Goal: Task Accomplishment & Management: Complete application form

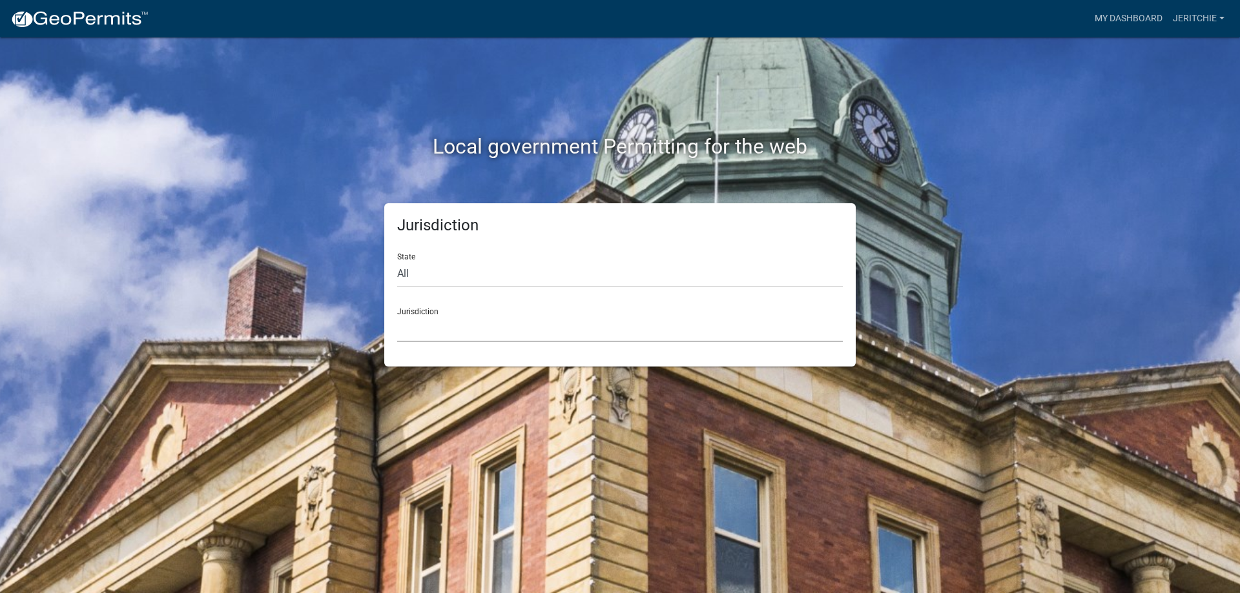
click at [493, 328] on select "[GEOGRAPHIC_DATA], [US_STATE] [GEOGRAPHIC_DATA], [US_STATE][PERSON_NAME][GEOGRA…" at bounding box center [620, 329] width 446 height 26
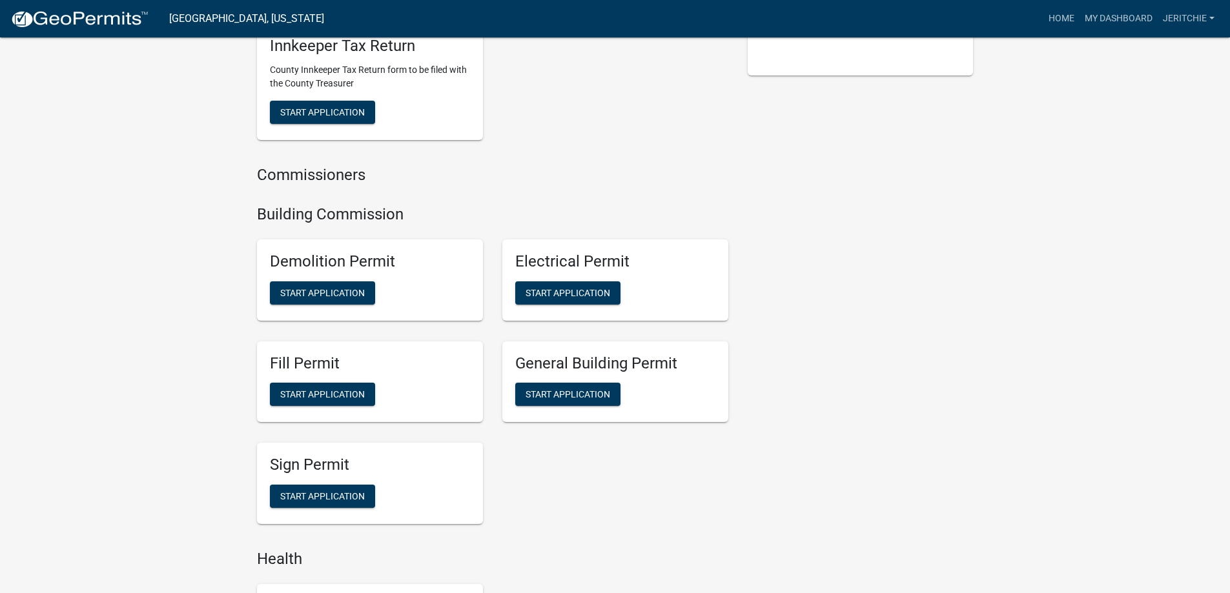
scroll to position [517, 0]
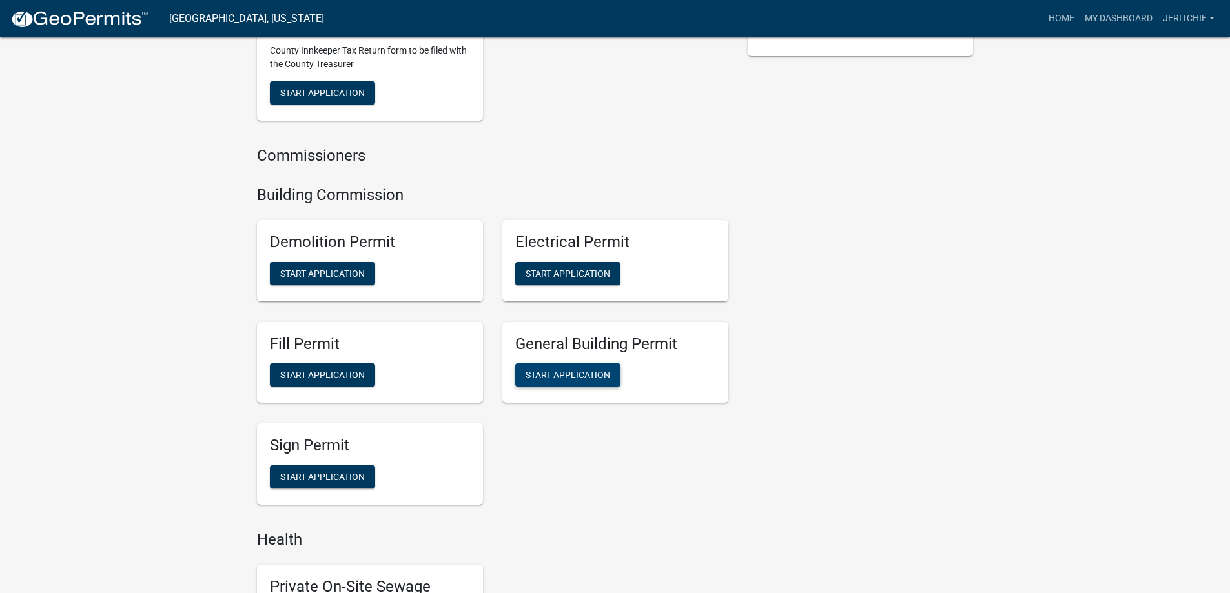
click at [572, 380] on span "Start Application" at bounding box center [568, 375] width 85 height 10
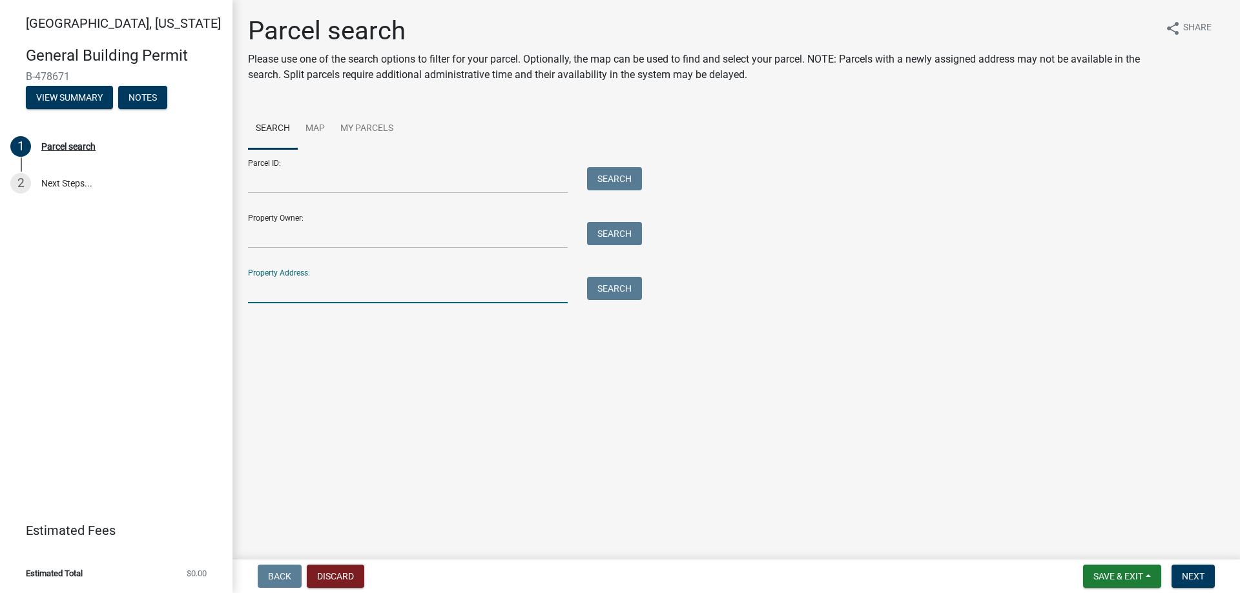
click at [290, 291] on input "Property Address:" at bounding box center [408, 290] width 320 height 26
type input "[STREET_ADDRESS]"
click at [608, 282] on button "Search" at bounding box center [614, 288] width 55 height 23
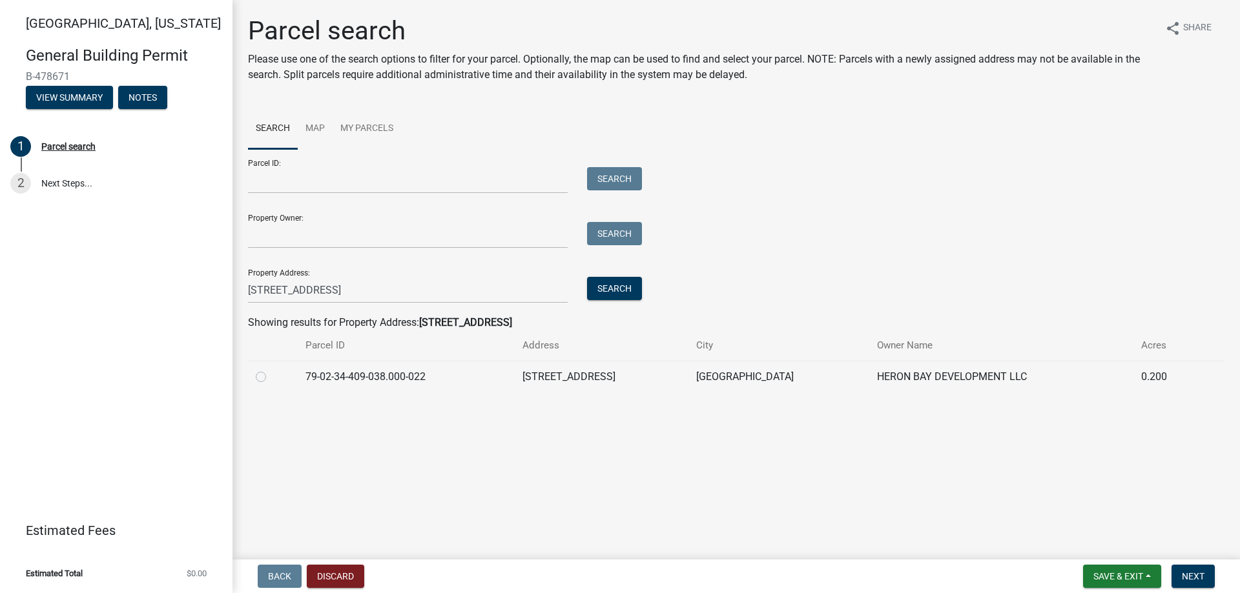
click at [271, 369] on label at bounding box center [271, 369] width 0 height 0
click at [271, 378] on input "radio" at bounding box center [275, 373] width 8 height 8
radio input "true"
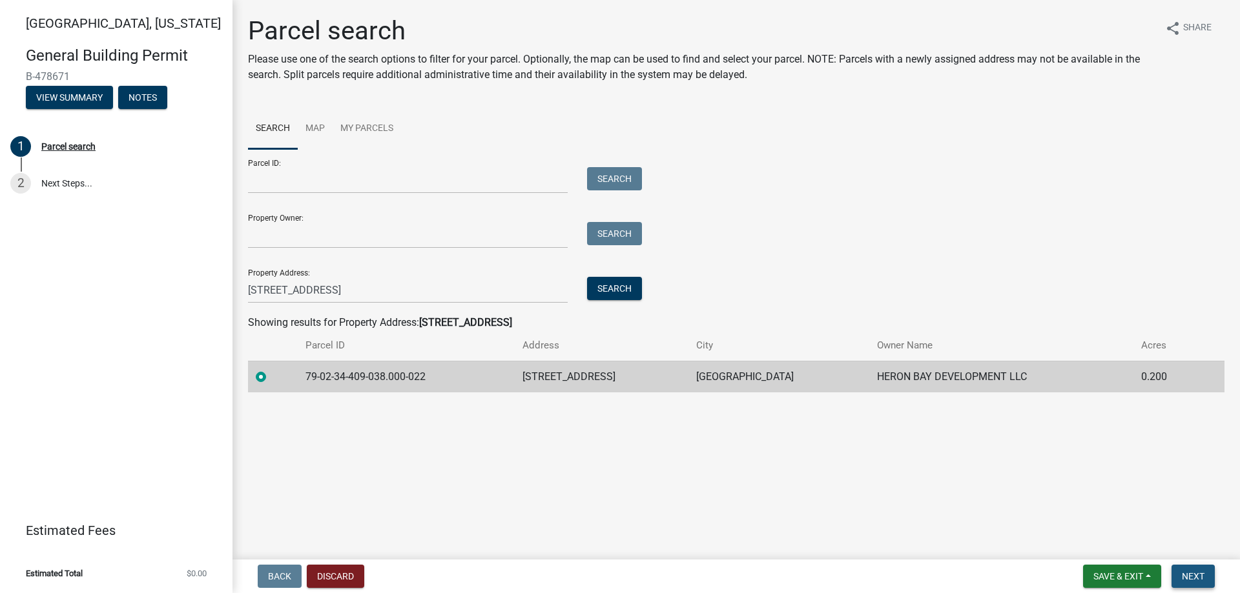
click at [1200, 573] on span "Next" at bounding box center [1193, 577] width 23 height 10
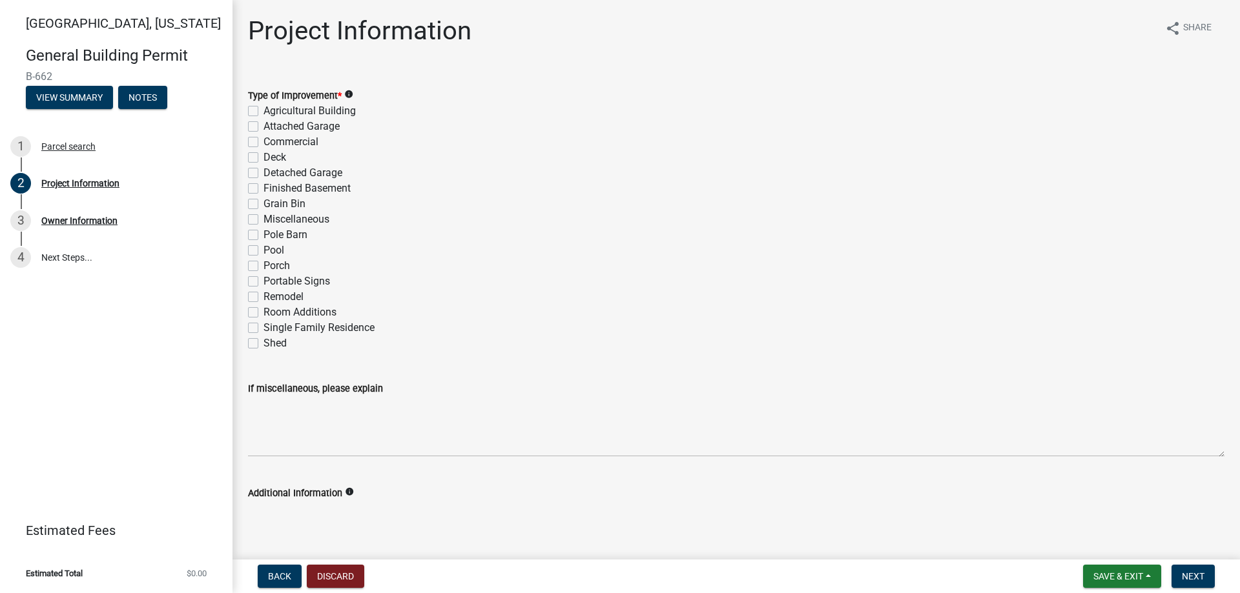
click at [263, 327] on label "Single Family Residence" at bounding box center [318, 327] width 111 height 15
click at [263, 327] on input "Single Family Residence" at bounding box center [267, 324] width 8 height 8
checkbox input "true"
checkbox input "false"
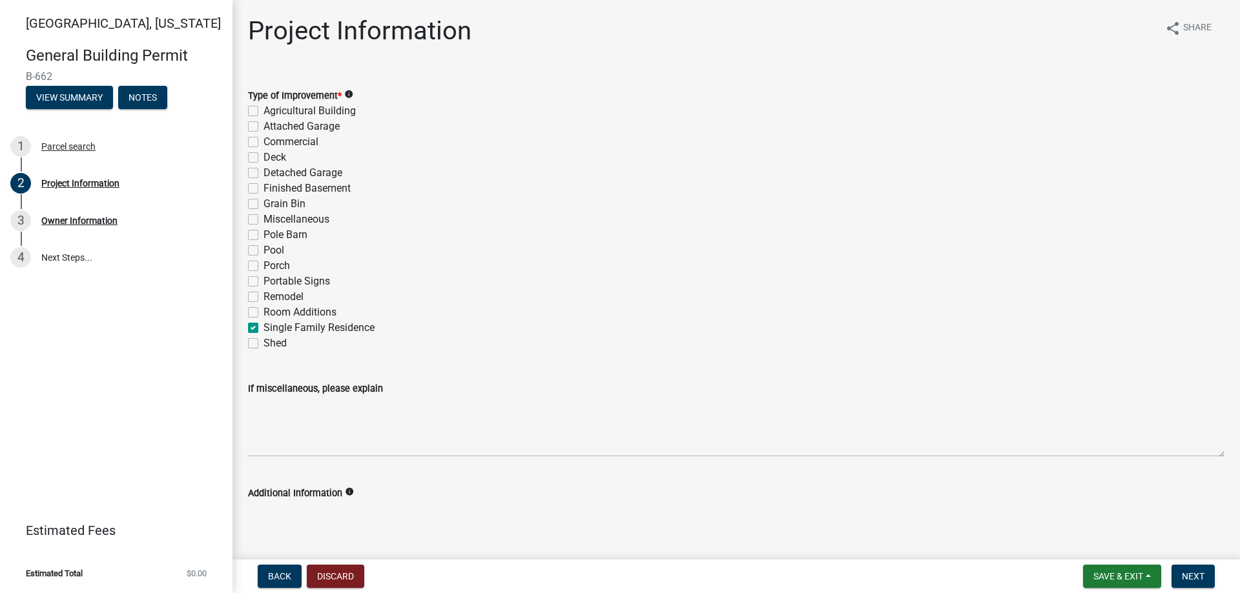
checkbox input "false"
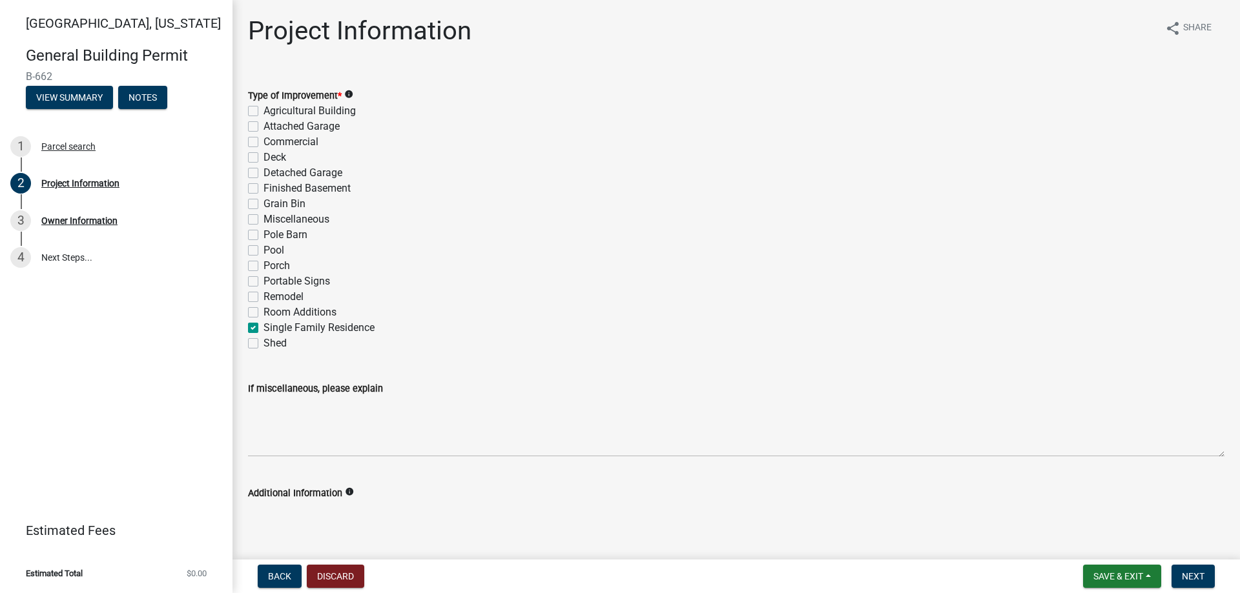
checkbox input "false"
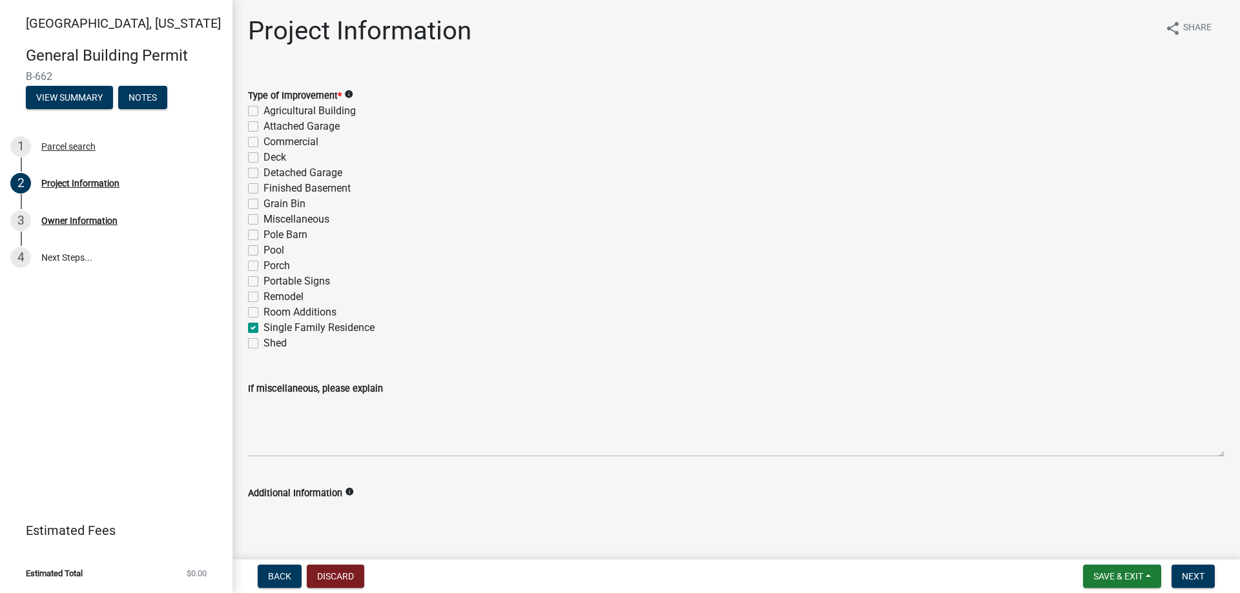
checkbox input "false"
checkbox input "true"
checkbox input "false"
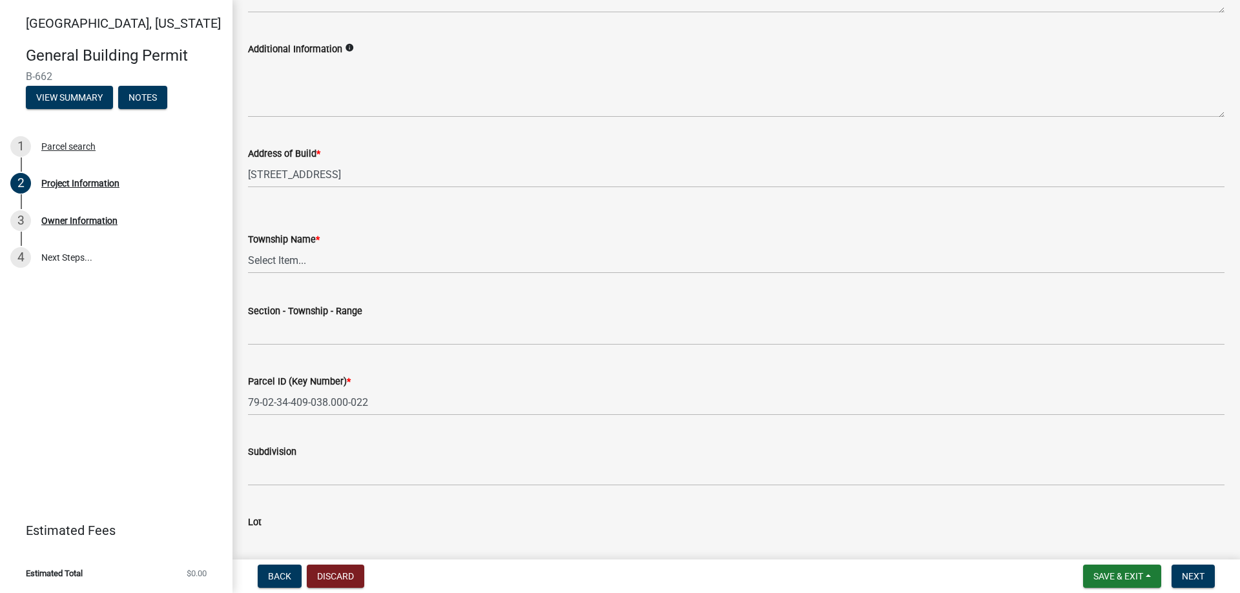
scroll to position [452, 0]
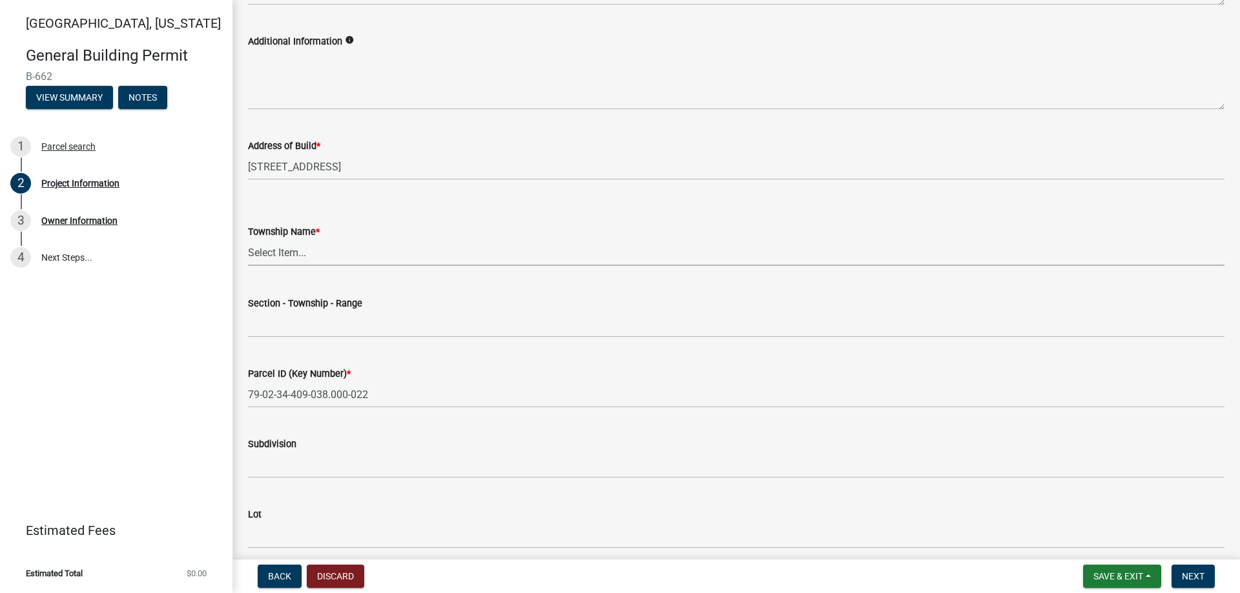
click at [277, 253] on select "Select Item... [PERSON_NAME] [PERSON_NAME] [GEOGRAPHIC_DATA][PERSON_NAME] Tippe…" at bounding box center [736, 253] width 976 height 26
click at [248, 240] on select "Select Item... [PERSON_NAME] [PERSON_NAME] [GEOGRAPHIC_DATA][PERSON_NAME] Tippe…" at bounding box center [736, 253] width 976 height 26
select select "f62e9ec7-2ce1-40c9-9d70-ac6e7ddc5d7c"
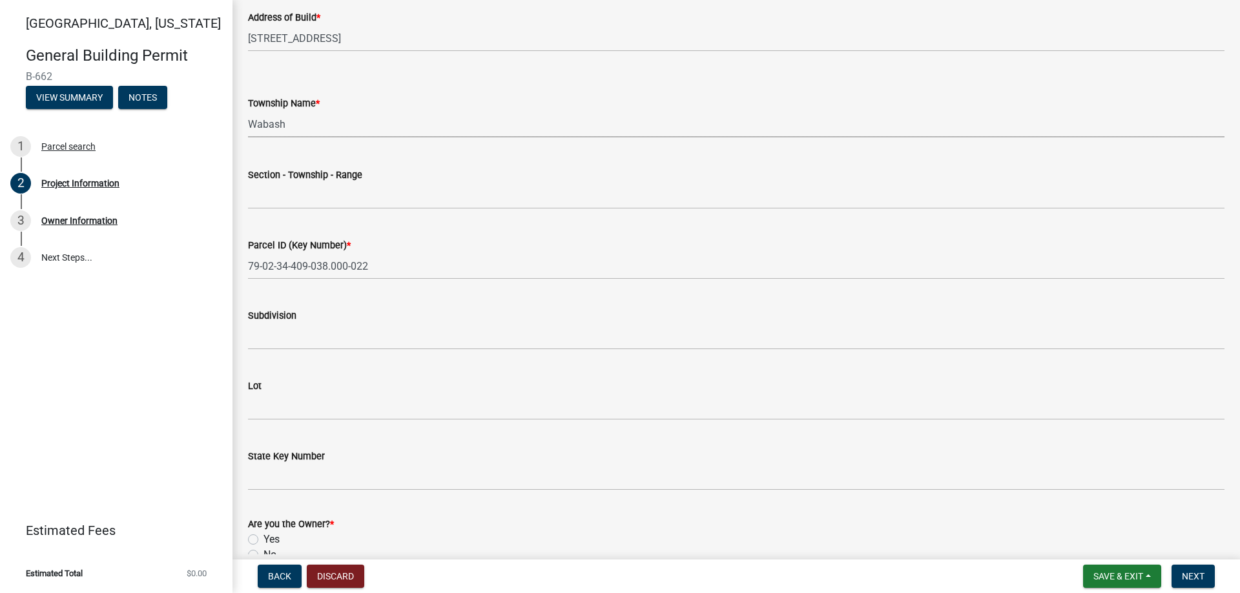
scroll to position [581, 0]
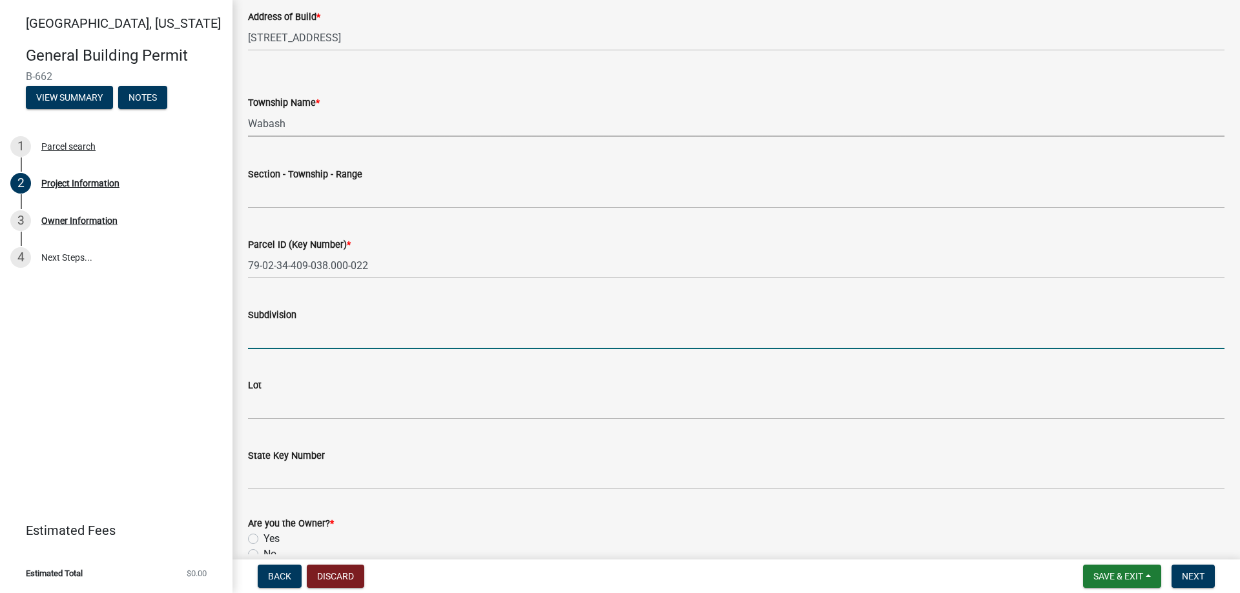
click at [281, 336] on input "Subdivision" at bounding box center [736, 336] width 976 height 26
type input "Stonehenge"
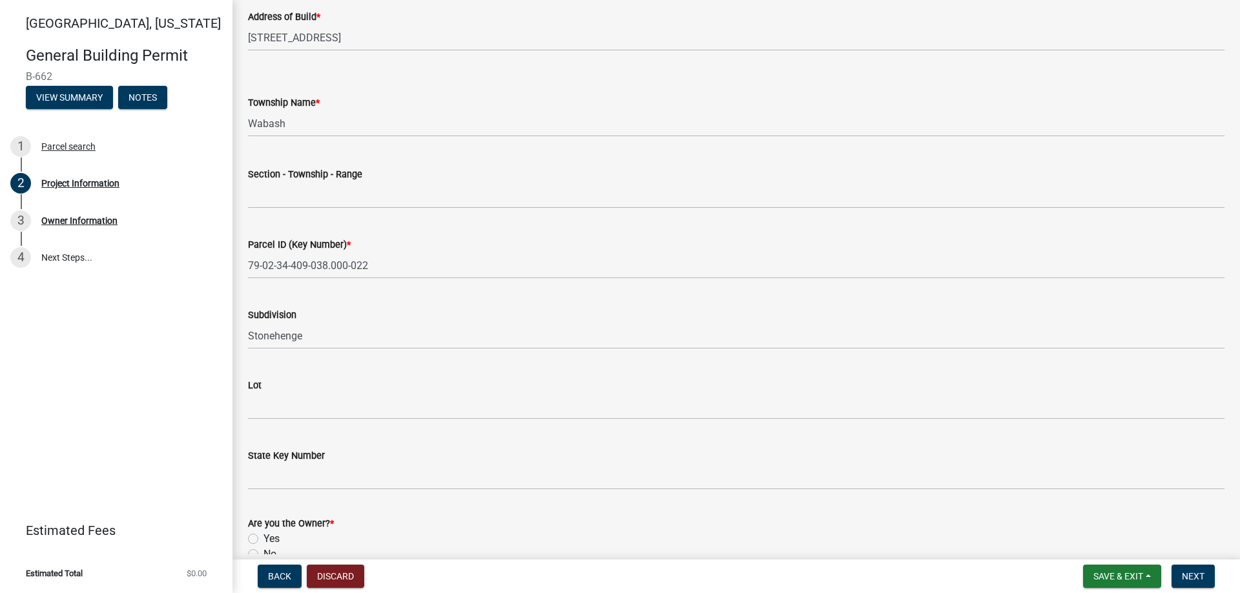
click at [257, 390] on label "Lot" at bounding box center [255, 386] width 14 height 9
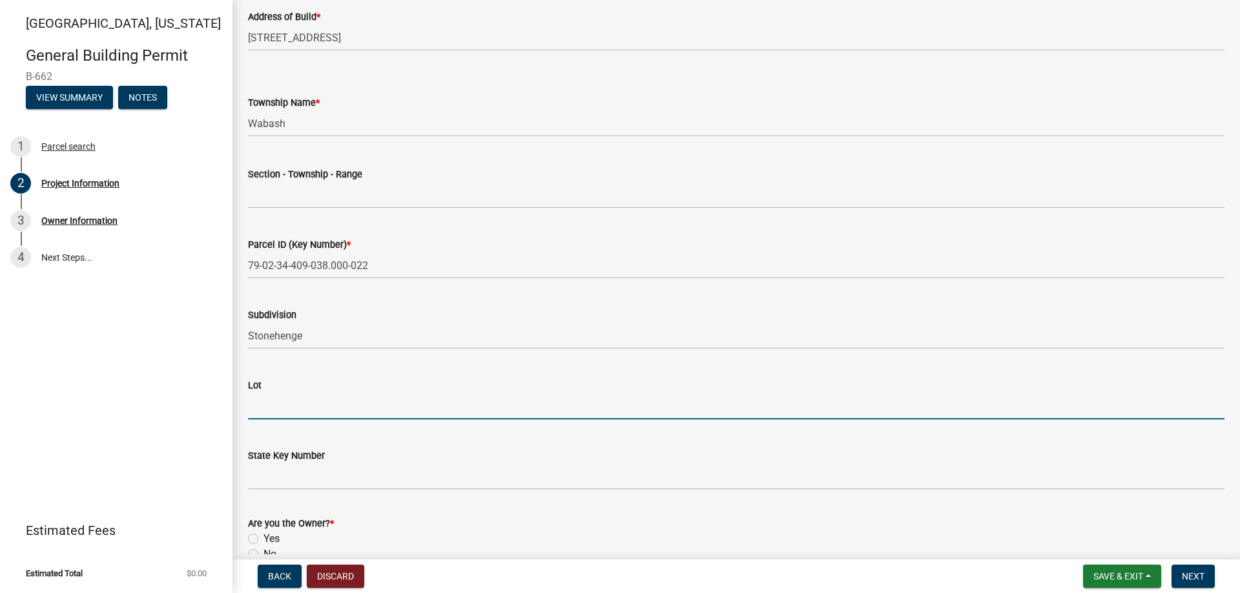
click at [257, 393] on input "Lot" at bounding box center [736, 406] width 976 height 26
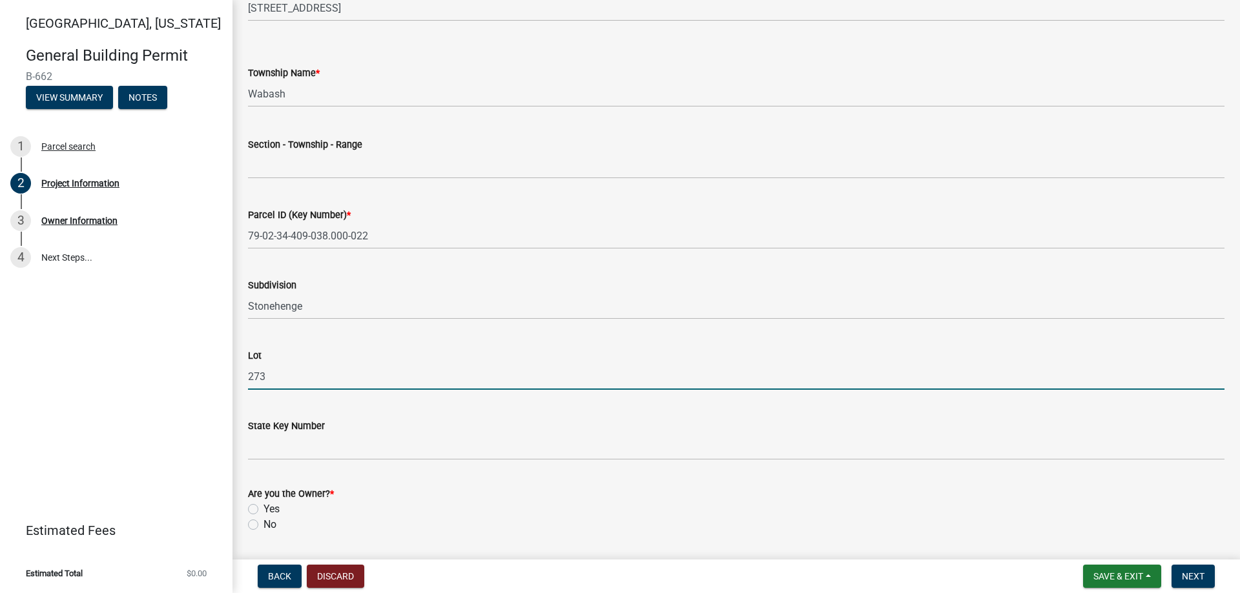
scroll to position [651, 0]
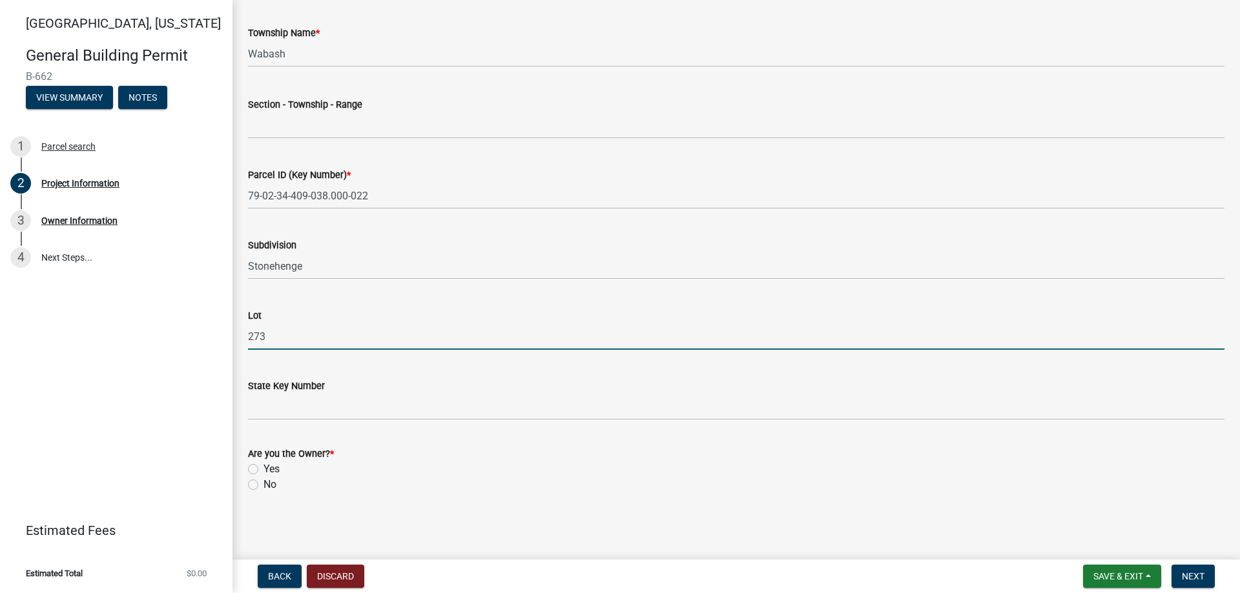
type input "273"
click at [257, 482] on div "No" at bounding box center [736, 484] width 976 height 15
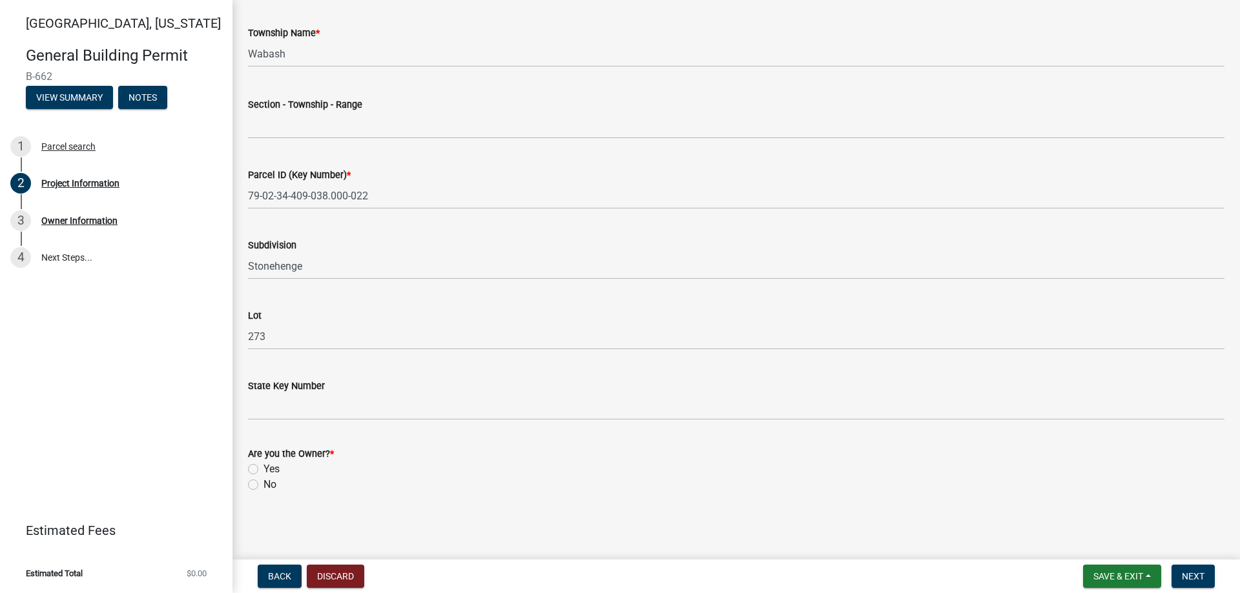
click at [263, 486] on label "No" at bounding box center [269, 484] width 13 height 15
click at [263, 486] on input "No" at bounding box center [267, 481] width 8 height 8
radio input "true"
click at [1200, 583] on button "Next" at bounding box center [1192, 576] width 43 height 23
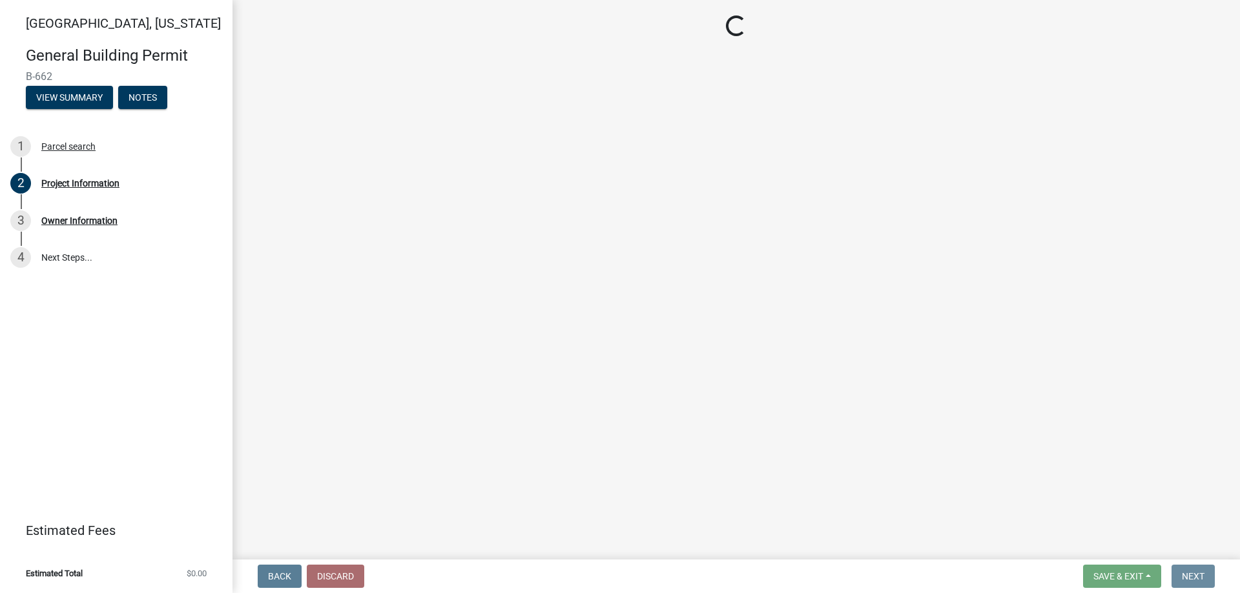
scroll to position [0, 0]
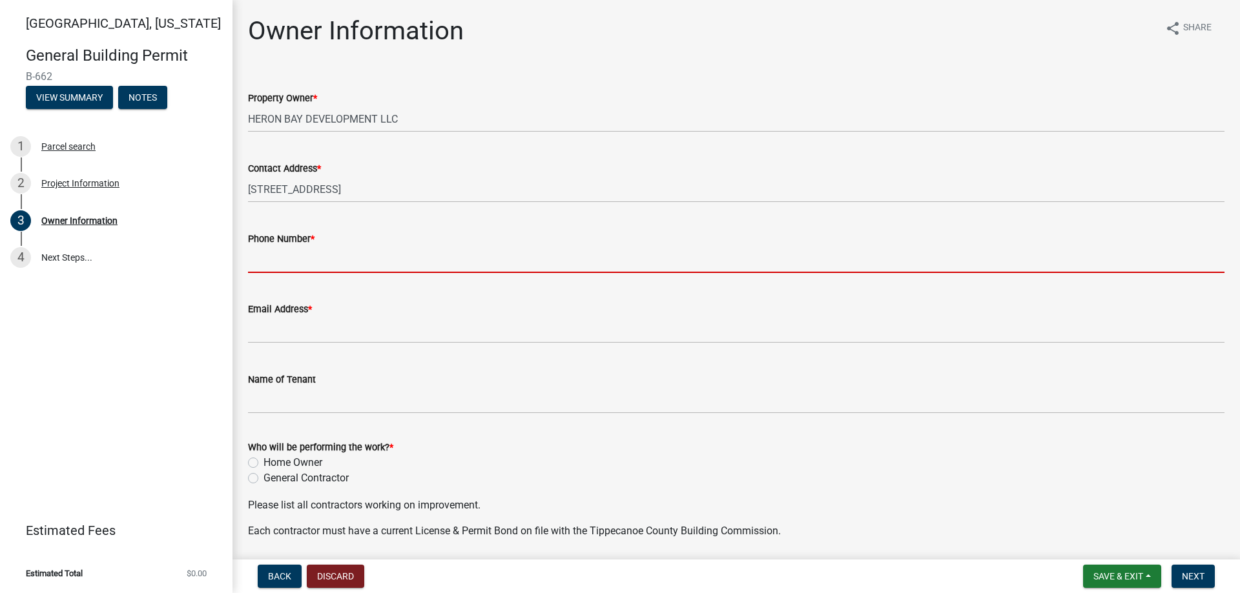
click at [290, 256] on input "Phone Number *" at bounding box center [736, 260] width 976 height 26
type input "7654186006"
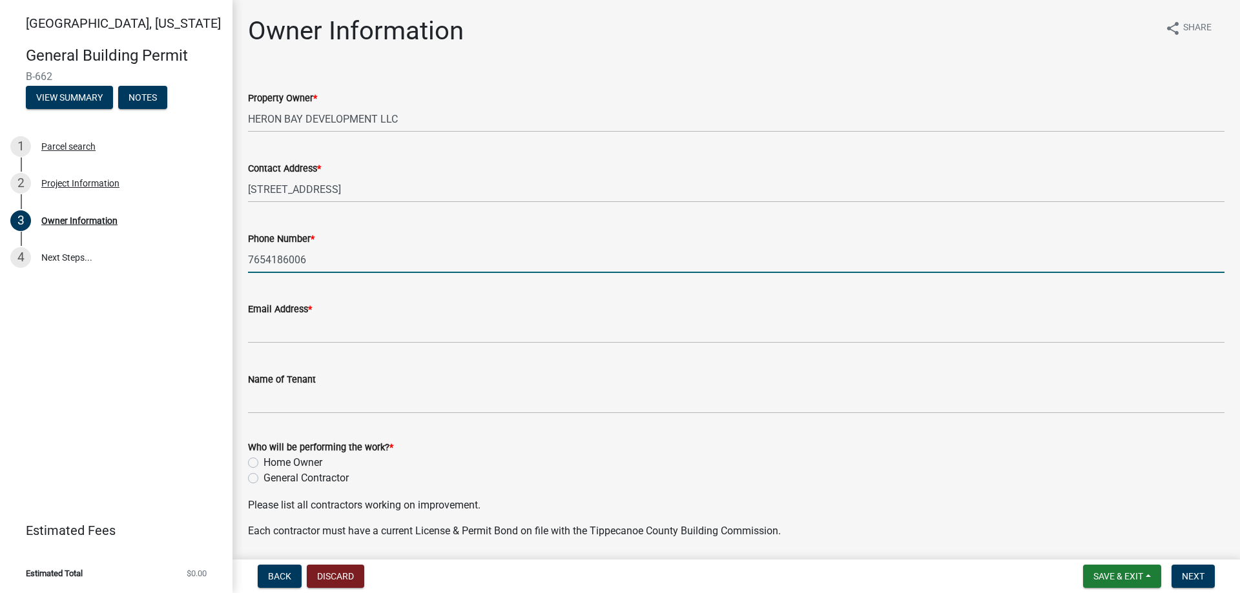
type input "[PERSON_NAME][EMAIL_ADDRESS][PERSON_NAME][DOMAIN_NAME]"
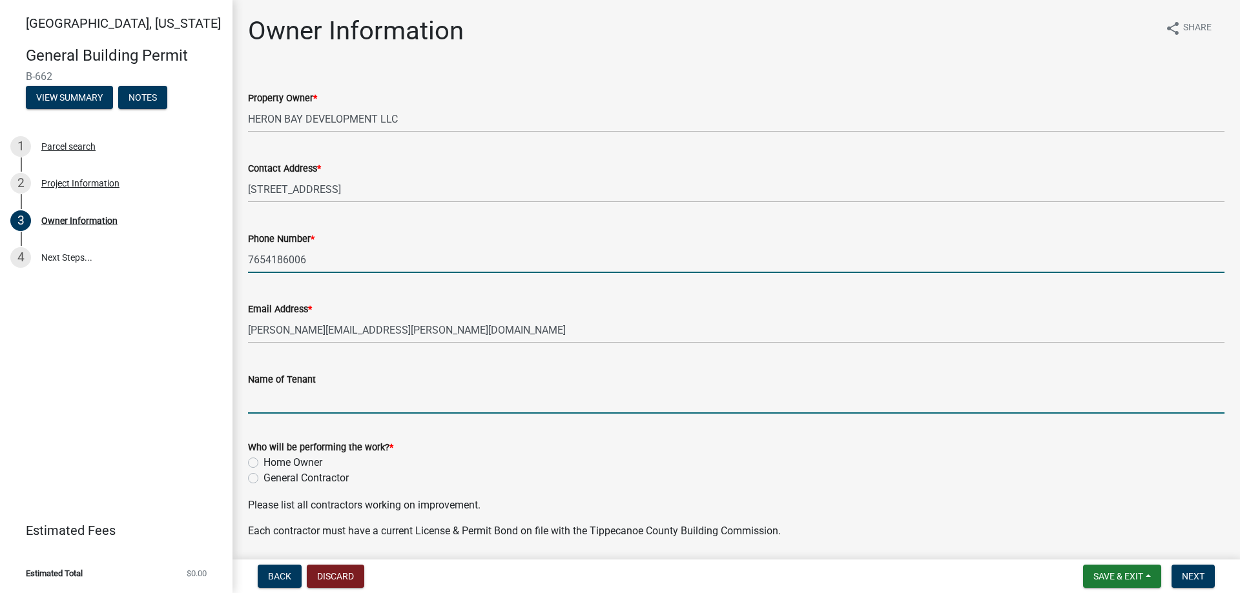
type input "Majestic Homes of [GEOGRAPHIC_DATA]"
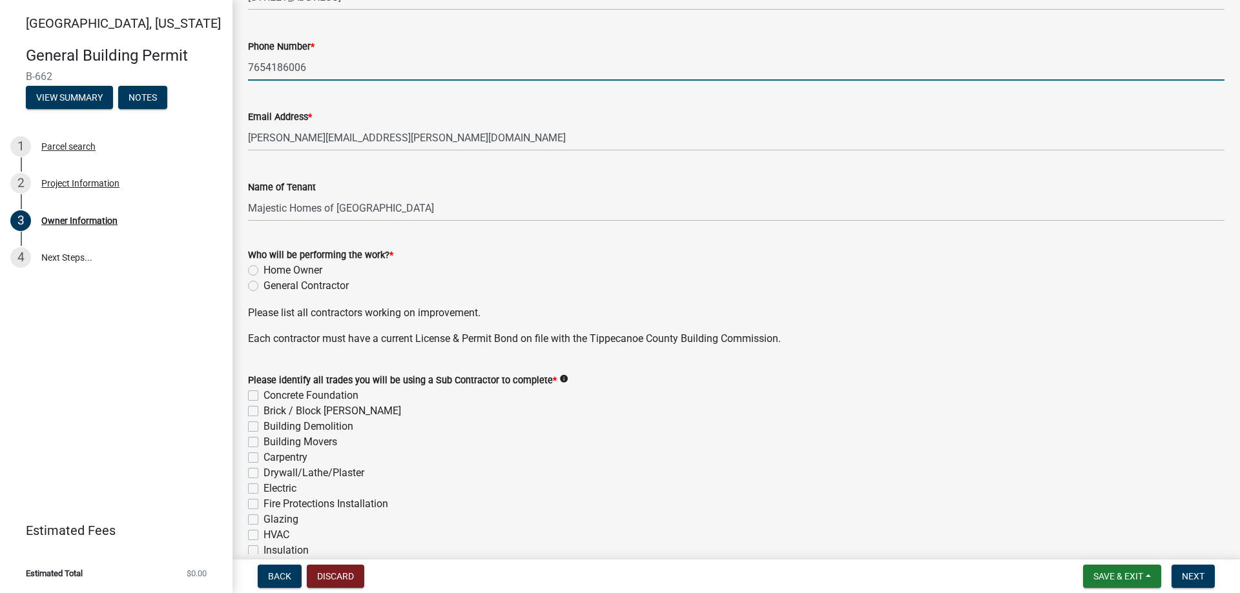
scroll to position [194, 0]
click at [263, 281] on label "General Contractor" at bounding box center [305, 284] width 85 height 15
click at [263, 281] on input "General Contractor" at bounding box center [267, 281] width 8 height 8
radio input "true"
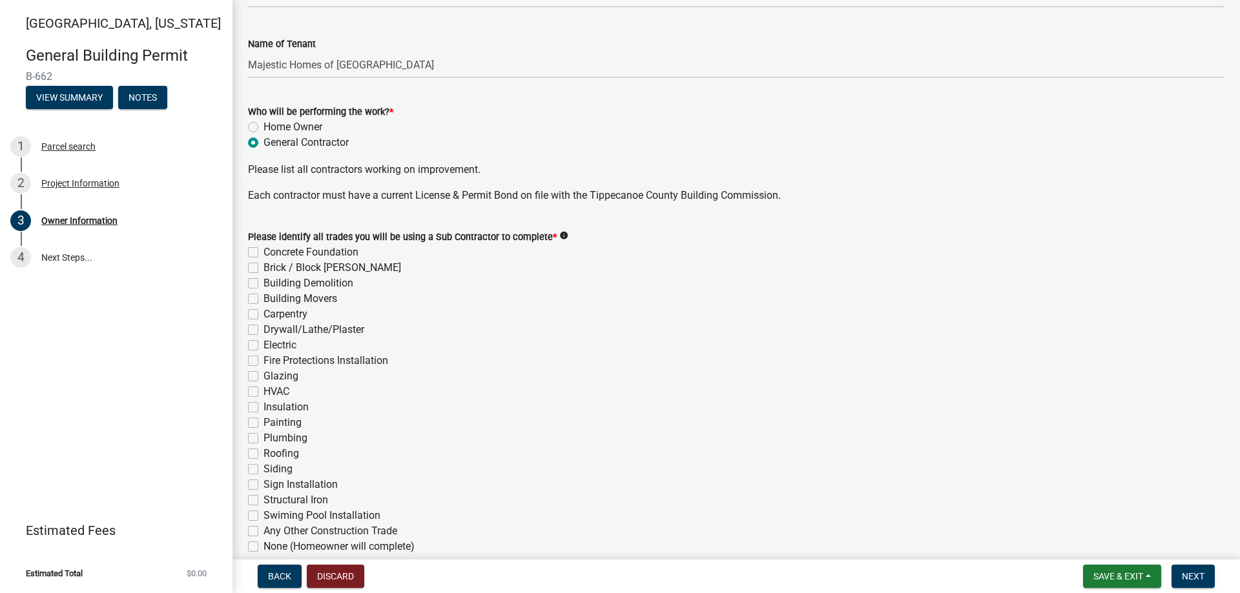
scroll to position [387, 0]
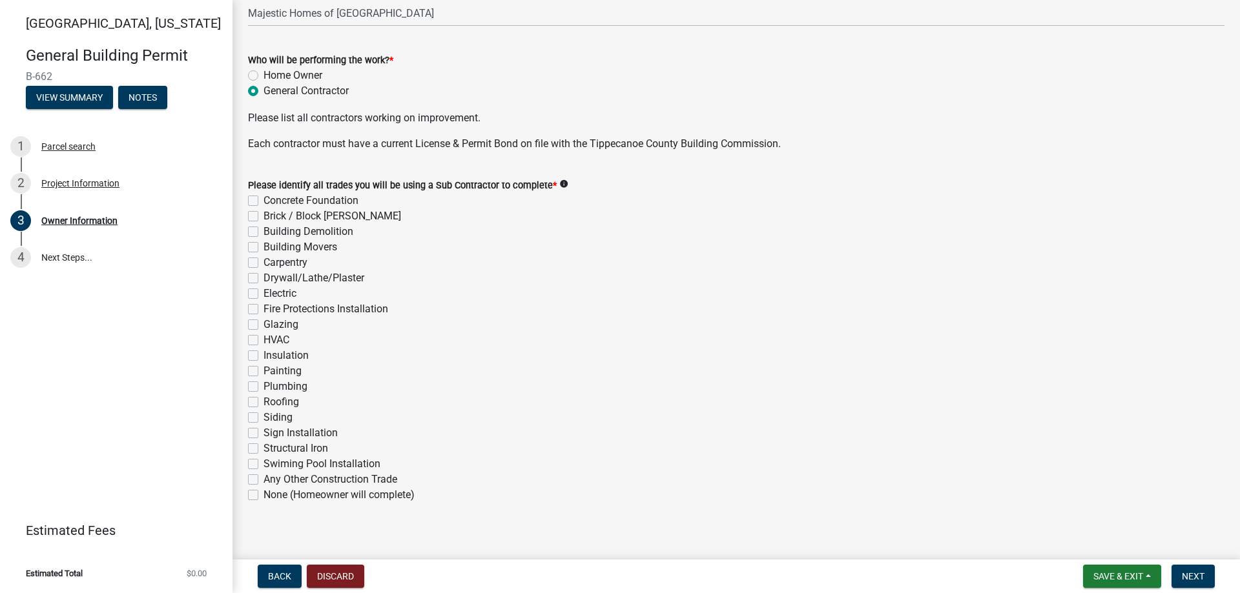
click at [263, 201] on label "Concrete Foundation" at bounding box center [310, 200] width 95 height 15
click at [263, 201] on input "Concrete Foundation" at bounding box center [267, 197] width 8 height 8
checkbox input "true"
checkbox input "false"
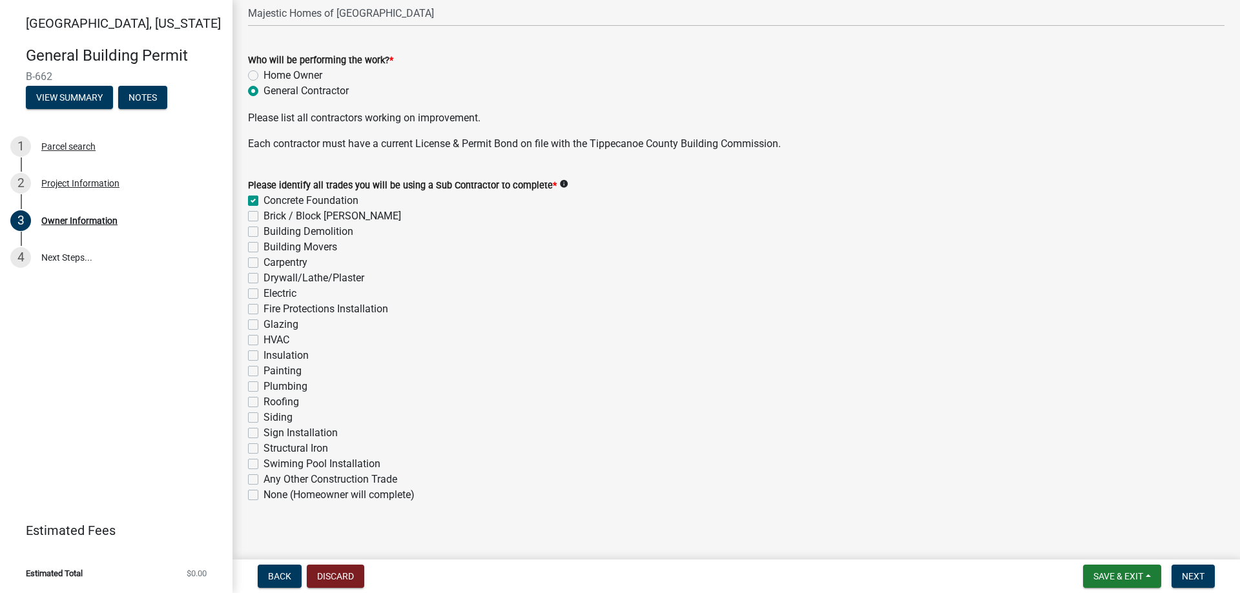
checkbox input "false"
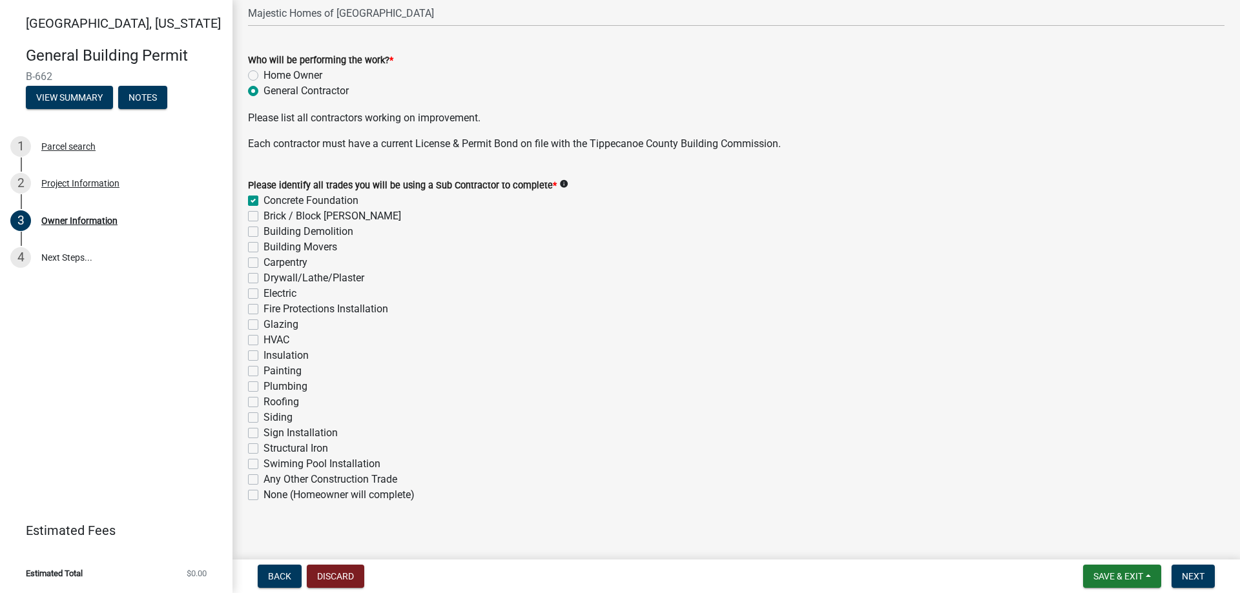
checkbox input "false"
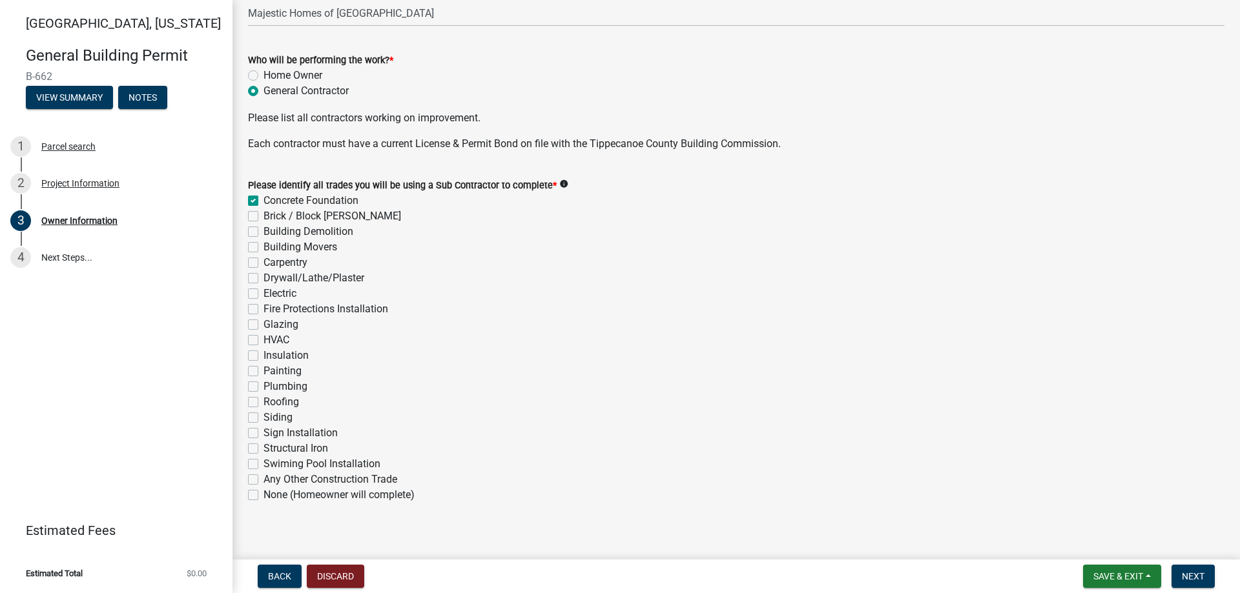
checkbox input "false"
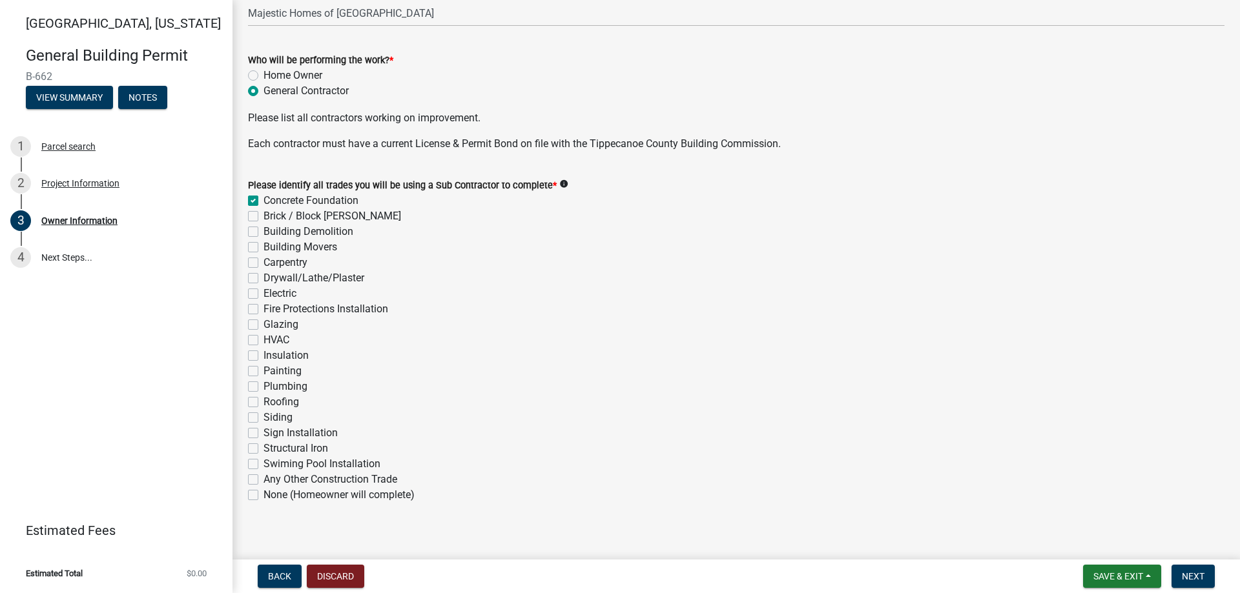
checkbox input "false"
click at [263, 220] on label "Brick / Block [PERSON_NAME]" at bounding box center [332, 216] width 138 height 15
click at [263, 217] on input "Brick / Block [PERSON_NAME]" at bounding box center [267, 213] width 8 height 8
checkbox input "true"
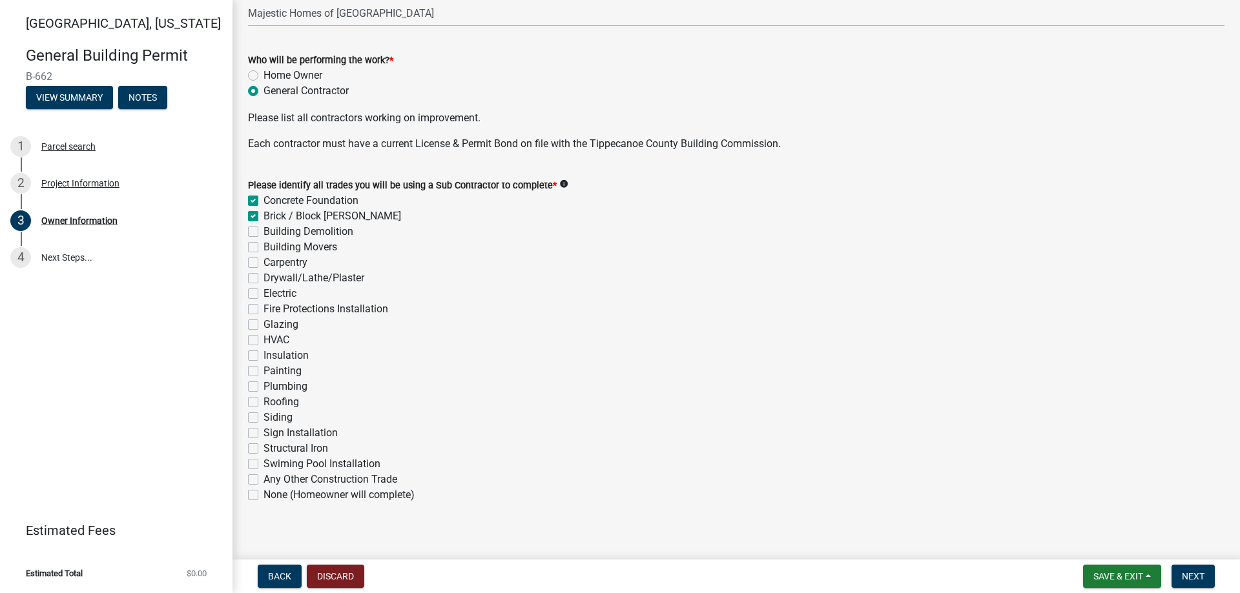
checkbox input "true"
checkbox input "false"
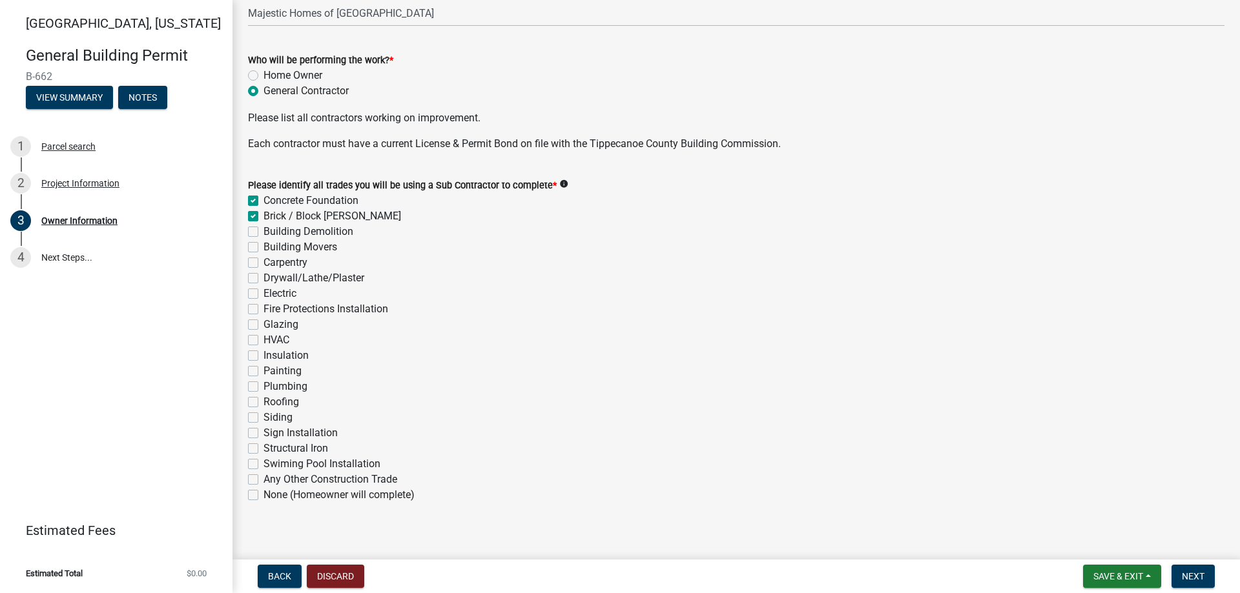
checkbox input "false"
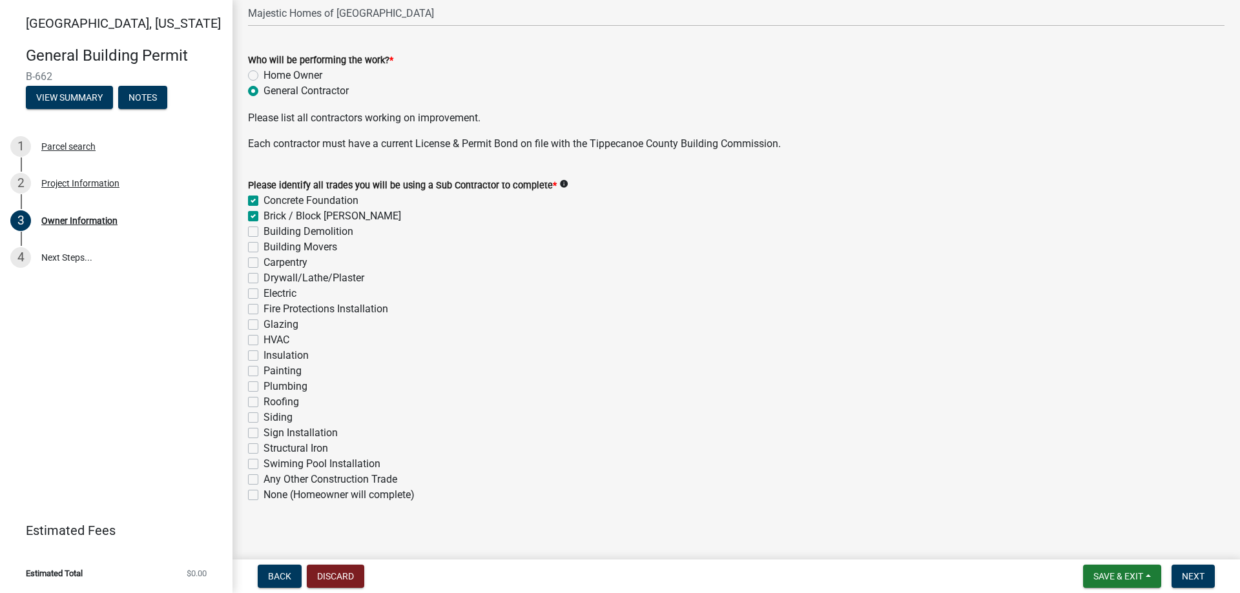
checkbox input "false"
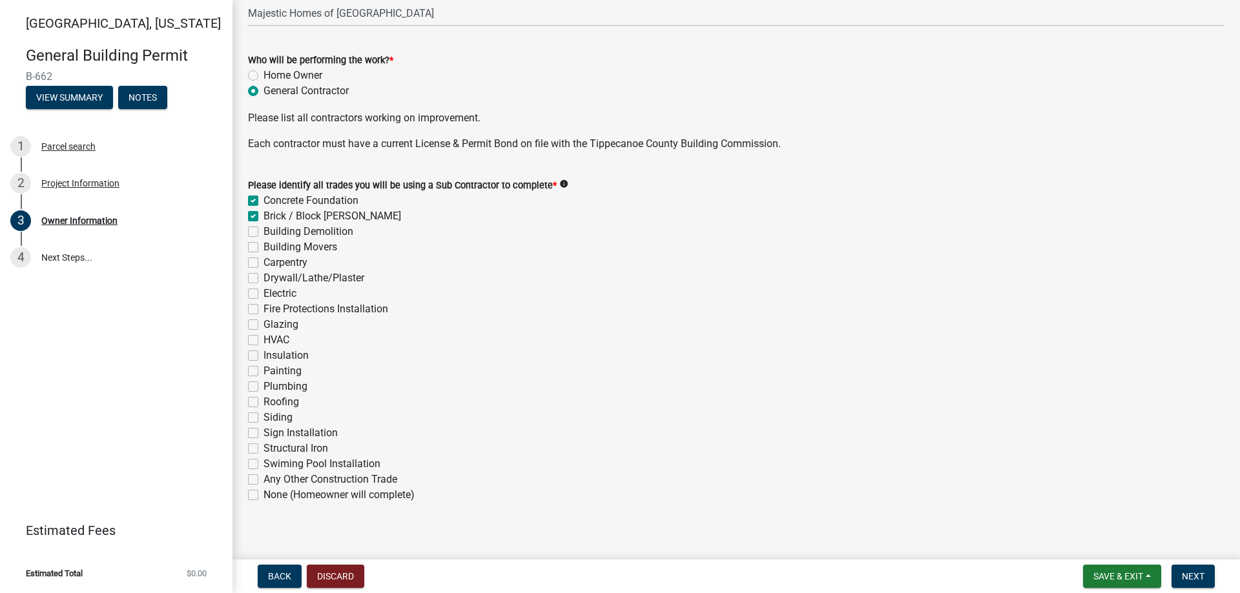
checkbox input "false"
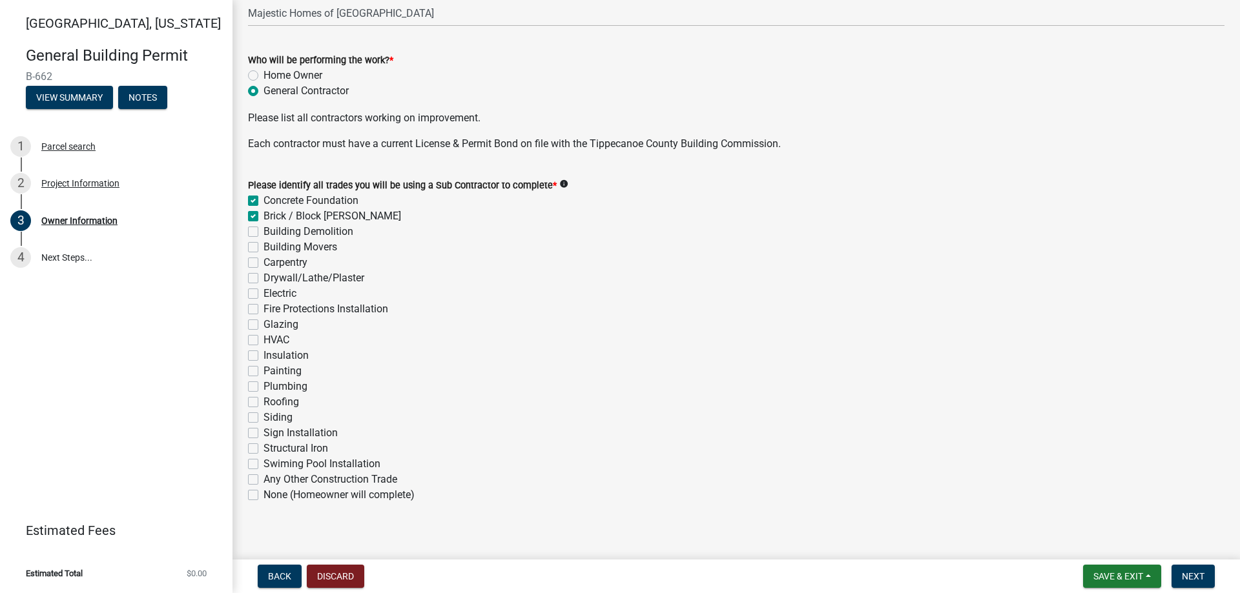
click at [253, 269] on div "Carpentry" at bounding box center [736, 262] width 976 height 15
click at [263, 282] on label "Drywall/Lathe/Plaster" at bounding box center [313, 278] width 101 height 15
click at [263, 279] on input "Drywall/Lathe/Plaster" at bounding box center [267, 275] width 8 height 8
checkbox input "true"
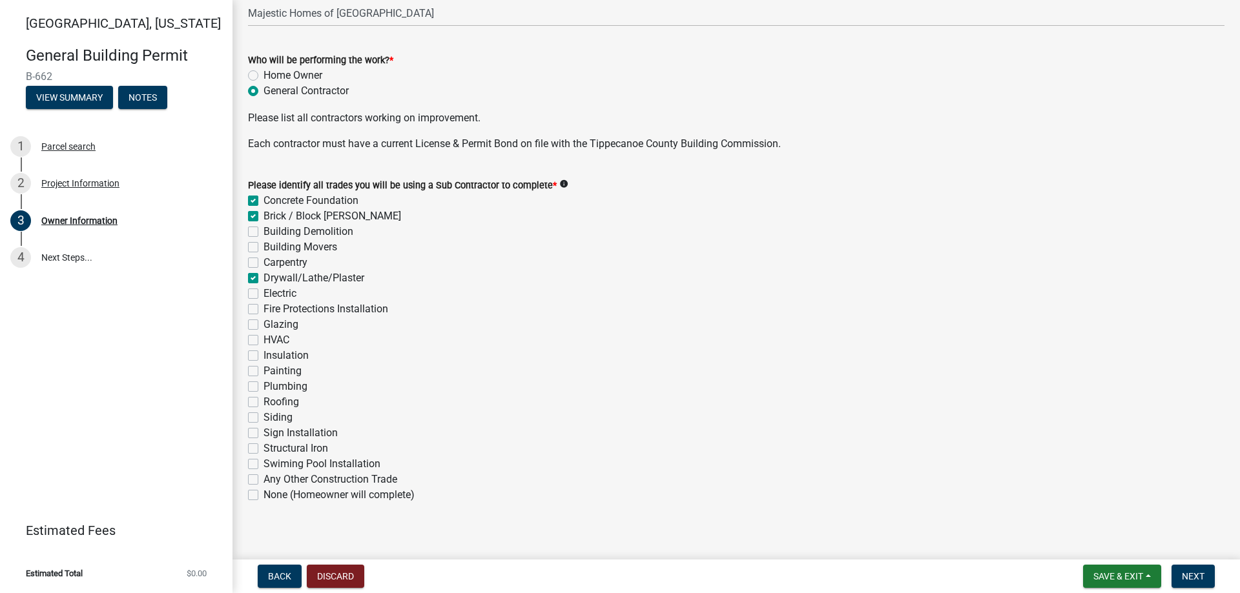
checkbox input "true"
checkbox input "false"
checkbox input "true"
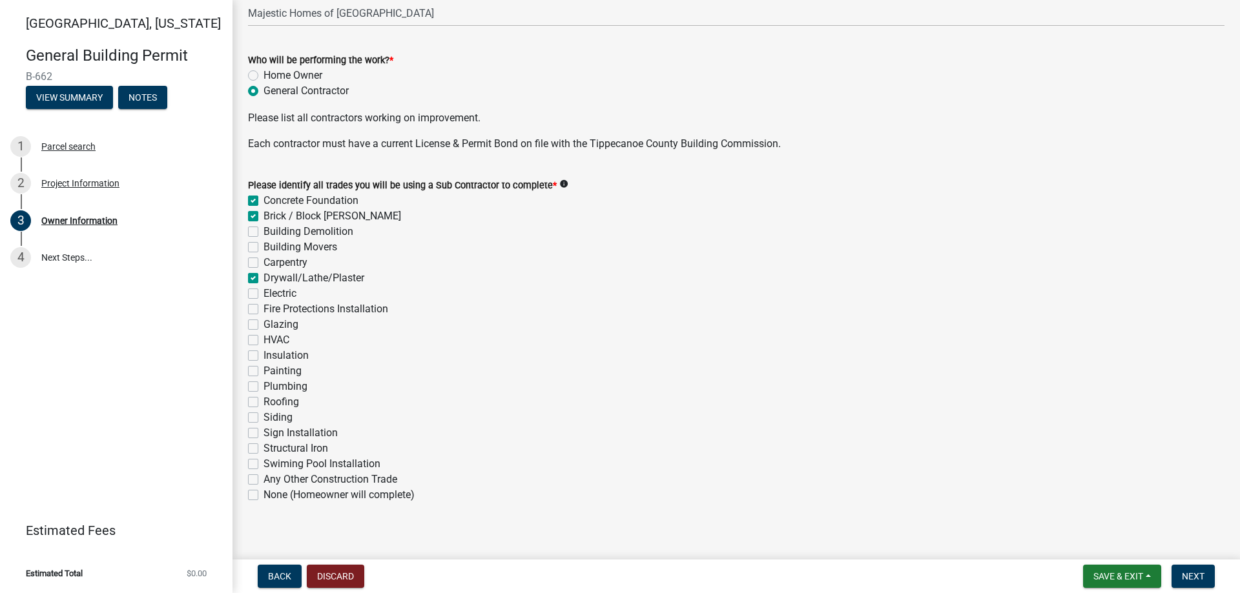
checkbox input "false"
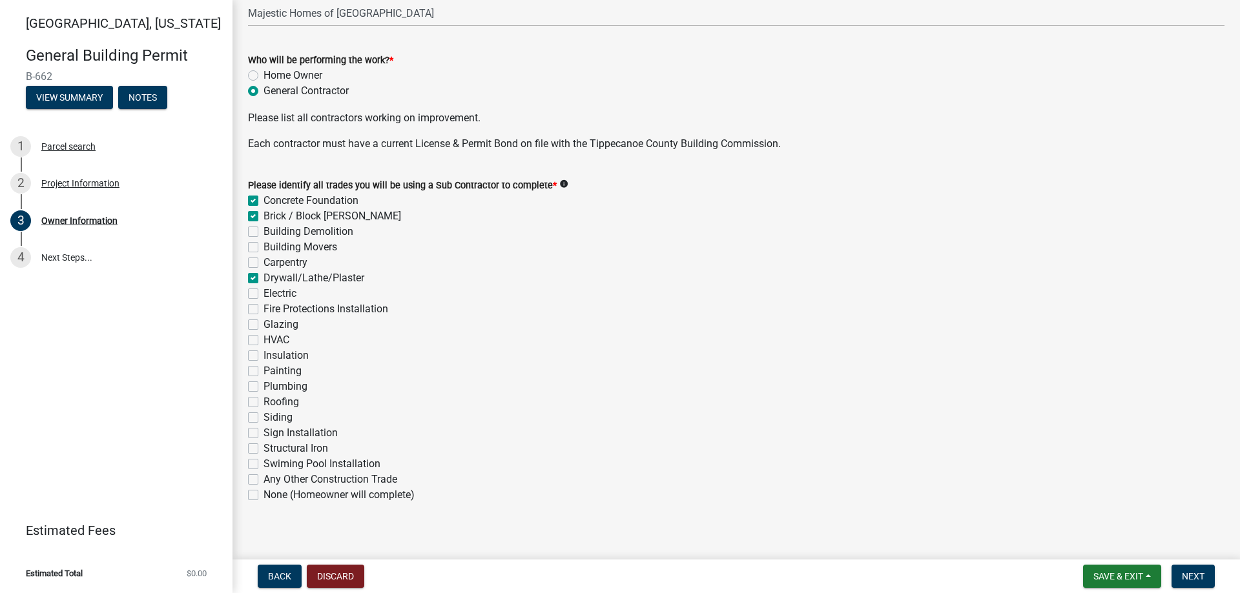
checkbox input "false"
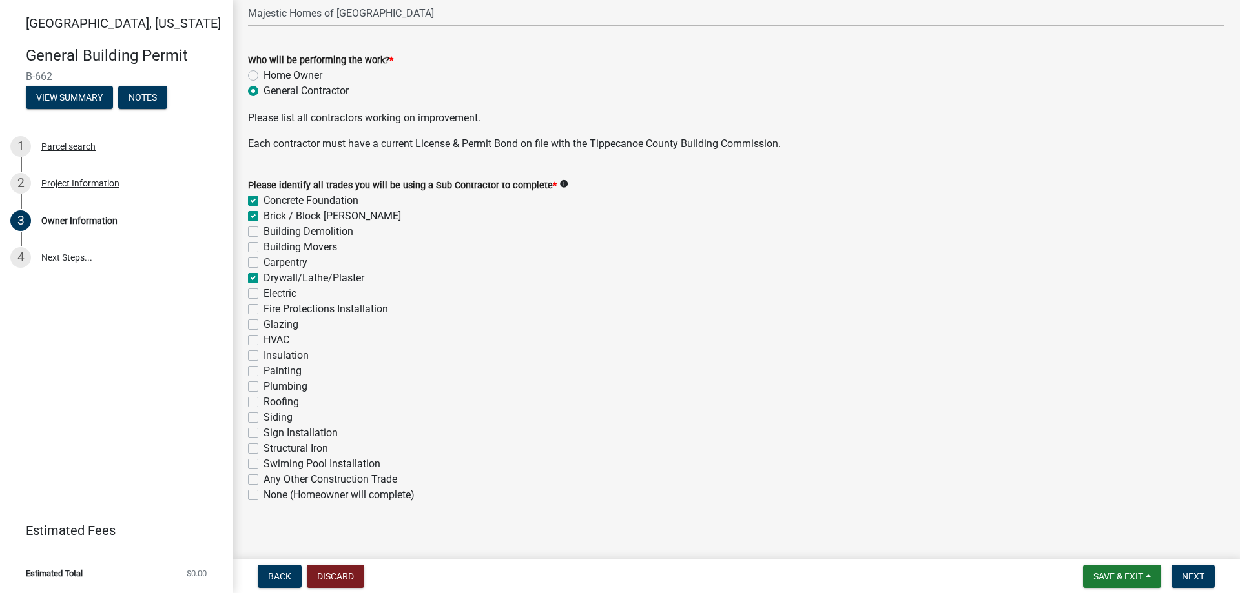
checkbox input "false"
click at [263, 258] on label "Carpentry" at bounding box center [285, 262] width 44 height 15
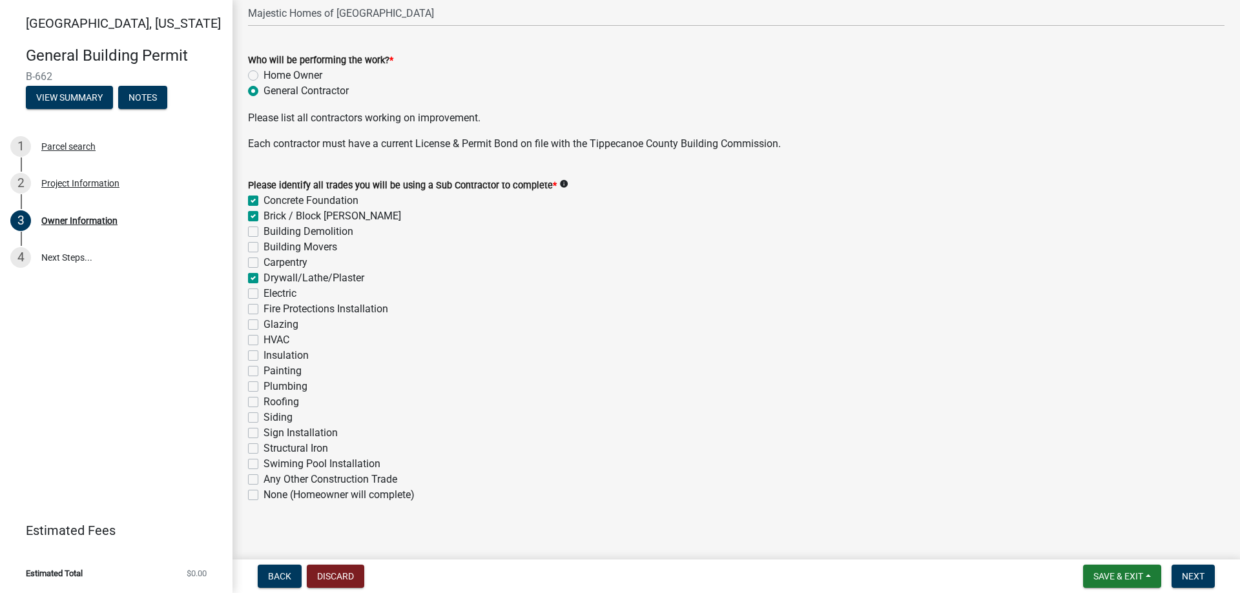
click at [263, 258] on input "Carpentry" at bounding box center [267, 259] width 8 height 8
checkbox input "true"
checkbox input "false"
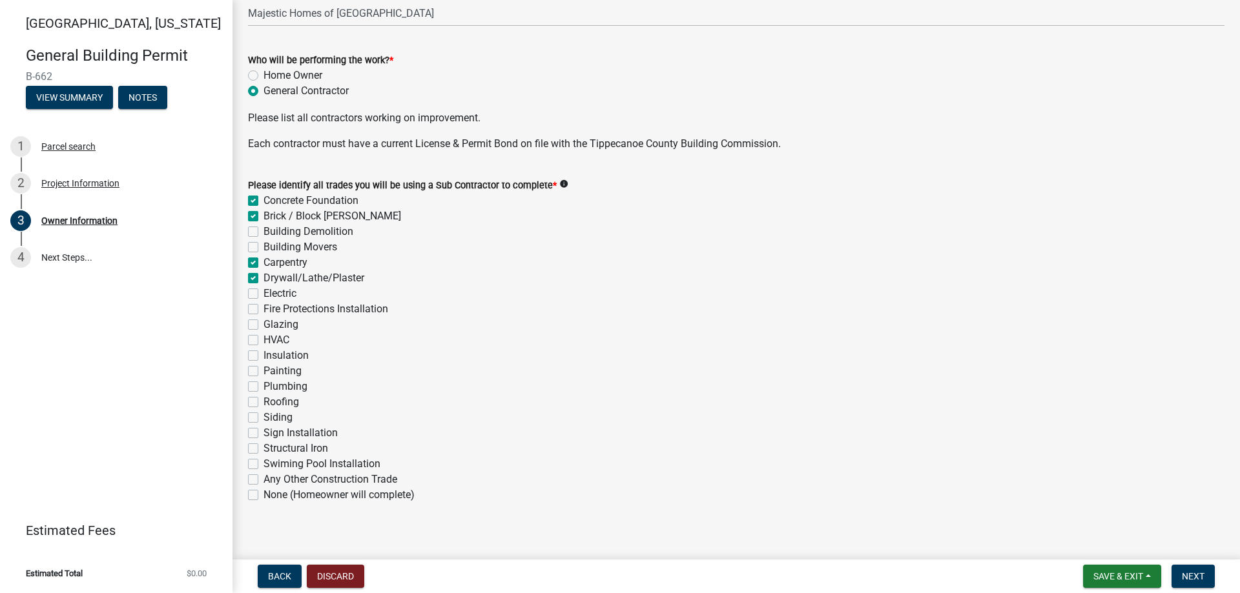
checkbox input "false"
checkbox input "true"
checkbox input "false"
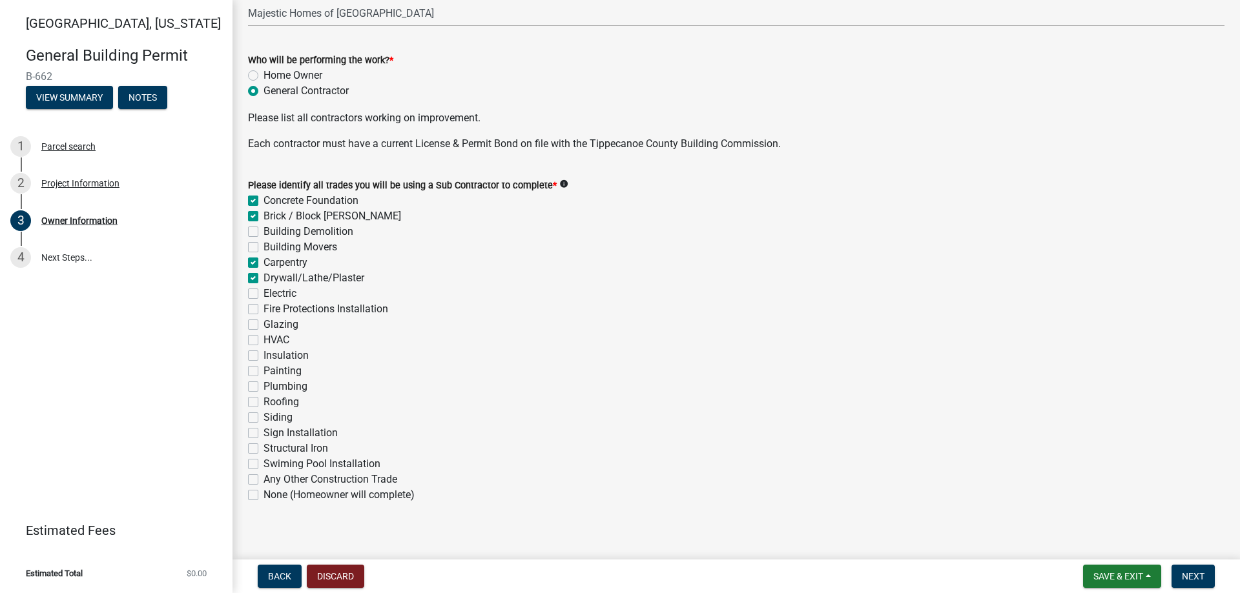
checkbox input "false"
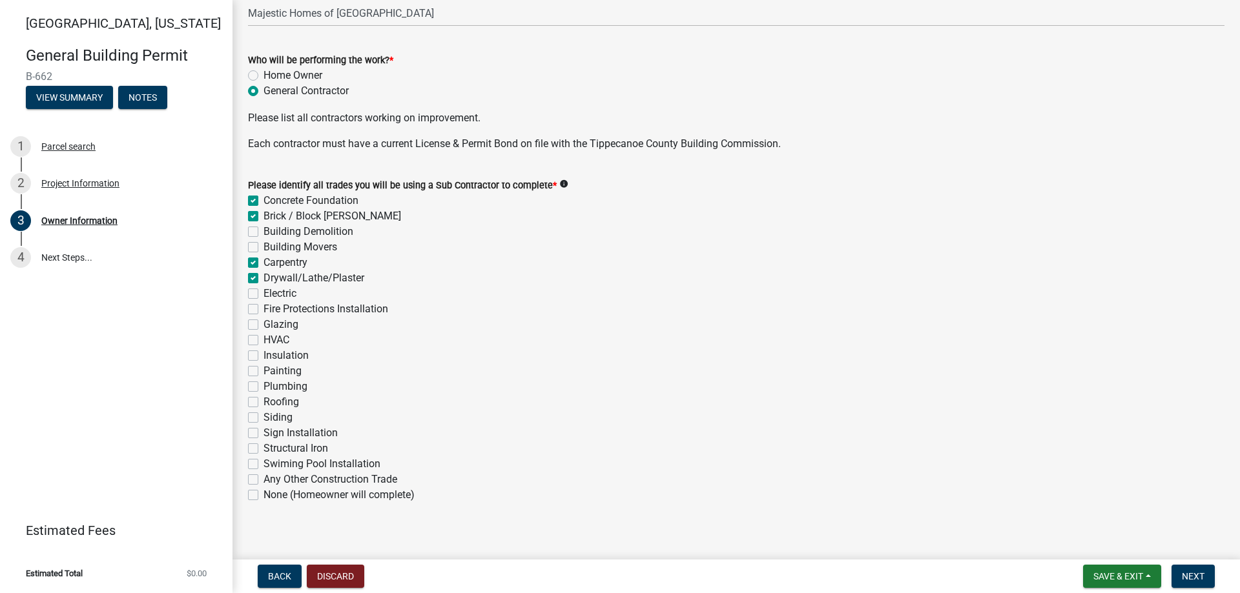
checkbox input "false"
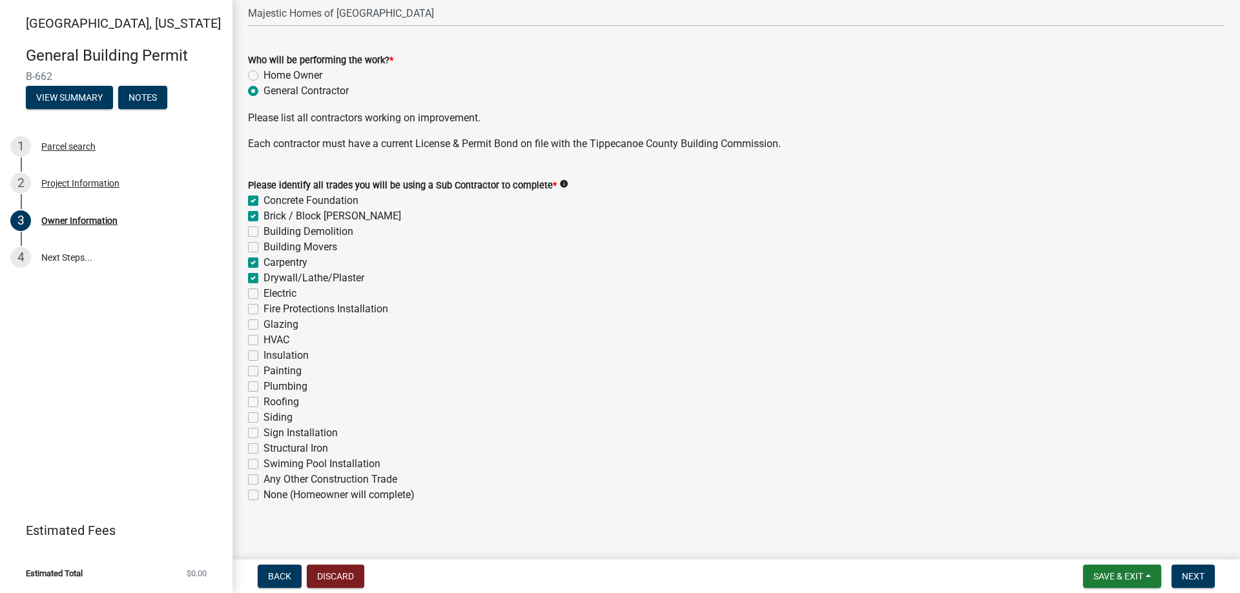
checkbox input "false"
click at [263, 291] on label "Electric" at bounding box center [279, 293] width 33 height 15
click at [263, 291] on input "Electric" at bounding box center [267, 290] width 8 height 8
checkbox input "true"
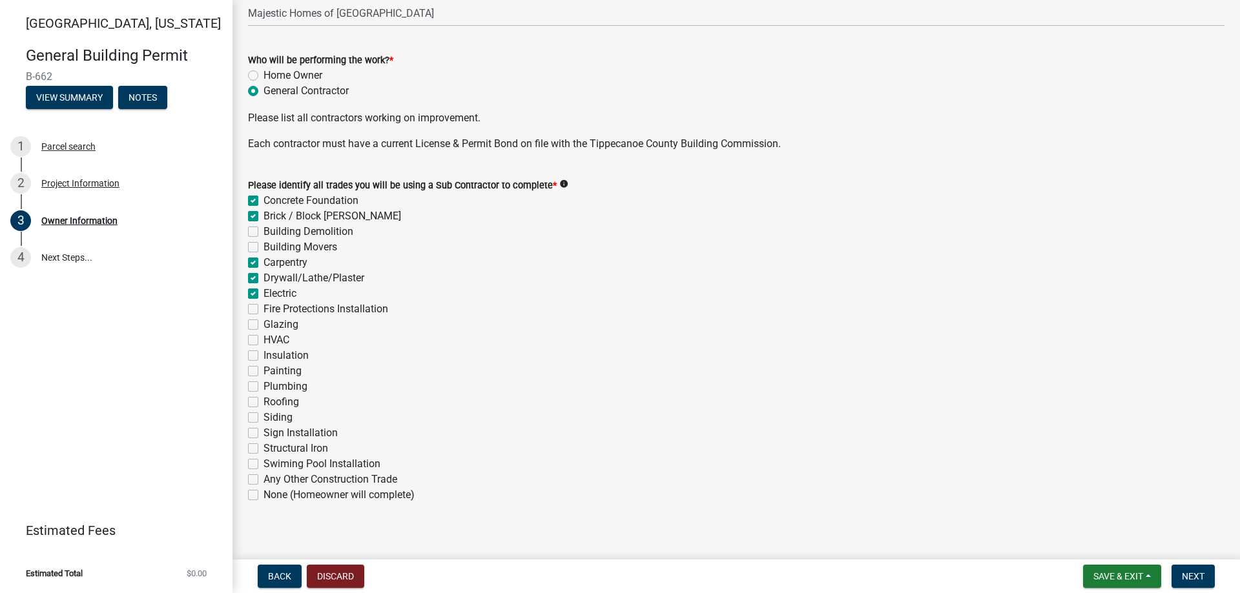
checkbox input "true"
checkbox input "false"
checkbox input "true"
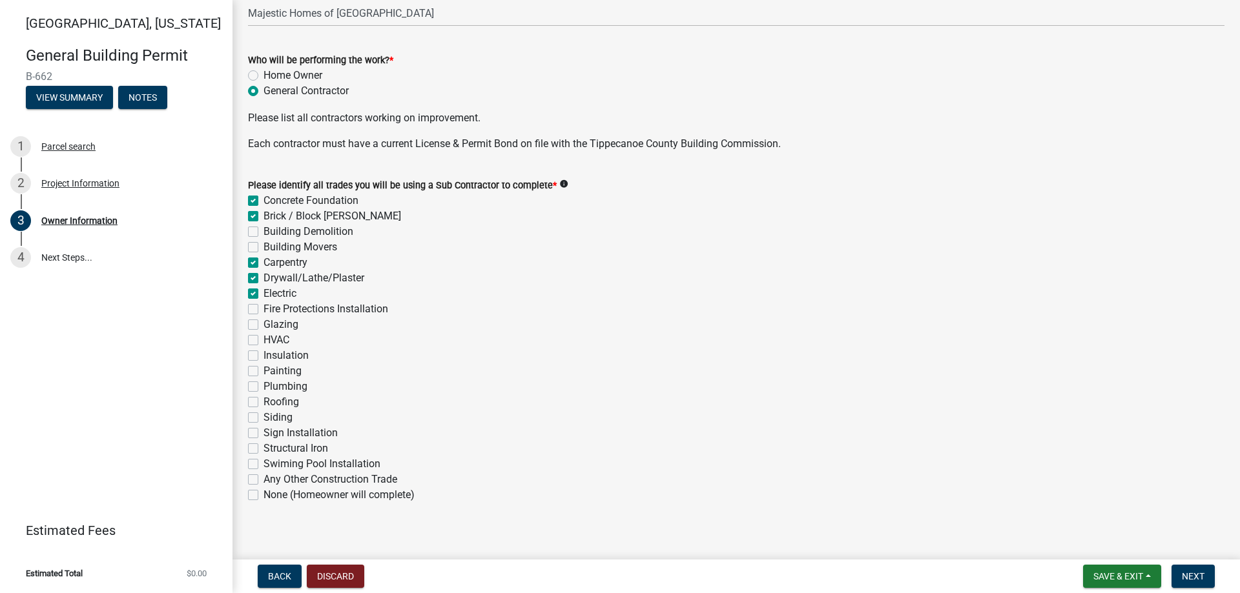
checkbox input "true"
checkbox input "false"
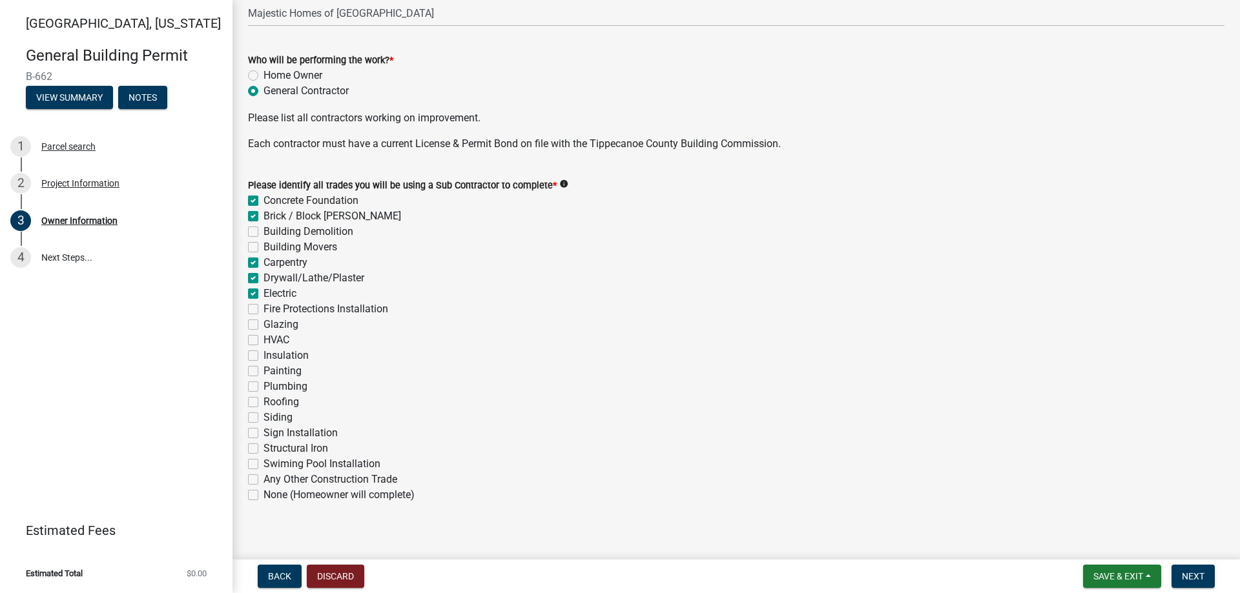
checkbox input "false"
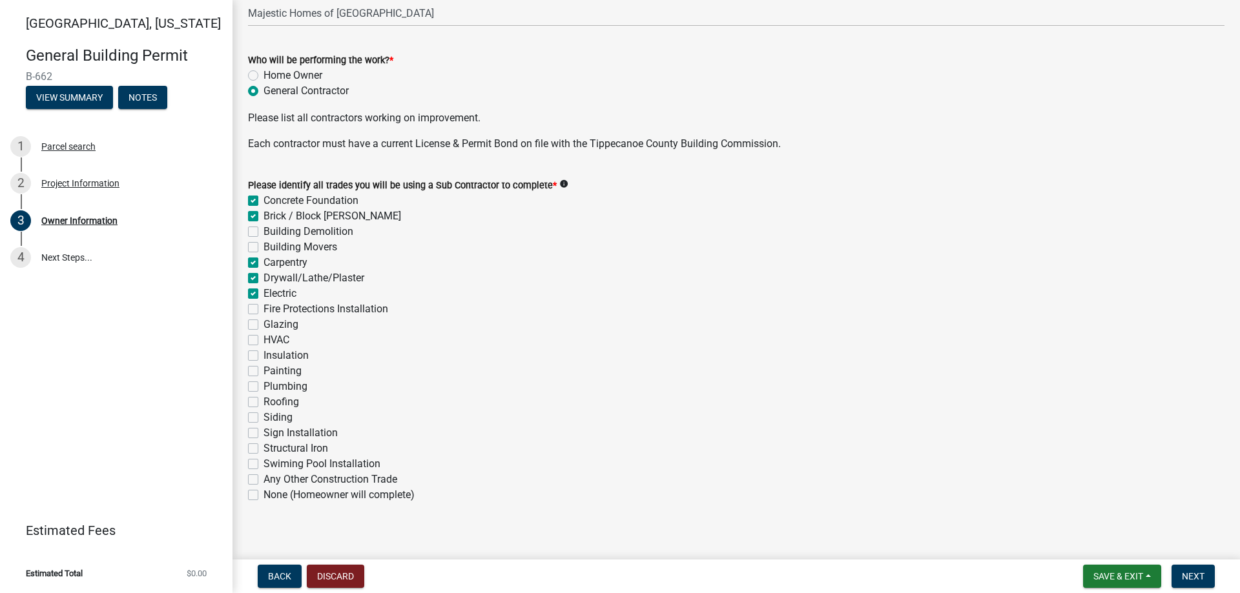
checkbox input "false"
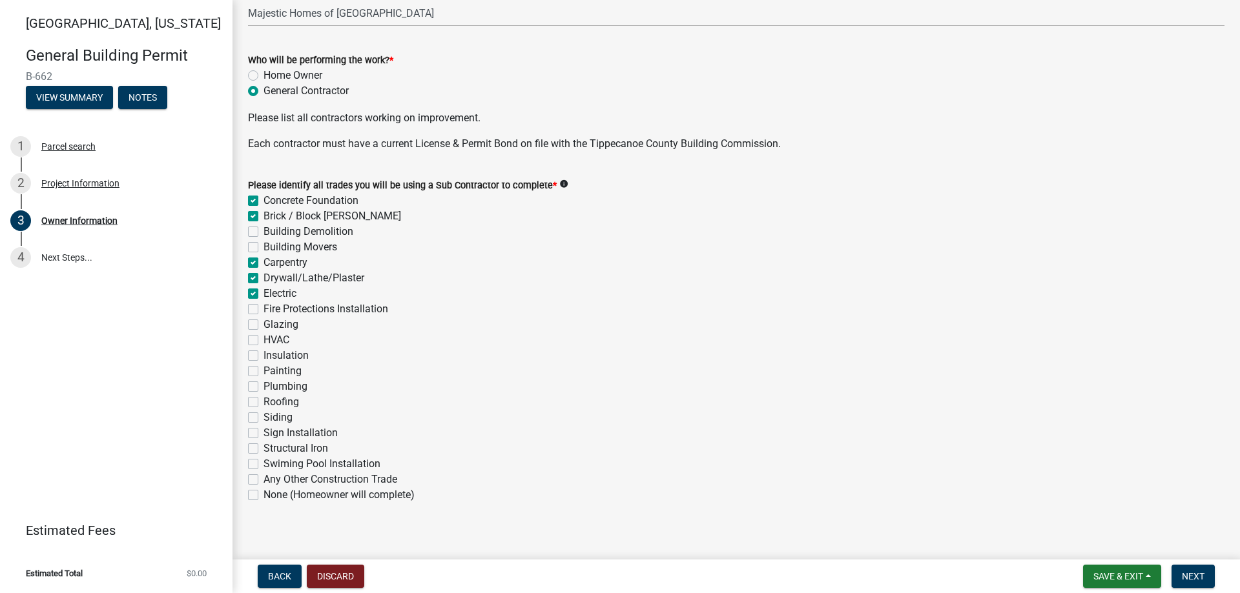
click at [263, 338] on label "HVAC" at bounding box center [276, 340] width 26 height 15
click at [263, 338] on input "HVAC" at bounding box center [267, 337] width 8 height 8
checkbox input "true"
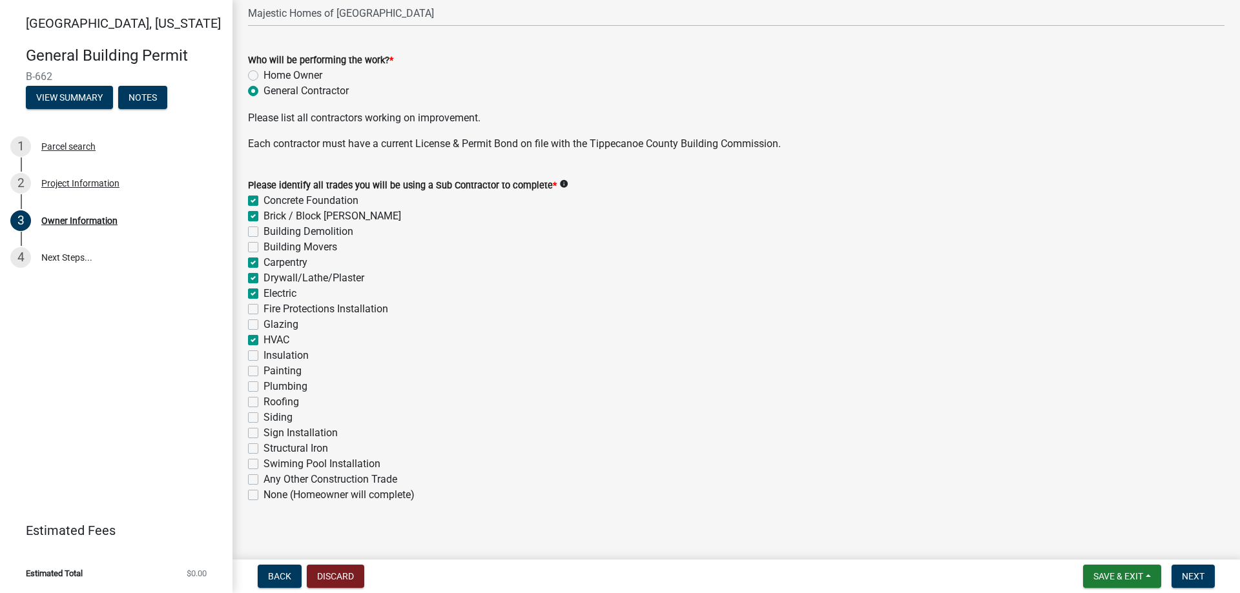
checkbox input "false"
checkbox input "true"
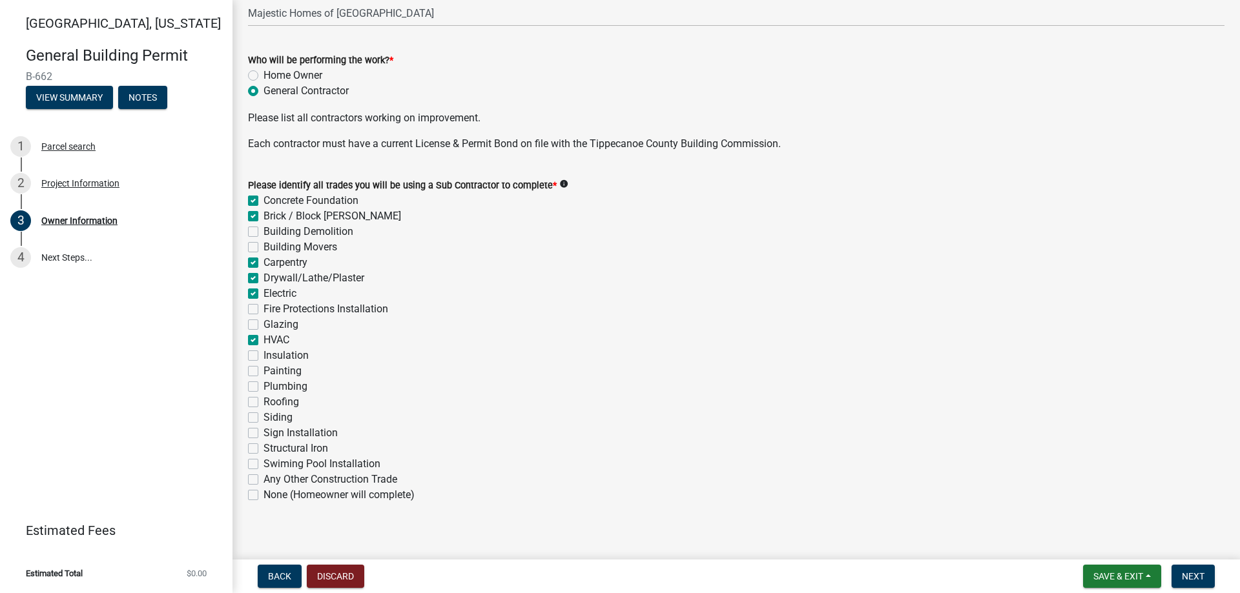
checkbox input "false"
checkbox input "true"
checkbox input "false"
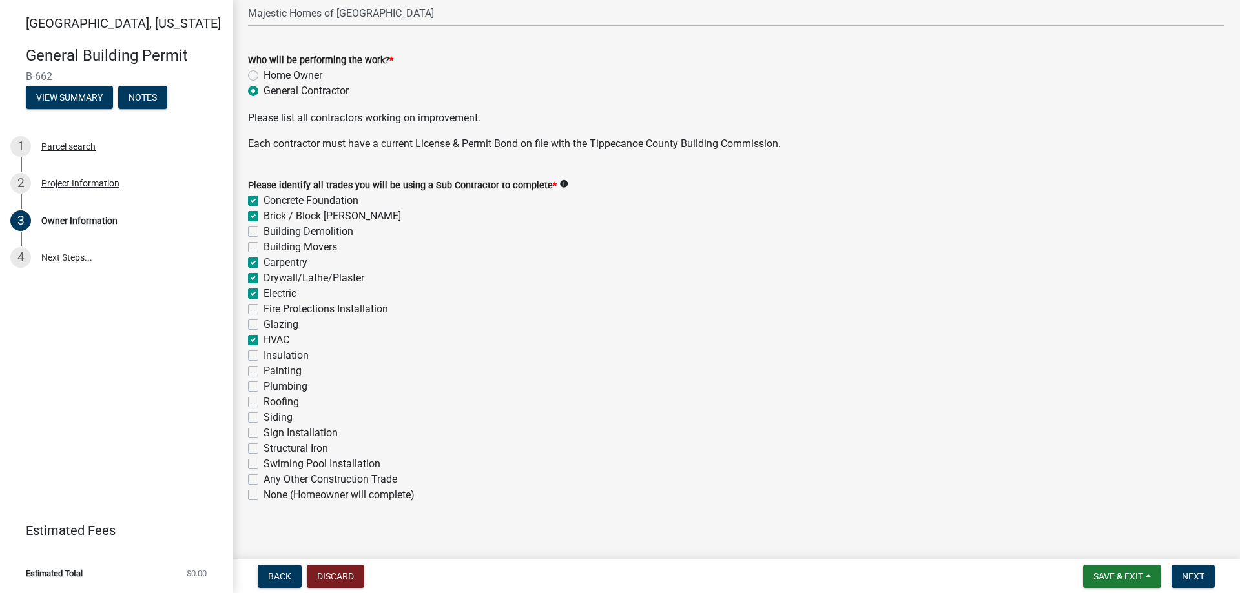
checkbox input "false"
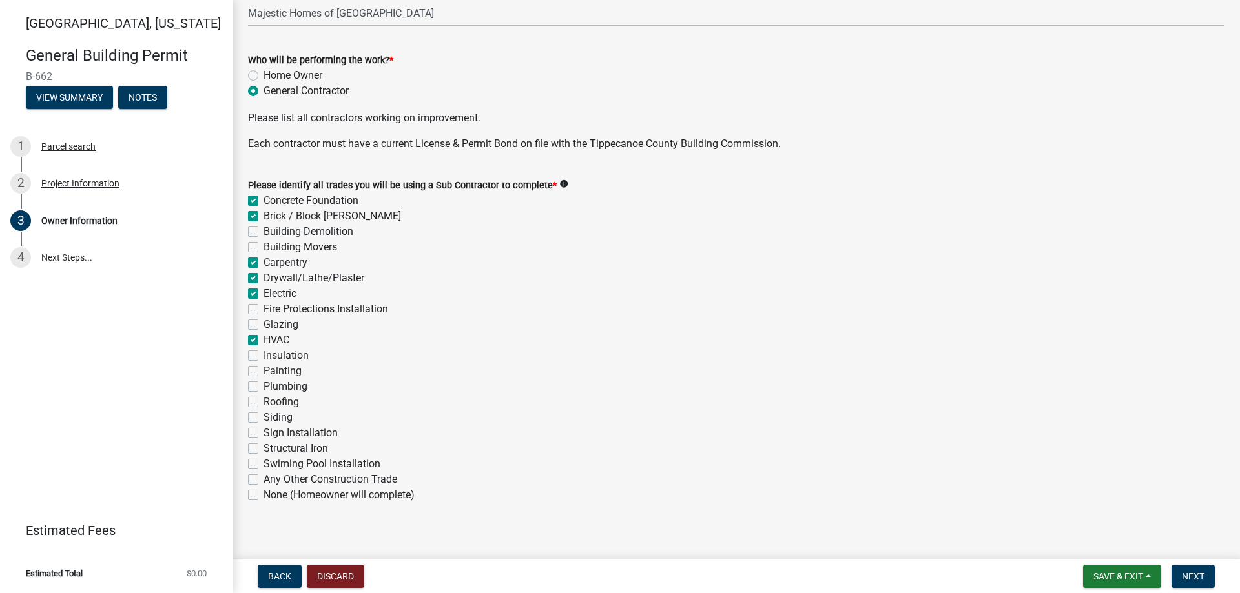
checkbox input "false"
click at [263, 355] on label "Insulation" at bounding box center [285, 355] width 45 height 15
click at [263, 355] on input "Insulation" at bounding box center [267, 352] width 8 height 8
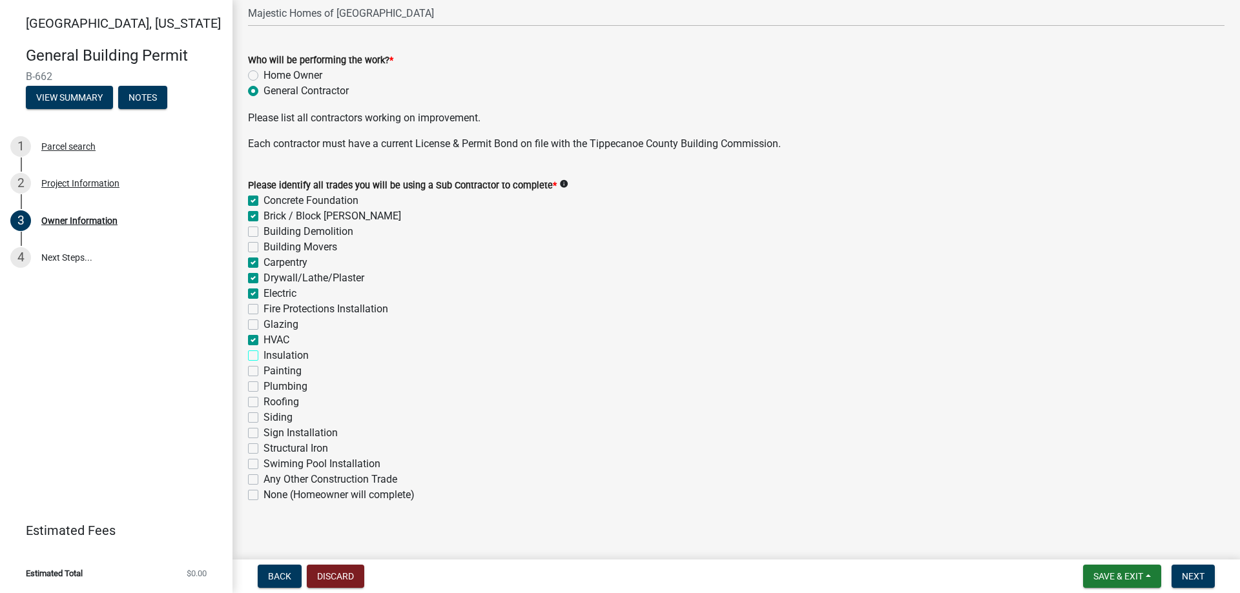
checkbox input "true"
checkbox input "false"
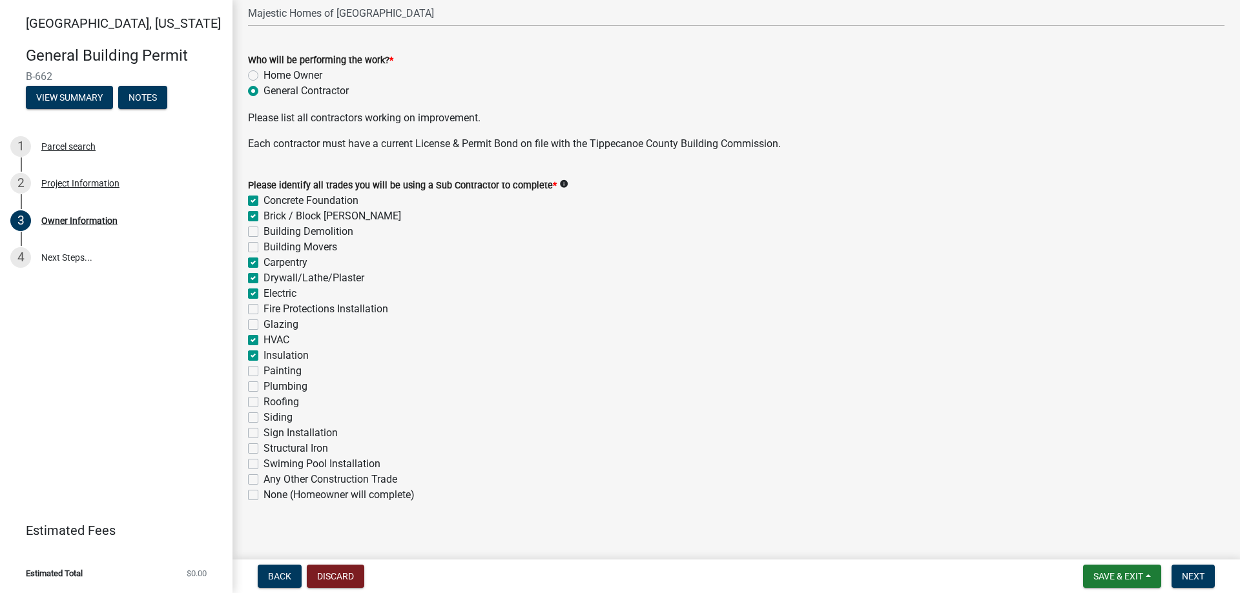
checkbox input "true"
checkbox input "false"
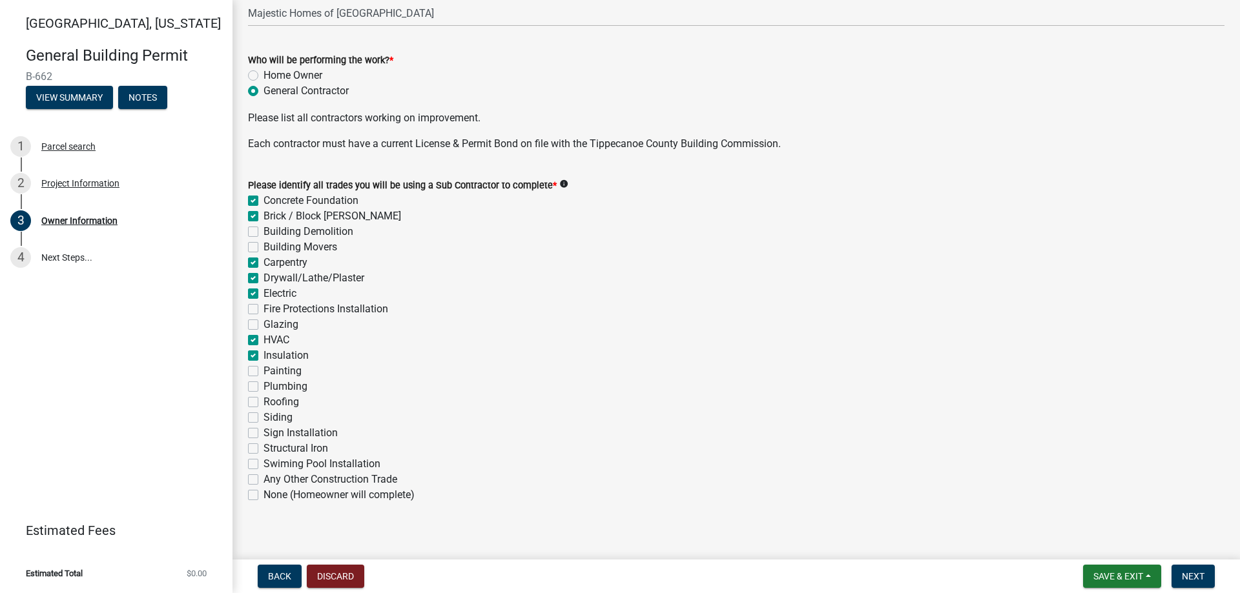
checkbox input "true"
checkbox input "false"
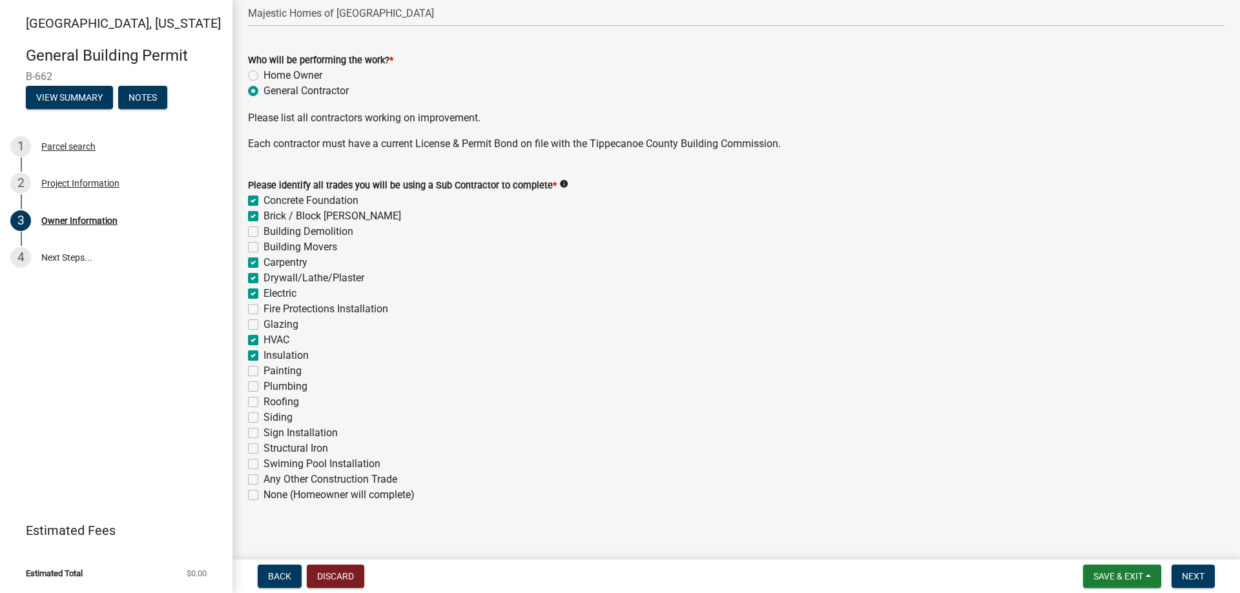
checkbox input "false"
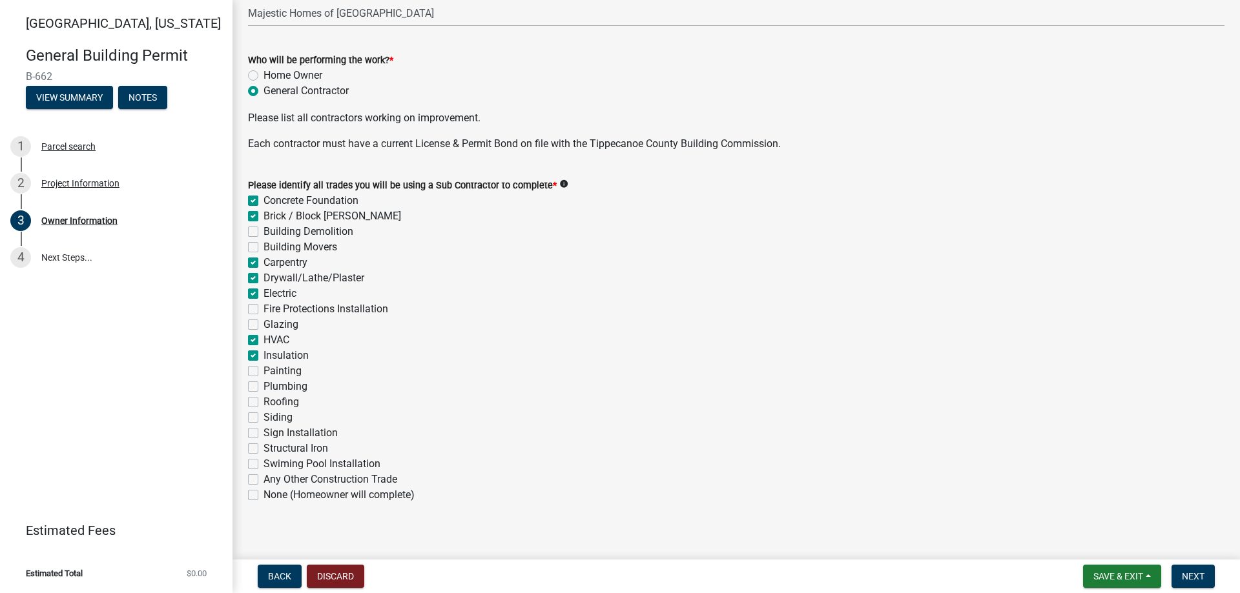
checkbox input "false"
click at [263, 371] on label "Painting" at bounding box center [282, 371] width 38 height 15
click at [263, 371] on input "Painting" at bounding box center [267, 368] width 8 height 8
checkbox input "true"
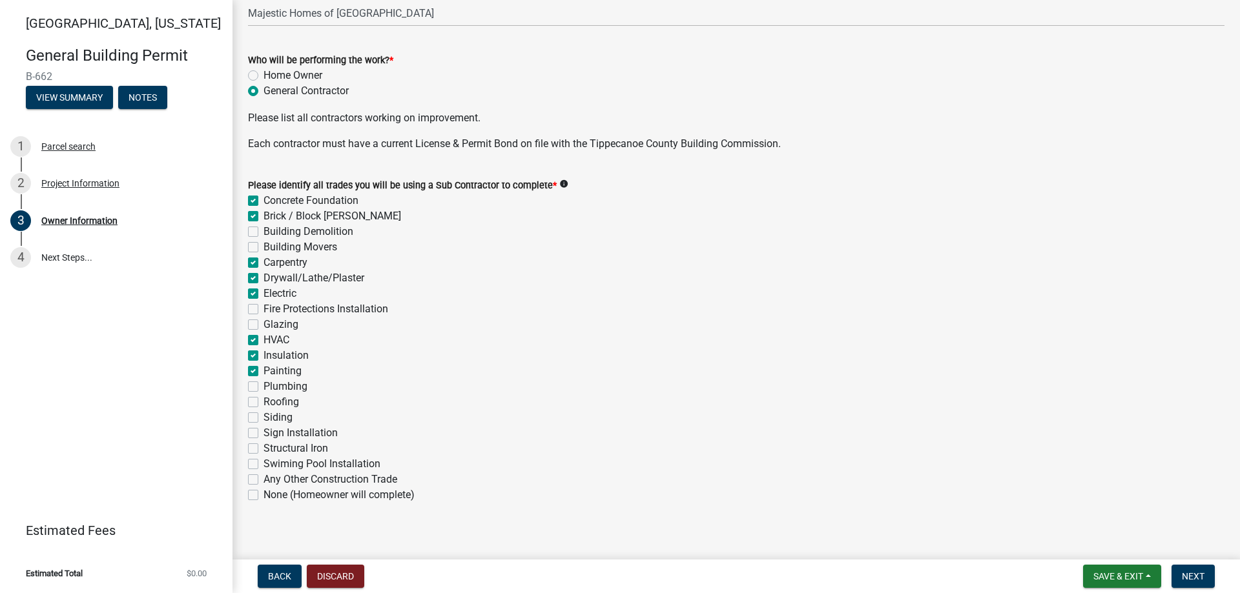
checkbox input "true"
checkbox input "false"
checkbox input "true"
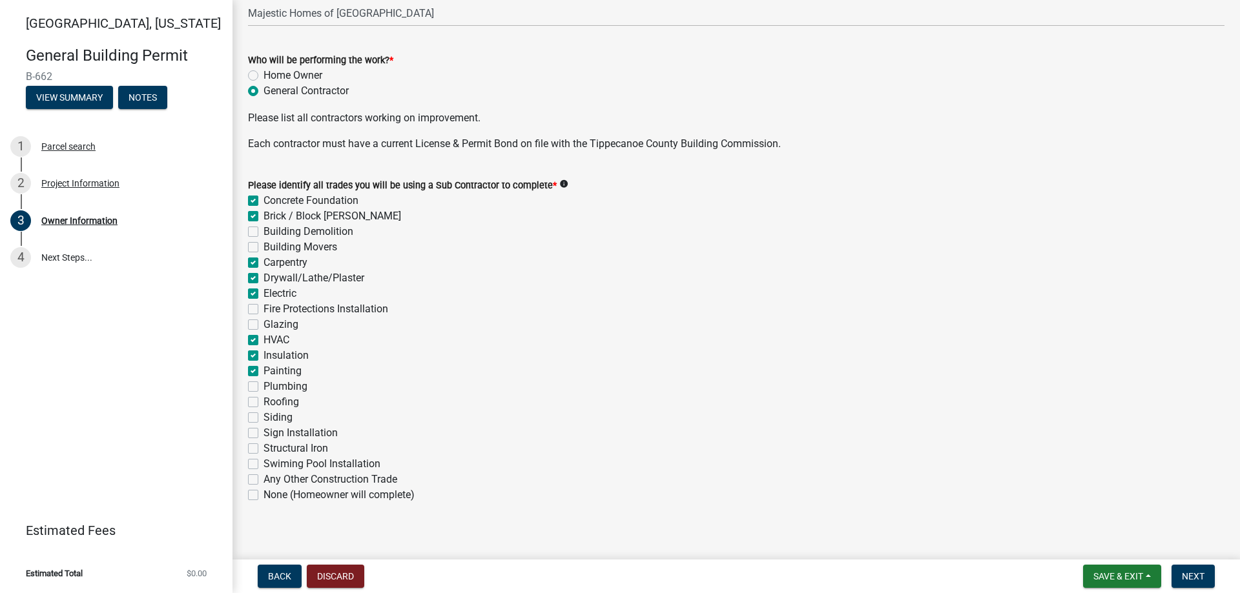
checkbox input "true"
checkbox input "false"
checkbox input "true"
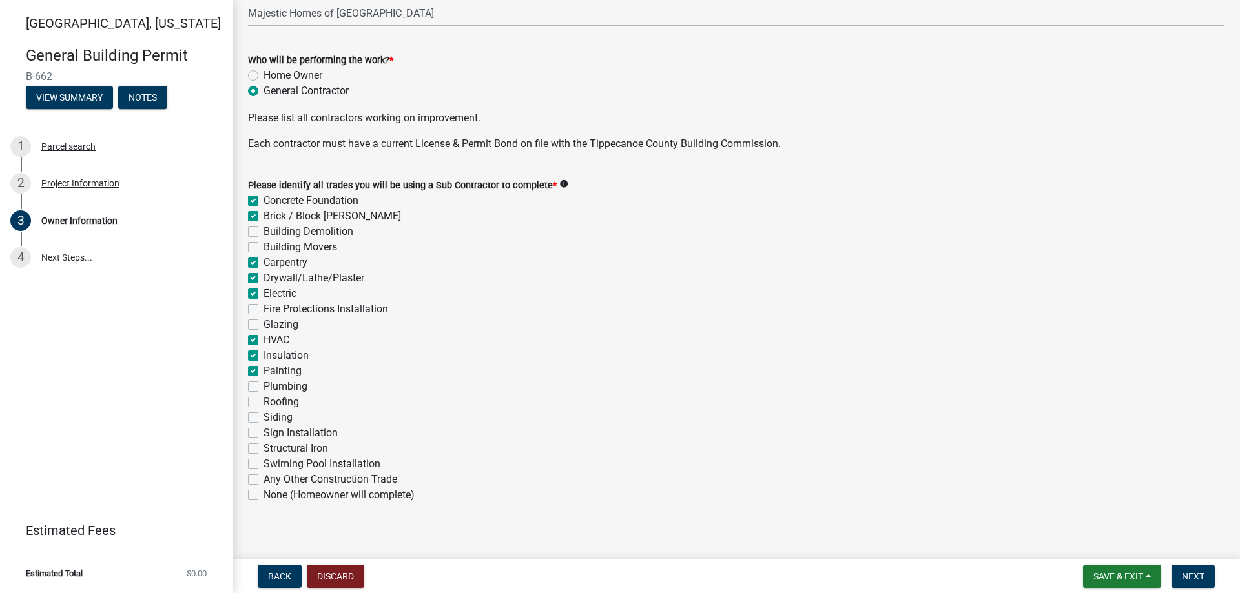
checkbox input "true"
checkbox input "false"
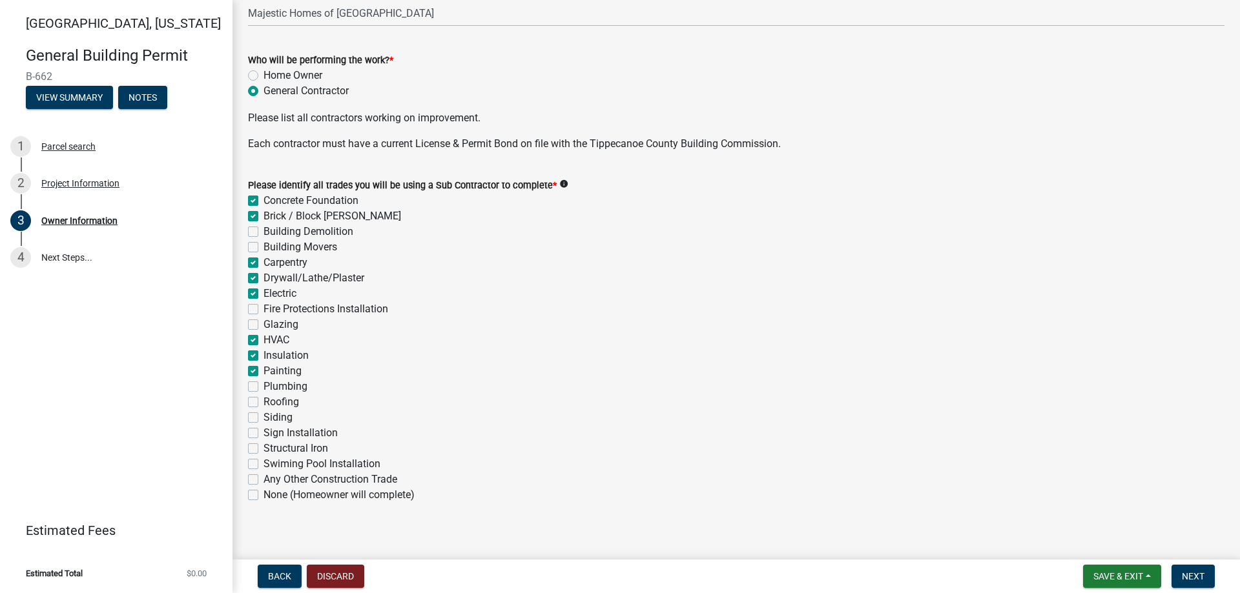
checkbox input "false"
click at [263, 384] on label "Plumbing" at bounding box center [285, 386] width 44 height 15
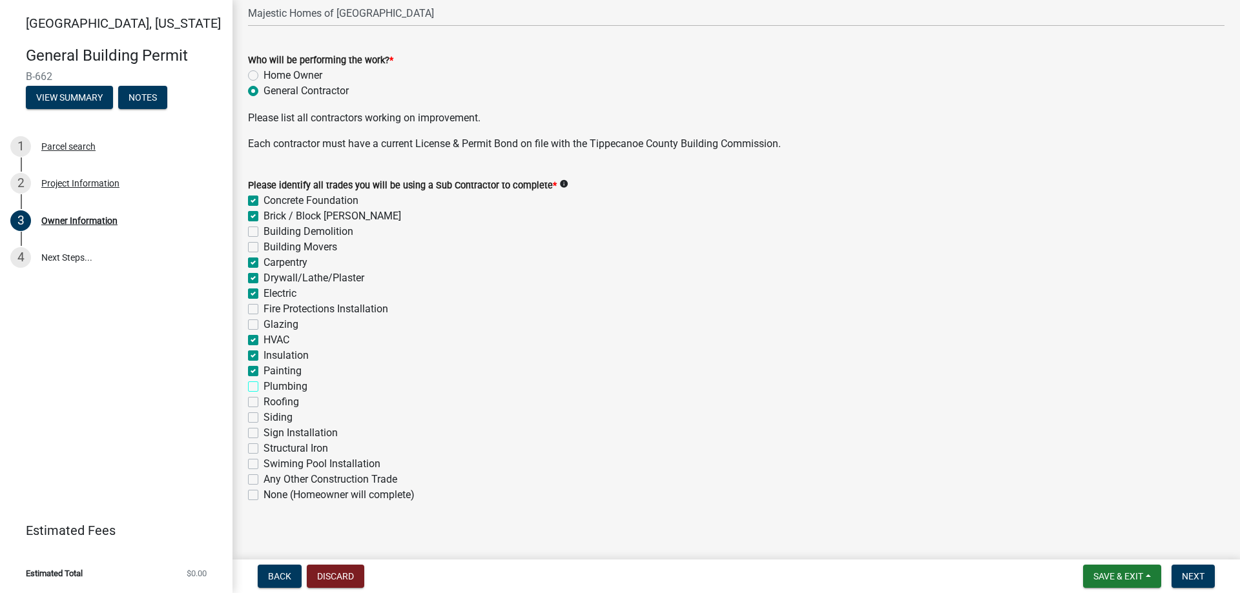
click at [263, 384] on input "Plumbing" at bounding box center [267, 383] width 8 height 8
checkbox input "true"
checkbox input "false"
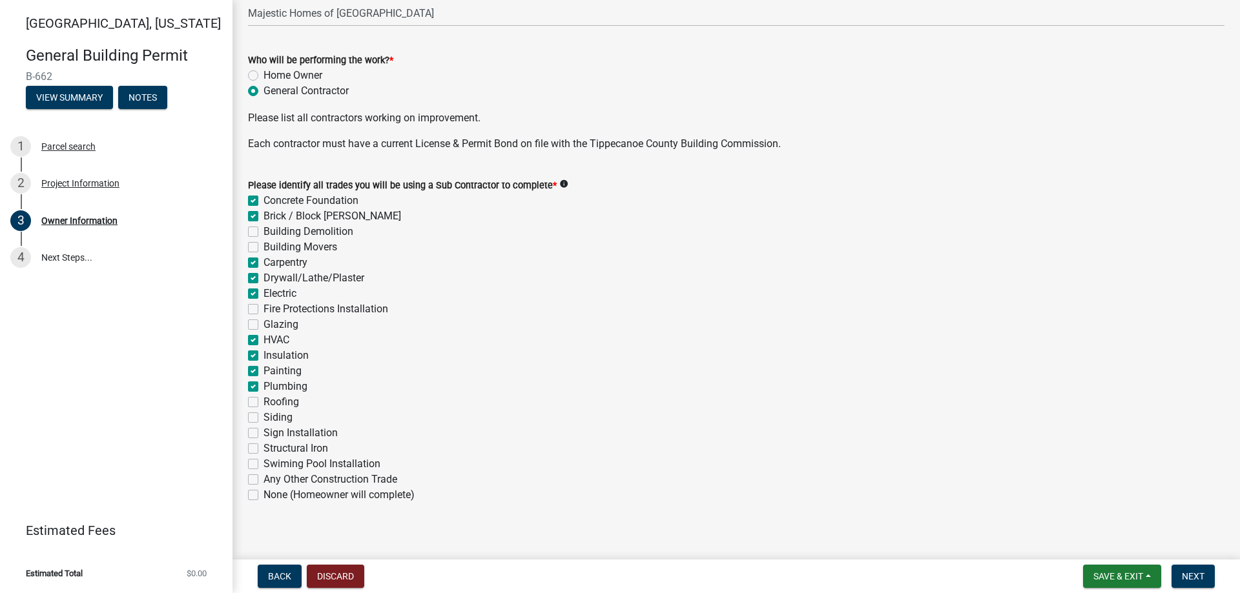
checkbox input "false"
checkbox input "true"
click at [263, 406] on label "Roofing" at bounding box center [281, 402] width 36 height 15
click at [263, 403] on input "Roofing" at bounding box center [267, 399] width 8 height 8
click at [263, 422] on label "Siding" at bounding box center [277, 417] width 29 height 15
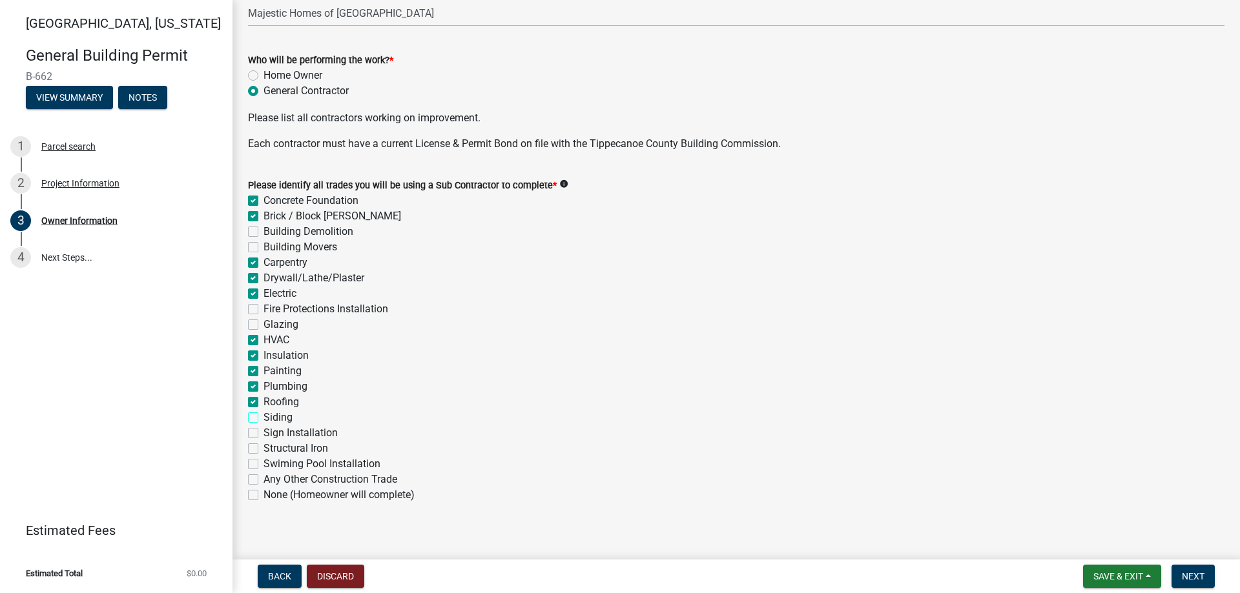
click at [263, 418] on input "Siding" at bounding box center [267, 414] width 8 height 8
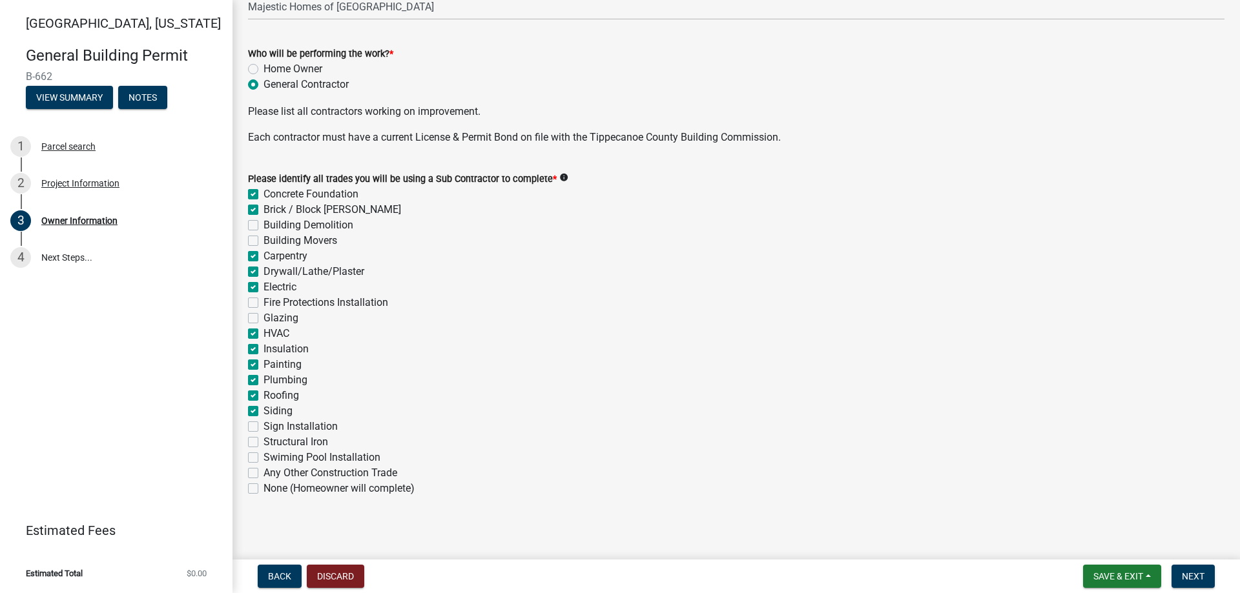
scroll to position [398, 0]
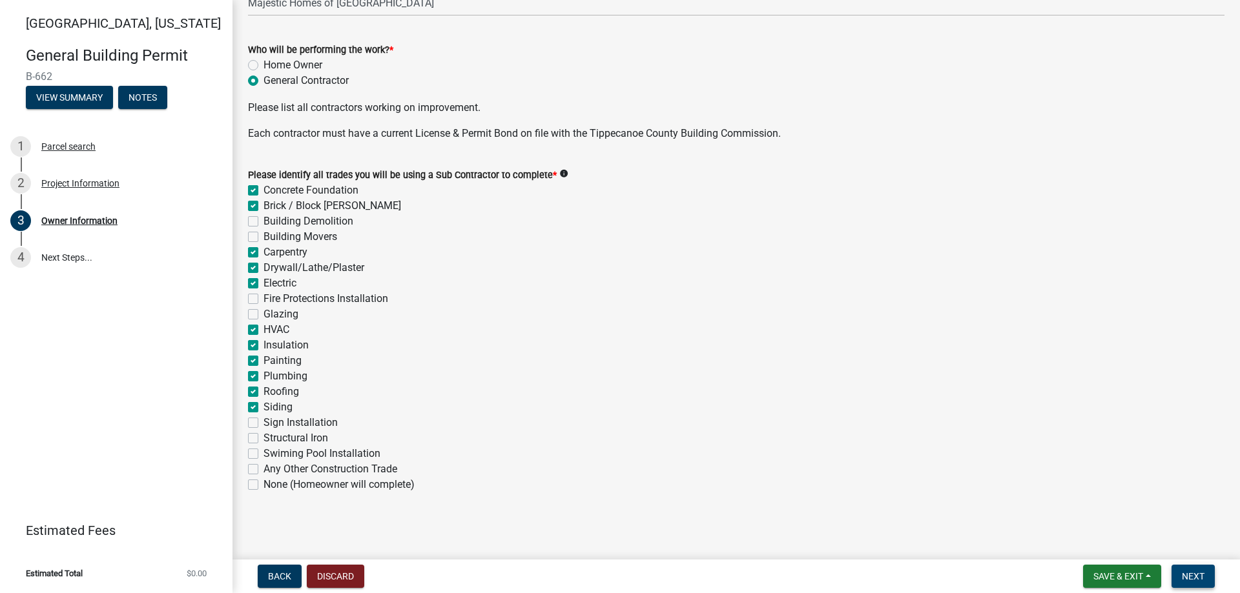
click at [1195, 570] on button "Next" at bounding box center [1192, 576] width 43 height 23
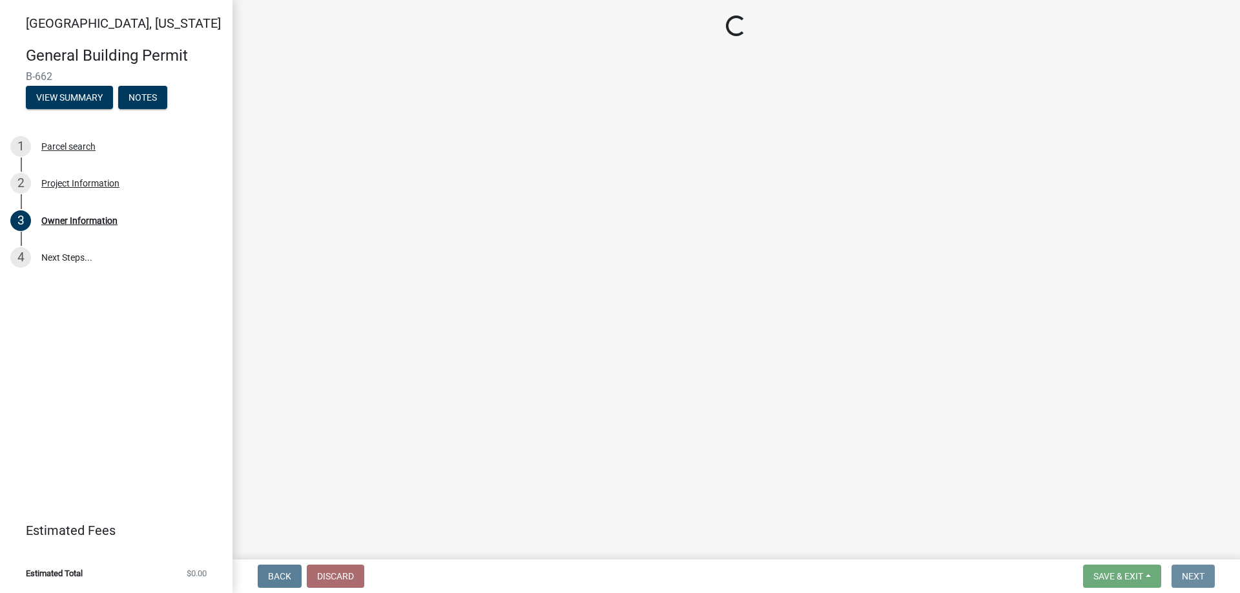
scroll to position [0, 0]
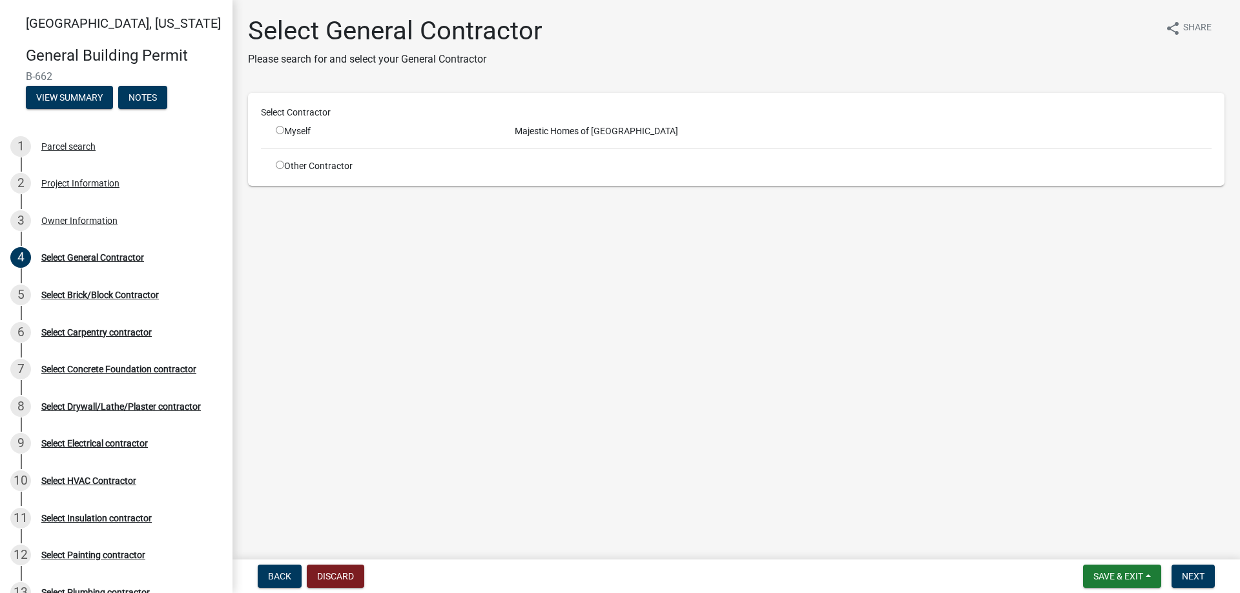
click at [276, 130] on input "radio" at bounding box center [280, 130] width 8 height 8
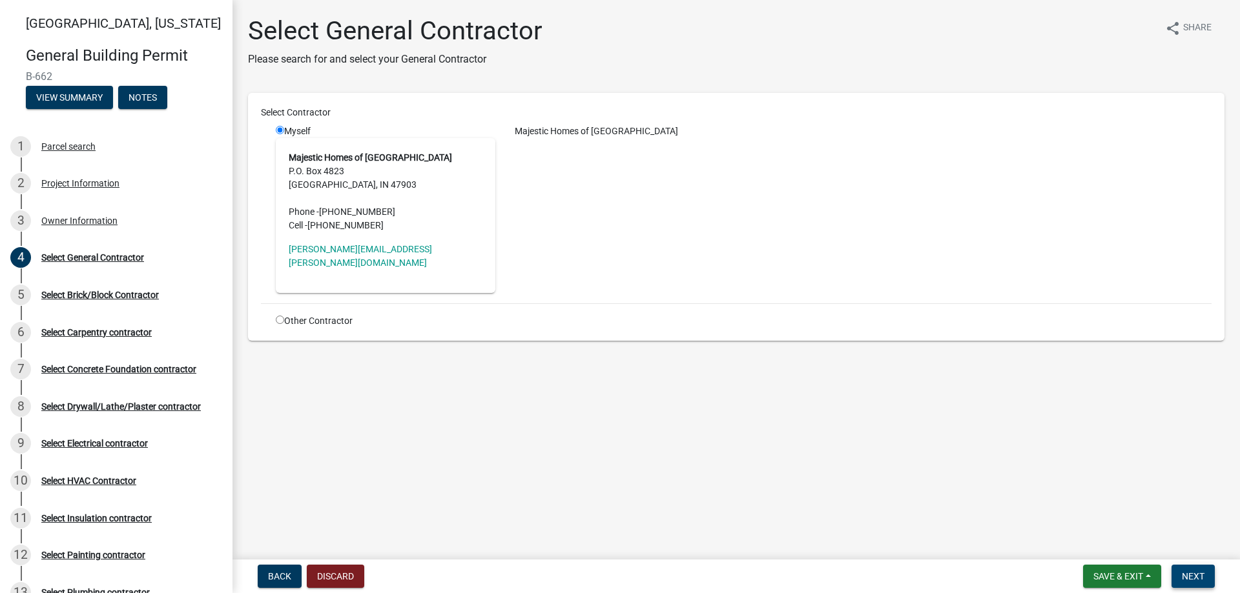
click at [1194, 577] on span "Next" at bounding box center [1193, 577] width 23 height 10
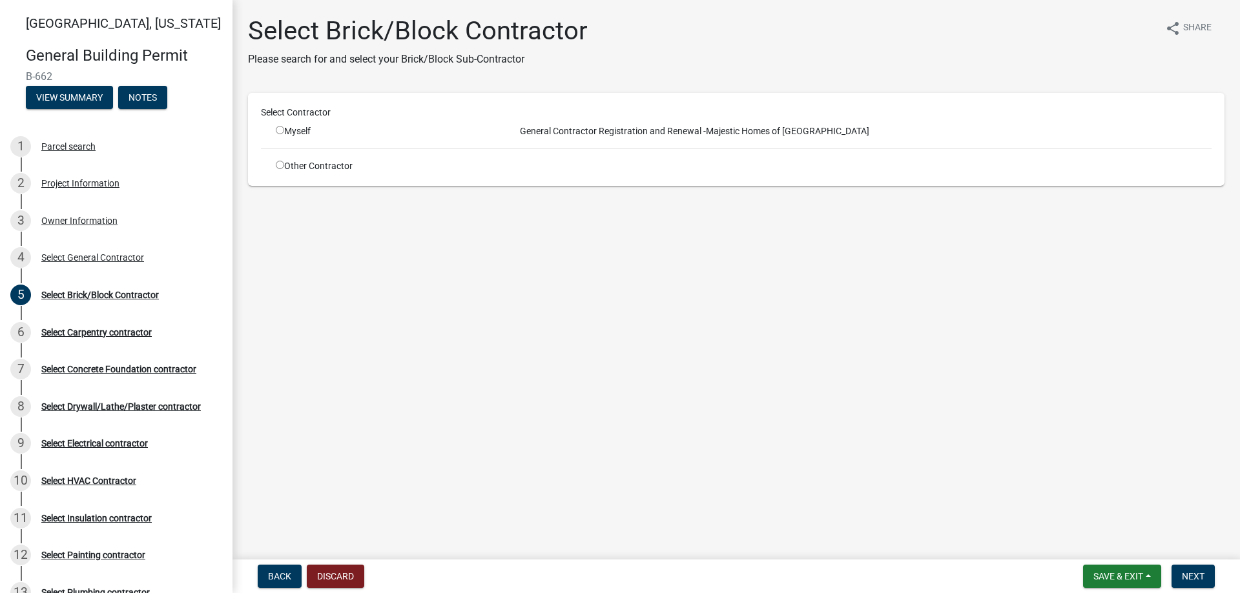
click at [275, 176] on div "Select Contractor Myself General Contractor Registration and Renewal - Majestic…" at bounding box center [736, 139] width 976 height 93
click at [278, 163] on input "radio" at bounding box center [280, 165] width 8 height 8
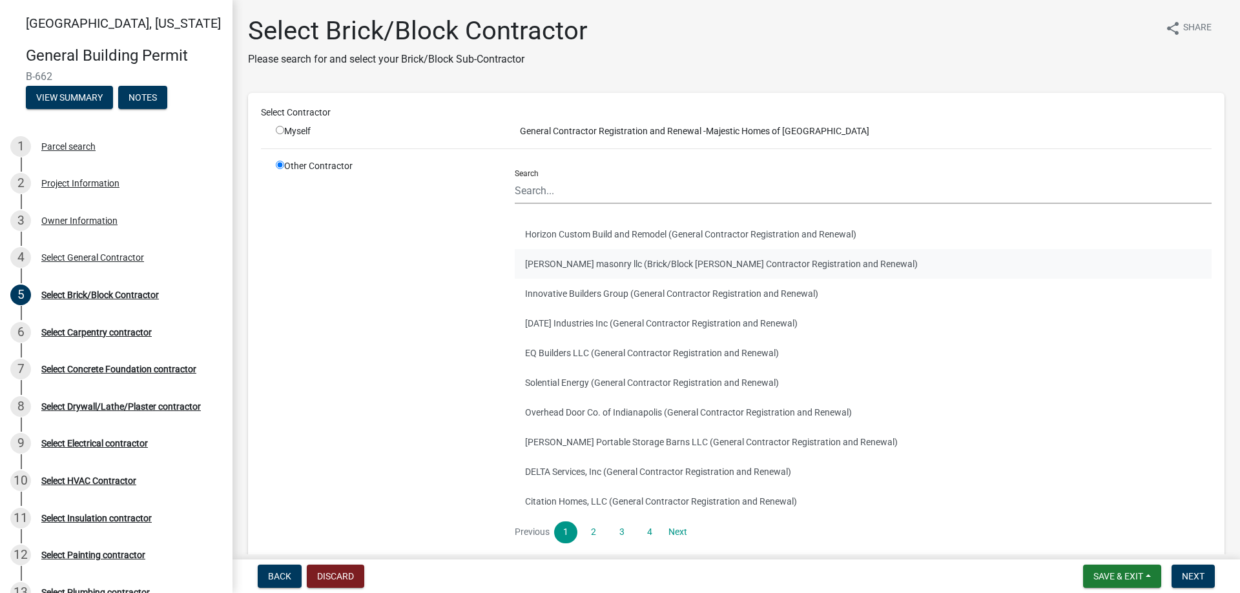
click at [725, 260] on button "[PERSON_NAME] masonry llc (Brick/Block [PERSON_NAME] Contractor Registration an…" at bounding box center [863, 264] width 697 height 30
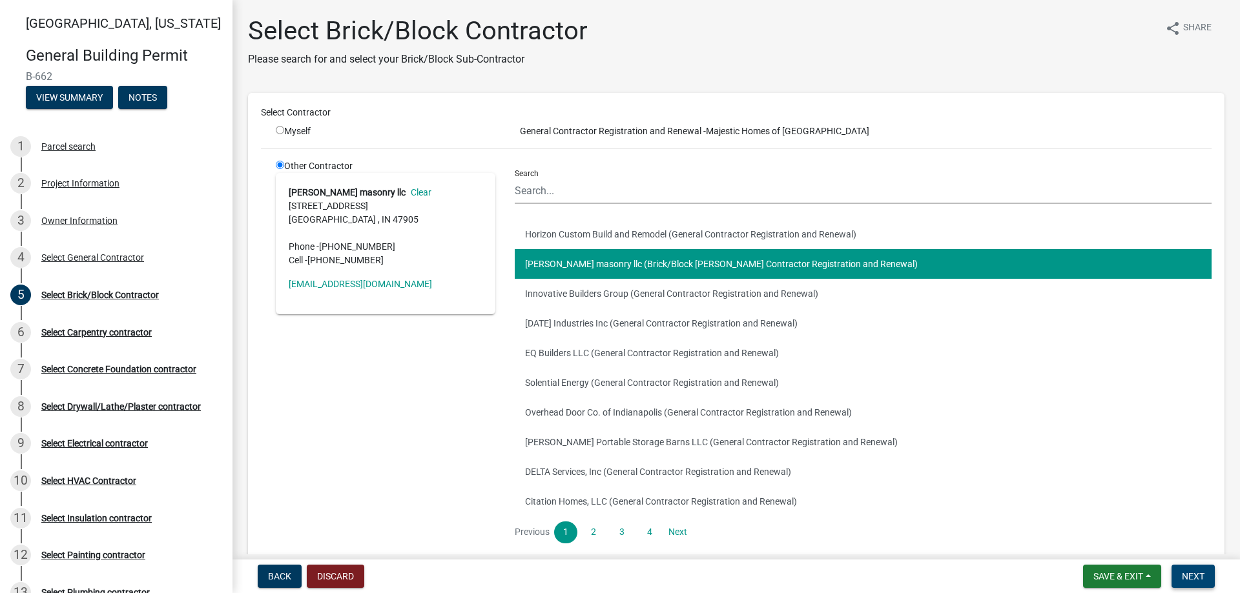
click at [1204, 579] on span "Next" at bounding box center [1193, 577] width 23 height 10
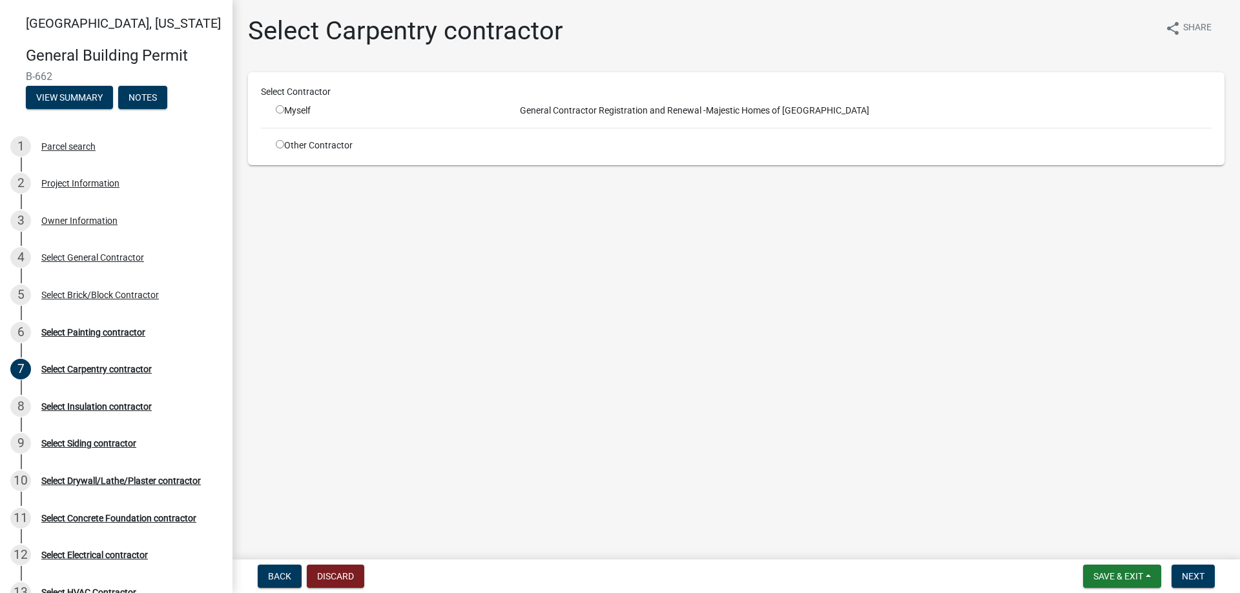
click at [312, 149] on div "Other Contractor" at bounding box center [385, 146] width 239 height 14
click at [279, 142] on input "radio" at bounding box center [280, 144] width 8 height 8
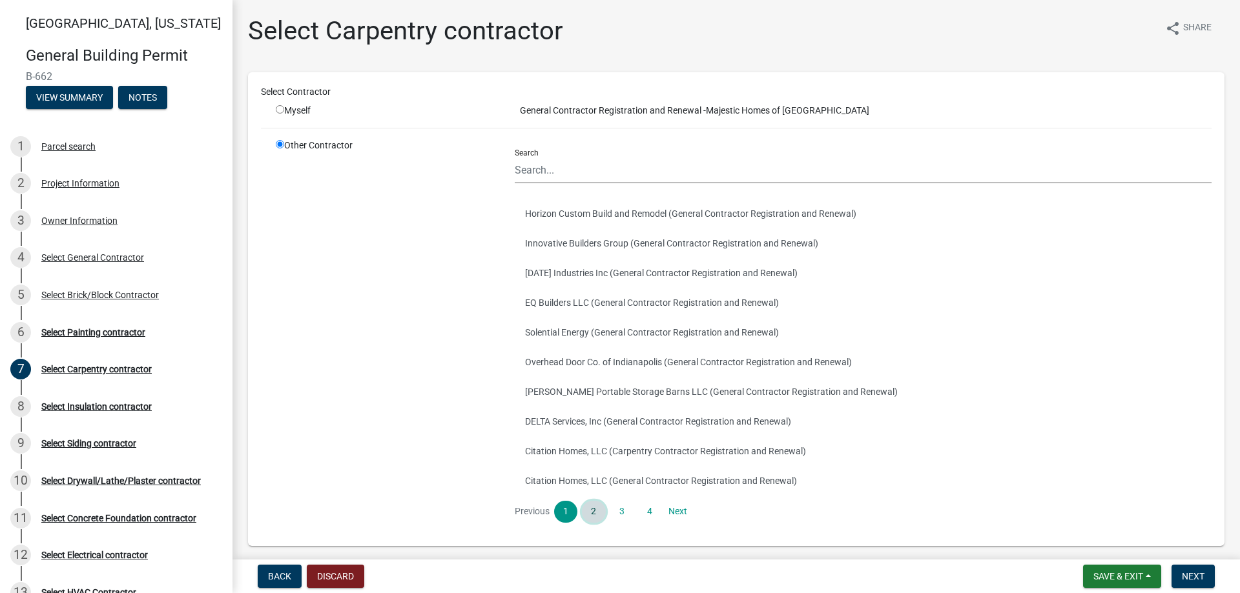
click at [599, 510] on link "2" at bounding box center [593, 512] width 23 height 22
click at [617, 513] on link "3" at bounding box center [621, 512] width 23 height 22
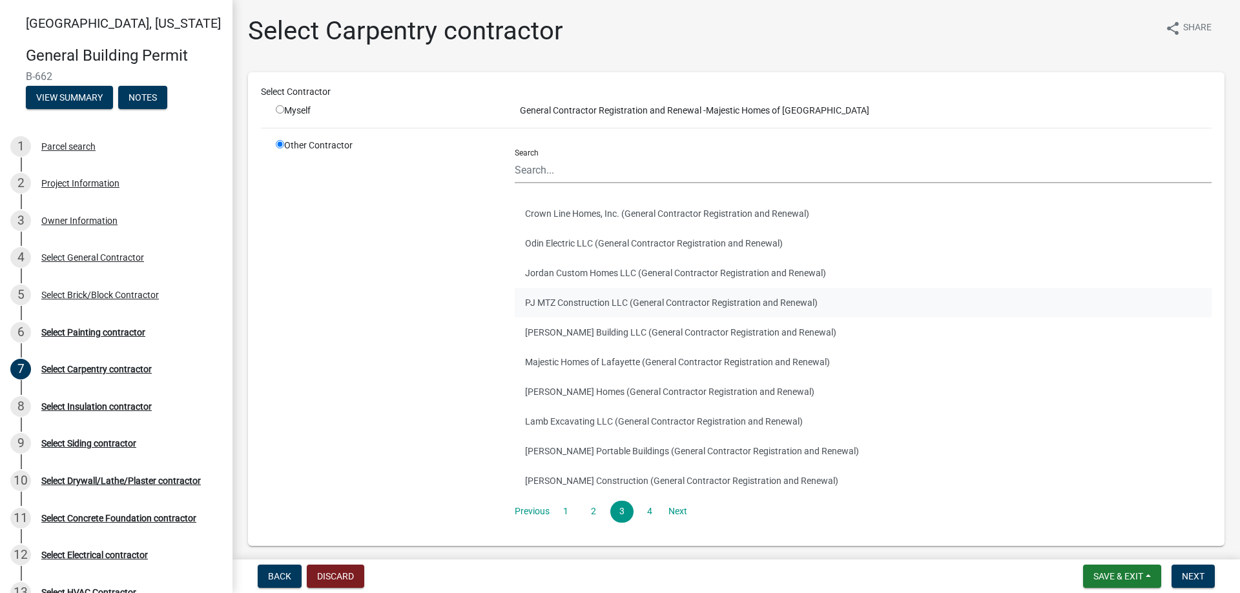
click at [583, 292] on button "PJ MTZ Construction LLC (General Contractor Registration and Renewal)" at bounding box center [863, 303] width 697 height 30
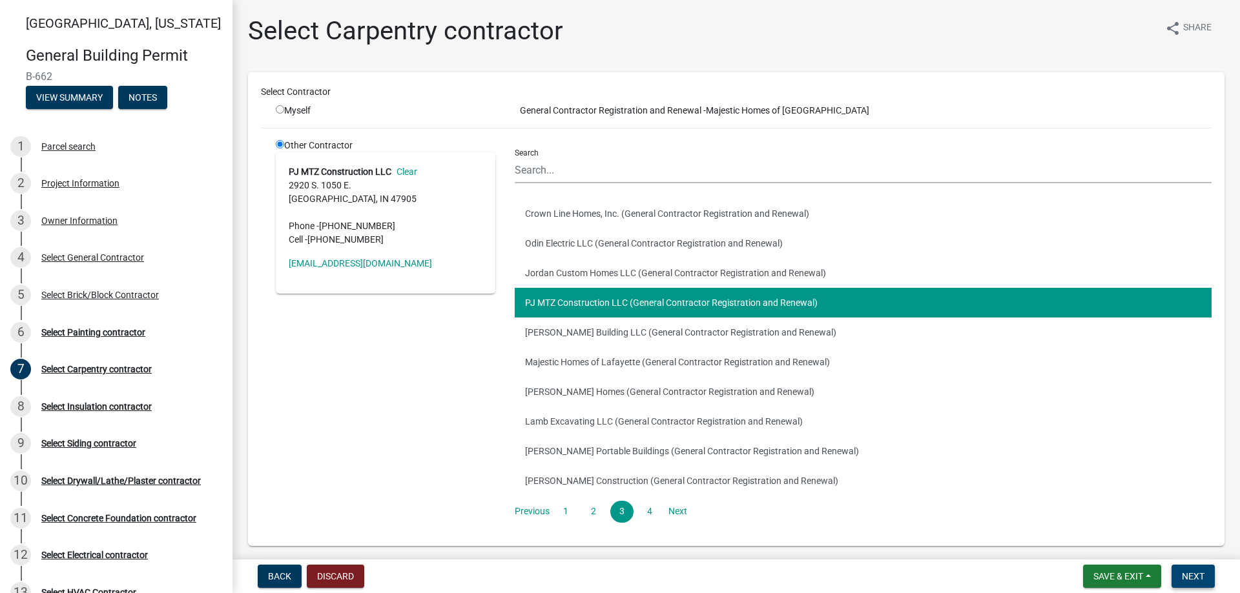
click at [1208, 573] on button "Next" at bounding box center [1192, 576] width 43 height 23
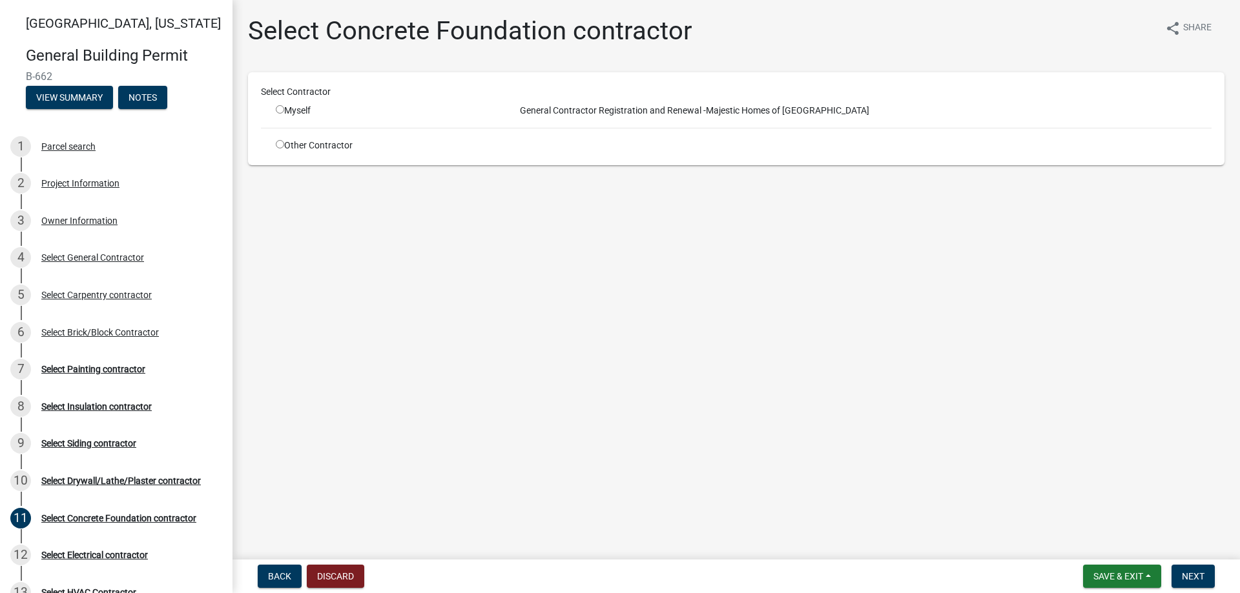
click at [279, 145] on input "radio" at bounding box center [280, 144] width 8 height 8
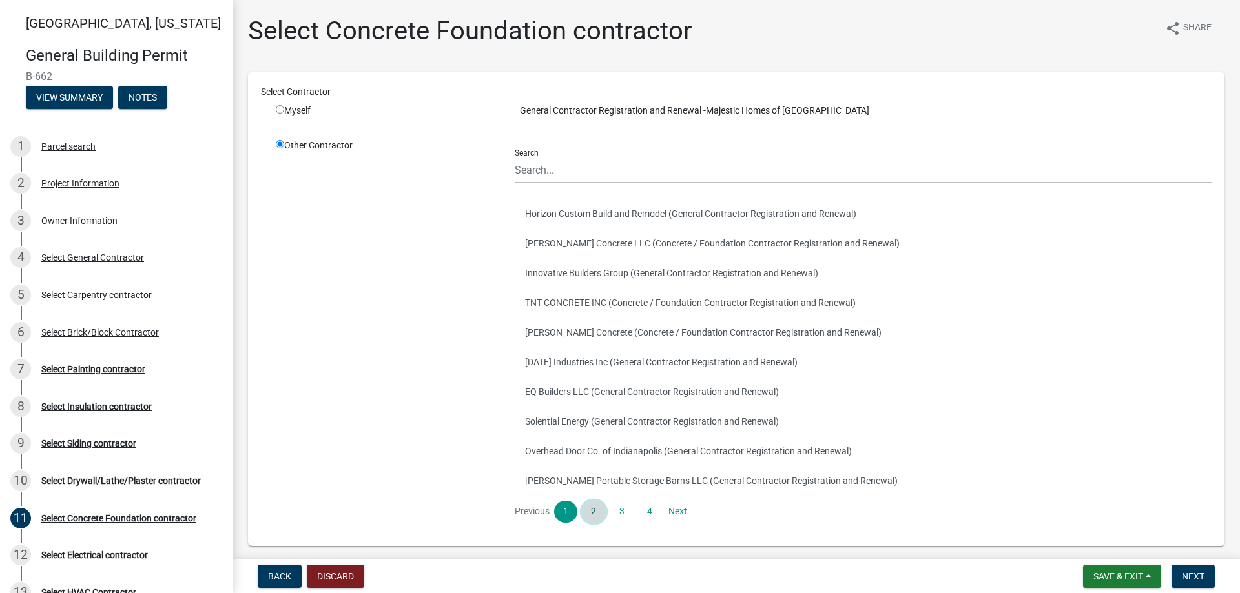
click at [597, 504] on link "2" at bounding box center [593, 512] width 23 height 22
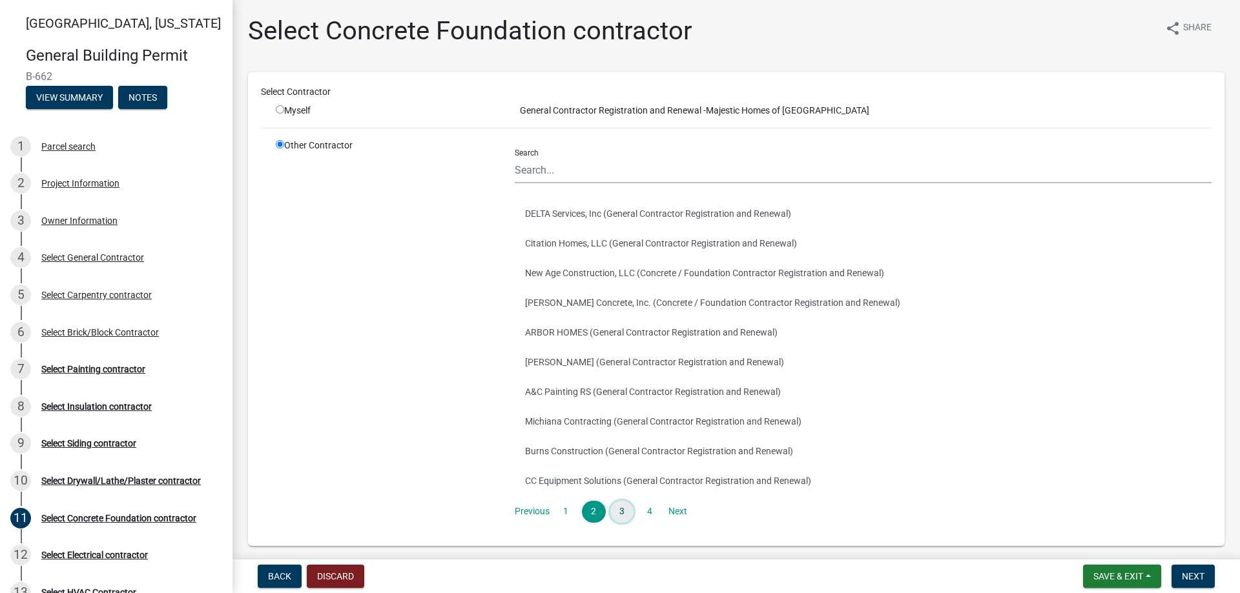
click at [616, 510] on link "3" at bounding box center [621, 512] width 23 height 22
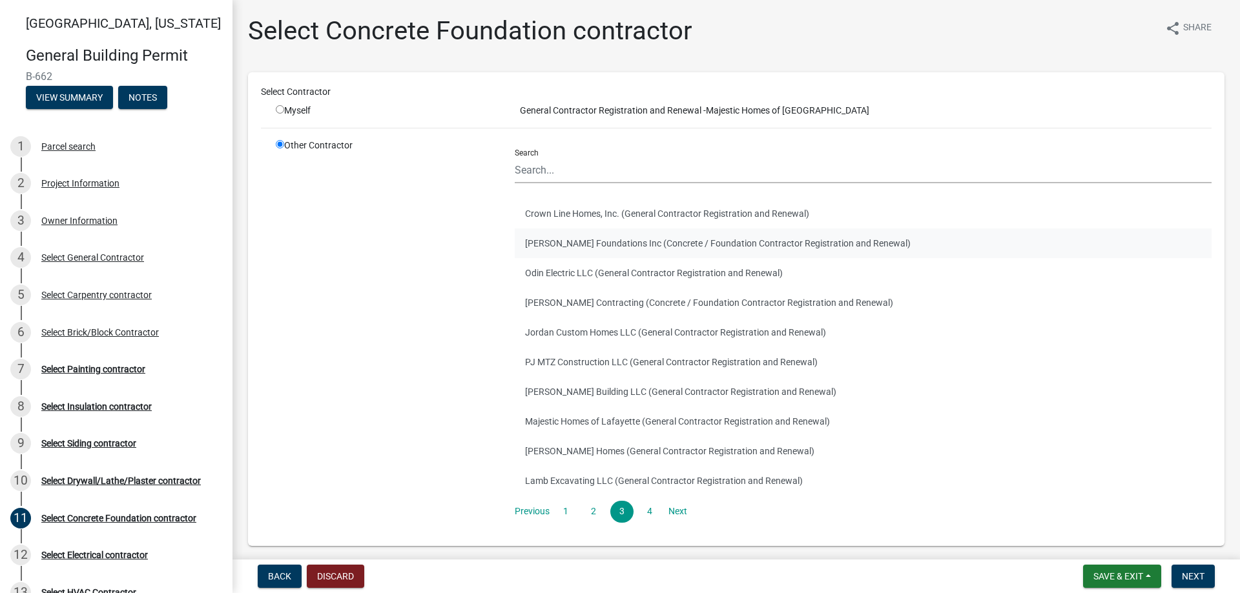
click at [591, 233] on button "[PERSON_NAME] Foundations Inc (Concrete / Foundation Contractor Registration an…" at bounding box center [863, 244] width 697 height 30
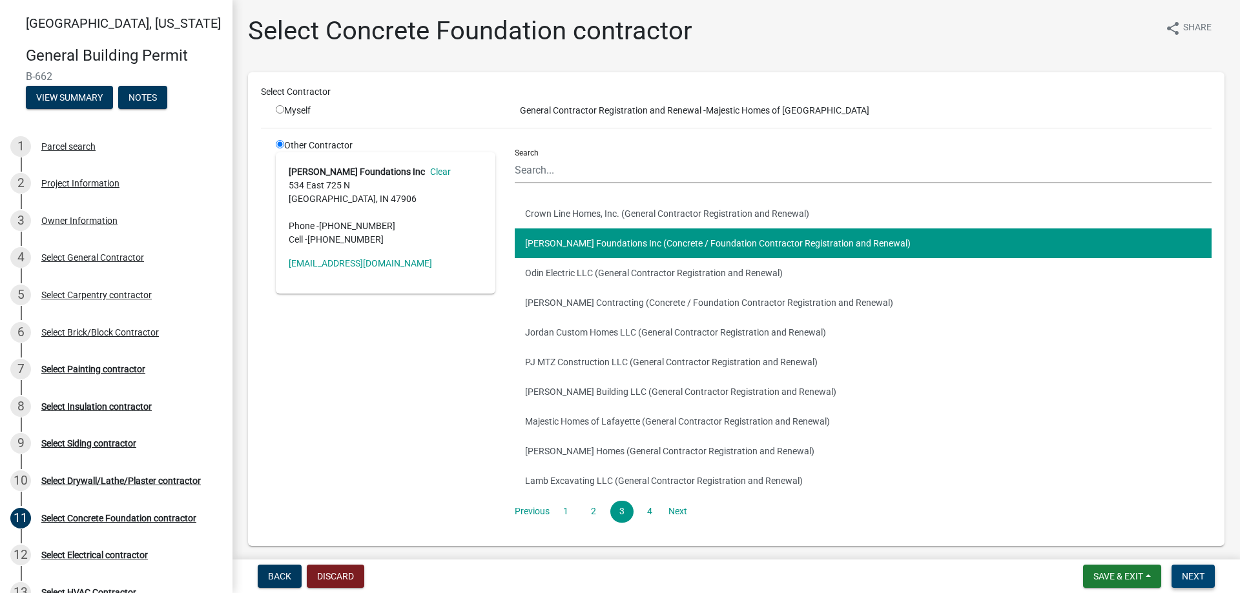
click at [1188, 583] on button "Next" at bounding box center [1192, 576] width 43 height 23
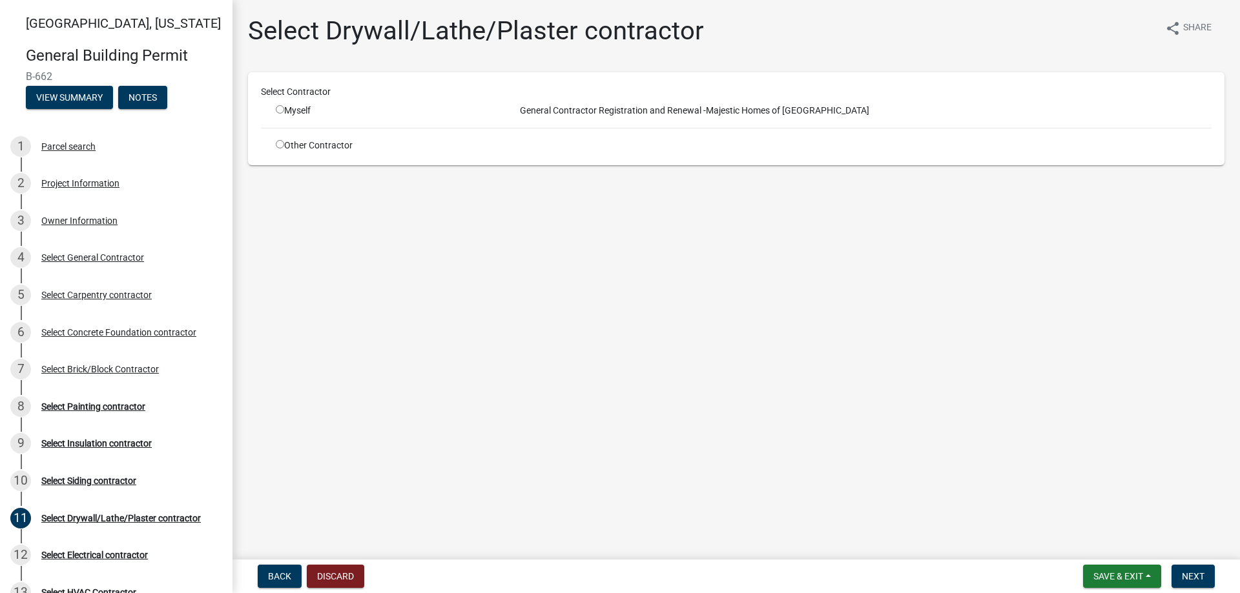
click at [280, 143] on input "radio" at bounding box center [280, 144] width 8 height 8
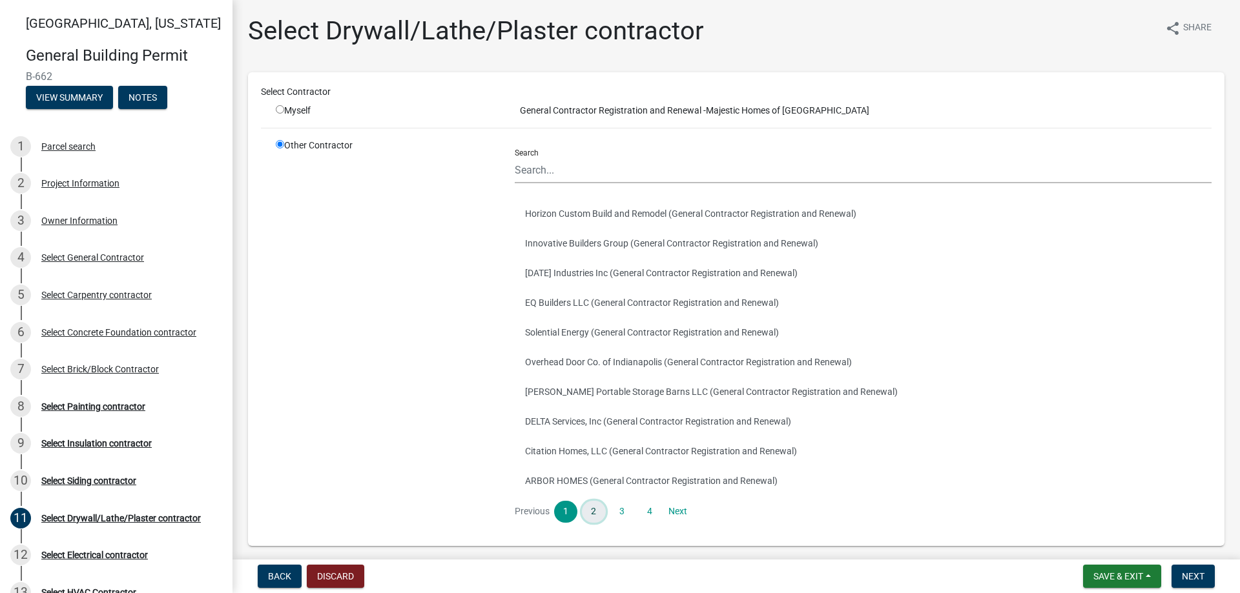
click at [596, 511] on link "2" at bounding box center [593, 512] width 23 height 22
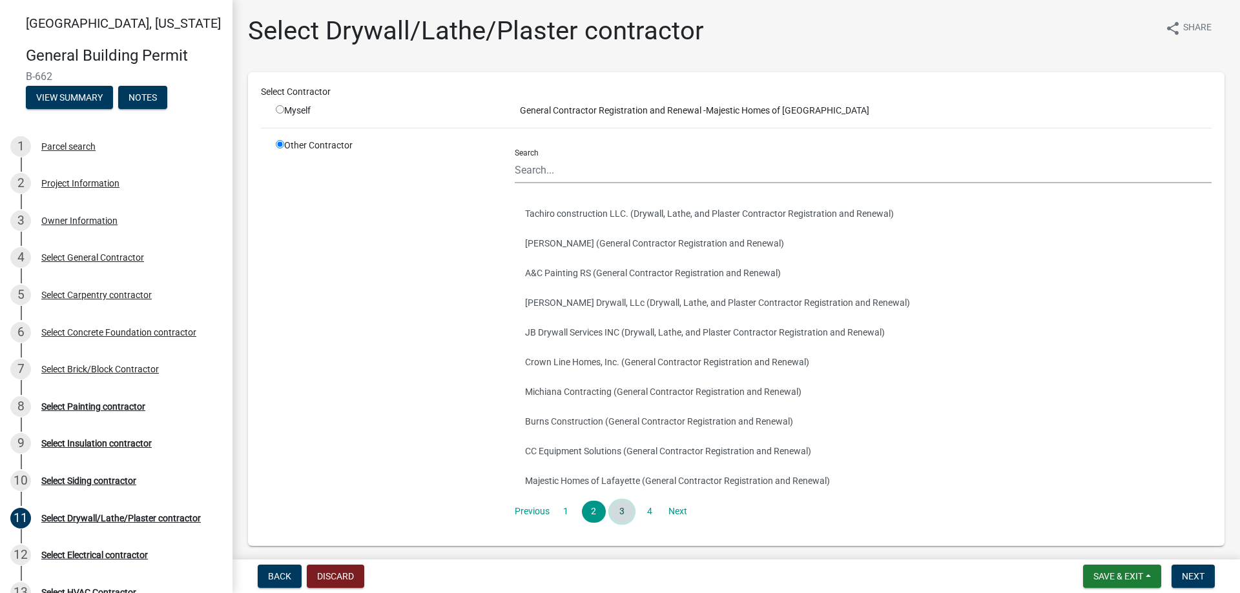
click at [626, 512] on link "3" at bounding box center [621, 512] width 23 height 22
click at [650, 516] on link "4" at bounding box center [649, 512] width 23 height 22
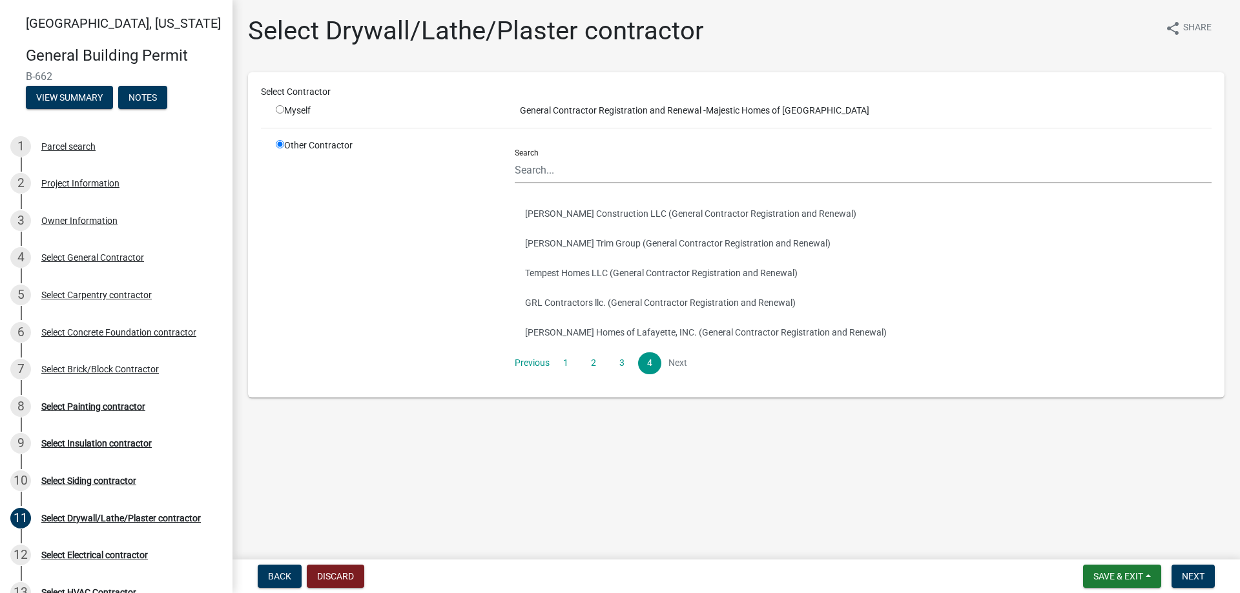
click at [579, 369] on li "1" at bounding box center [568, 364] width 28 height 22
click at [567, 368] on link "1" at bounding box center [565, 364] width 23 height 22
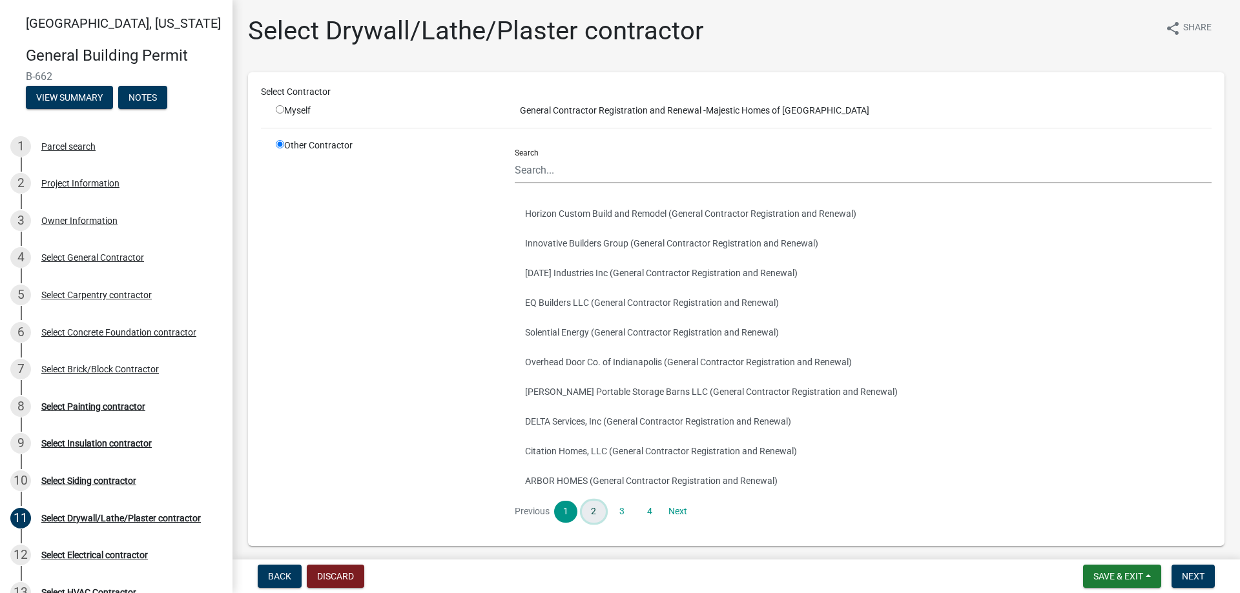
click at [595, 512] on link "2" at bounding box center [593, 512] width 23 height 22
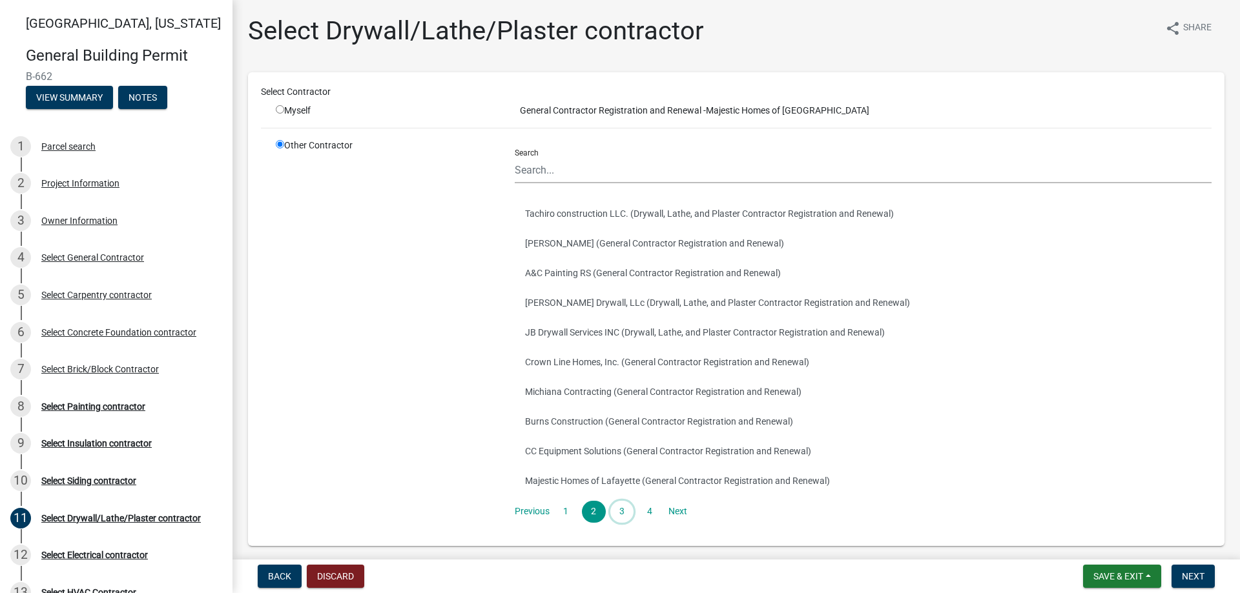
click at [616, 506] on link "3" at bounding box center [621, 512] width 23 height 22
click at [648, 517] on link "4" at bounding box center [649, 512] width 23 height 22
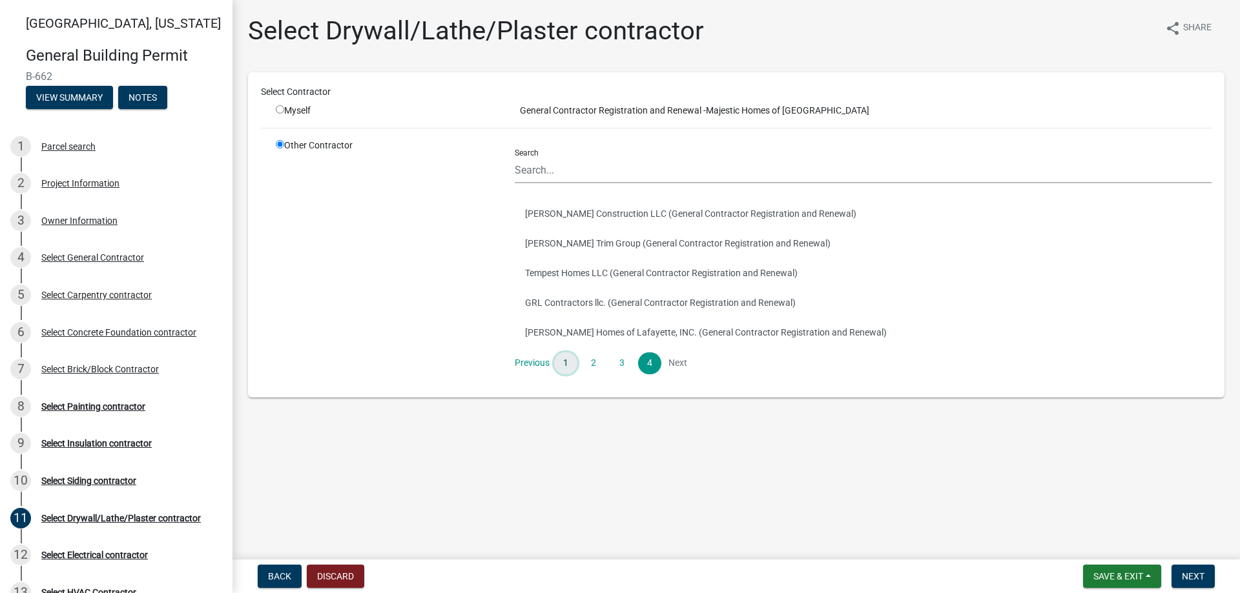
click at [573, 366] on link "1" at bounding box center [565, 364] width 23 height 22
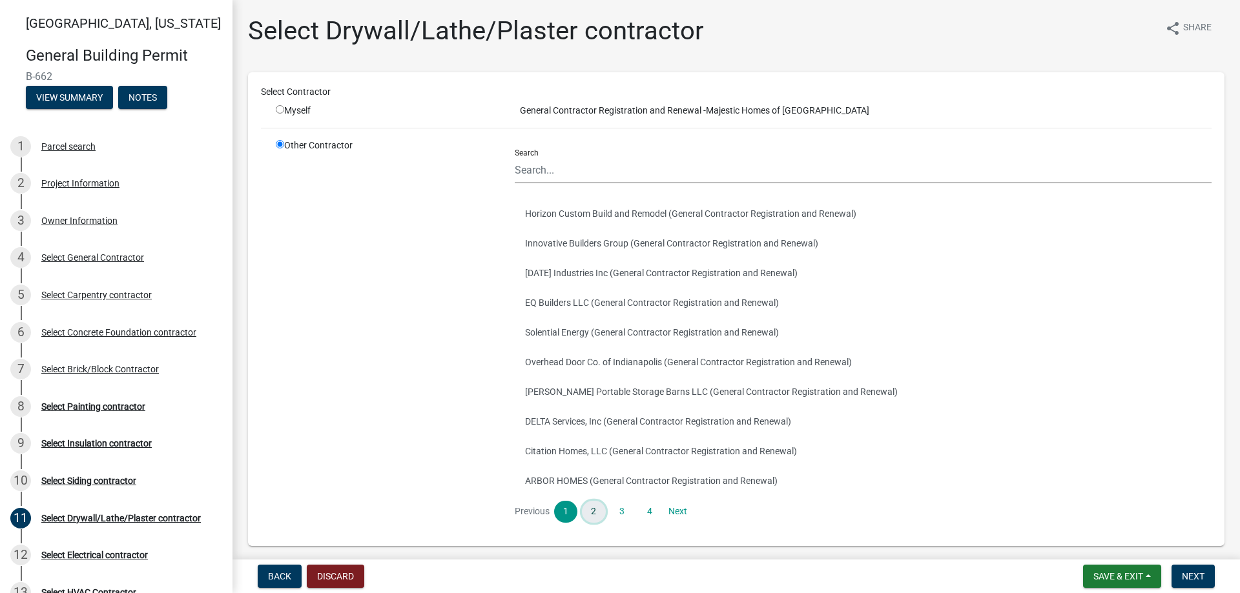
click at [600, 513] on link "2" at bounding box center [593, 512] width 23 height 22
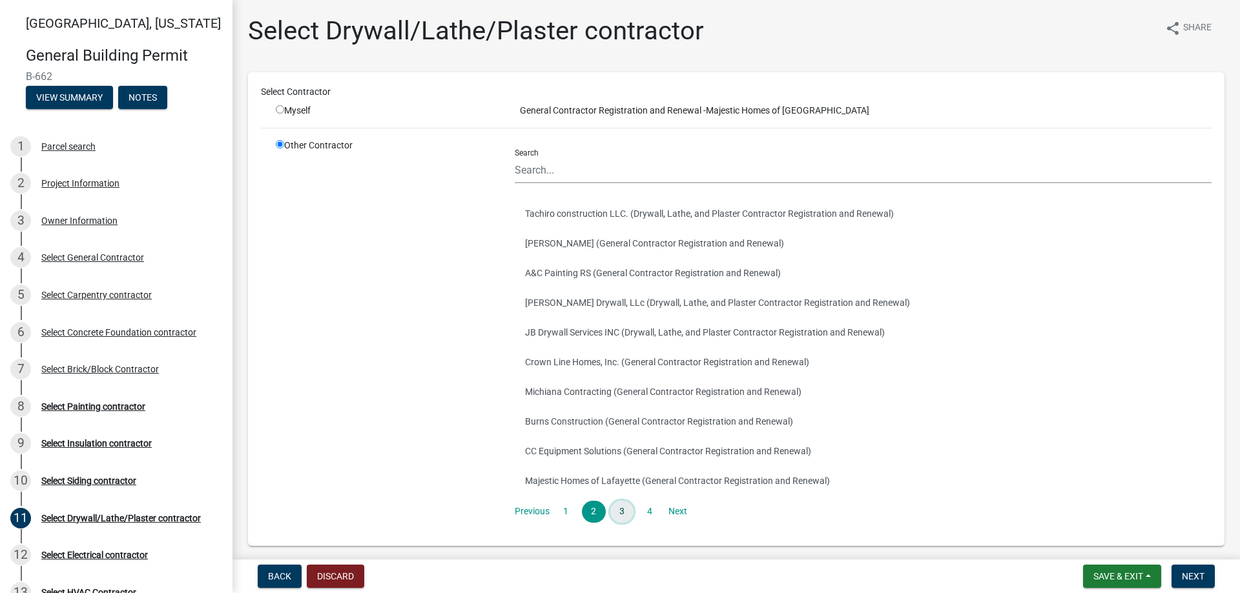
click at [620, 505] on link "3" at bounding box center [621, 512] width 23 height 22
click at [561, 508] on link "1" at bounding box center [565, 512] width 23 height 22
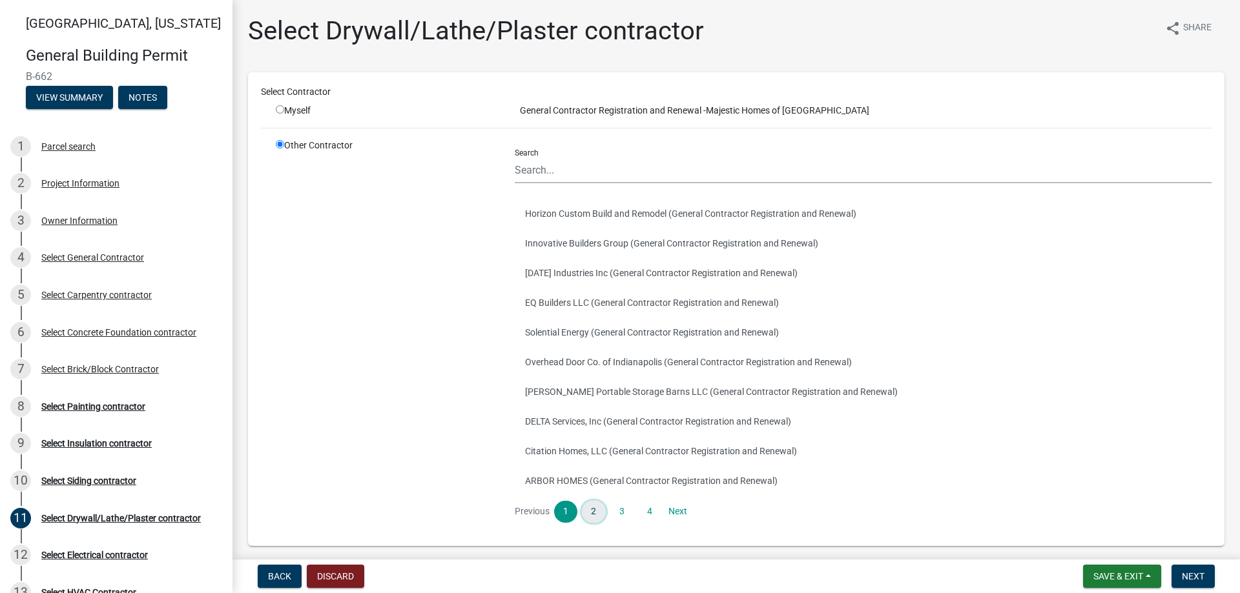
click at [597, 511] on link "2" at bounding box center [593, 512] width 23 height 22
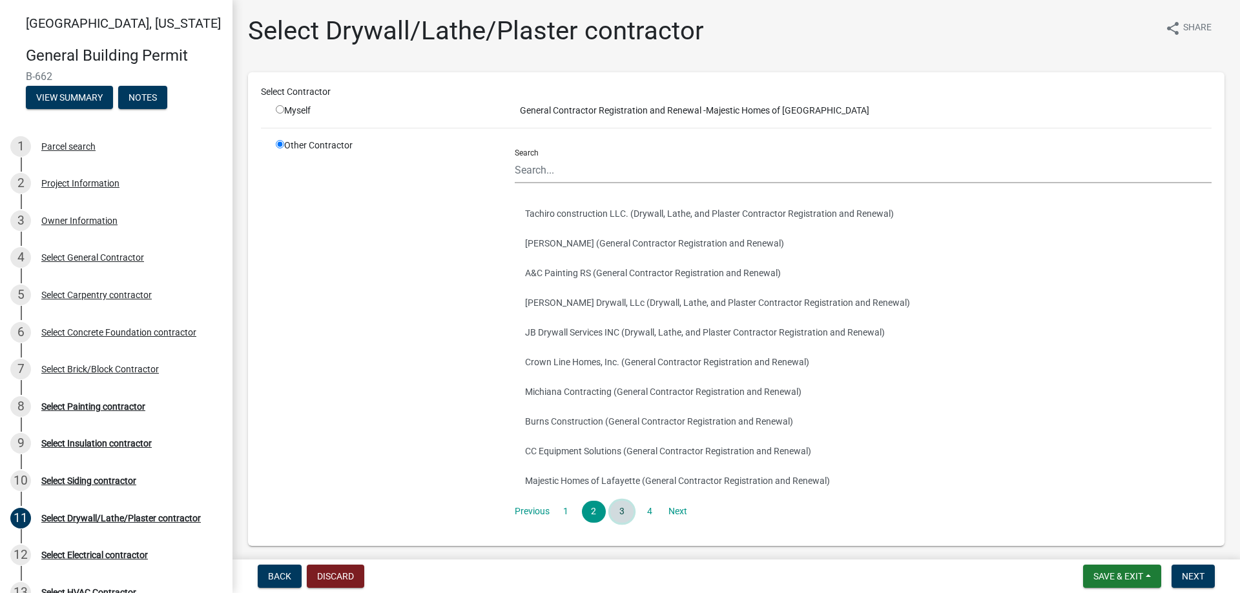
click at [616, 513] on link "3" at bounding box center [621, 512] width 23 height 22
click at [646, 513] on link "4" at bounding box center [649, 512] width 23 height 22
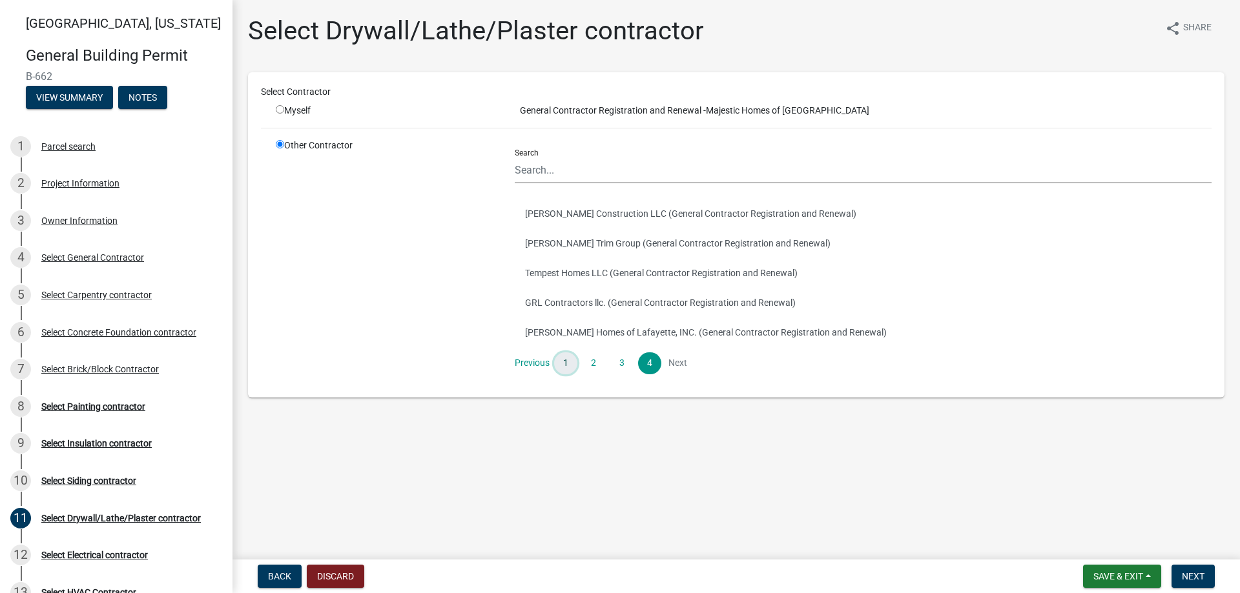
click at [564, 357] on link "1" at bounding box center [565, 364] width 23 height 22
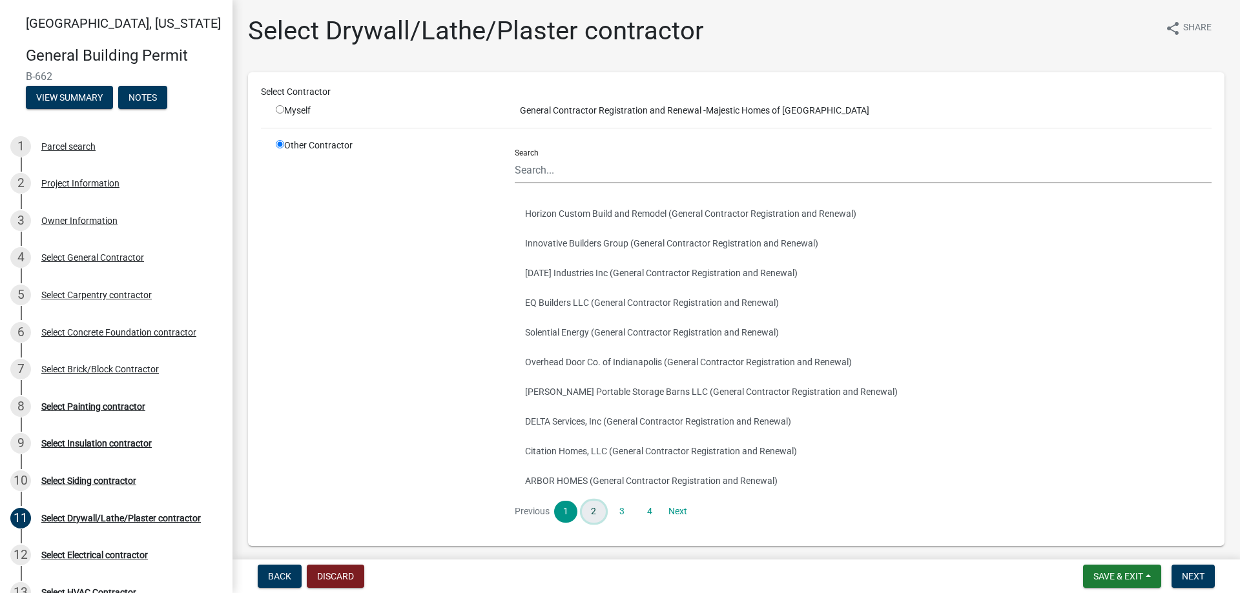
click at [586, 515] on link "2" at bounding box center [593, 512] width 23 height 22
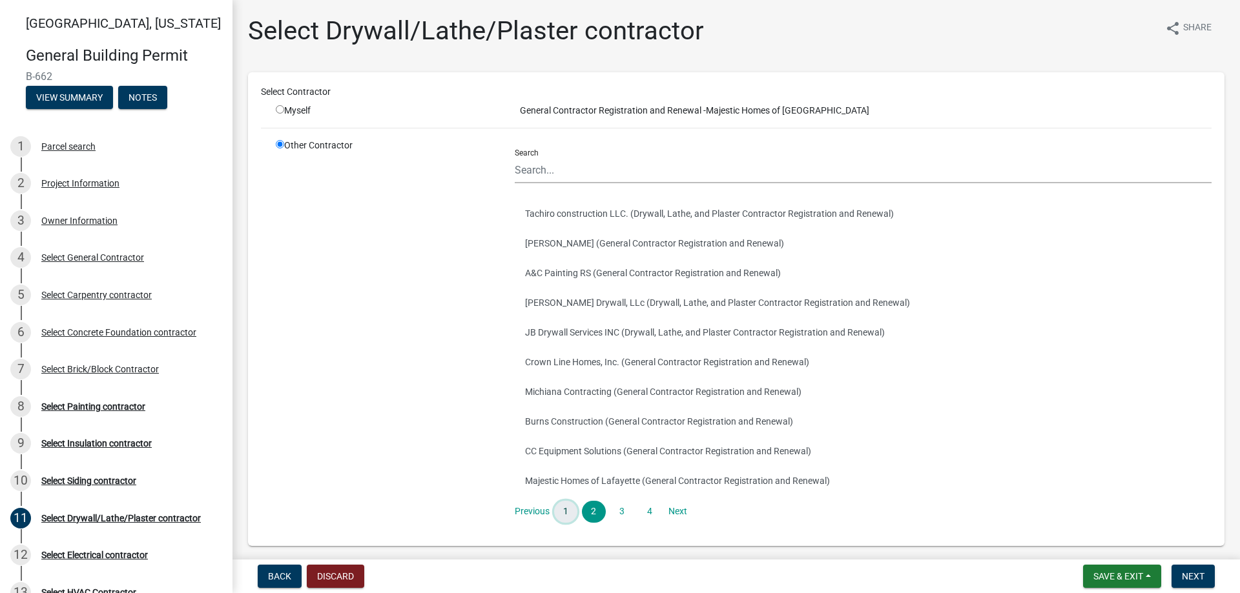
click at [565, 510] on link "1" at bounding box center [565, 512] width 23 height 22
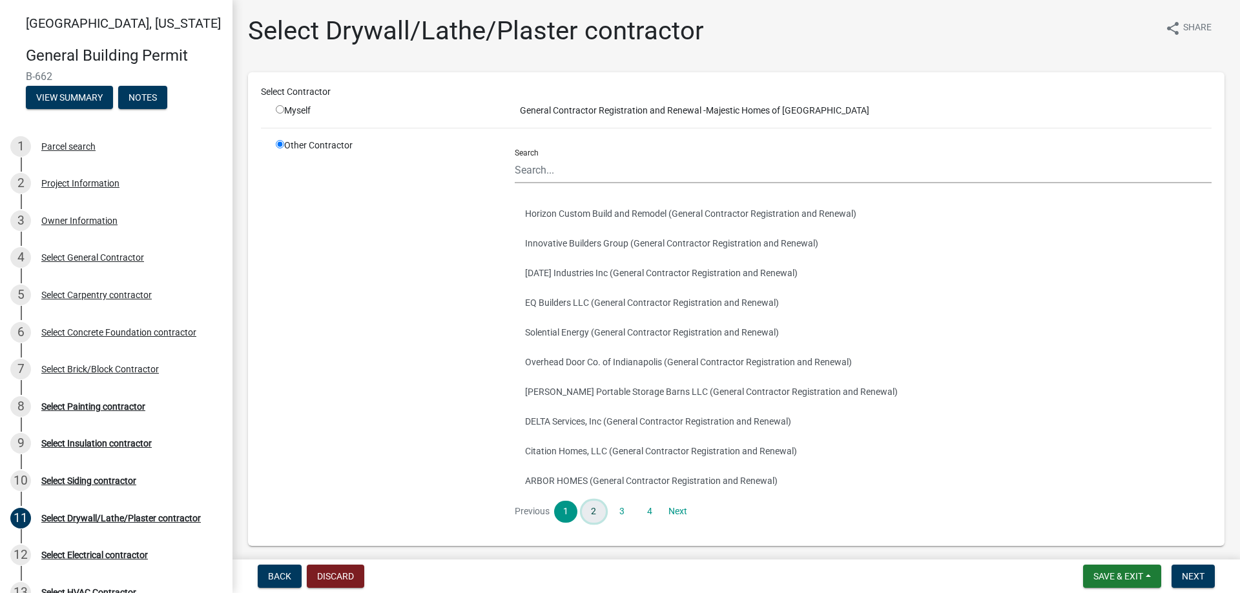
click at [589, 511] on link "2" at bounding box center [593, 512] width 23 height 22
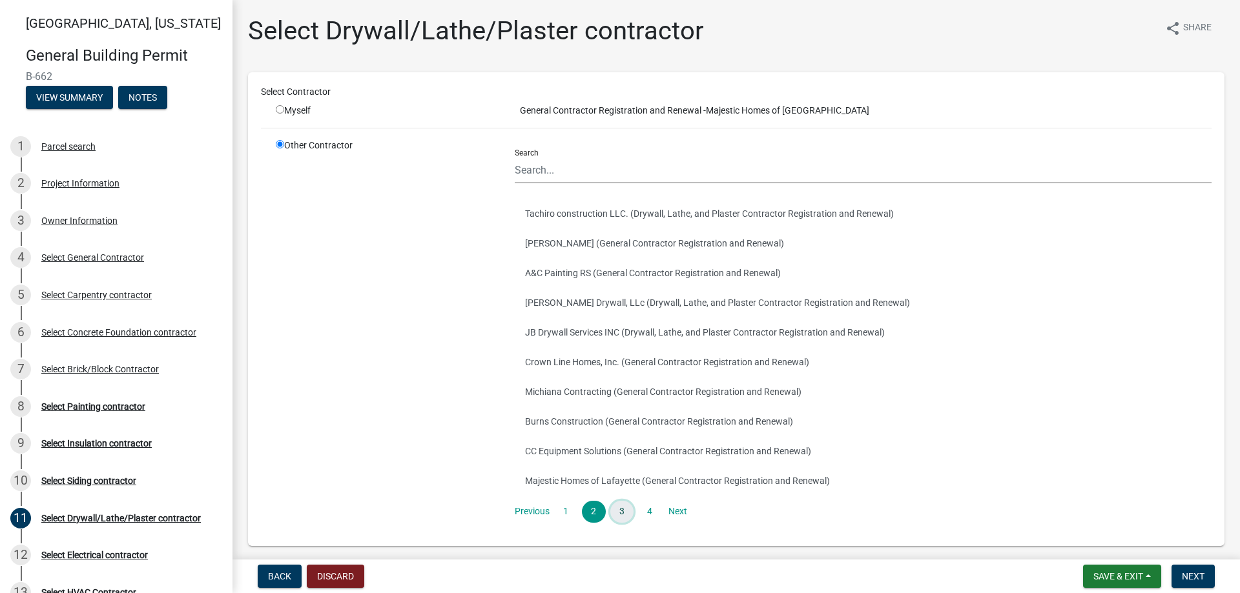
click at [615, 515] on link "3" at bounding box center [621, 512] width 23 height 22
click at [643, 511] on link "4" at bounding box center [649, 512] width 23 height 22
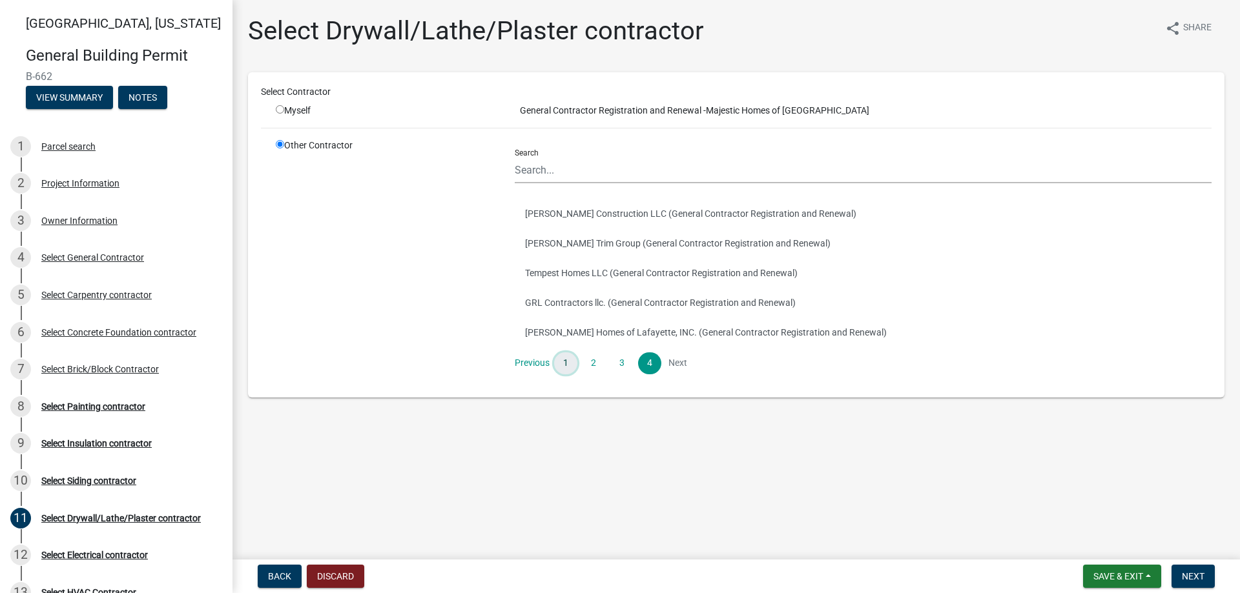
click at [561, 365] on link "1" at bounding box center [565, 364] width 23 height 22
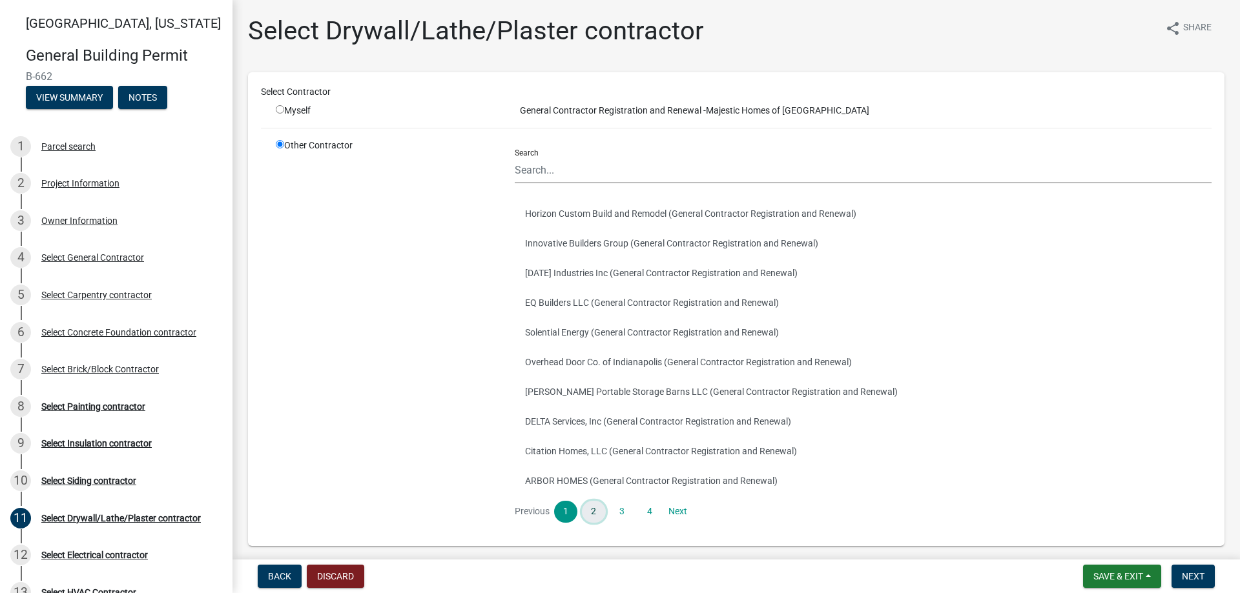
click at [601, 509] on link "2" at bounding box center [593, 512] width 23 height 22
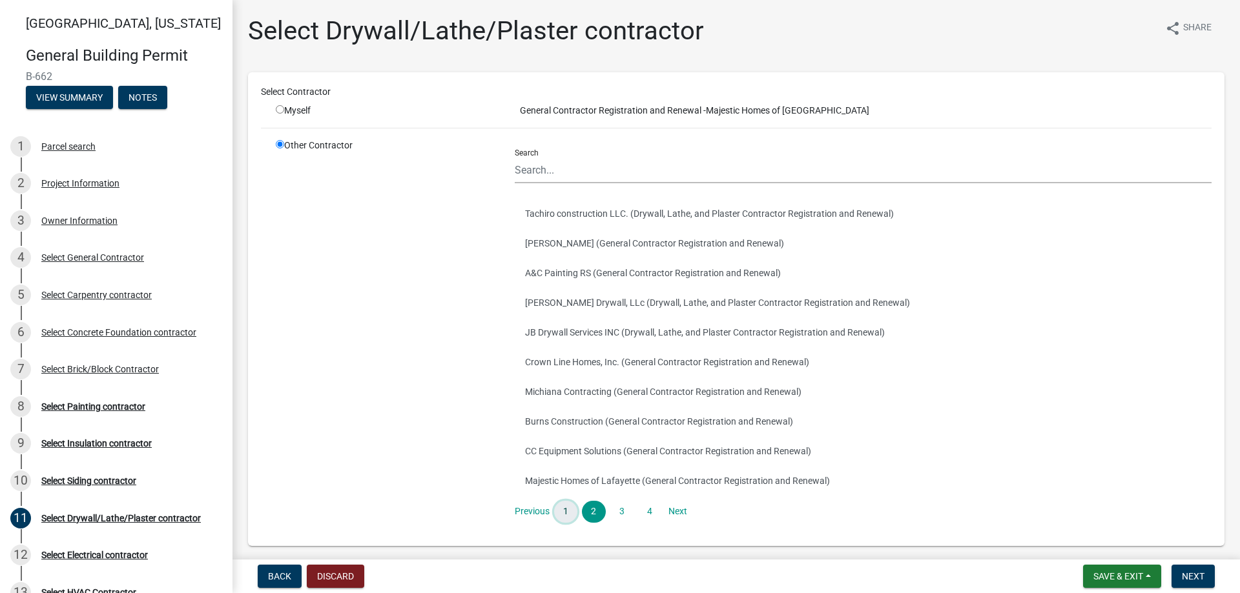
click at [566, 514] on link "1" at bounding box center [565, 512] width 23 height 22
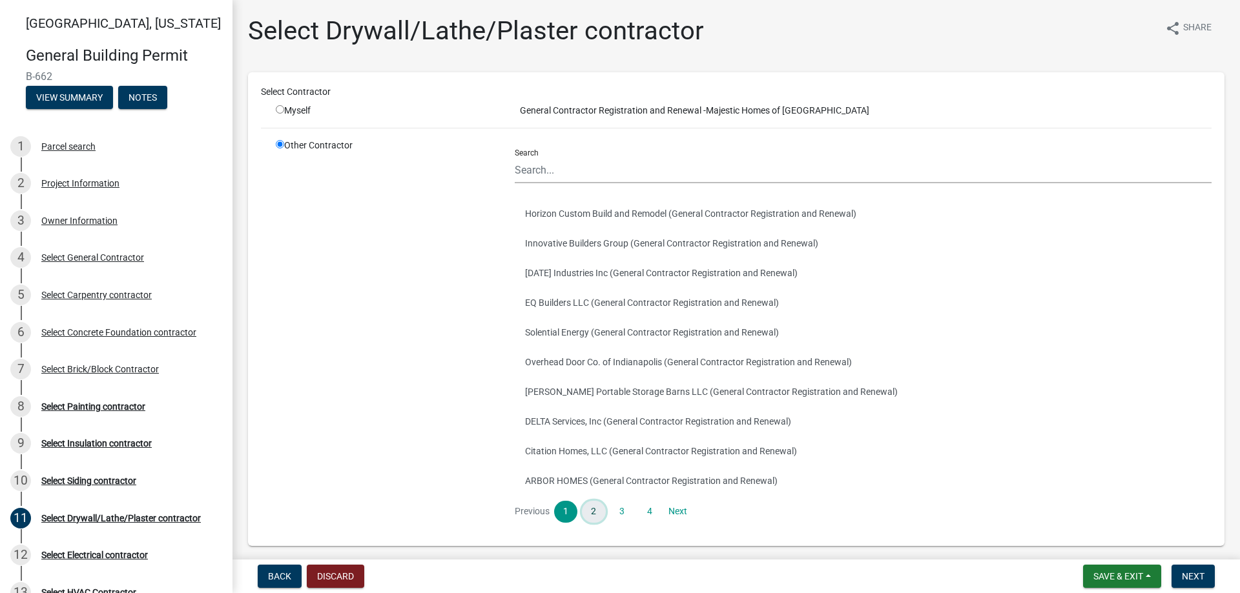
click at [592, 511] on link "2" at bounding box center [593, 512] width 23 height 22
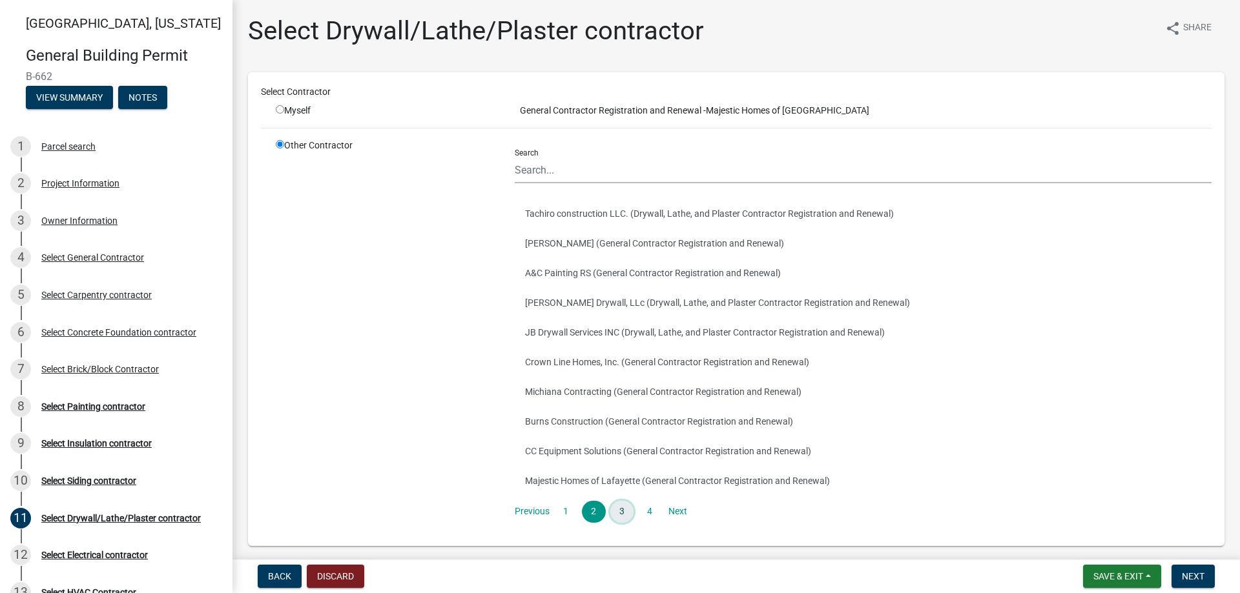
click at [623, 510] on link "3" at bounding box center [621, 512] width 23 height 22
click at [642, 511] on link "4" at bounding box center [649, 512] width 23 height 22
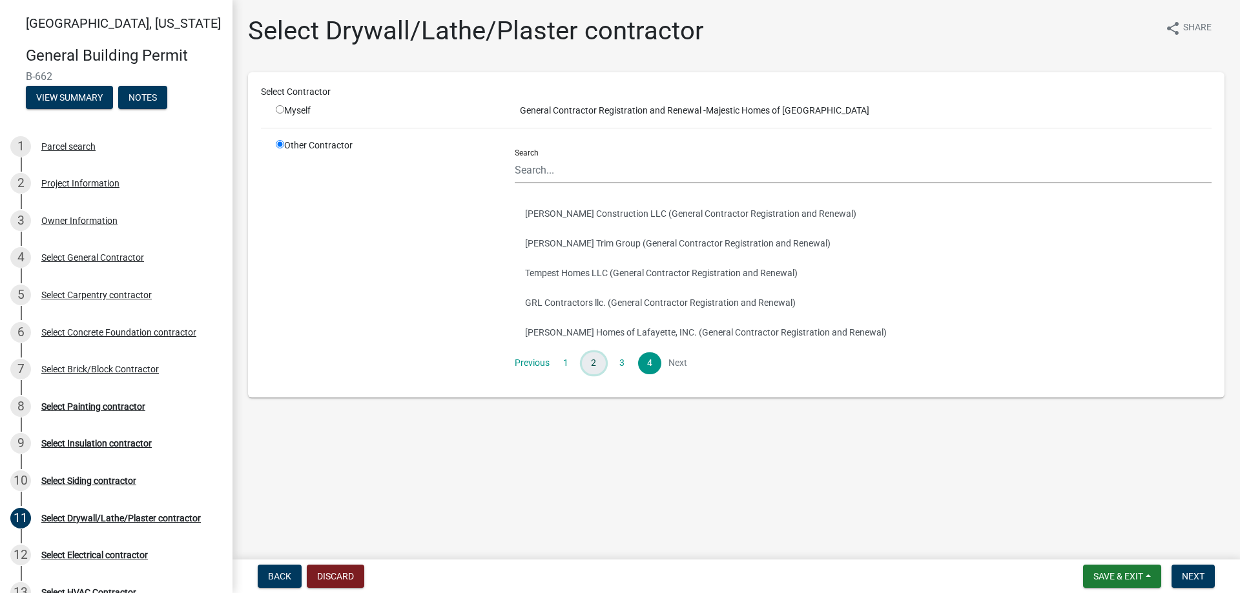
click at [590, 355] on link "2" at bounding box center [593, 364] width 23 height 22
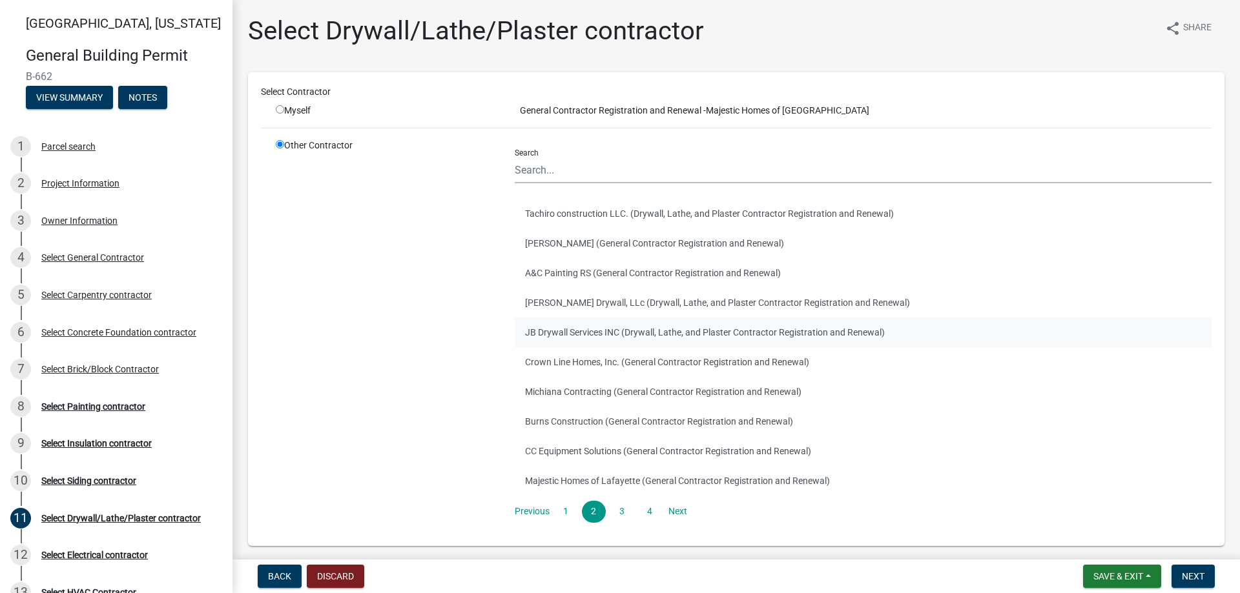
click at [589, 335] on button "JB Drywall Services INC (Drywall, Lathe, and Plaster Contractor Registration an…" at bounding box center [863, 333] width 697 height 30
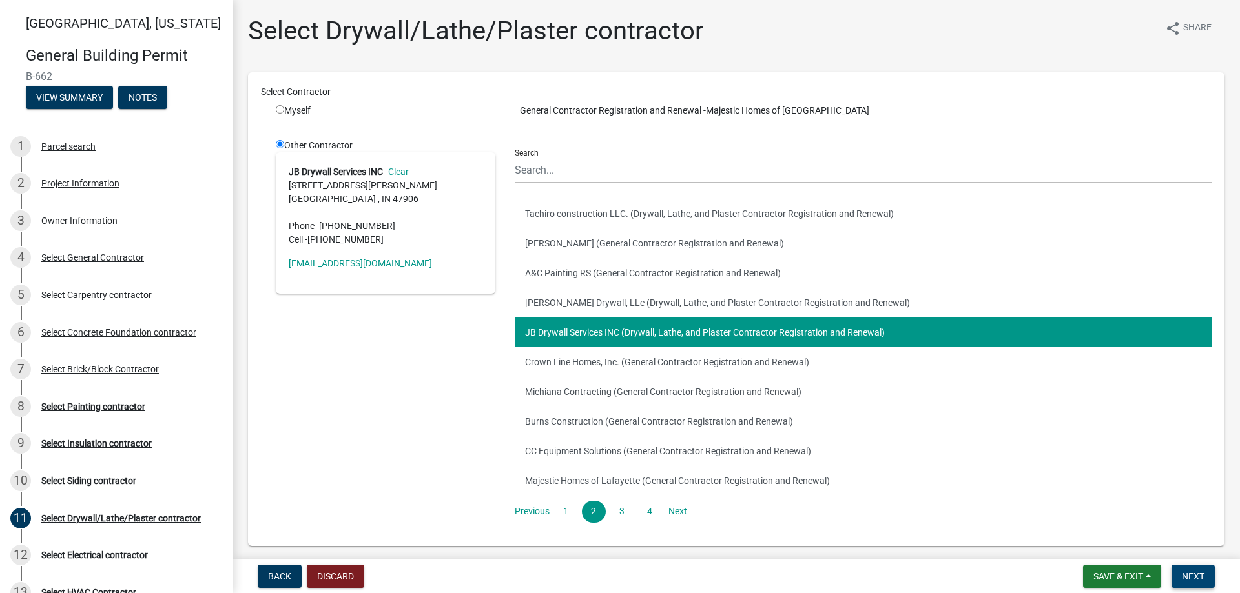
click at [1193, 567] on button "Next" at bounding box center [1192, 576] width 43 height 23
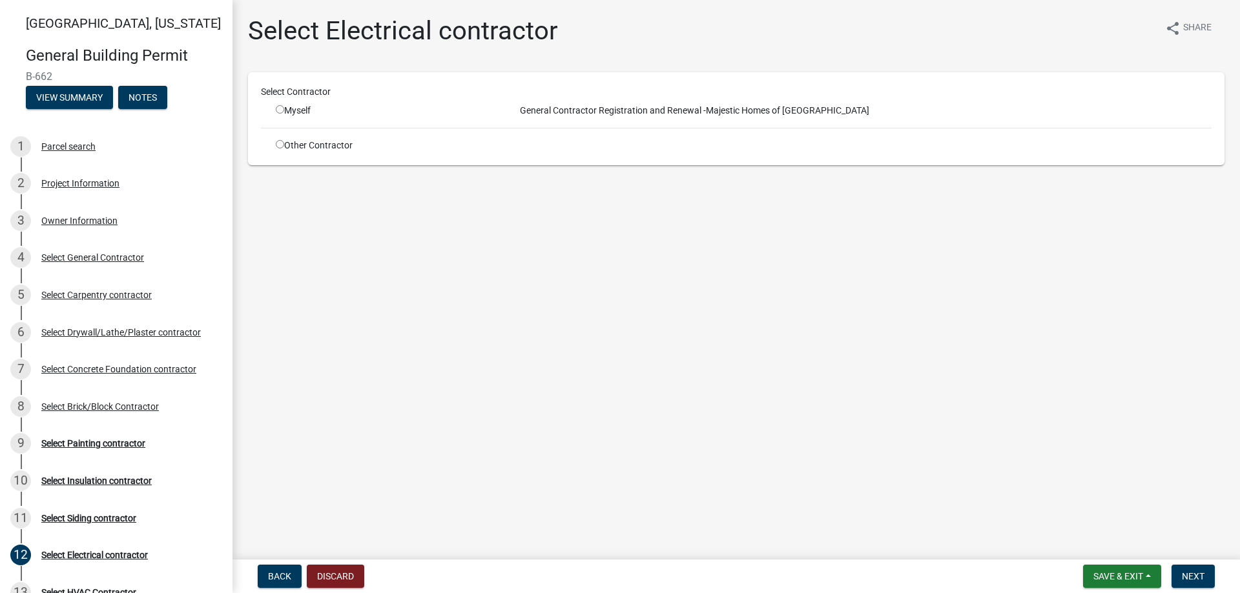
click at [271, 143] on div "Other Contractor" at bounding box center [385, 146] width 239 height 14
click at [285, 142] on div "Other Contractor" at bounding box center [385, 146] width 239 height 14
click at [280, 142] on input "radio" at bounding box center [280, 144] width 8 height 8
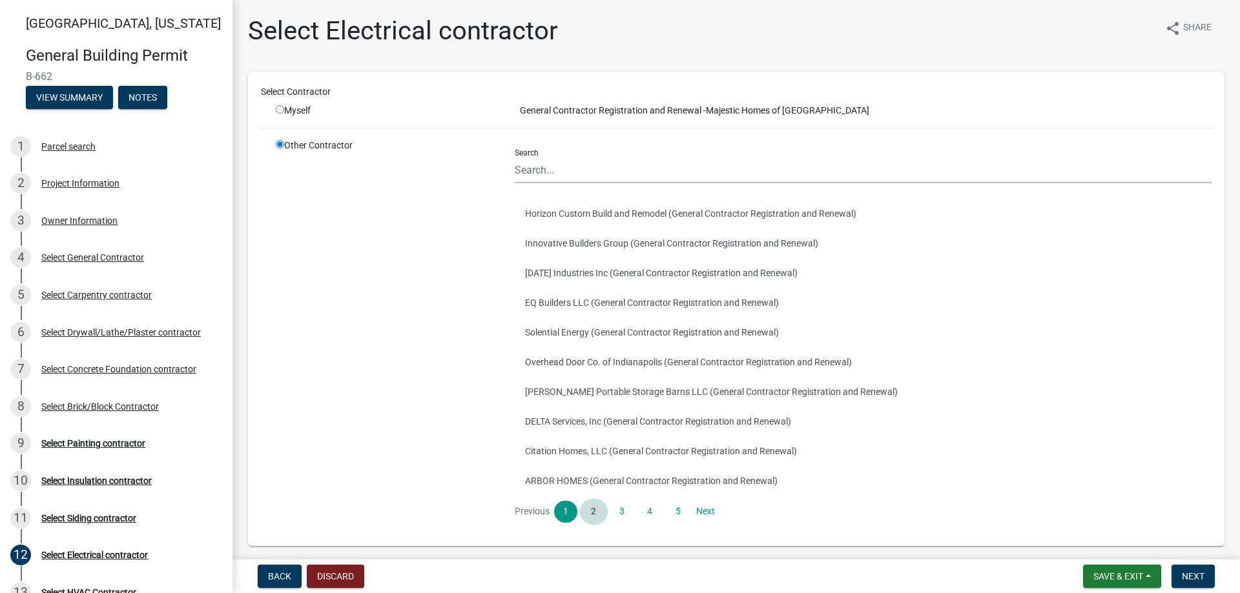
click at [595, 515] on link "2" at bounding box center [593, 512] width 23 height 22
click at [582, 322] on button "JD Electrical Inc. (Electrical Contractor Registration and Renewal)" at bounding box center [863, 333] width 697 height 30
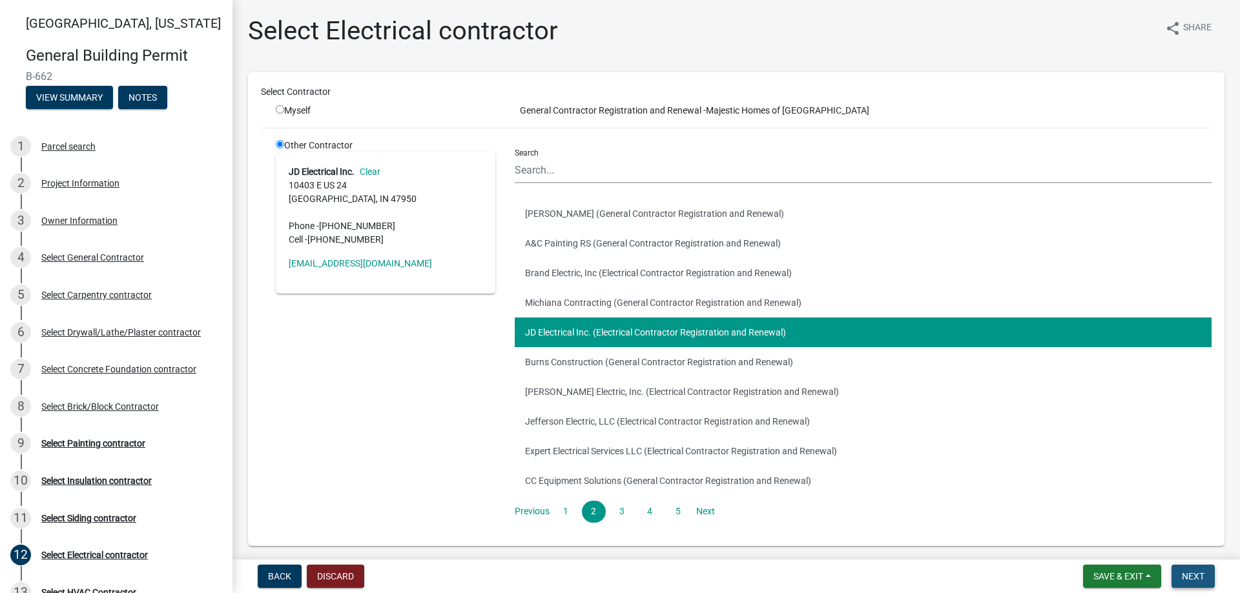
click at [1201, 580] on span "Next" at bounding box center [1193, 577] width 23 height 10
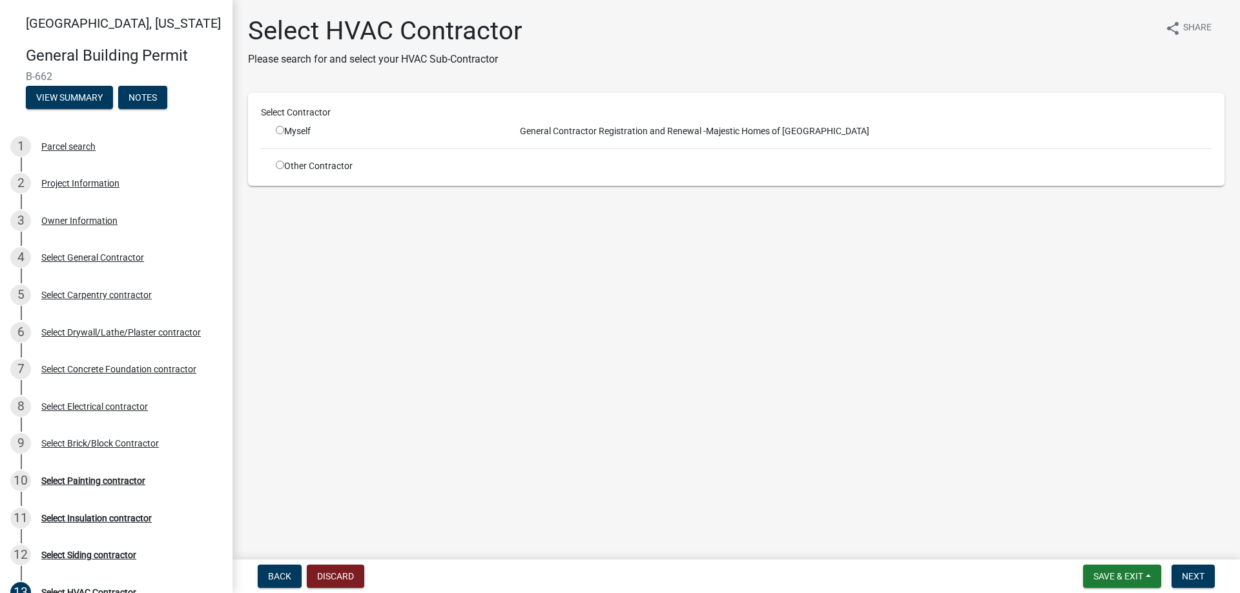
click at [280, 163] on input "radio" at bounding box center [280, 165] width 8 height 8
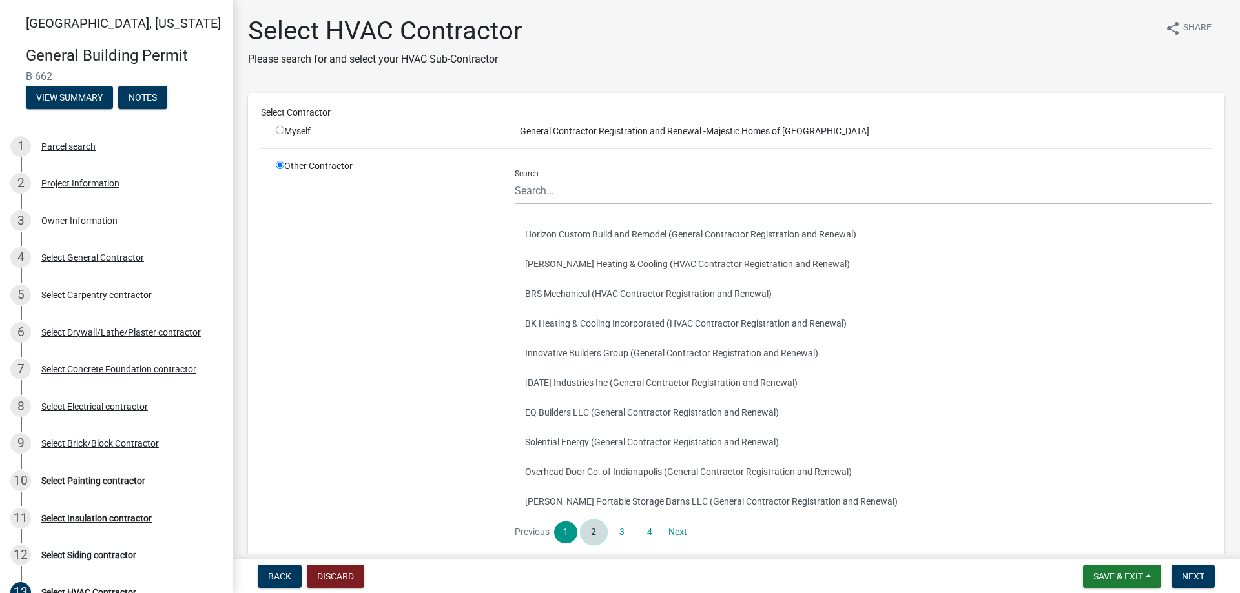
click at [599, 536] on link "2" at bounding box center [593, 533] width 23 height 22
click at [561, 464] on button "ALR Mechanical Inc (HVAC Contractor Registration and Renewal)" at bounding box center [863, 472] width 697 height 30
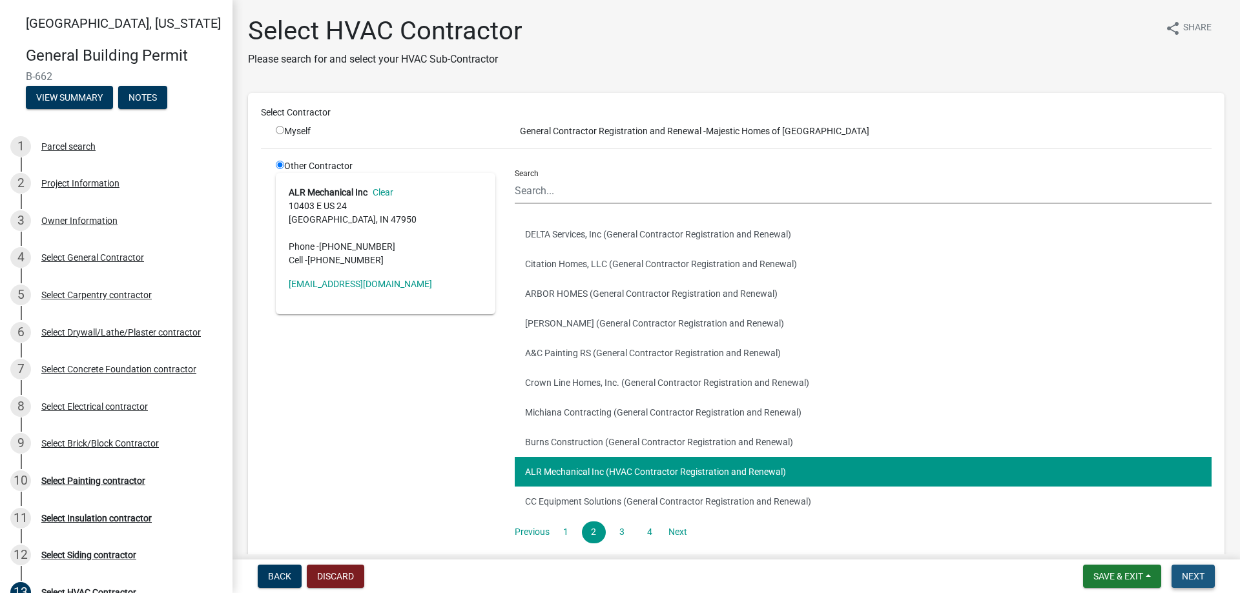
click at [1206, 577] on button "Next" at bounding box center [1192, 576] width 43 height 23
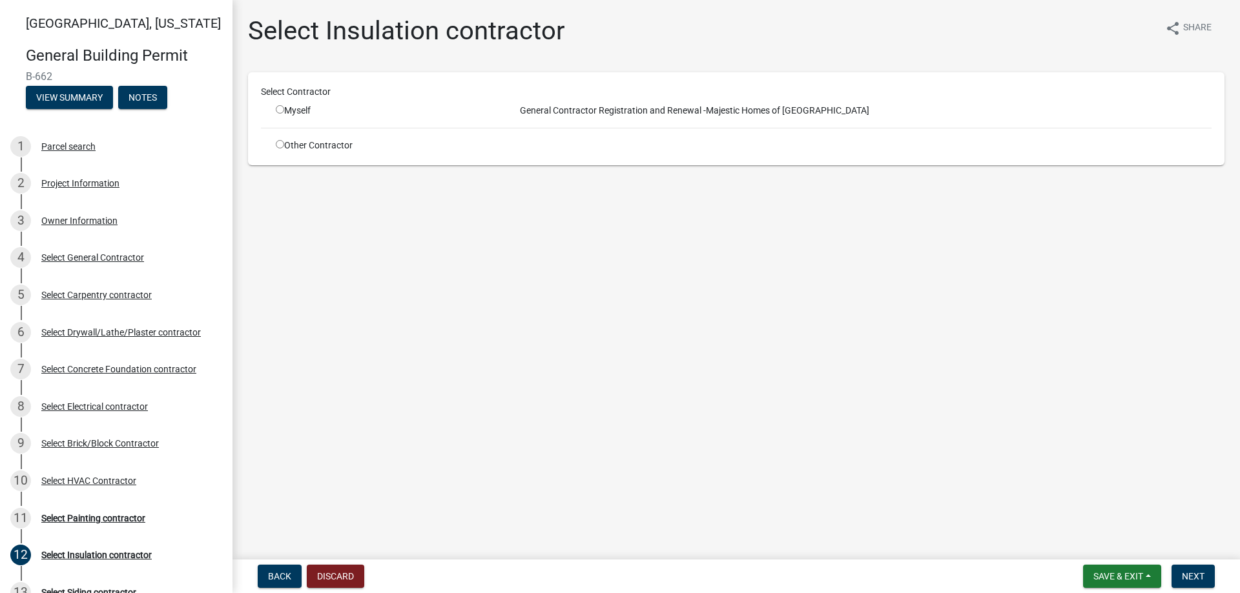
click at [284, 145] on input "radio" at bounding box center [280, 144] width 8 height 8
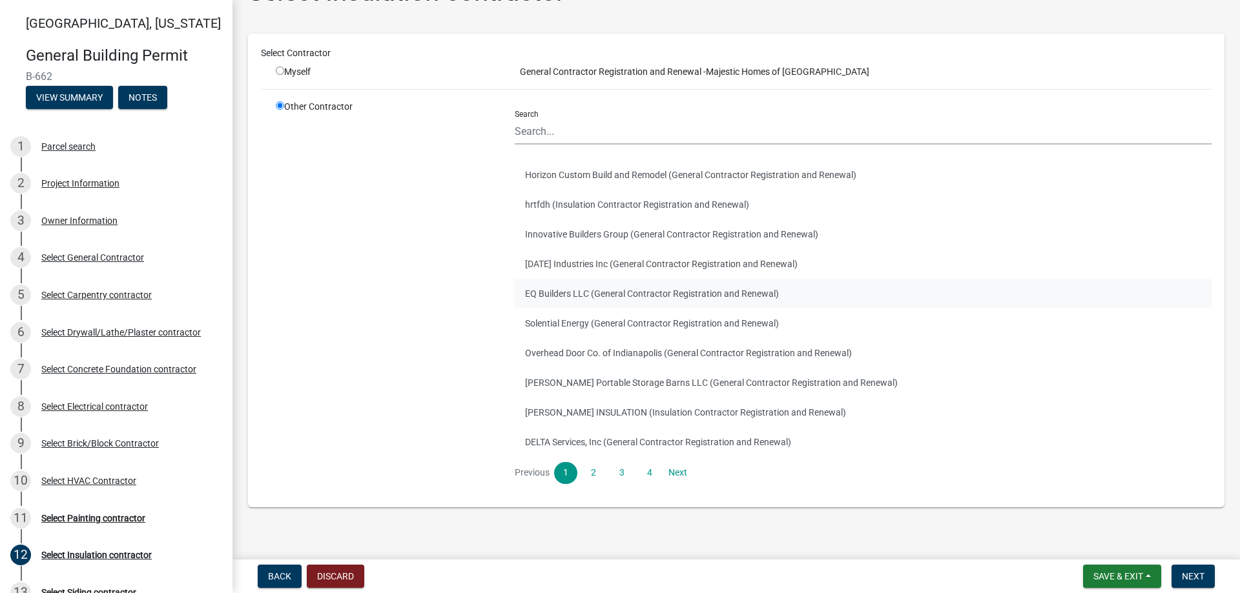
scroll to position [52, 0]
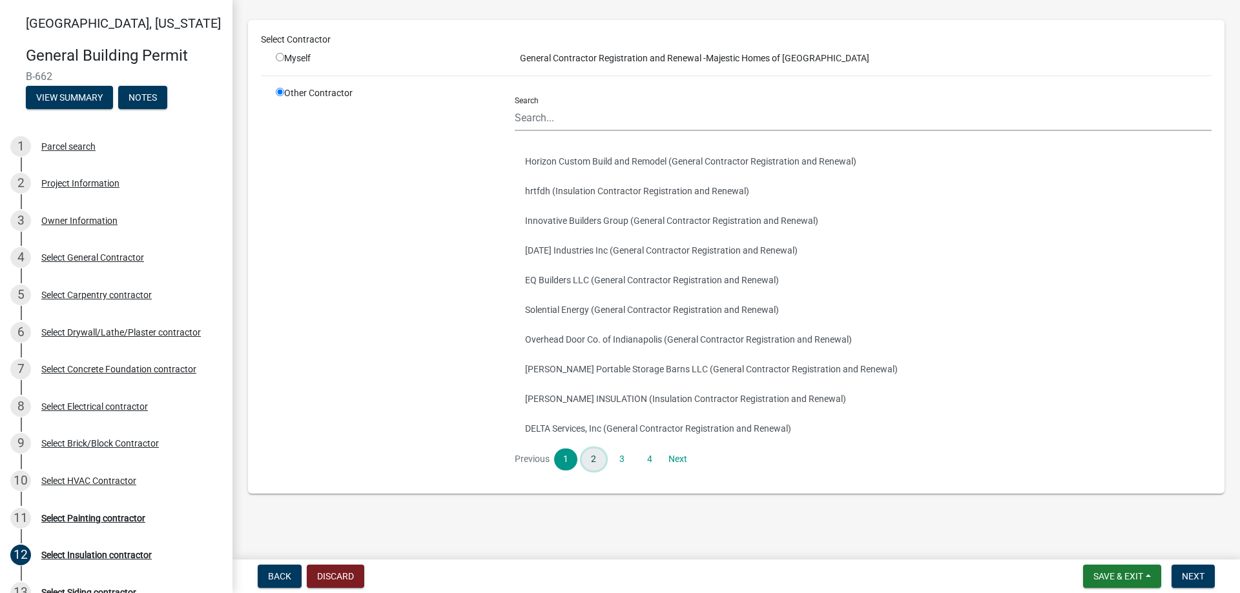
click at [584, 462] on link "2" at bounding box center [593, 460] width 23 height 22
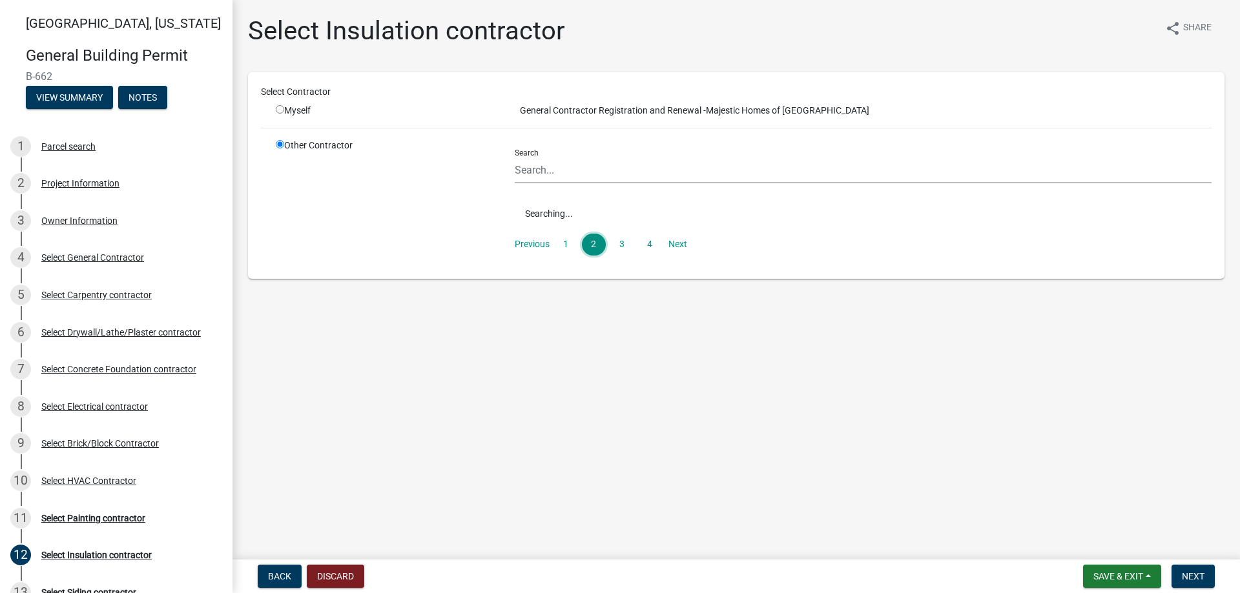
scroll to position [0, 0]
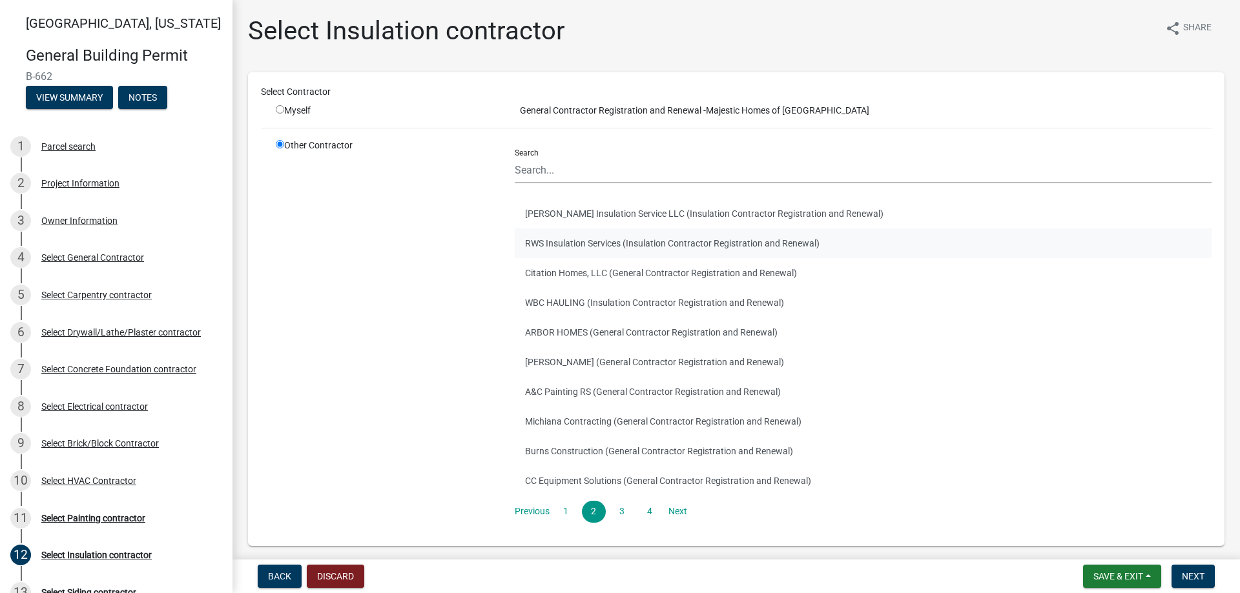
click at [596, 242] on button "RWS Insulation Services (Insulation Contractor Registration and Renewal)" at bounding box center [863, 244] width 697 height 30
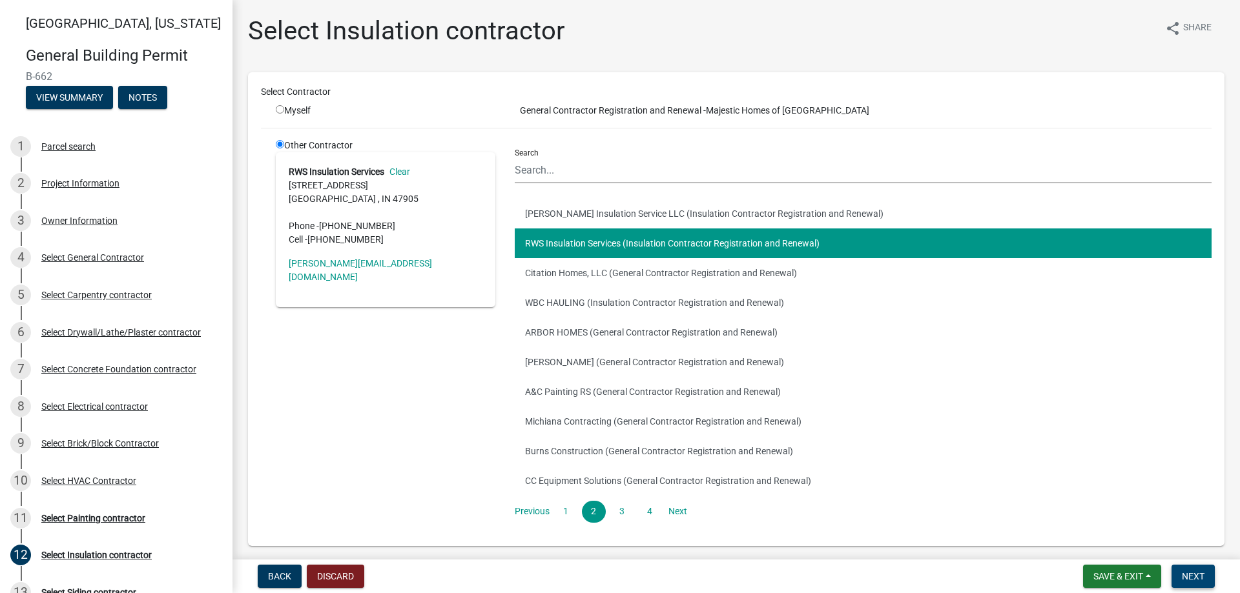
click at [1184, 572] on span "Next" at bounding box center [1193, 577] width 23 height 10
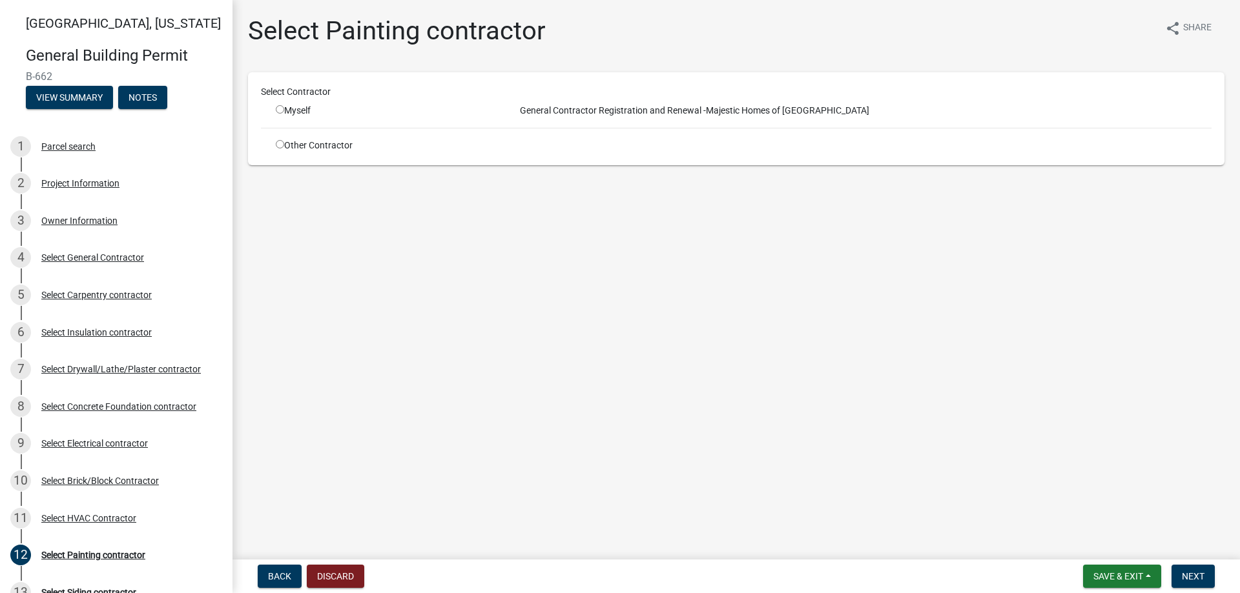
click at [270, 140] on div "Other Contractor" at bounding box center [385, 146] width 239 height 14
click at [279, 141] on input "radio" at bounding box center [280, 144] width 8 height 8
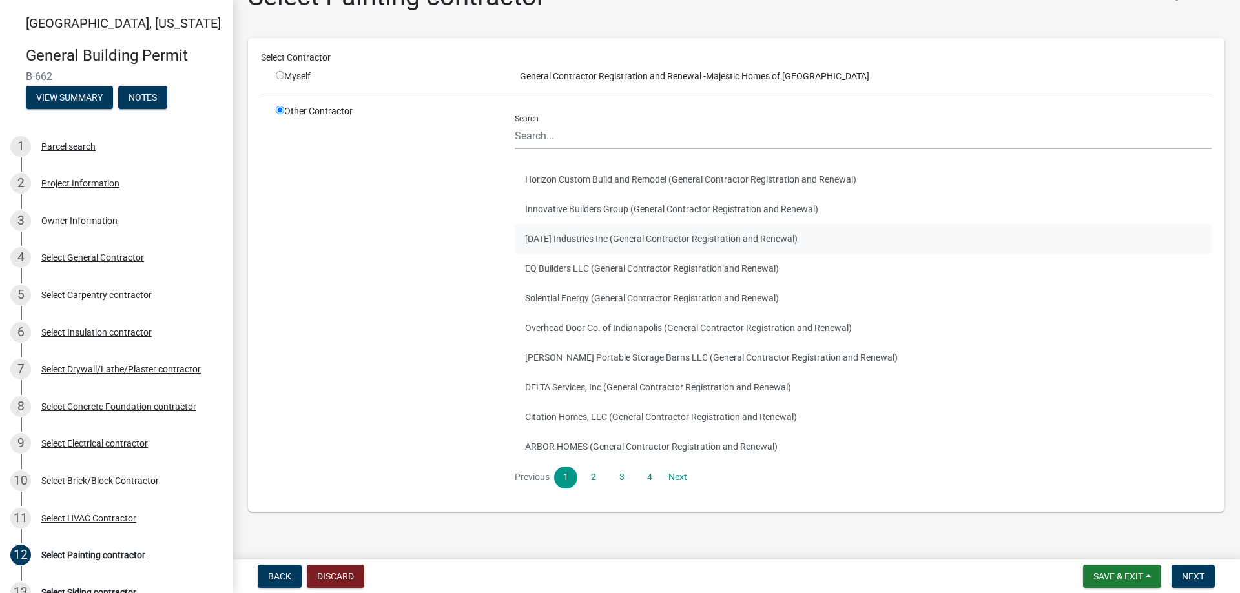
scroll to position [52, 0]
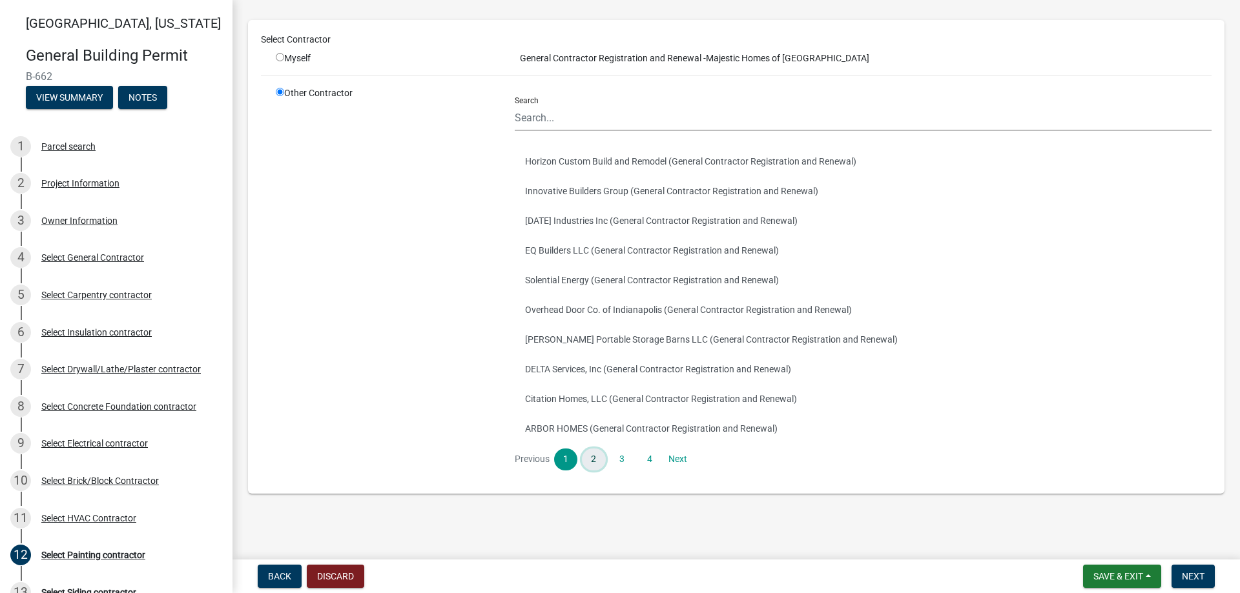
click at [592, 457] on link "2" at bounding box center [593, 460] width 23 height 22
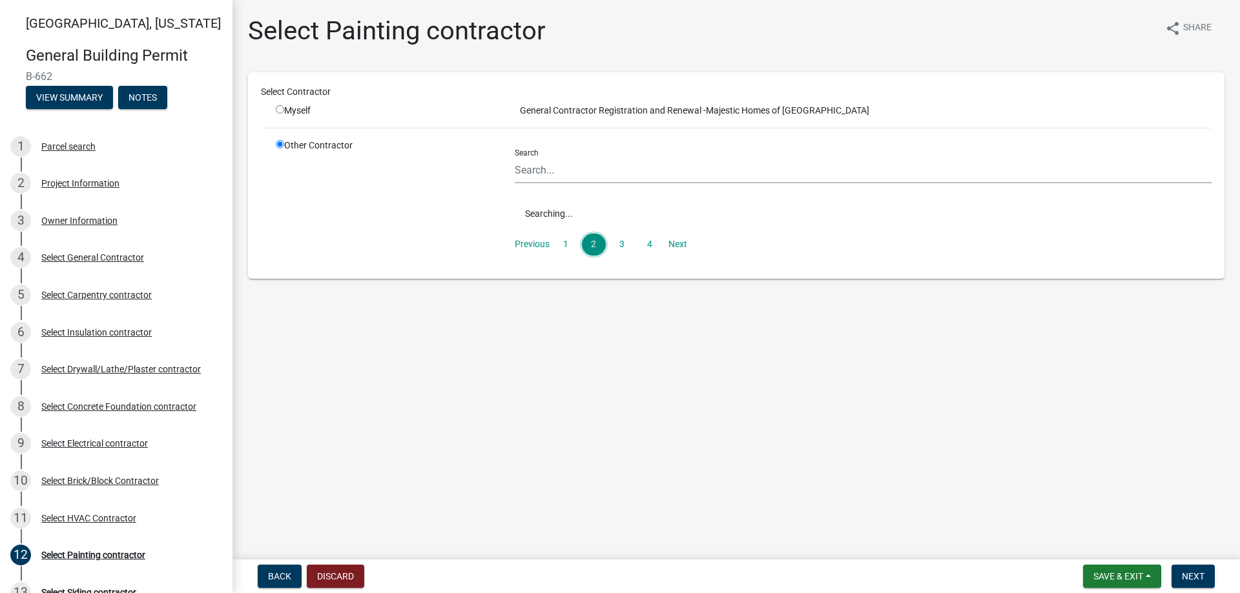
scroll to position [0, 0]
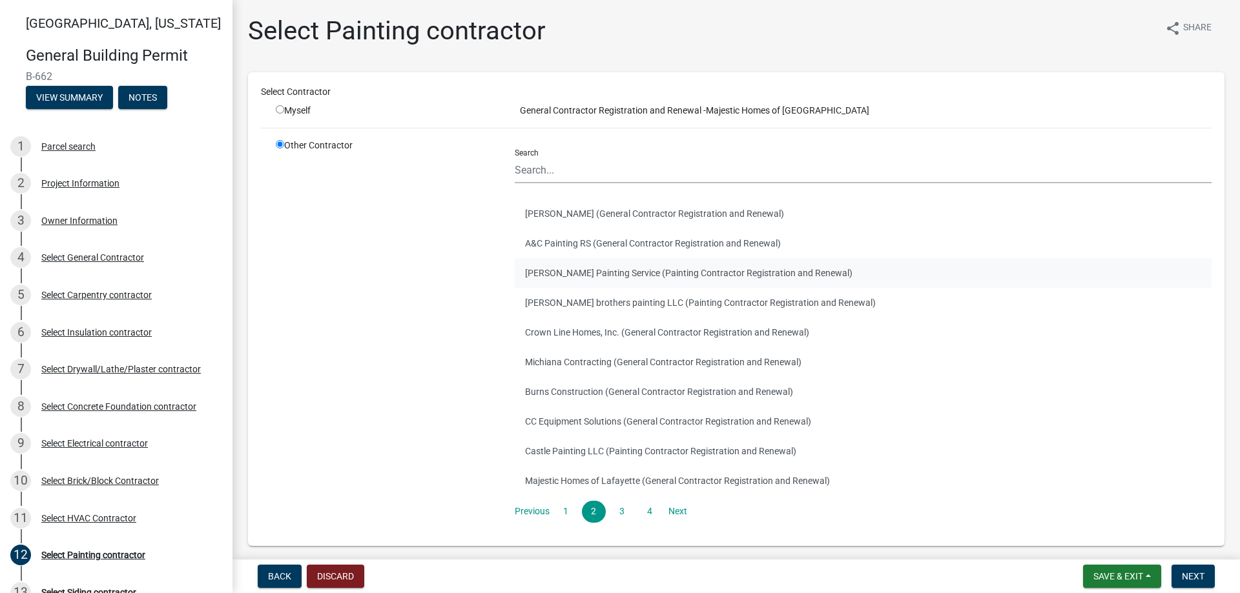
click at [561, 275] on button "[PERSON_NAME] Painting Service (Painting Contractor Registration and Renewal)" at bounding box center [863, 273] width 697 height 30
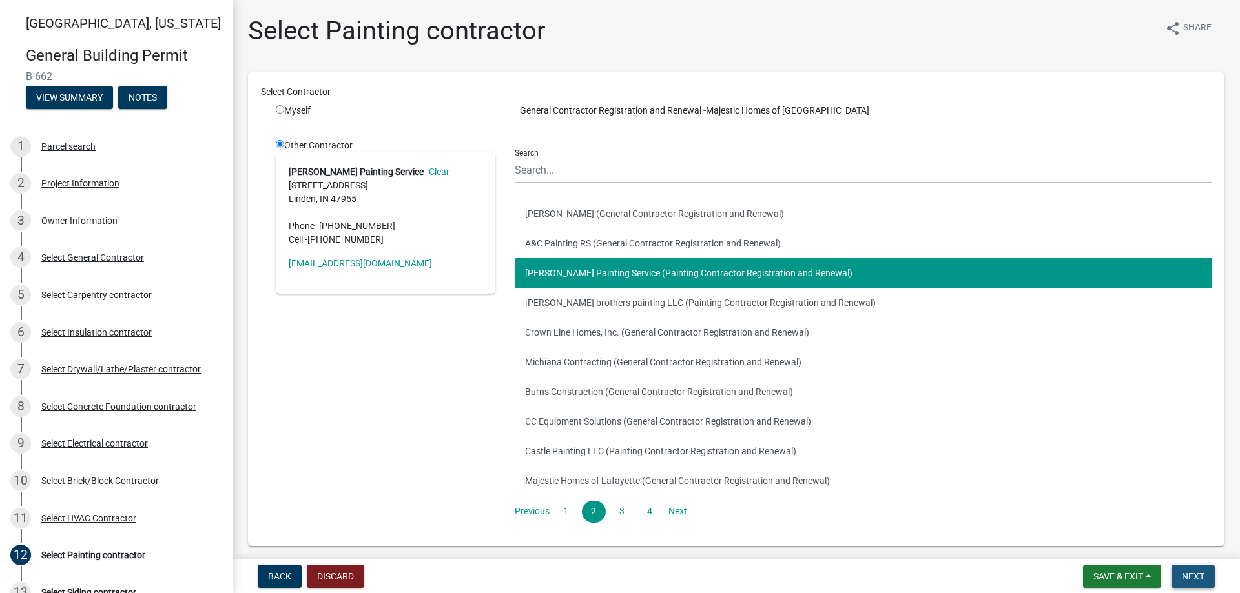
click at [1187, 579] on span "Next" at bounding box center [1193, 577] width 23 height 10
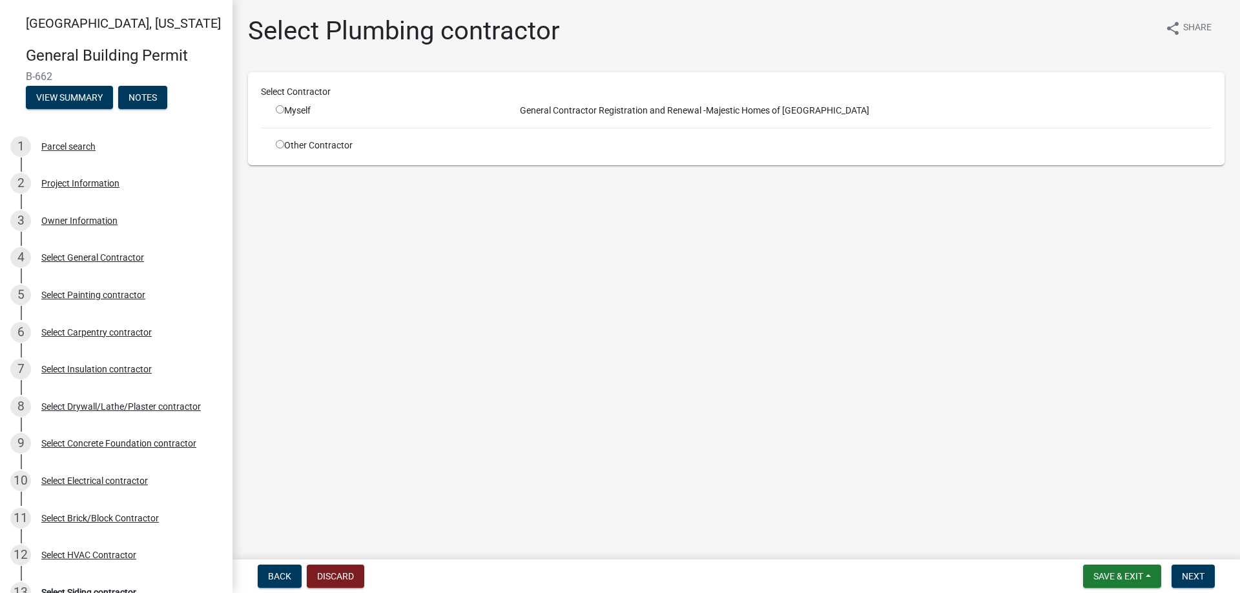
click at [318, 145] on div "Other Contractor" at bounding box center [385, 146] width 239 height 14
click at [278, 143] on input "radio" at bounding box center [280, 144] width 8 height 8
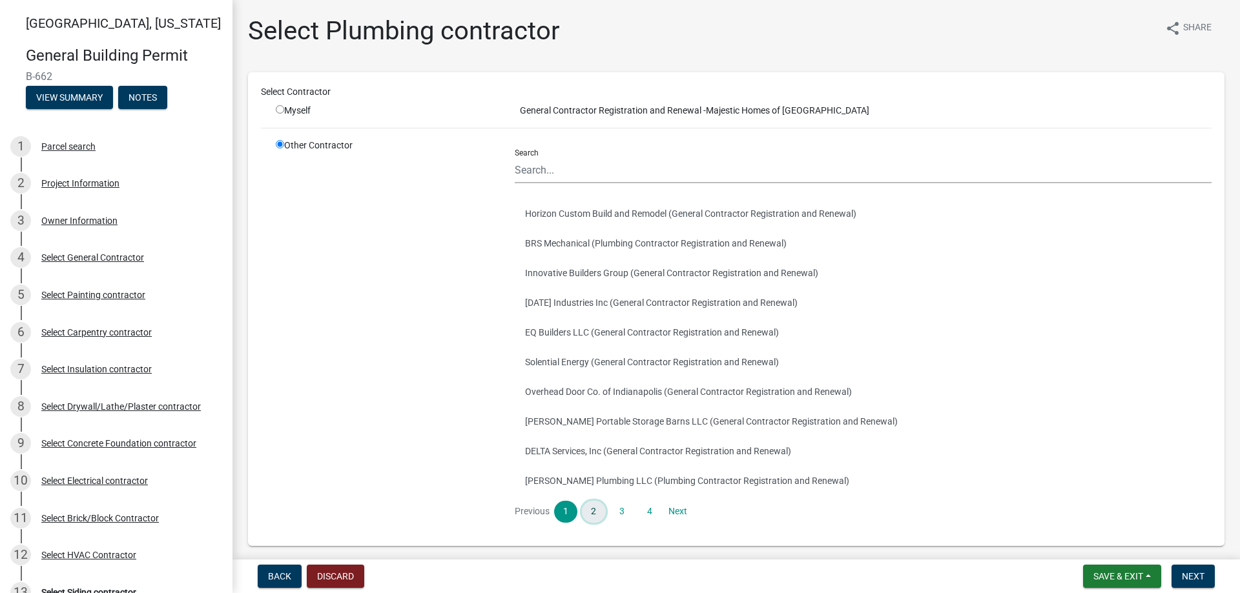
click at [588, 510] on link "2" at bounding box center [593, 512] width 23 height 22
click at [555, 236] on button "Gills Plumbing Inc. (Plumbing Contractor Registration and Renewal)" at bounding box center [863, 244] width 697 height 30
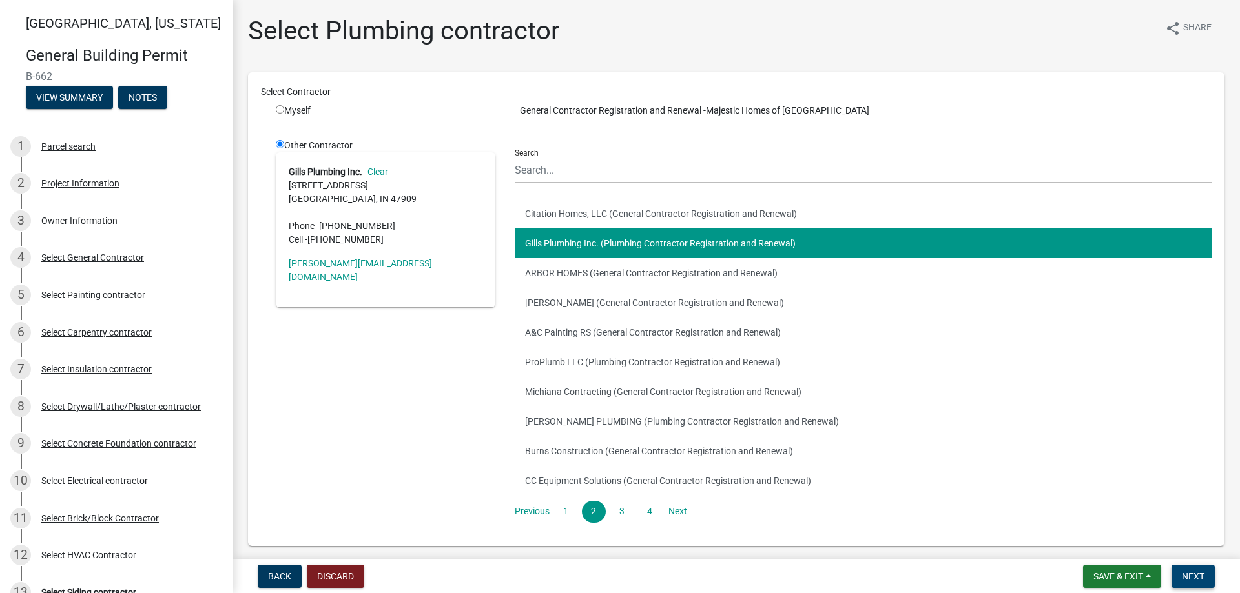
click at [1196, 573] on span "Next" at bounding box center [1193, 577] width 23 height 10
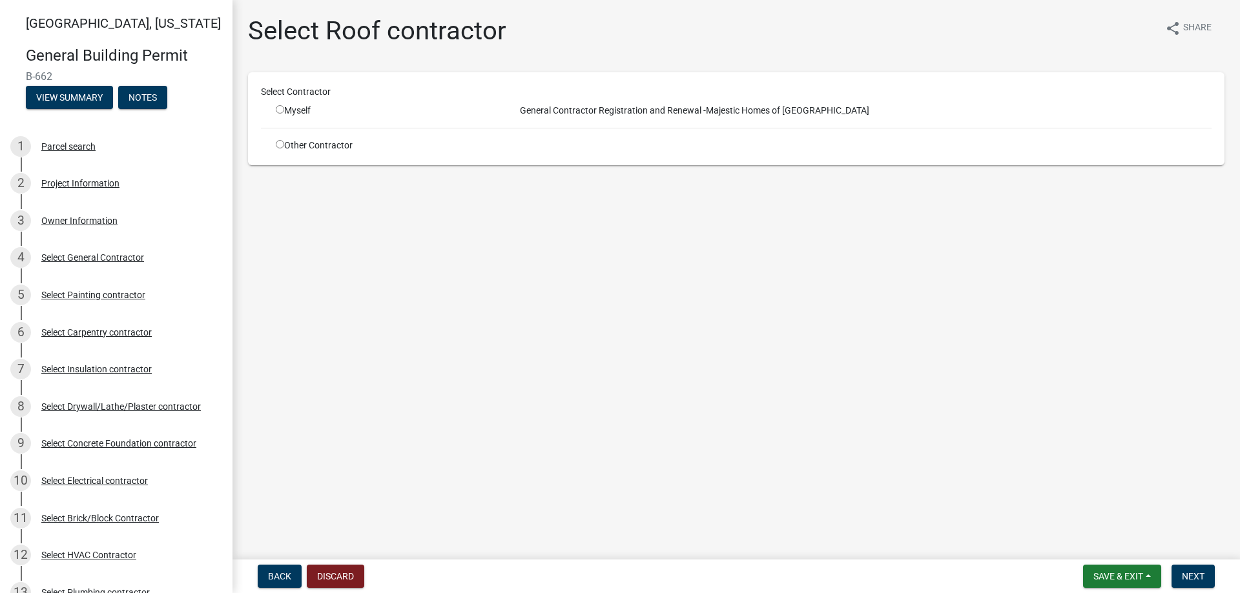
click at [279, 144] on input "radio" at bounding box center [280, 144] width 8 height 8
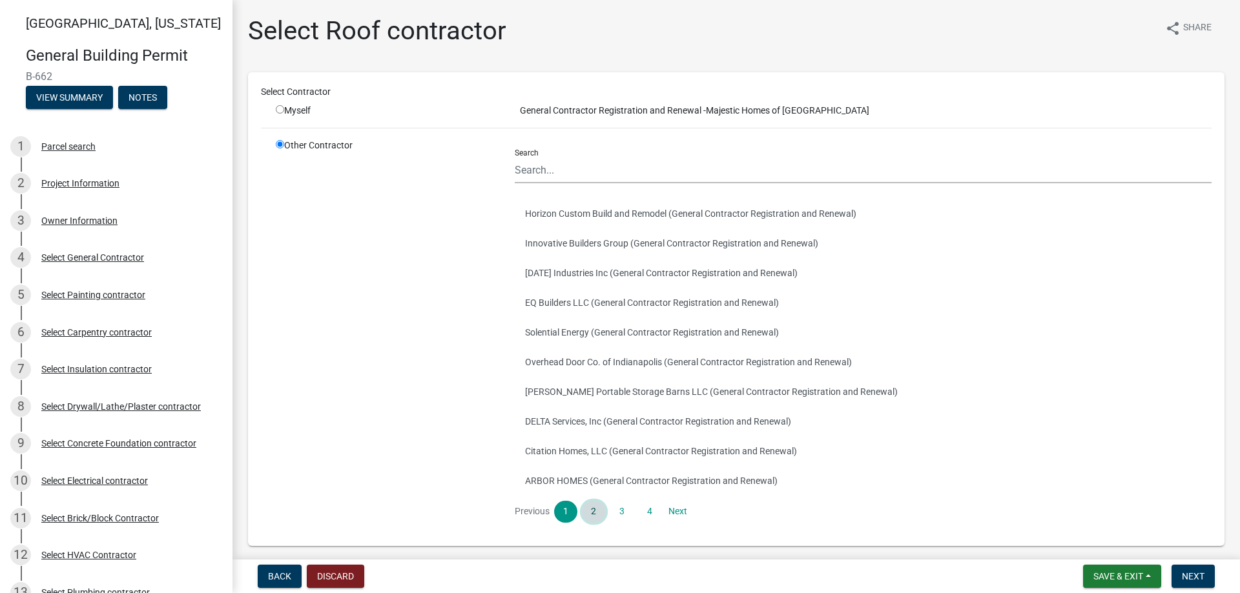
click at [584, 510] on link "2" at bounding box center [593, 512] width 23 height 22
click at [618, 511] on link "3" at bounding box center [621, 512] width 23 height 22
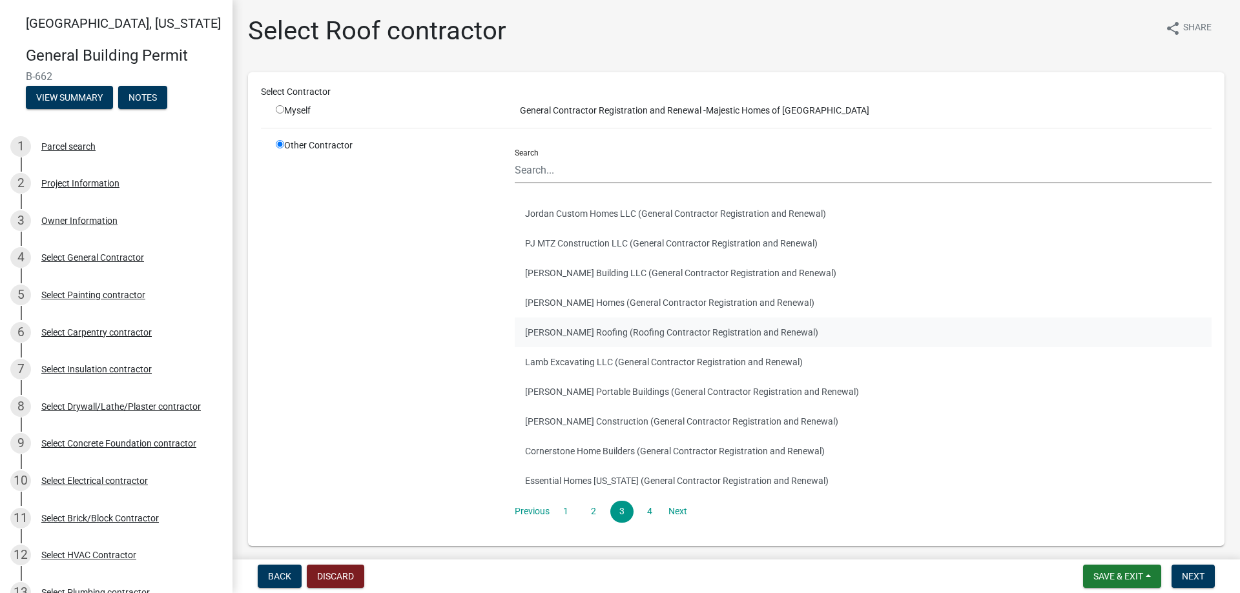
click at [608, 329] on button "[PERSON_NAME] Roofing (Roofing Contractor Registration and Renewal)" at bounding box center [863, 333] width 697 height 30
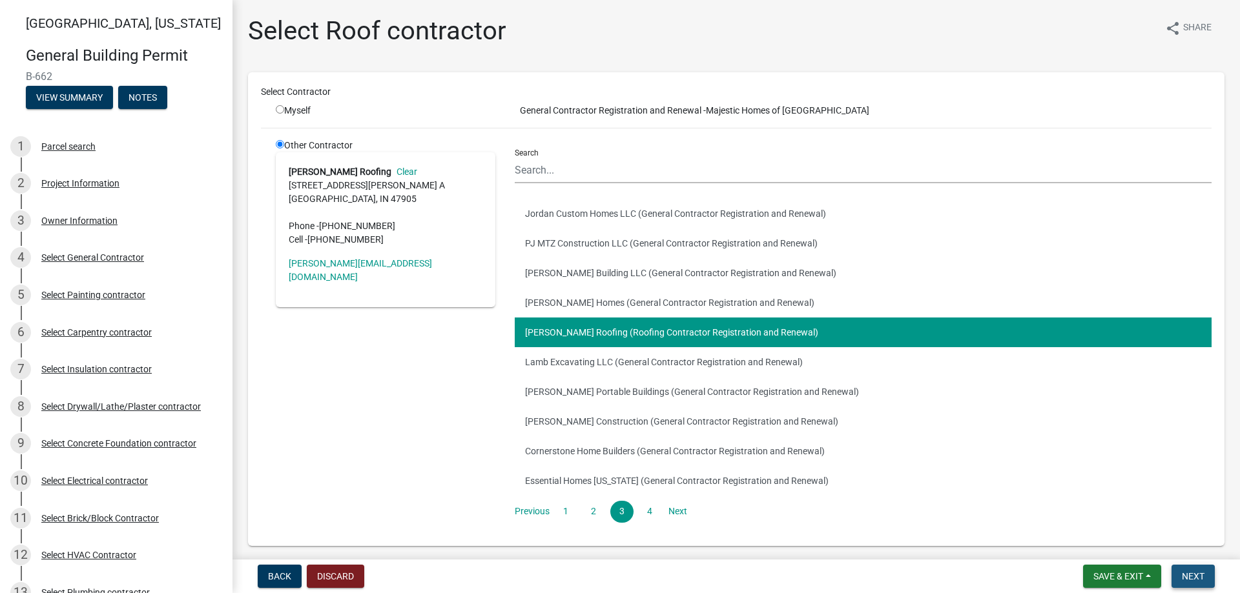
click at [1199, 576] on span "Next" at bounding box center [1193, 577] width 23 height 10
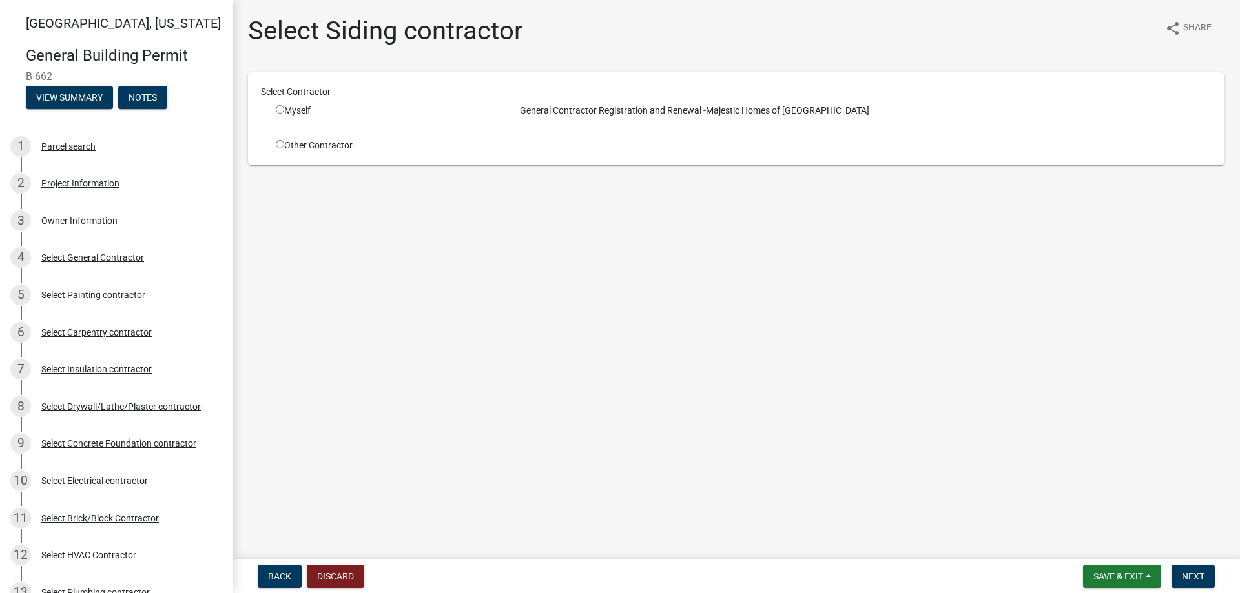
click at [280, 147] on input "radio" at bounding box center [280, 144] width 8 height 8
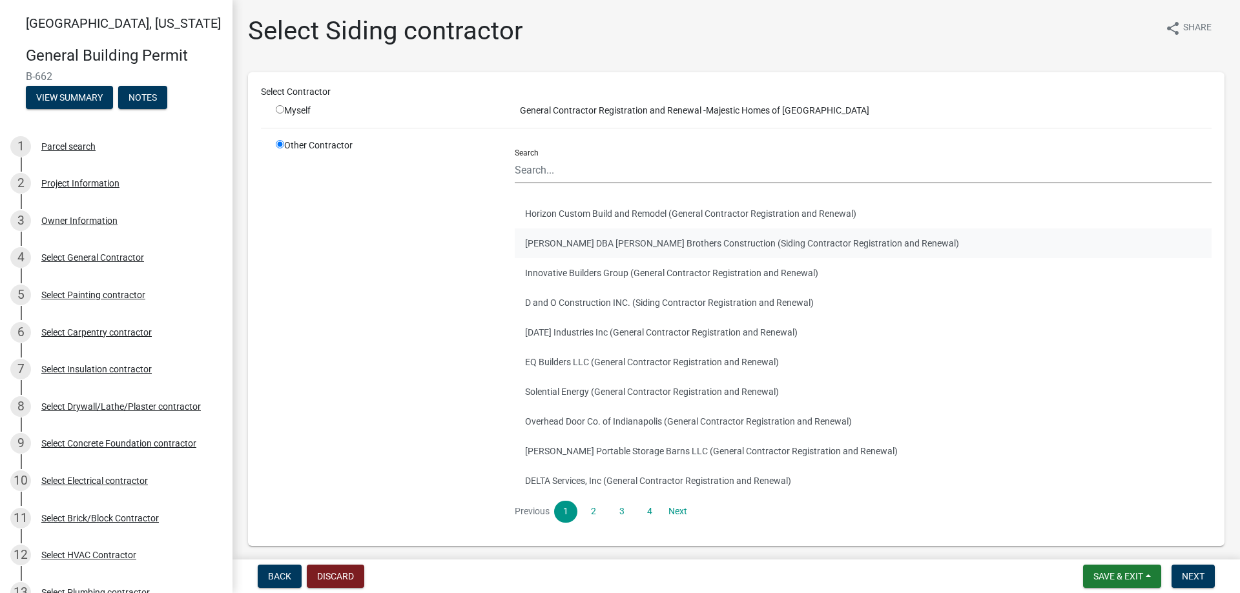
click at [582, 251] on button "[PERSON_NAME] DBA [PERSON_NAME] Brothers Construction (Siding Contractor Regist…" at bounding box center [863, 244] width 697 height 30
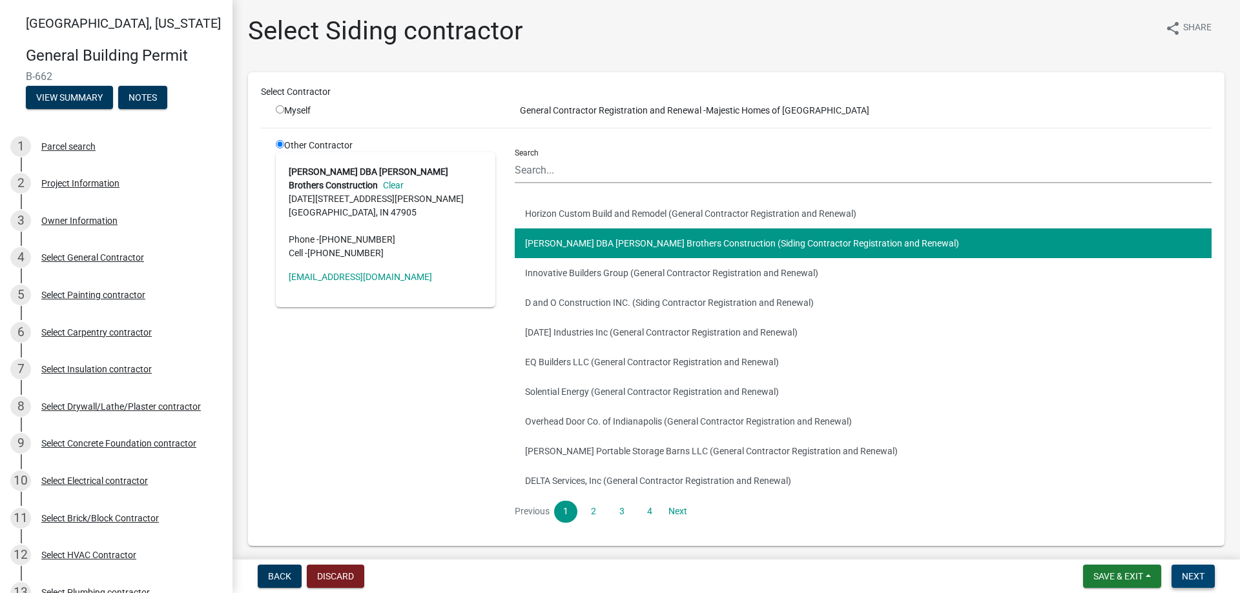
click at [1198, 581] on span "Next" at bounding box center [1193, 577] width 23 height 10
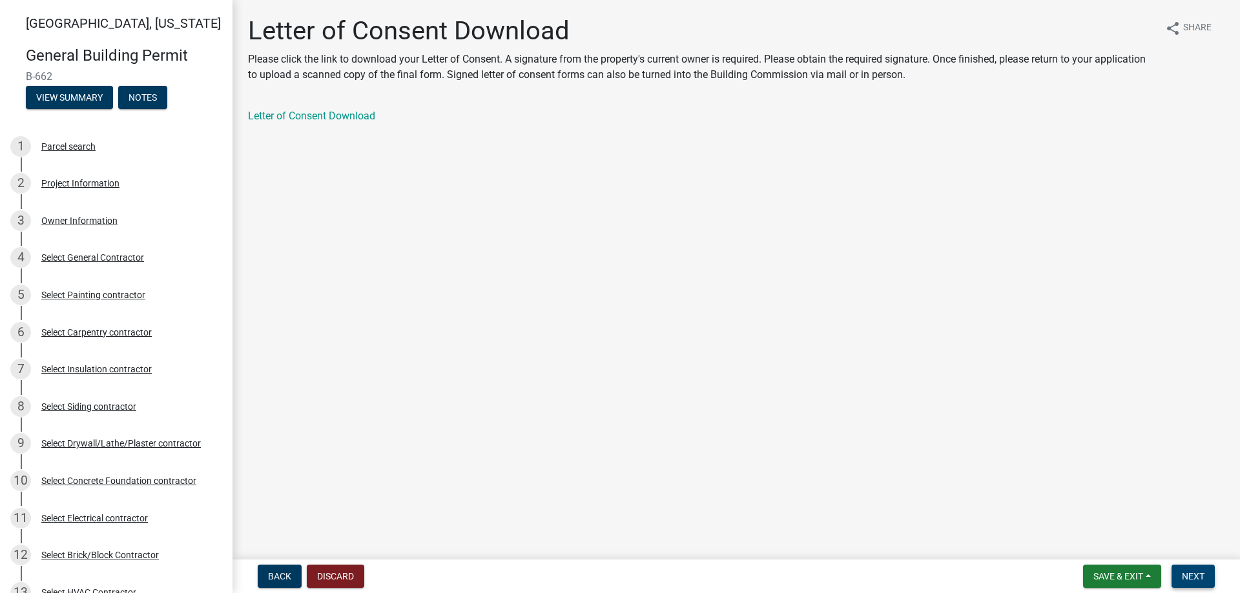
click at [1187, 577] on span "Next" at bounding box center [1193, 577] width 23 height 10
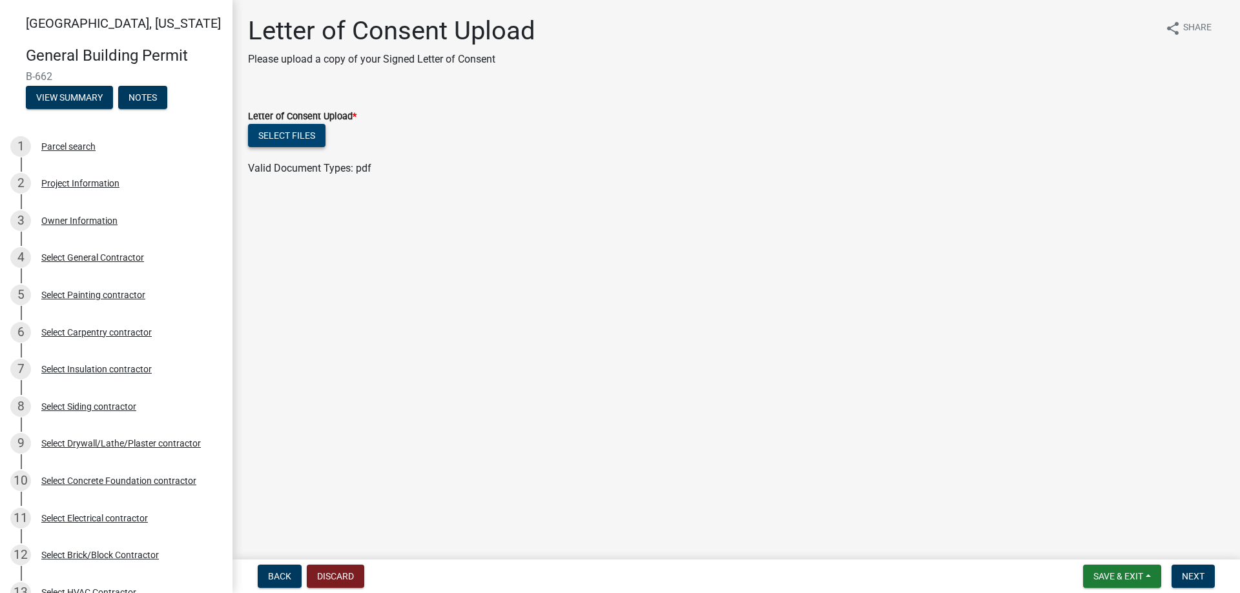
click at [283, 135] on button "Select files" at bounding box center [286, 135] width 77 height 23
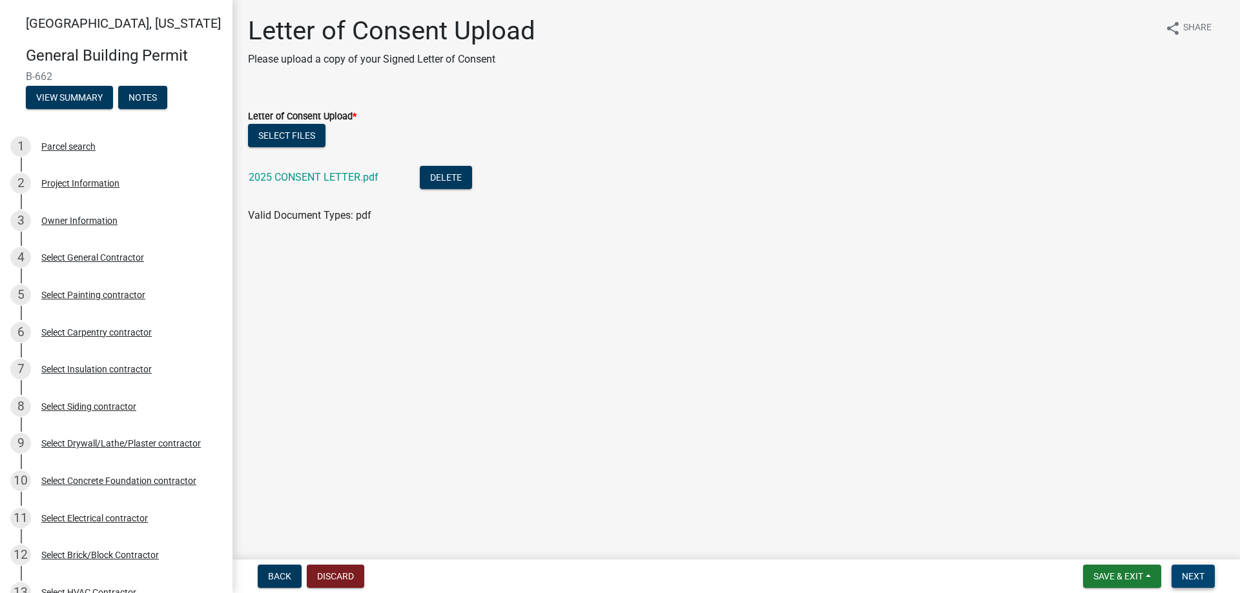
click at [1190, 572] on span "Next" at bounding box center [1193, 577] width 23 height 10
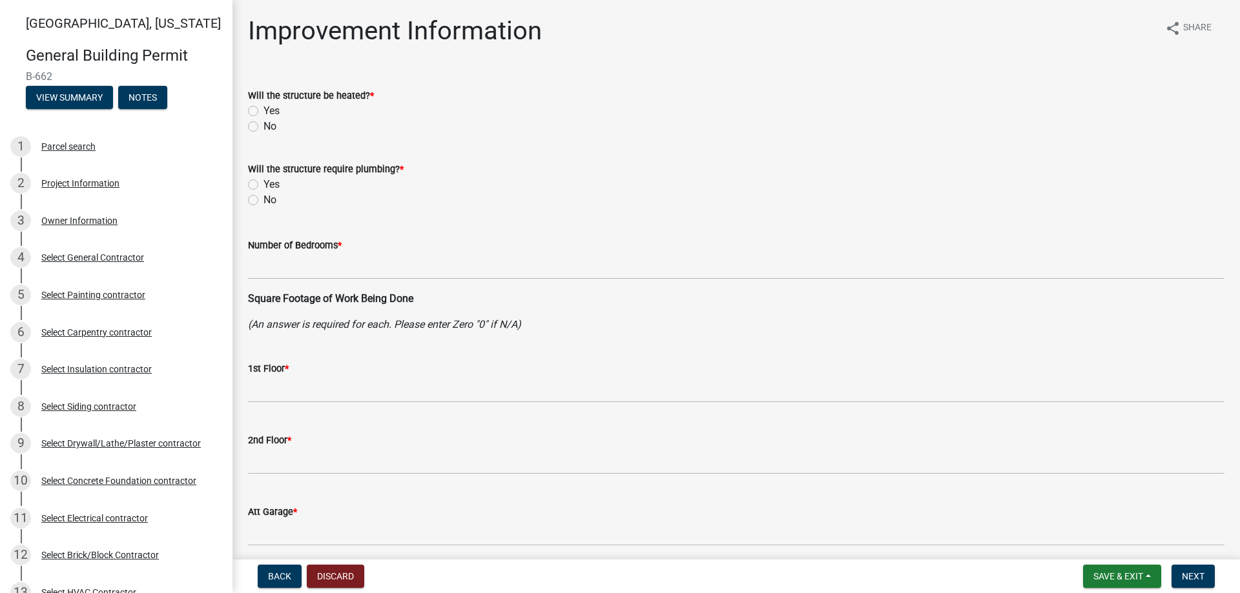
click at [263, 107] on label "Yes" at bounding box center [271, 110] width 16 height 15
click at [263, 107] on input "Yes" at bounding box center [267, 107] width 8 height 8
click at [263, 186] on label "Yes" at bounding box center [271, 184] width 16 height 15
click at [263, 185] on input "Yes" at bounding box center [267, 181] width 8 height 8
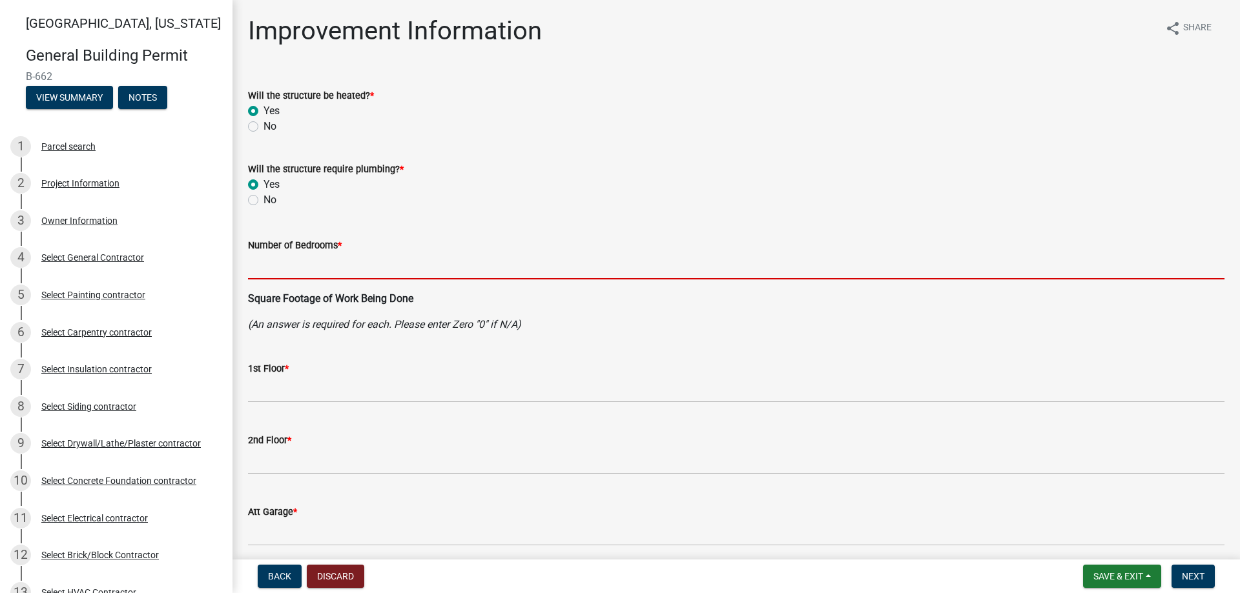
click at [261, 274] on input "text" at bounding box center [736, 266] width 976 height 26
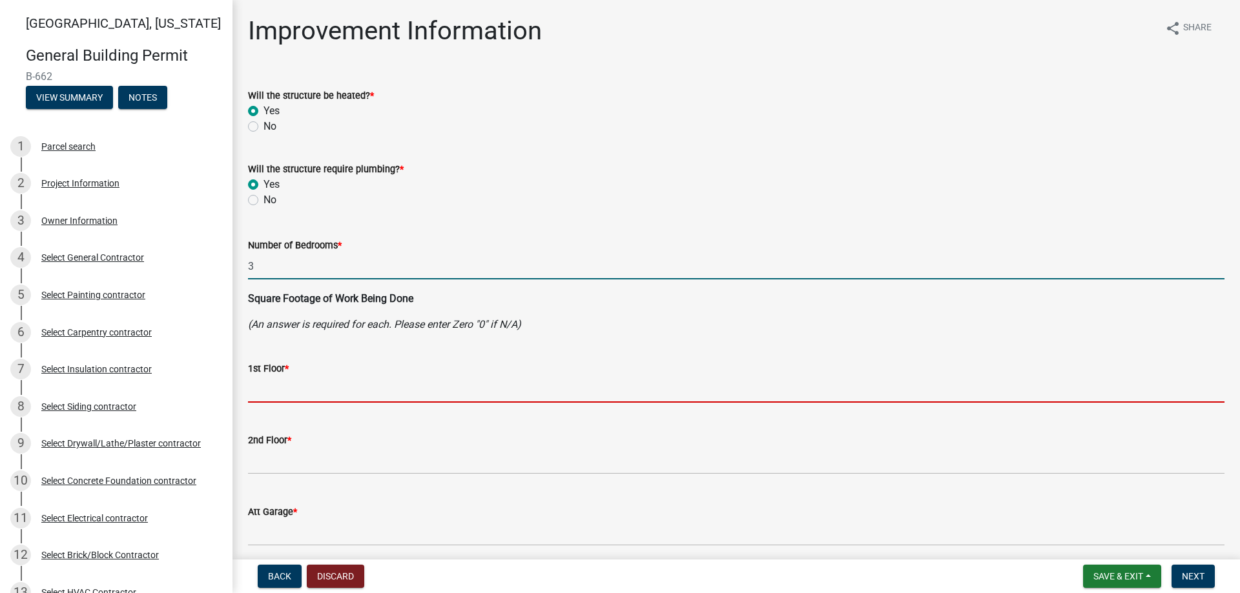
click at [272, 387] on input "text" at bounding box center [736, 389] width 976 height 26
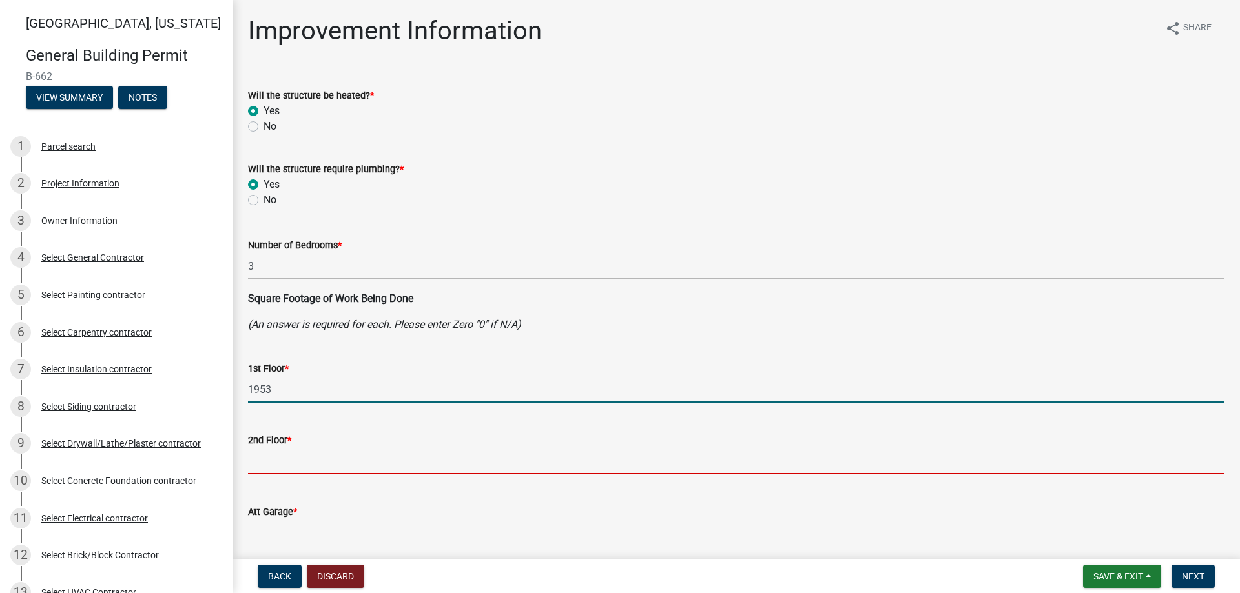
click at [267, 455] on input "text" at bounding box center [736, 461] width 976 height 26
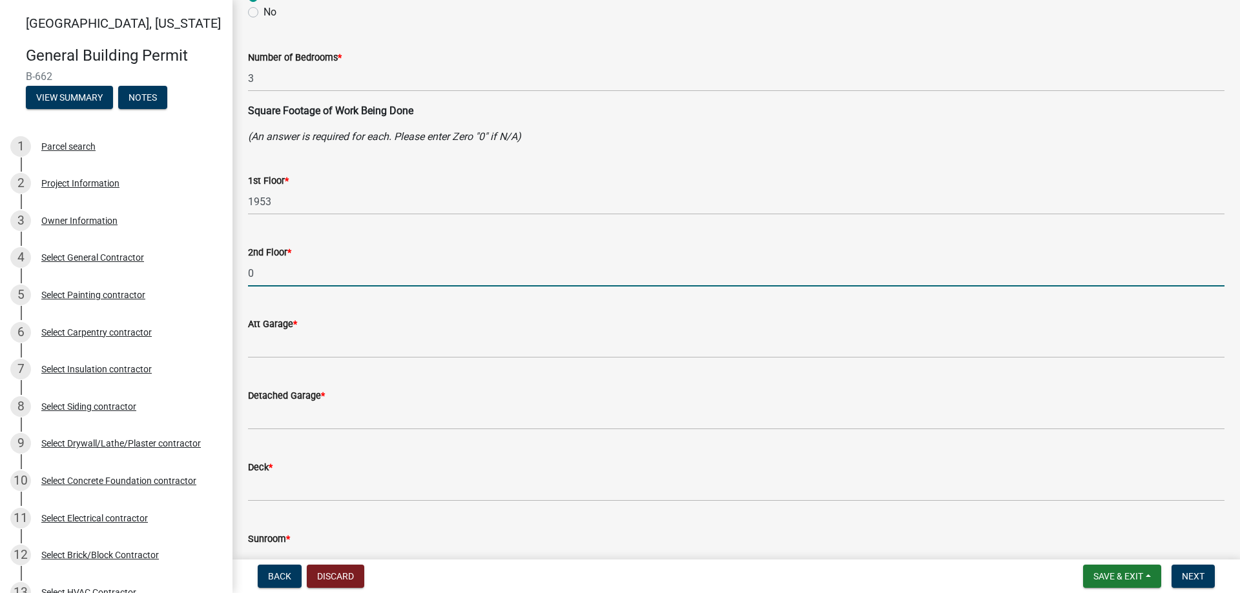
scroll to position [194, 0]
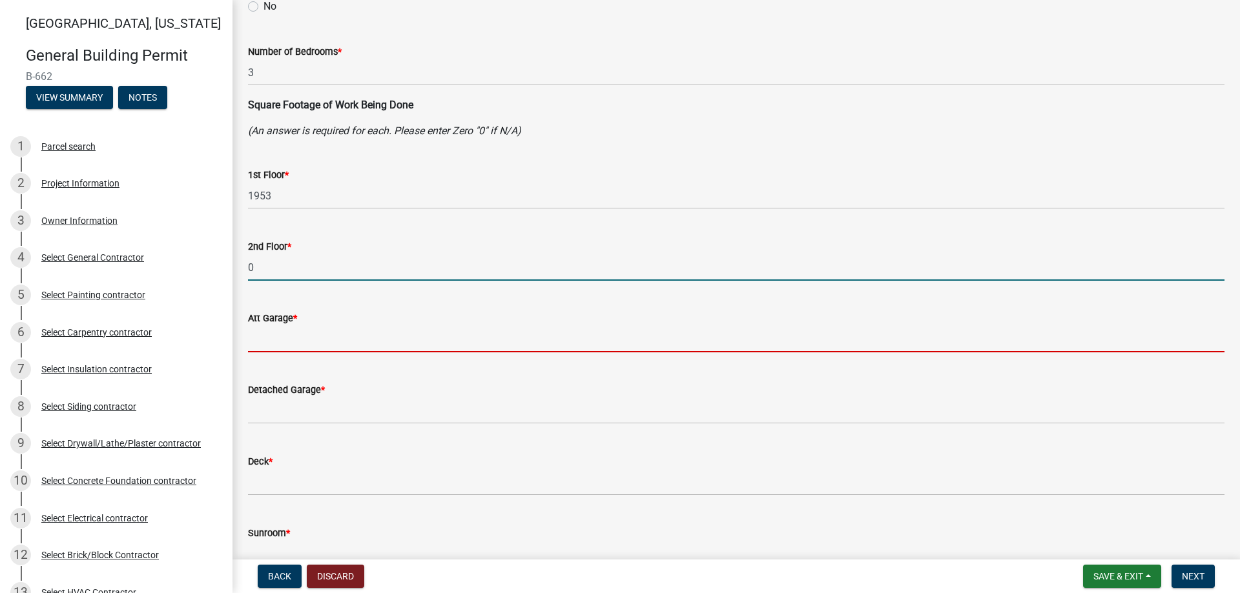
click at [290, 340] on input "text" at bounding box center [736, 339] width 976 height 26
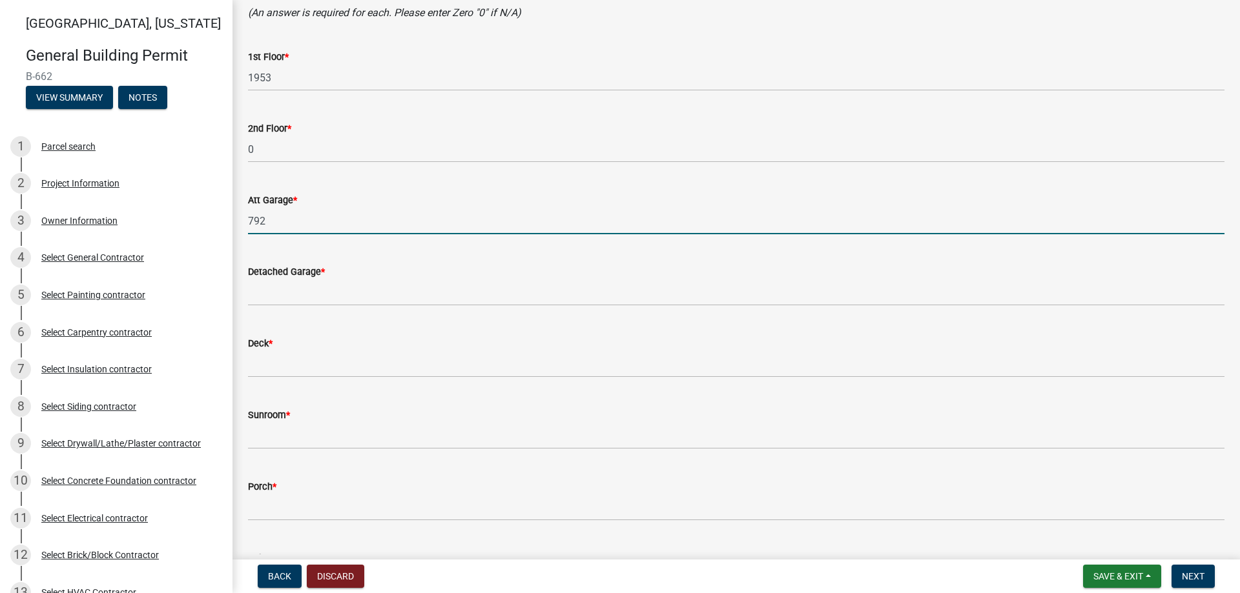
scroll to position [323, 0]
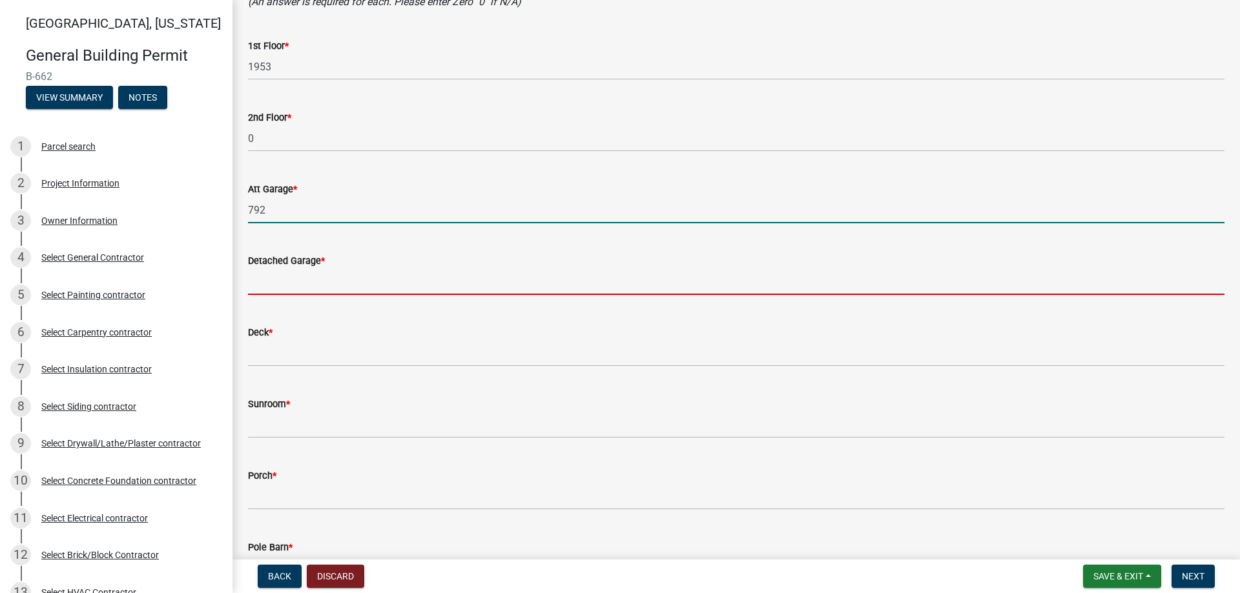
click at [278, 277] on input "text" at bounding box center [736, 282] width 976 height 26
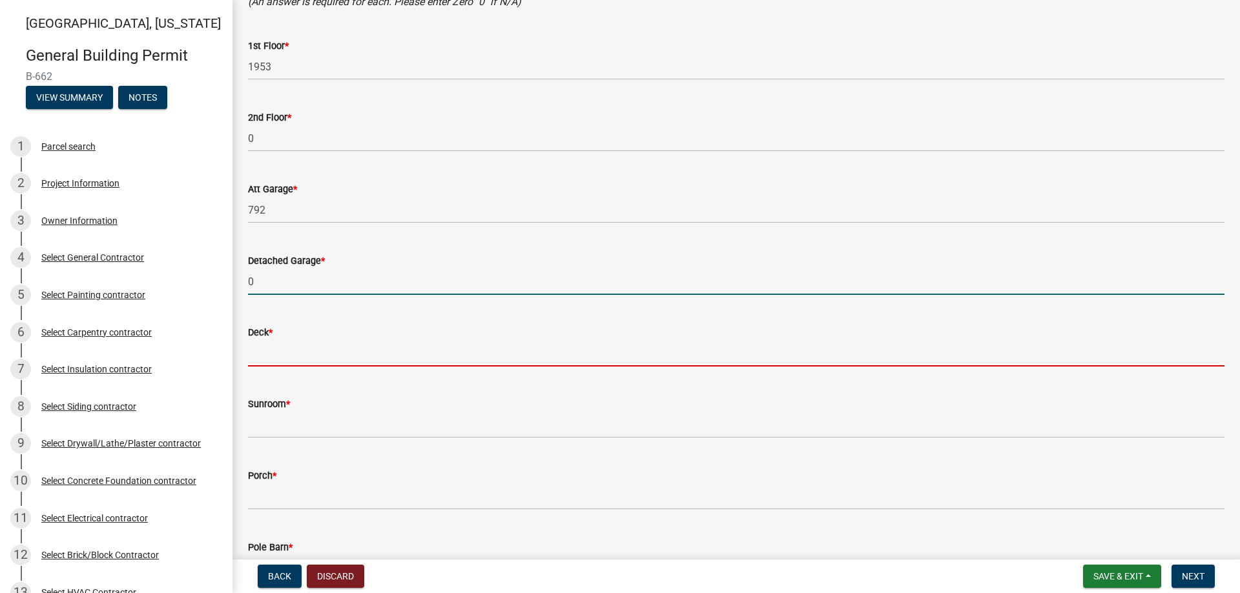
click at [302, 342] on input "text" at bounding box center [736, 353] width 976 height 26
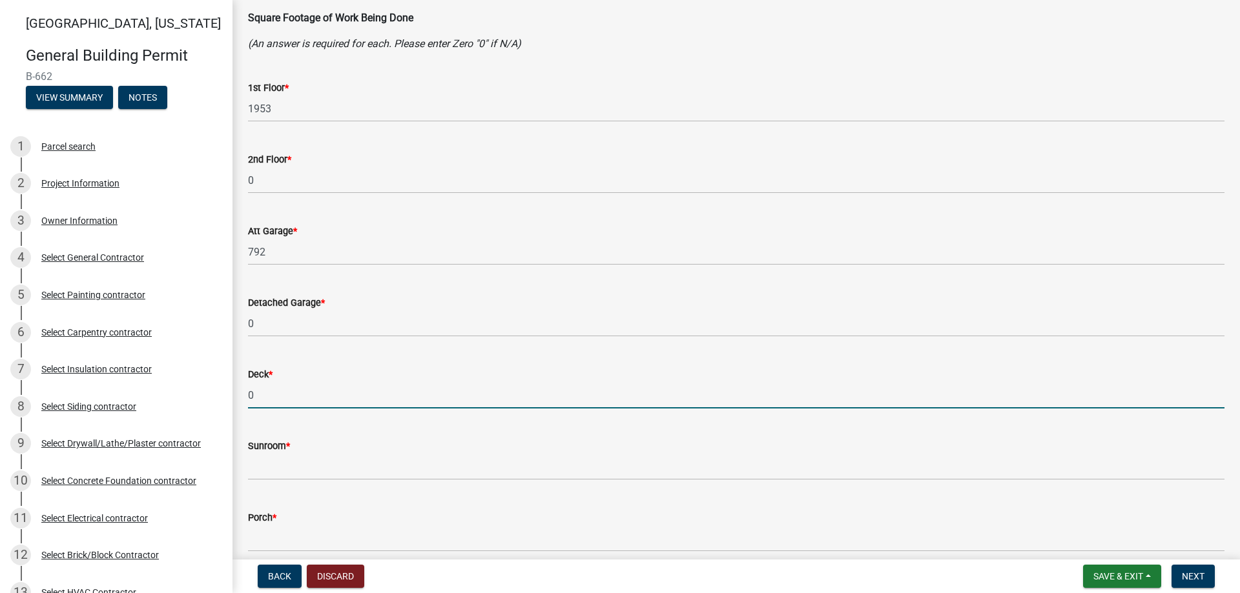
scroll to position [258, 0]
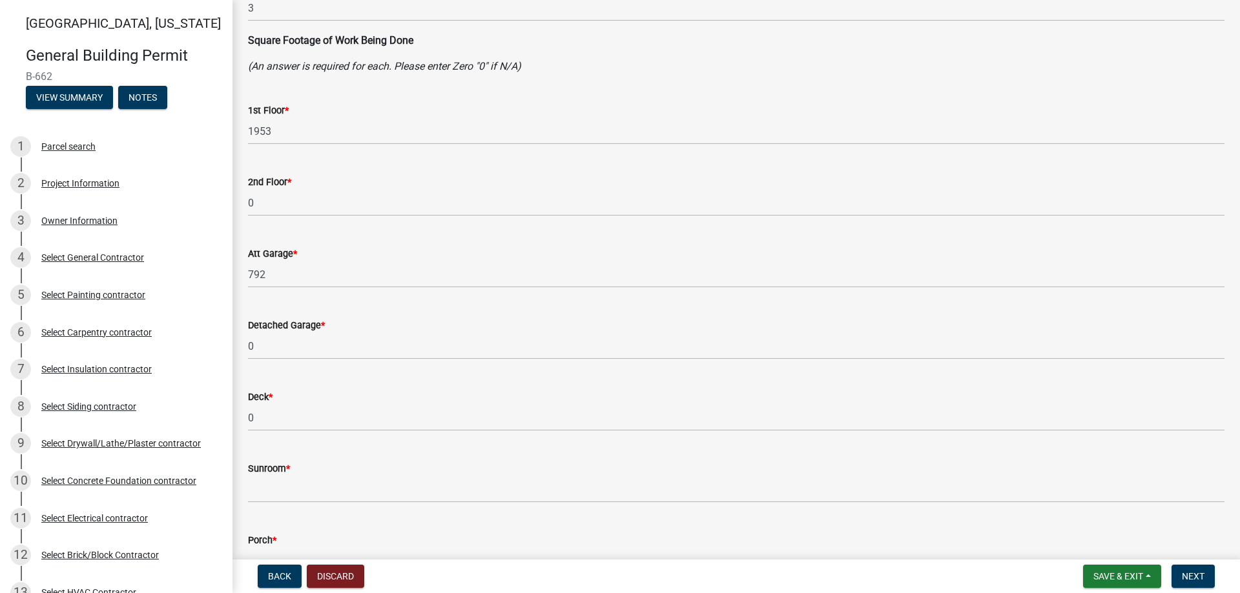
click at [278, 474] on label "Sunroom *" at bounding box center [269, 469] width 42 height 9
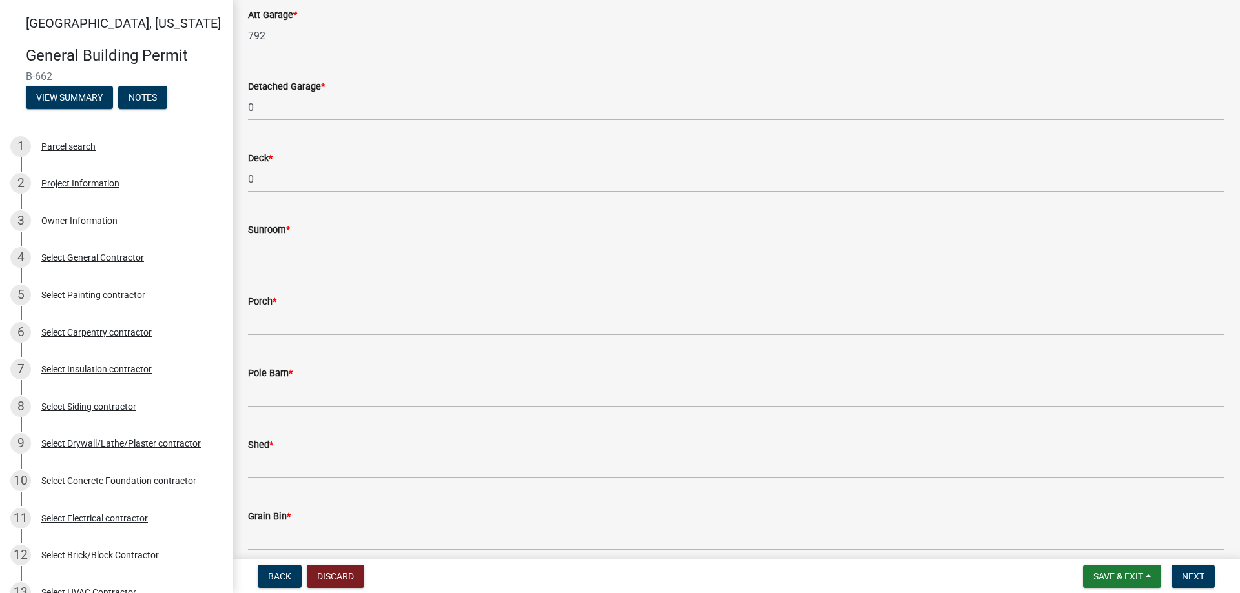
scroll to position [581, 0]
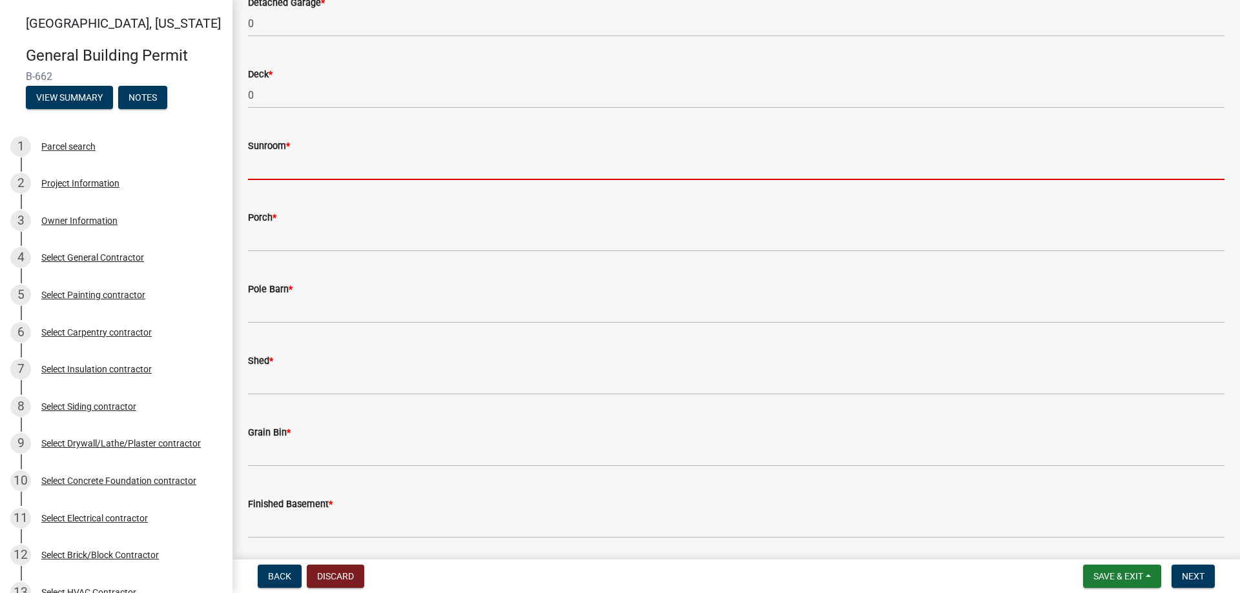
click at [282, 174] on input "text" at bounding box center [736, 167] width 976 height 26
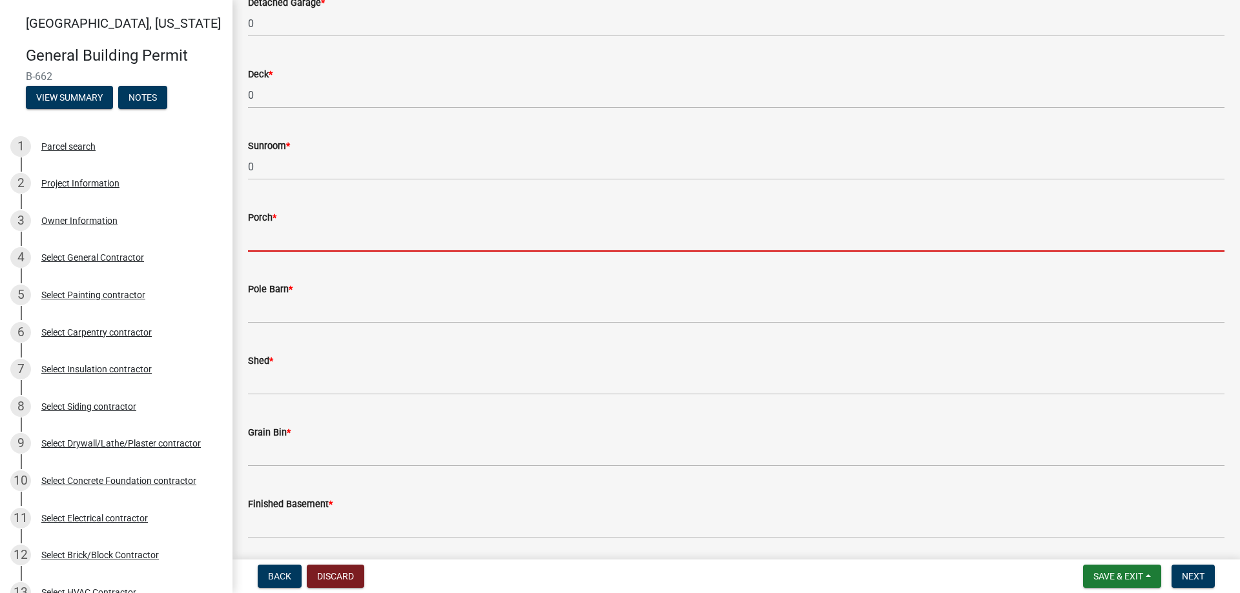
click at [280, 232] on input "text" at bounding box center [736, 238] width 976 height 26
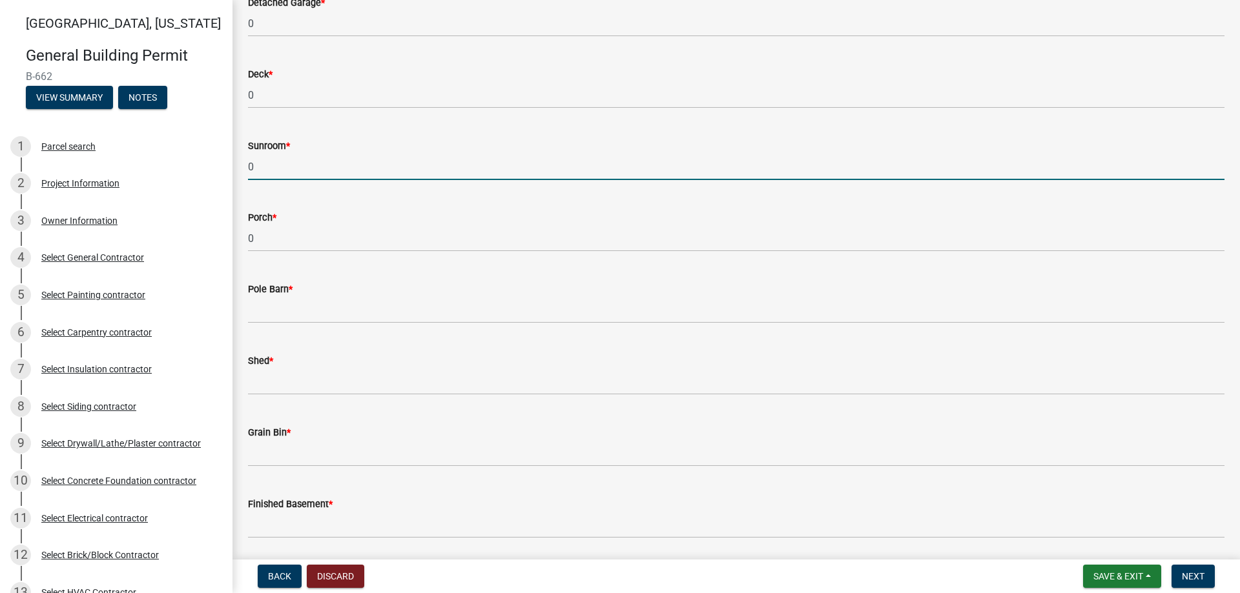
drag, startPoint x: 263, startPoint y: 165, endPoint x: 243, endPoint y: 165, distance: 20.7
click at [243, 165] on div "Sunroom * 0" at bounding box center [736, 150] width 996 height 60
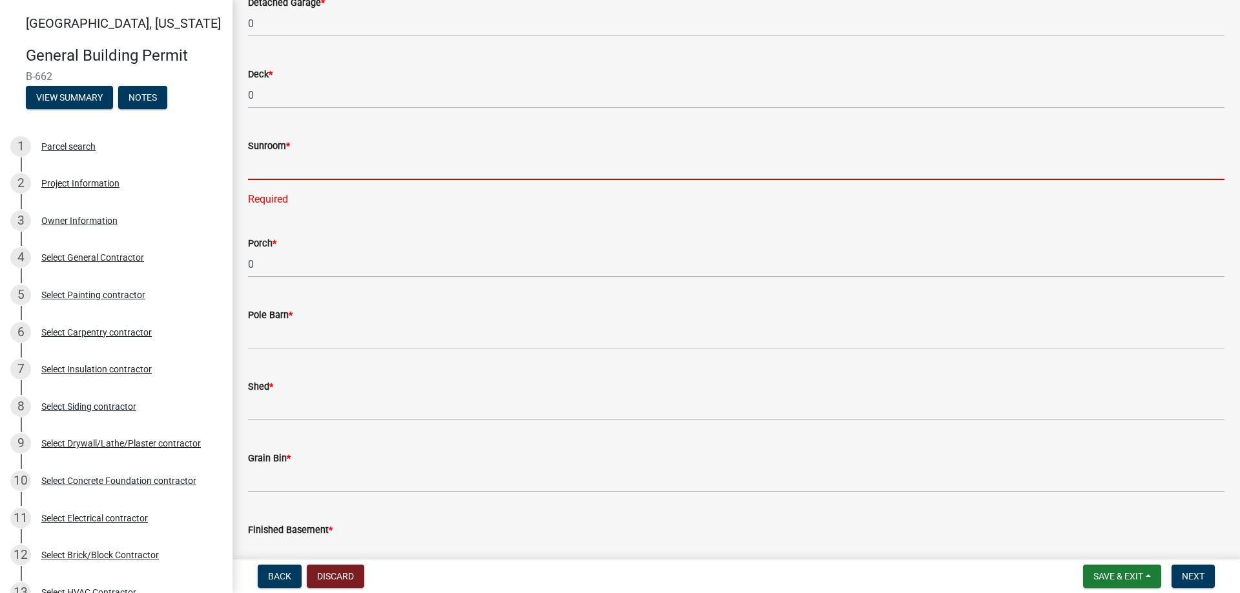
click at [276, 165] on input "text" at bounding box center [736, 167] width 976 height 26
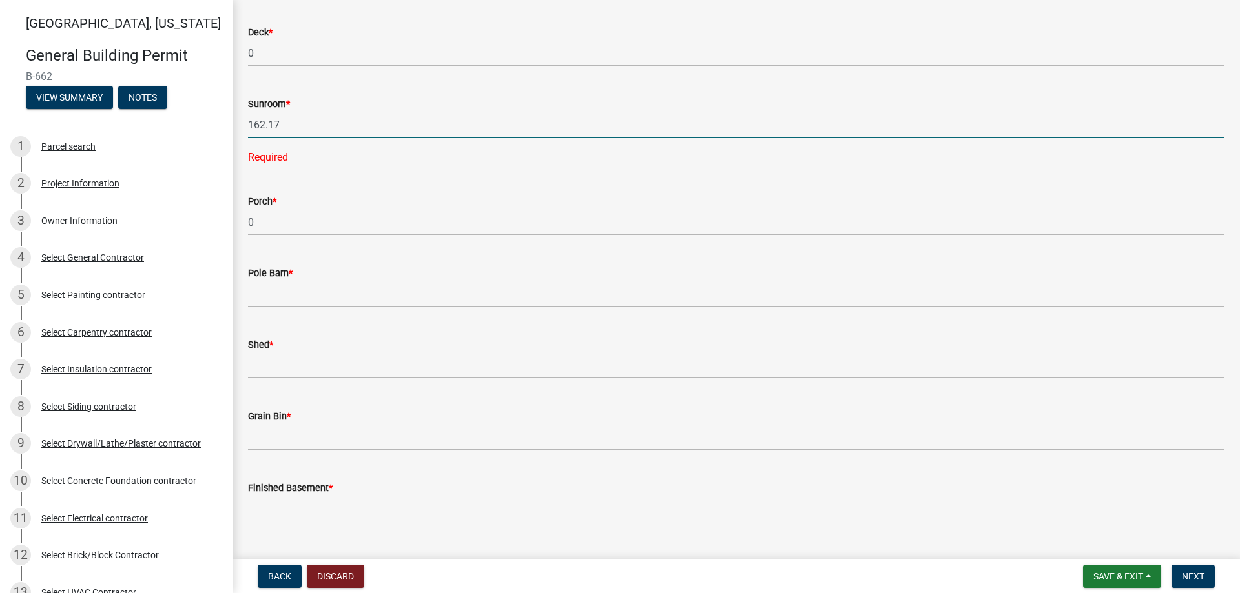
scroll to position [646, 0]
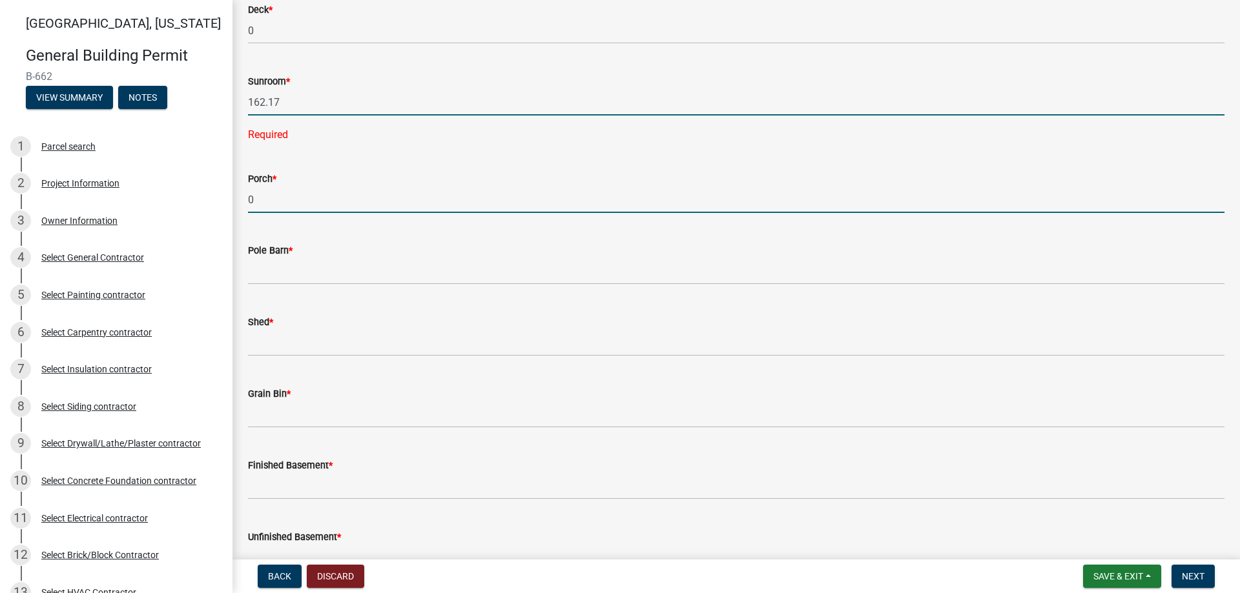
click at [283, 199] on wm-data-entity-input-list "Will the structure be heated? * Yes No Will the structure require plumbing? * Y…" at bounding box center [736, 485] width 976 height 2116
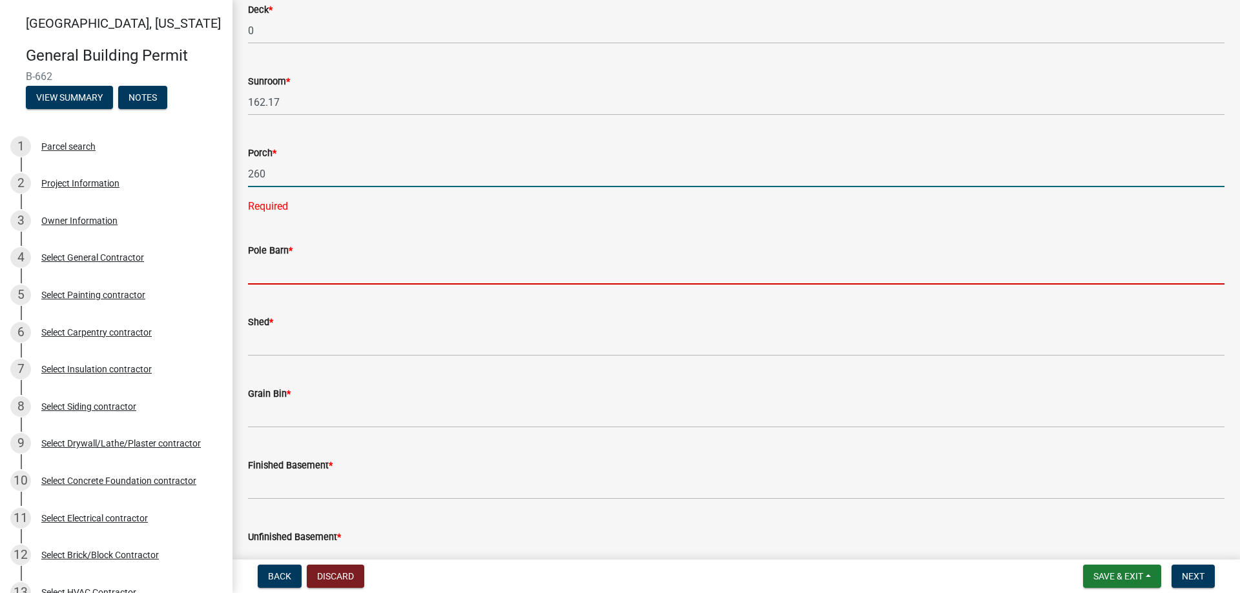
click at [284, 274] on wm-data-entity-input-list "Will the structure be heated? * Yes No Will the structure require plumbing? * Y…" at bounding box center [736, 485] width 976 height 2116
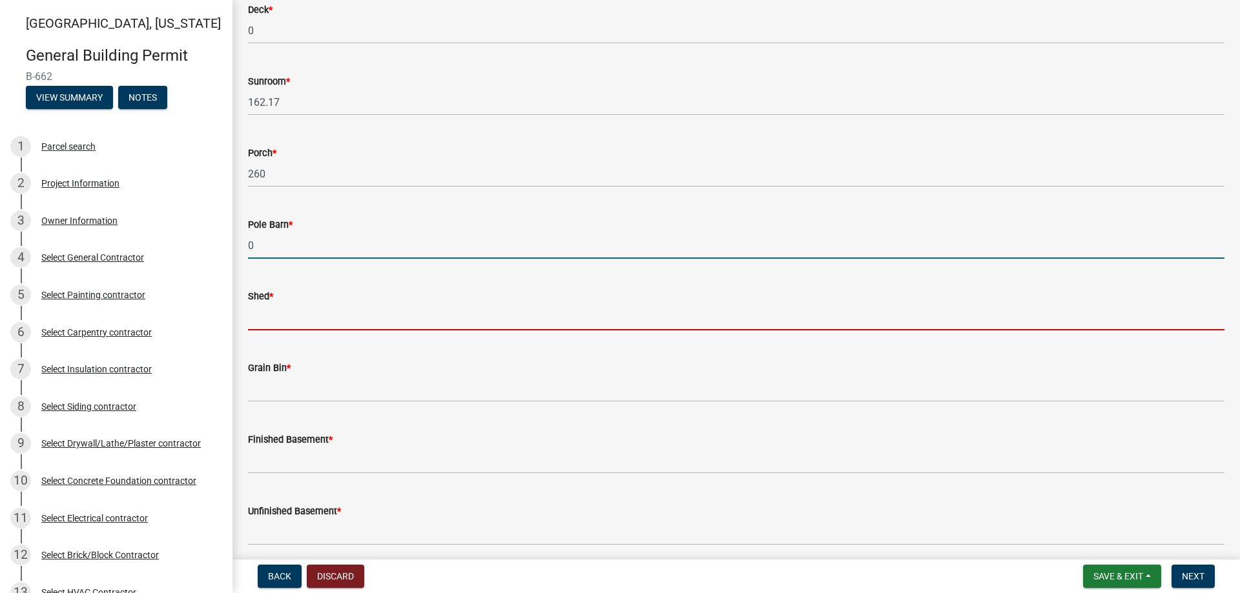
click at [269, 311] on input "text" at bounding box center [736, 317] width 976 height 26
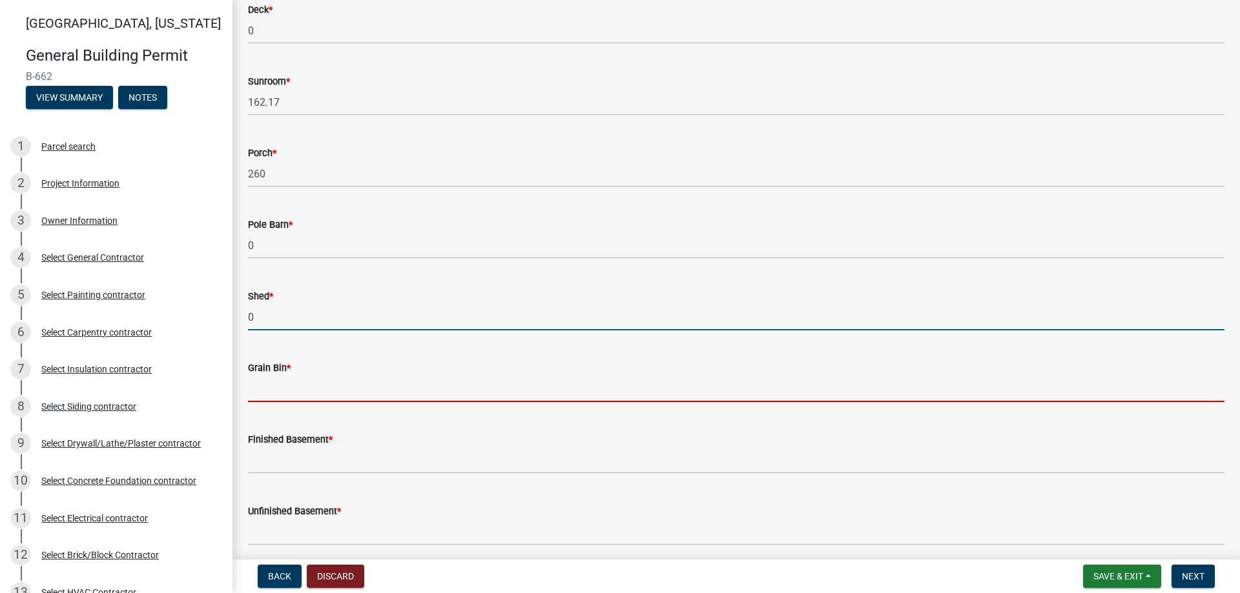
click at [293, 391] on input "text" at bounding box center [736, 389] width 976 height 26
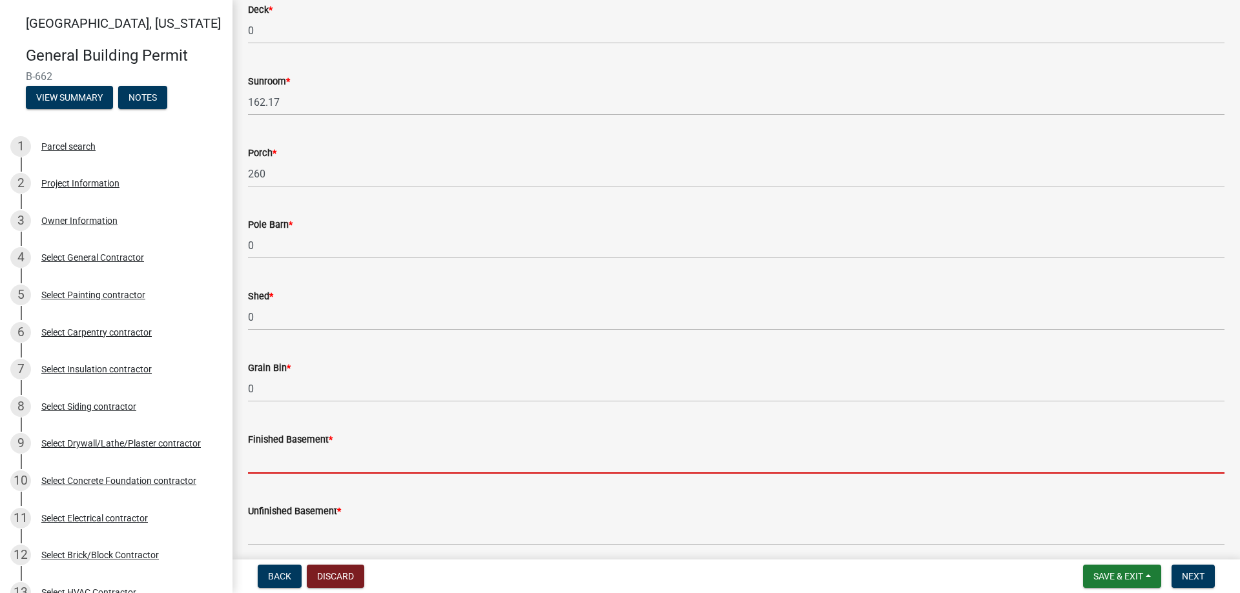
click at [306, 453] on input "text" at bounding box center [736, 461] width 976 height 26
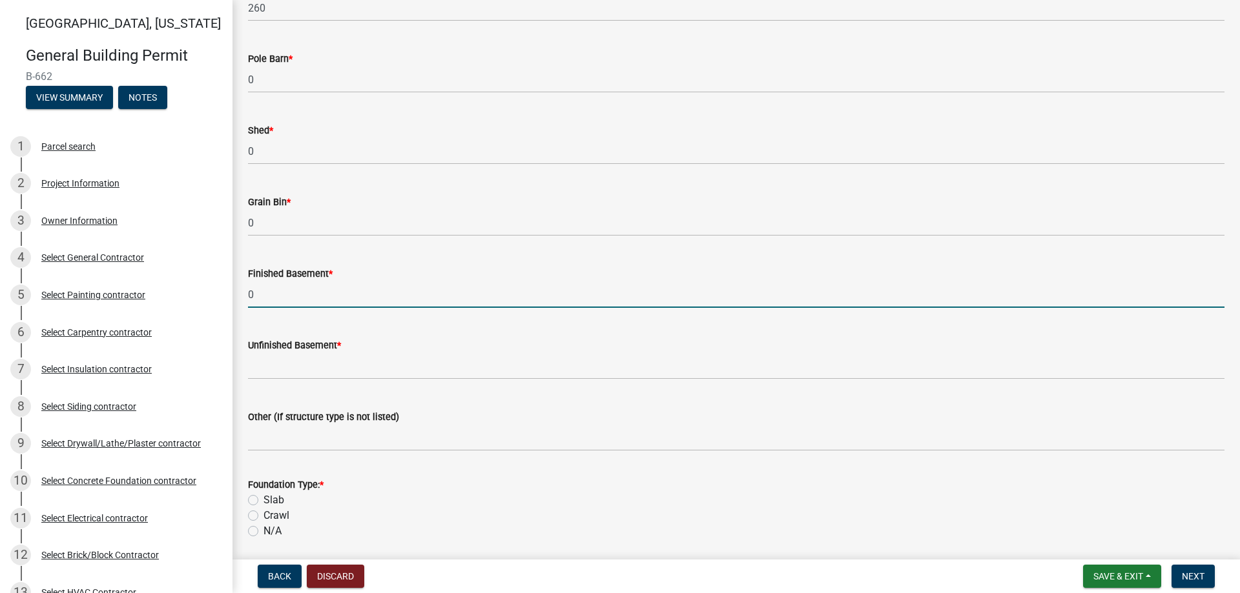
scroll to position [840, 0]
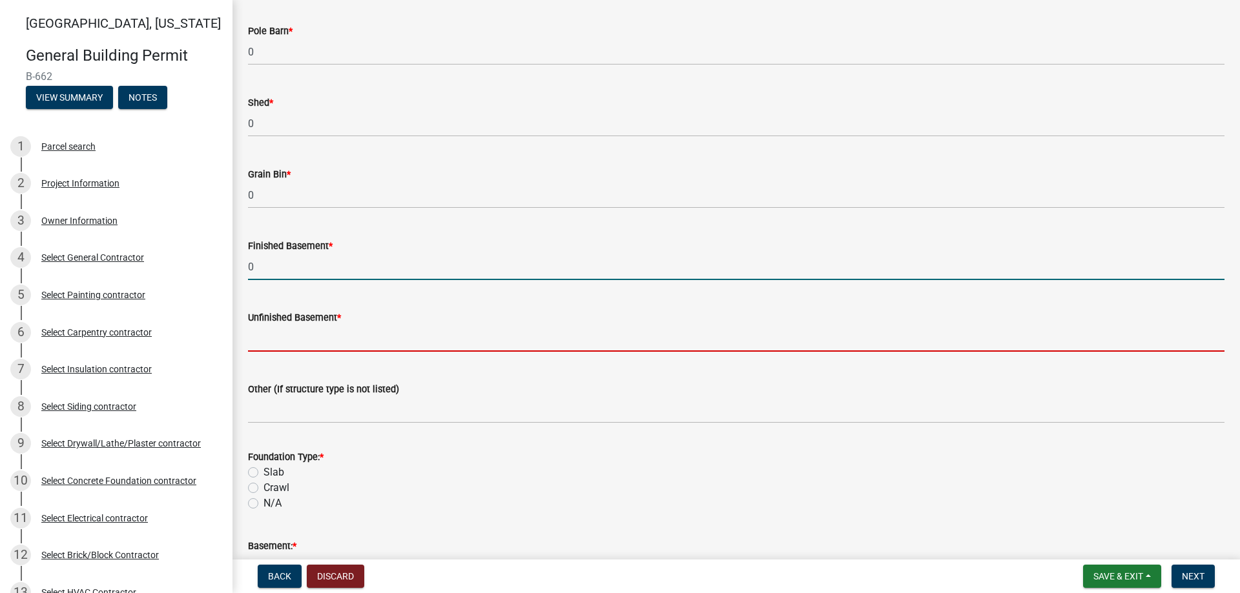
click at [294, 336] on input "text" at bounding box center [736, 338] width 976 height 26
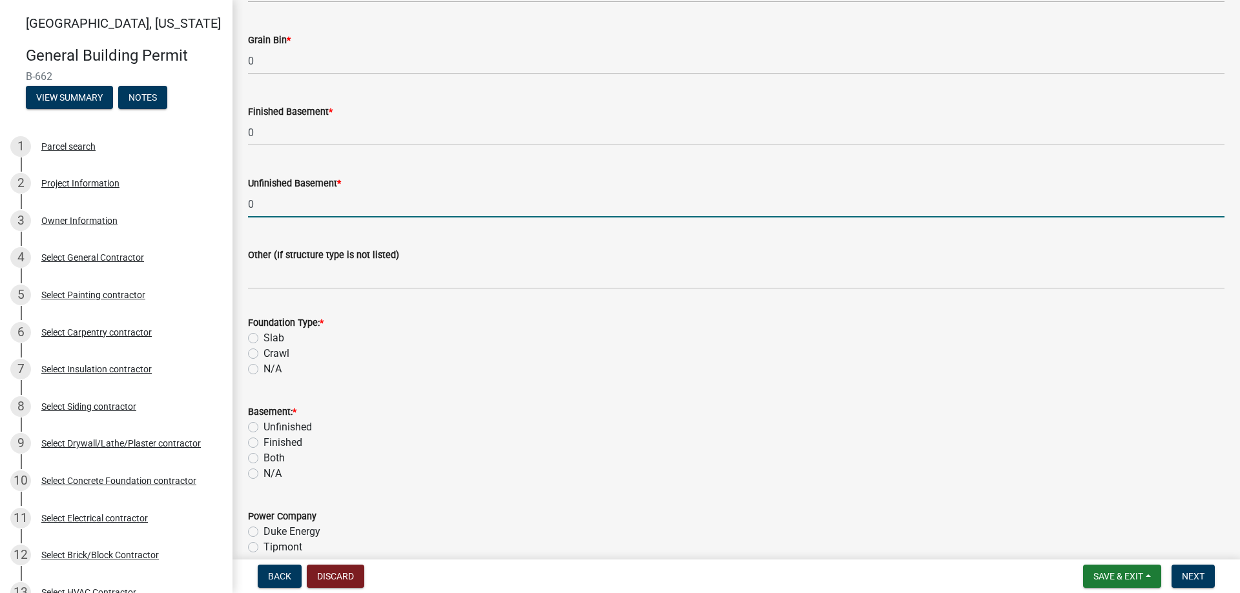
scroll to position [1033, 0]
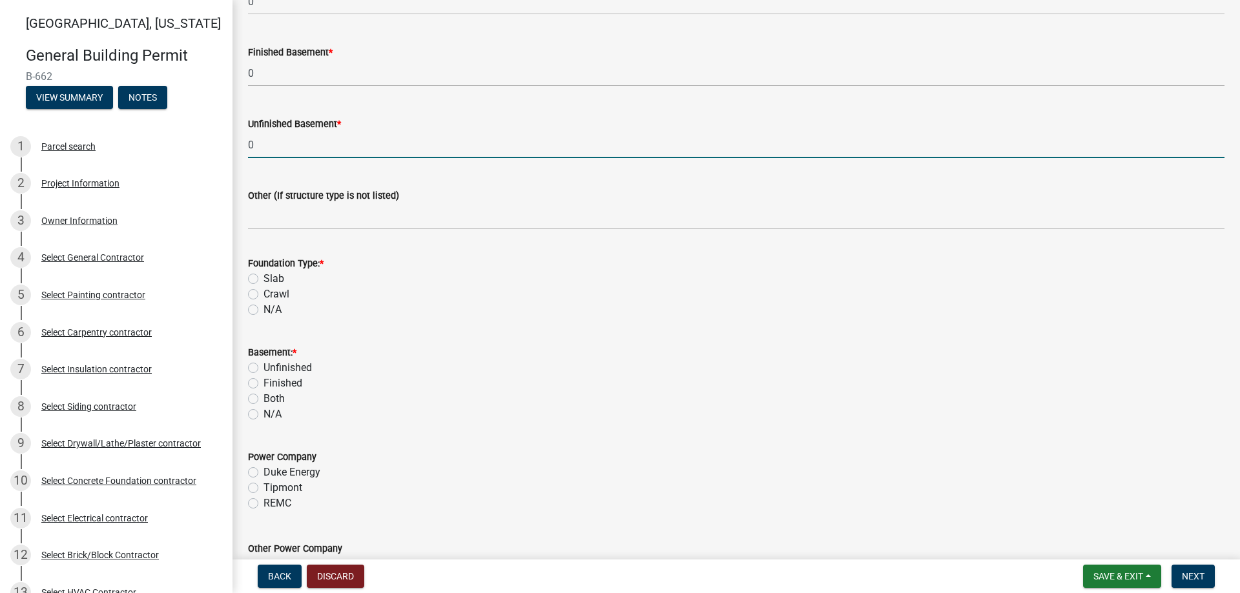
click at [263, 277] on label "Slab" at bounding box center [273, 278] width 21 height 15
click at [263, 277] on input "Slab" at bounding box center [267, 275] width 8 height 8
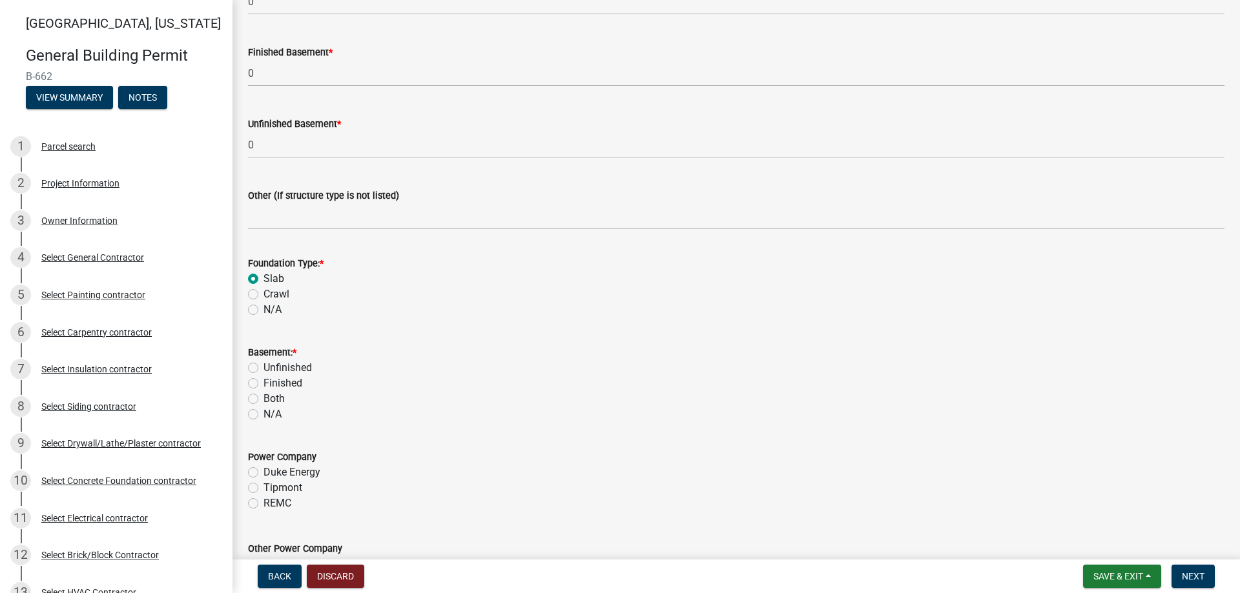
click at [253, 420] on div "N/A" at bounding box center [736, 414] width 976 height 15
click at [263, 415] on label "N/A" at bounding box center [272, 414] width 18 height 15
click at [263, 415] on input "N/A" at bounding box center [267, 411] width 8 height 8
click at [263, 489] on label "Tipmont" at bounding box center [282, 487] width 39 height 15
click at [263, 489] on input "Tipmont" at bounding box center [267, 484] width 8 height 8
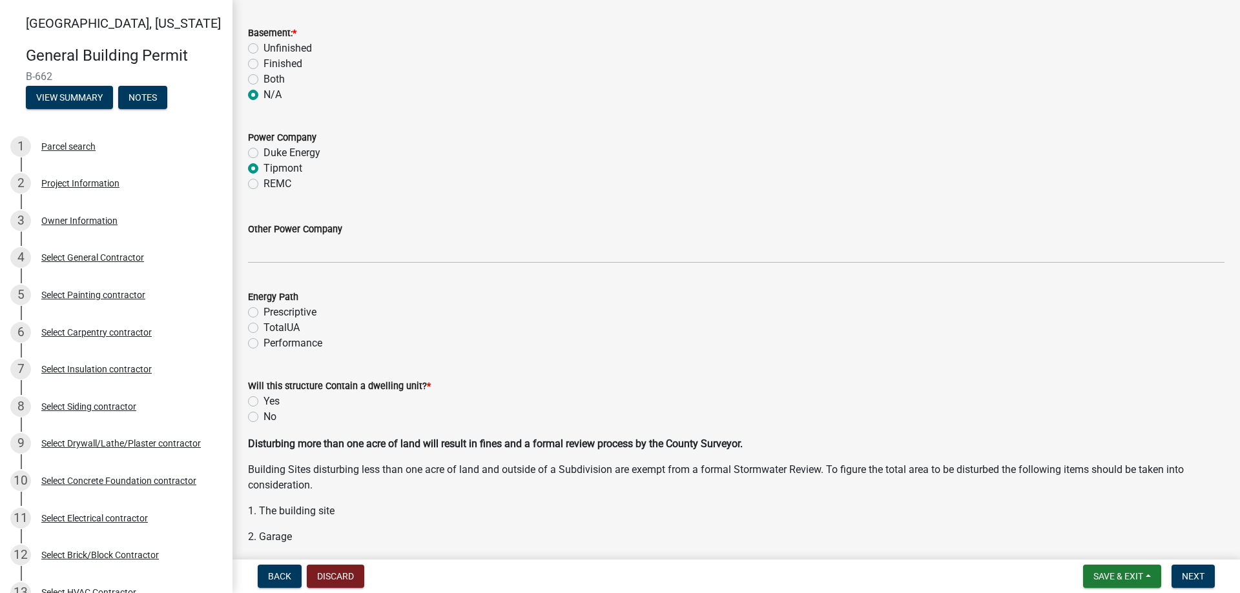
scroll to position [1356, 0]
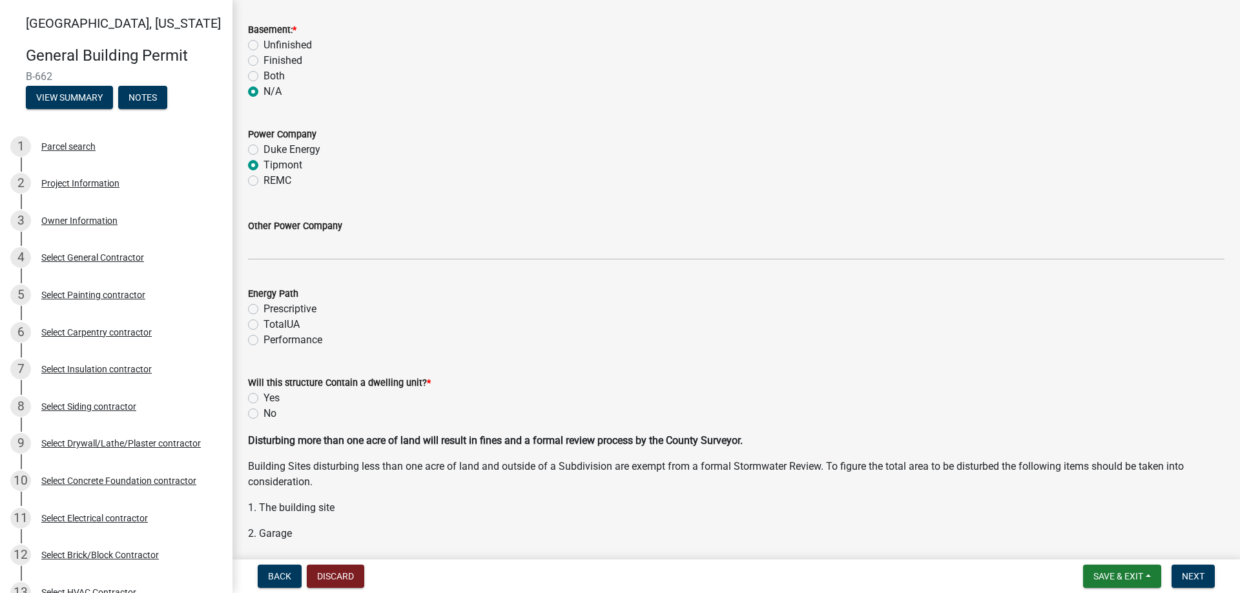
click at [263, 342] on label "Performance" at bounding box center [292, 340] width 59 height 15
click at [263, 341] on input "Performance" at bounding box center [267, 337] width 8 height 8
click at [263, 398] on label "Yes" at bounding box center [271, 398] width 16 height 15
click at [263, 398] on input "Yes" at bounding box center [267, 395] width 8 height 8
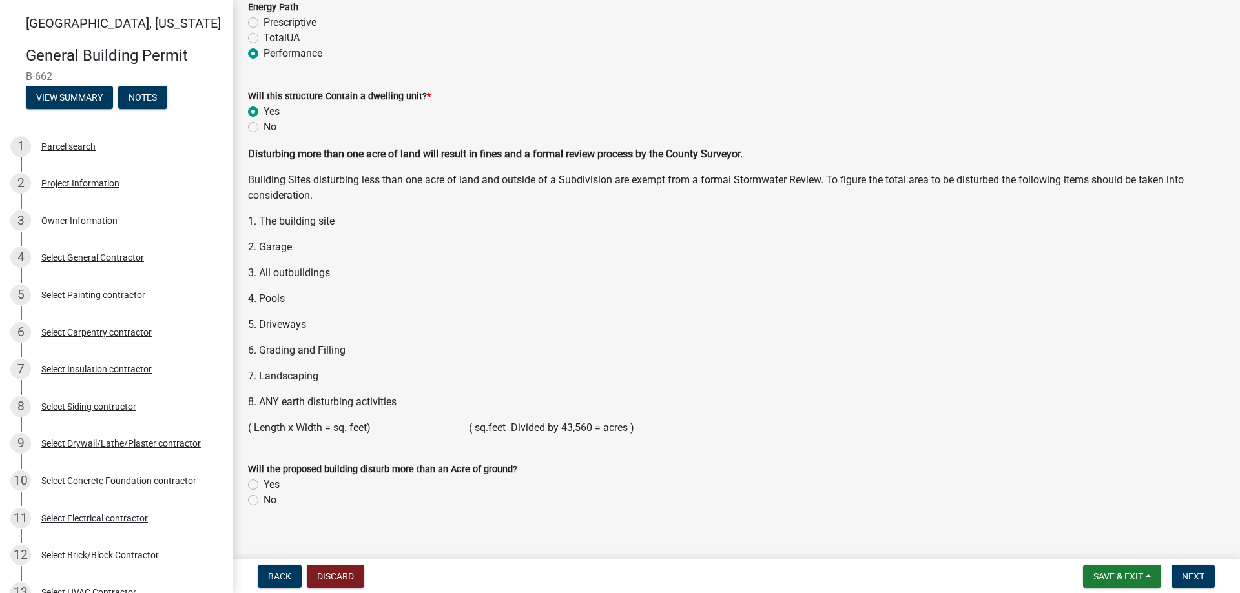
scroll to position [1658, 0]
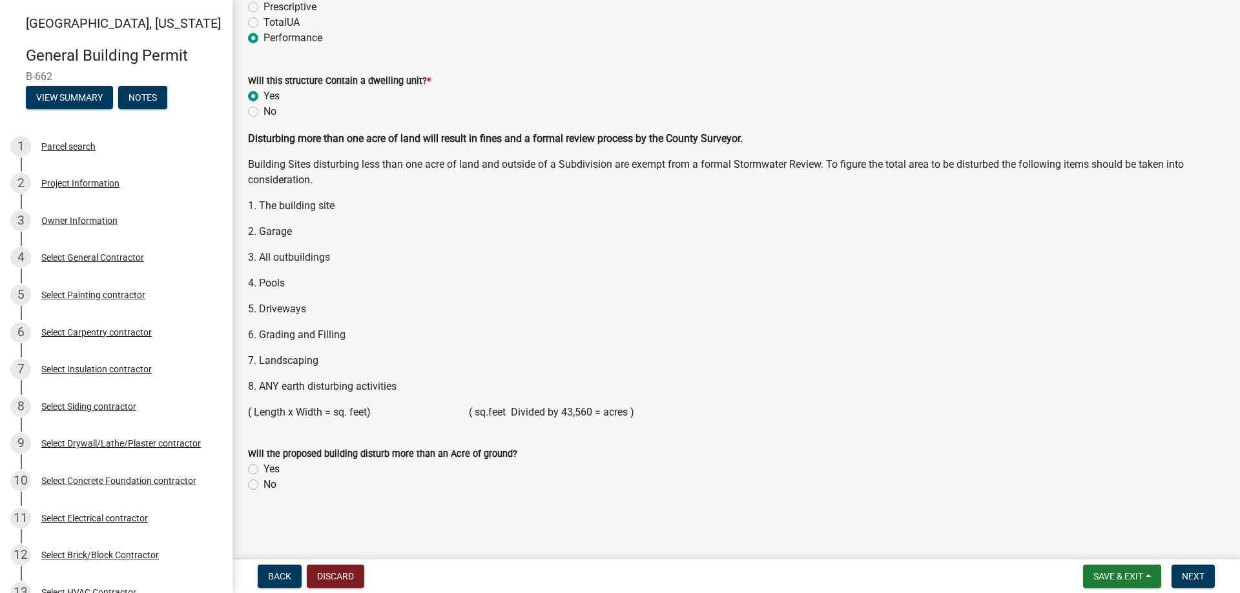
click at [263, 488] on label "No" at bounding box center [269, 484] width 13 height 15
click at [263, 486] on input "No" at bounding box center [267, 481] width 8 height 8
click at [1190, 573] on span "Next" at bounding box center [1193, 577] width 23 height 10
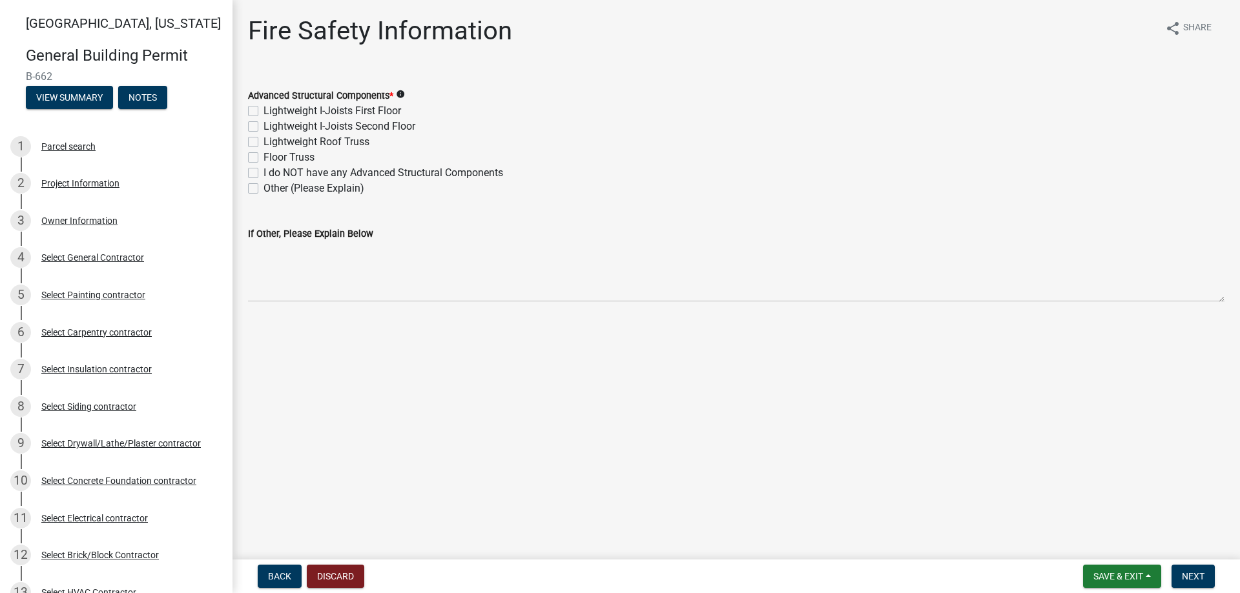
click at [263, 138] on label "Lightweight Roof Truss" at bounding box center [316, 141] width 106 height 15
click at [263, 138] on input "Lightweight Roof Truss" at bounding box center [267, 138] width 8 height 8
click at [1191, 564] on nav "Back Discard Save & Exit Save Save & Exit Next" at bounding box center [735, 577] width 1007 height 34
click at [1190, 576] on span "Next" at bounding box center [1193, 577] width 23 height 10
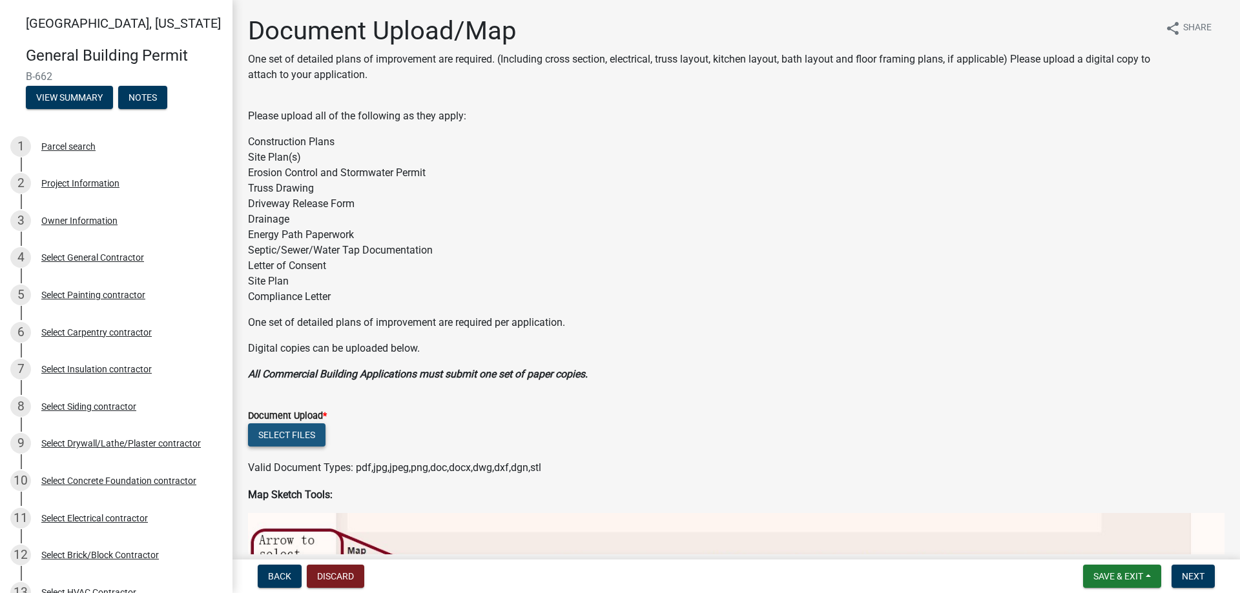
click at [285, 440] on button "Select files" at bounding box center [286, 435] width 77 height 23
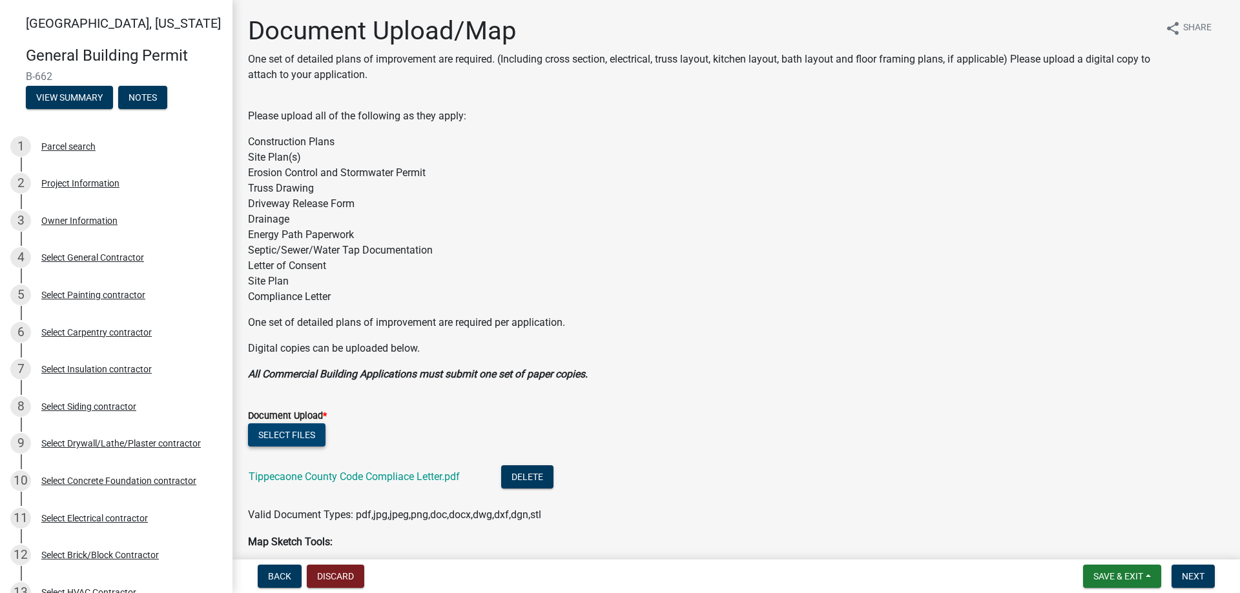
click at [271, 437] on button "Select files" at bounding box center [286, 435] width 77 height 23
click at [298, 434] on button "Select files" at bounding box center [286, 435] width 77 height 23
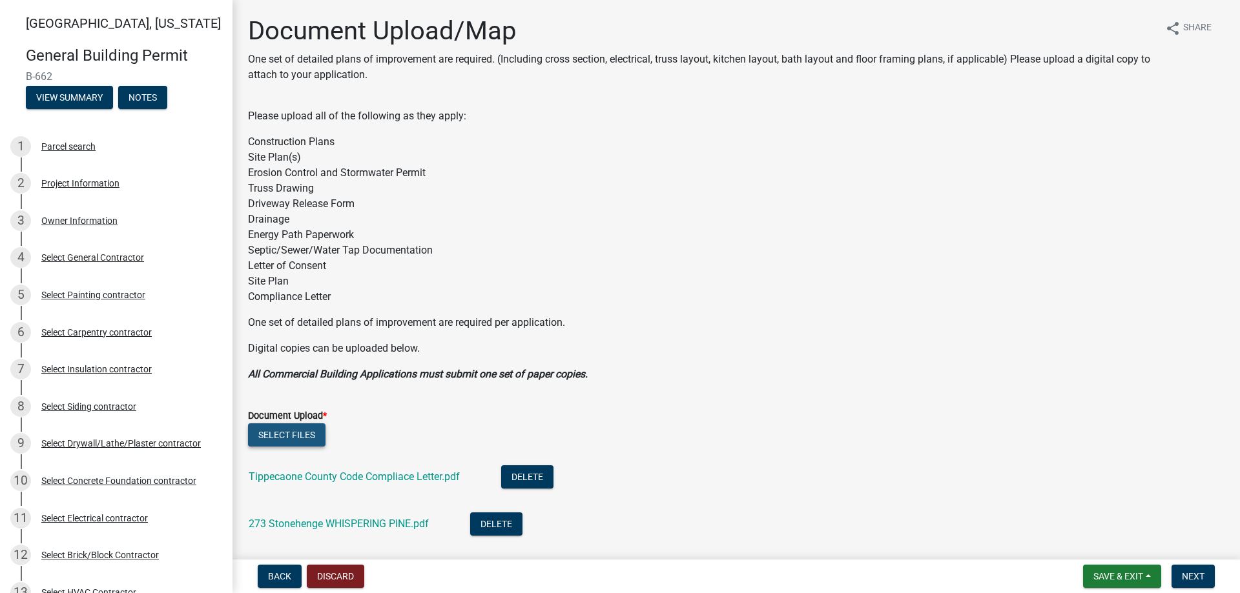
click at [309, 438] on button "Select files" at bounding box center [286, 435] width 77 height 23
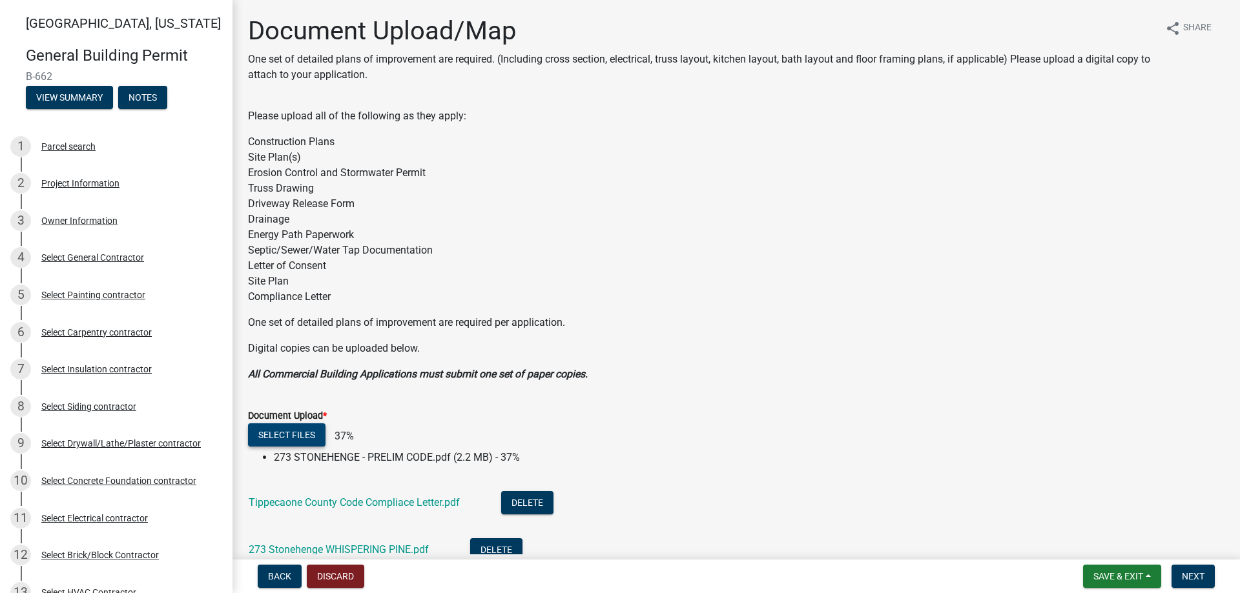
click at [293, 428] on button "Select files" at bounding box center [286, 435] width 77 height 23
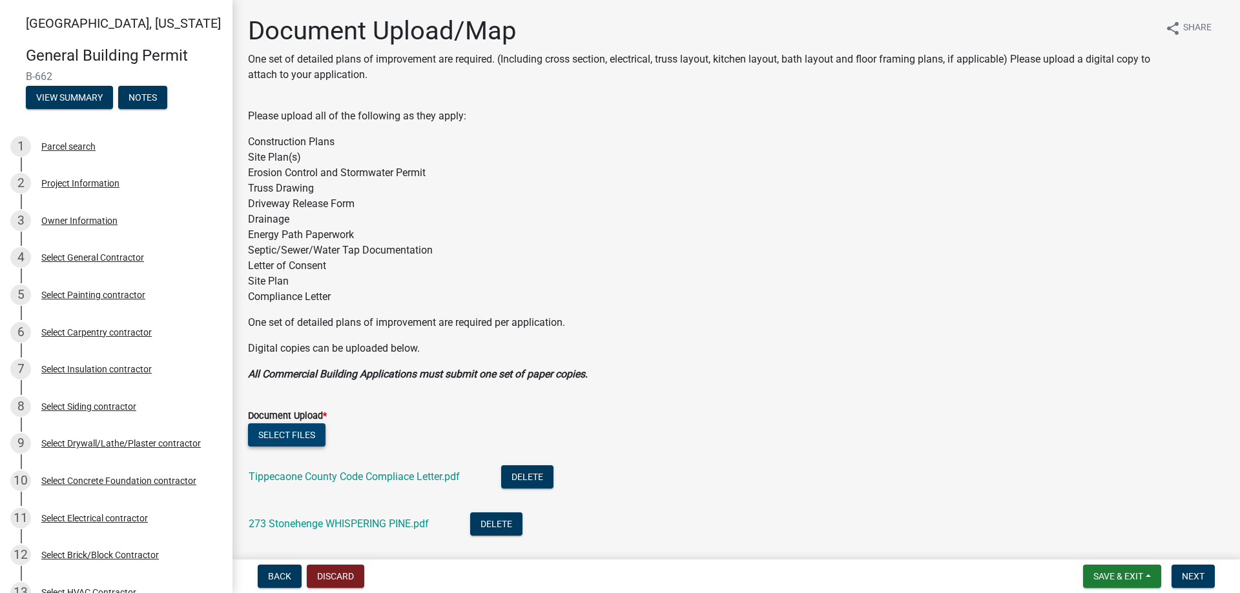
click at [276, 445] on button "Select files" at bounding box center [286, 435] width 77 height 23
click at [304, 438] on button "Select files" at bounding box center [286, 435] width 77 height 23
click at [307, 440] on button "Select files" at bounding box center [286, 435] width 77 height 23
click at [297, 435] on button "Select files" at bounding box center [286, 435] width 77 height 23
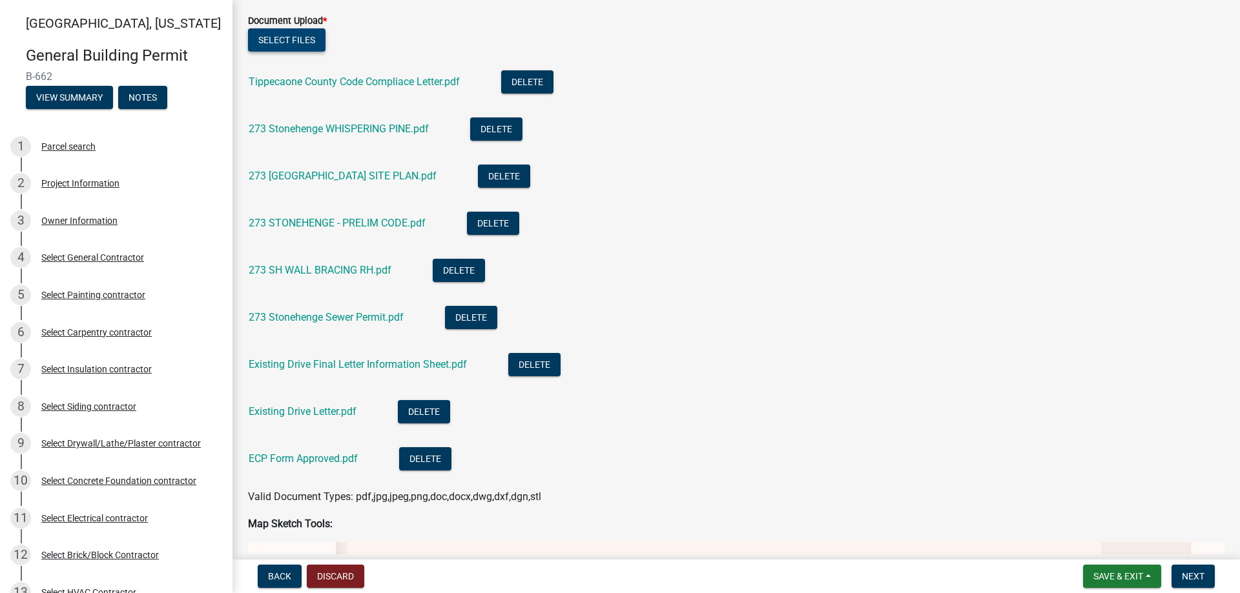
scroll to position [323, 0]
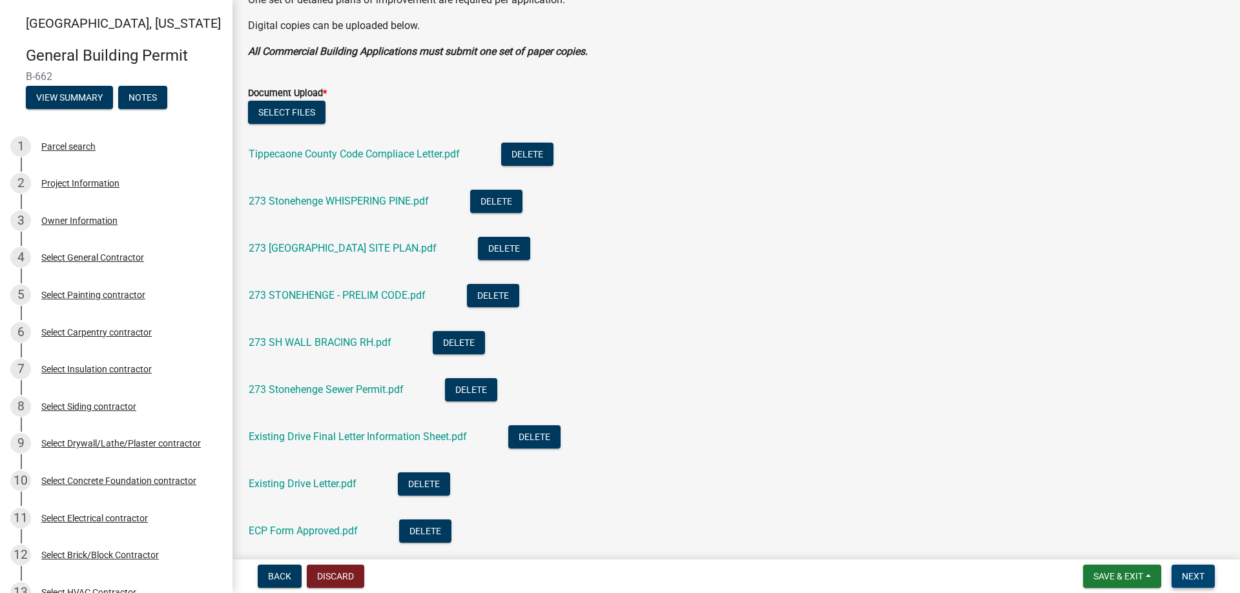
click at [1187, 576] on span "Next" at bounding box center [1193, 577] width 23 height 10
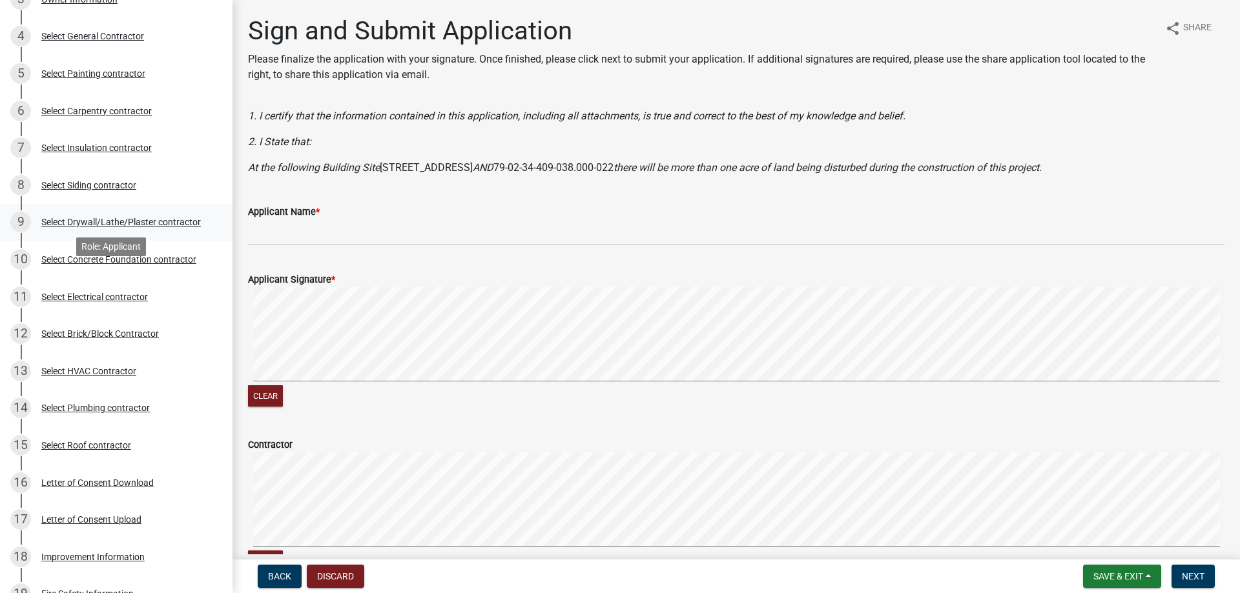
scroll to position [258, 0]
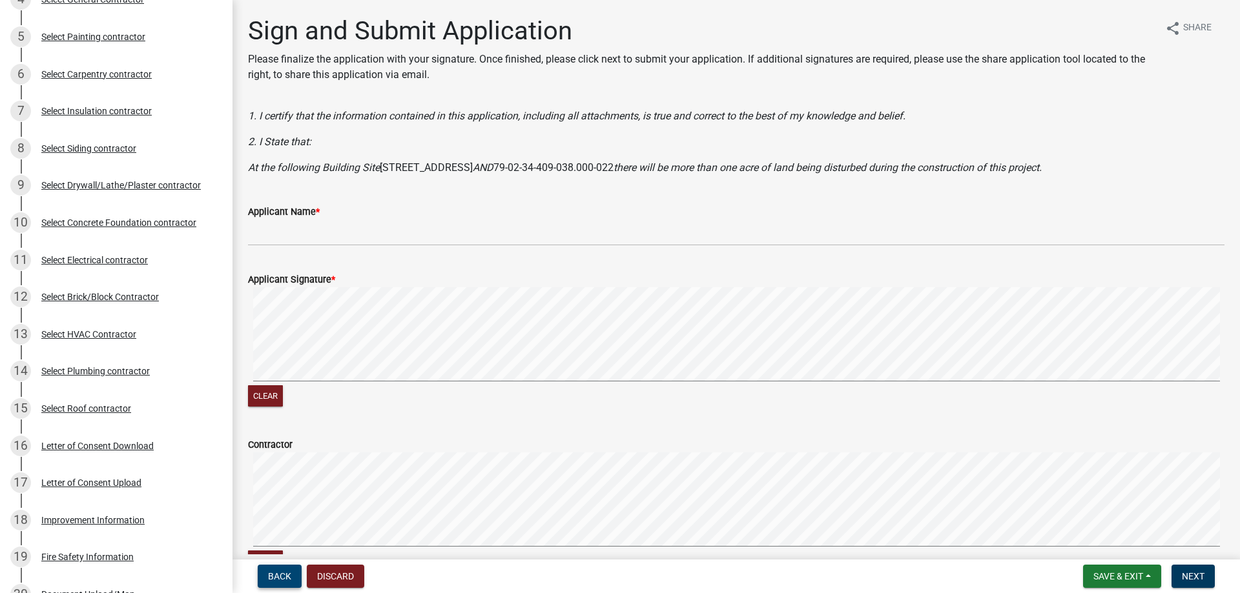
click at [268, 573] on span "Back" at bounding box center [279, 577] width 23 height 10
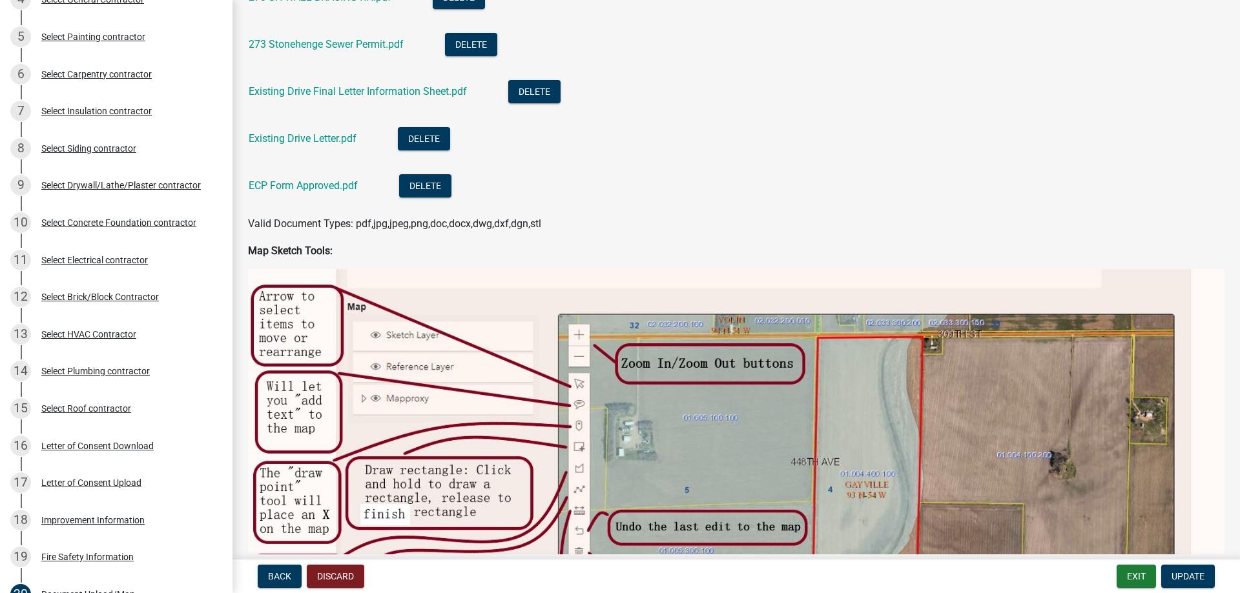
scroll to position [497, 0]
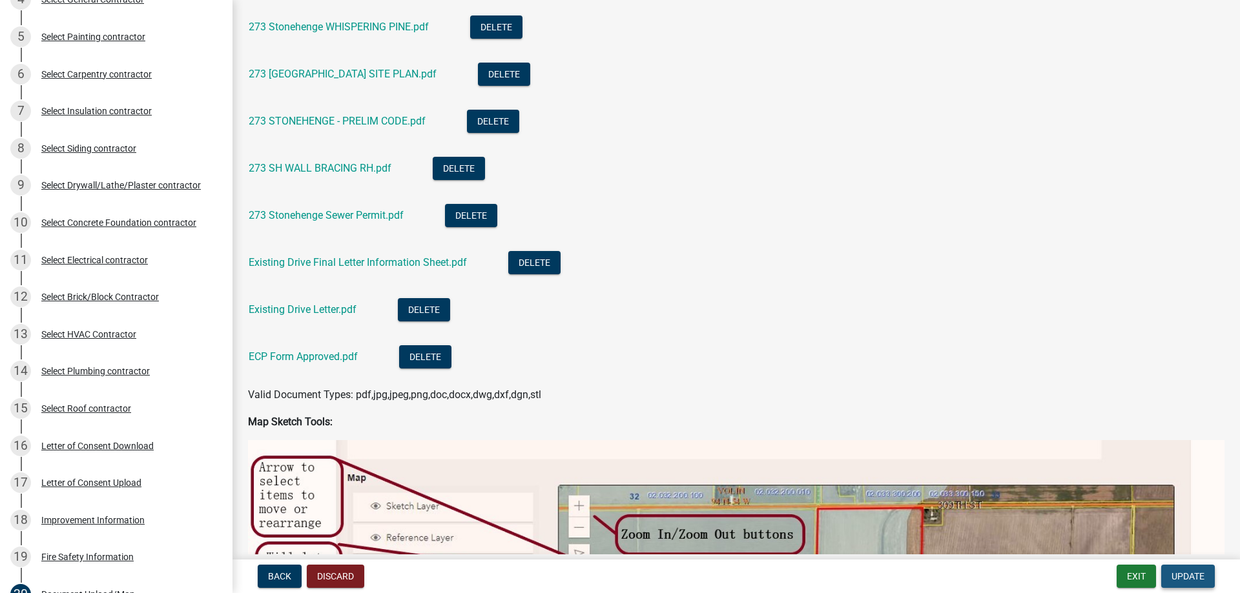
click at [1194, 572] on span "Update" at bounding box center [1187, 577] width 33 height 10
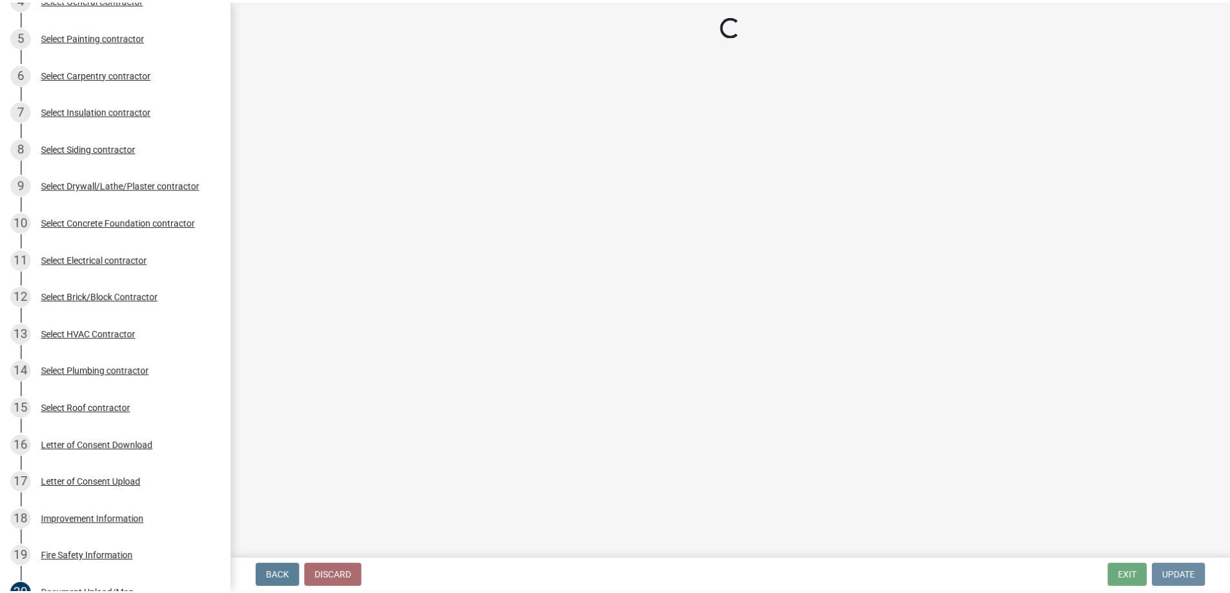
scroll to position [0, 0]
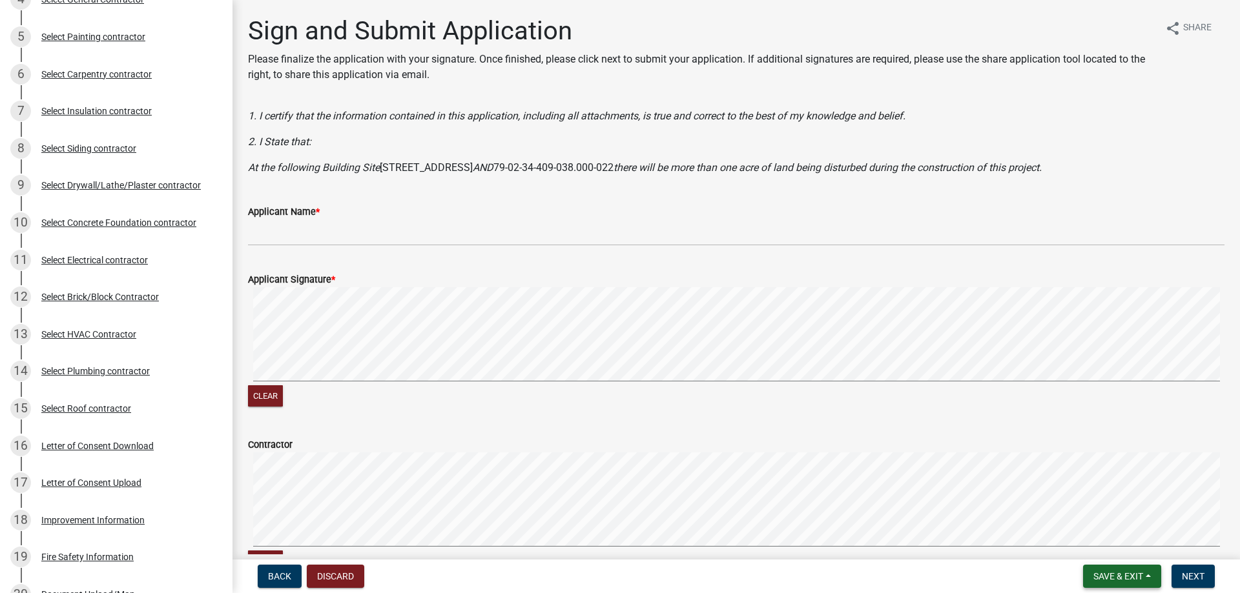
click at [1108, 572] on span "Save & Exit" at bounding box center [1118, 577] width 50 height 10
click at [1103, 546] on button "Save & Exit" at bounding box center [1109, 543] width 103 height 31
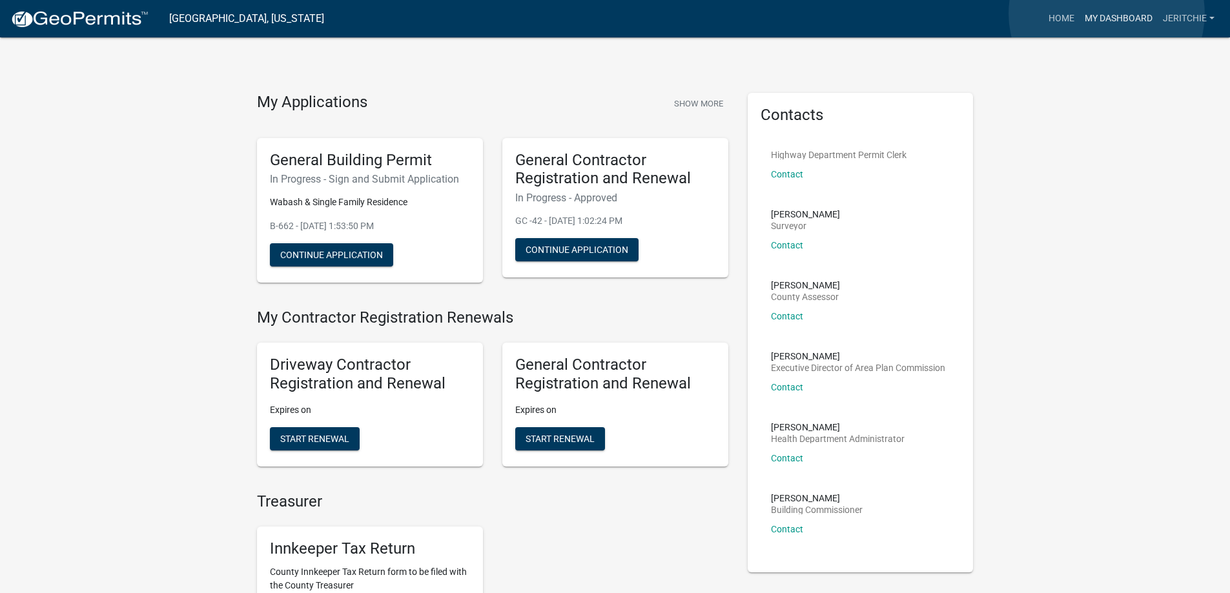
click at [1107, 14] on link "My Dashboard" at bounding box center [1119, 18] width 78 height 25
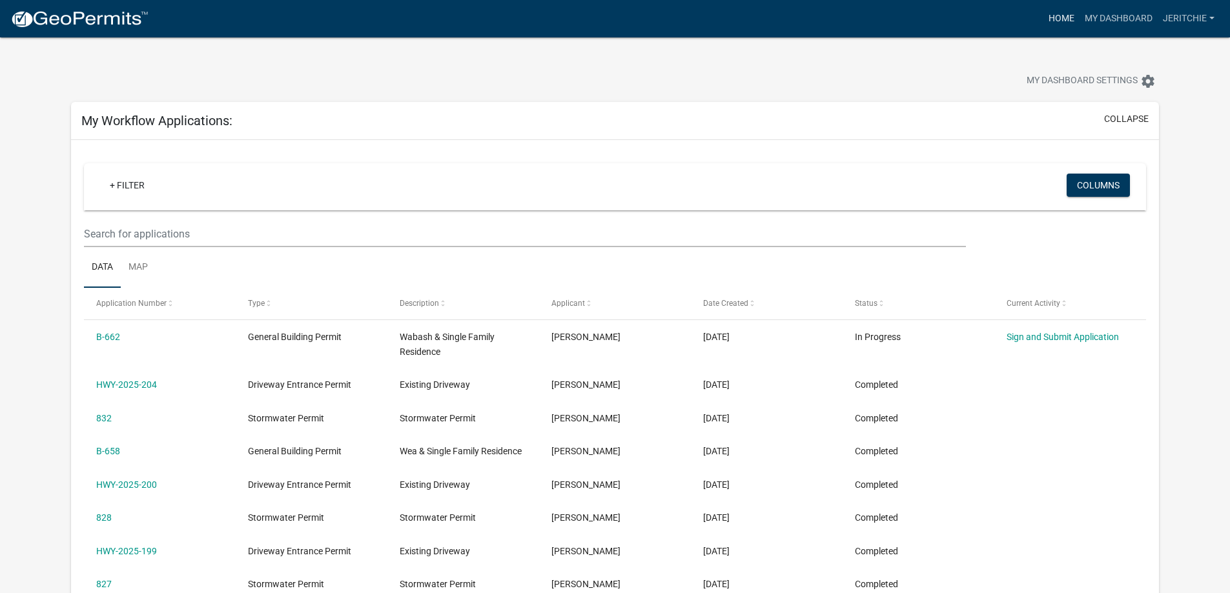
click at [1044, 16] on link "Home" at bounding box center [1062, 18] width 36 height 25
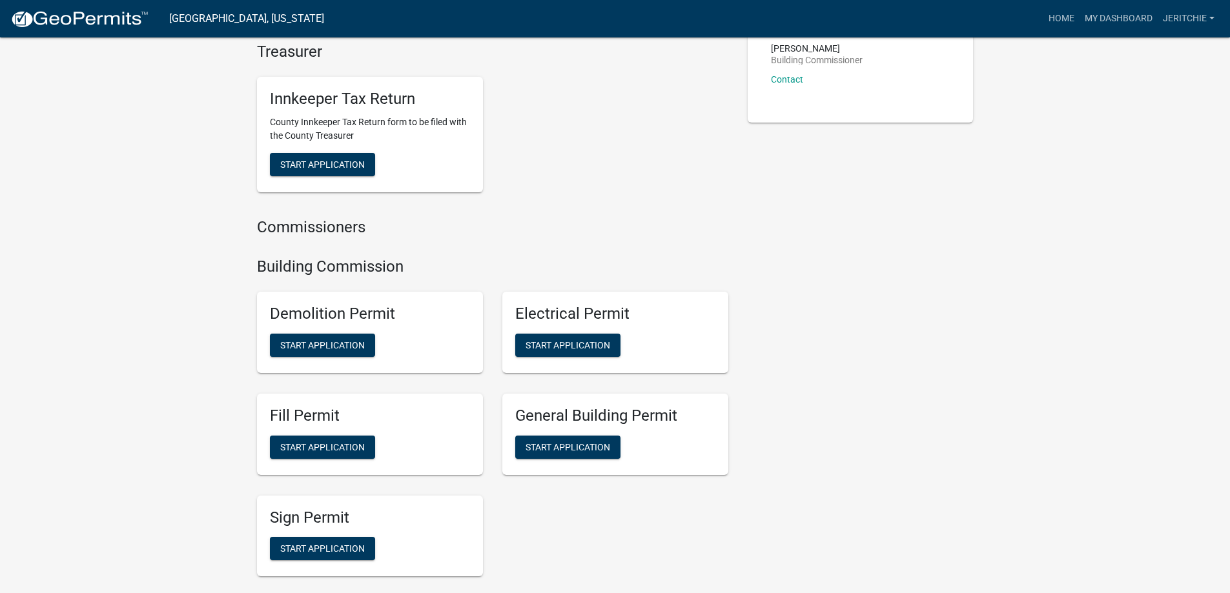
scroll to position [452, 0]
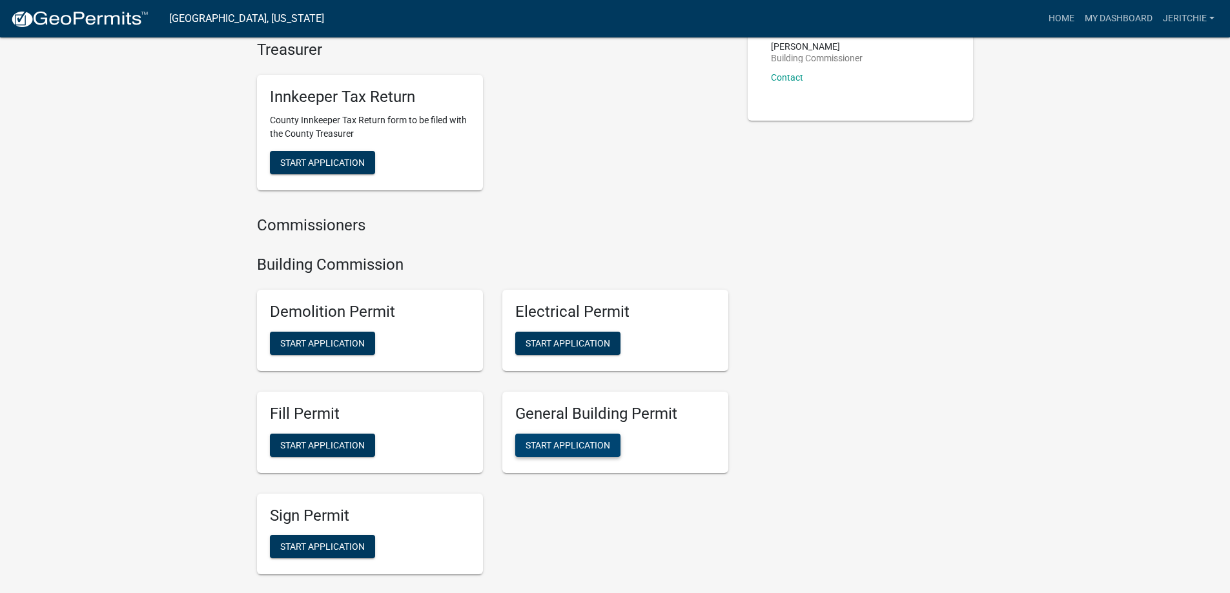
click at [561, 451] on button "Start Application" at bounding box center [567, 445] width 105 height 23
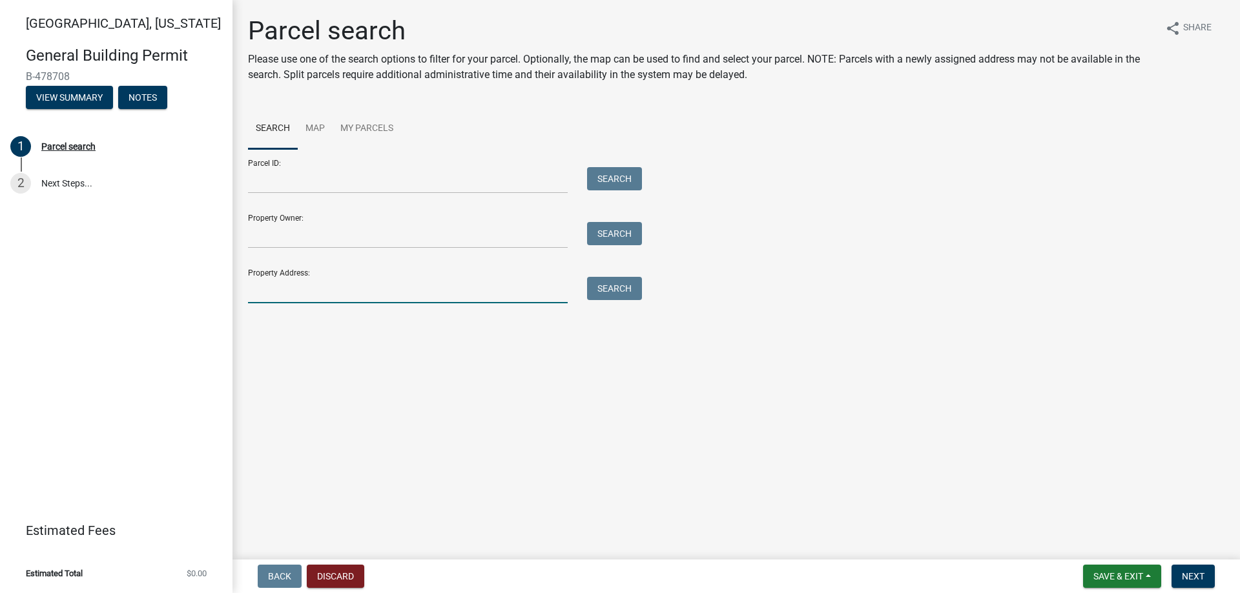
click at [307, 287] on input "Property Address:" at bounding box center [408, 290] width 320 height 26
click at [614, 285] on button "Search" at bounding box center [614, 288] width 55 height 23
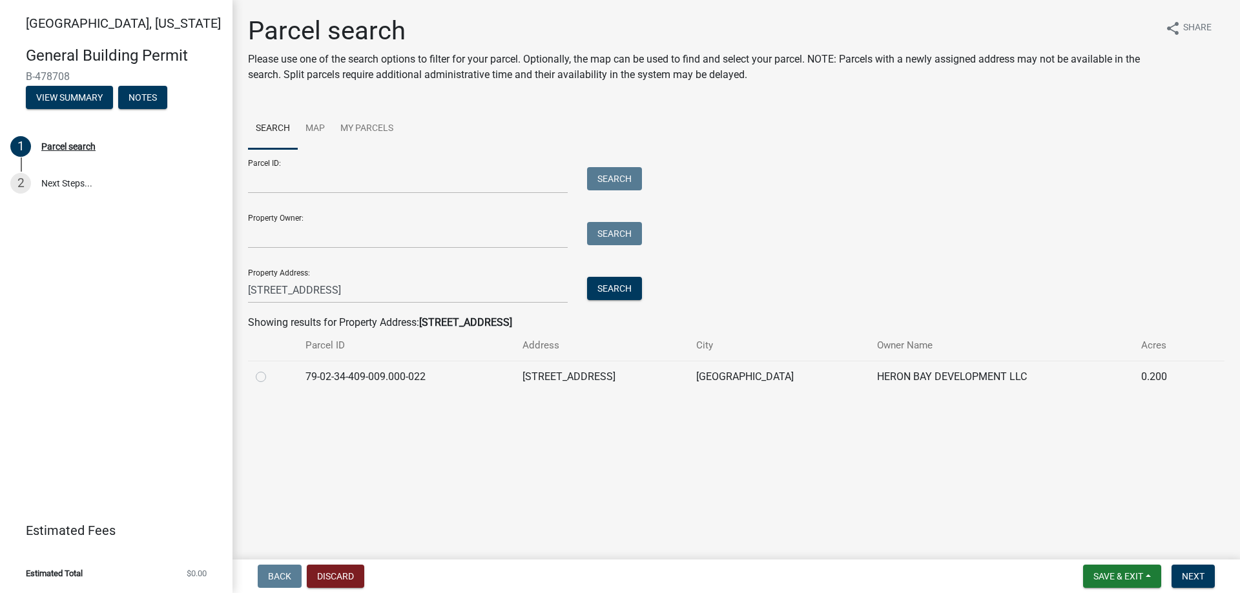
click at [271, 369] on label at bounding box center [271, 369] width 0 height 0
click at [271, 378] on input "radio" at bounding box center [275, 373] width 8 height 8
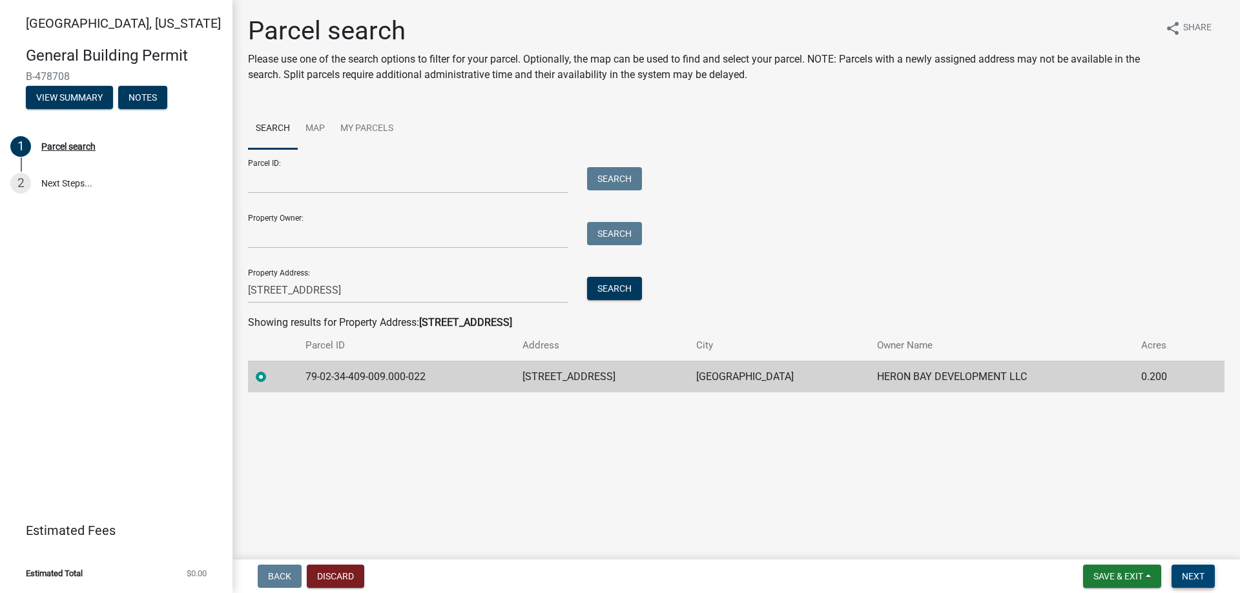
click at [1189, 570] on button "Next" at bounding box center [1192, 576] width 43 height 23
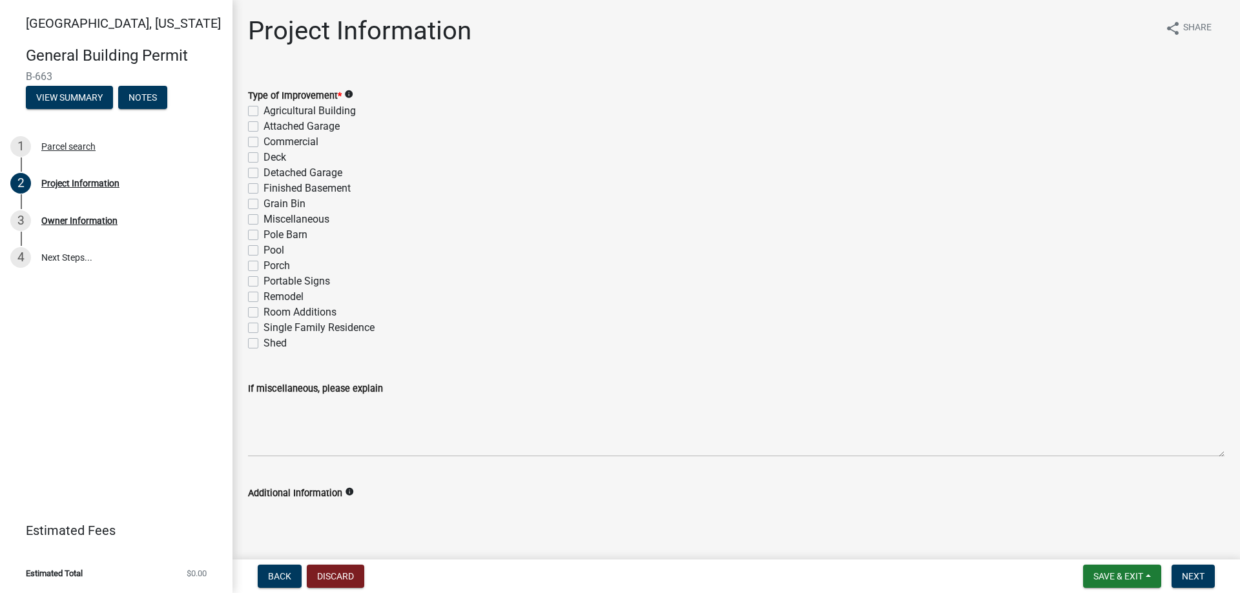
click at [263, 324] on label "Single Family Residence" at bounding box center [318, 327] width 111 height 15
click at [263, 324] on input "Single Family Residence" at bounding box center [267, 324] width 8 height 8
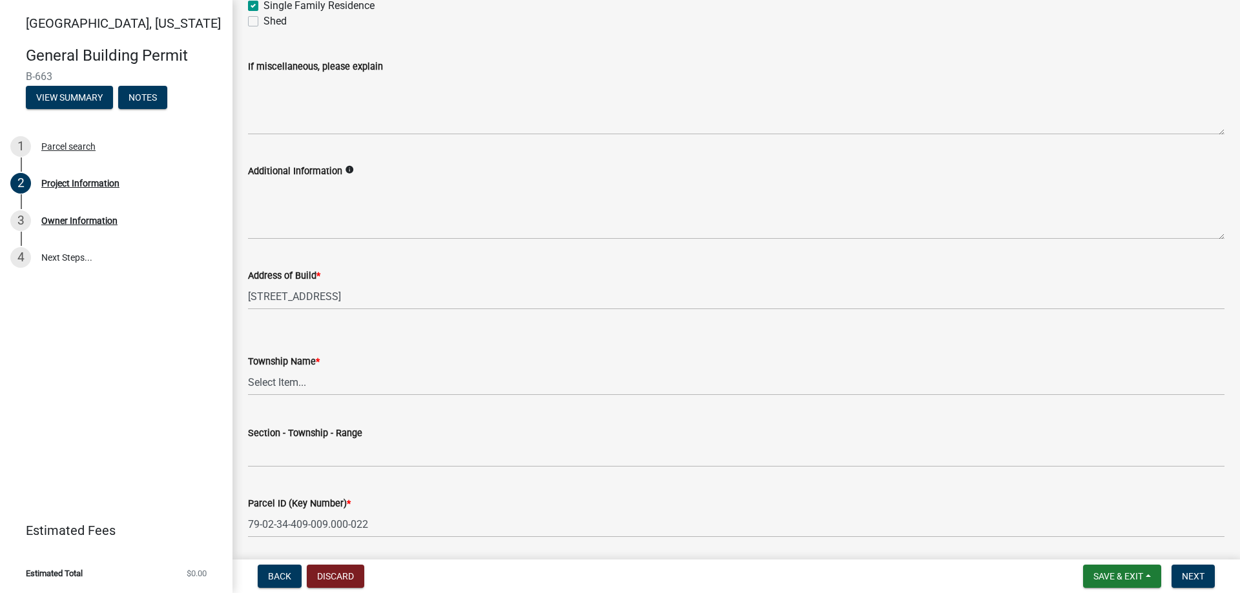
scroll to position [387, 0]
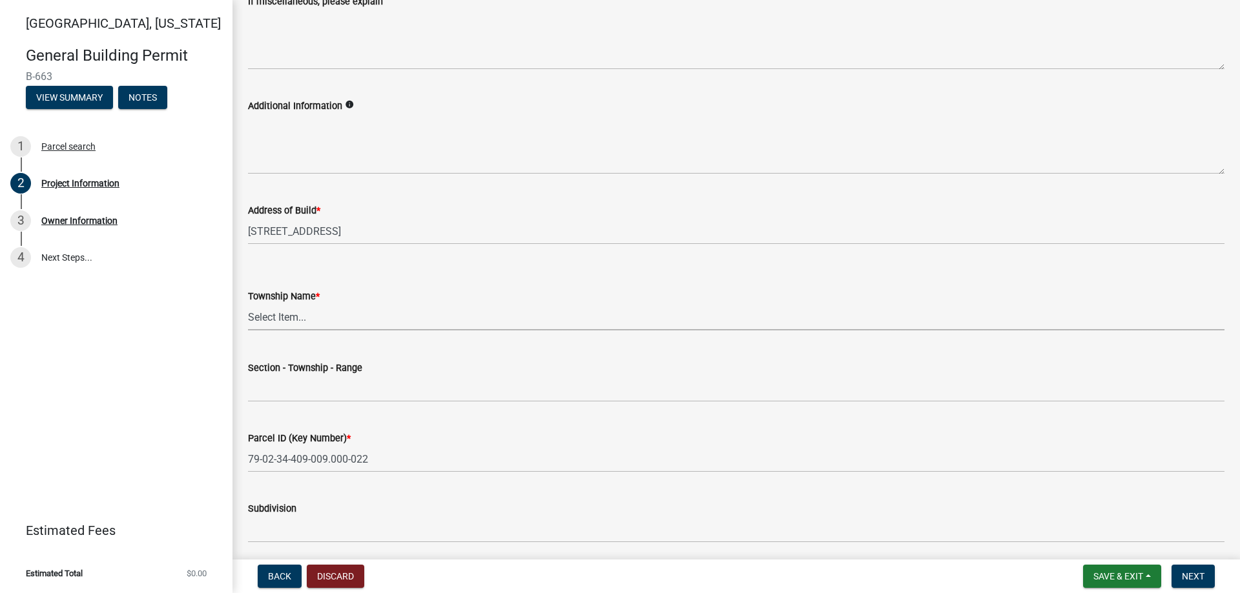
click at [253, 318] on select "Select Item... [PERSON_NAME] [PERSON_NAME] [GEOGRAPHIC_DATA][PERSON_NAME] Tippe…" at bounding box center [736, 317] width 976 height 26
click at [248, 304] on select "Select Item... [PERSON_NAME] [PERSON_NAME] [GEOGRAPHIC_DATA][PERSON_NAME] Tippe…" at bounding box center [736, 317] width 976 height 26
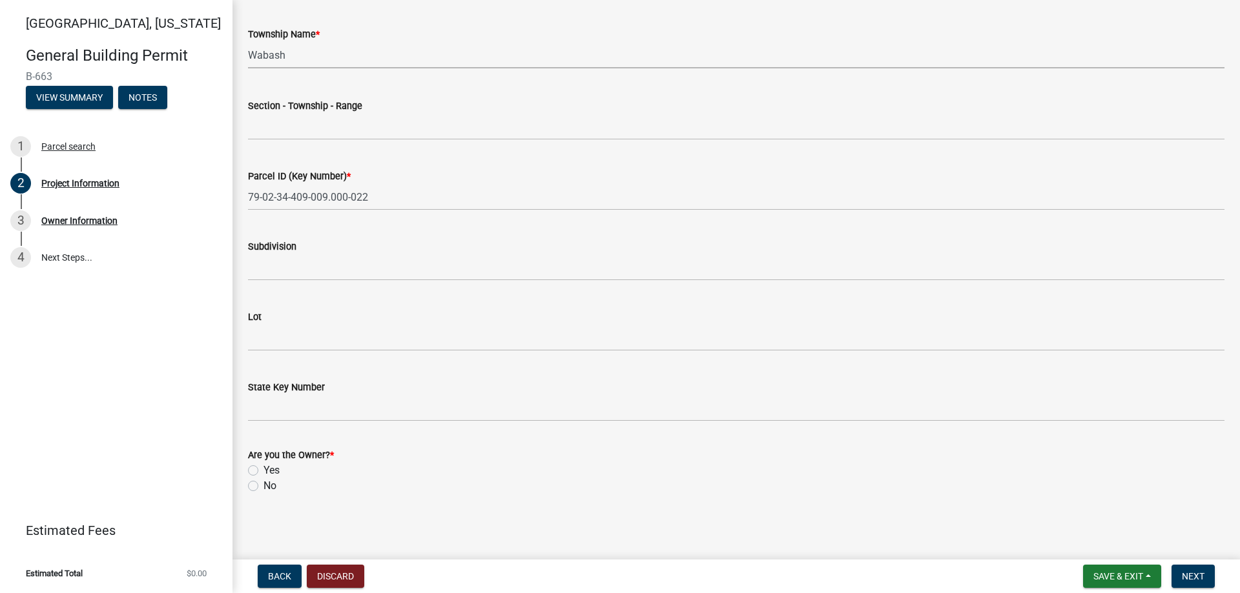
scroll to position [651, 0]
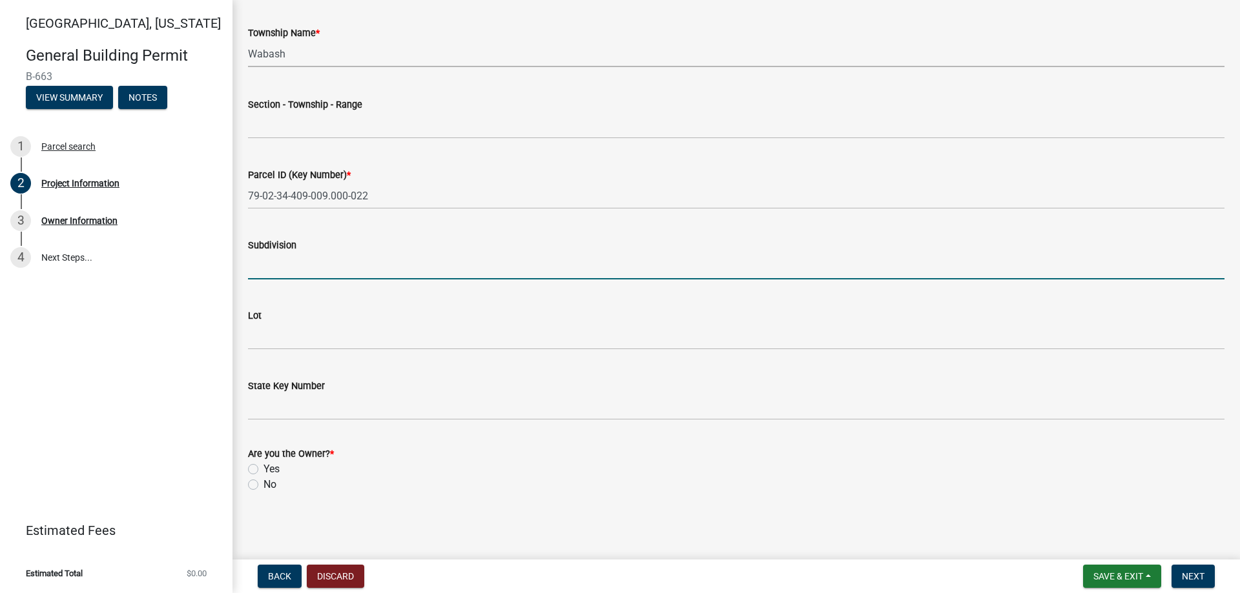
click at [294, 271] on input "Subdivision" at bounding box center [736, 266] width 976 height 26
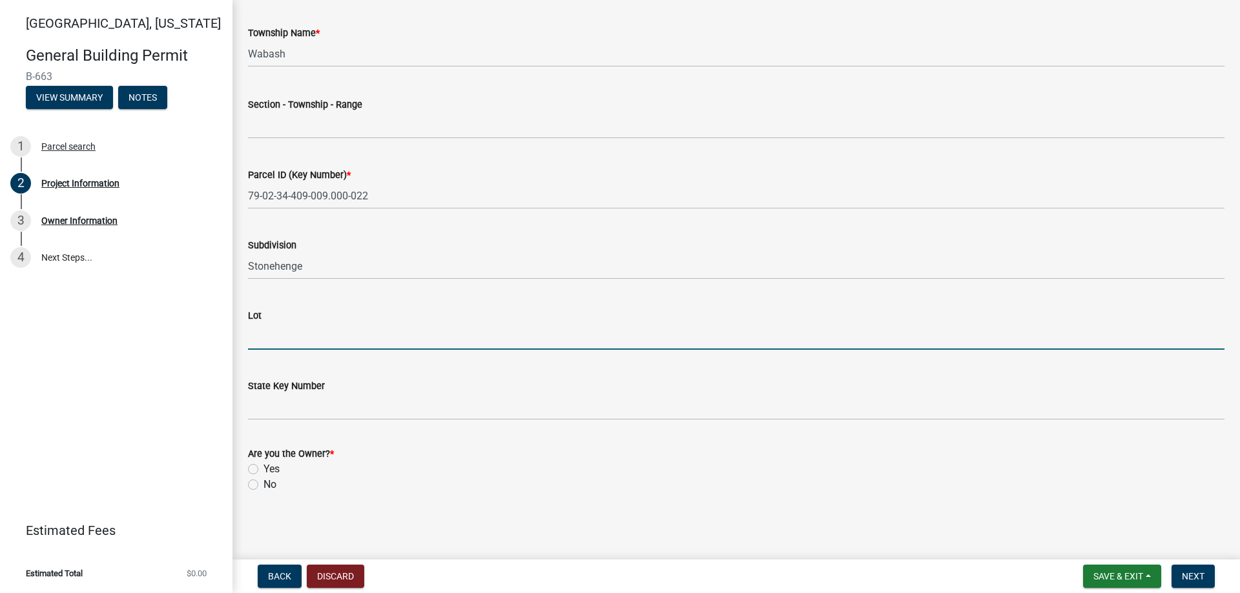
click at [265, 345] on input "Lot" at bounding box center [736, 337] width 976 height 26
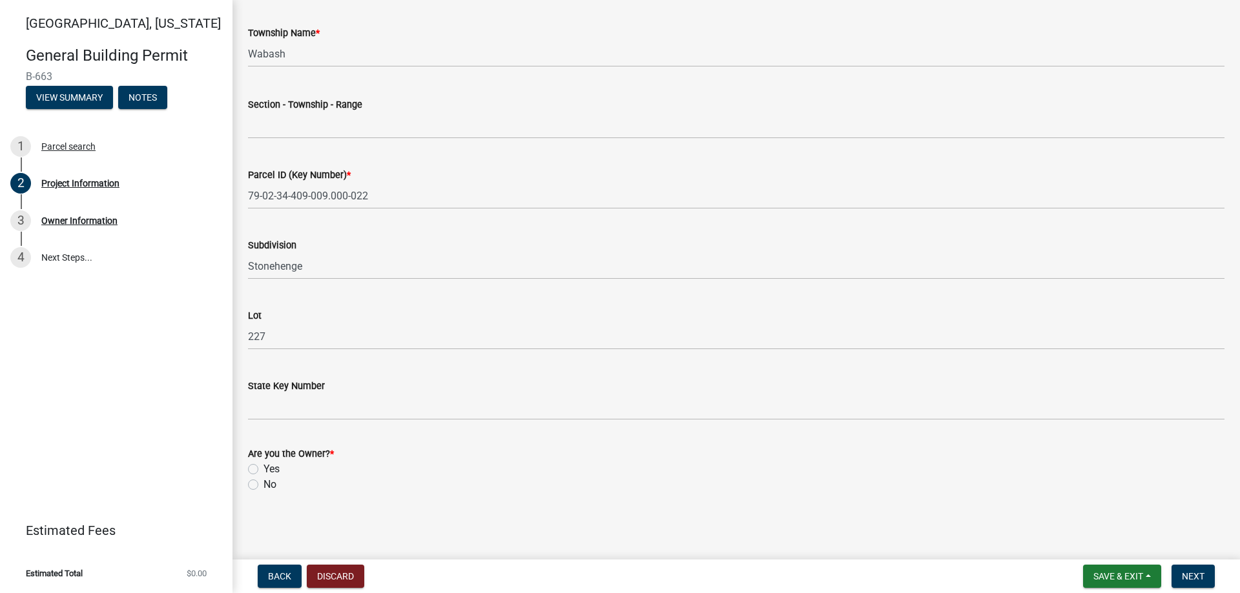
click at [258, 469] on div "Yes" at bounding box center [736, 469] width 976 height 15
click at [263, 488] on label "No" at bounding box center [269, 484] width 13 height 15
click at [263, 486] on input "No" at bounding box center [267, 481] width 8 height 8
click at [1183, 568] on button "Next" at bounding box center [1192, 576] width 43 height 23
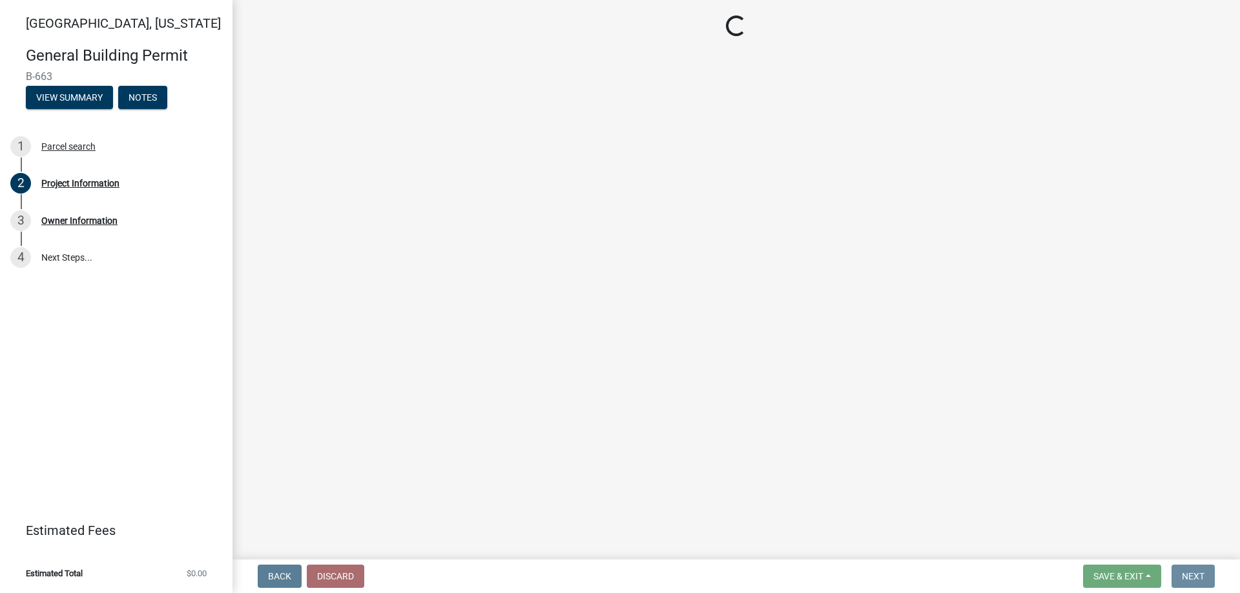
scroll to position [0, 0]
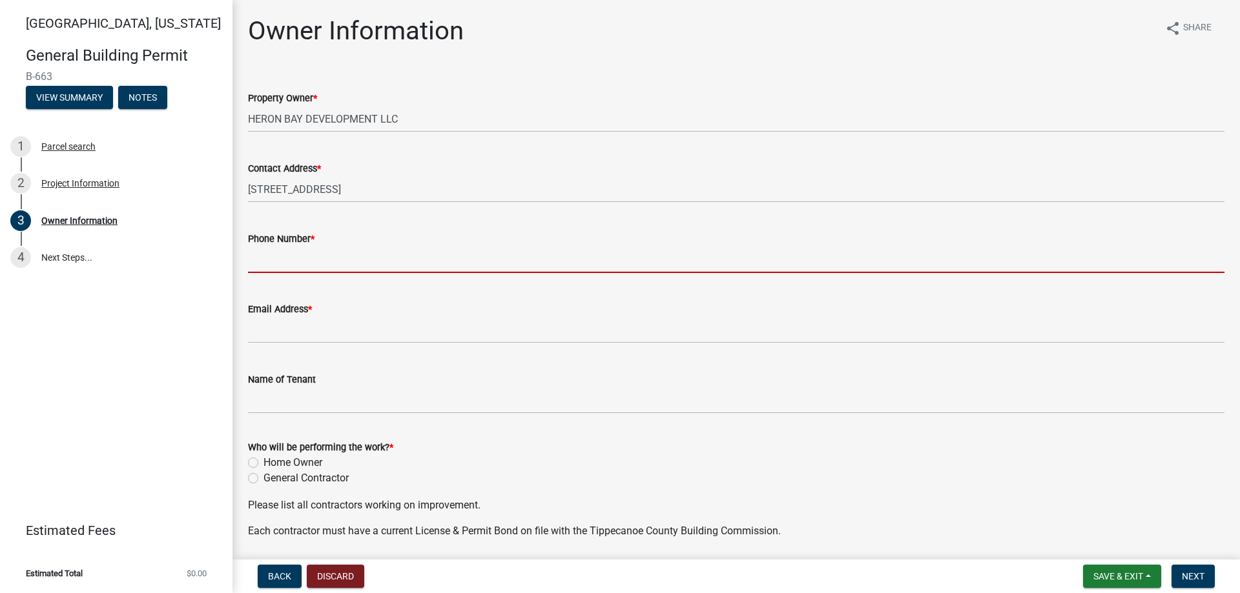
click at [315, 250] on input "Phone Number *" at bounding box center [736, 260] width 976 height 26
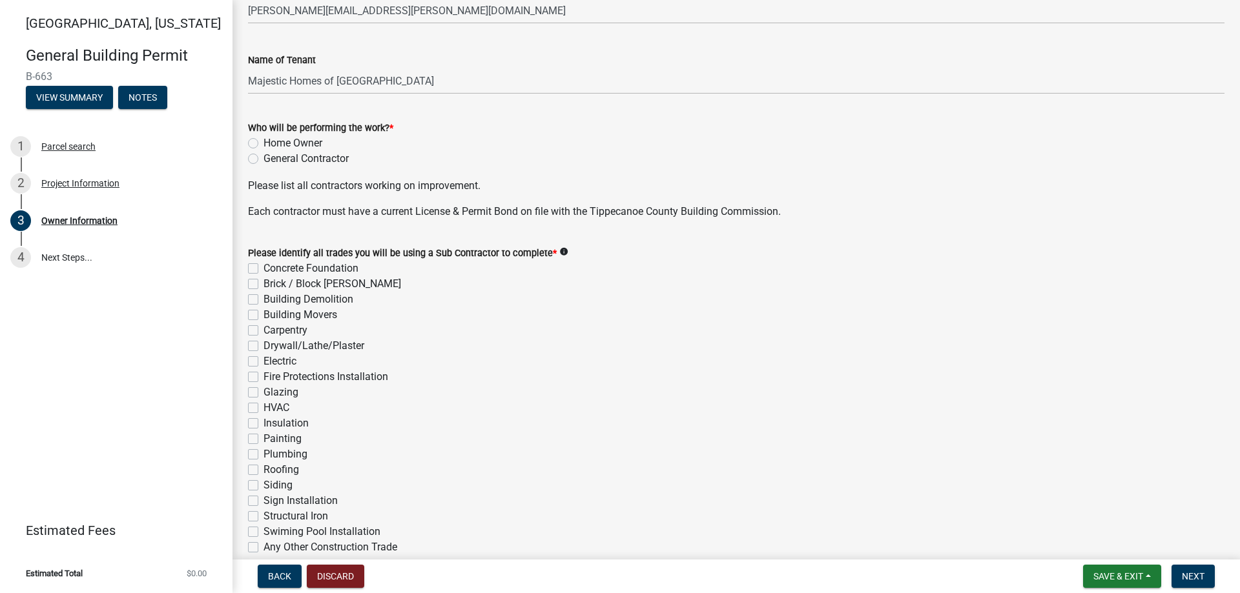
scroll to position [323, 0]
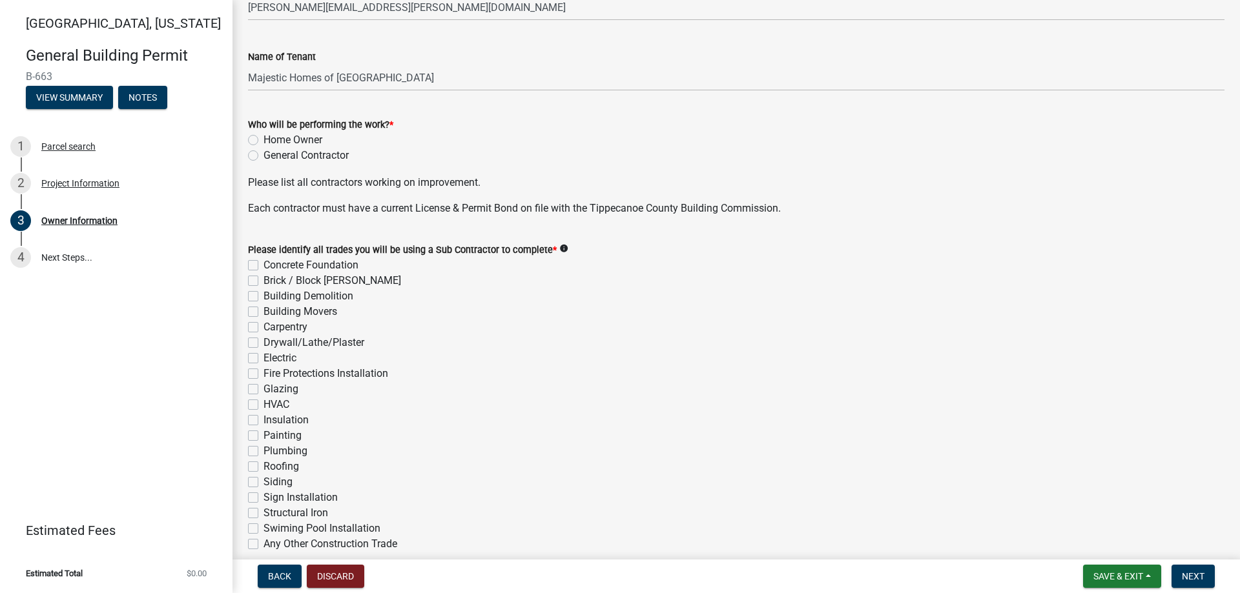
click at [263, 156] on label "General Contractor" at bounding box center [305, 155] width 85 height 15
click at [263, 156] on input "General Contractor" at bounding box center [267, 152] width 8 height 8
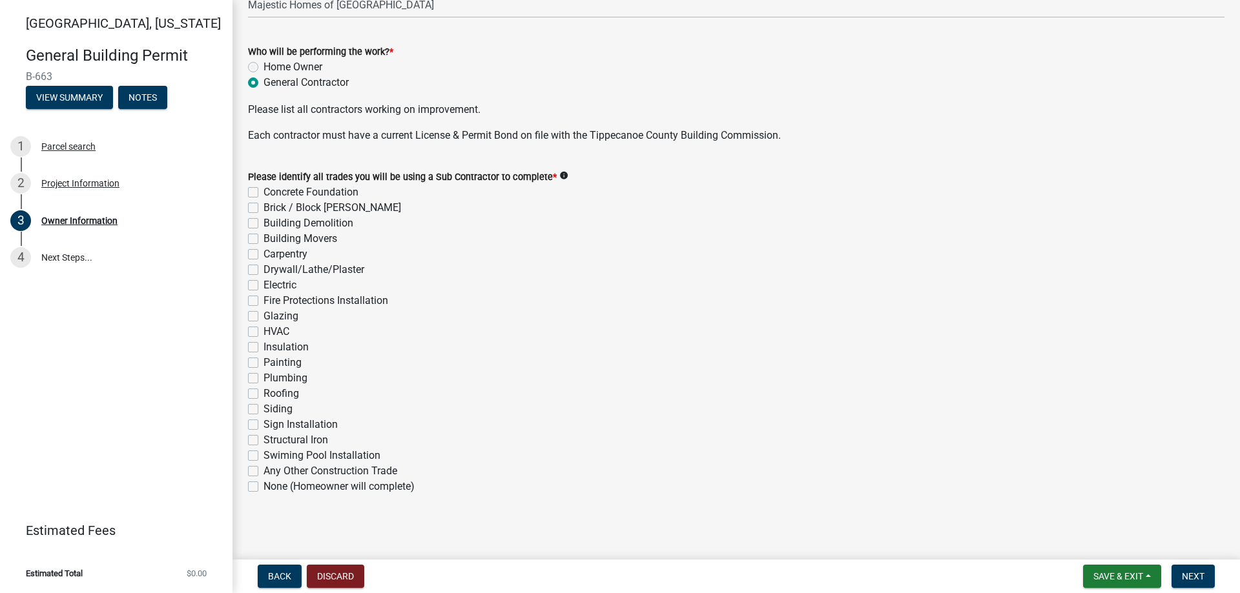
scroll to position [398, 0]
click at [254, 196] on div "Concrete Foundation" at bounding box center [736, 190] width 976 height 15
click at [263, 189] on label "Concrete Foundation" at bounding box center [310, 190] width 95 height 15
click at [263, 189] on input "Concrete Foundation" at bounding box center [267, 187] width 8 height 8
click at [263, 207] on label "Brick / Block [PERSON_NAME]" at bounding box center [332, 205] width 138 height 15
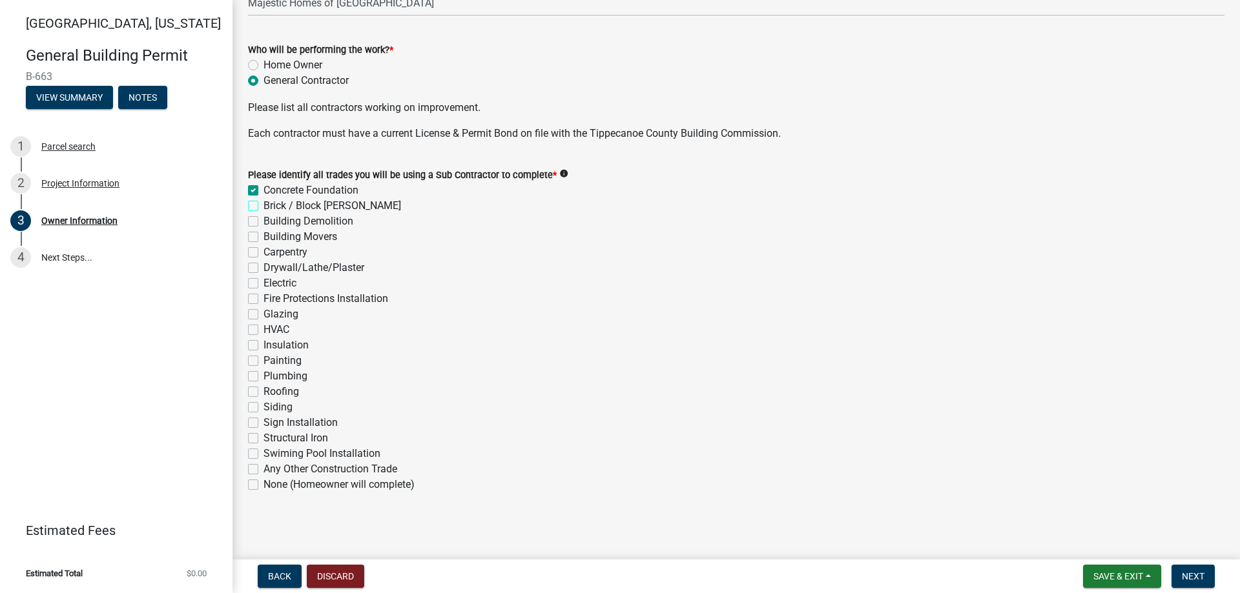
click at [263, 207] on input "Brick / Block [PERSON_NAME]" at bounding box center [267, 202] width 8 height 8
click at [263, 251] on label "Carpentry" at bounding box center [285, 252] width 44 height 15
click at [263, 251] on input "Carpentry" at bounding box center [267, 249] width 8 height 8
click at [263, 263] on label "Drywall/Lathe/Plaster" at bounding box center [313, 267] width 101 height 15
click at [263, 263] on input "Drywall/Lathe/Plaster" at bounding box center [267, 264] width 8 height 8
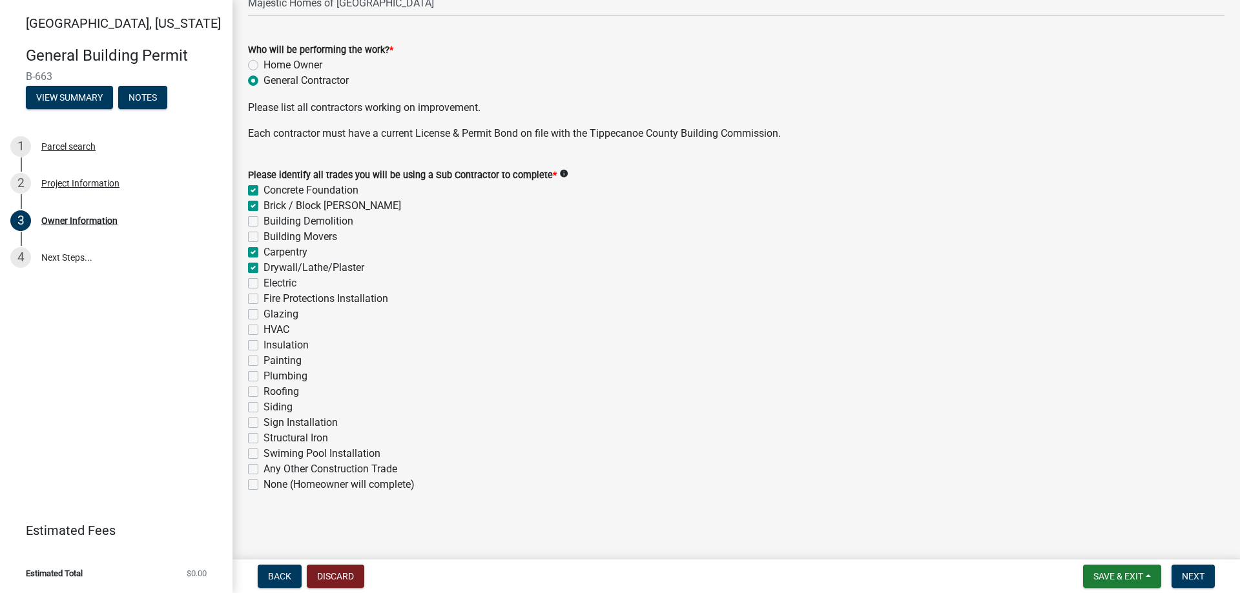
click at [263, 288] on label "Electric" at bounding box center [279, 283] width 33 height 15
click at [263, 284] on input "Electric" at bounding box center [267, 280] width 8 height 8
click at [263, 332] on label "HVAC" at bounding box center [276, 329] width 26 height 15
click at [263, 331] on input "HVAC" at bounding box center [267, 326] width 8 height 8
click at [263, 343] on label "Insulation" at bounding box center [285, 345] width 45 height 15
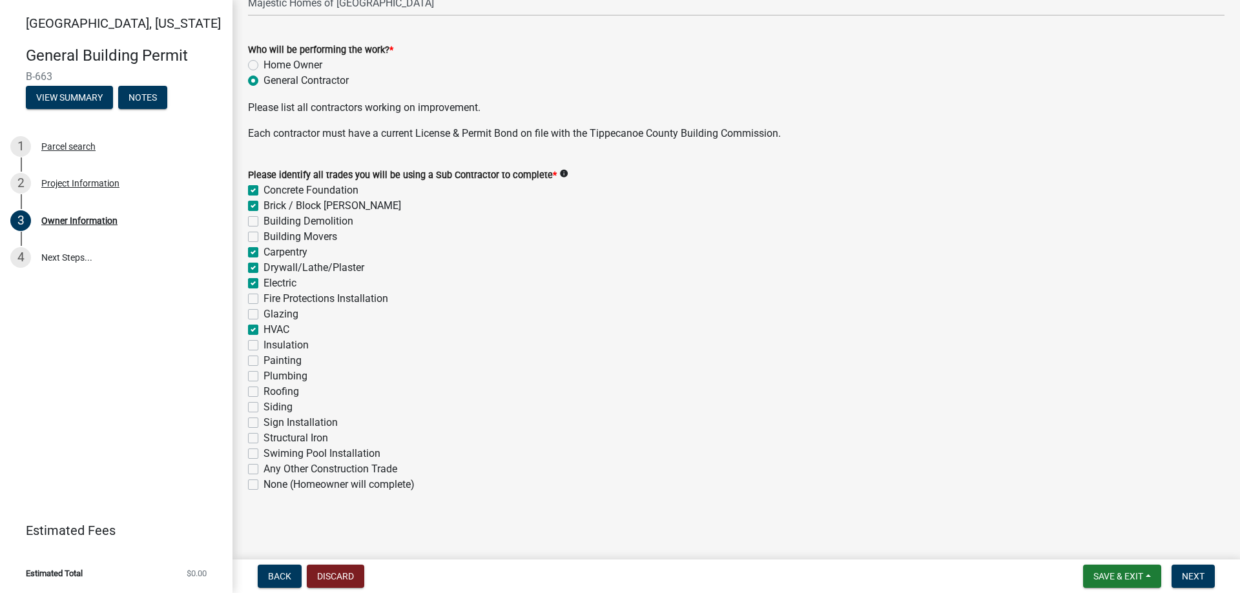
click at [263, 343] on input "Insulation" at bounding box center [267, 342] width 8 height 8
click at [263, 364] on label "Painting" at bounding box center [282, 360] width 38 height 15
click at [263, 362] on input "Painting" at bounding box center [267, 357] width 8 height 8
click at [263, 375] on label "Plumbing" at bounding box center [285, 376] width 44 height 15
click at [263, 375] on input "Plumbing" at bounding box center [267, 373] width 8 height 8
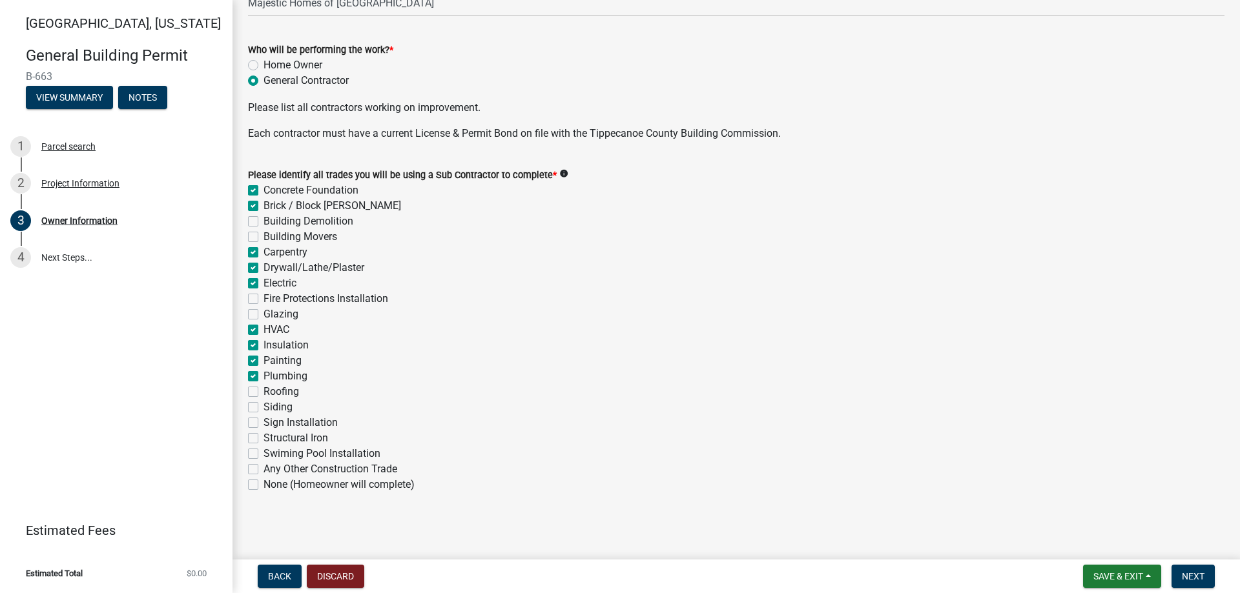
click at [263, 388] on label "Roofing" at bounding box center [281, 391] width 36 height 15
click at [263, 388] on input "Roofing" at bounding box center [267, 388] width 8 height 8
click at [251, 401] on div "Siding" at bounding box center [736, 407] width 976 height 15
click at [247, 408] on div "Please identify all trades you will be using a Sub Contractor to complete * inf…" at bounding box center [736, 322] width 996 height 341
click at [263, 408] on label "Siding" at bounding box center [277, 407] width 29 height 15
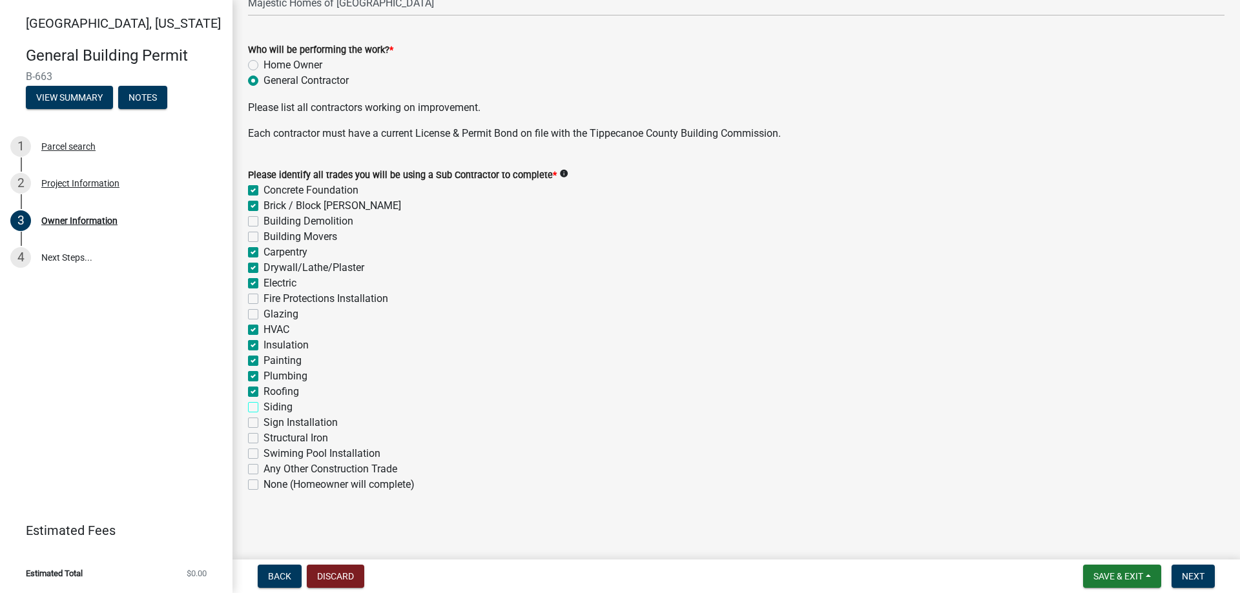
click at [263, 408] on input "Siding" at bounding box center [267, 404] width 8 height 8
click at [1194, 577] on span "Next" at bounding box center [1193, 577] width 23 height 10
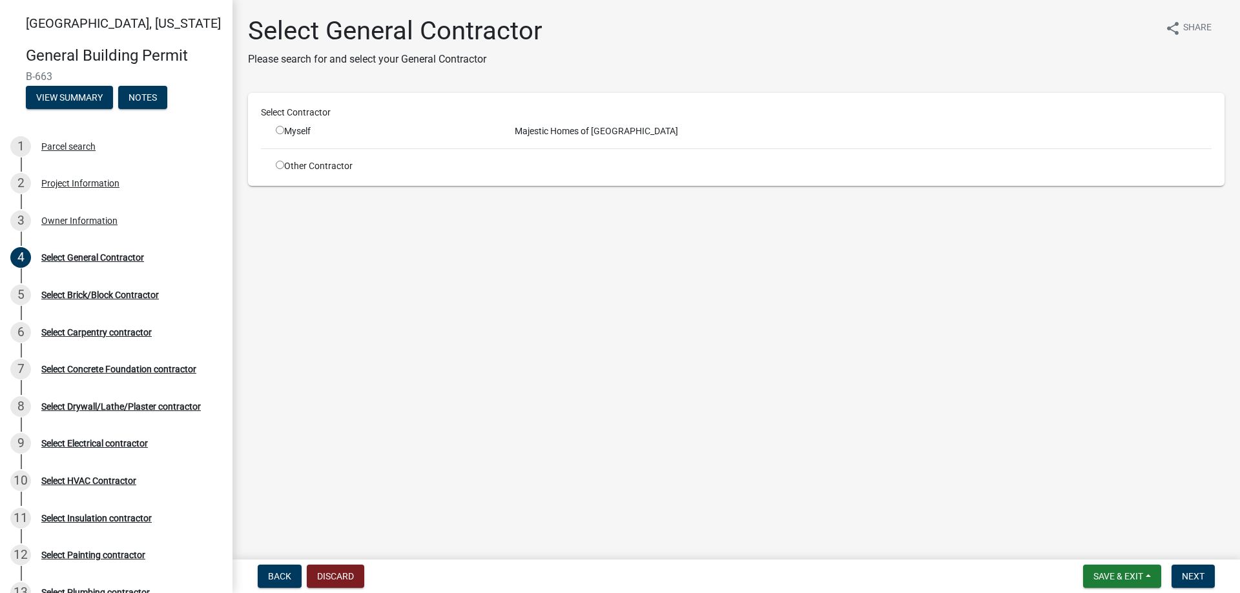
click at [282, 167] on input "radio" at bounding box center [280, 165] width 8 height 8
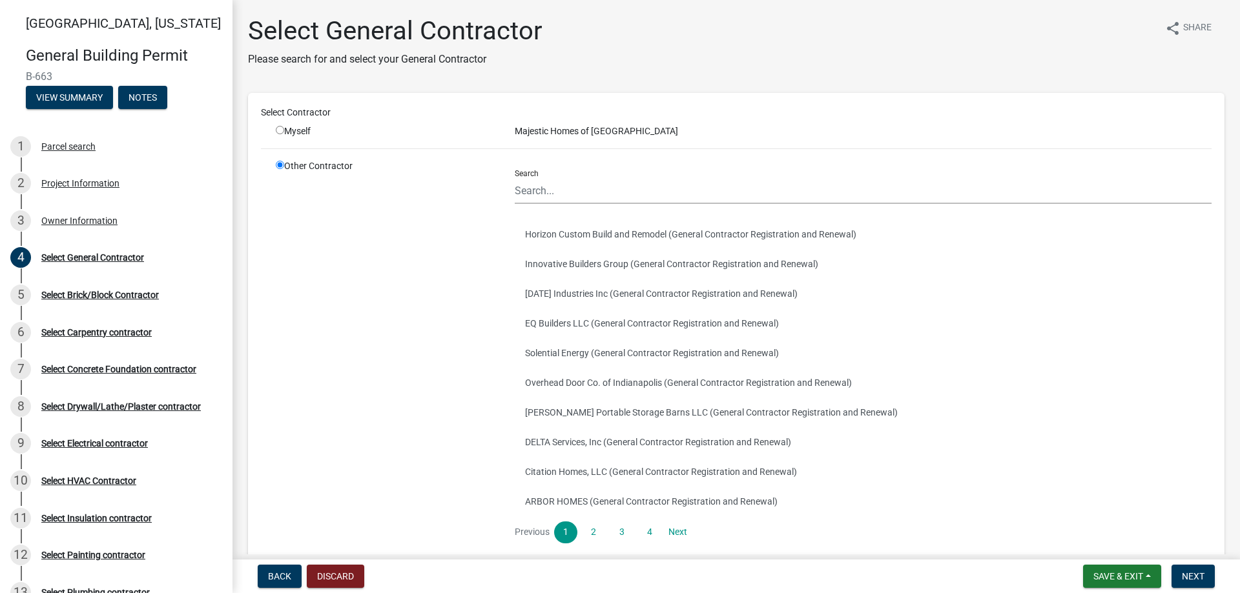
click at [283, 131] on input "radio" at bounding box center [280, 130] width 8 height 8
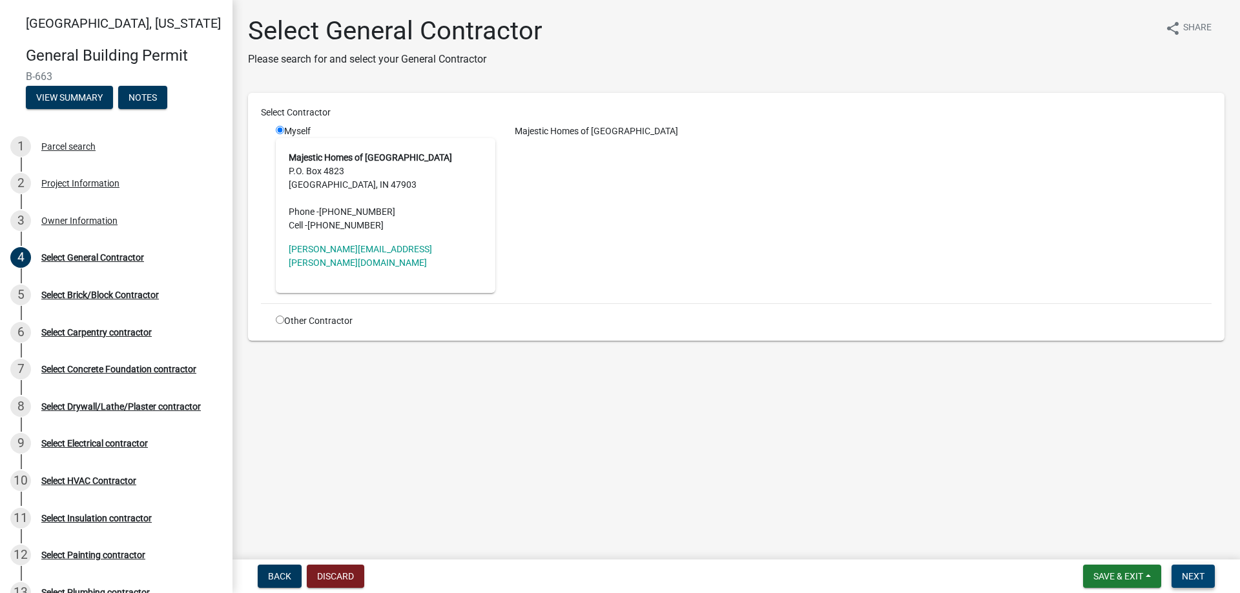
click at [1210, 583] on button "Next" at bounding box center [1192, 576] width 43 height 23
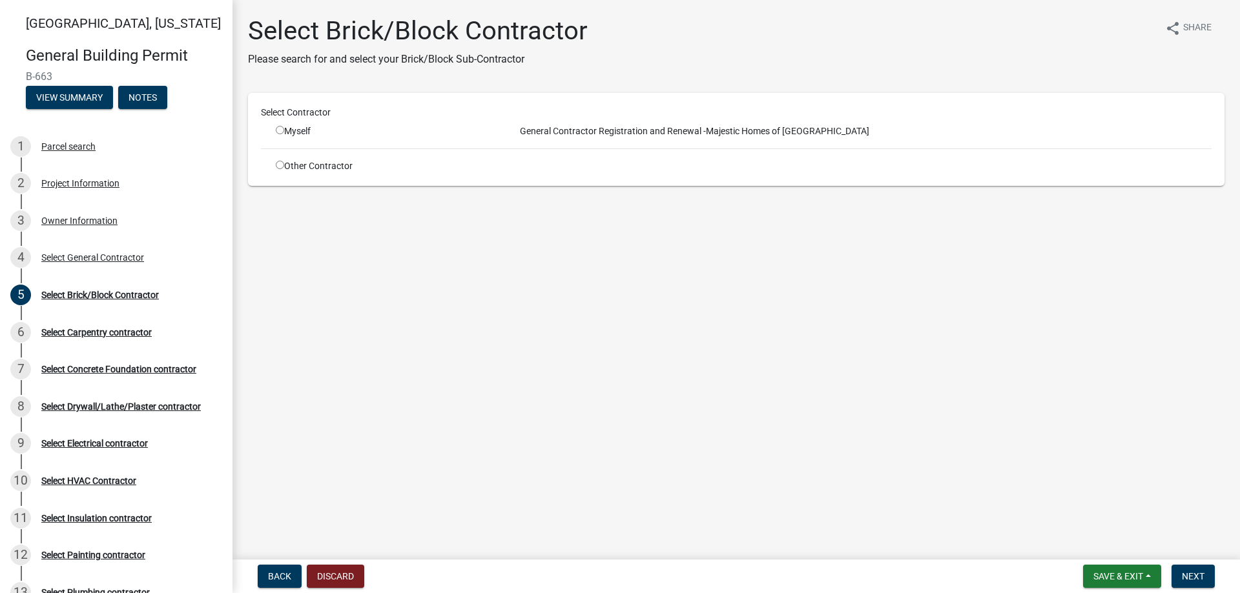
click at [278, 161] on input "radio" at bounding box center [280, 165] width 8 height 8
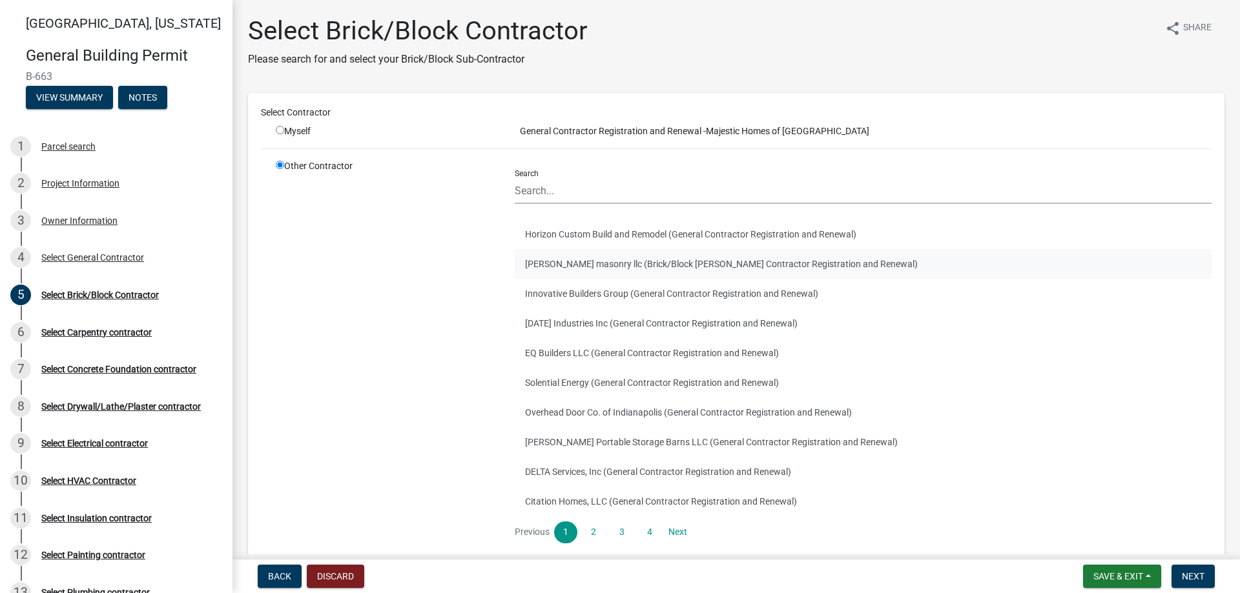
click at [615, 268] on button "[PERSON_NAME] masonry llc (Brick/Block [PERSON_NAME] Contractor Registration an…" at bounding box center [863, 264] width 697 height 30
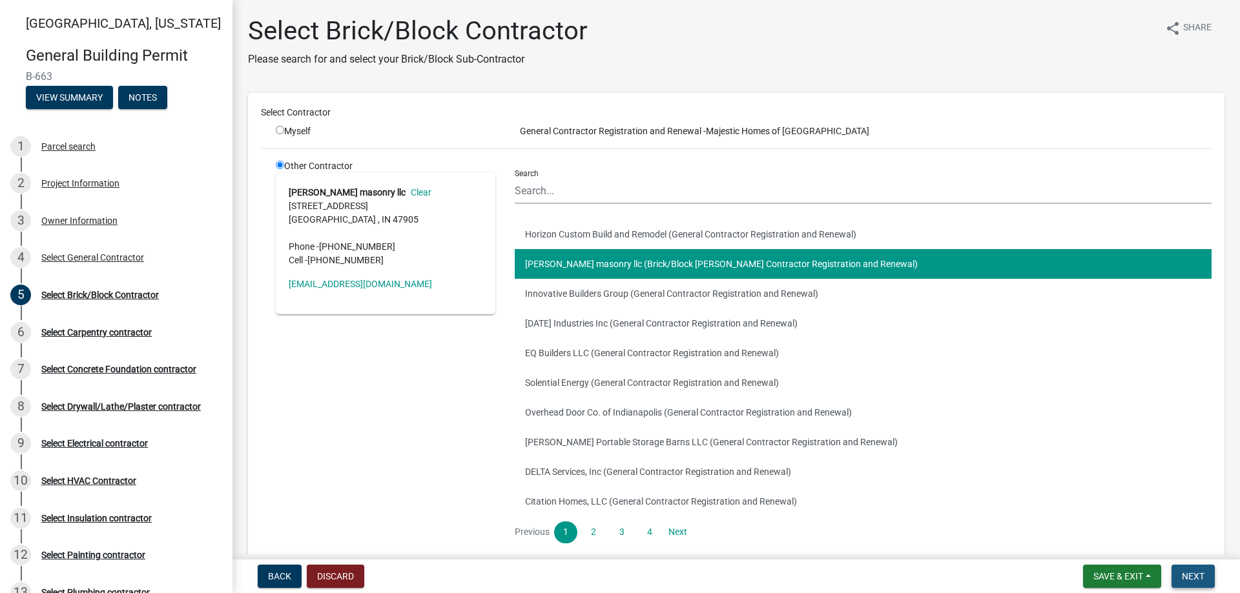
click at [1208, 583] on button "Next" at bounding box center [1192, 576] width 43 height 23
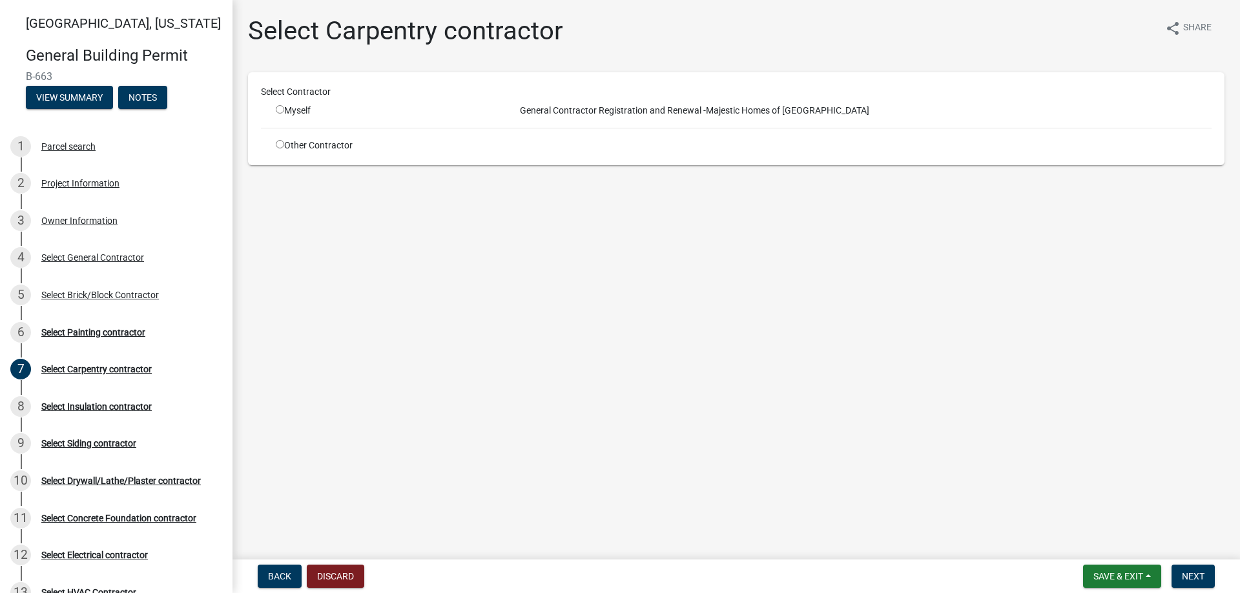
click at [281, 145] on input "radio" at bounding box center [280, 144] width 8 height 8
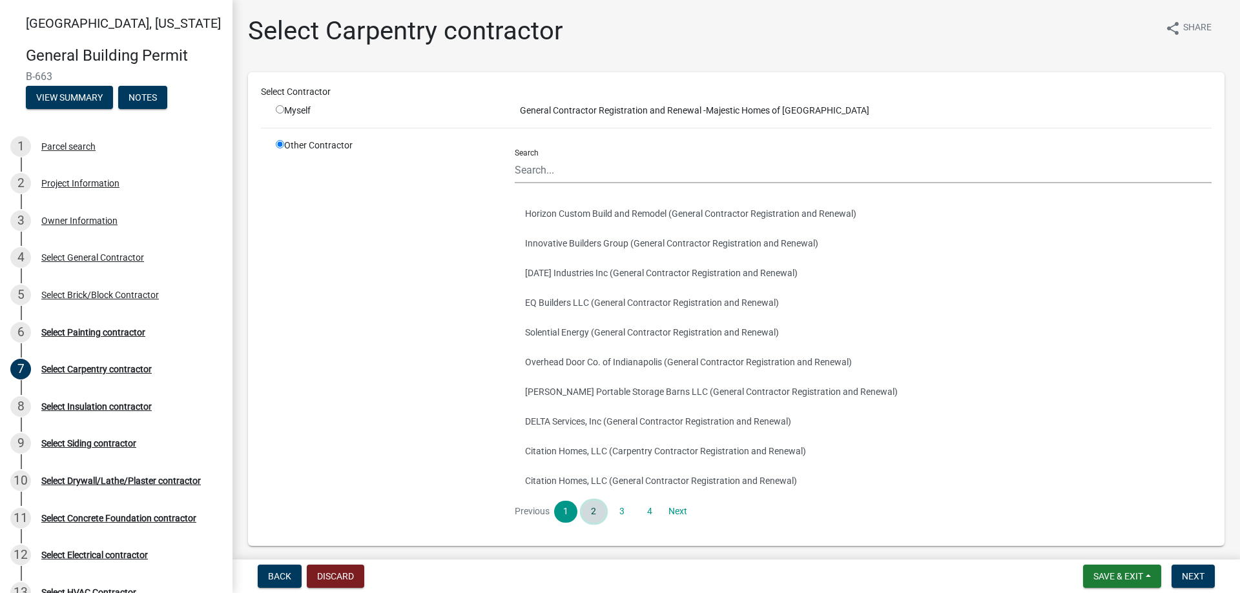
click at [590, 505] on link "2" at bounding box center [593, 512] width 23 height 22
click at [623, 521] on link "3" at bounding box center [621, 512] width 23 height 22
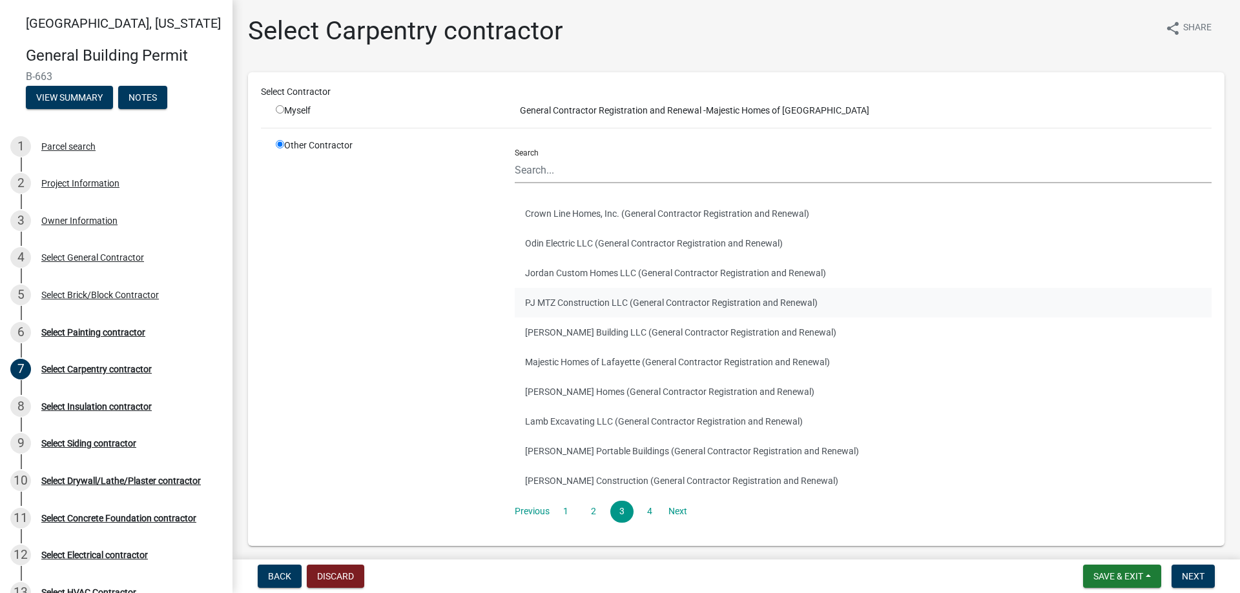
click at [583, 304] on button "PJ MTZ Construction LLC (General Contractor Registration and Renewal)" at bounding box center [863, 303] width 697 height 30
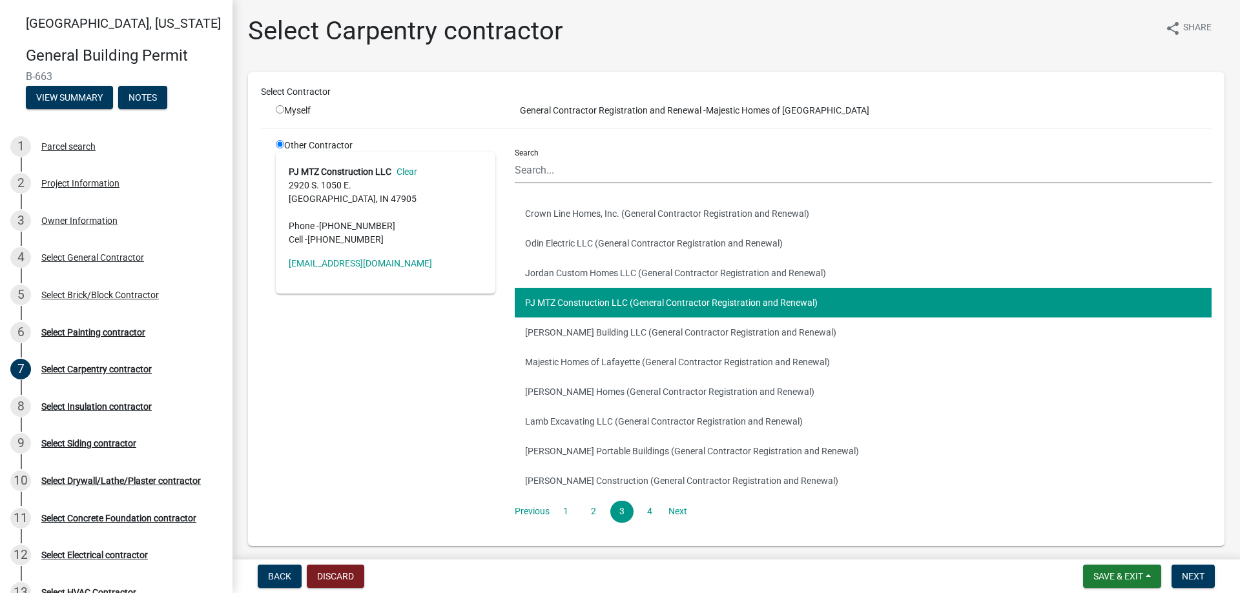
click at [1176, 561] on nav "Back Discard Save & Exit Save Save & Exit Next" at bounding box center [735, 577] width 1007 height 34
click at [1203, 575] on span "Next" at bounding box center [1193, 577] width 23 height 10
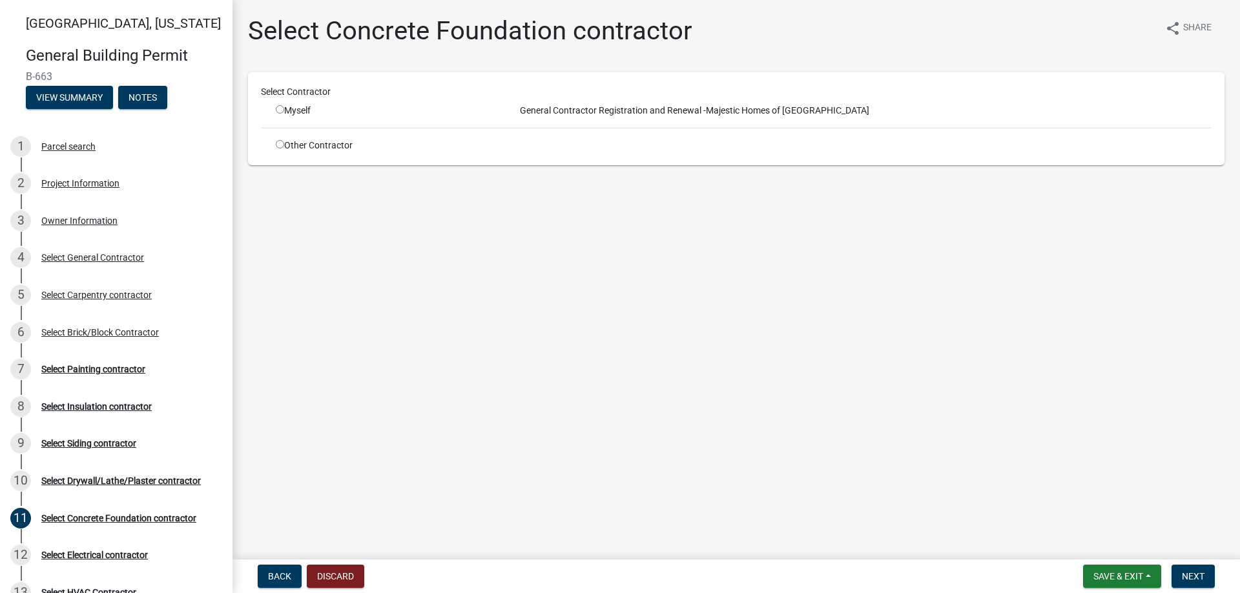
click at [284, 143] on input "radio" at bounding box center [280, 144] width 8 height 8
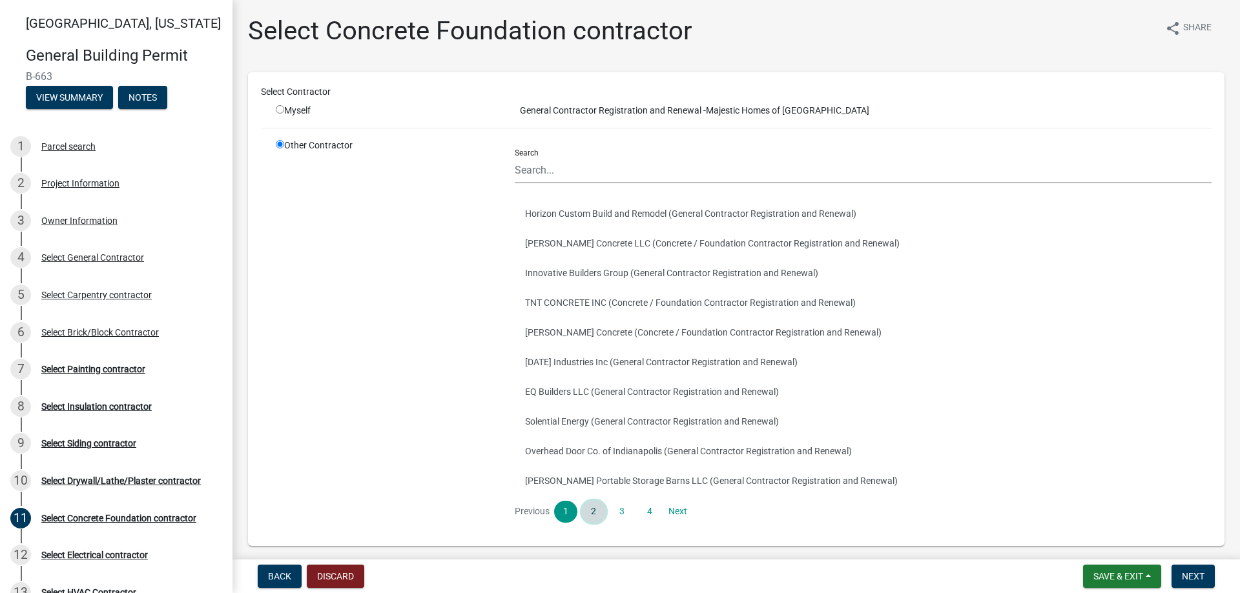
click at [589, 515] on link "2" at bounding box center [593, 512] width 23 height 22
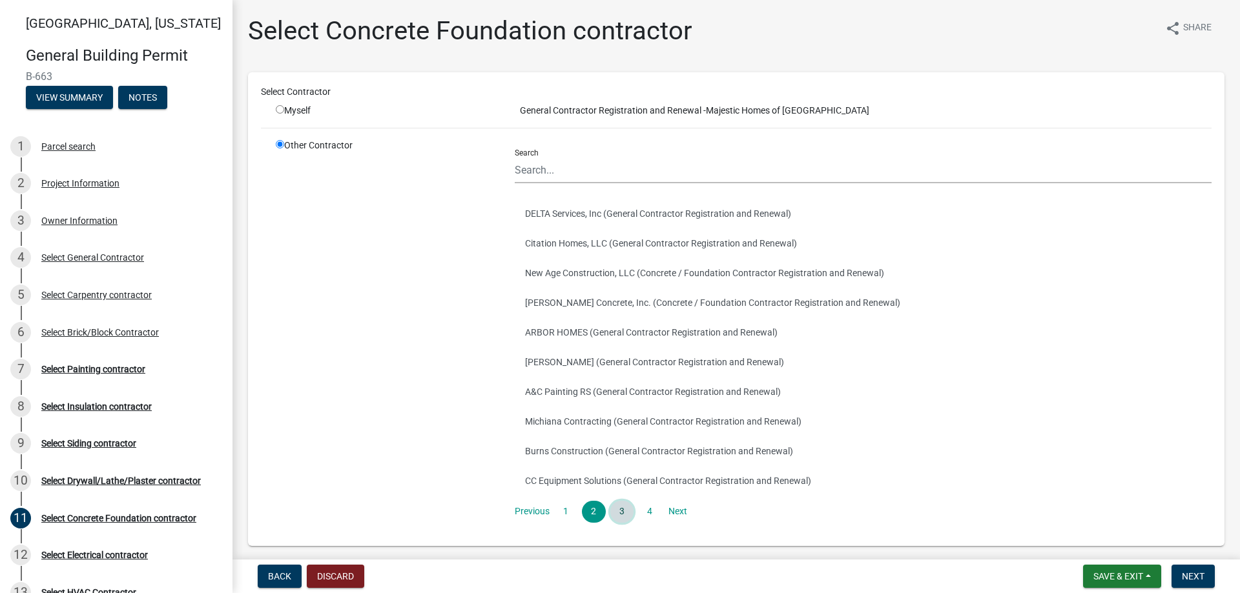
click at [628, 506] on link "3" at bounding box center [621, 512] width 23 height 22
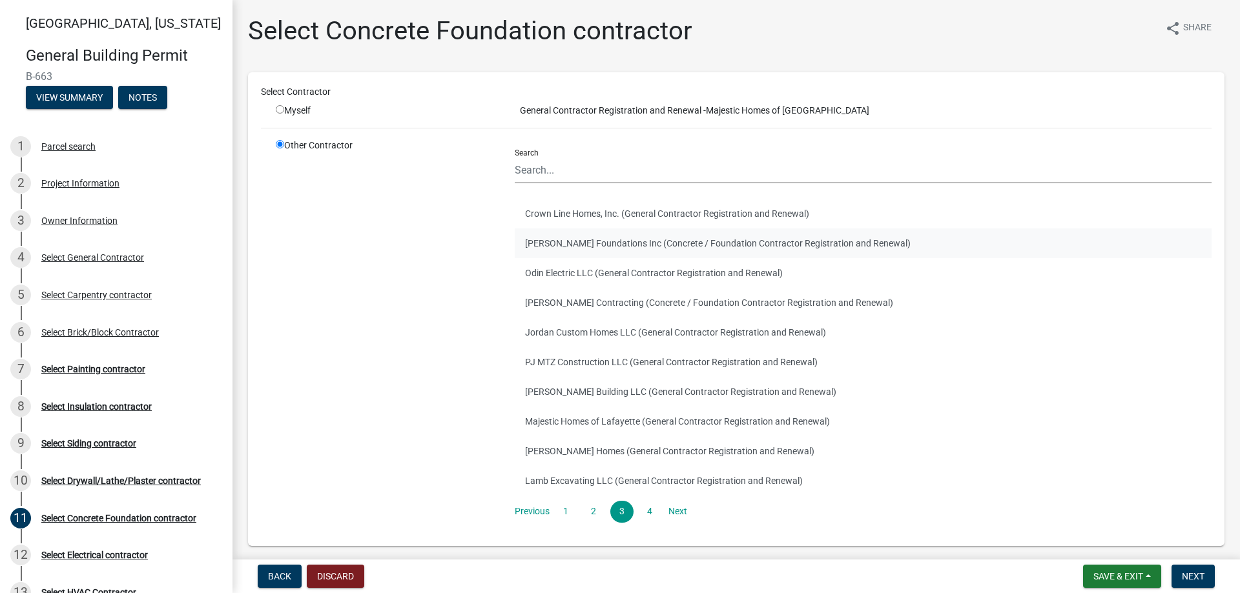
click at [579, 240] on button "[PERSON_NAME] Foundations Inc (Concrete / Foundation Contractor Registration an…" at bounding box center [863, 244] width 697 height 30
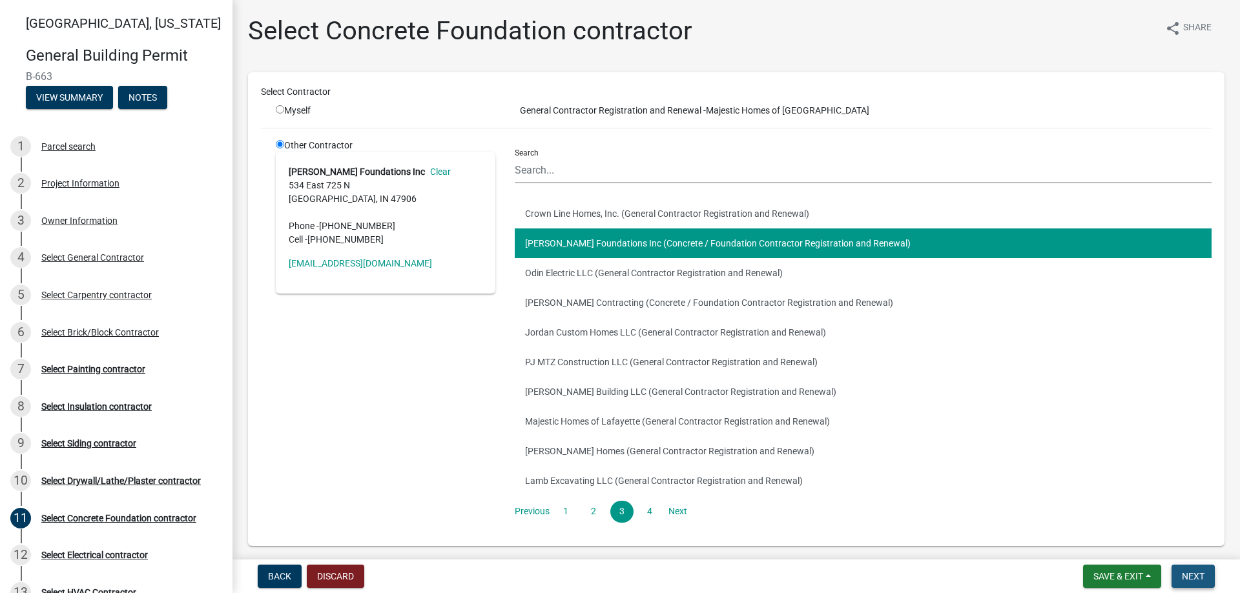
click at [1197, 578] on span "Next" at bounding box center [1193, 577] width 23 height 10
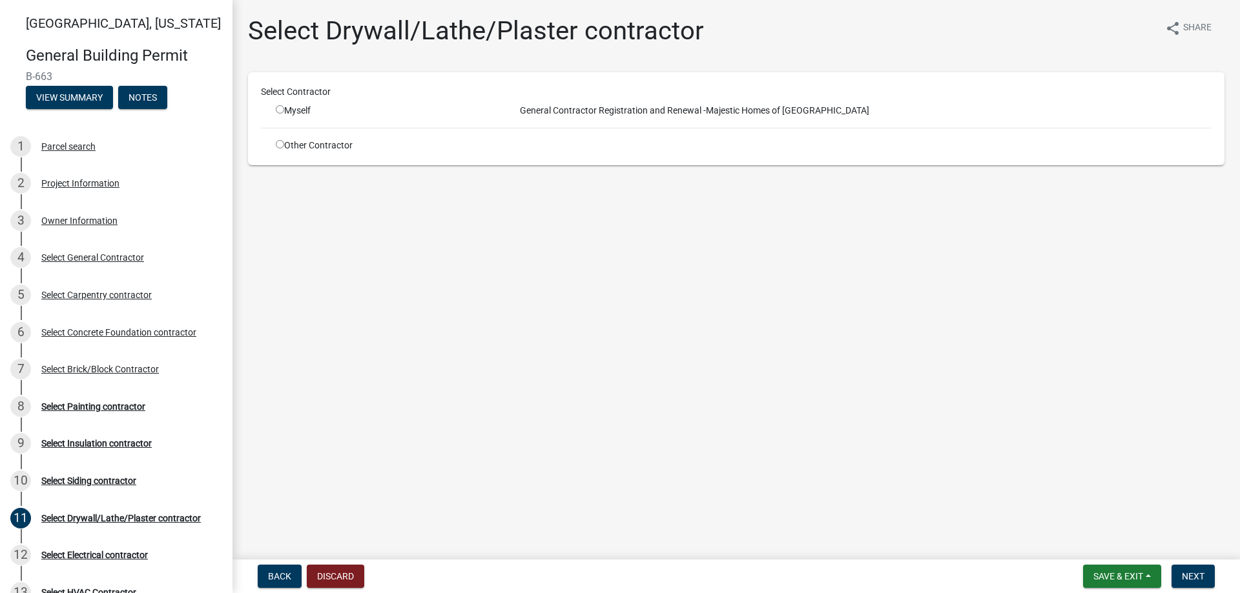
click at [282, 148] on input "radio" at bounding box center [280, 144] width 8 height 8
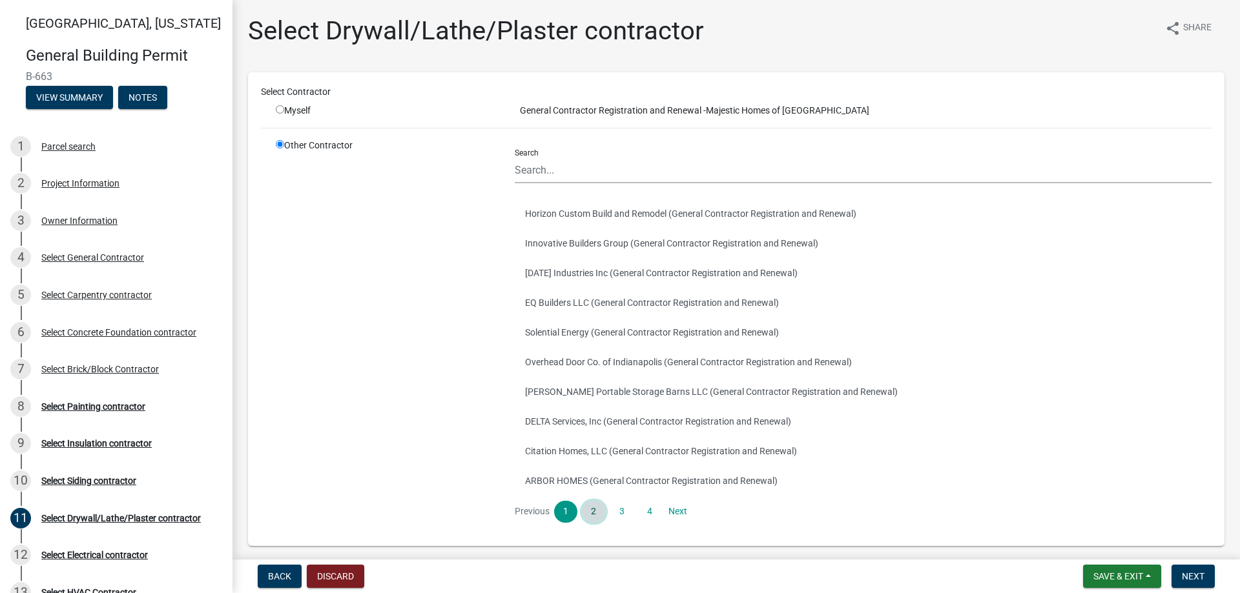
click at [596, 510] on link "2" at bounding box center [593, 512] width 23 height 22
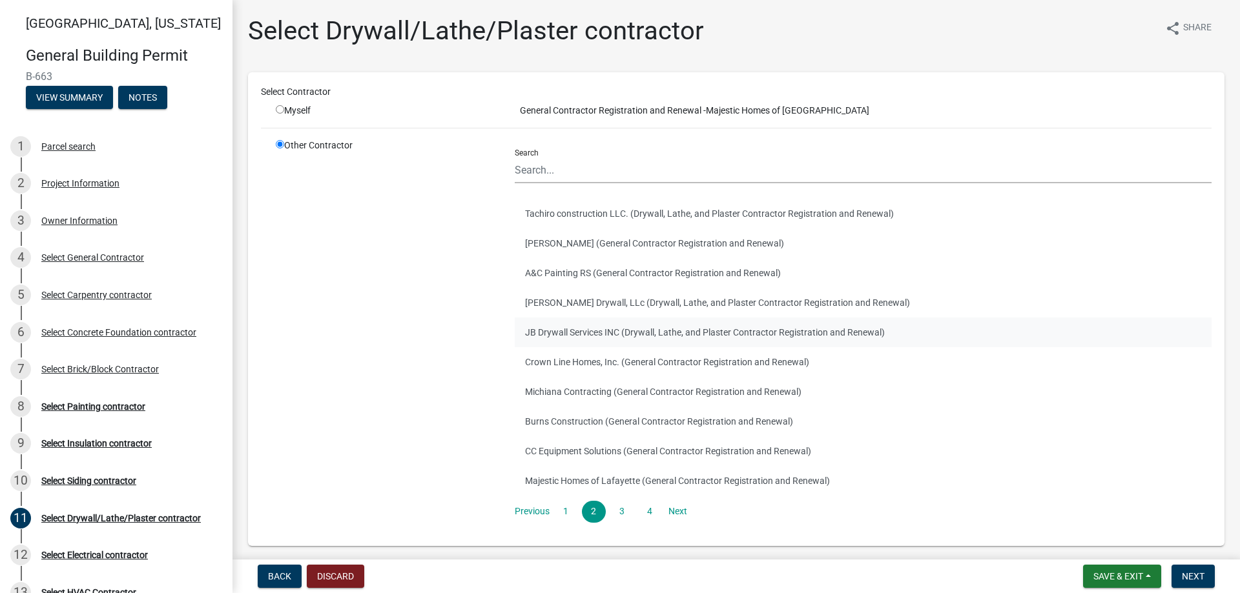
click at [556, 336] on button "JB Drywall Services INC (Drywall, Lathe, and Plaster Contractor Registration an…" at bounding box center [863, 333] width 697 height 30
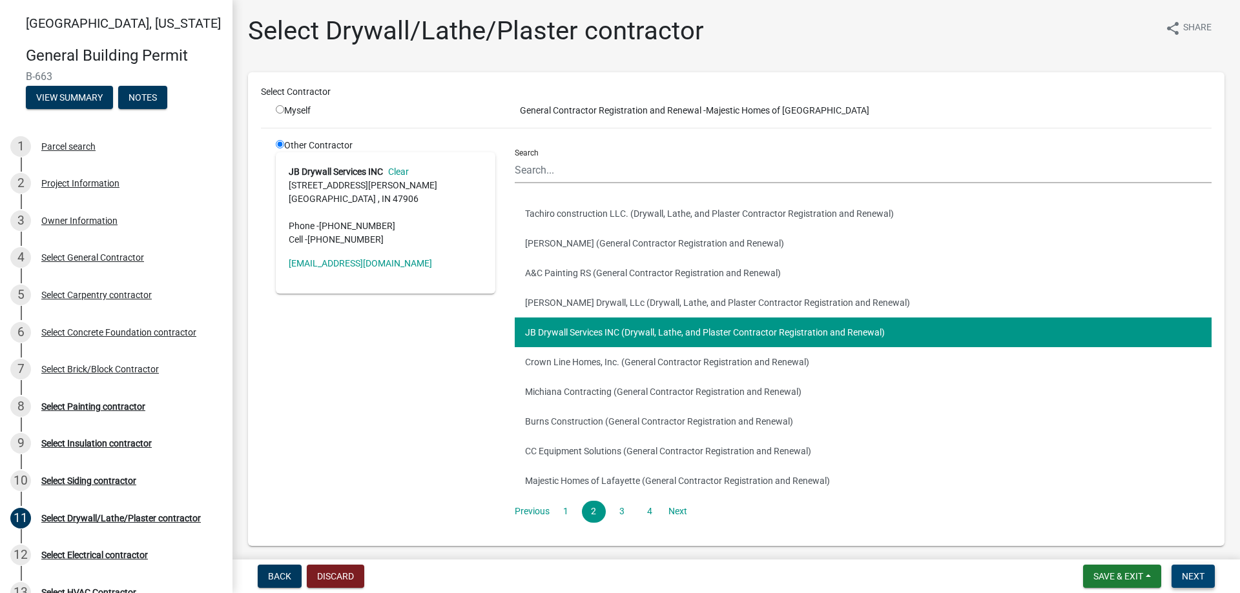
click at [1191, 568] on button "Next" at bounding box center [1192, 576] width 43 height 23
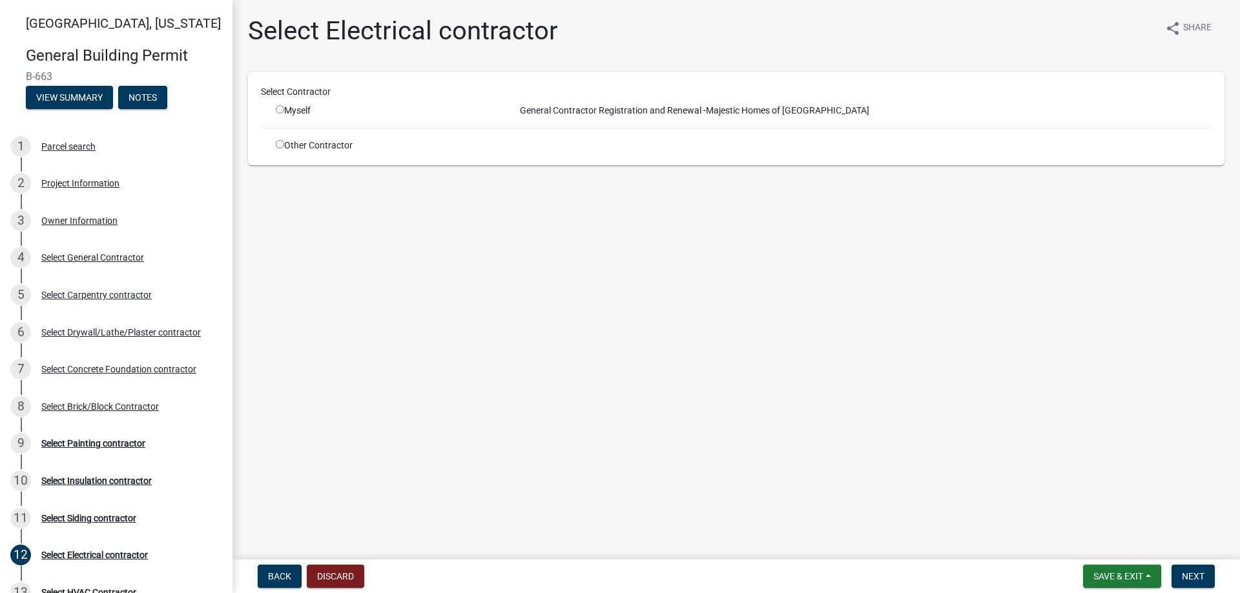
click at [281, 144] on input "radio" at bounding box center [280, 144] width 8 height 8
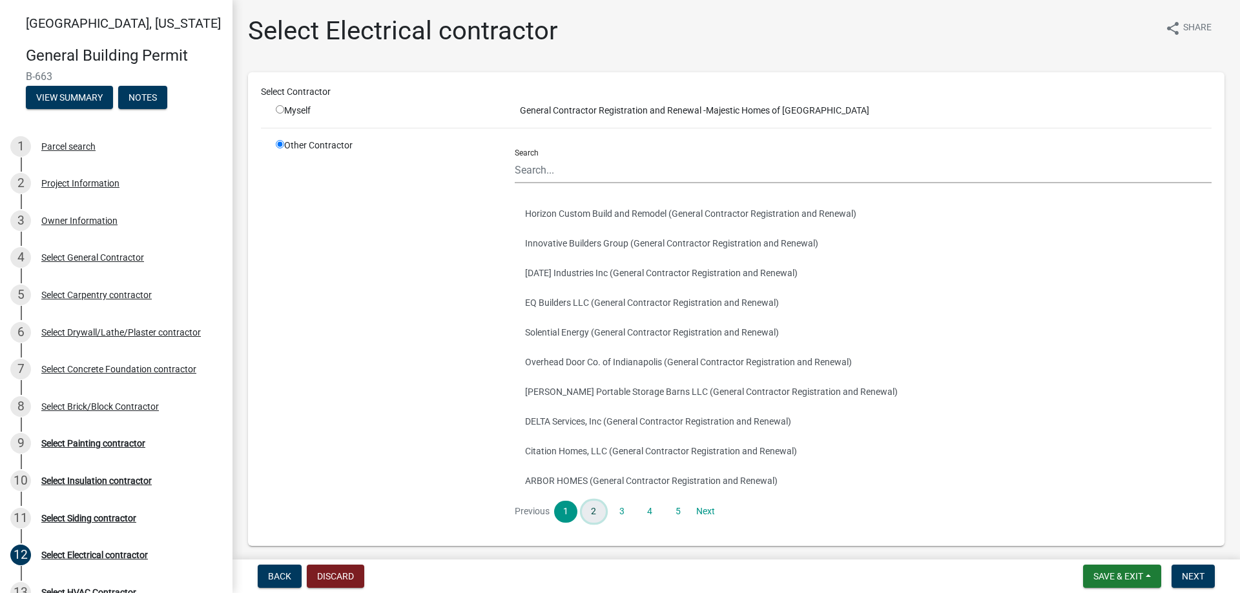
click at [589, 513] on link "2" at bounding box center [593, 512] width 23 height 22
click at [568, 335] on button "JD Electrical Inc. (Electrical Contractor Registration and Renewal)" at bounding box center [863, 333] width 697 height 30
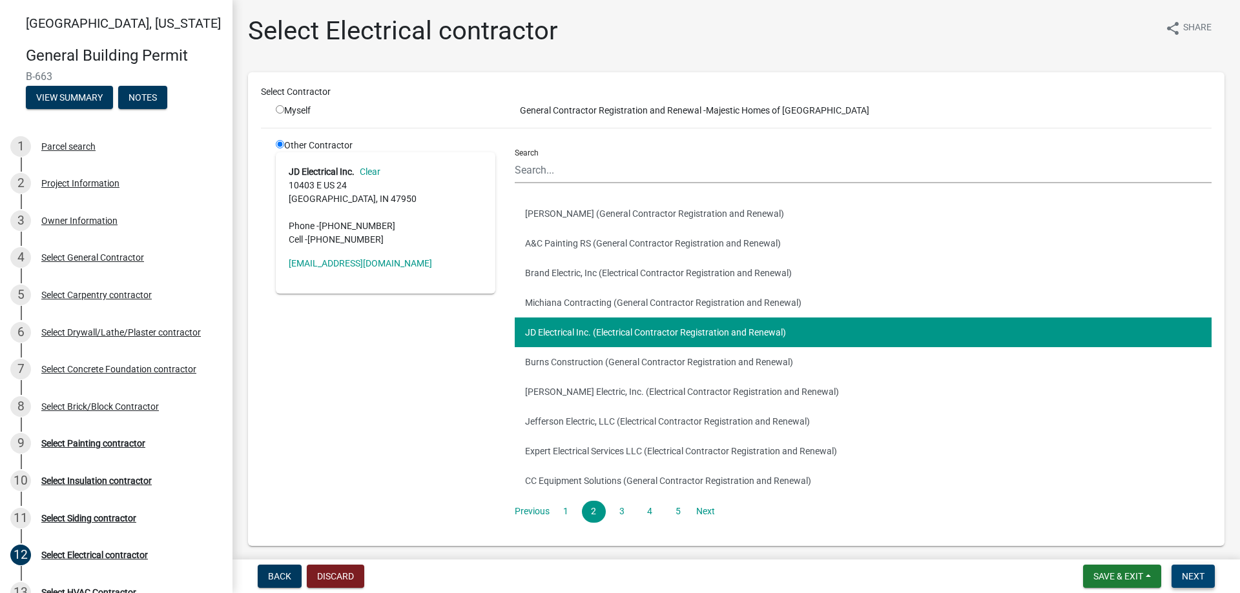
click at [1190, 565] on button "Next" at bounding box center [1192, 576] width 43 height 23
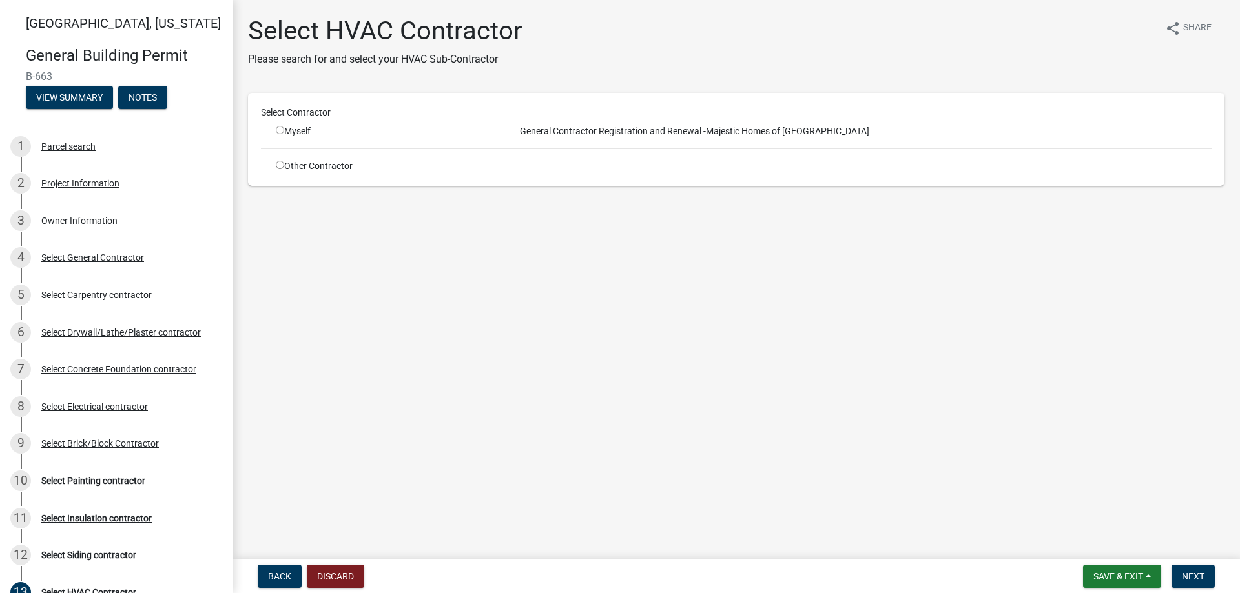
click at [280, 166] on input "radio" at bounding box center [280, 165] width 8 height 8
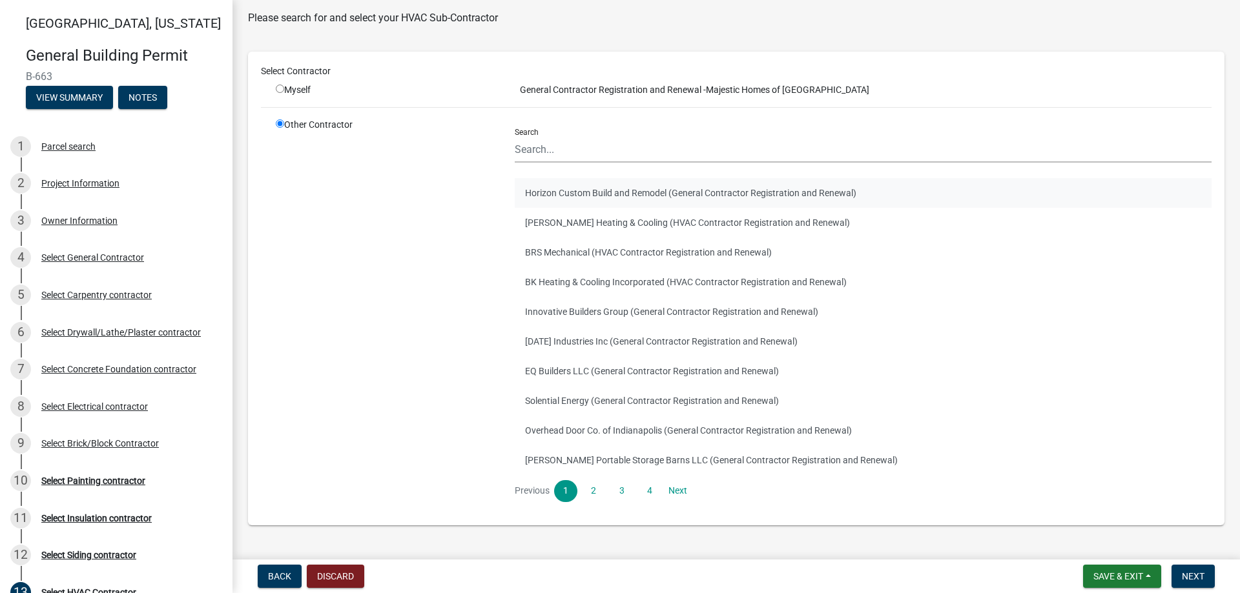
scroll to position [65, 0]
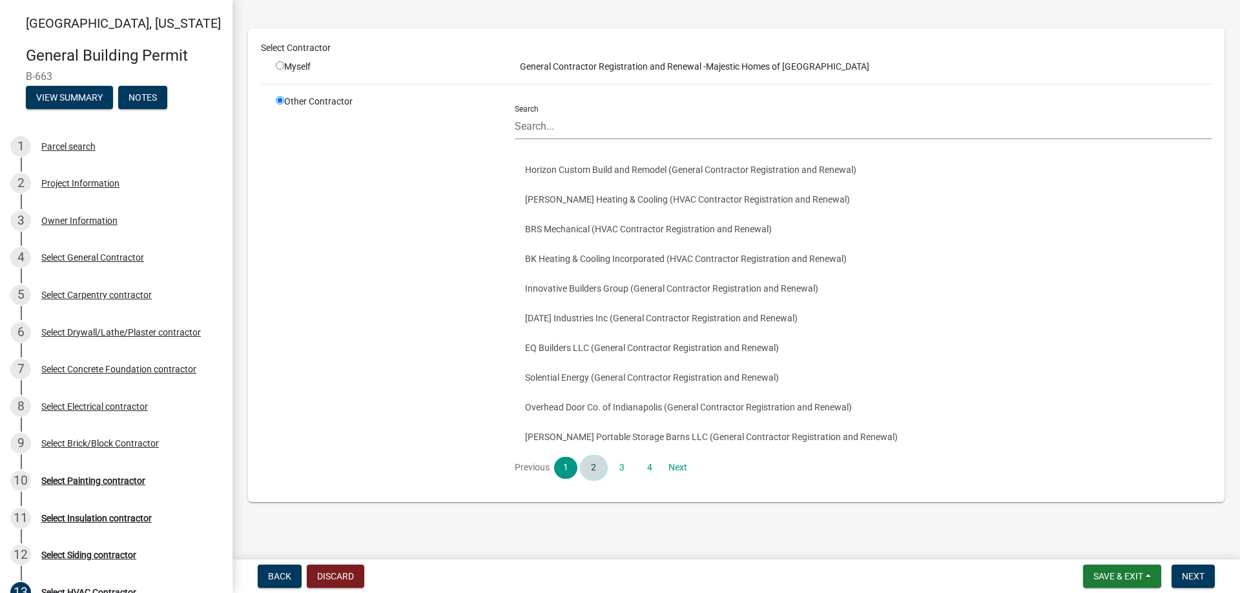
click at [583, 466] on link "2" at bounding box center [593, 468] width 23 height 22
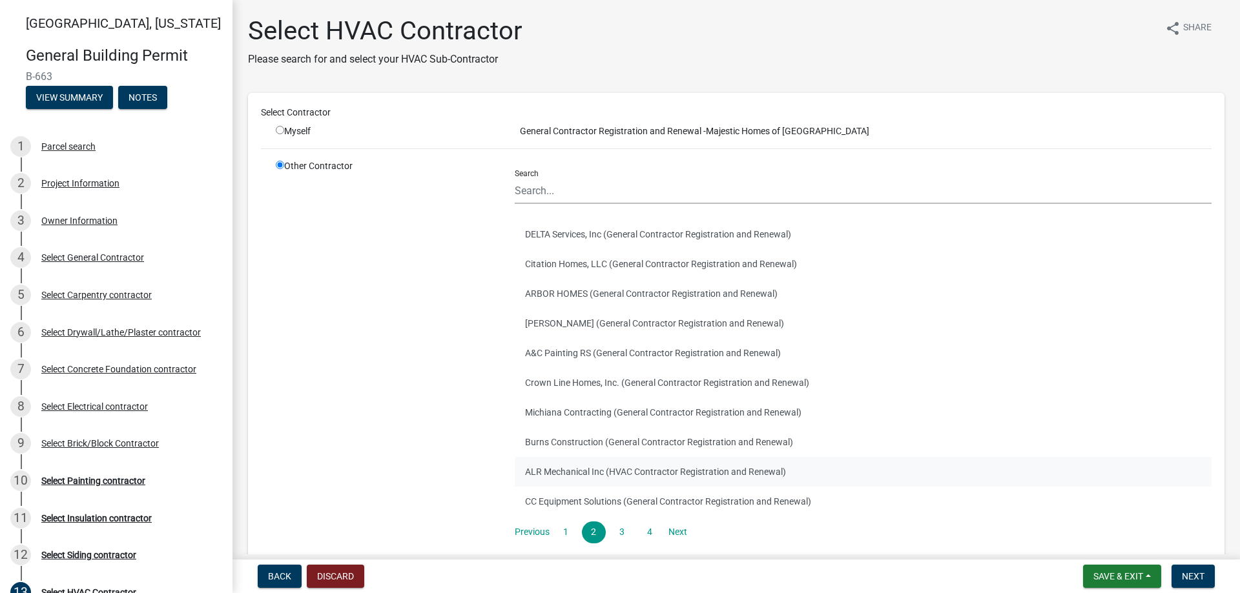
click at [608, 480] on button "ALR Mechanical Inc (HVAC Contractor Registration and Renewal)" at bounding box center [863, 472] width 697 height 30
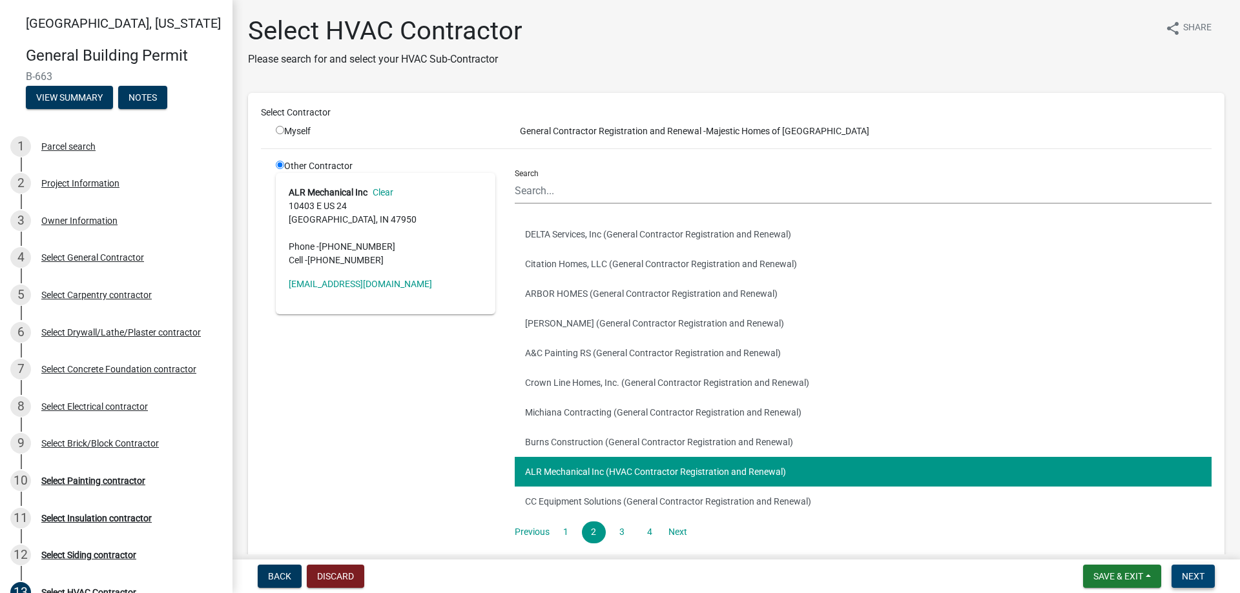
click at [1198, 577] on span "Next" at bounding box center [1193, 577] width 23 height 10
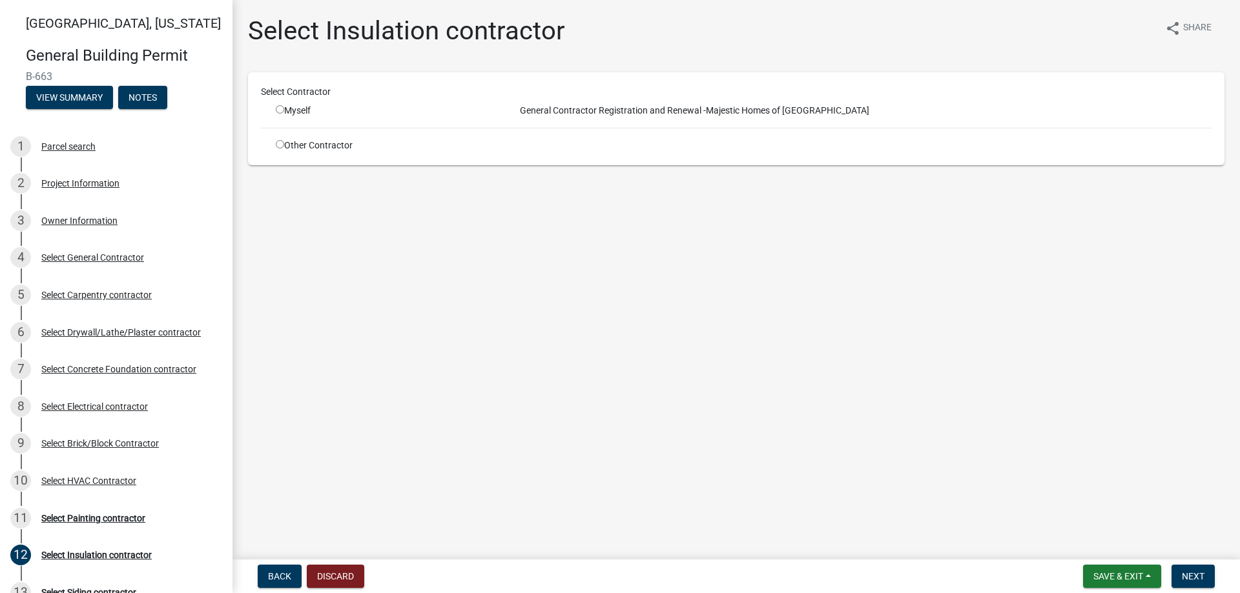
click at [279, 141] on input "radio" at bounding box center [280, 144] width 8 height 8
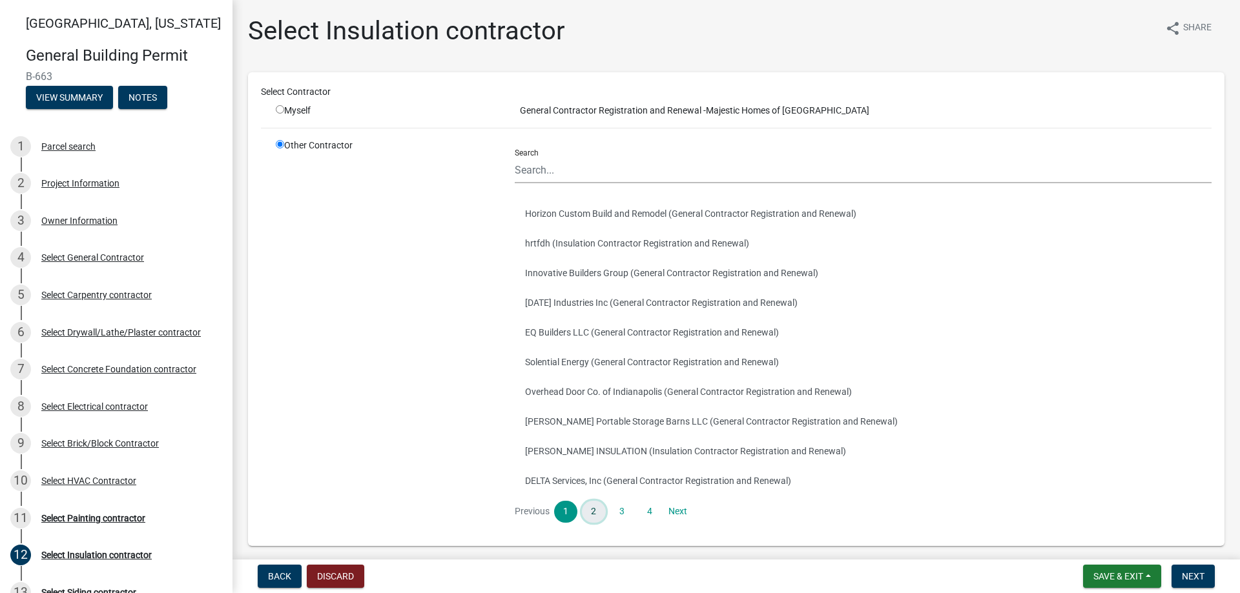
click at [591, 511] on link "2" at bounding box center [593, 512] width 23 height 22
click at [617, 512] on link "3" at bounding box center [621, 512] width 23 height 22
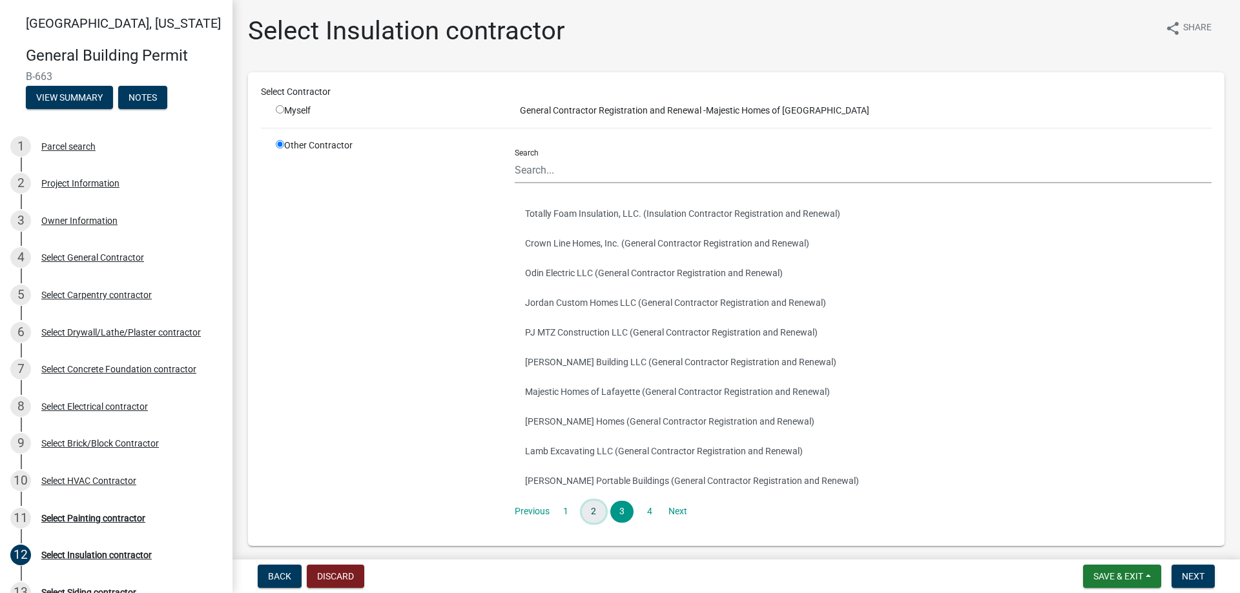
click at [590, 511] on link "2" at bounding box center [593, 512] width 23 height 22
click at [596, 243] on button "RWS Insulation Services (Insulation Contractor Registration and Renewal)" at bounding box center [863, 244] width 697 height 30
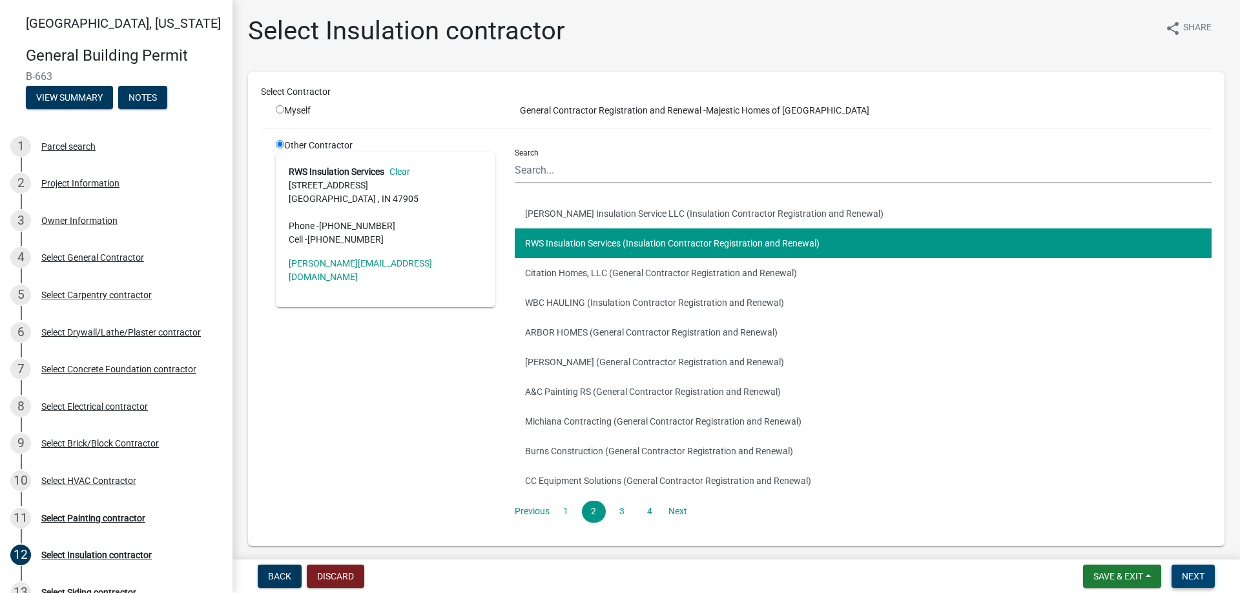
click at [1197, 576] on span "Next" at bounding box center [1193, 577] width 23 height 10
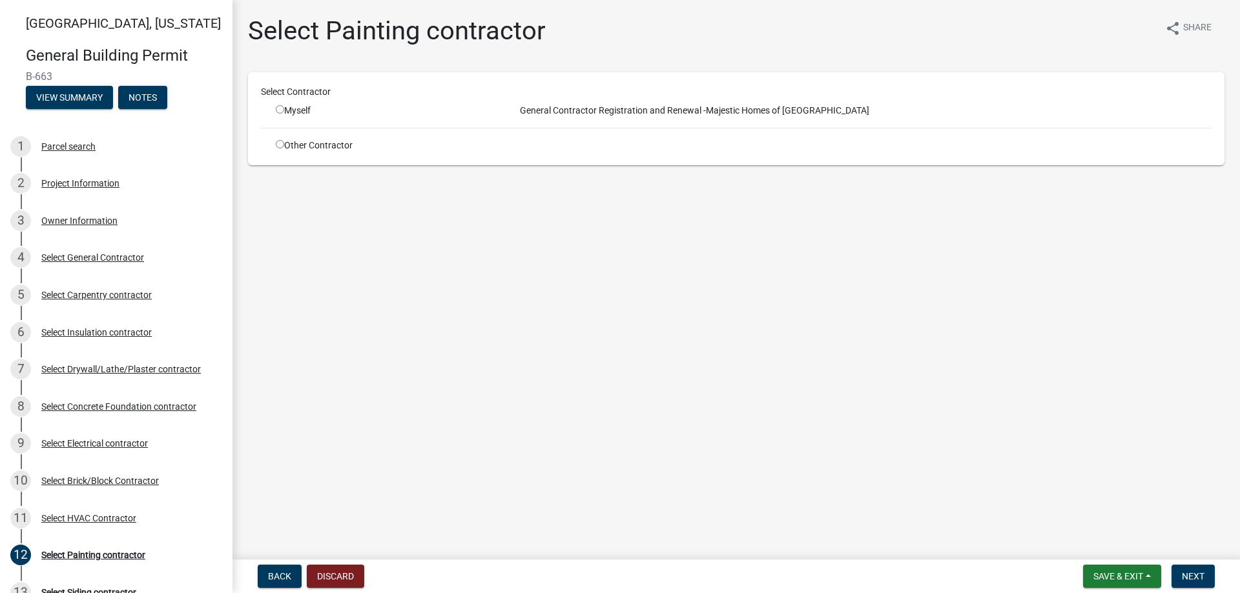
click at [270, 143] on div "Other Contractor" at bounding box center [385, 146] width 239 height 14
click at [280, 143] on input "radio" at bounding box center [280, 144] width 8 height 8
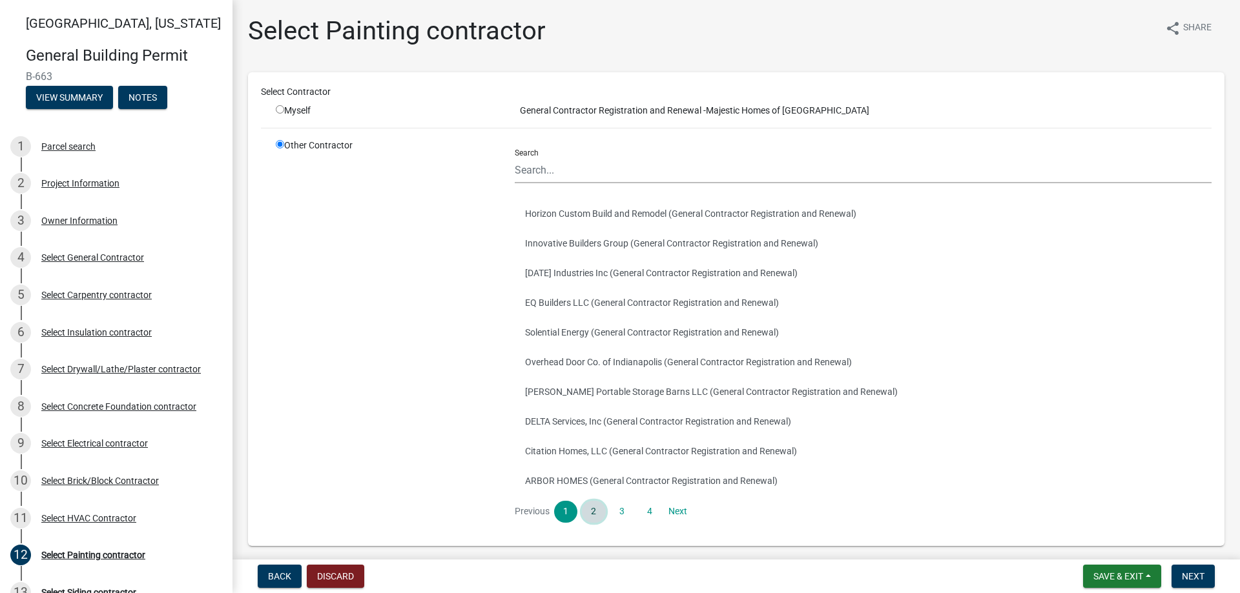
click at [594, 521] on link "2" at bounding box center [593, 512] width 23 height 22
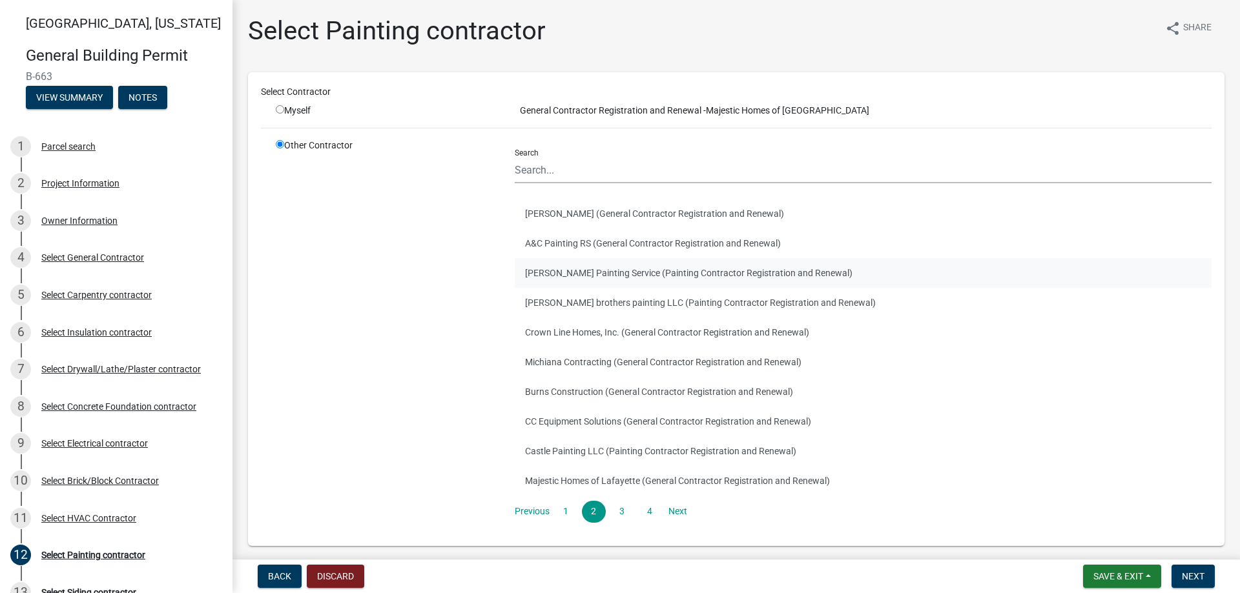
click at [570, 271] on button "[PERSON_NAME] Painting Service (Painting Contractor Registration and Renewal)" at bounding box center [863, 273] width 697 height 30
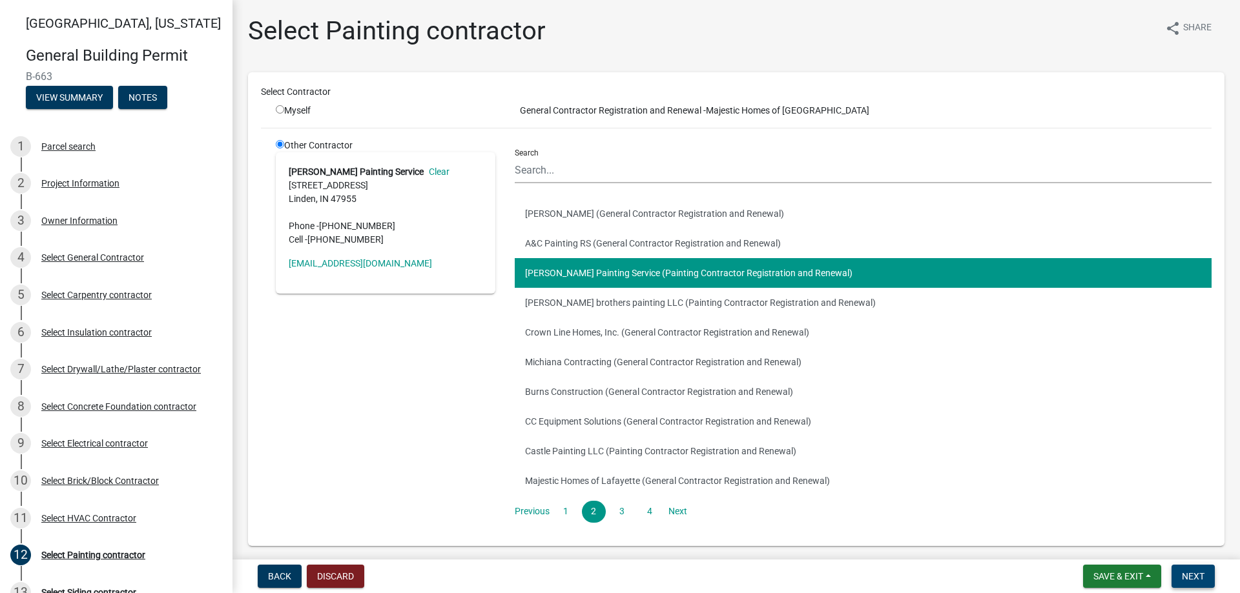
click at [1188, 573] on span "Next" at bounding box center [1193, 577] width 23 height 10
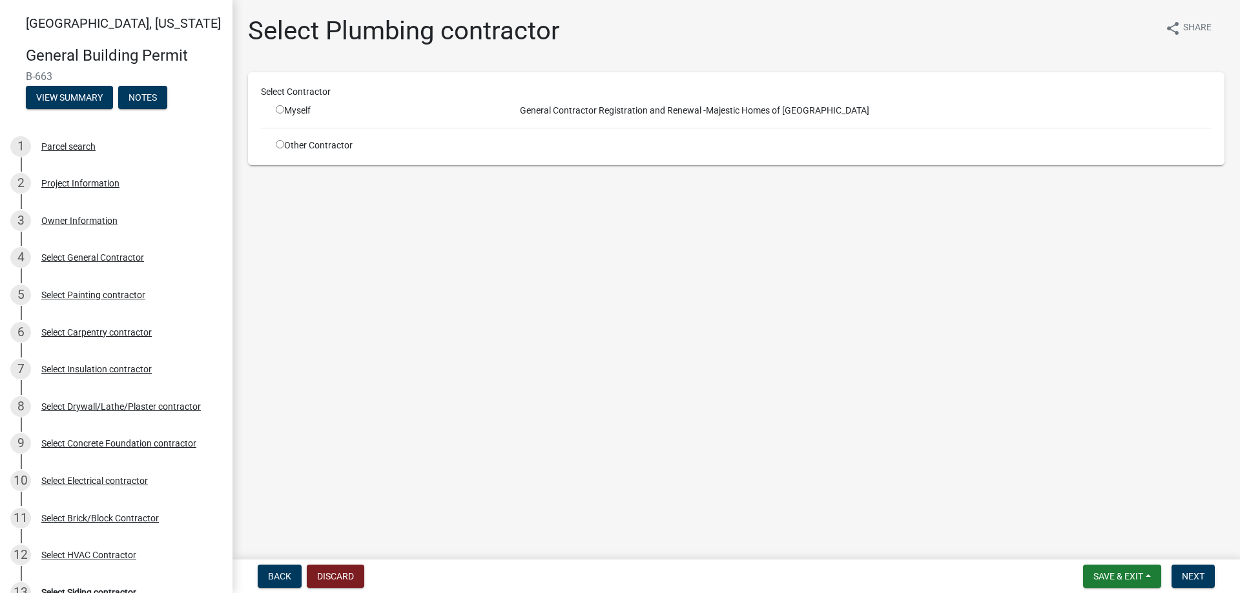
click at [277, 145] on input "radio" at bounding box center [280, 144] width 8 height 8
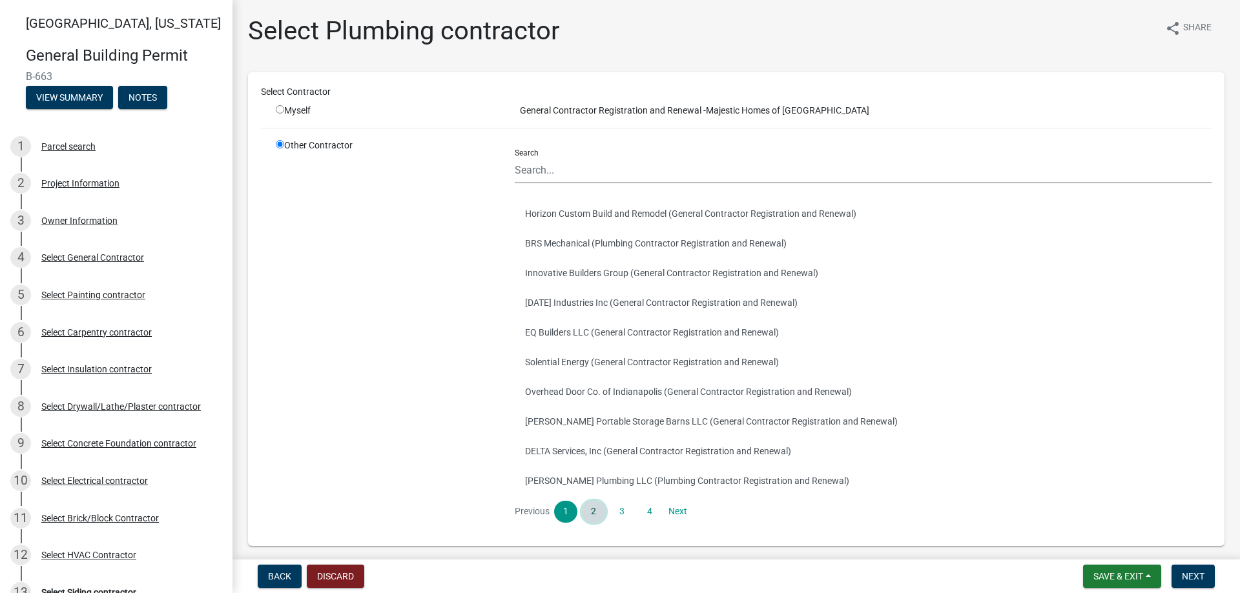
click at [589, 510] on link "2" at bounding box center [593, 512] width 23 height 22
click at [591, 234] on button "Gills Plumbing Inc. (Plumbing Contractor Registration and Renewal)" at bounding box center [863, 244] width 697 height 30
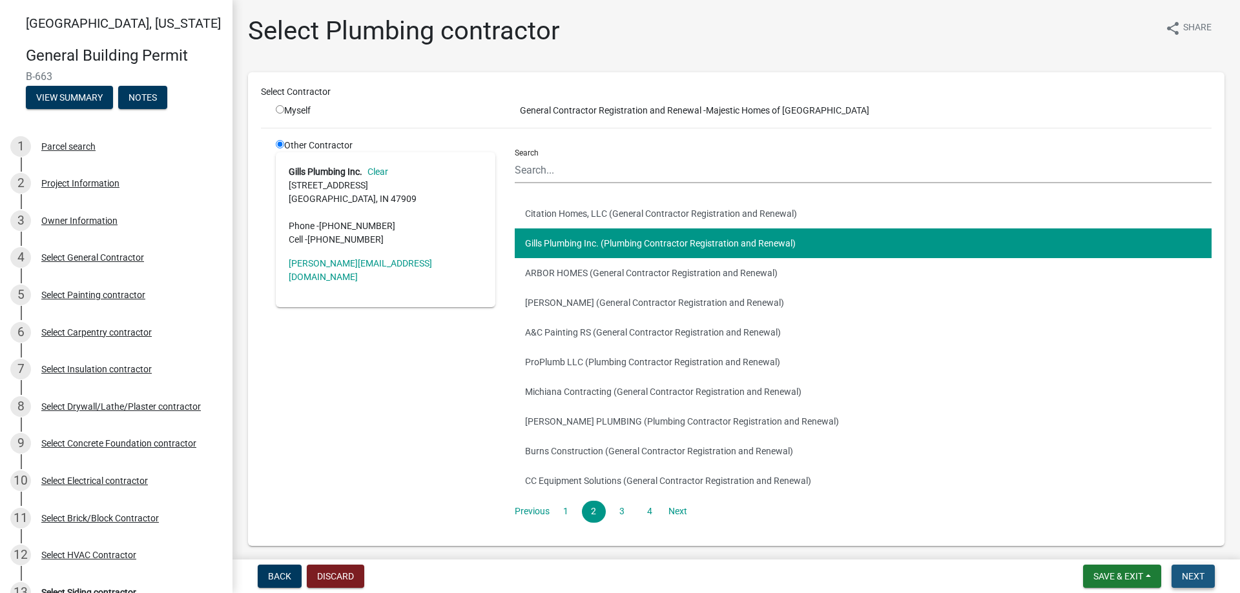
click at [1190, 572] on span "Next" at bounding box center [1193, 577] width 23 height 10
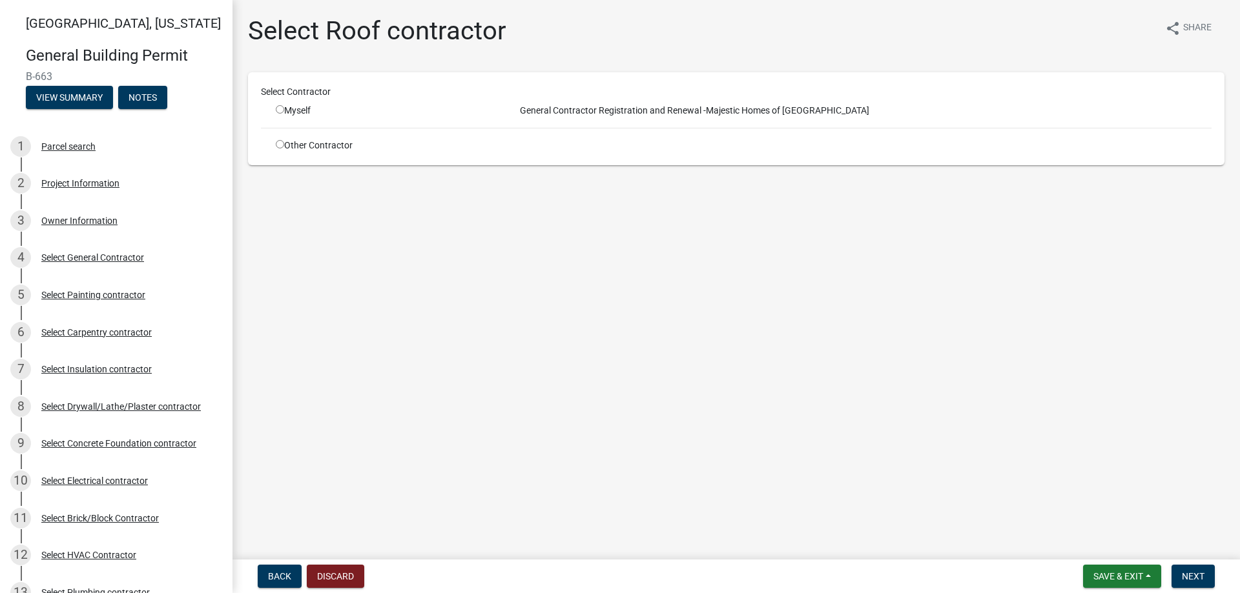
click at [278, 143] on input "radio" at bounding box center [280, 144] width 8 height 8
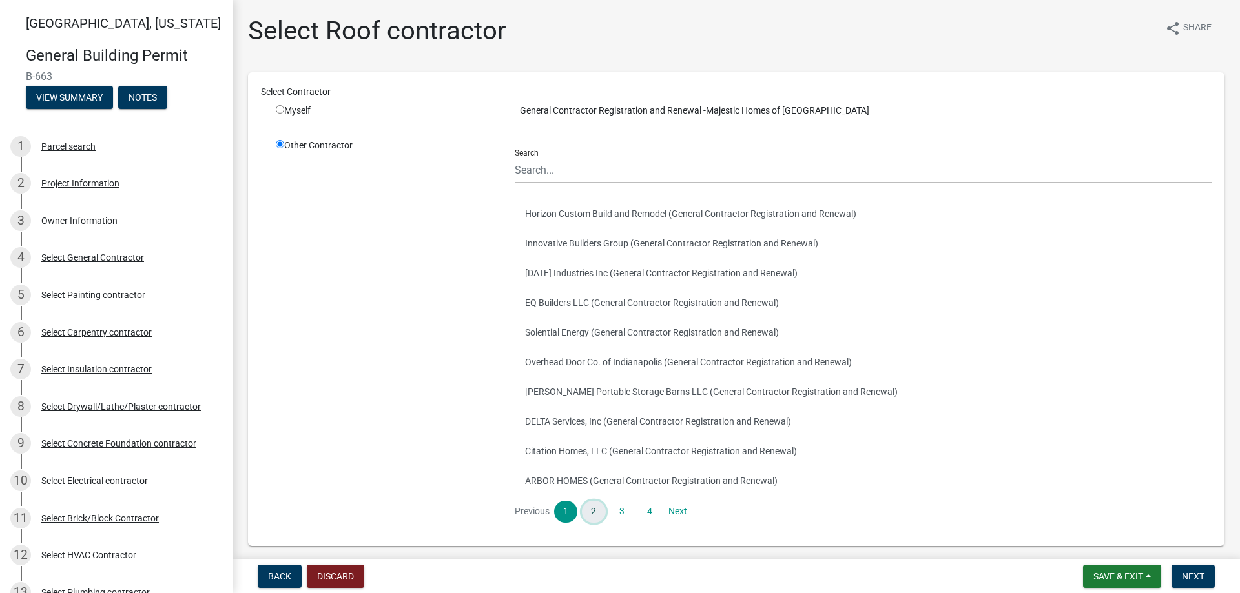
click at [582, 511] on link "2" at bounding box center [593, 512] width 23 height 22
click at [615, 509] on link "3" at bounding box center [621, 512] width 23 height 22
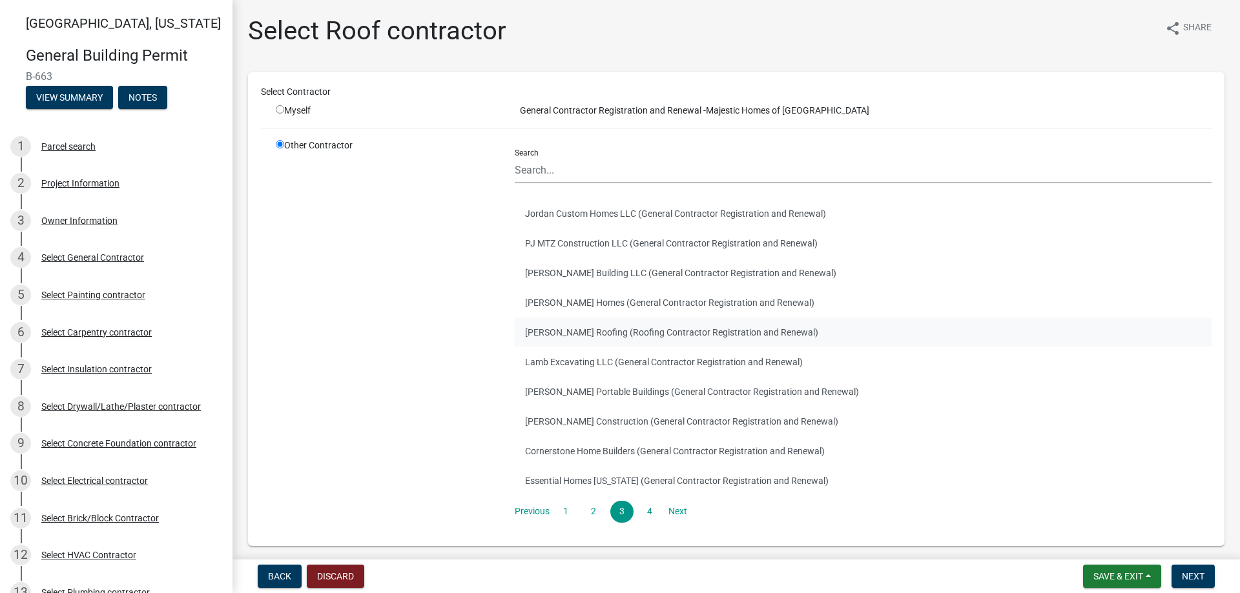
click at [610, 326] on button "[PERSON_NAME] Roofing (Roofing Contractor Registration and Renewal)" at bounding box center [863, 333] width 697 height 30
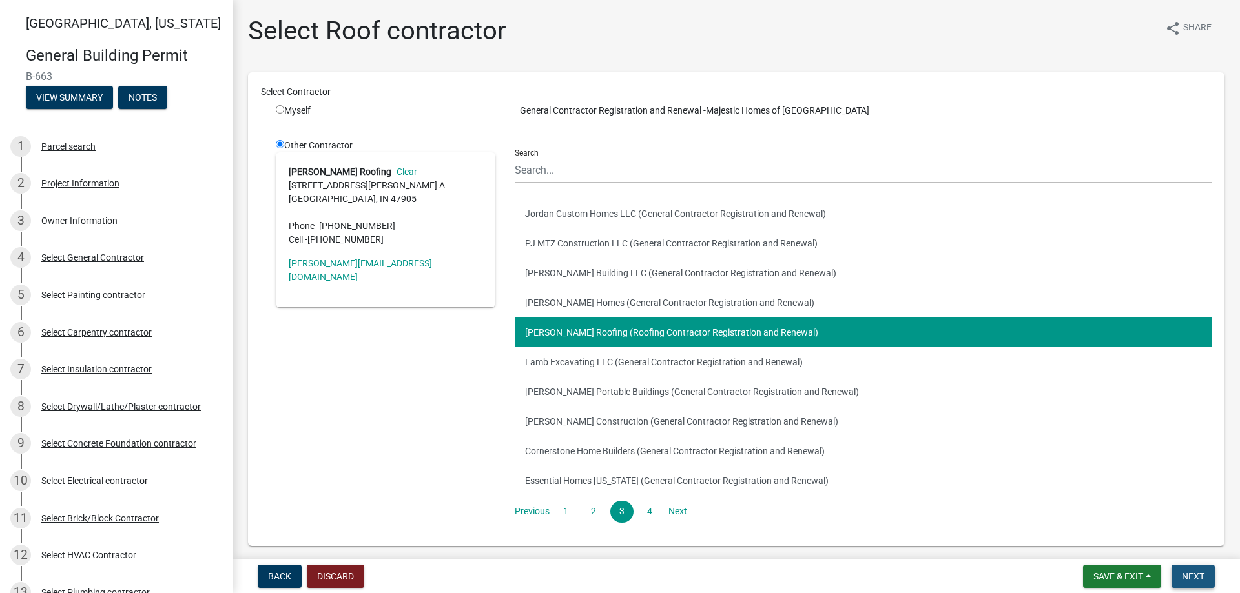
click at [1213, 582] on button "Next" at bounding box center [1192, 576] width 43 height 23
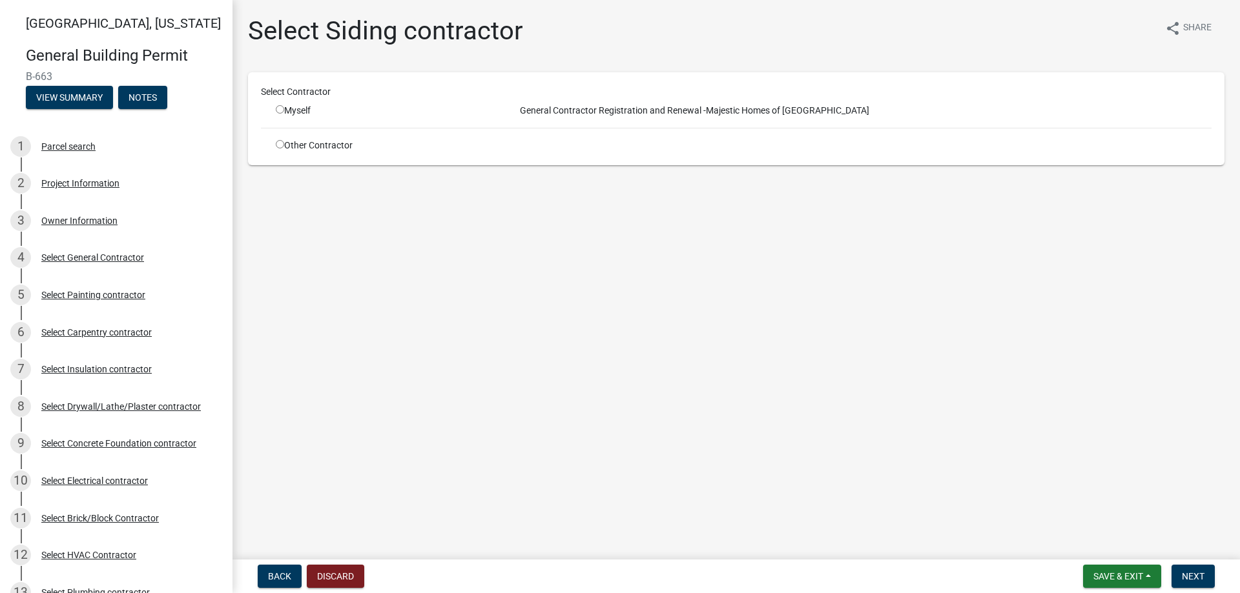
click at [281, 143] on input "radio" at bounding box center [280, 144] width 8 height 8
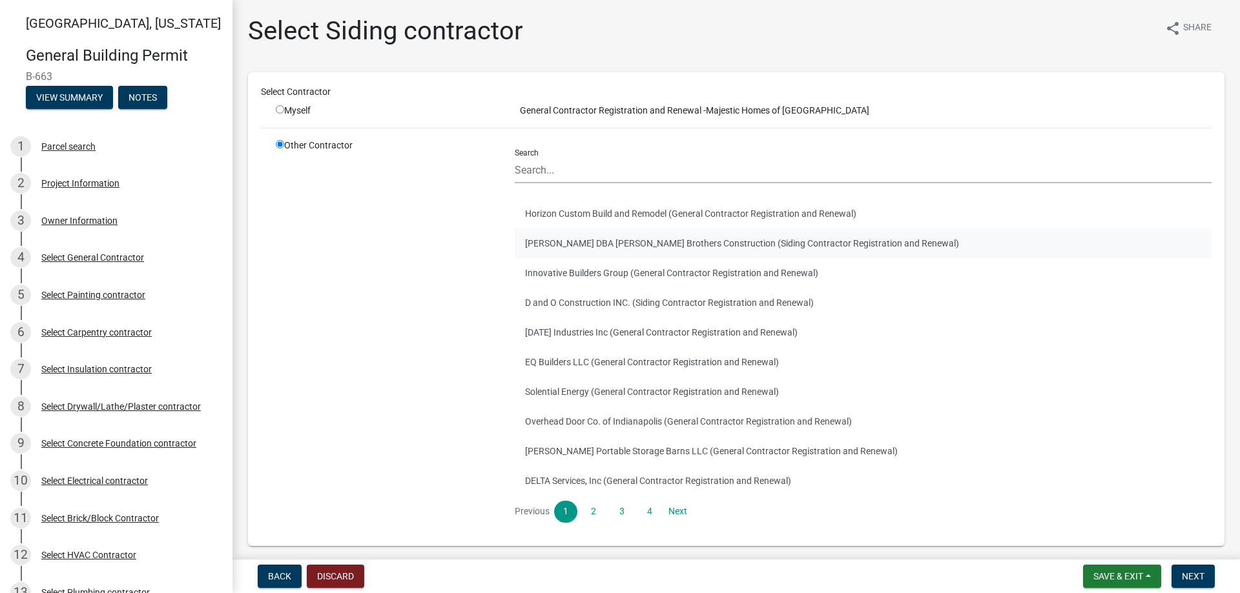
click at [570, 240] on button "[PERSON_NAME] DBA [PERSON_NAME] Brothers Construction (Siding Contractor Regist…" at bounding box center [863, 244] width 697 height 30
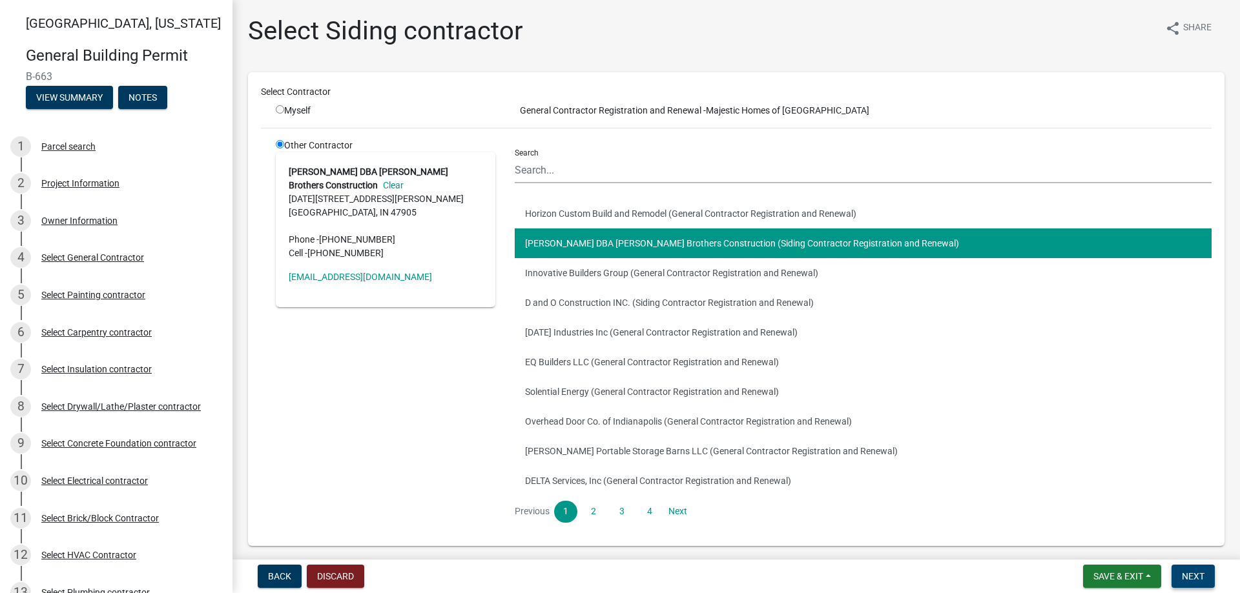
click at [1201, 577] on span "Next" at bounding box center [1193, 577] width 23 height 10
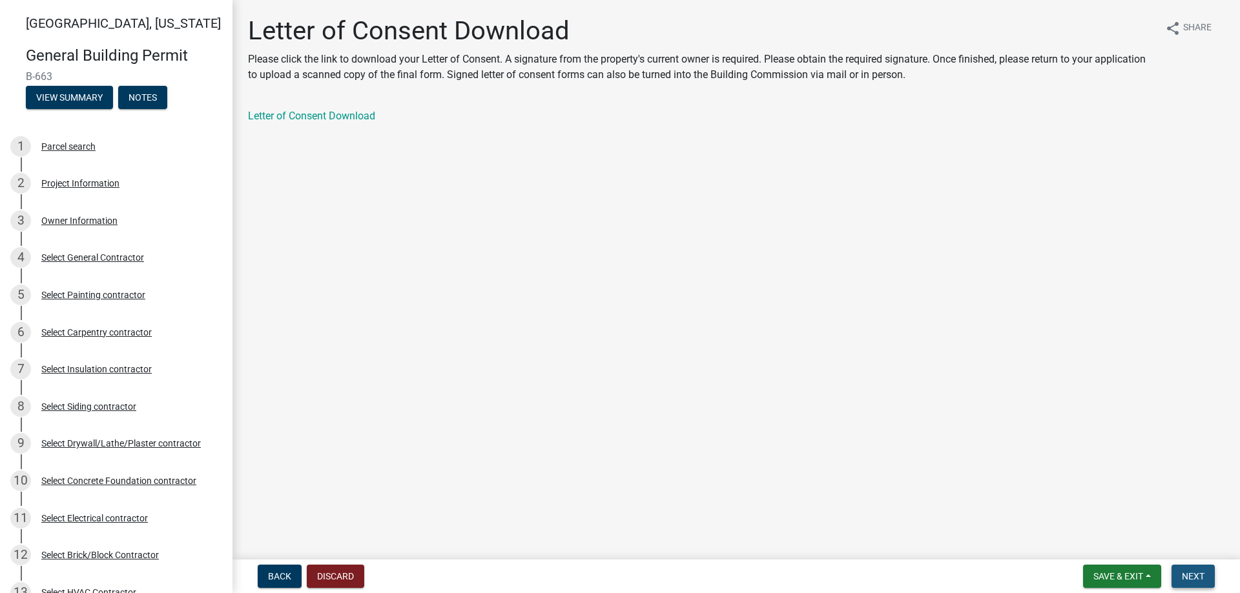
click at [1198, 573] on span "Next" at bounding box center [1193, 577] width 23 height 10
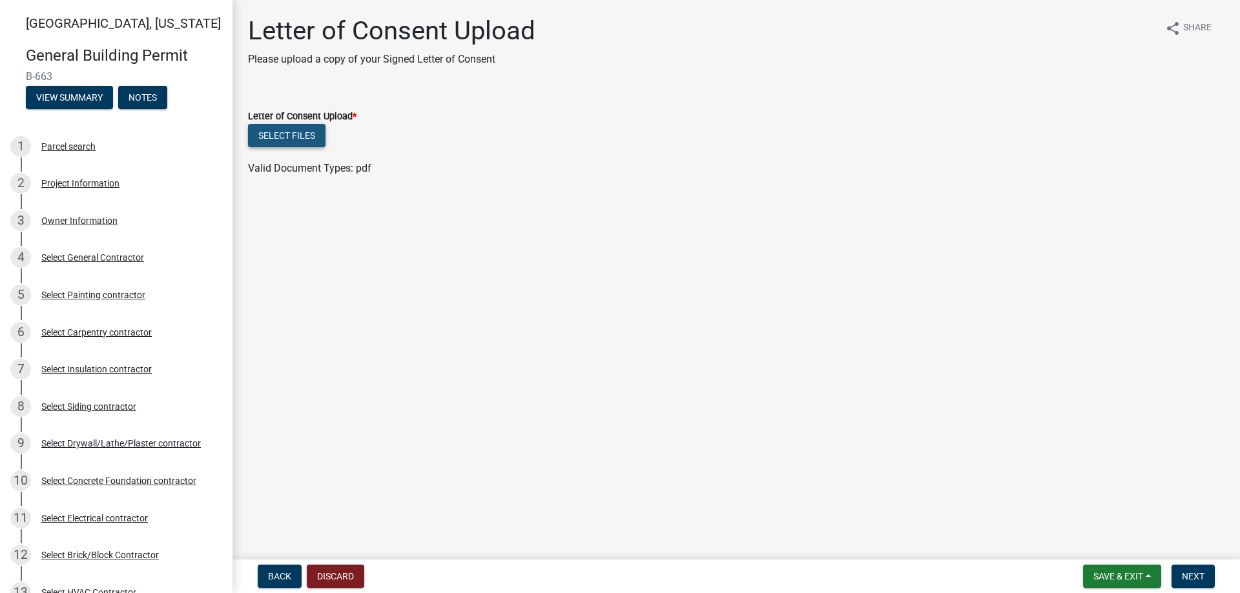
click at [284, 133] on button "Select files" at bounding box center [286, 135] width 77 height 23
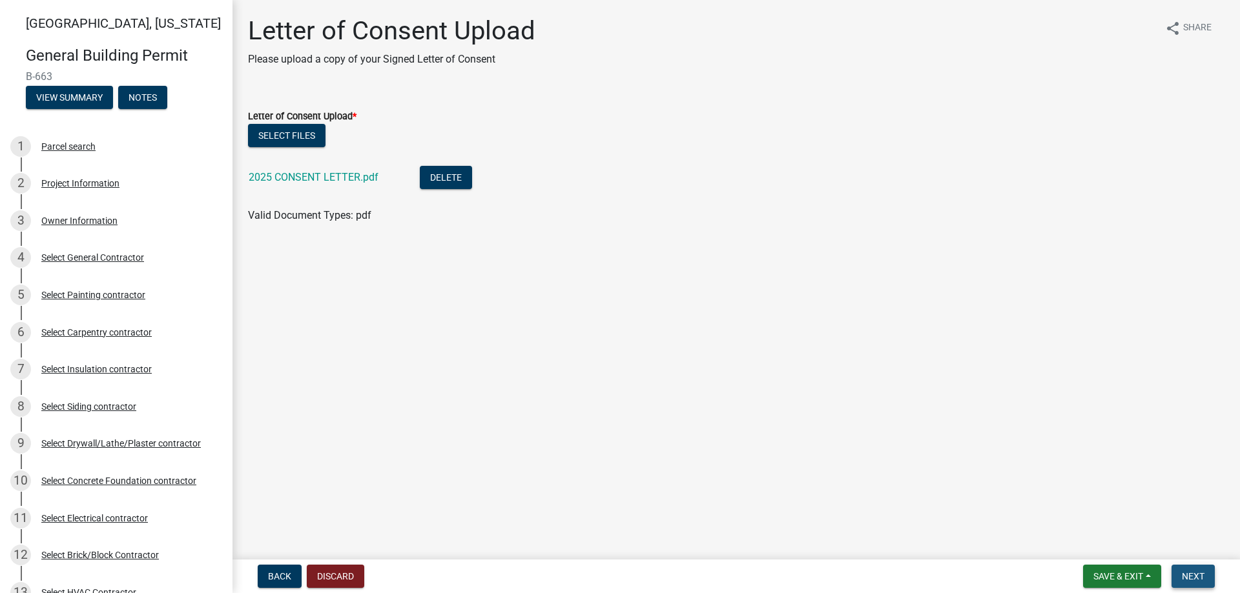
click at [1200, 574] on span "Next" at bounding box center [1193, 577] width 23 height 10
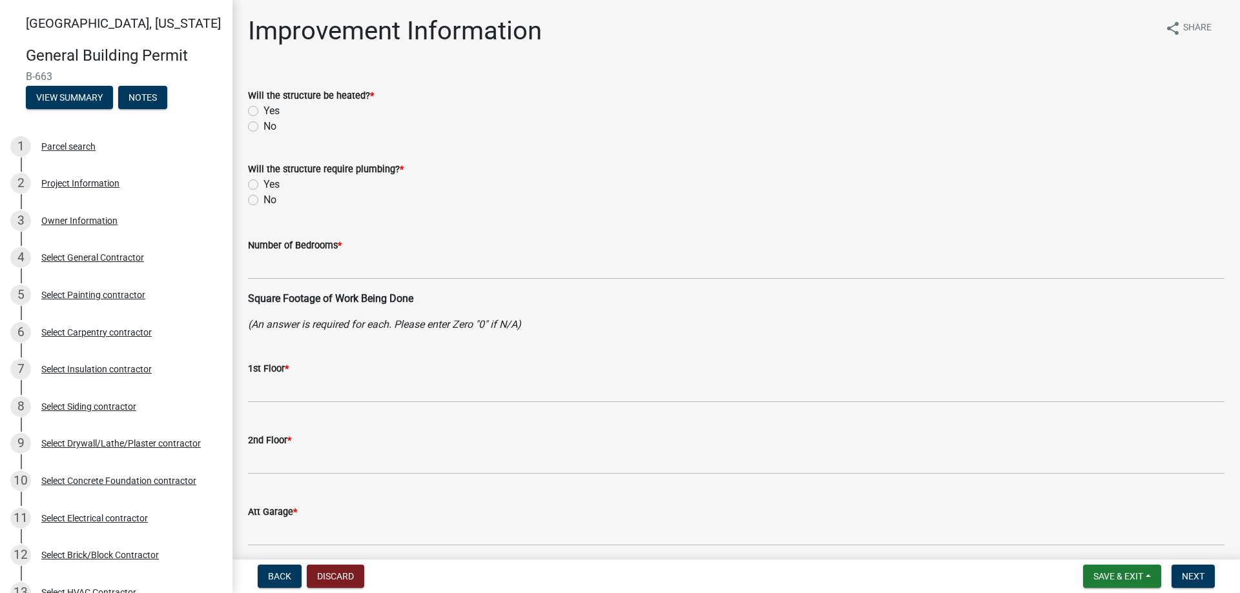
click at [263, 107] on label "Yes" at bounding box center [271, 110] width 16 height 15
click at [263, 107] on input "Yes" at bounding box center [267, 107] width 8 height 8
click at [260, 180] on div "Yes" at bounding box center [736, 184] width 976 height 15
click at [263, 183] on label "Yes" at bounding box center [271, 184] width 16 height 15
click at [263, 183] on input "Yes" at bounding box center [267, 181] width 8 height 8
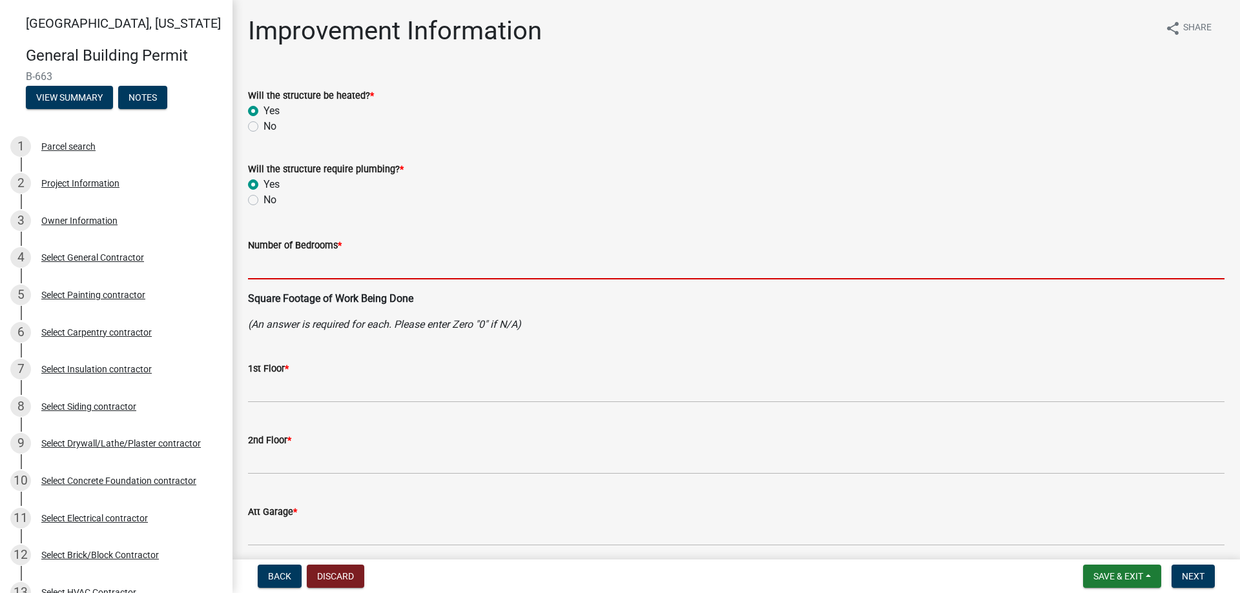
click at [278, 269] on input "text" at bounding box center [736, 266] width 976 height 26
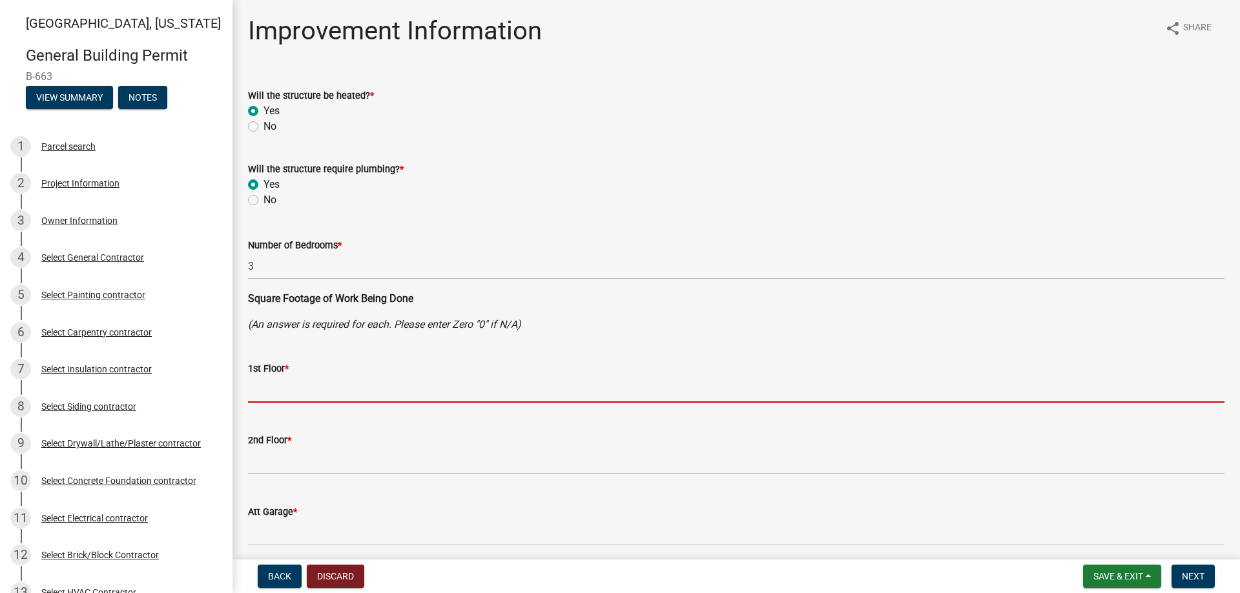
click at [287, 376] on input "text" at bounding box center [736, 389] width 976 height 26
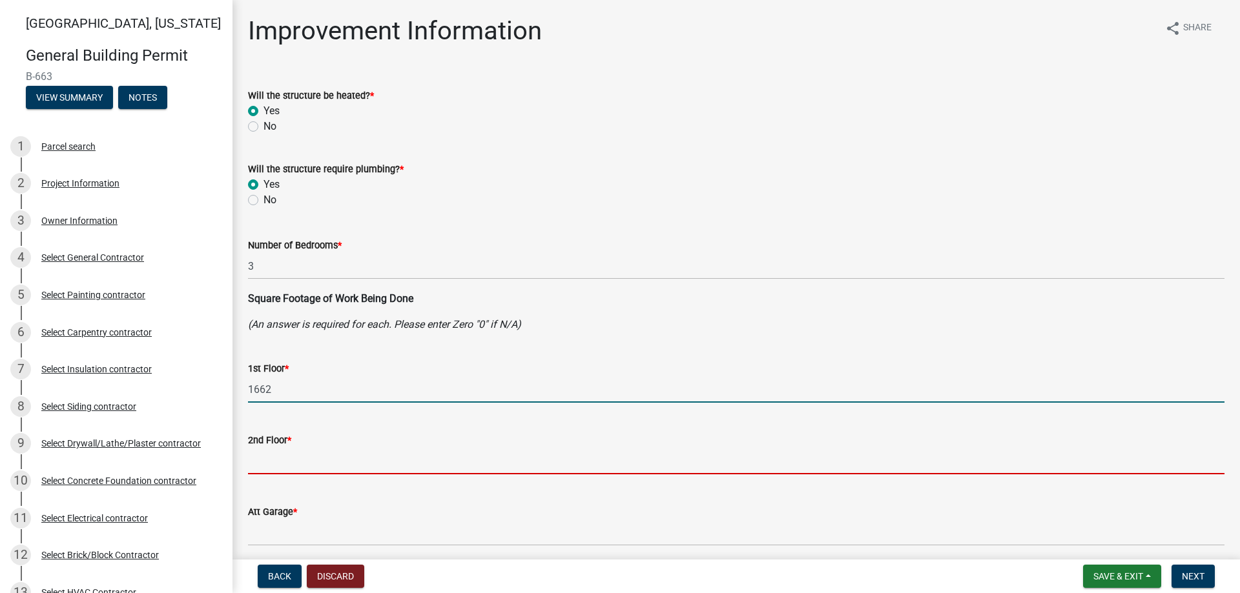
click at [284, 449] on input "text" at bounding box center [736, 461] width 976 height 26
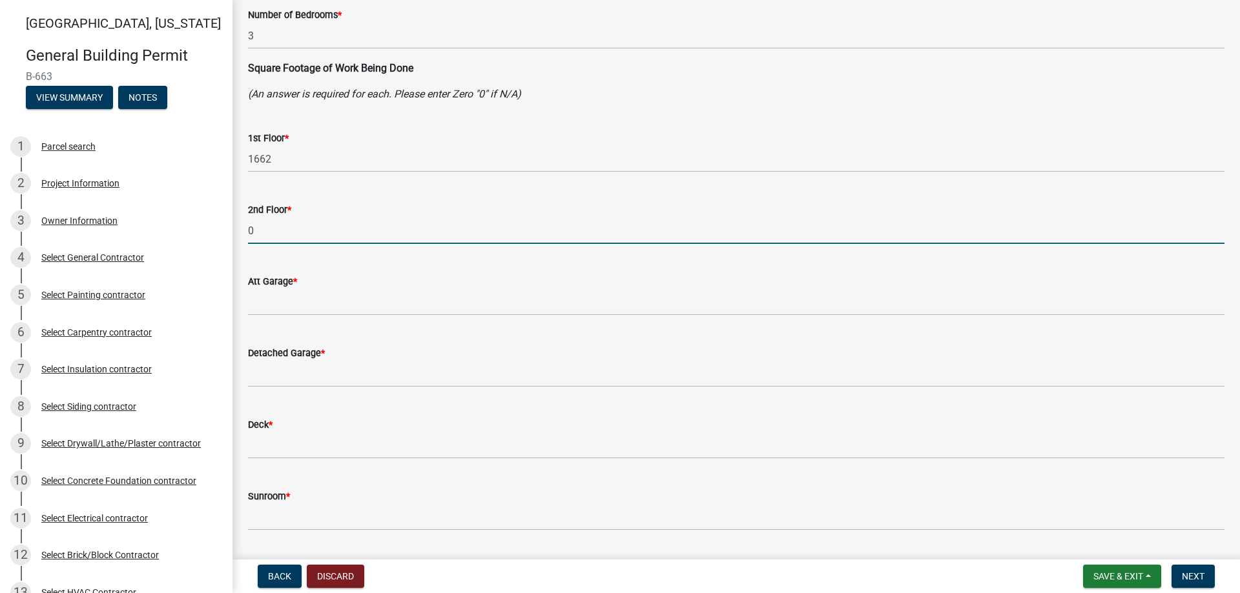
scroll to position [258, 0]
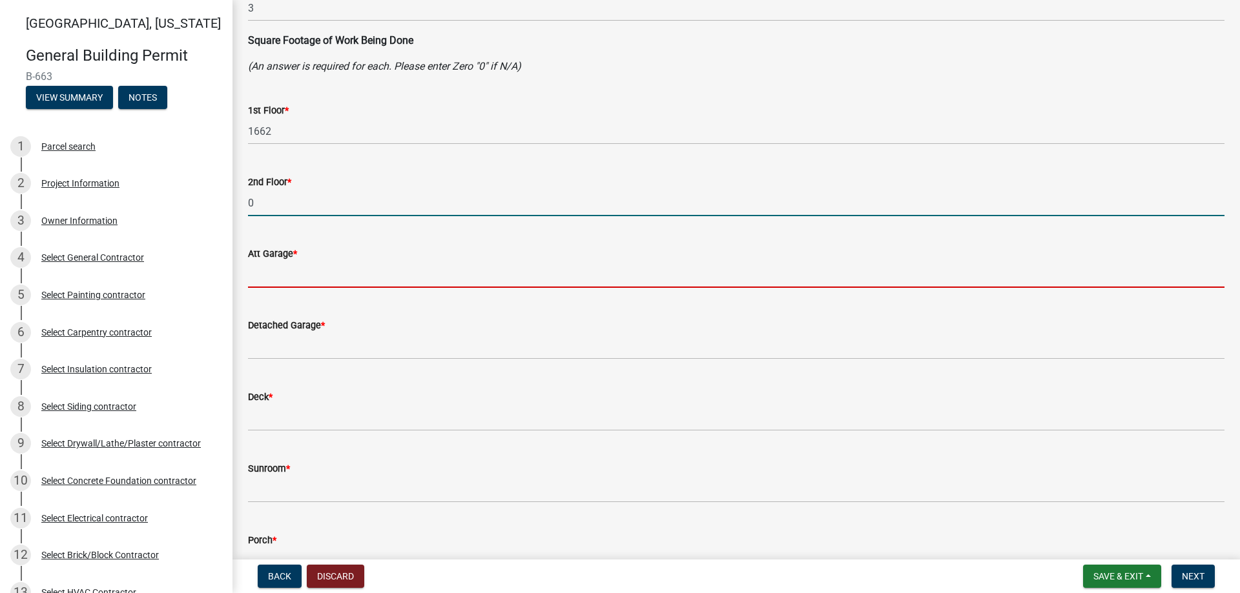
click at [272, 275] on input "text" at bounding box center [736, 275] width 976 height 26
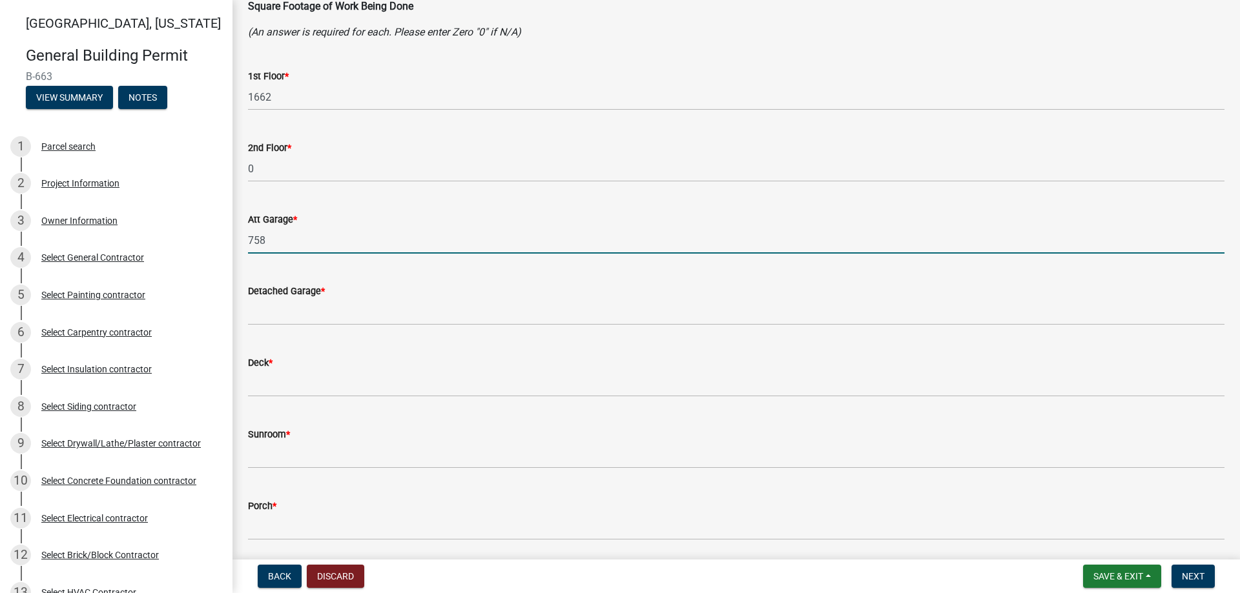
scroll to position [323, 0]
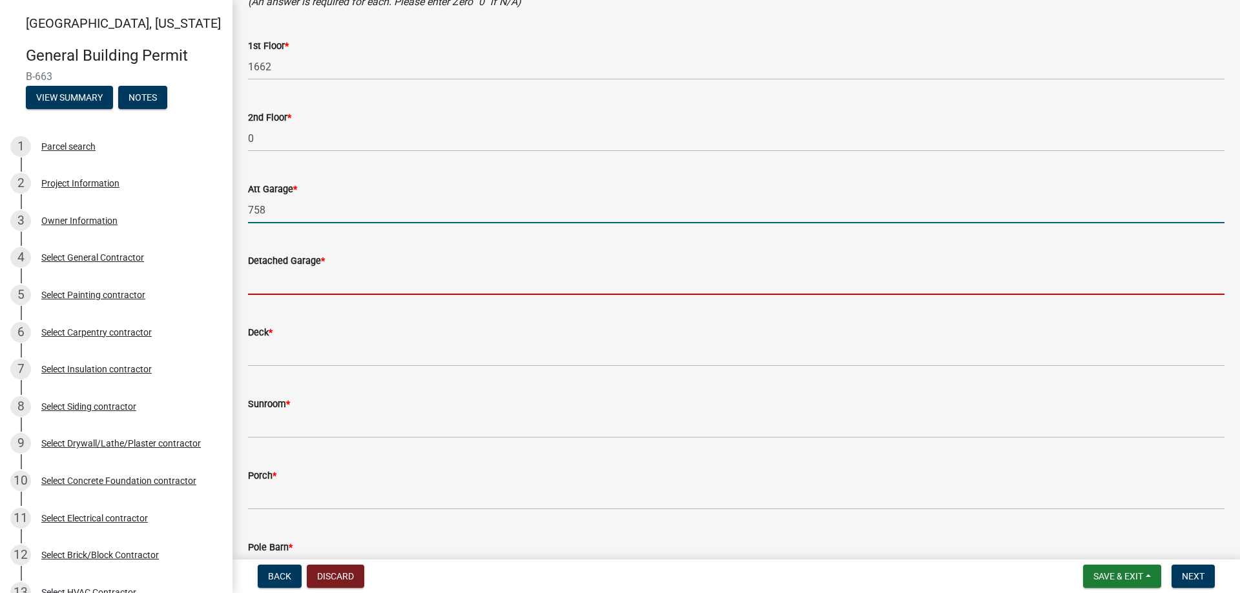
click at [277, 278] on input "text" at bounding box center [736, 282] width 976 height 26
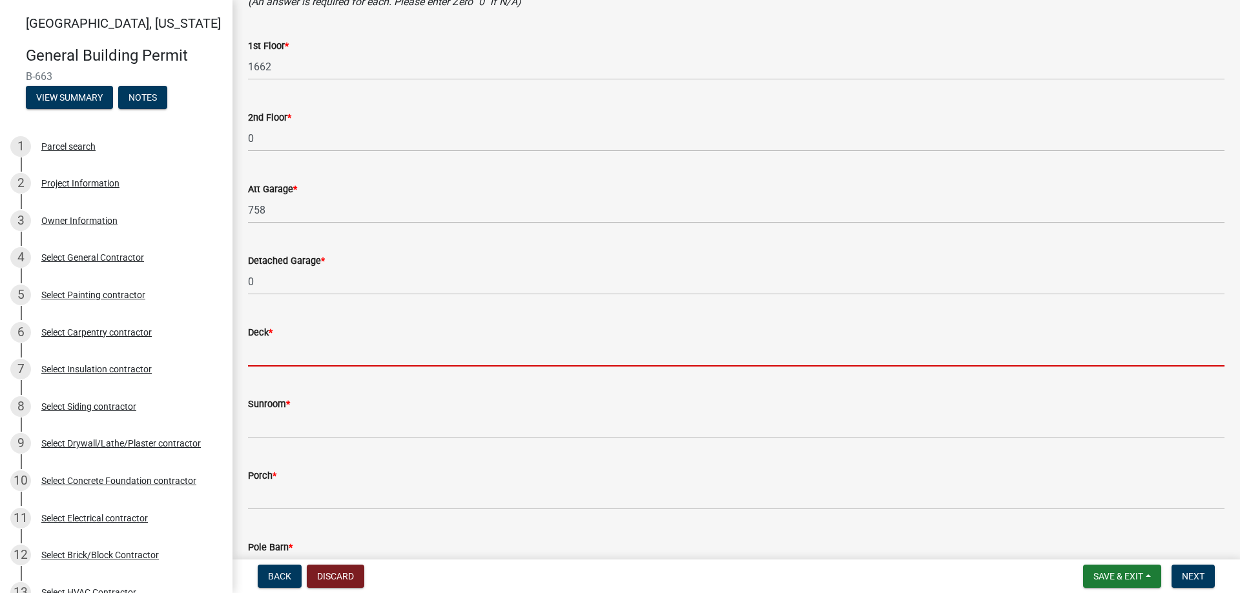
click at [274, 356] on input "text" at bounding box center [736, 353] width 976 height 26
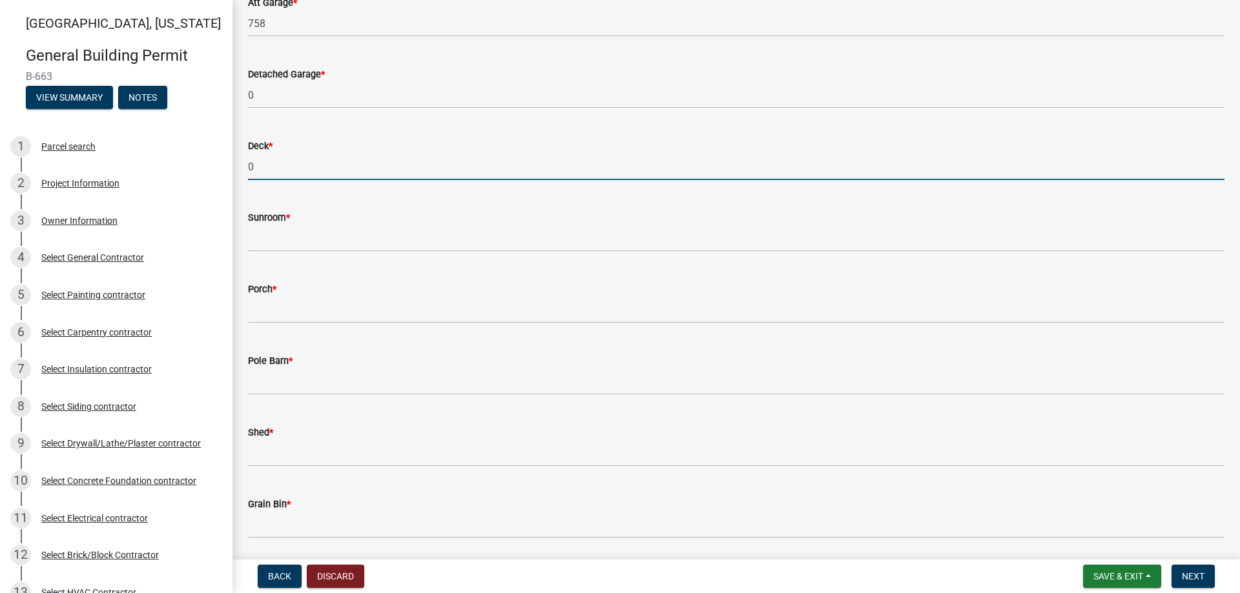
scroll to position [517, 0]
click at [260, 246] on wm-data-entity-input "Sunroom *" at bounding box center [736, 221] width 976 height 72
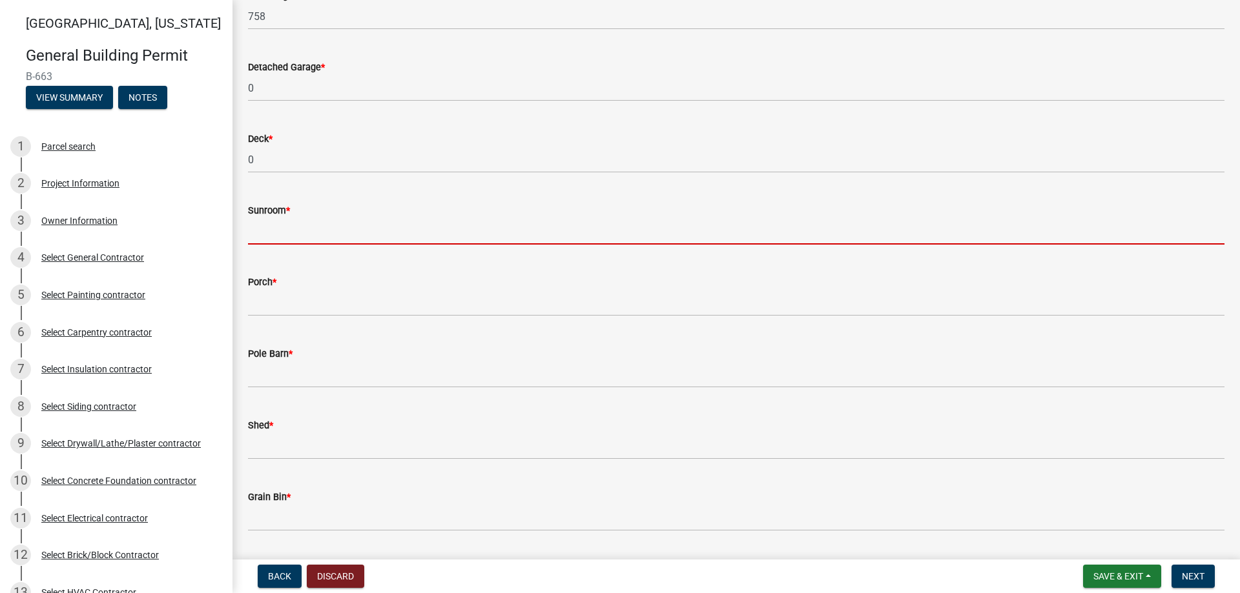
click at [256, 231] on input "text" at bounding box center [736, 231] width 976 height 26
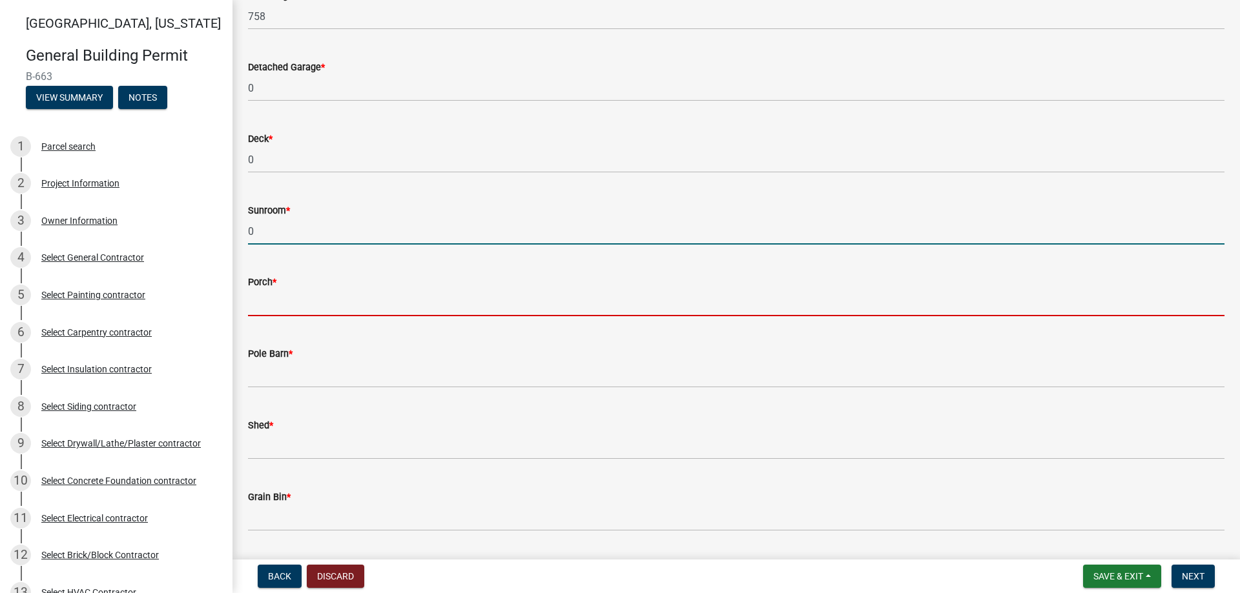
click at [256, 302] on input "text" at bounding box center [736, 303] width 976 height 26
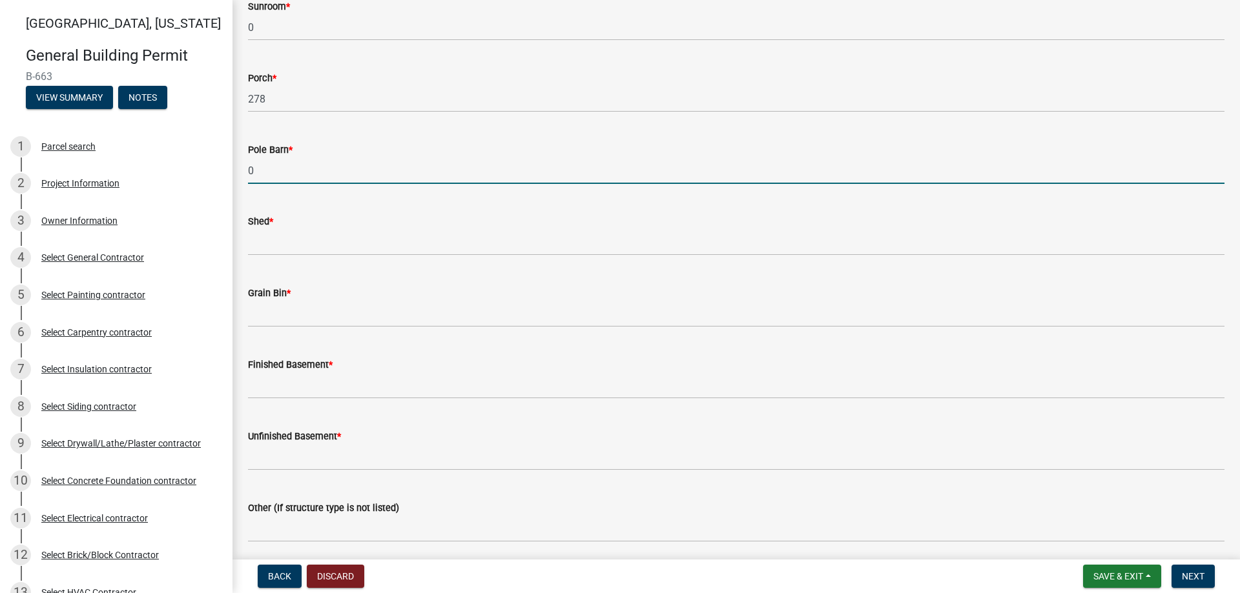
scroll to position [775, 0]
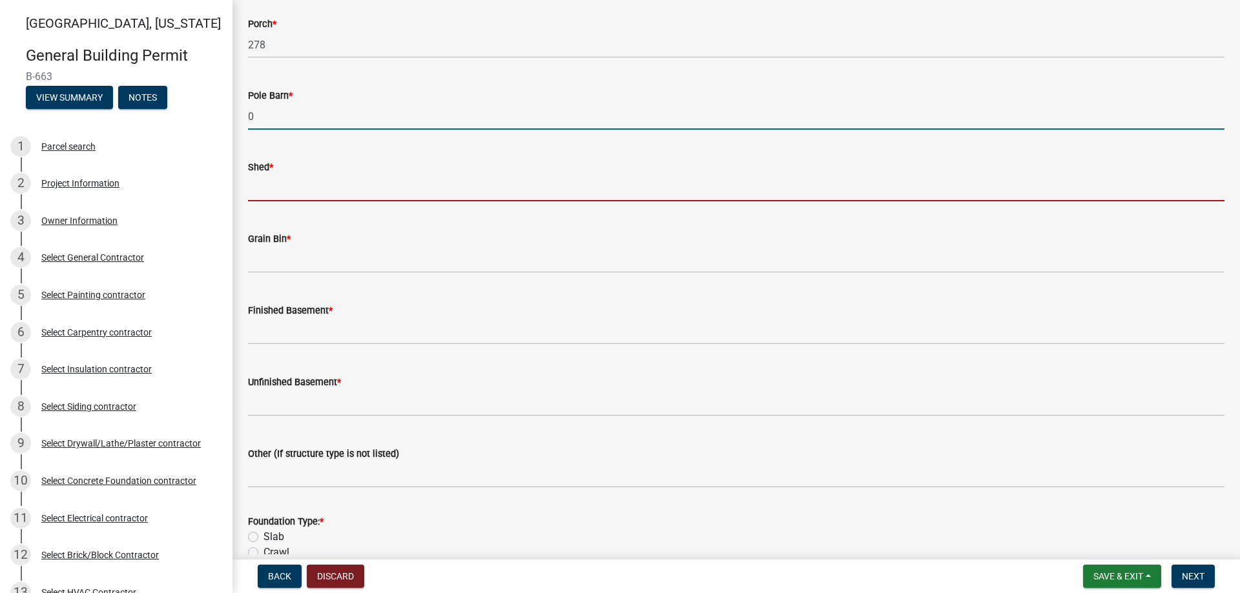
click at [278, 189] on input "text" at bounding box center [736, 188] width 976 height 26
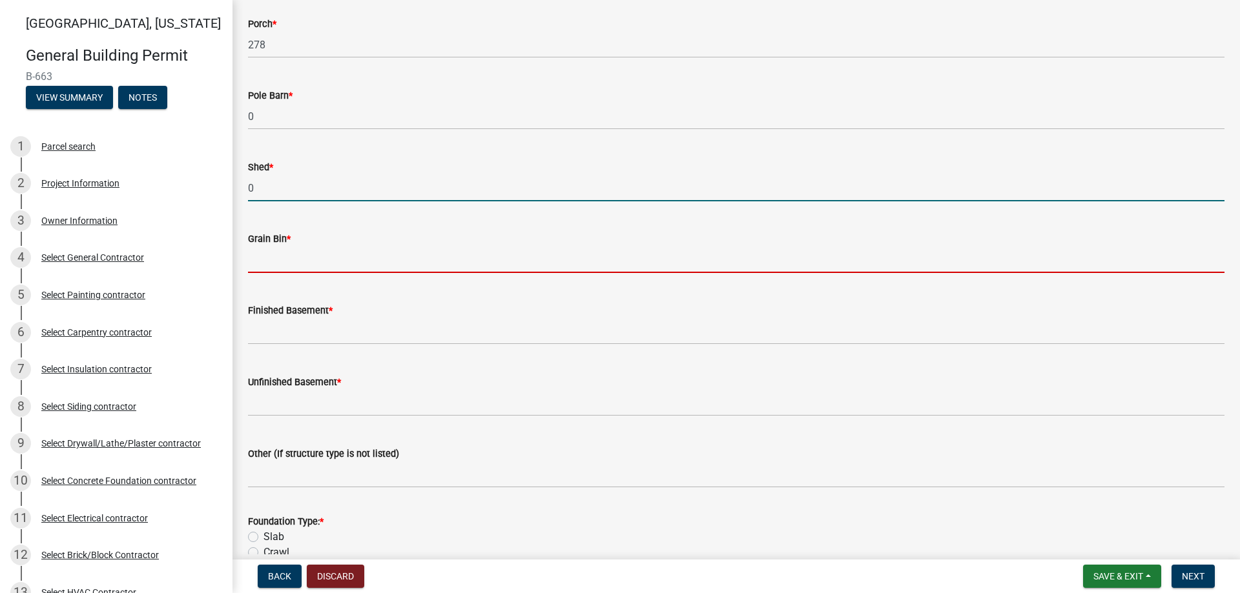
click at [284, 260] on input "text" at bounding box center [736, 260] width 976 height 26
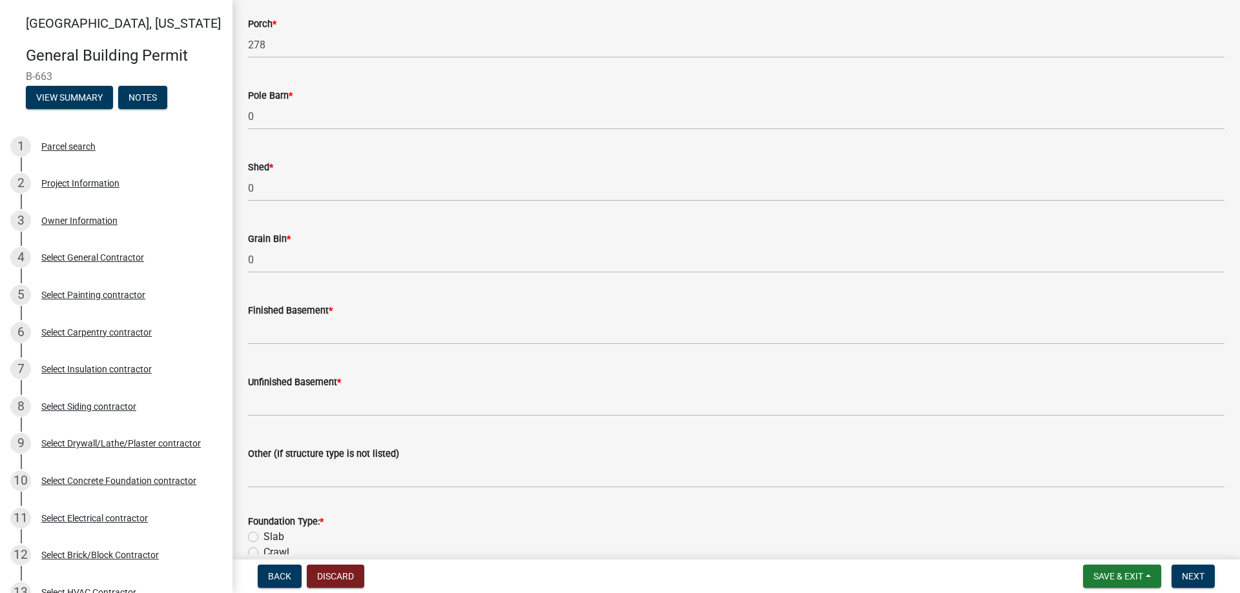
drag, startPoint x: 256, startPoint y: 313, endPoint x: 257, endPoint y: 320, distance: 6.5
click at [257, 320] on form "Finished Basement *" at bounding box center [736, 324] width 976 height 42
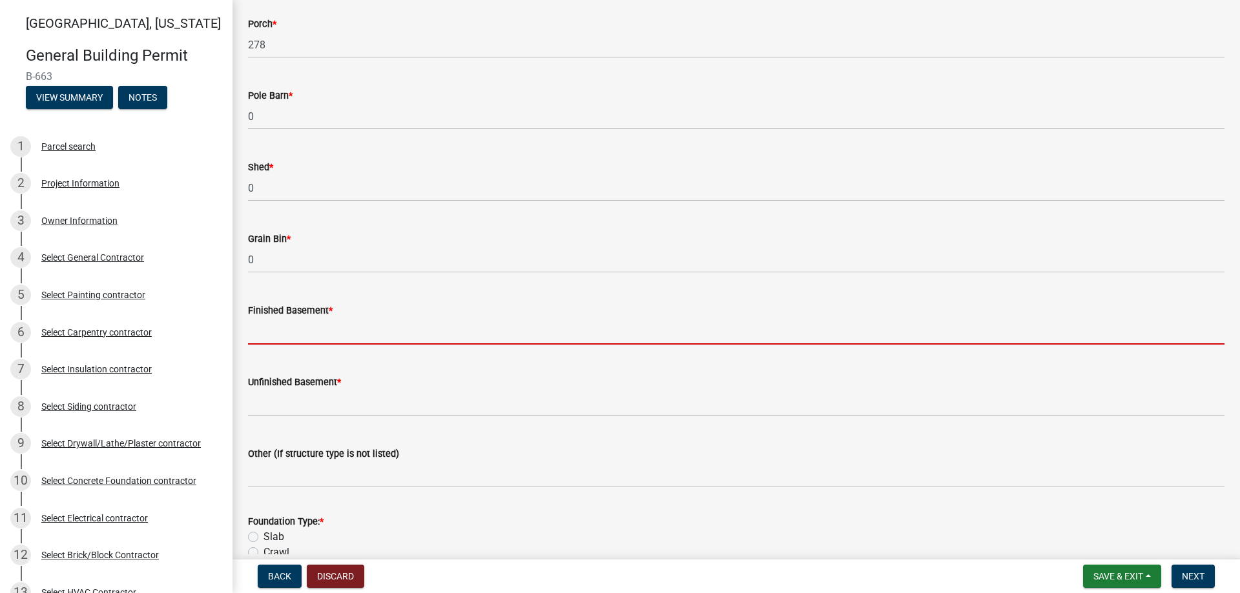
click at [258, 328] on input "text" at bounding box center [736, 331] width 976 height 26
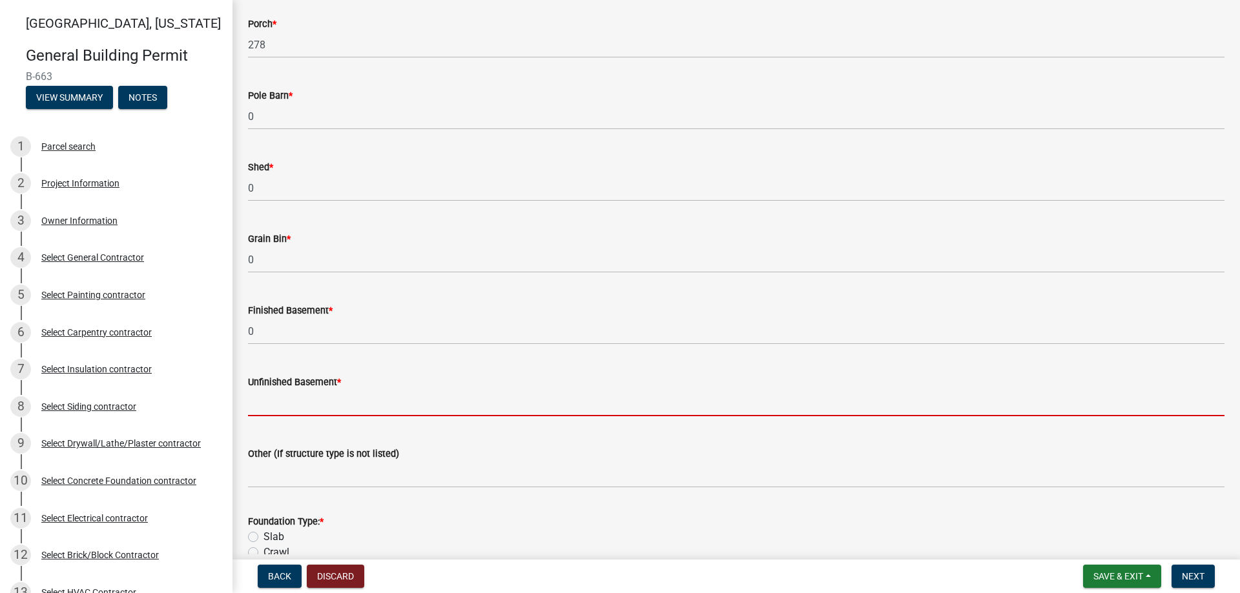
click at [260, 409] on input "text" at bounding box center [736, 403] width 976 height 26
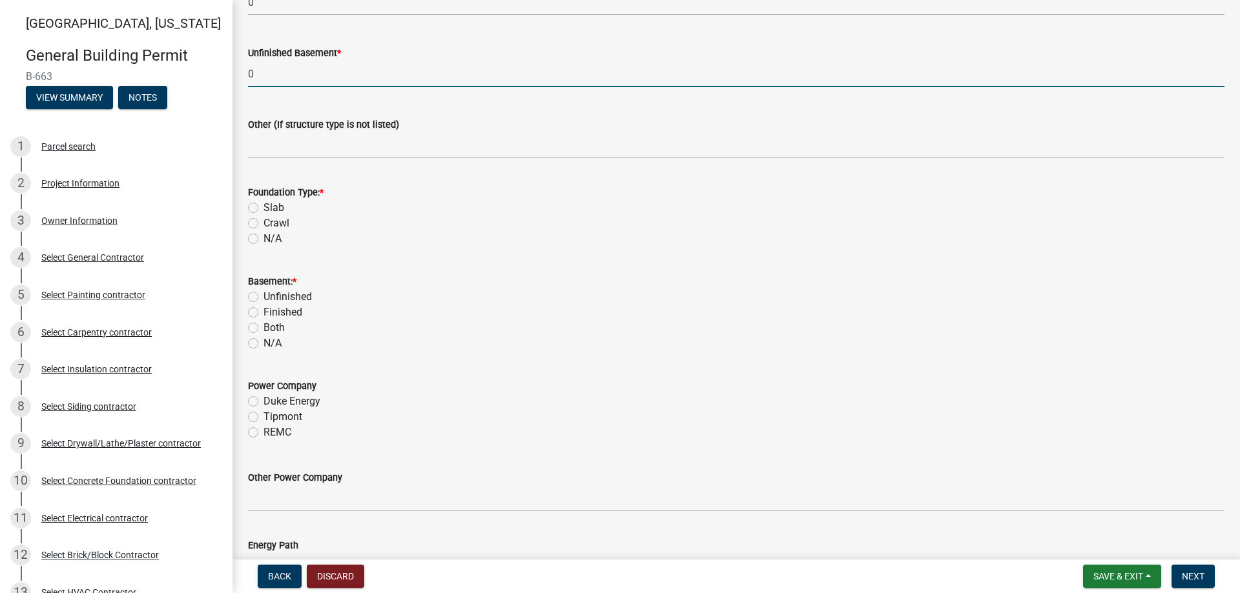
scroll to position [1227, 0]
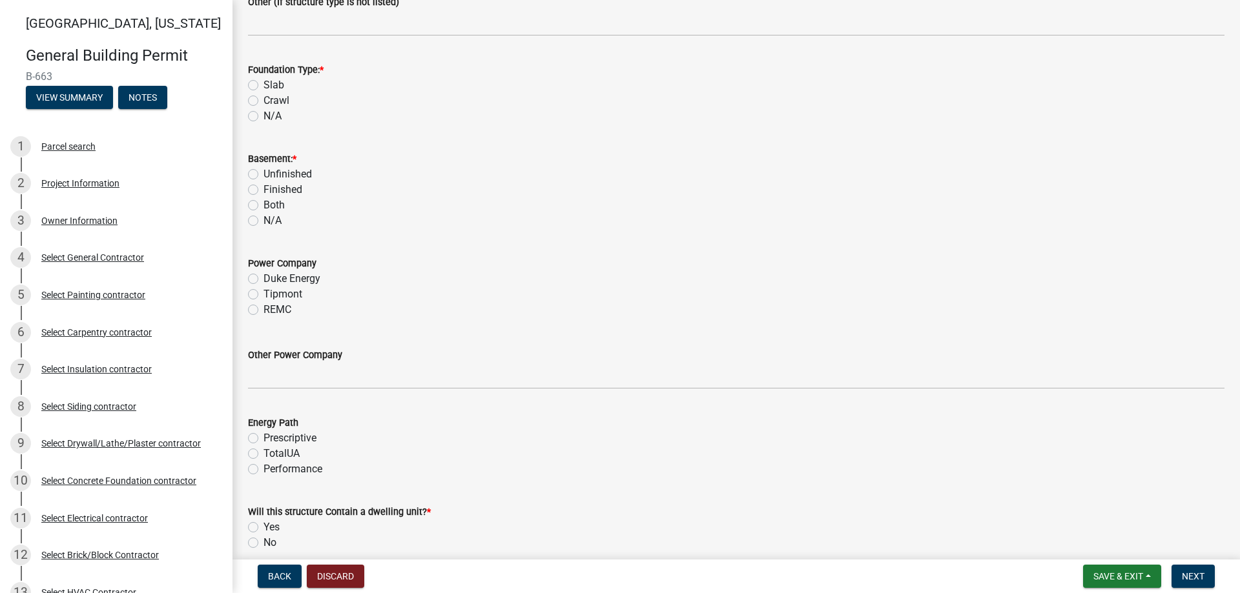
click at [263, 82] on label "Slab" at bounding box center [273, 84] width 21 height 15
click at [263, 82] on input "Slab" at bounding box center [267, 81] width 8 height 8
click at [263, 222] on label "N/A" at bounding box center [272, 220] width 18 height 15
click at [263, 222] on input "N/A" at bounding box center [267, 217] width 8 height 8
click at [263, 295] on label "Tipmont" at bounding box center [282, 294] width 39 height 15
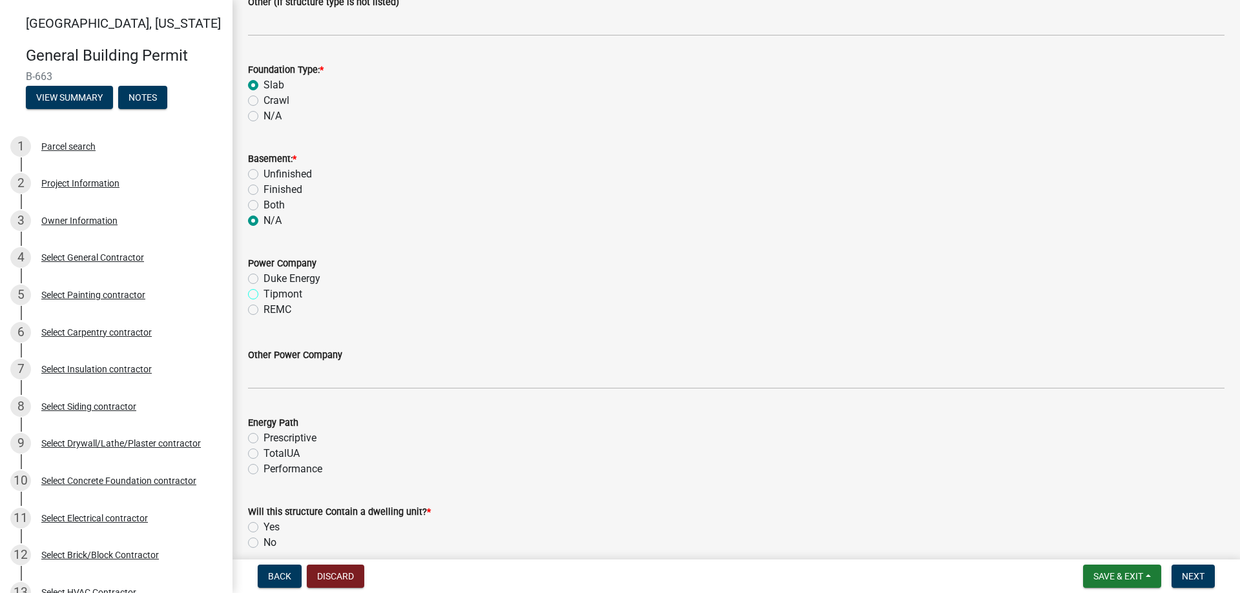
click at [263, 295] on input "Tipmont" at bounding box center [267, 291] width 8 height 8
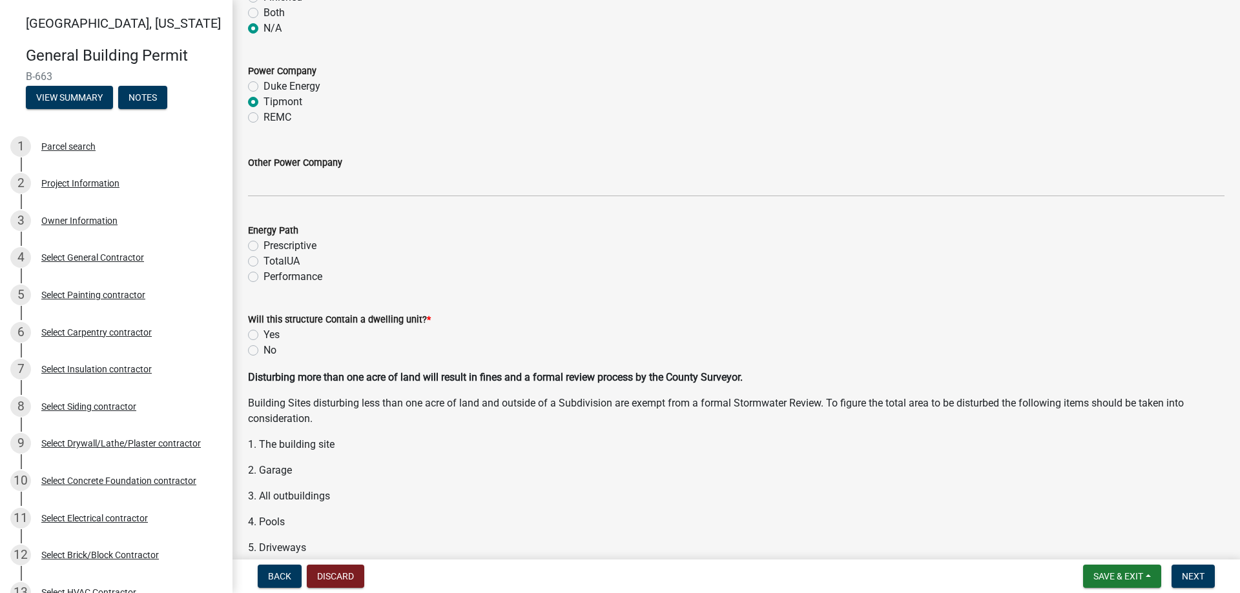
scroll to position [1421, 0]
click at [263, 274] on label "Performance" at bounding box center [292, 275] width 59 height 15
click at [263, 274] on input "Performance" at bounding box center [267, 272] width 8 height 8
click at [263, 331] on label "Yes" at bounding box center [271, 333] width 16 height 15
click at [263, 331] on input "Yes" at bounding box center [267, 330] width 8 height 8
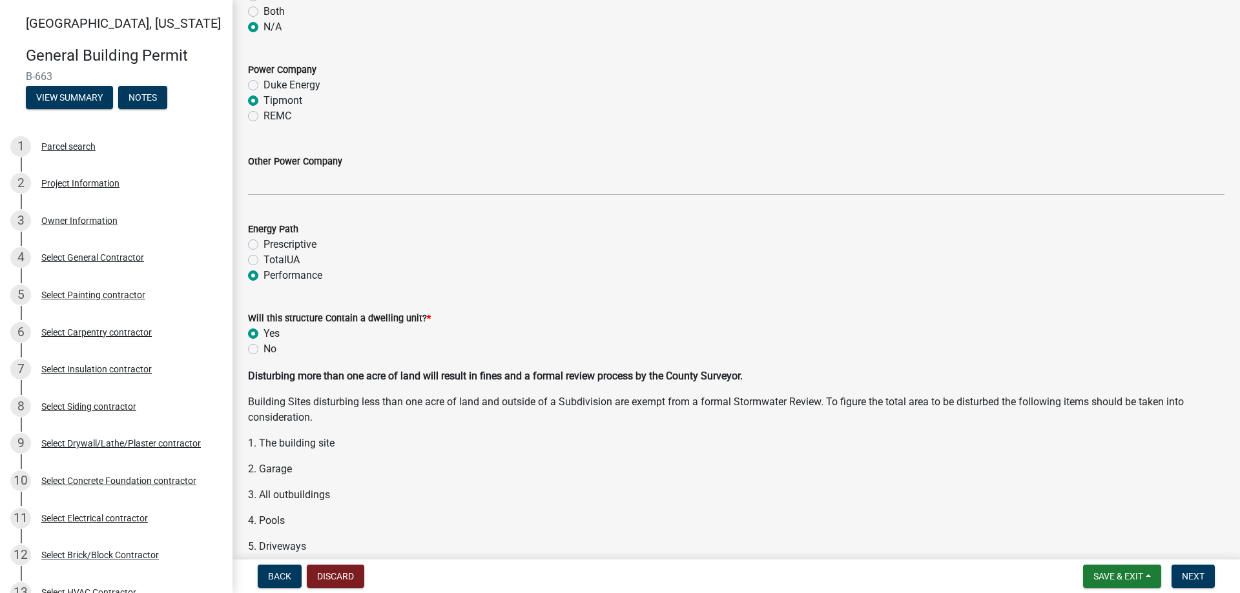
scroll to position [1658, 0]
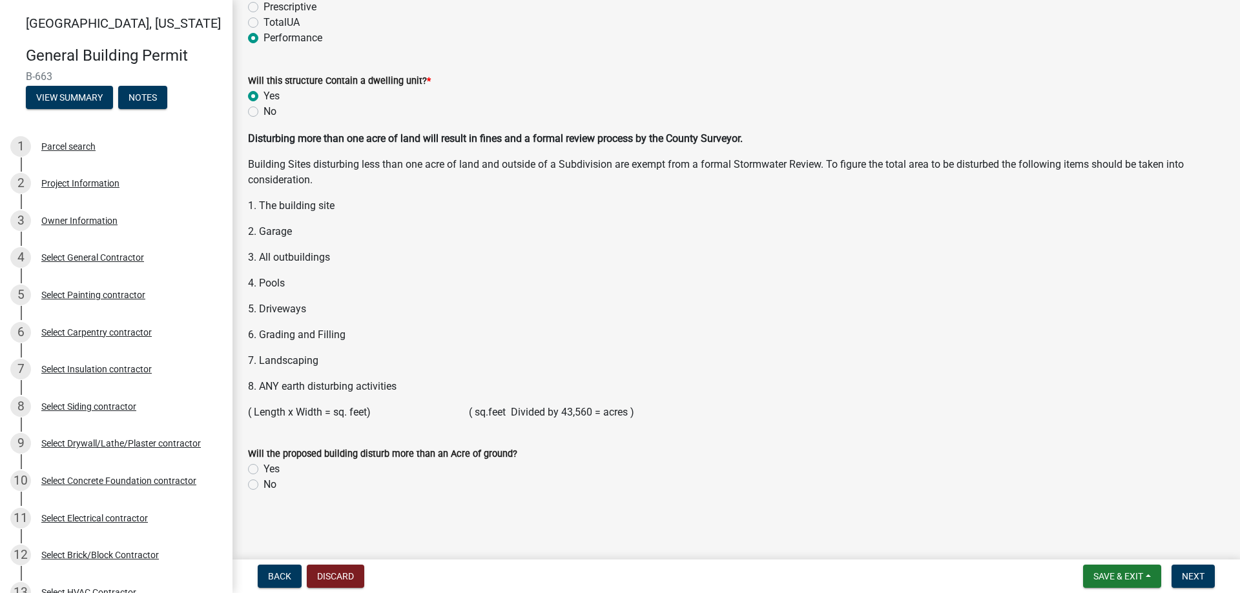
click at [257, 490] on div "No" at bounding box center [736, 484] width 976 height 15
click at [263, 487] on label "No" at bounding box center [269, 484] width 13 height 15
click at [263, 486] on input "No" at bounding box center [267, 481] width 8 height 8
click at [1195, 570] on button "Next" at bounding box center [1192, 576] width 43 height 23
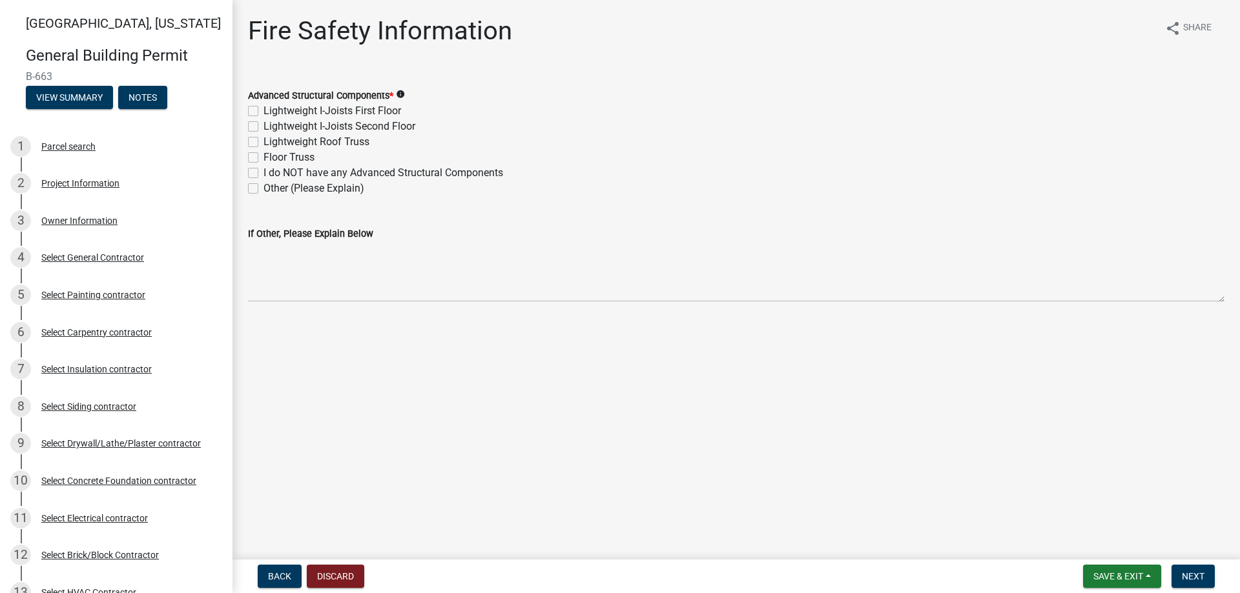
click at [263, 142] on label "Lightweight Roof Truss" at bounding box center [316, 141] width 106 height 15
click at [263, 142] on input "Lightweight Roof Truss" at bounding box center [267, 138] width 8 height 8
click at [1201, 573] on span "Next" at bounding box center [1193, 577] width 23 height 10
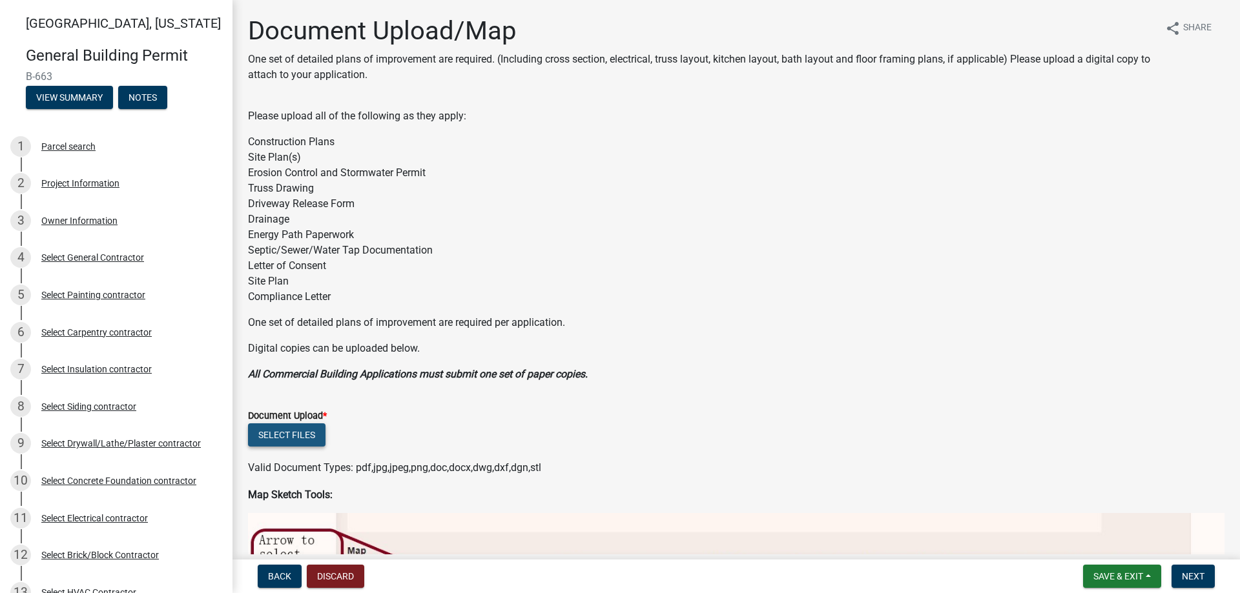
click at [293, 433] on button "Select files" at bounding box center [286, 435] width 77 height 23
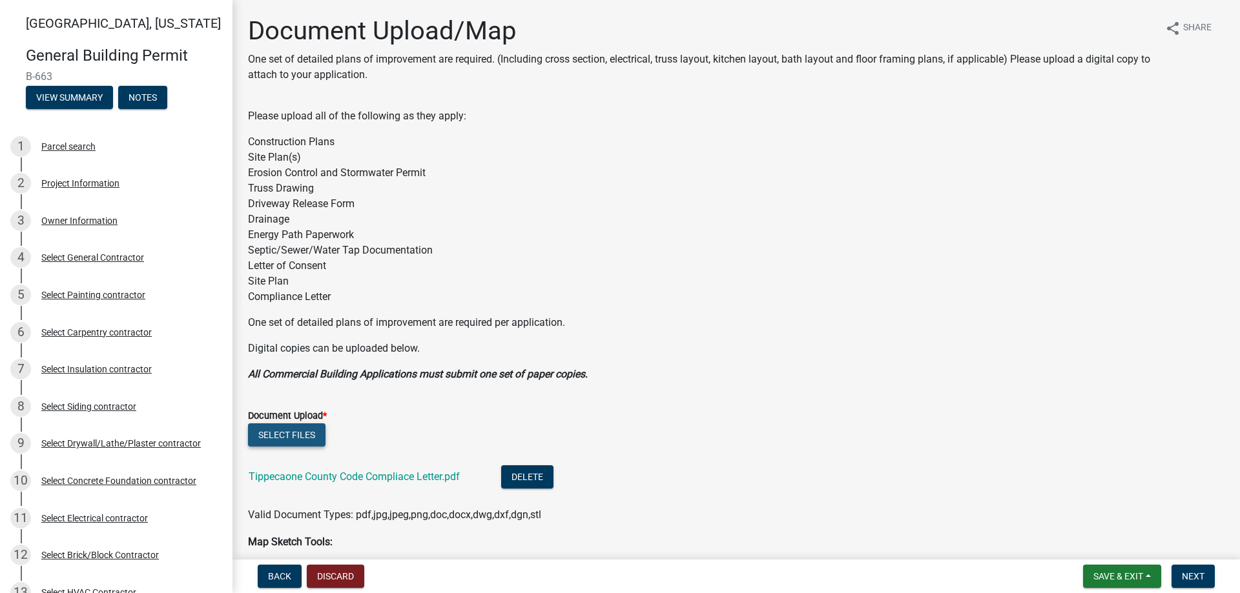
click at [296, 436] on button "Select files" at bounding box center [286, 435] width 77 height 23
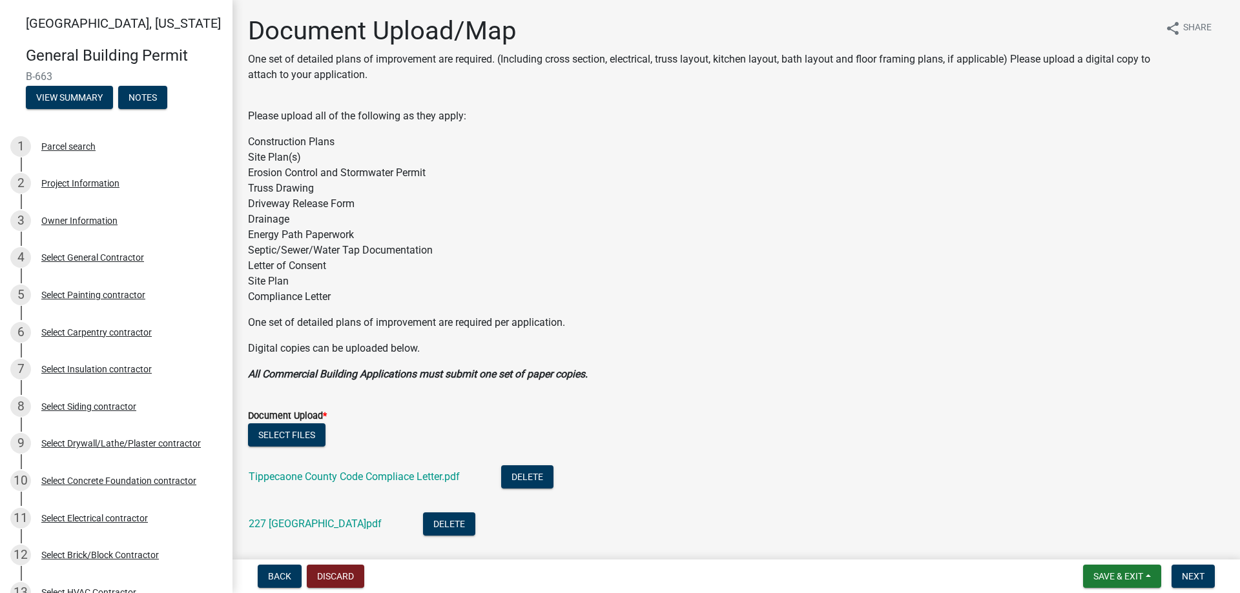
click at [269, 451] on ul "Tippecaone County Code Compliace Letter.pdf Delete 227 Stonehenge [GEOGRAPHIC_D…" at bounding box center [736, 502] width 976 height 105
click at [273, 439] on button "Select files" at bounding box center [286, 435] width 77 height 23
click at [302, 434] on button "Select files" at bounding box center [286, 435] width 77 height 23
click at [287, 436] on button "Select files" at bounding box center [286, 435] width 77 height 23
click at [281, 441] on button "Select files" at bounding box center [286, 435] width 77 height 23
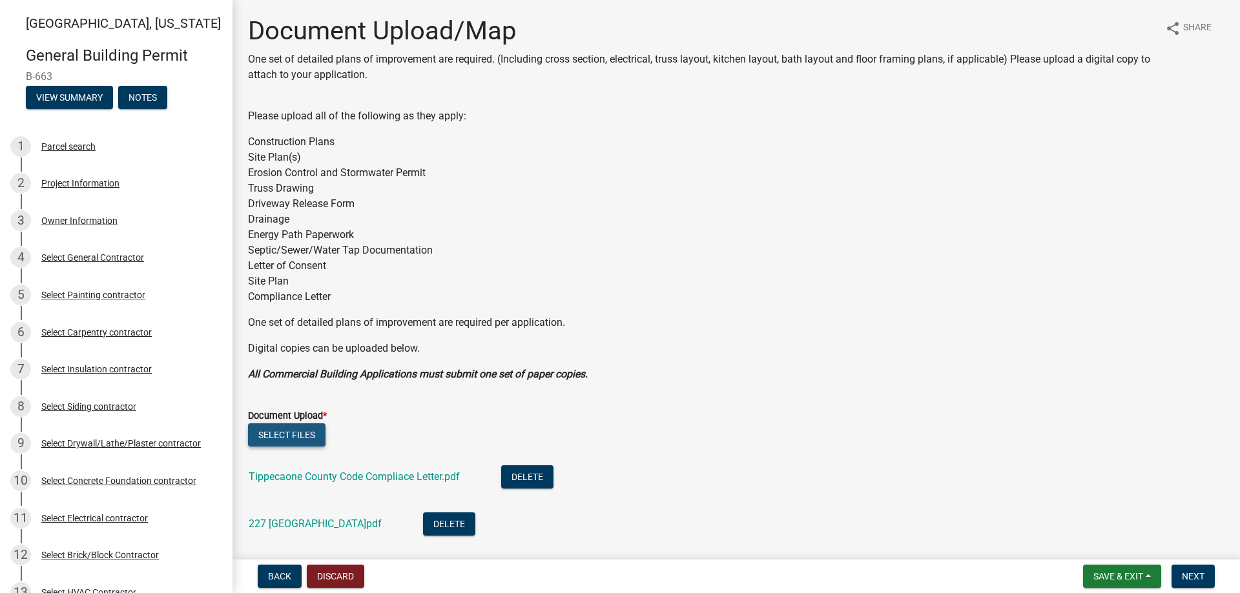
click at [315, 432] on button "Select files" at bounding box center [286, 435] width 77 height 23
click at [318, 437] on button "Select files" at bounding box center [286, 435] width 77 height 23
click at [288, 428] on button "Select files" at bounding box center [286, 435] width 77 height 23
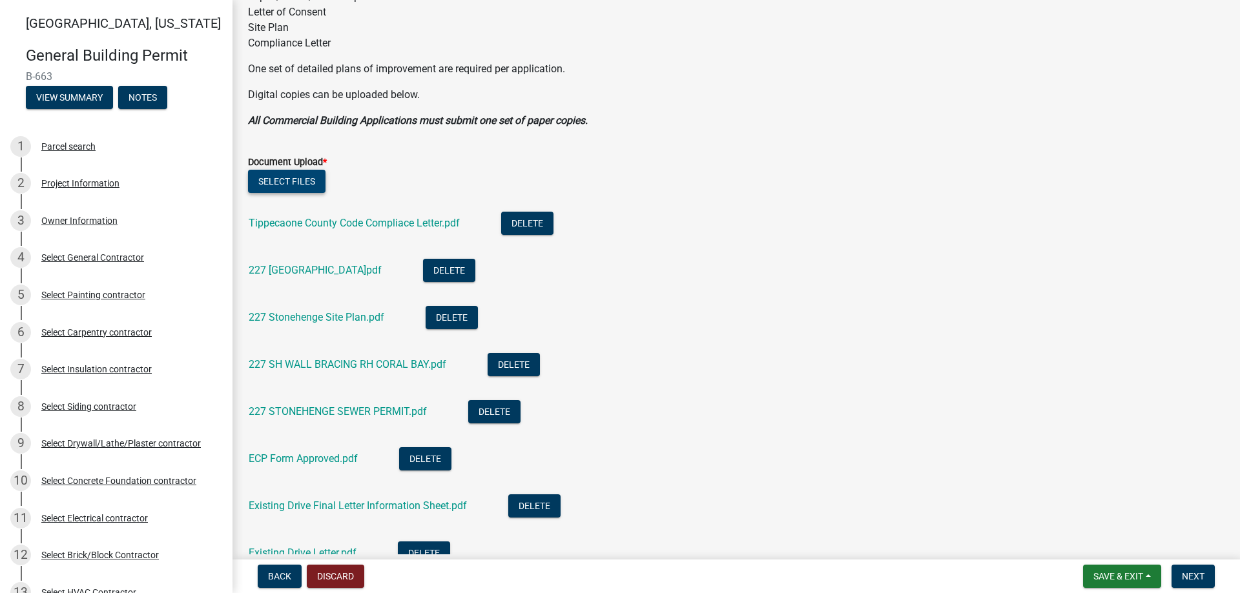
scroll to position [258, 0]
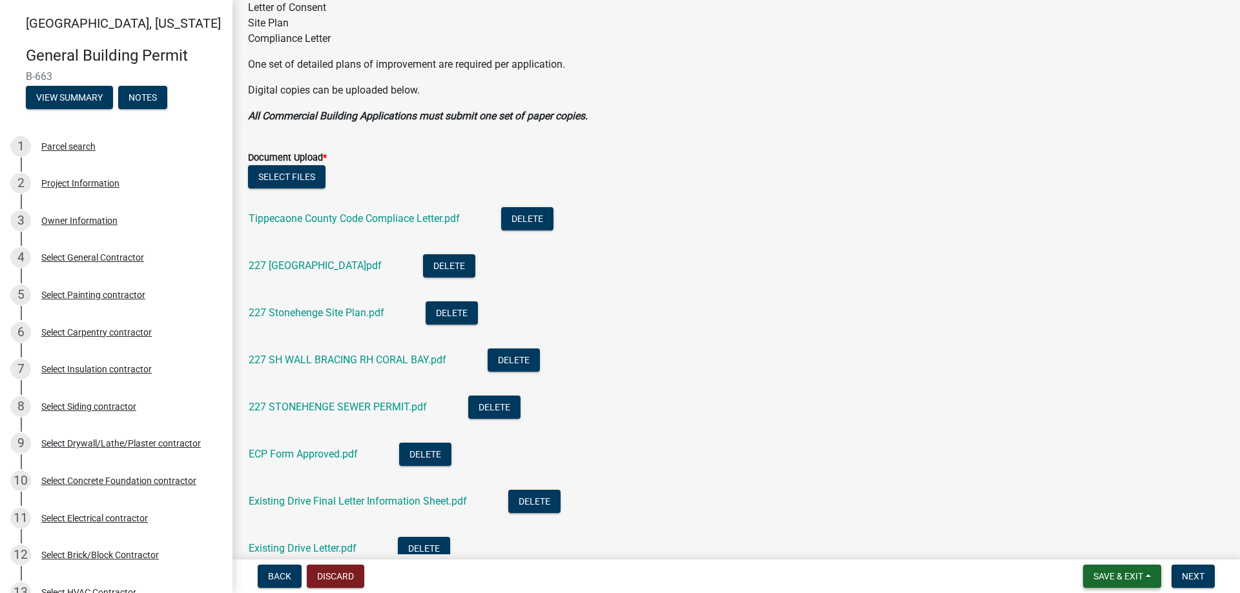
click at [1104, 575] on span "Save & Exit" at bounding box center [1118, 577] width 50 height 10
click at [1097, 550] on button "Save & Exit" at bounding box center [1109, 543] width 103 height 31
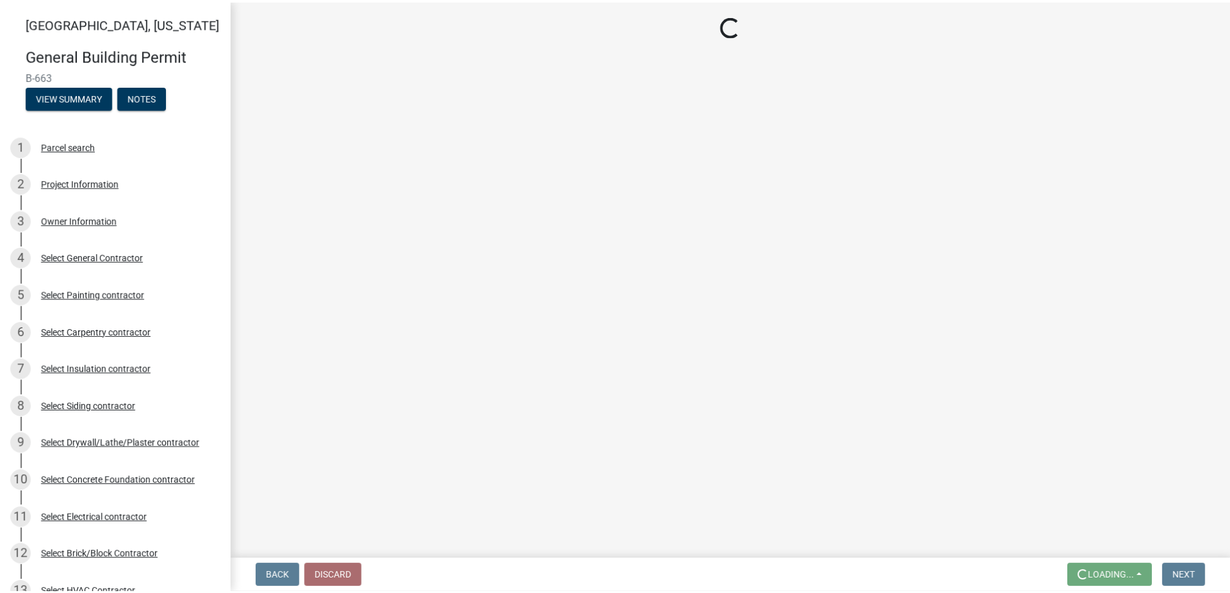
scroll to position [0, 0]
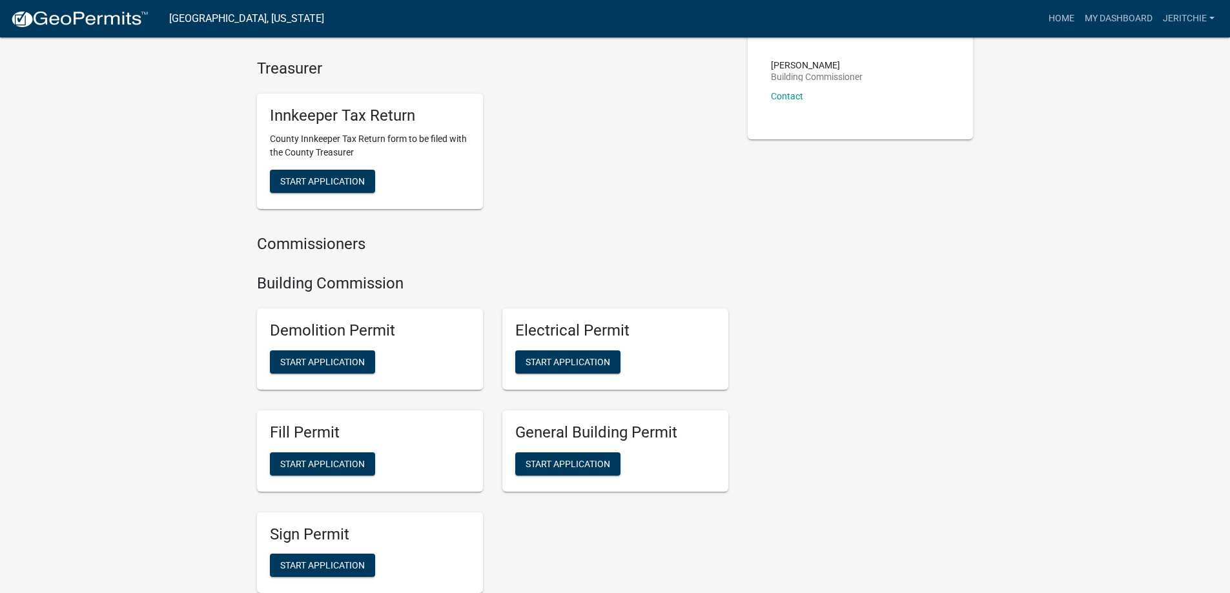
scroll to position [452, 0]
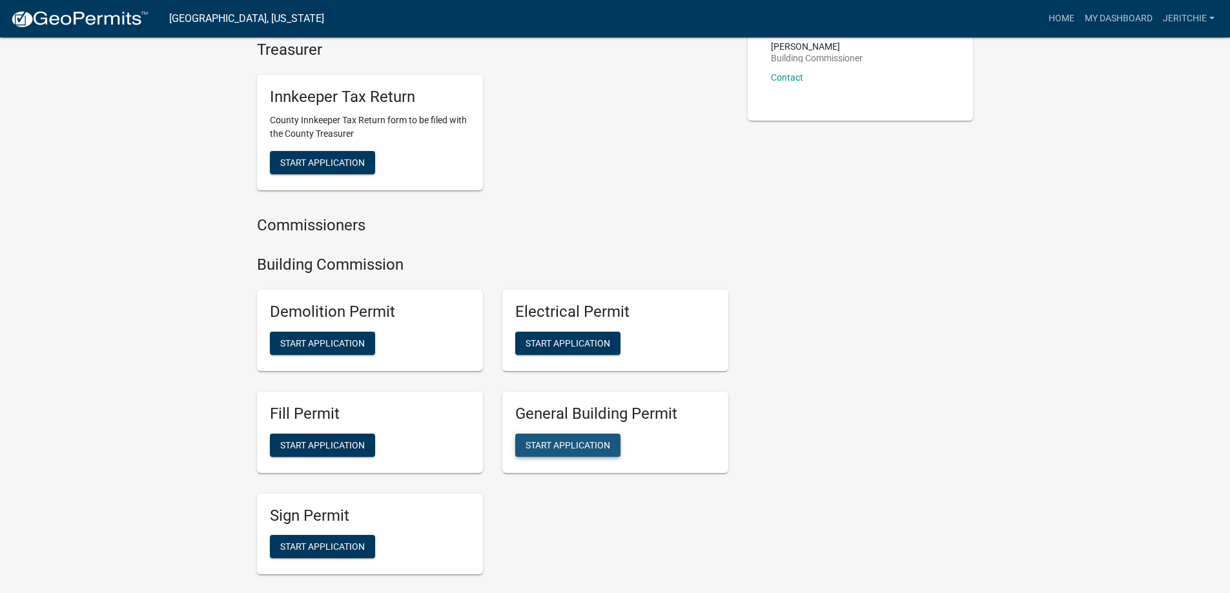
click at [552, 444] on span "Start Application" at bounding box center [568, 445] width 85 height 10
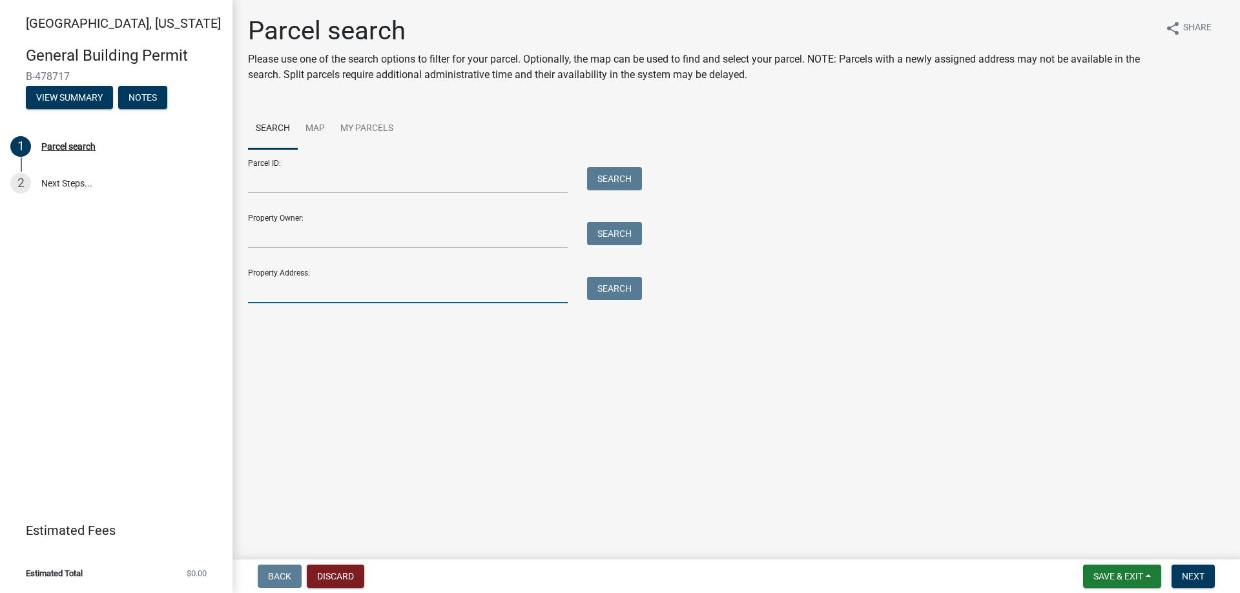
click at [266, 280] on input "Property Address:" at bounding box center [408, 290] width 320 height 26
click at [605, 287] on button "Search" at bounding box center [614, 288] width 55 height 23
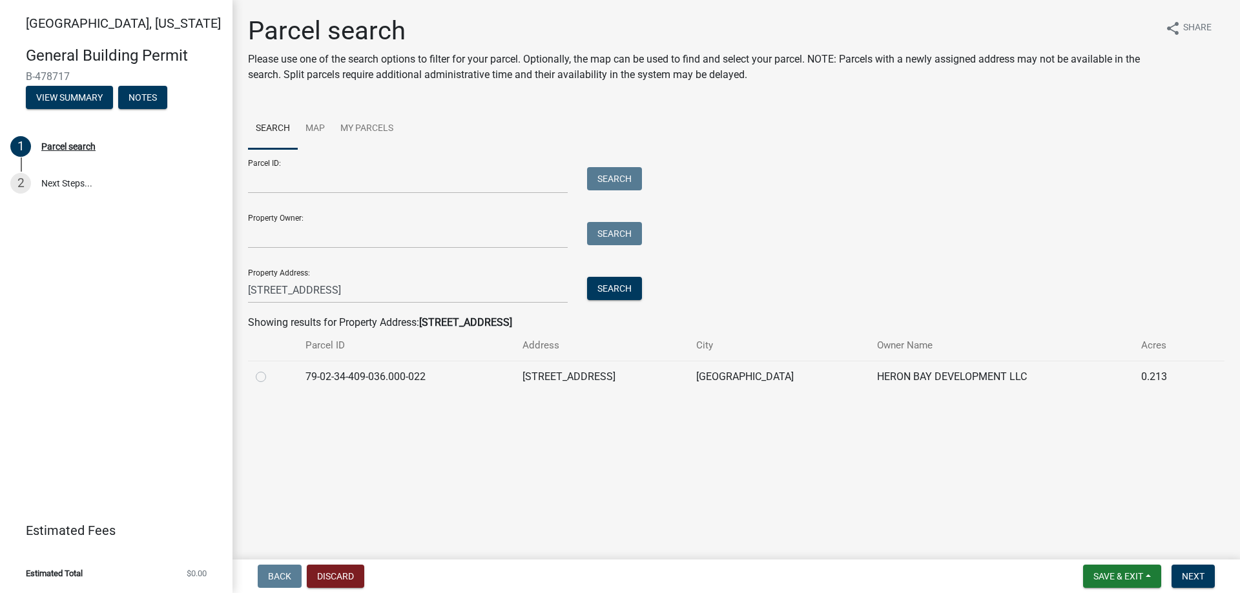
click at [271, 369] on label at bounding box center [271, 369] width 0 height 0
click at [271, 378] on input "radio" at bounding box center [275, 373] width 8 height 8
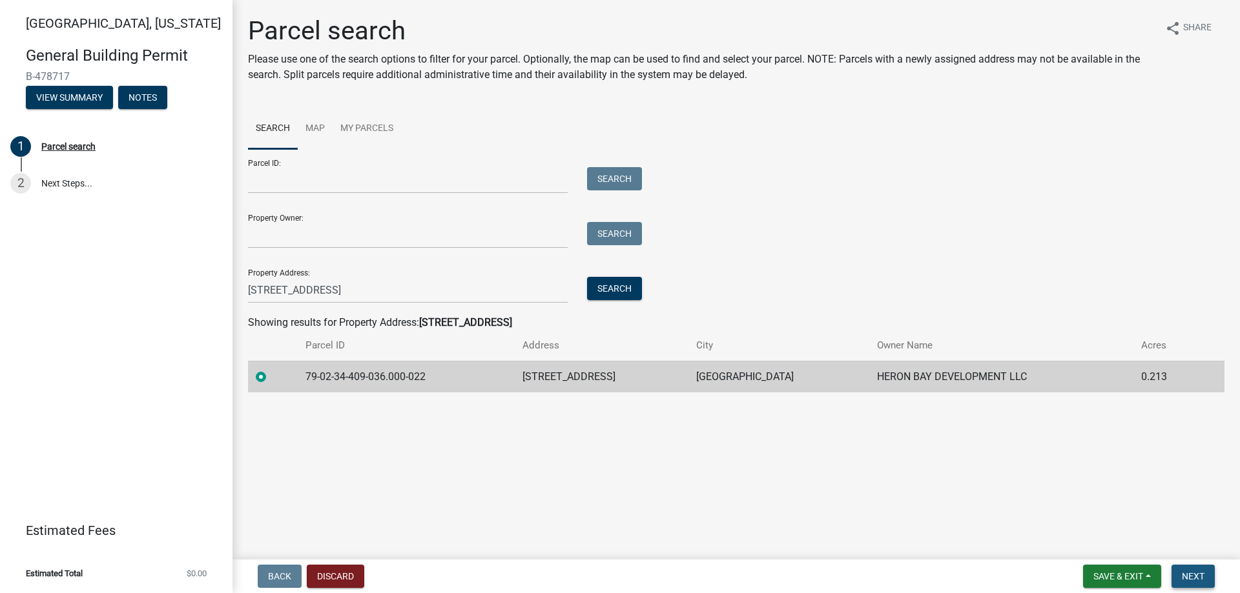
click at [1206, 568] on button "Next" at bounding box center [1192, 576] width 43 height 23
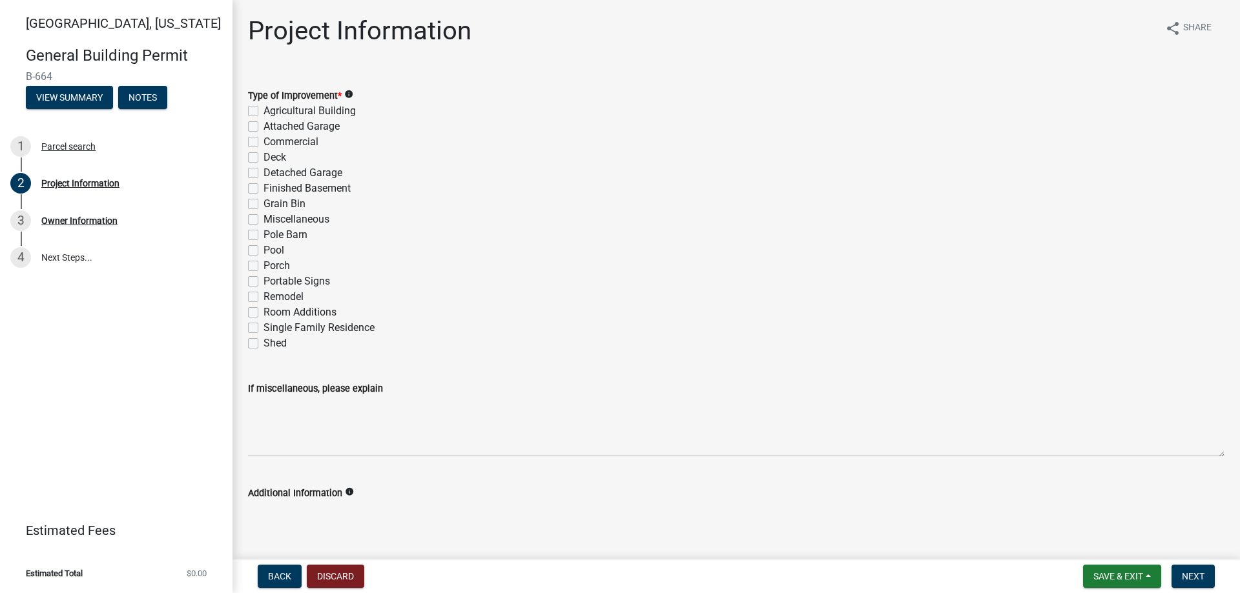
click at [260, 325] on div "Single Family Residence" at bounding box center [736, 327] width 976 height 15
click at [263, 327] on label "Single Family Residence" at bounding box center [318, 327] width 111 height 15
click at [263, 327] on input "Single Family Residence" at bounding box center [267, 324] width 8 height 8
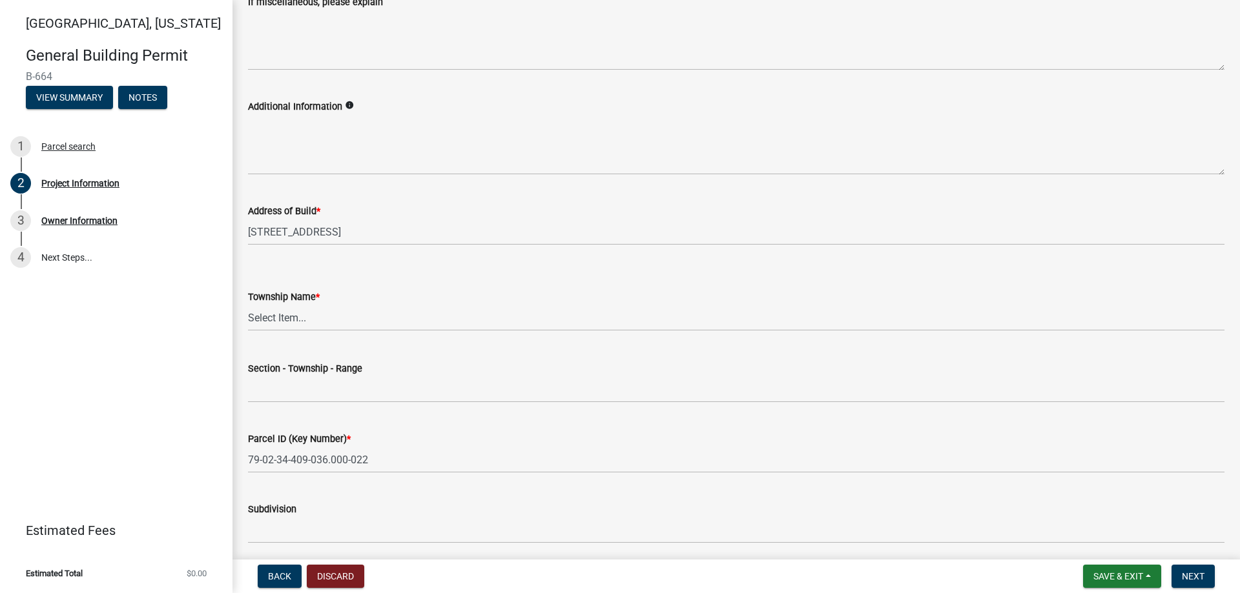
scroll to position [387, 0]
click at [258, 326] on select "Select Item... [PERSON_NAME] [PERSON_NAME] [GEOGRAPHIC_DATA][PERSON_NAME] Tippe…" at bounding box center [736, 317] width 976 height 26
click at [248, 304] on select "Select Item... [PERSON_NAME] [PERSON_NAME] [GEOGRAPHIC_DATA][PERSON_NAME] Tippe…" at bounding box center [736, 317] width 976 height 26
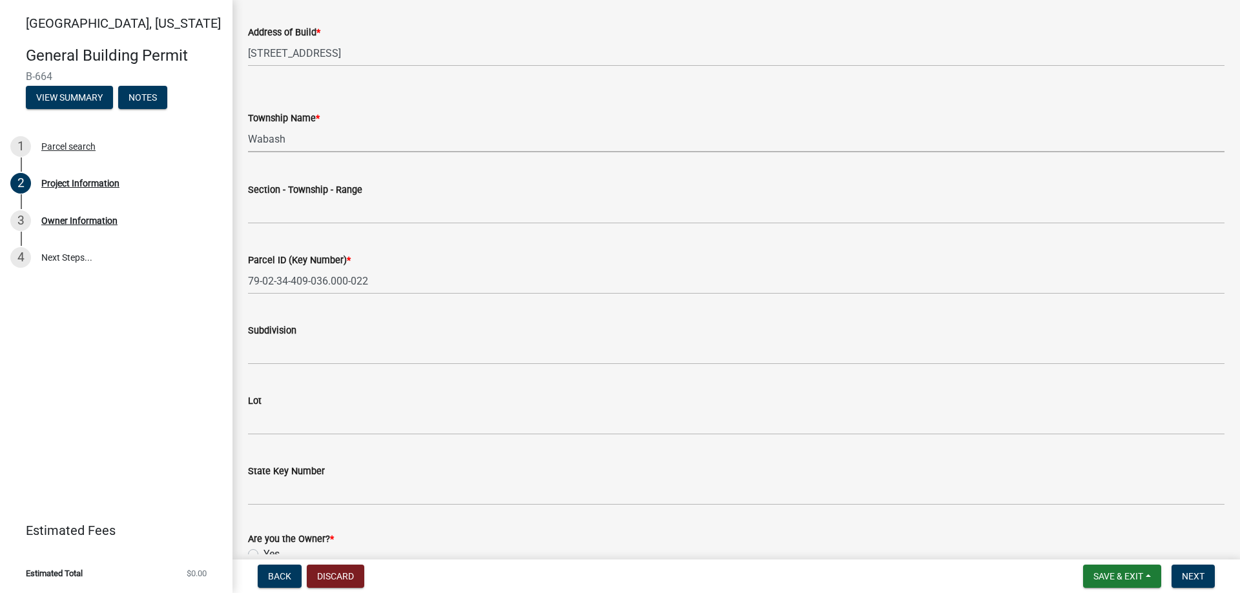
scroll to position [581, 0]
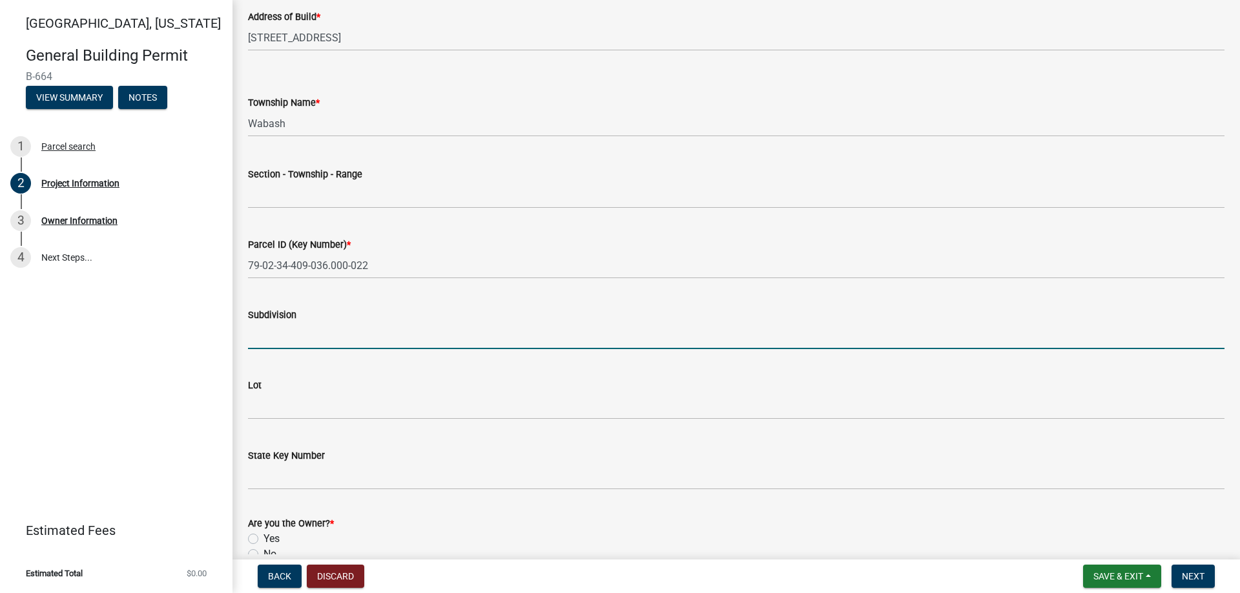
click at [273, 341] on input "Subdivision" at bounding box center [736, 336] width 976 height 26
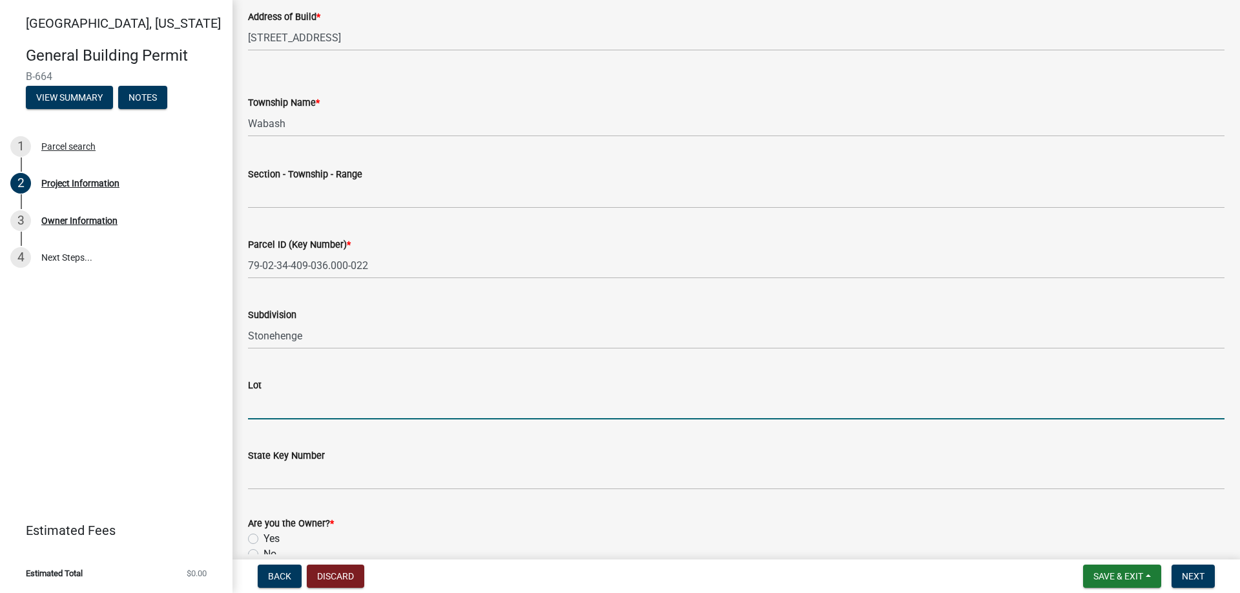
click at [267, 416] on input "Lot" at bounding box center [736, 406] width 976 height 26
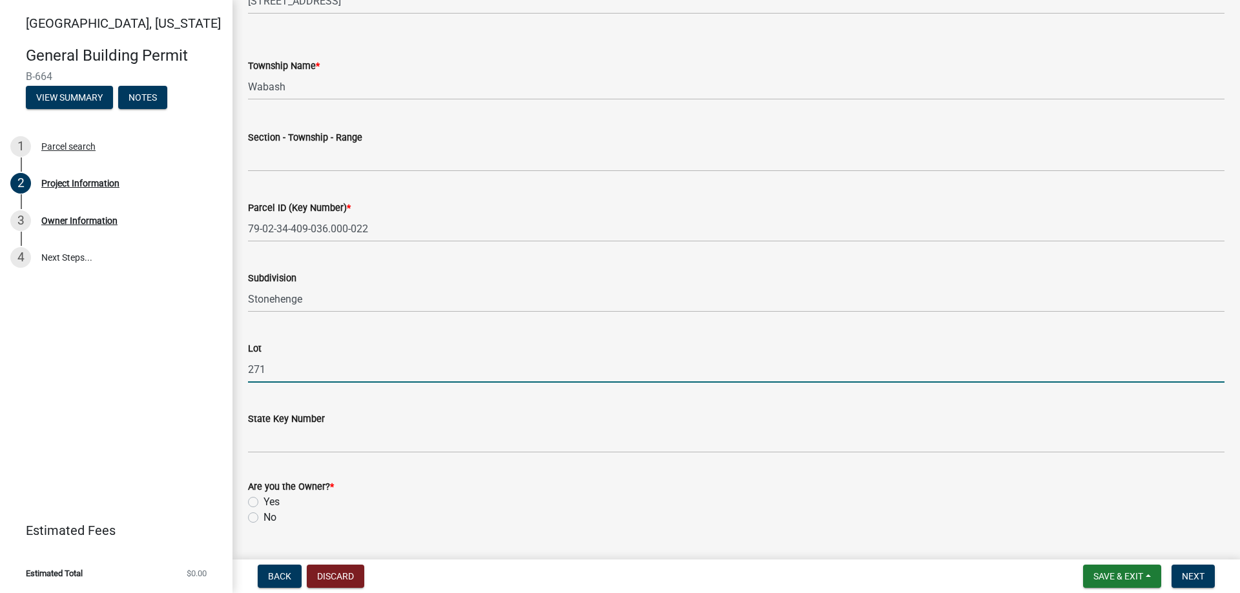
scroll to position [651, 0]
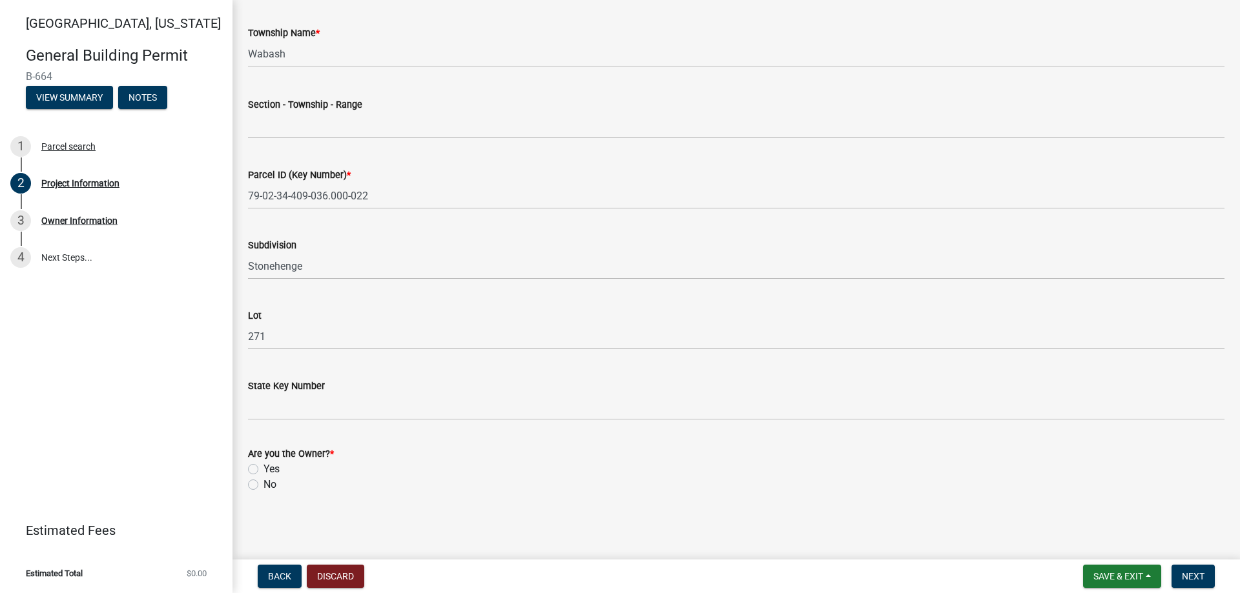
click at [263, 484] on label "No" at bounding box center [269, 484] width 13 height 15
click at [263, 484] on input "No" at bounding box center [267, 481] width 8 height 8
click at [1199, 573] on span "Next" at bounding box center [1193, 577] width 23 height 10
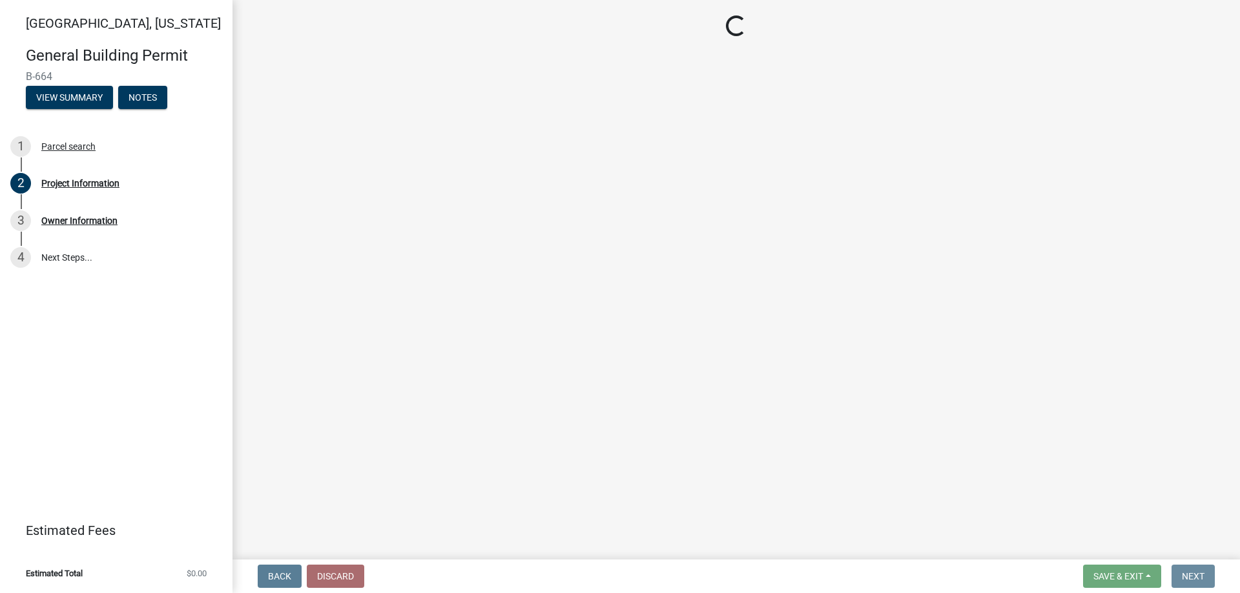
scroll to position [0, 0]
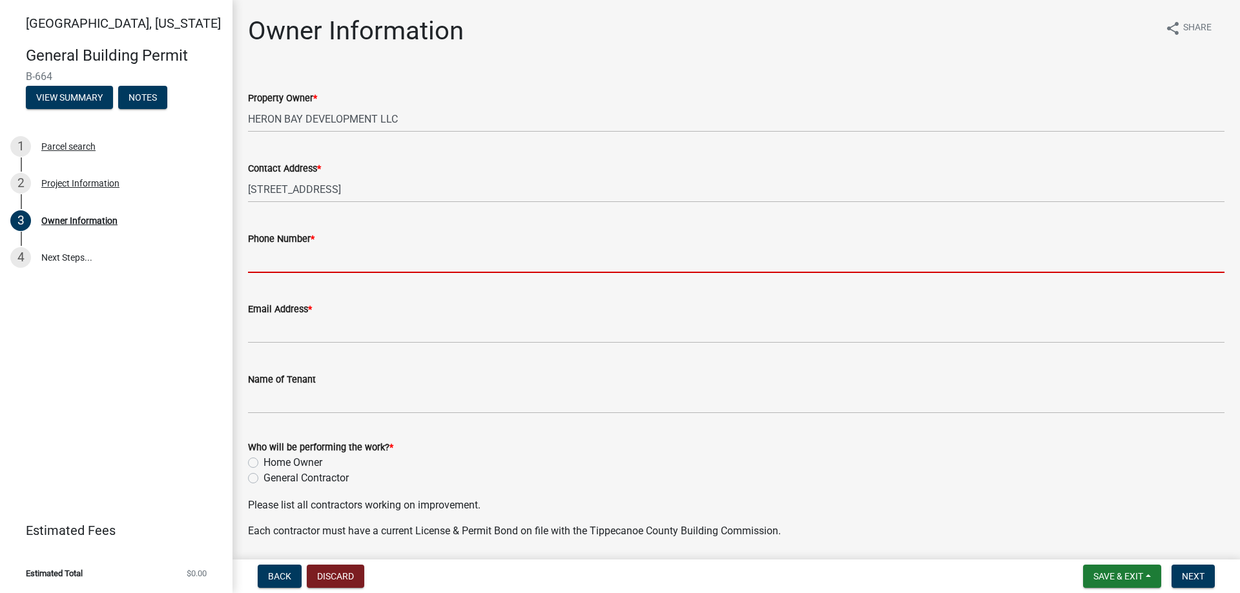
click at [302, 260] on input "Phone Number *" at bounding box center [736, 260] width 976 height 26
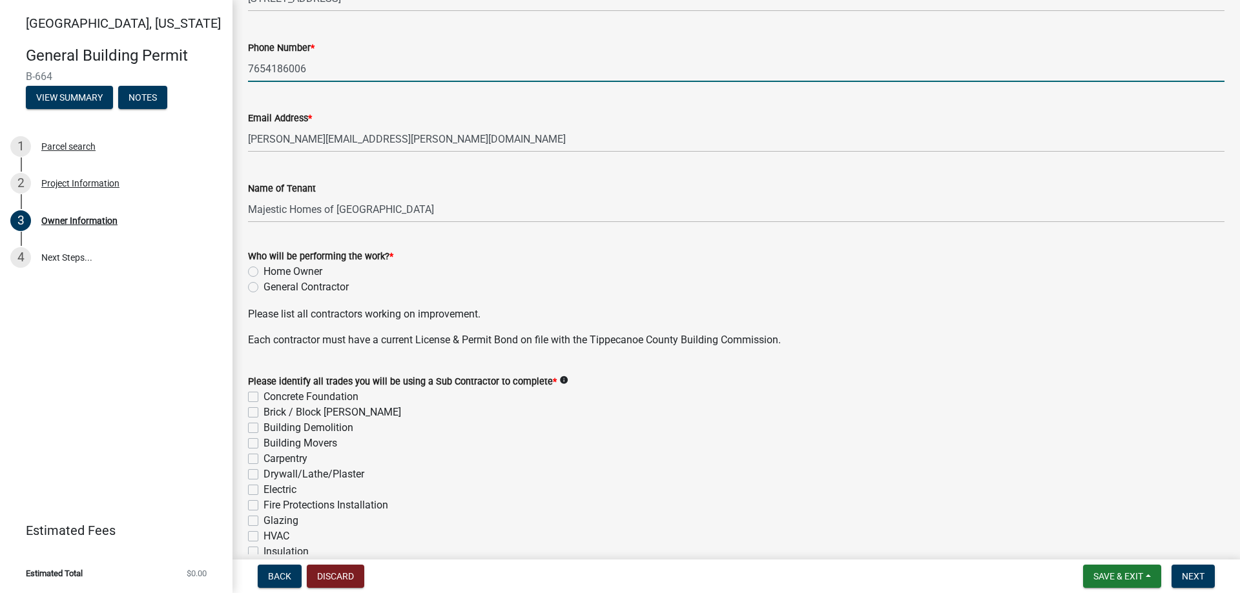
scroll to position [194, 0]
click at [263, 283] on label "General Contractor" at bounding box center [305, 284] width 85 height 15
click at [263, 283] on input "General Contractor" at bounding box center [267, 281] width 8 height 8
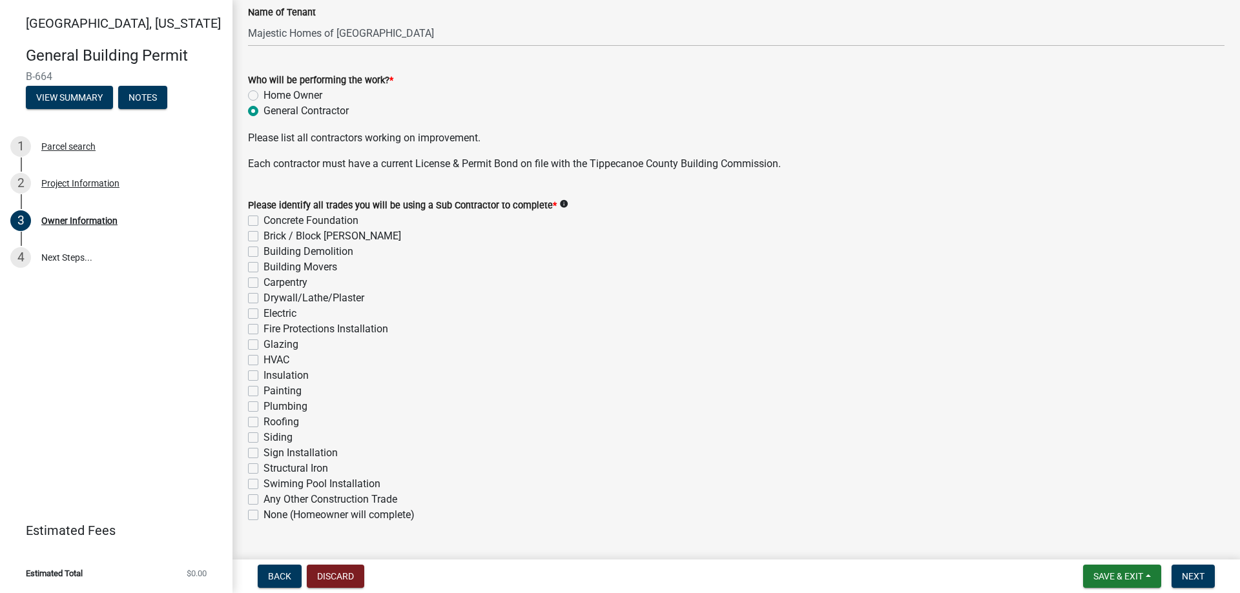
scroll to position [398, 0]
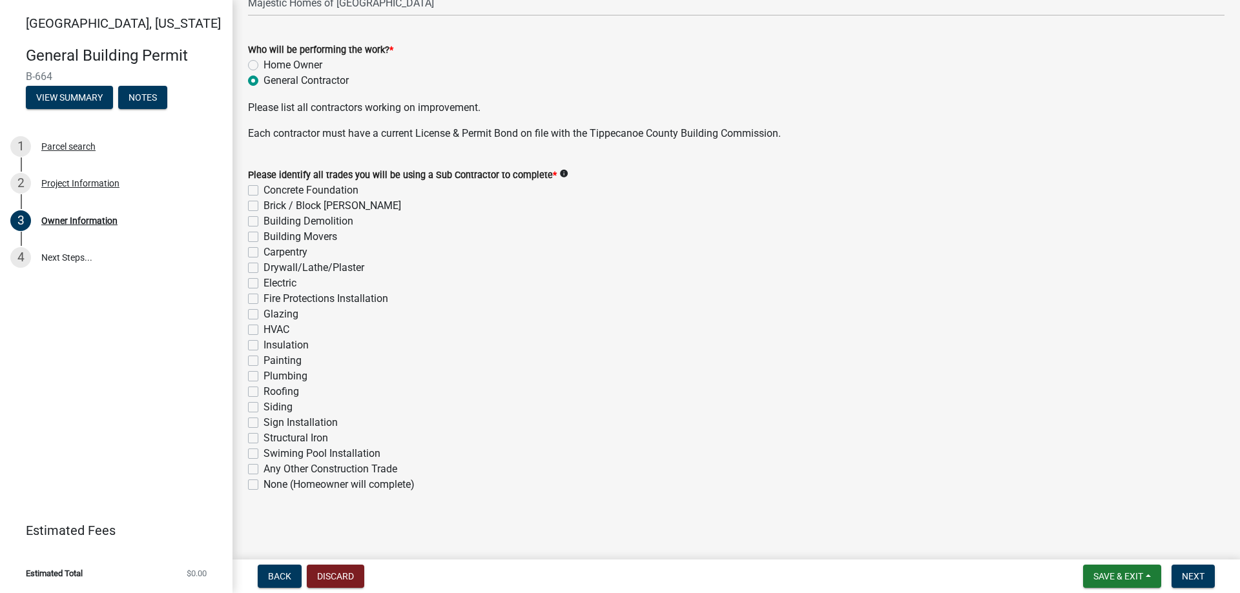
click at [263, 191] on label "Concrete Foundation" at bounding box center [310, 190] width 95 height 15
click at [263, 191] on input "Concrete Foundation" at bounding box center [267, 187] width 8 height 8
click at [263, 208] on label "Brick / Block [PERSON_NAME]" at bounding box center [332, 205] width 138 height 15
click at [263, 207] on input "Brick / Block [PERSON_NAME]" at bounding box center [267, 202] width 8 height 8
click at [263, 253] on label "Carpentry" at bounding box center [285, 252] width 44 height 15
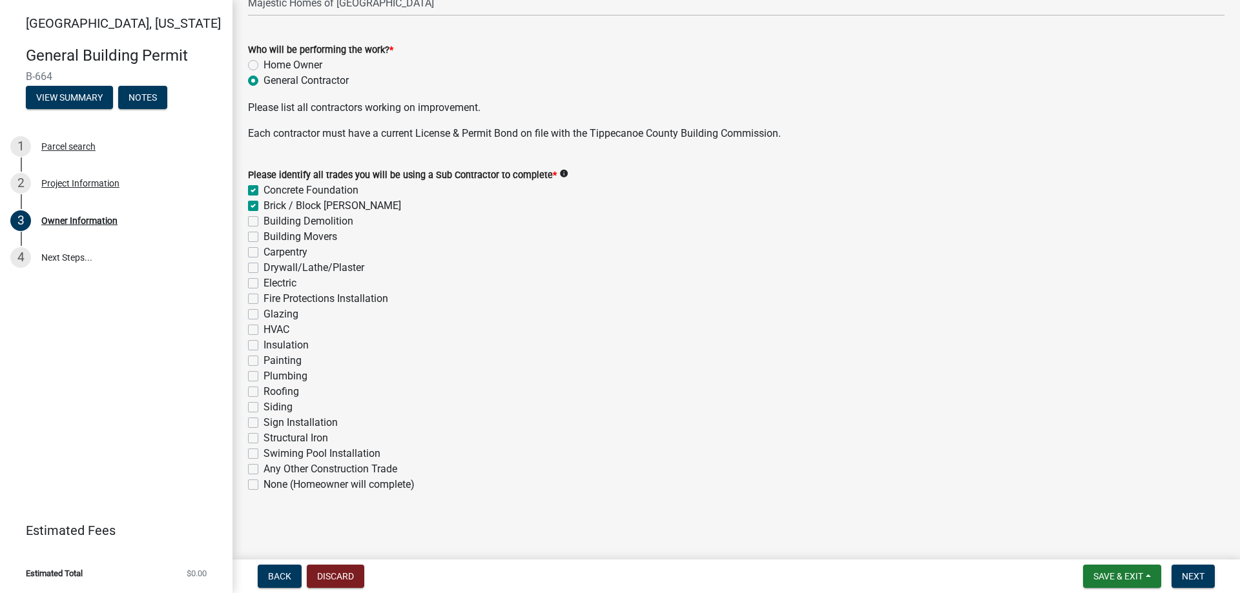
click at [263, 253] on input "Carpentry" at bounding box center [267, 249] width 8 height 8
click at [251, 264] on div "Drywall/Lathe/Plaster" at bounding box center [736, 267] width 976 height 15
click at [263, 266] on label "Drywall/Lathe/Plaster" at bounding box center [313, 267] width 101 height 15
click at [263, 266] on input "Drywall/Lathe/Plaster" at bounding box center [267, 264] width 8 height 8
click at [263, 285] on label "Electric" at bounding box center [279, 283] width 33 height 15
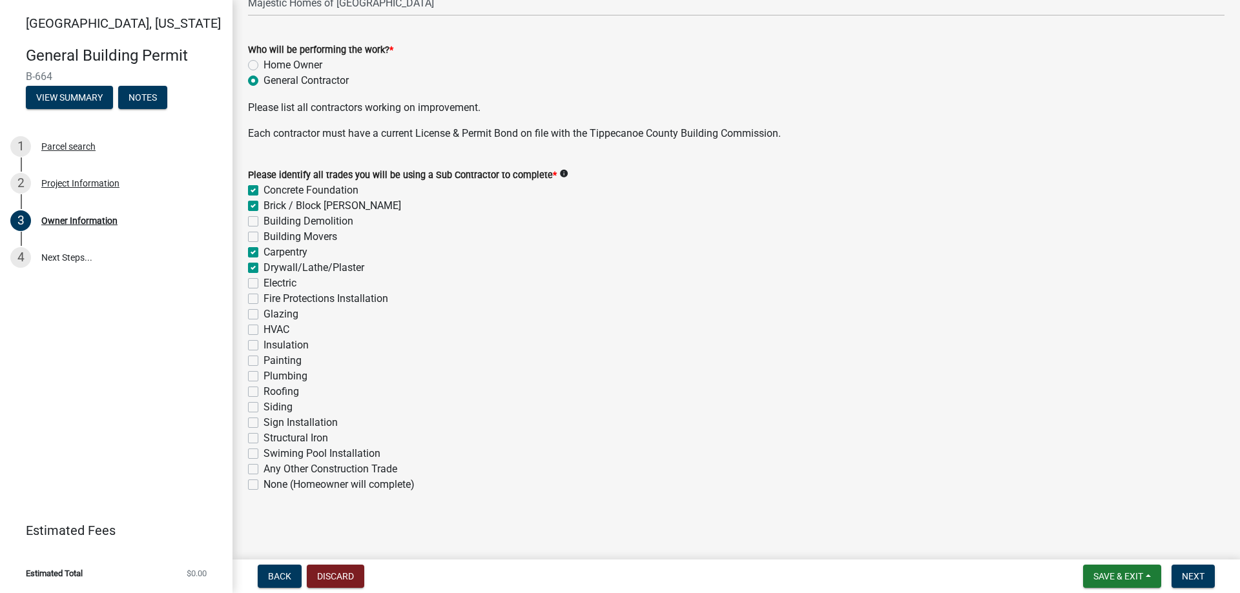
click at [263, 284] on input "Electric" at bounding box center [267, 280] width 8 height 8
click at [263, 314] on label "Glazing" at bounding box center [280, 314] width 35 height 15
click at [263, 314] on input "Glazing" at bounding box center [267, 311] width 8 height 8
click at [263, 314] on label "Glazing" at bounding box center [280, 314] width 35 height 15
click at [263, 314] on input "Glazing" at bounding box center [267, 311] width 8 height 8
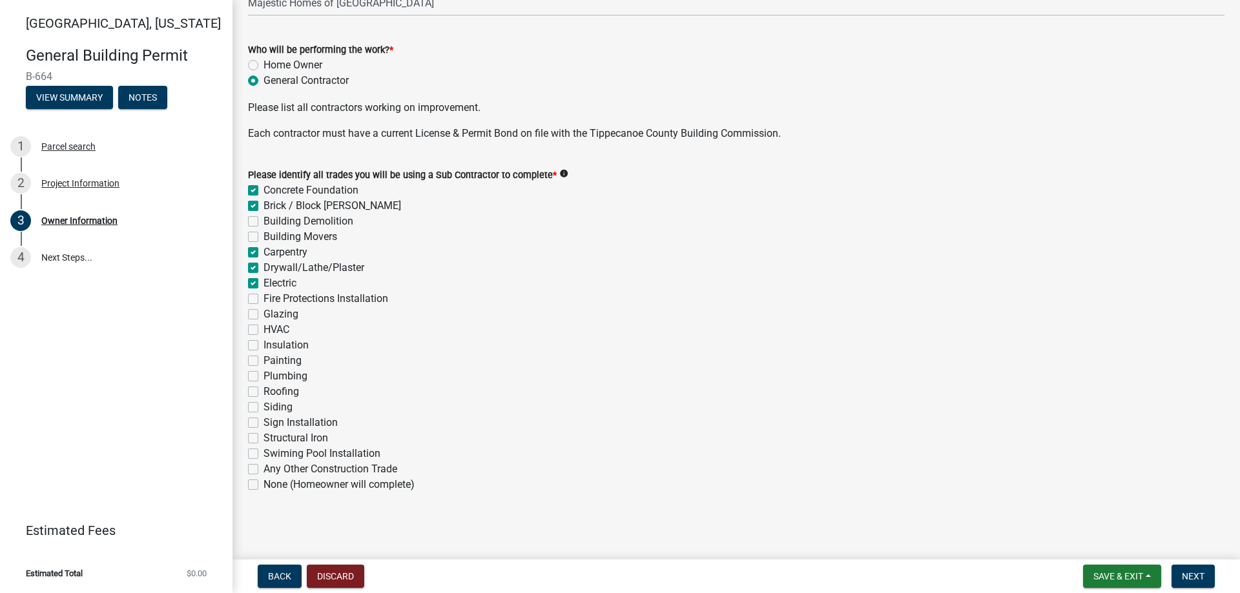
click at [253, 323] on div "HVAC" at bounding box center [736, 329] width 976 height 15
click at [263, 329] on label "HVAC" at bounding box center [276, 329] width 26 height 15
click at [263, 329] on input "HVAC" at bounding box center [267, 326] width 8 height 8
click at [263, 342] on label "Insulation" at bounding box center [285, 345] width 45 height 15
click at [263, 342] on input "Insulation" at bounding box center [267, 342] width 8 height 8
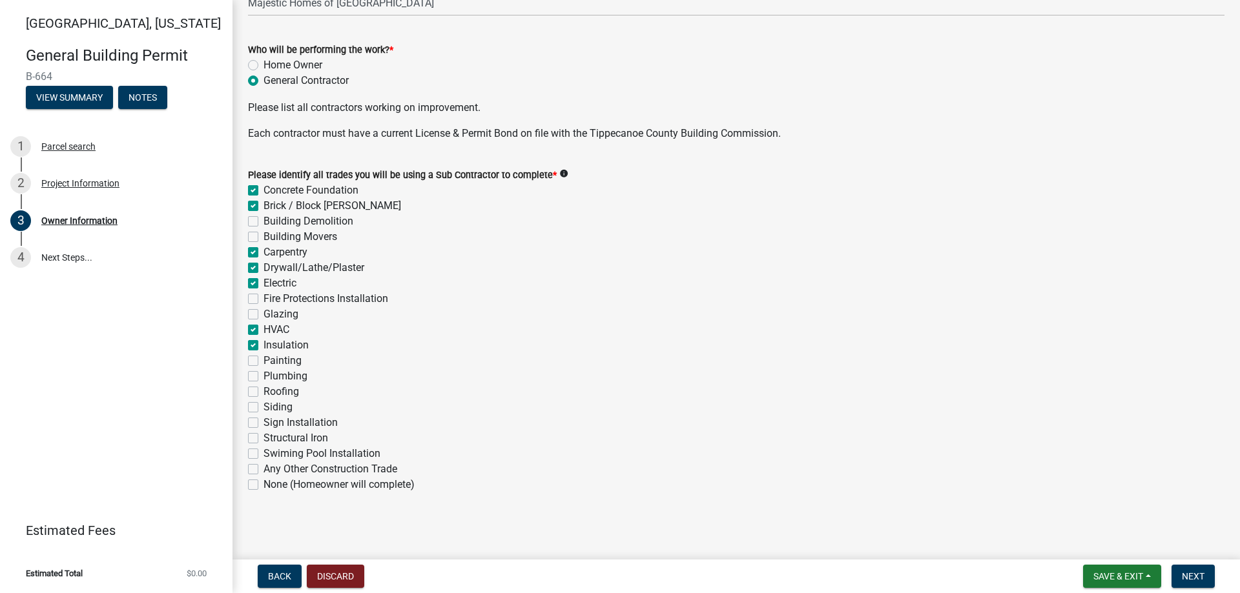
click at [263, 362] on label "Painting" at bounding box center [282, 360] width 38 height 15
click at [263, 362] on input "Painting" at bounding box center [267, 357] width 8 height 8
click at [263, 379] on label "Plumbing" at bounding box center [285, 376] width 44 height 15
click at [263, 377] on input "Plumbing" at bounding box center [267, 373] width 8 height 8
click at [263, 390] on label "Roofing" at bounding box center [281, 391] width 36 height 15
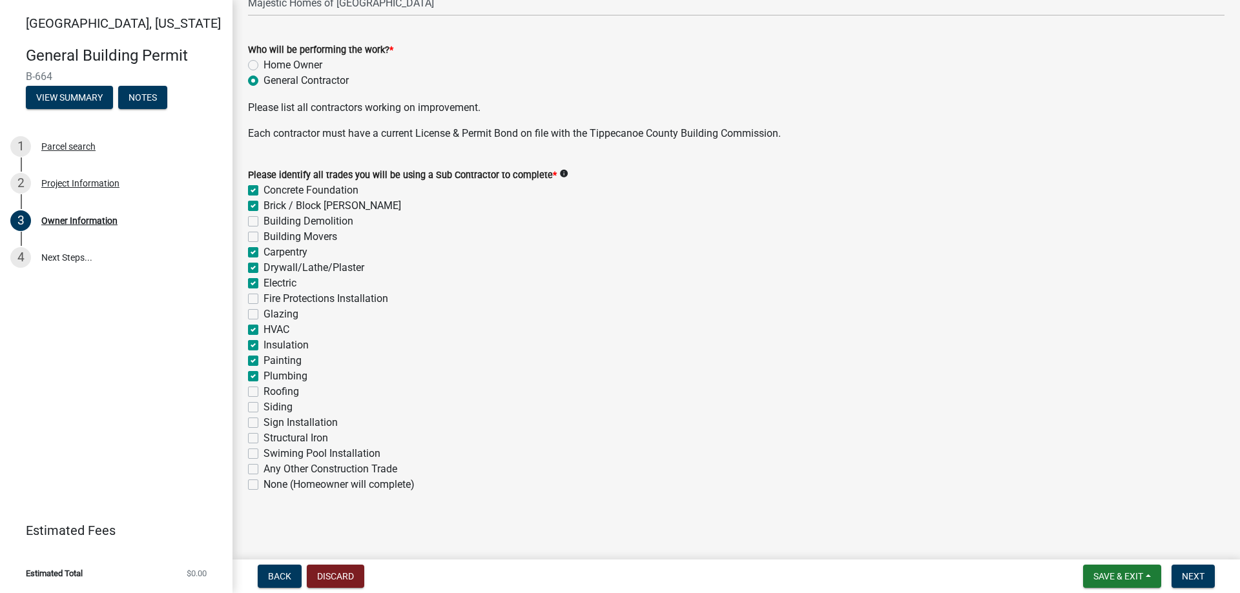
click at [263, 390] on input "Roofing" at bounding box center [267, 388] width 8 height 8
click at [263, 407] on label "Siding" at bounding box center [277, 407] width 29 height 15
click at [263, 407] on input "Siding" at bounding box center [267, 404] width 8 height 8
click at [1193, 566] on button "Next" at bounding box center [1192, 576] width 43 height 23
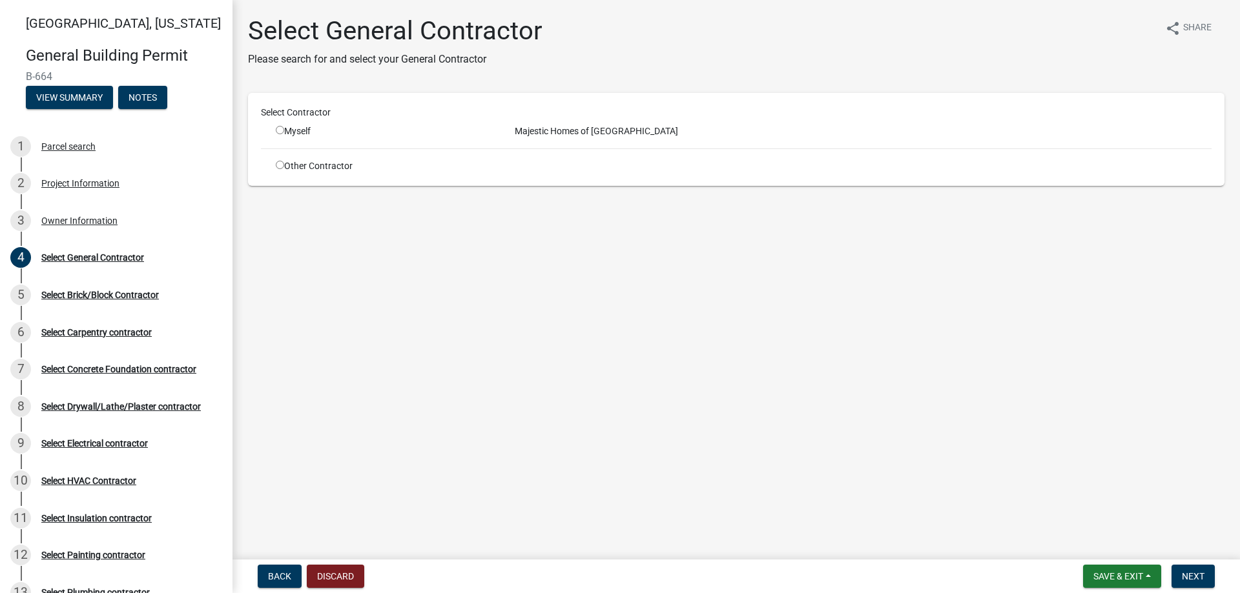
click at [278, 130] on input "radio" at bounding box center [280, 130] width 8 height 8
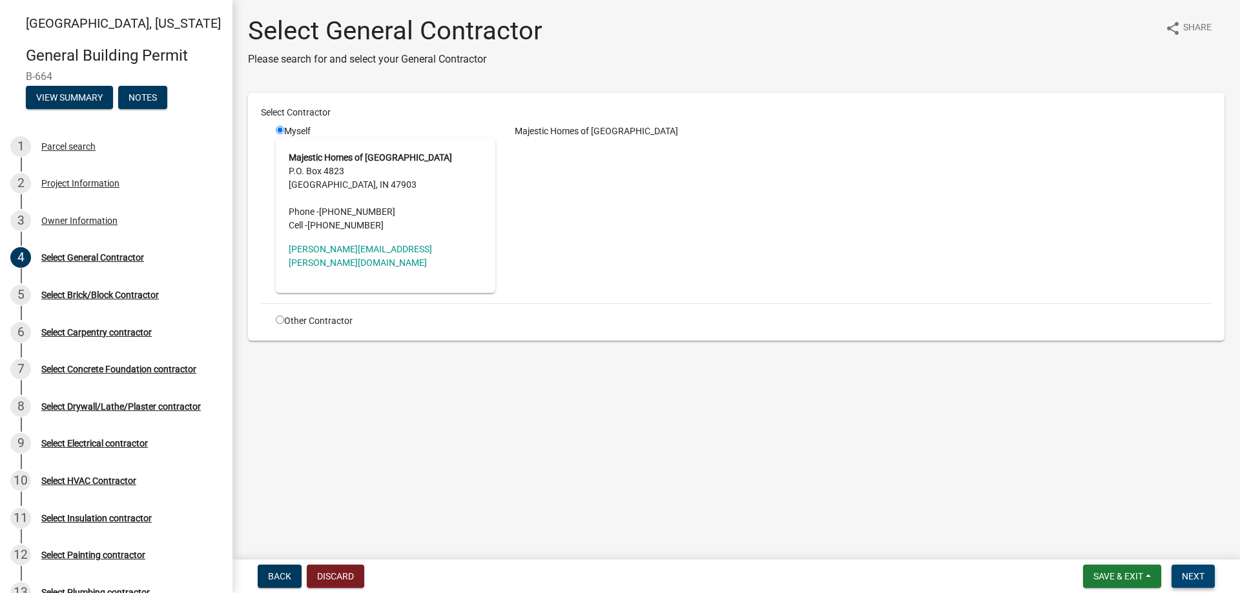
click at [1204, 569] on button "Next" at bounding box center [1192, 576] width 43 height 23
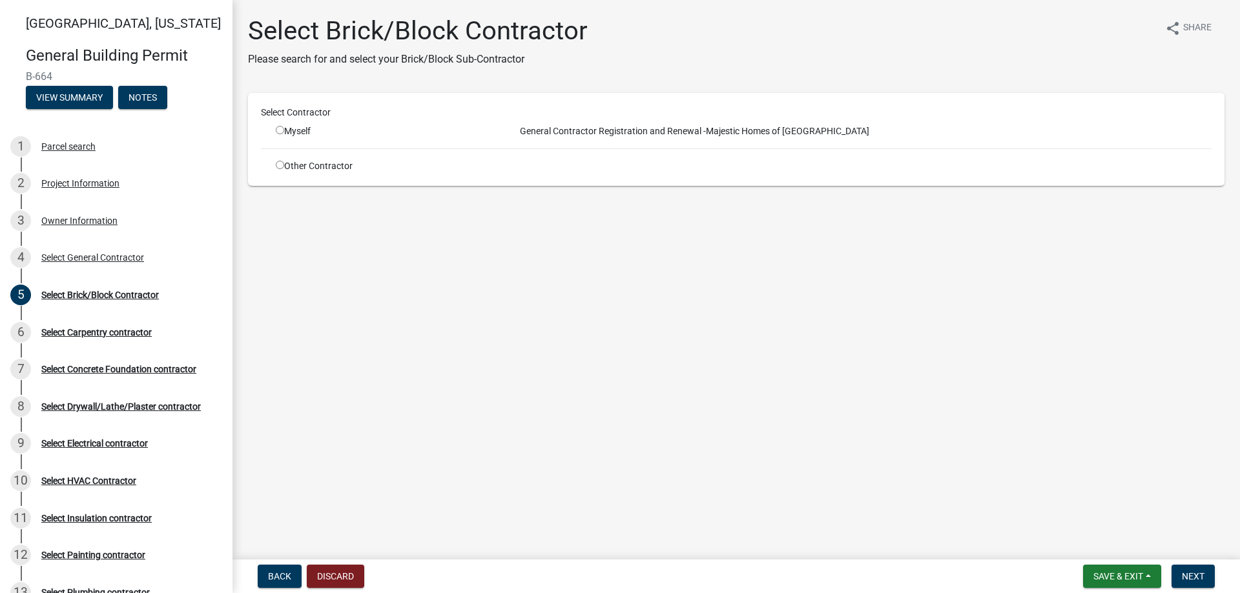
click at [282, 165] on input "radio" at bounding box center [280, 165] width 8 height 8
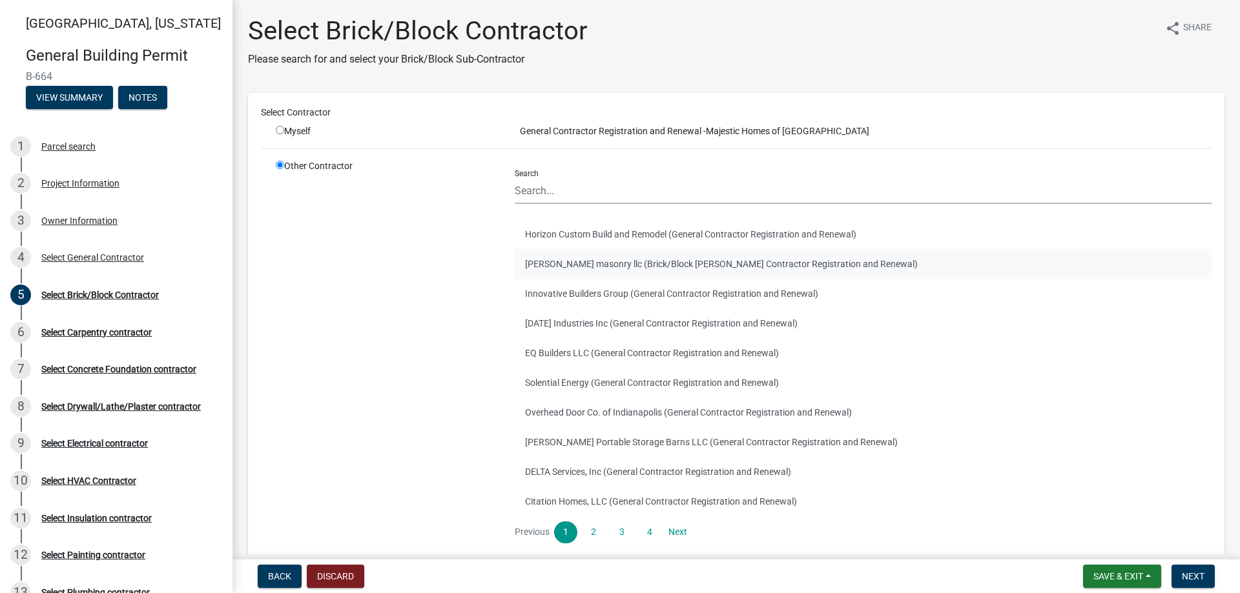
click at [570, 263] on button "[PERSON_NAME] masonry llc (Brick/Block [PERSON_NAME] Contractor Registration an…" at bounding box center [863, 264] width 697 height 30
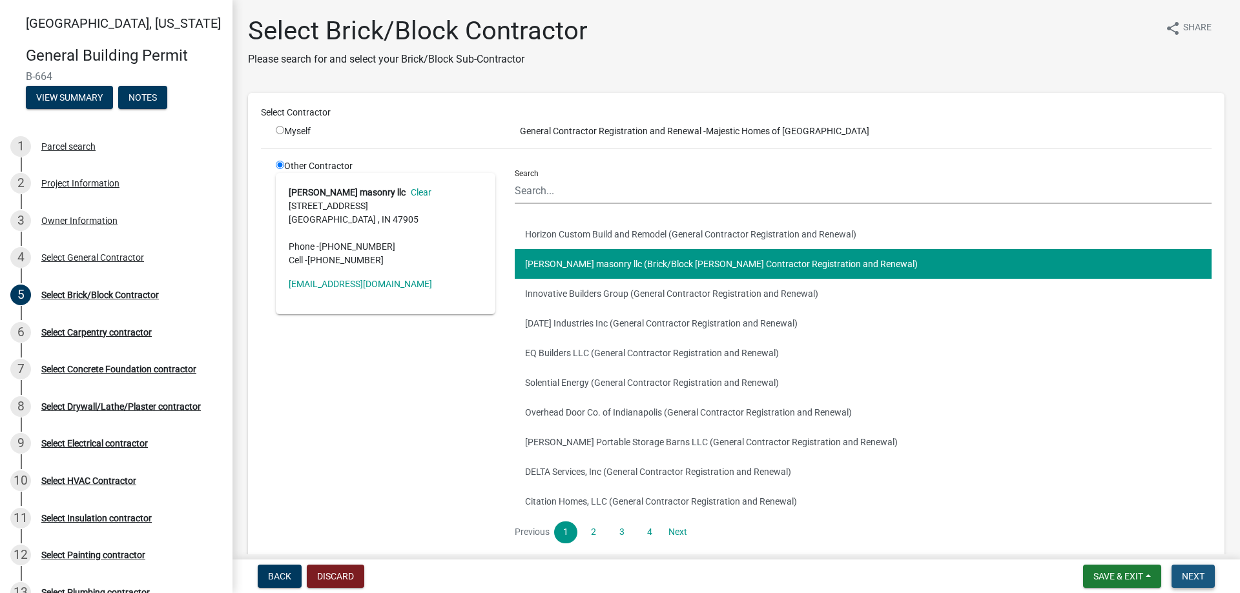
click at [1195, 577] on span "Next" at bounding box center [1193, 577] width 23 height 10
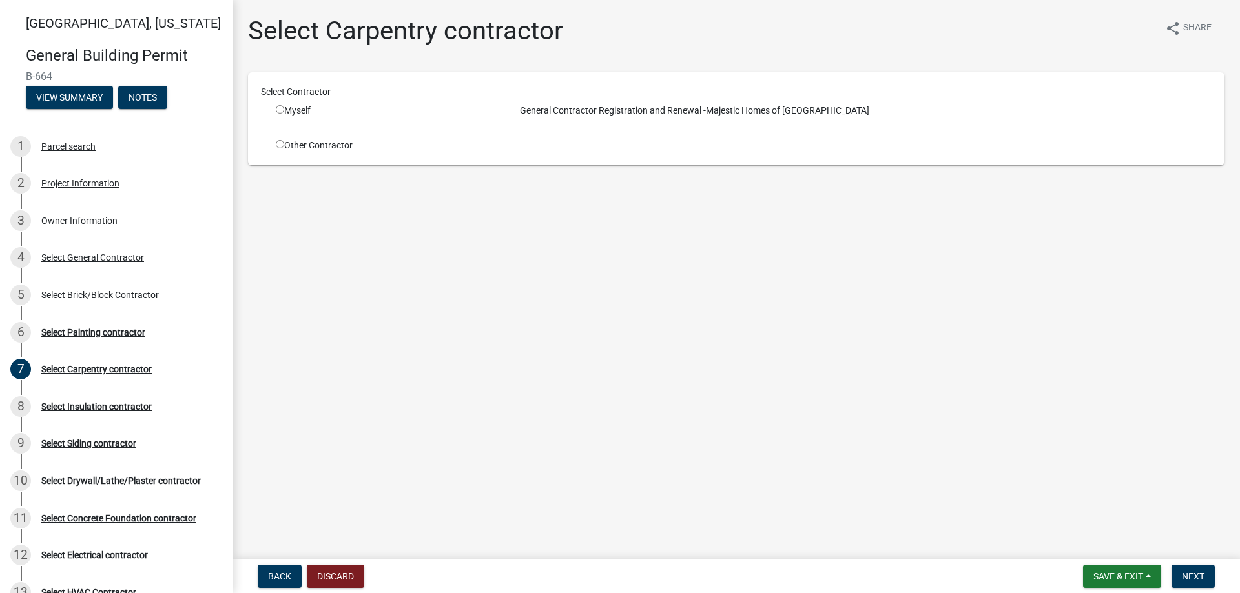
click at [278, 144] on input "radio" at bounding box center [280, 144] width 8 height 8
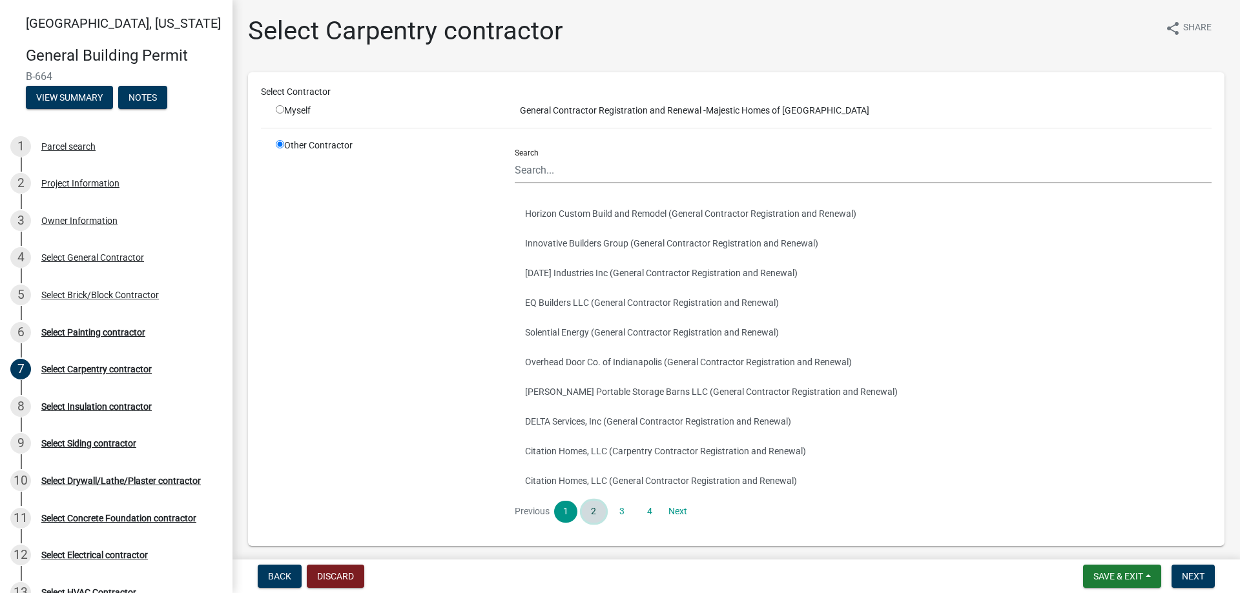
click at [588, 515] on link "2" at bounding box center [593, 512] width 23 height 22
click at [614, 507] on link "3" at bounding box center [621, 512] width 23 height 22
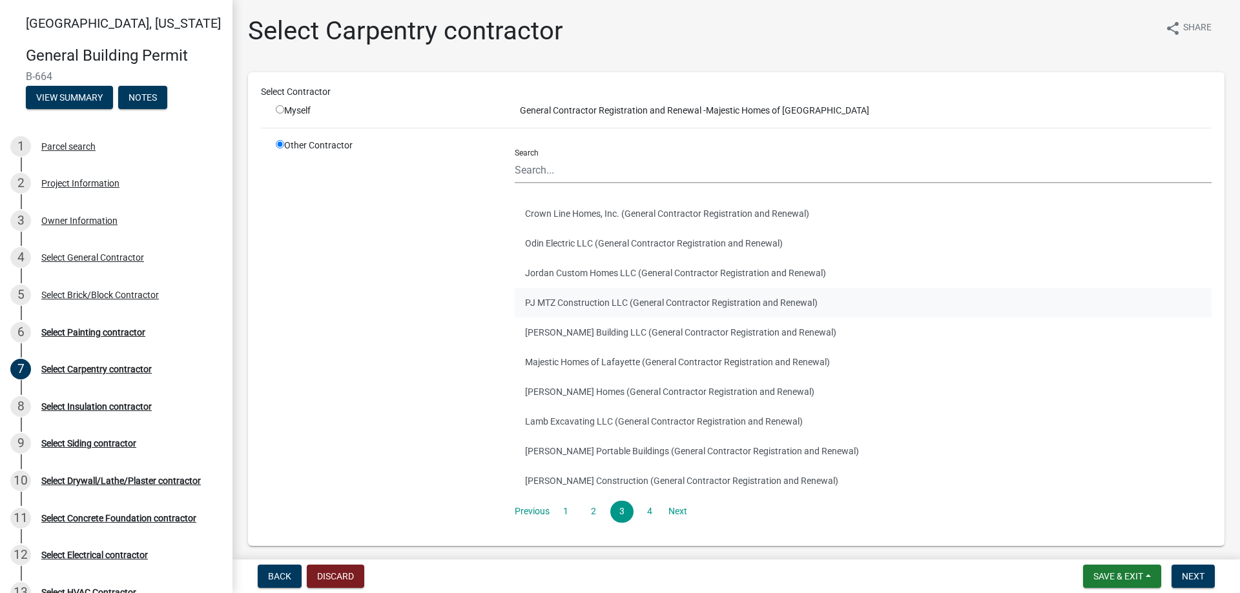
click at [605, 294] on button "PJ MTZ Construction LLC (General Contractor Registration and Renewal)" at bounding box center [863, 303] width 697 height 30
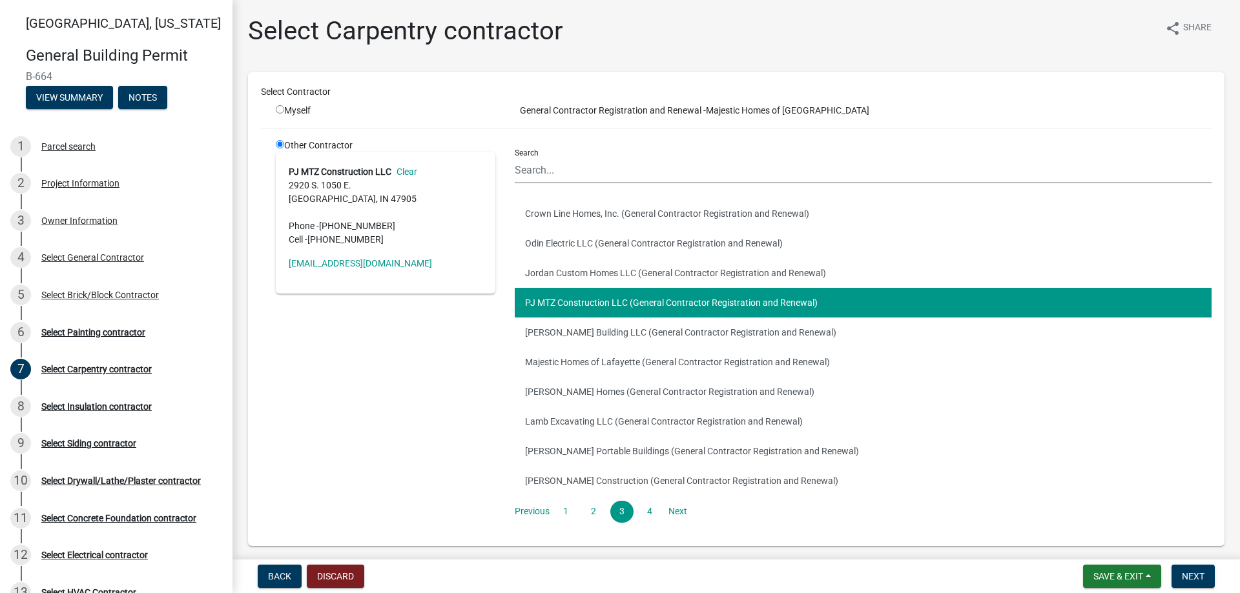
click at [1202, 590] on nav "Back Discard Save & Exit Save Save & Exit Next" at bounding box center [735, 577] width 1007 height 34
click at [1197, 575] on span "Next" at bounding box center [1193, 577] width 23 height 10
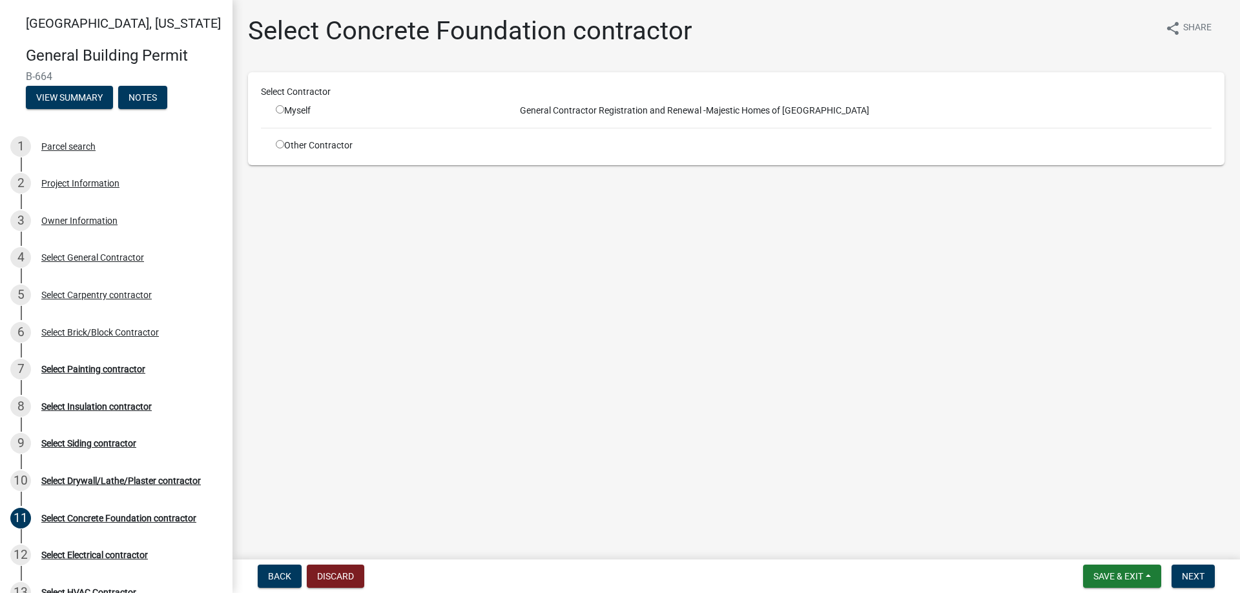
click at [278, 147] on input "radio" at bounding box center [280, 144] width 8 height 8
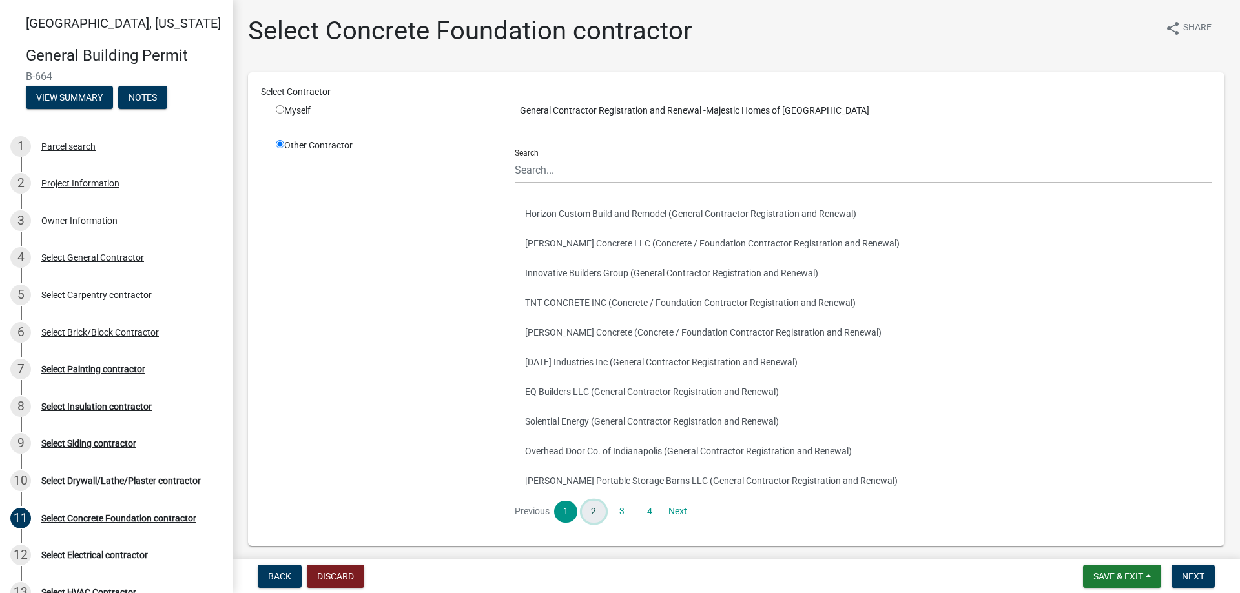
click at [597, 514] on link "2" at bounding box center [593, 512] width 23 height 22
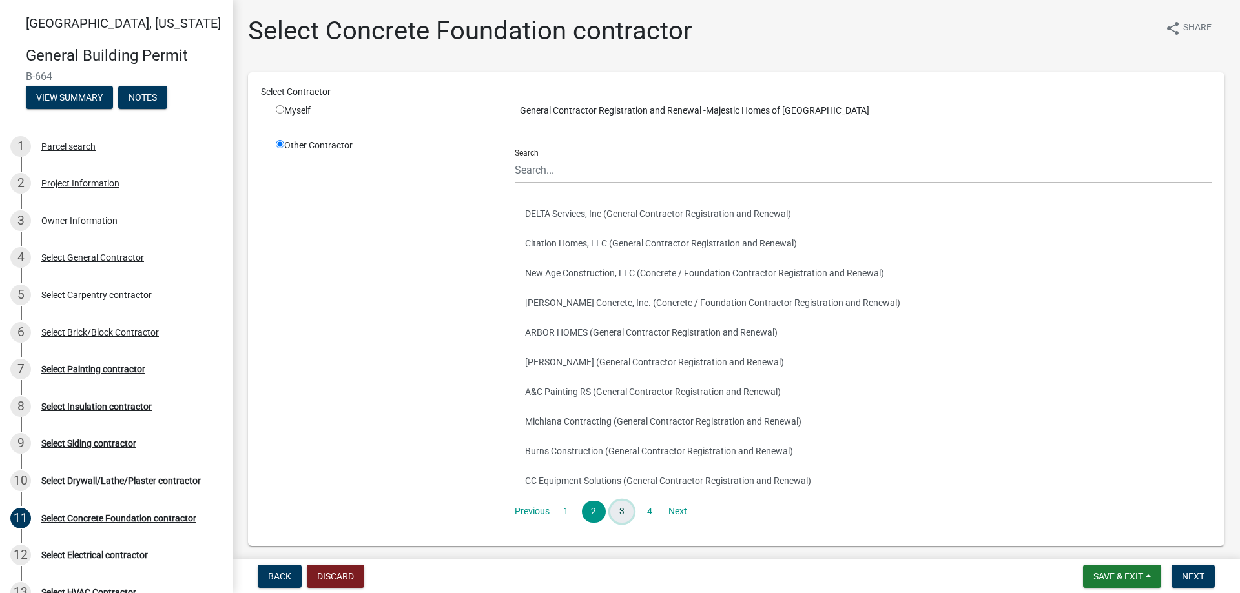
click at [617, 510] on link "3" at bounding box center [621, 512] width 23 height 22
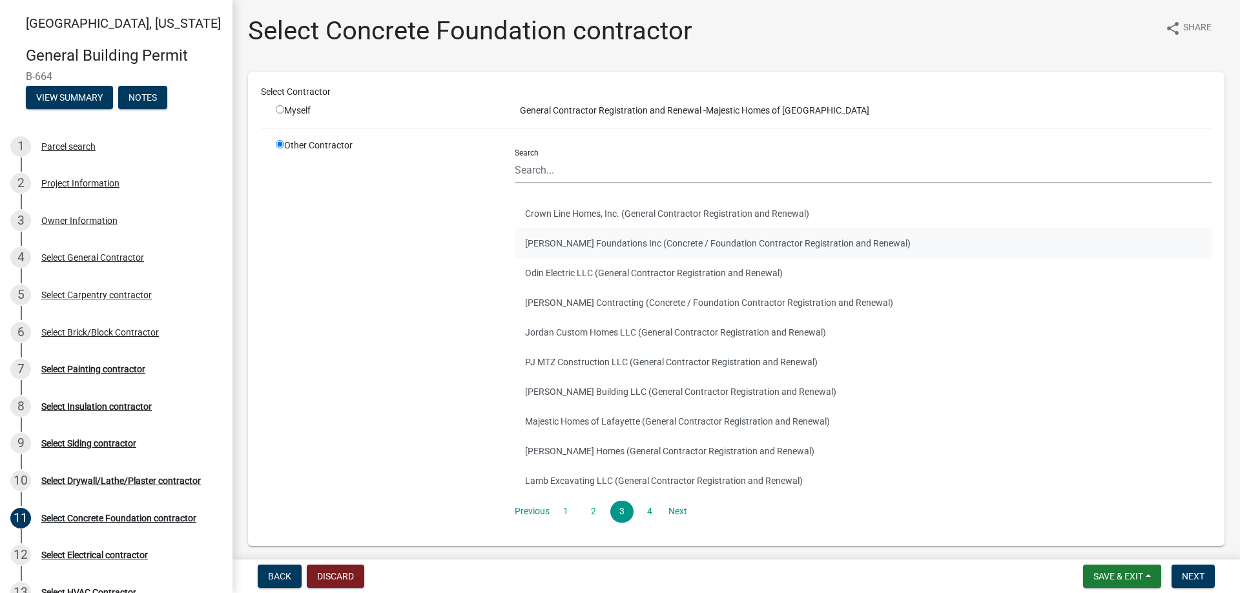
click at [598, 239] on button "[PERSON_NAME] Foundations Inc (Concrete / Foundation Contractor Registration an…" at bounding box center [863, 244] width 697 height 30
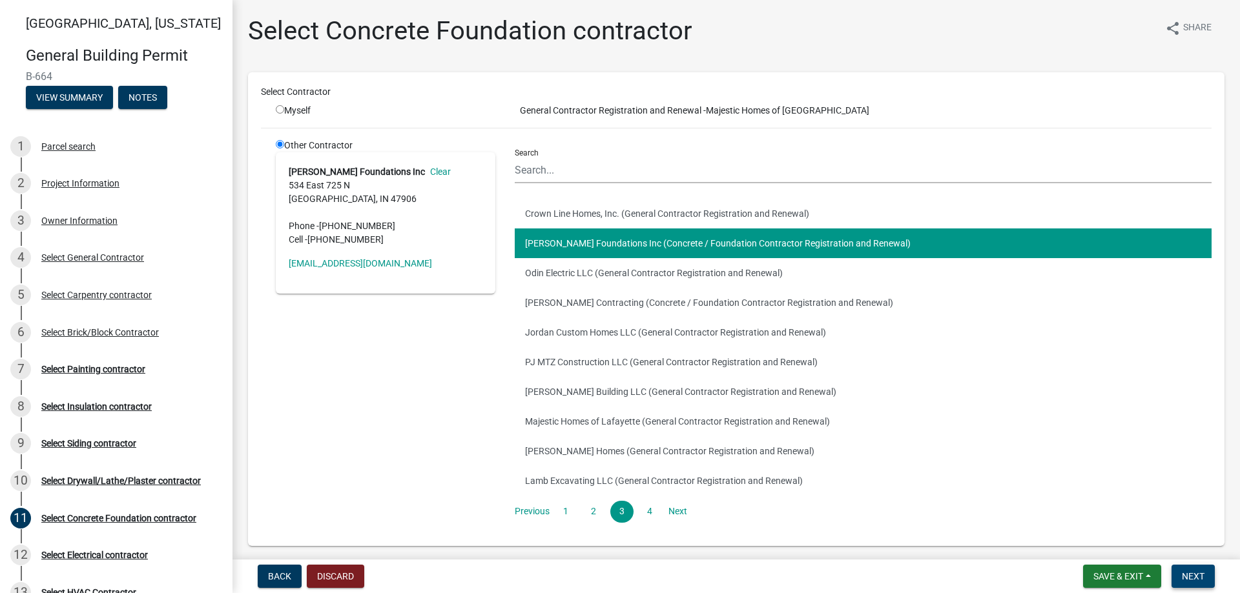
click at [1184, 577] on span "Next" at bounding box center [1193, 577] width 23 height 10
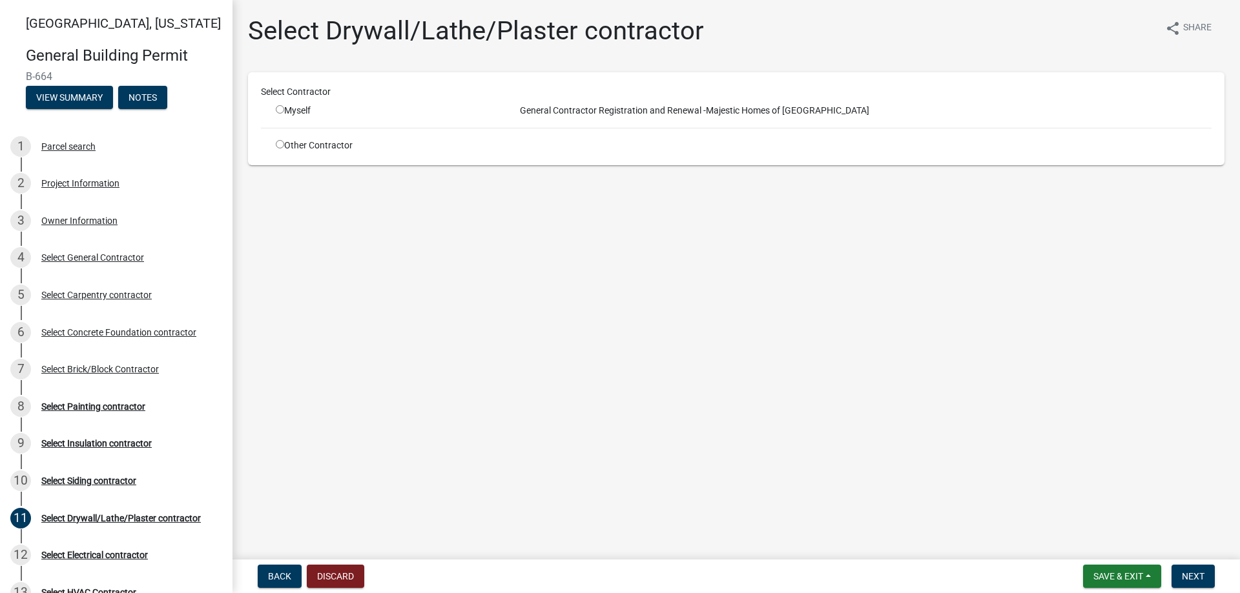
click at [278, 146] on input "radio" at bounding box center [280, 144] width 8 height 8
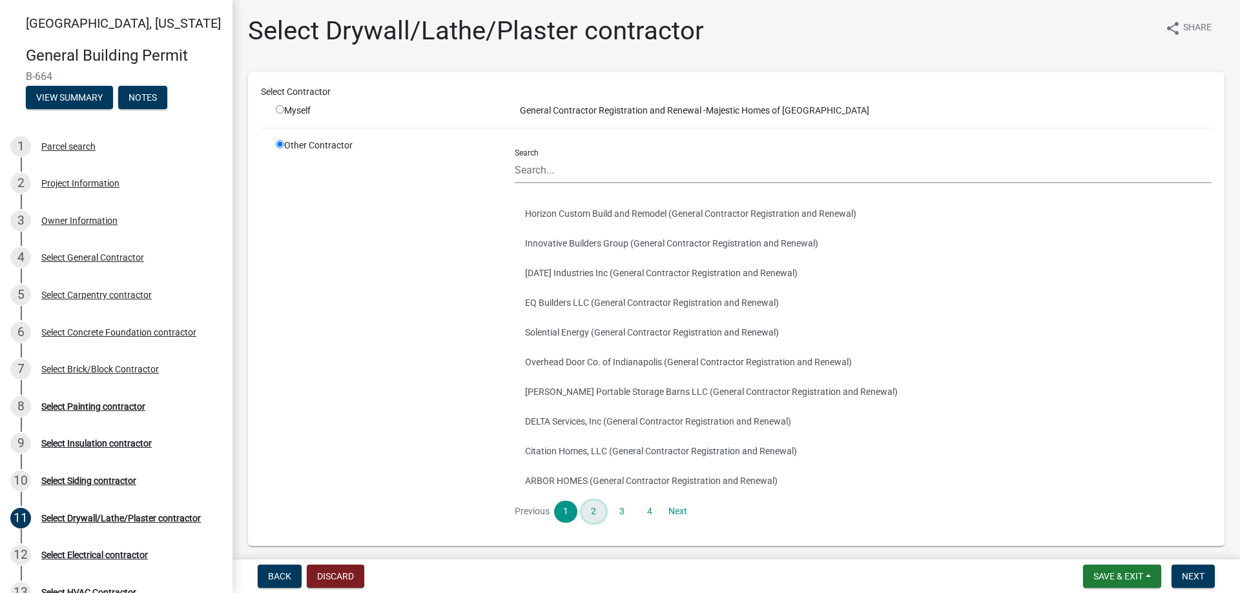
click at [587, 505] on link "2" at bounding box center [593, 512] width 23 height 22
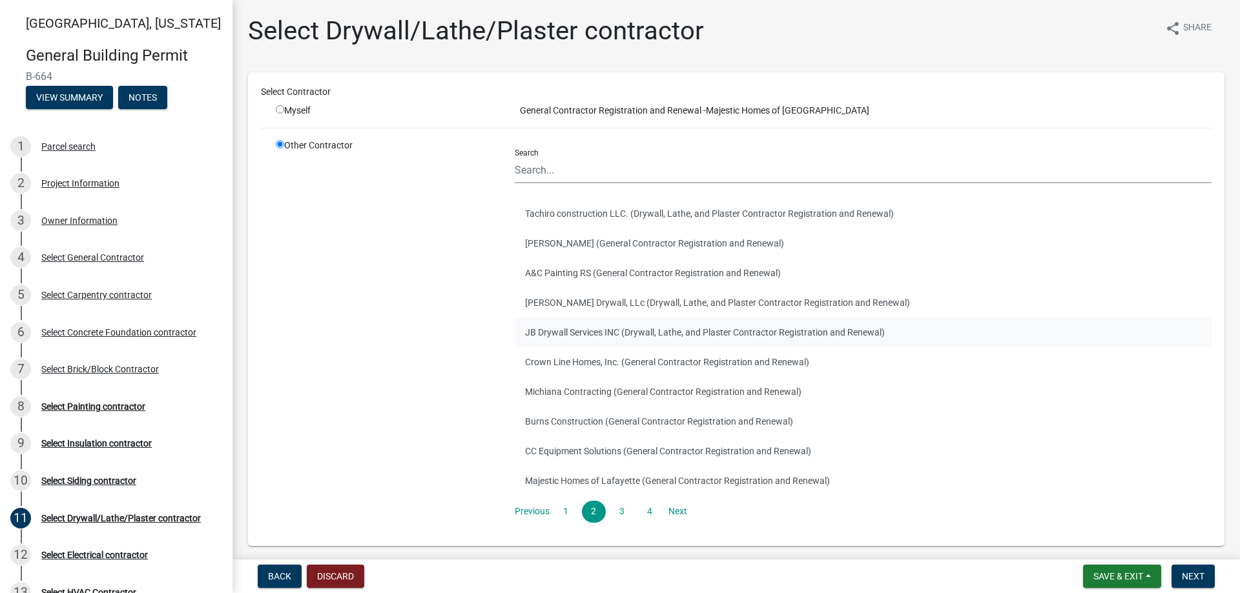
click at [559, 333] on button "JB Drywall Services INC (Drywall, Lathe, and Plaster Contractor Registration an…" at bounding box center [863, 333] width 697 height 30
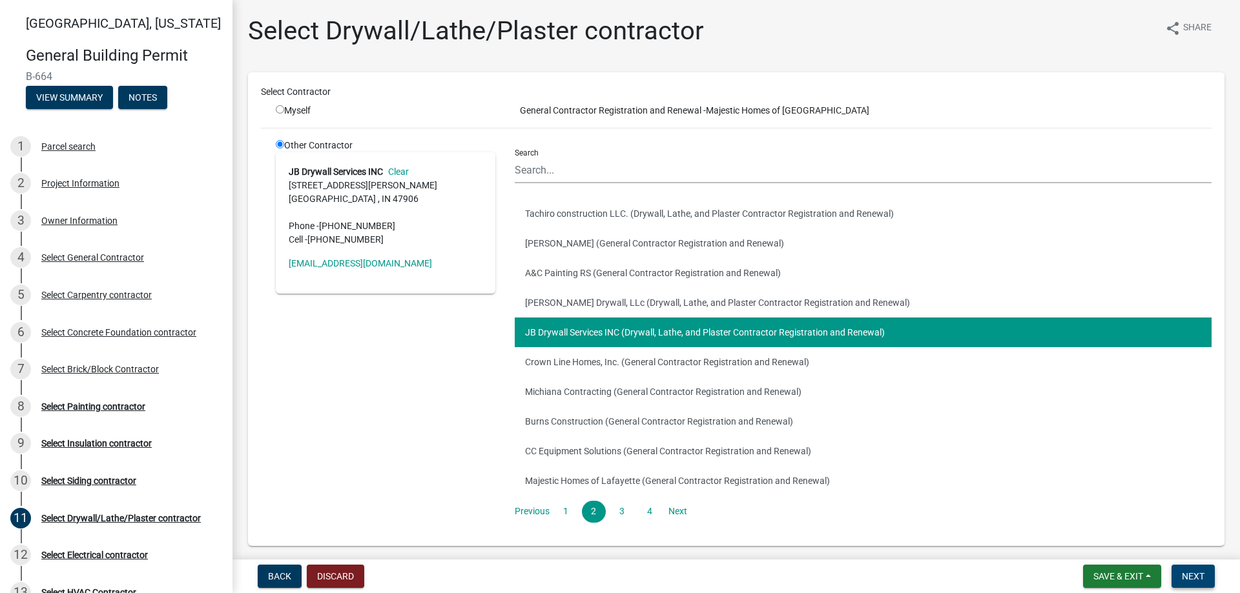
click at [1187, 572] on span "Next" at bounding box center [1193, 577] width 23 height 10
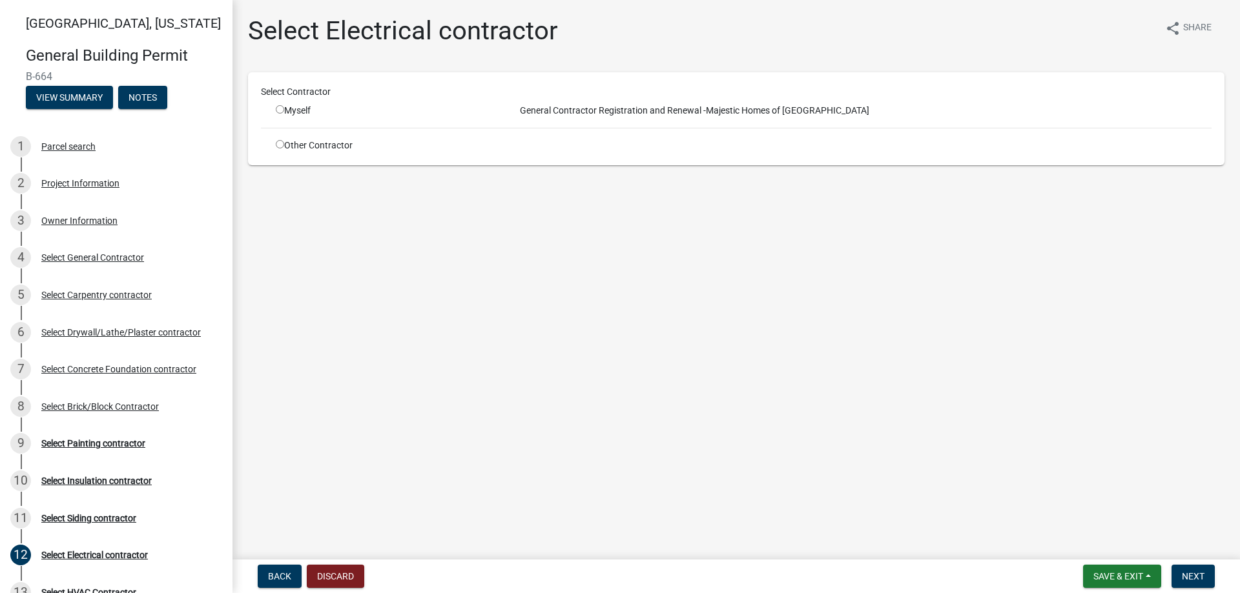
click at [276, 144] on input "radio" at bounding box center [280, 144] width 8 height 8
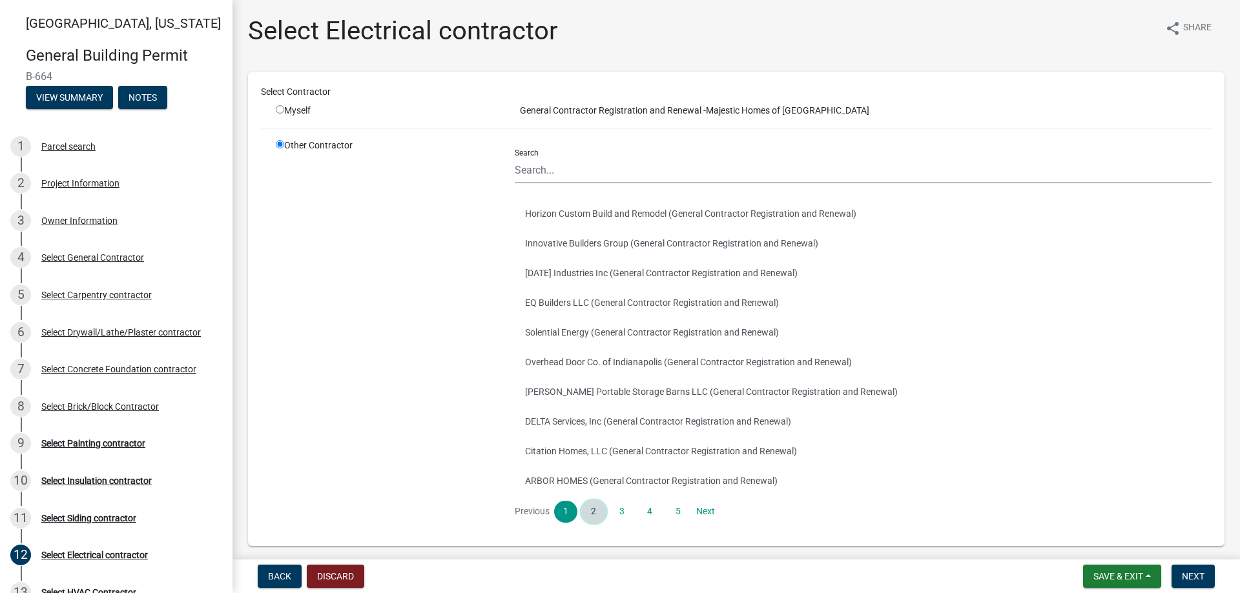
click at [595, 507] on link "2" at bounding box center [593, 512] width 23 height 22
click at [585, 331] on button "JD Electrical Inc. (Electrical Contractor Registration and Renewal)" at bounding box center [863, 333] width 697 height 30
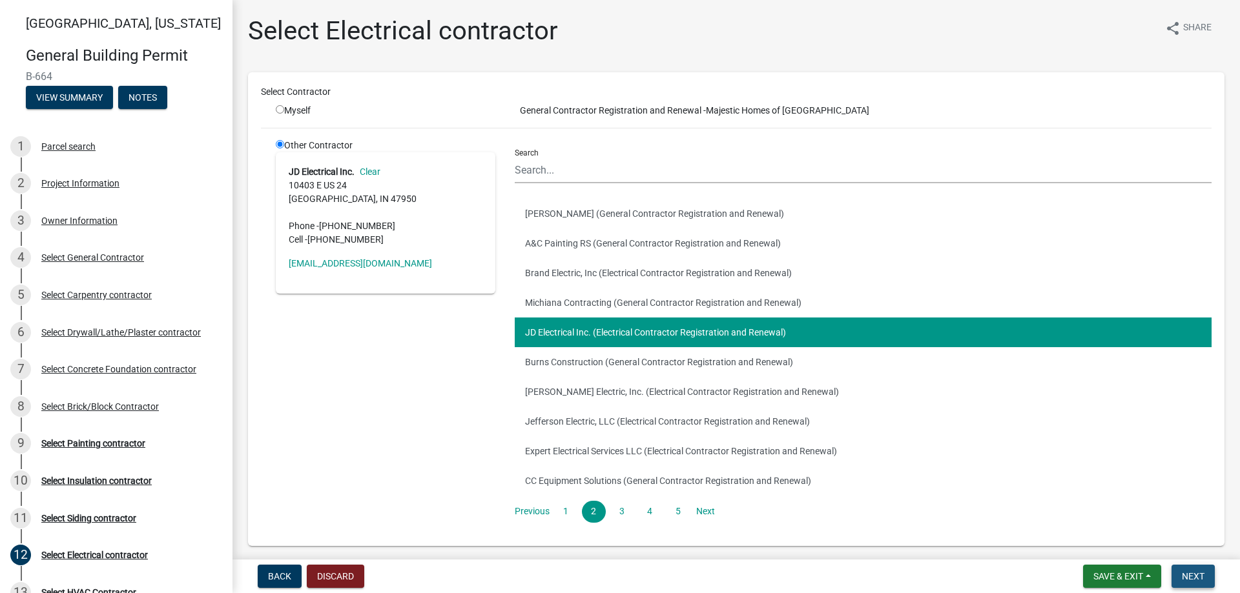
click at [1190, 570] on button "Next" at bounding box center [1192, 576] width 43 height 23
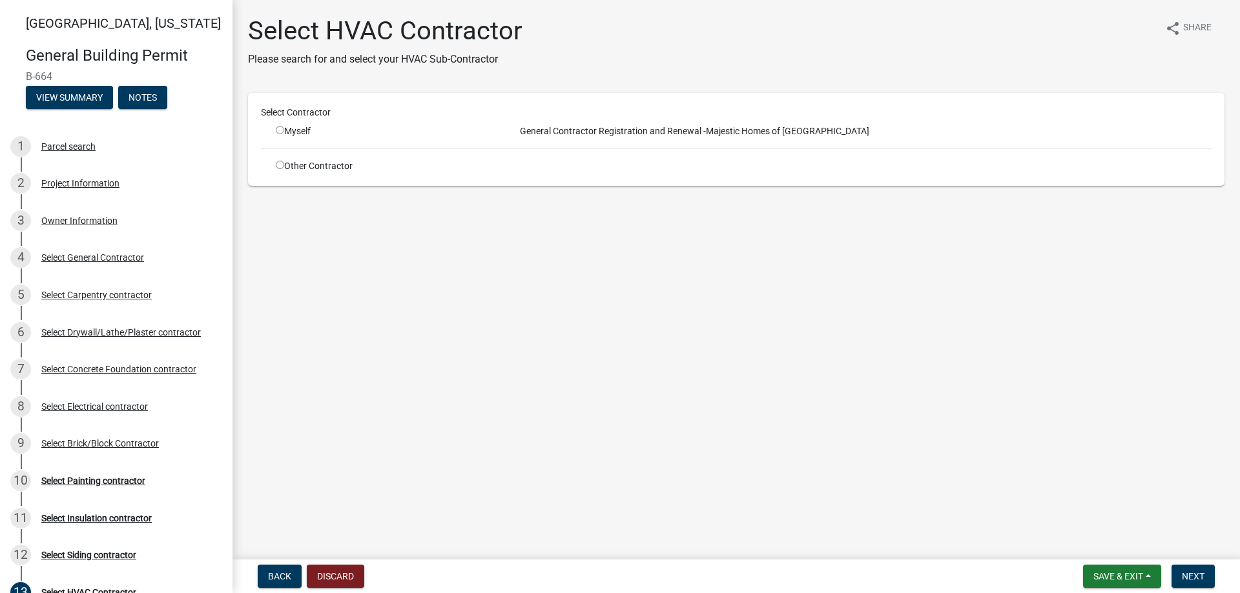
click at [283, 161] on input "radio" at bounding box center [280, 165] width 8 height 8
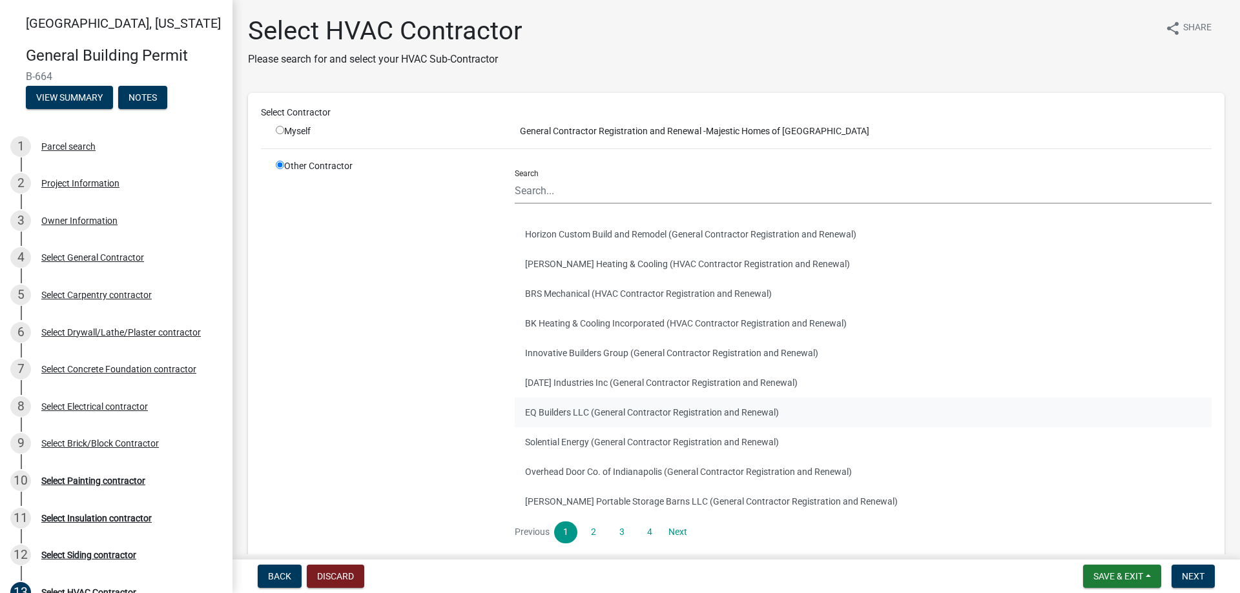
scroll to position [65, 0]
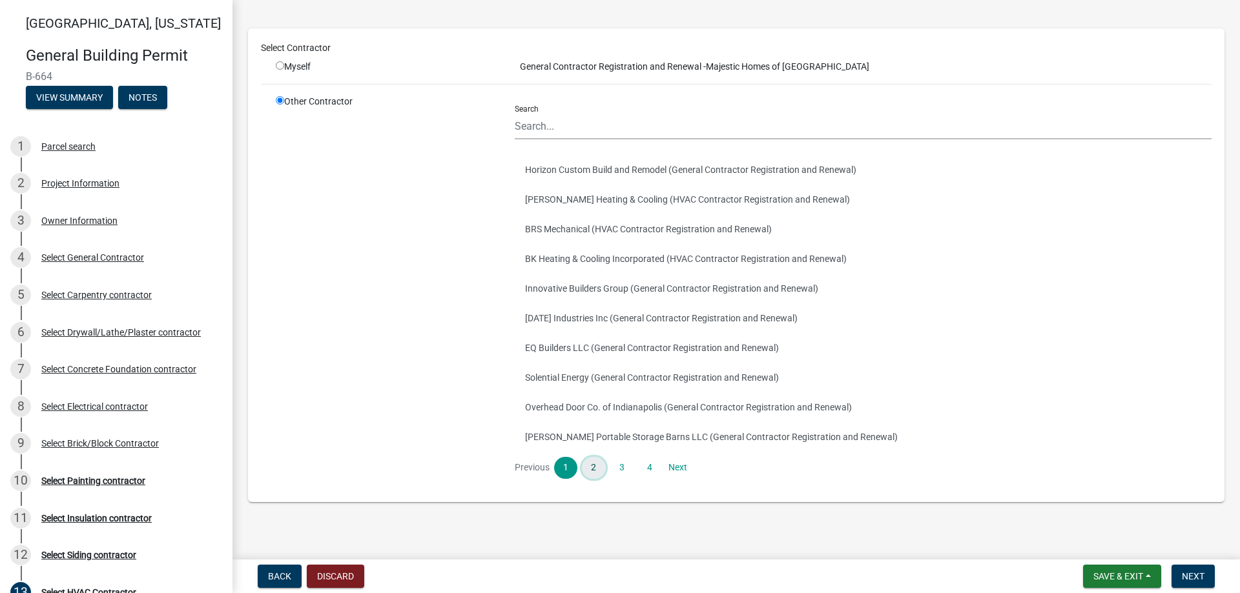
click at [595, 466] on link "2" at bounding box center [593, 468] width 23 height 22
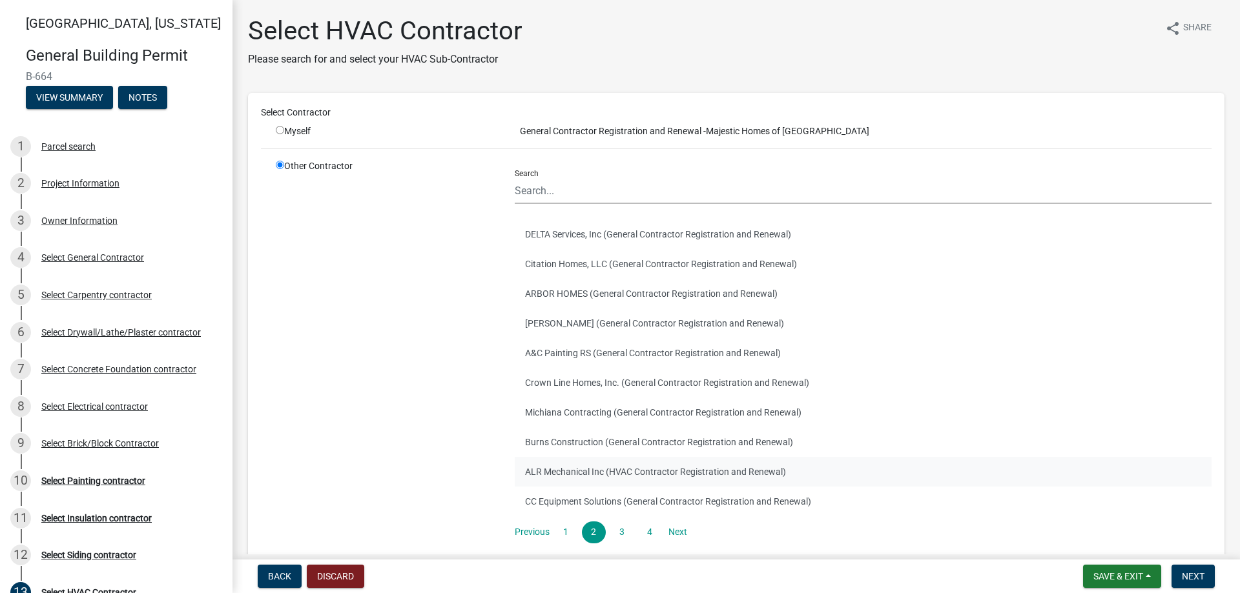
click at [595, 466] on button "ALR Mechanical Inc (HVAC Contractor Registration and Renewal)" at bounding box center [863, 472] width 697 height 30
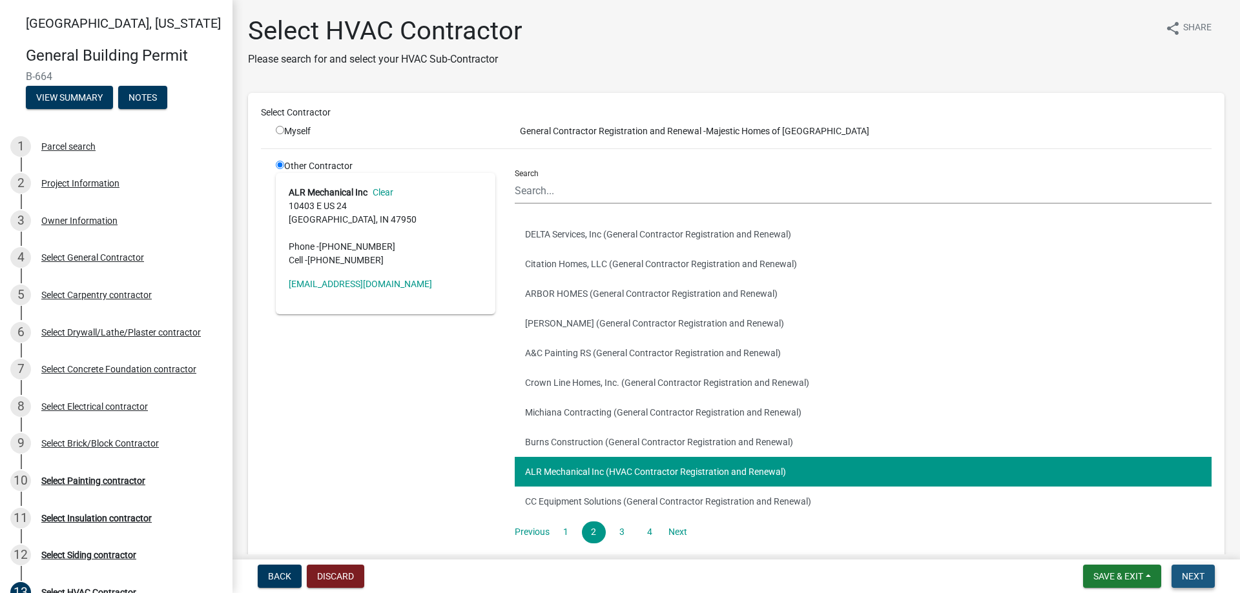
click at [1190, 570] on button "Next" at bounding box center [1192, 576] width 43 height 23
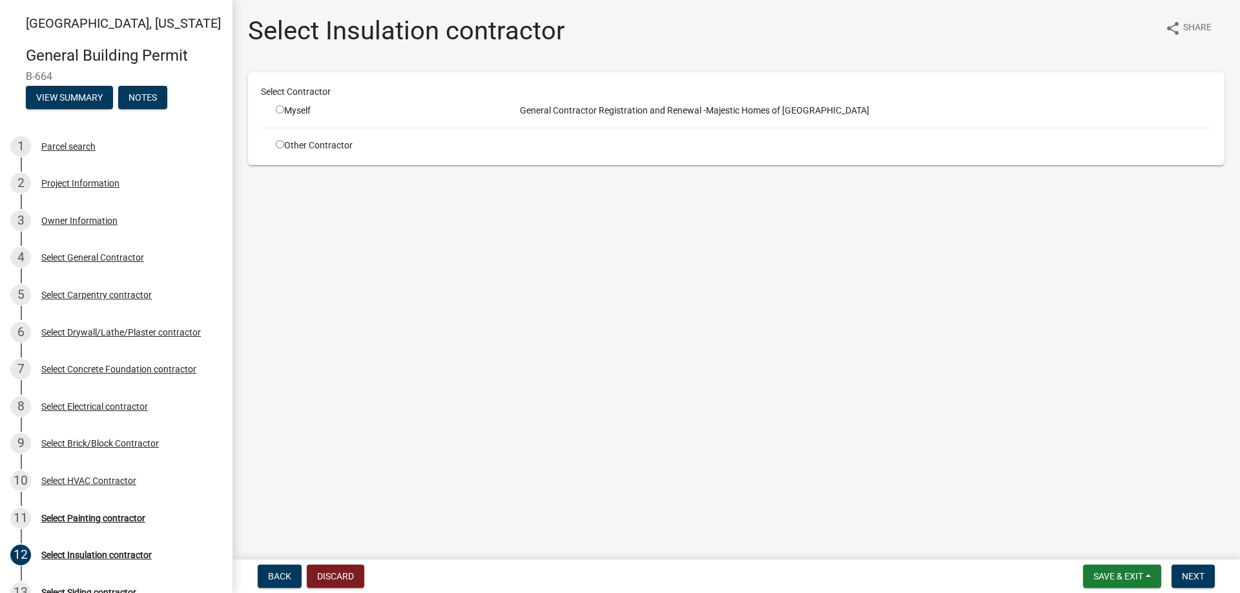
click at [273, 143] on div "Other Contractor" at bounding box center [385, 146] width 239 height 14
click at [282, 145] on input "radio" at bounding box center [280, 144] width 8 height 8
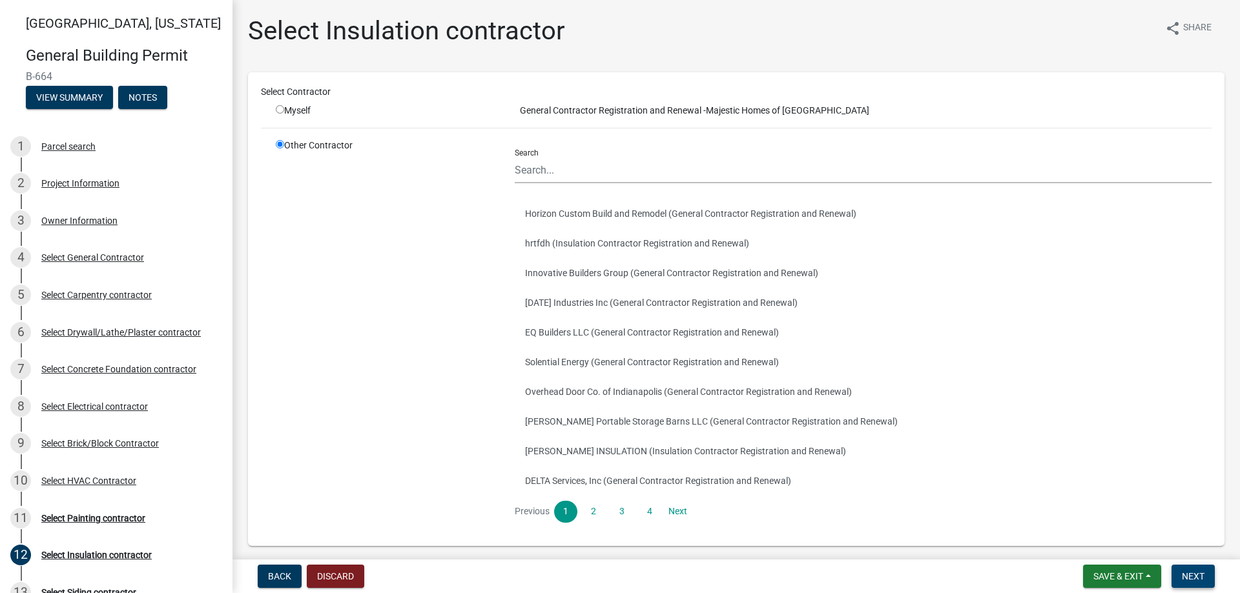
click at [1194, 577] on span "Next" at bounding box center [1193, 577] width 23 height 10
click at [601, 505] on link "2" at bounding box center [593, 512] width 23 height 22
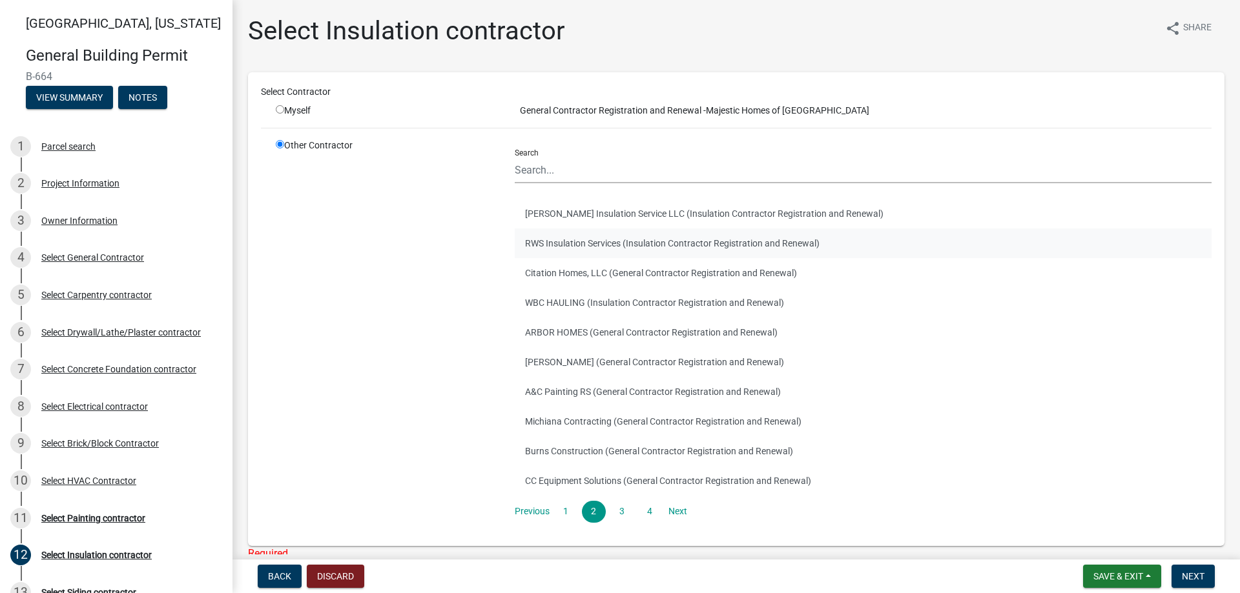
click at [608, 236] on button "RWS Insulation Services (Insulation Contractor Registration and Renewal)" at bounding box center [863, 244] width 697 height 30
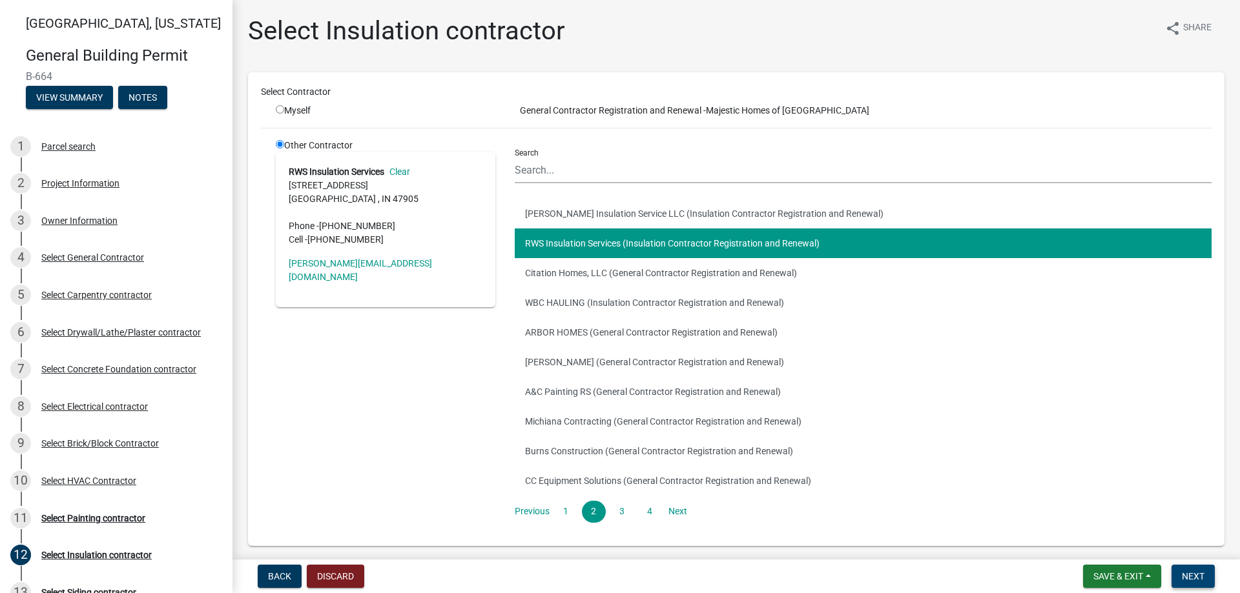
click at [1198, 580] on span "Next" at bounding box center [1193, 577] width 23 height 10
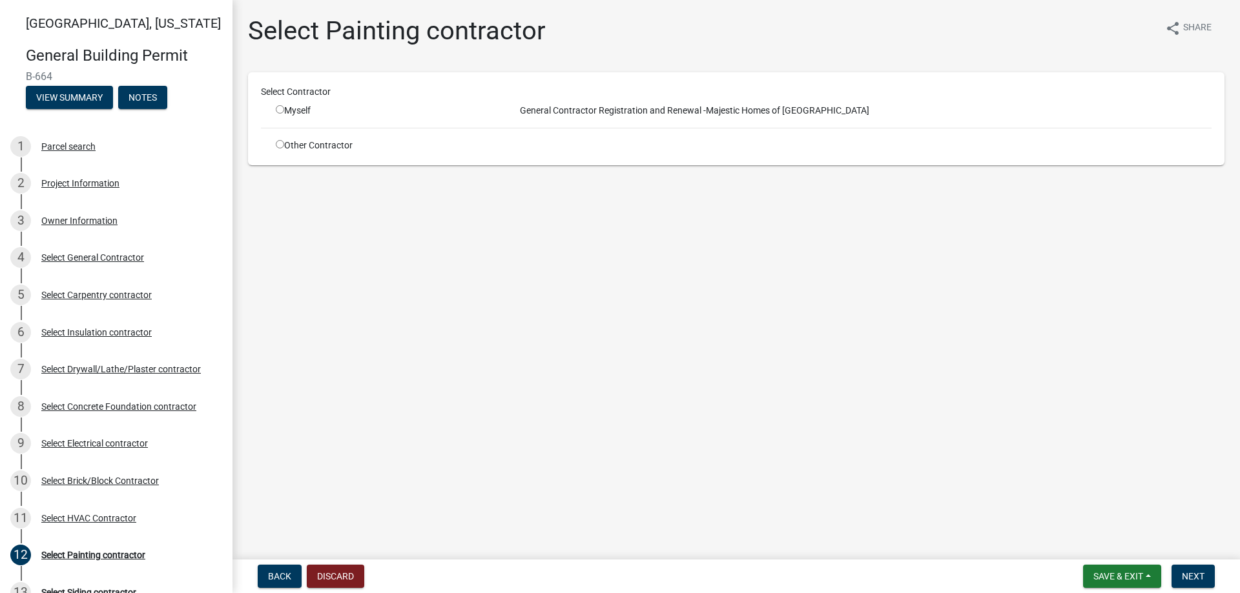
click at [277, 142] on input "radio" at bounding box center [280, 144] width 8 height 8
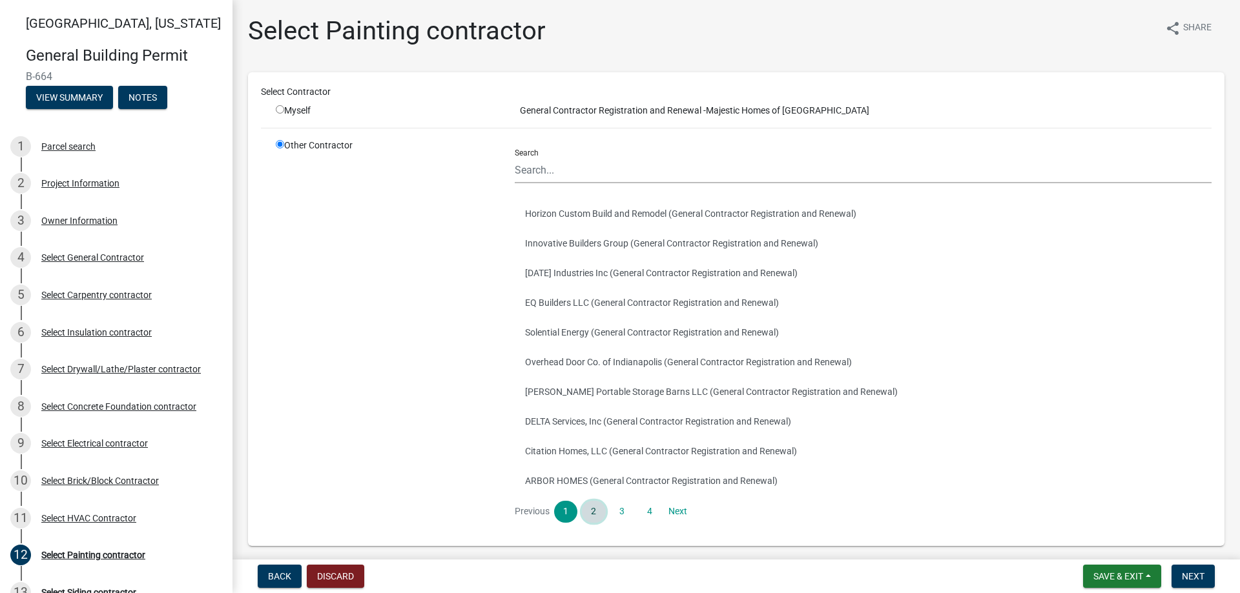
click at [590, 511] on link "2" at bounding box center [593, 512] width 23 height 22
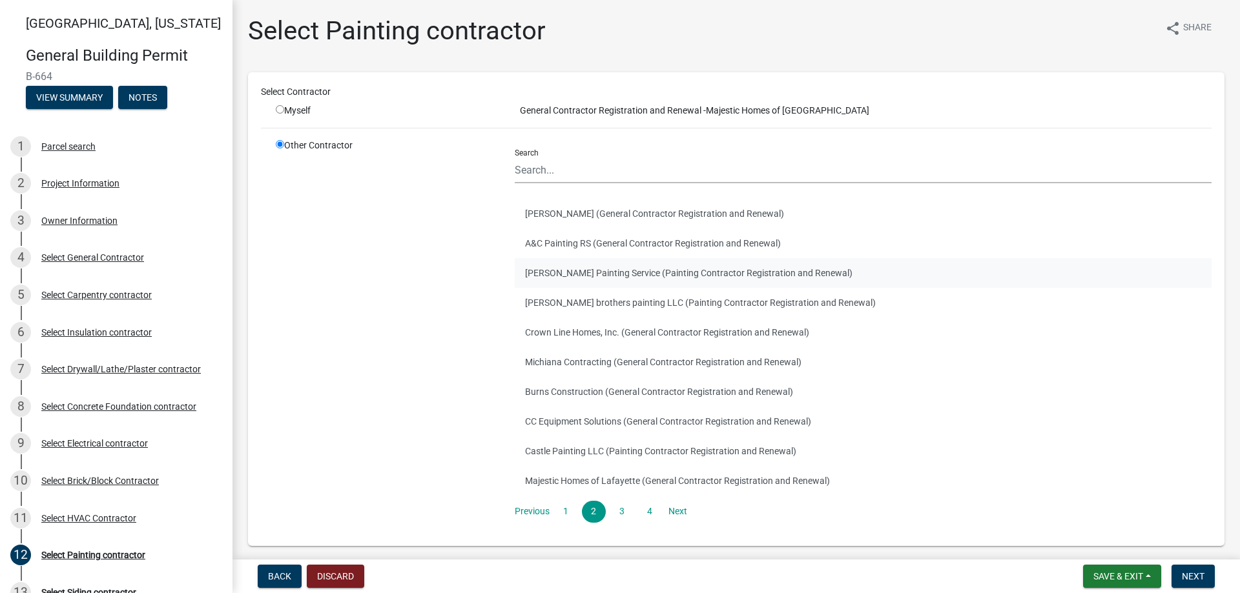
click at [564, 266] on button "[PERSON_NAME] Painting Service (Painting Contractor Registration and Renewal)" at bounding box center [863, 273] width 697 height 30
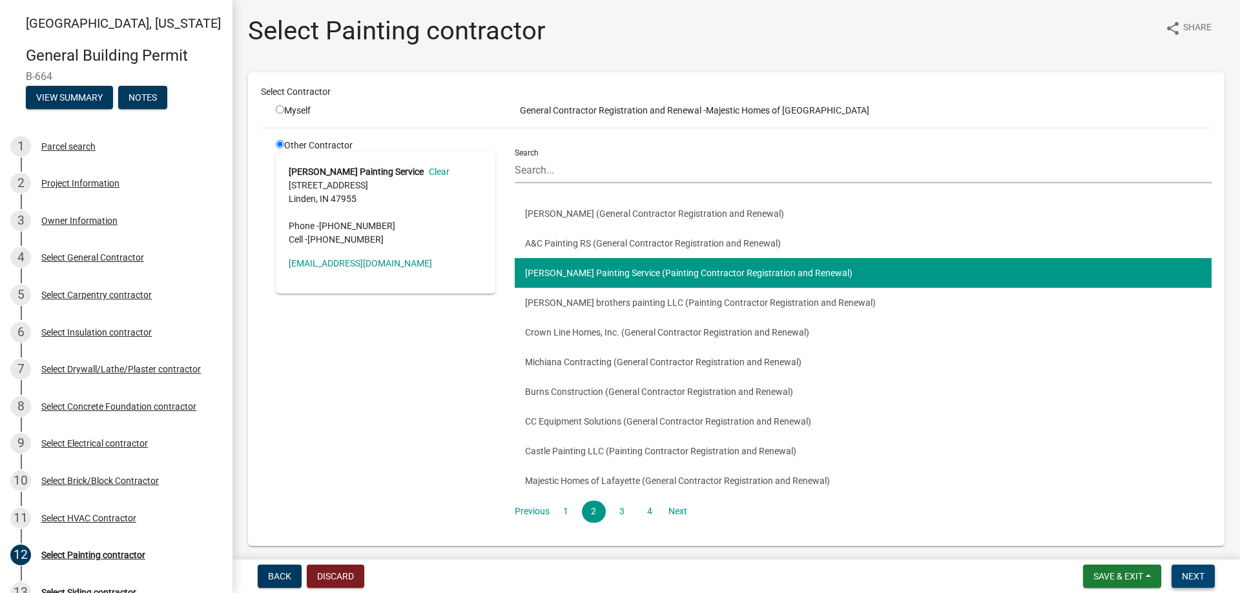
click at [1201, 580] on span "Next" at bounding box center [1193, 577] width 23 height 10
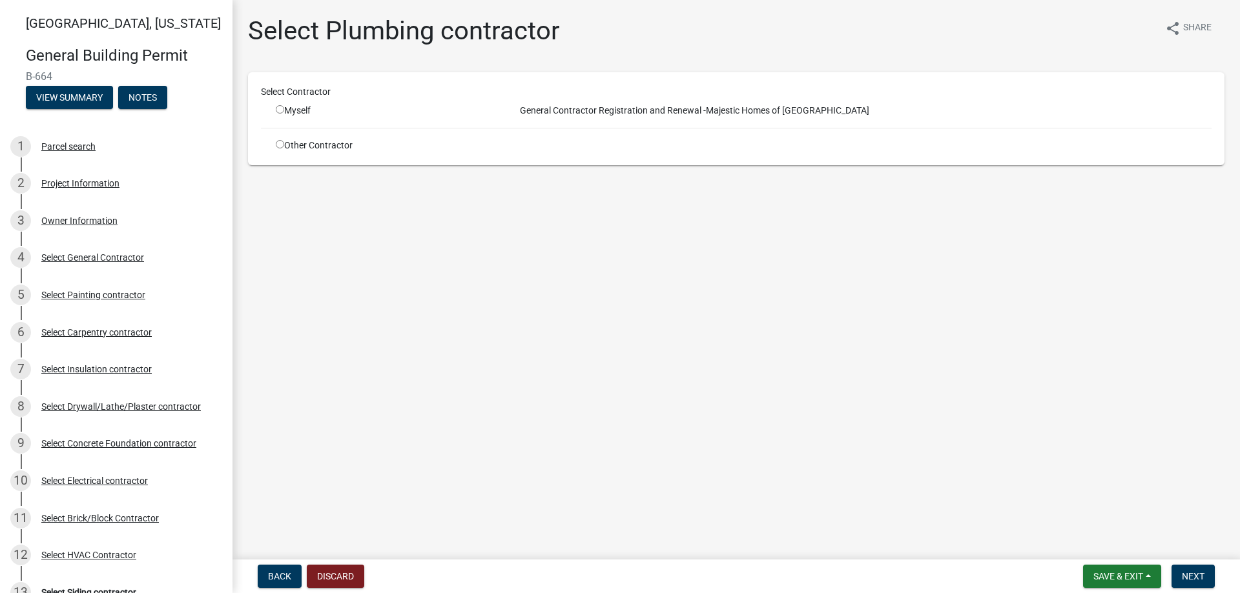
click at [283, 151] on div "Other Contractor" at bounding box center [385, 146] width 239 height 14
click at [275, 141] on div "Other Contractor" at bounding box center [385, 146] width 239 height 14
click at [279, 143] on input "radio" at bounding box center [280, 144] width 8 height 8
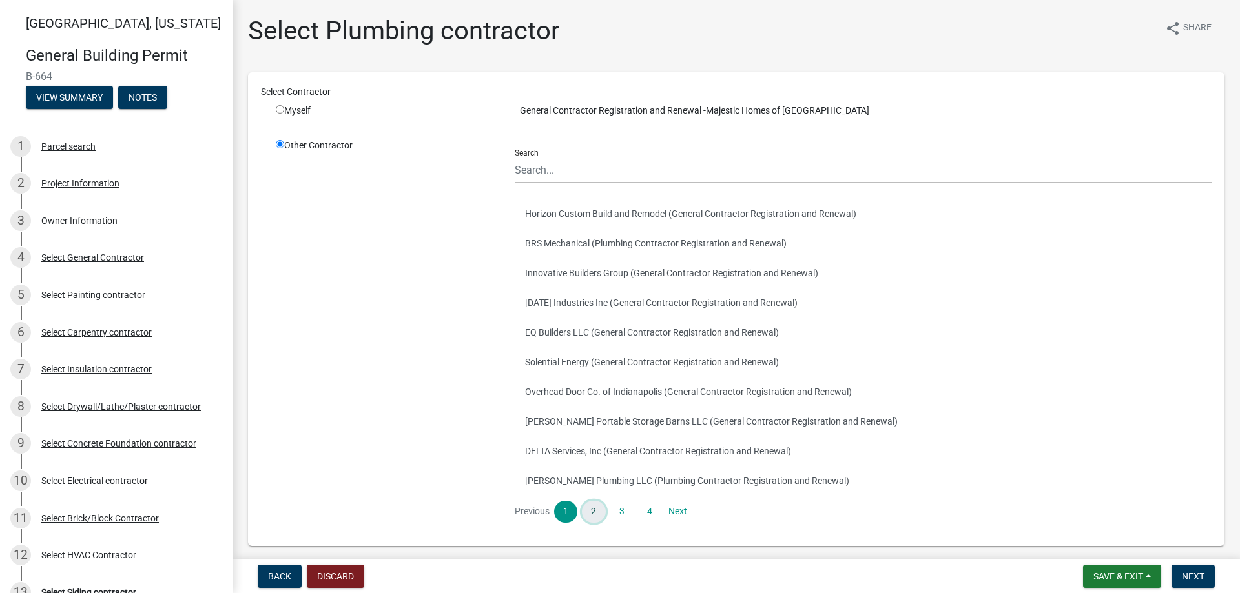
click at [585, 508] on link "2" at bounding box center [593, 512] width 23 height 22
click at [575, 243] on button "Gills Plumbing Inc. (Plumbing Contractor Registration and Renewal)" at bounding box center [863, 244] width 697 height 30
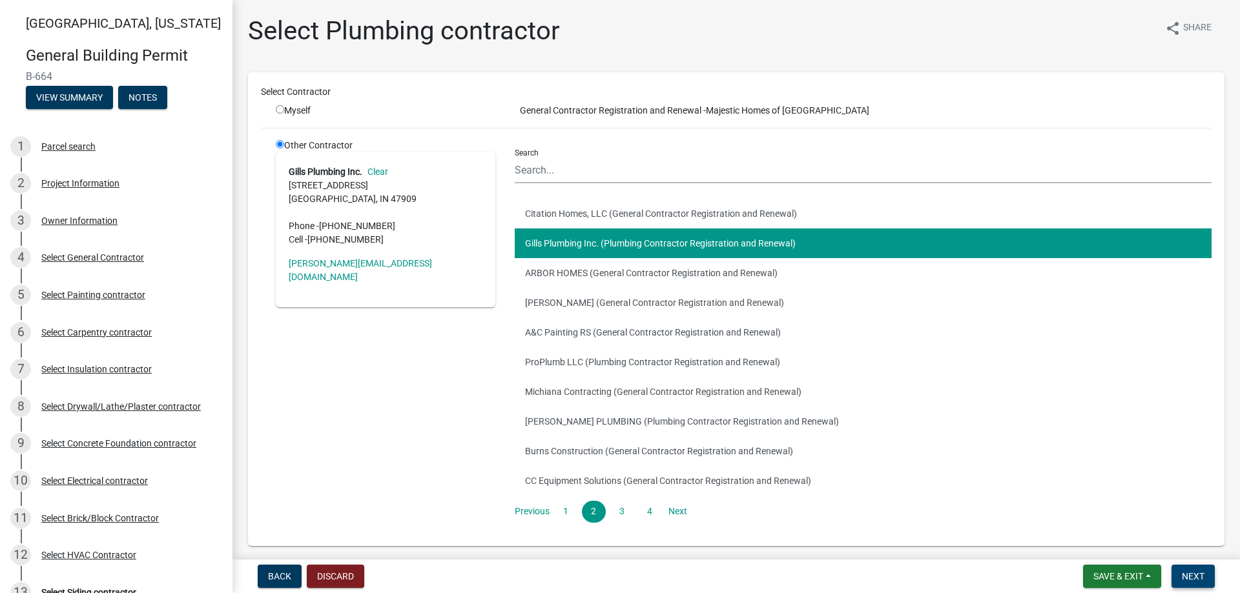
click at [1192, 570] on button "Next" at bounding box center [1192, 576] width 43 height 23
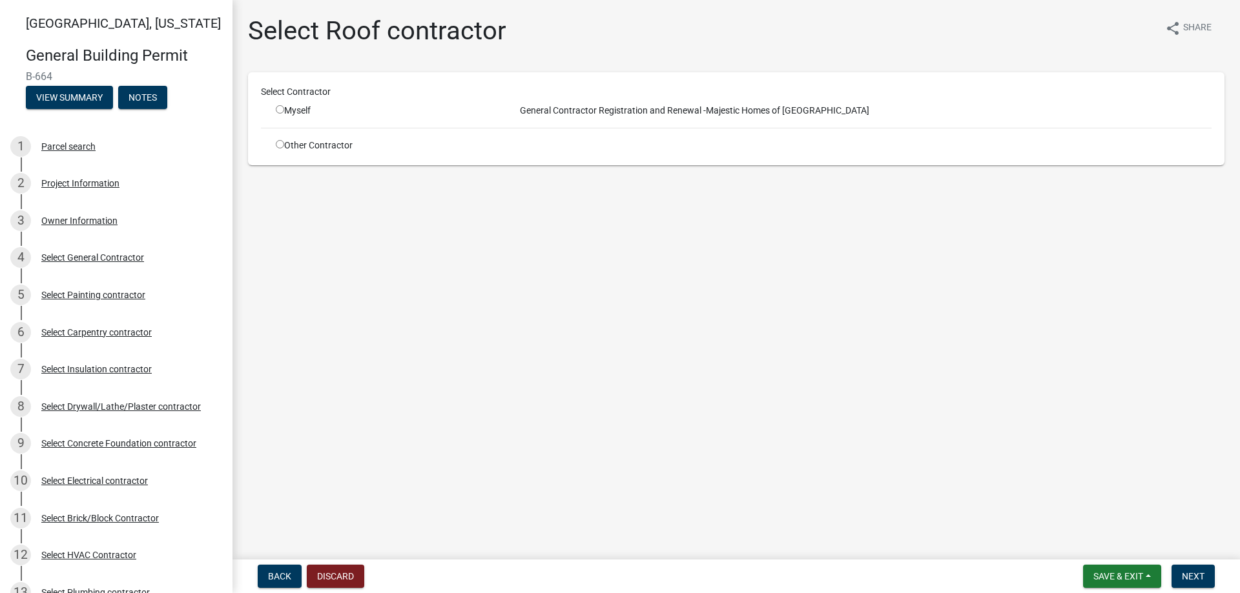
click at [284, 143] on input "radio" at bounding box center [280, 144] width 8 height 8
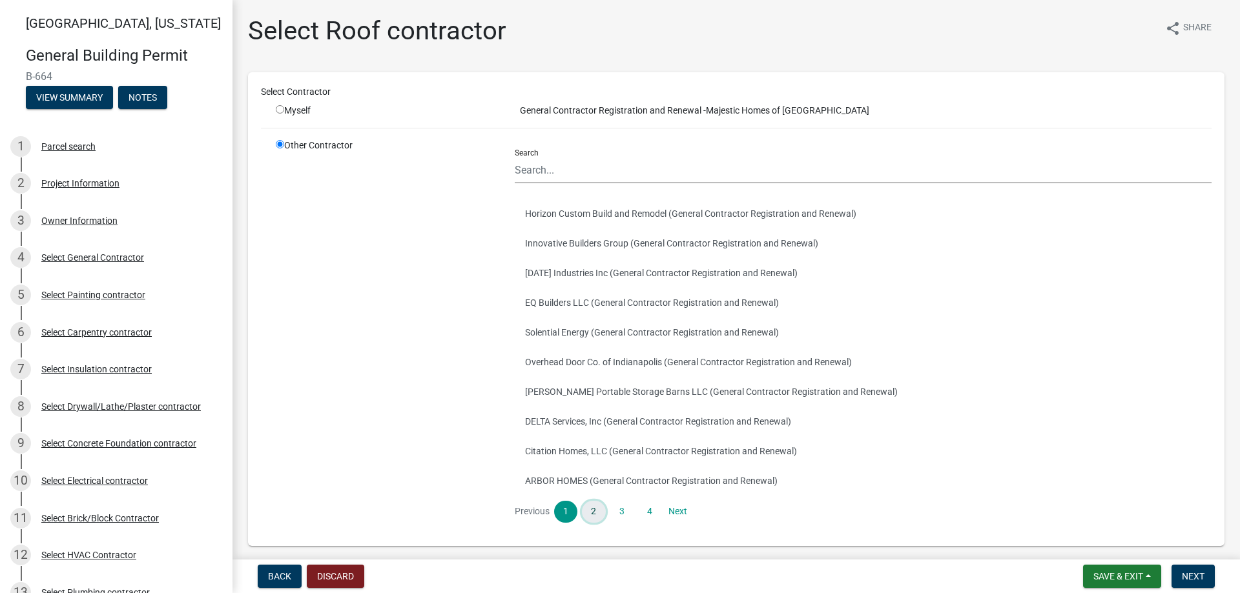
click at [591, 508] on link "2" at bounding box center [593, 512] width 23 height 22
click at [620, 515] on link "3" at bounding box center [621, 512] width 23 height 22
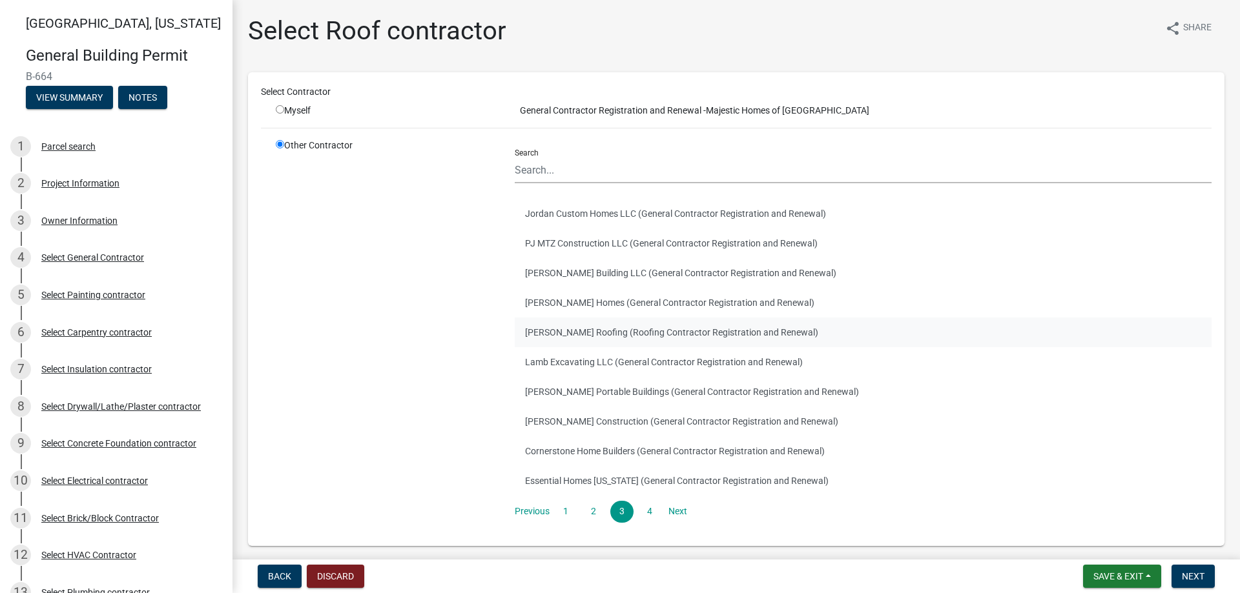
click at [561, 334] on button "[PERSON_NAME] Roofing (Roofing Contractor Registration and Renewal)" at bounding box center [863, 333] width 697 height 30
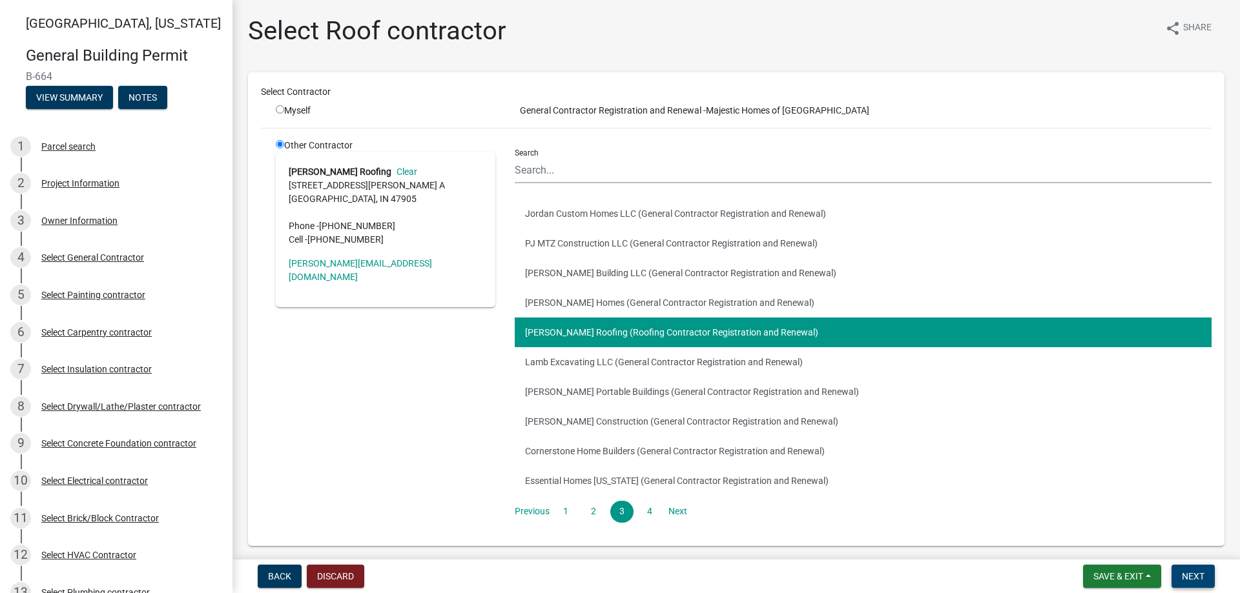
click at [1200, 572] on span "Next" at bounding box center [1193, 577] width 23 height 10
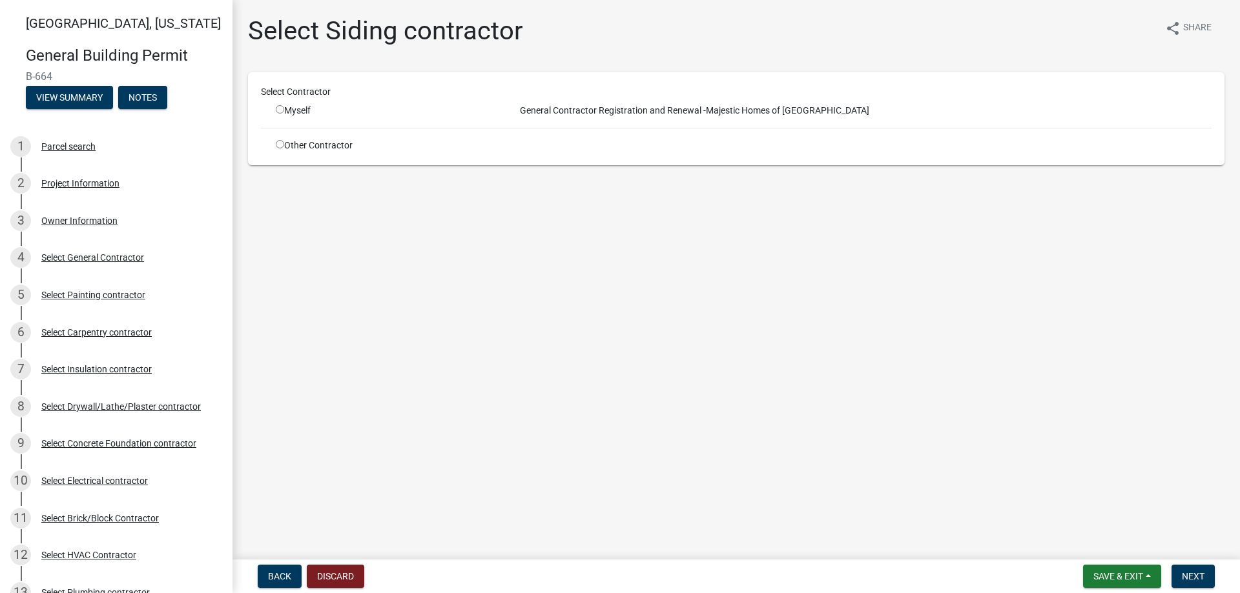
click at [280, 141] on input "radio" at bounding box center [280, 144] width 8 height 8
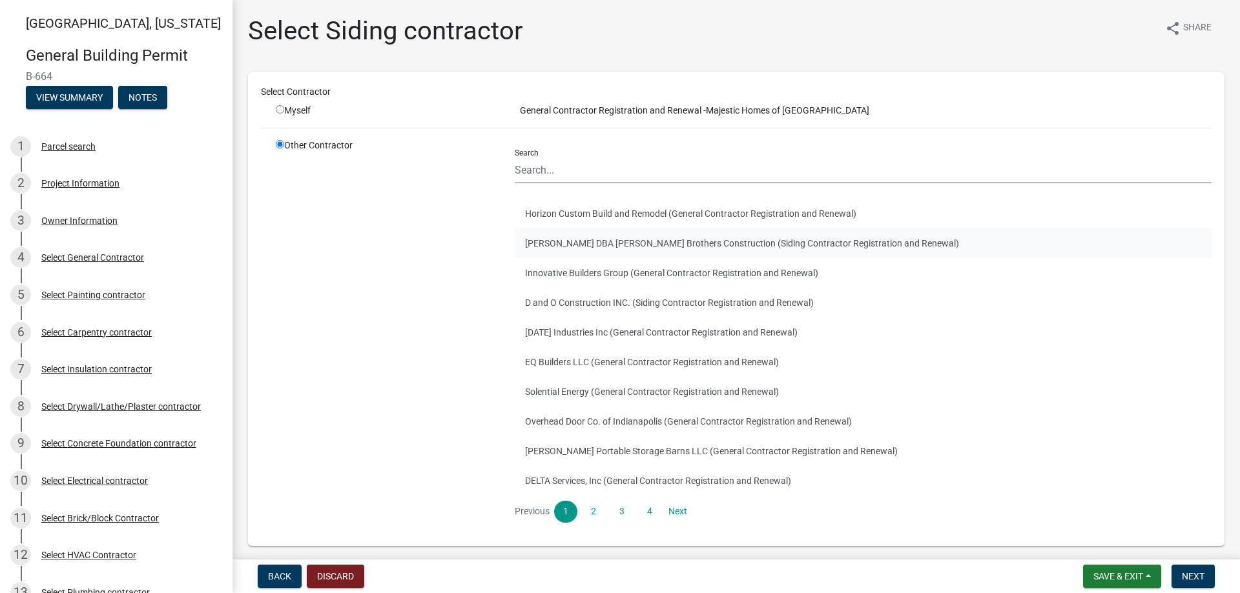
click at [645, 246] on button "[PERSON_NAME] DBA [PERSON_NAME] Brothers Construction (Siding Contractor Regist…" at bounding box center [863, 244] width 697 height 30
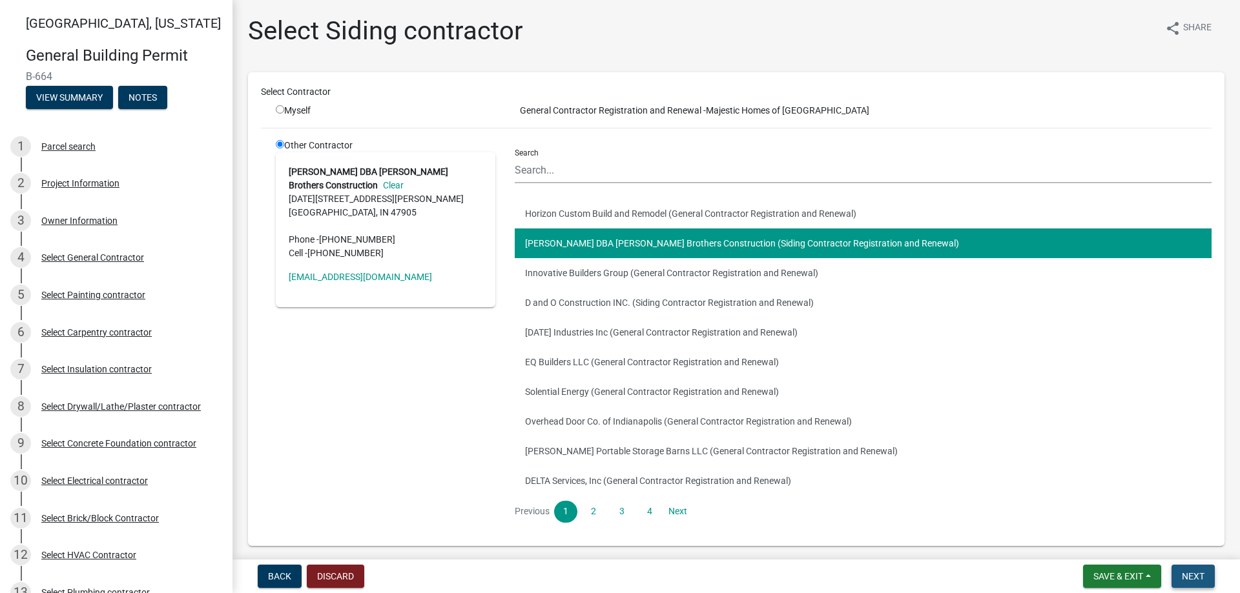
click at [1195, 576] on span "Next" at bounding box center [1193, 577] width 23 height 10
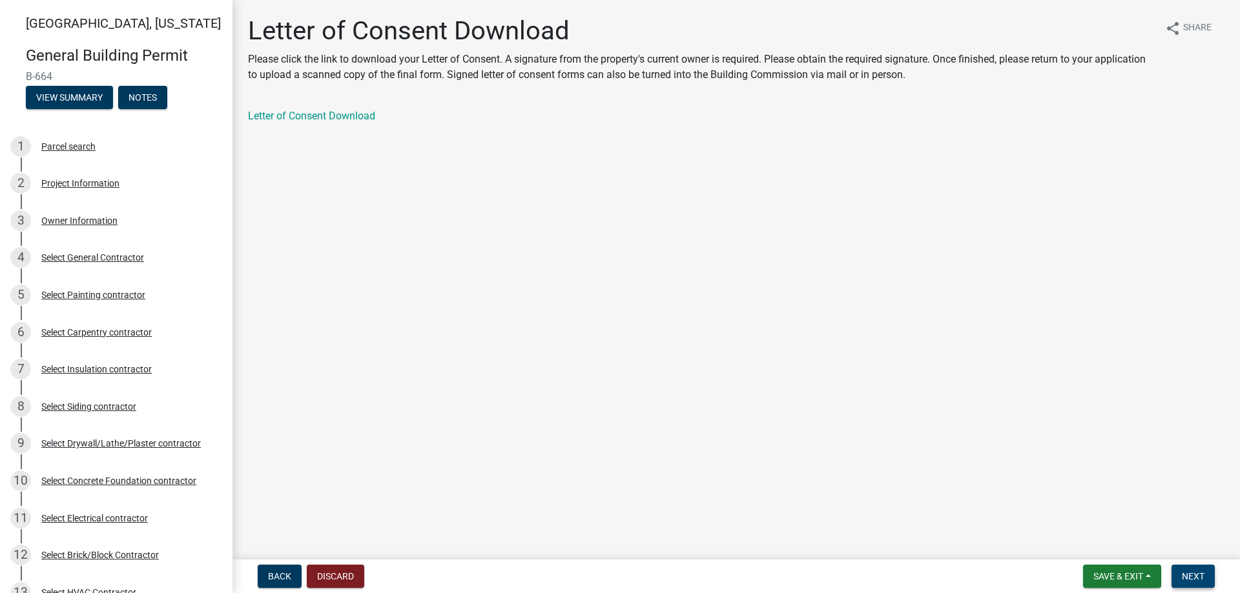
click at [1202, 578] on span "Next" at bounding box center [1193, 577] width 23 height 10
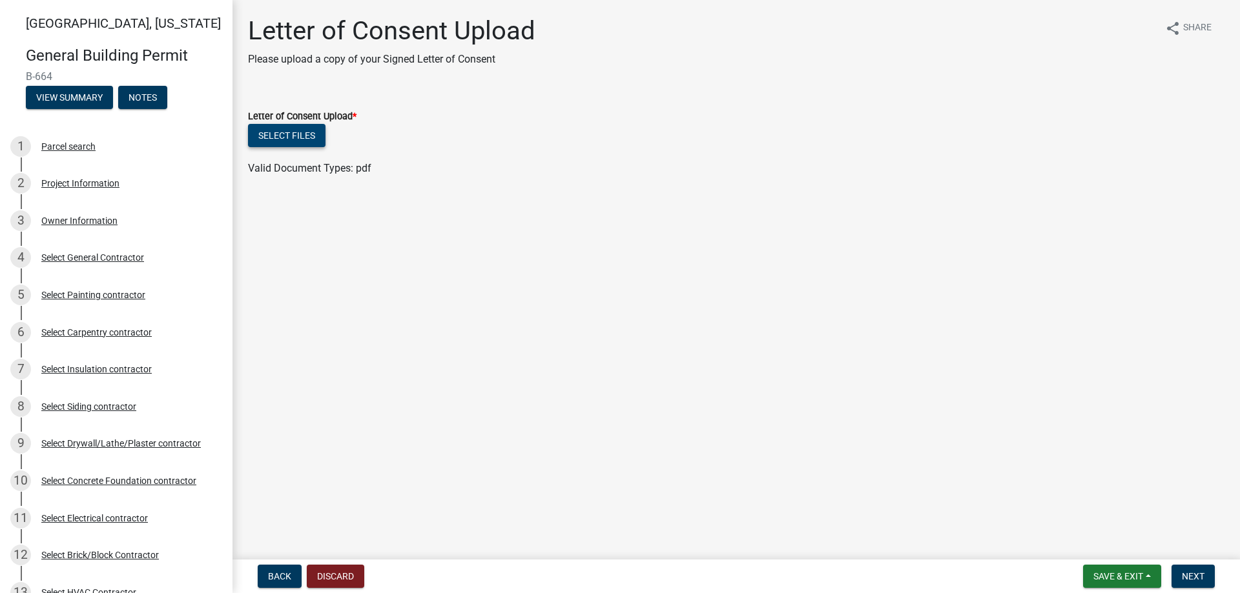
click at [288, 131] on button "Select files" at bounding box center [286, 135] width 77 height 23
click at [277, 136] on button "Select files" at bounding box center [286, 135] width 77 height 23
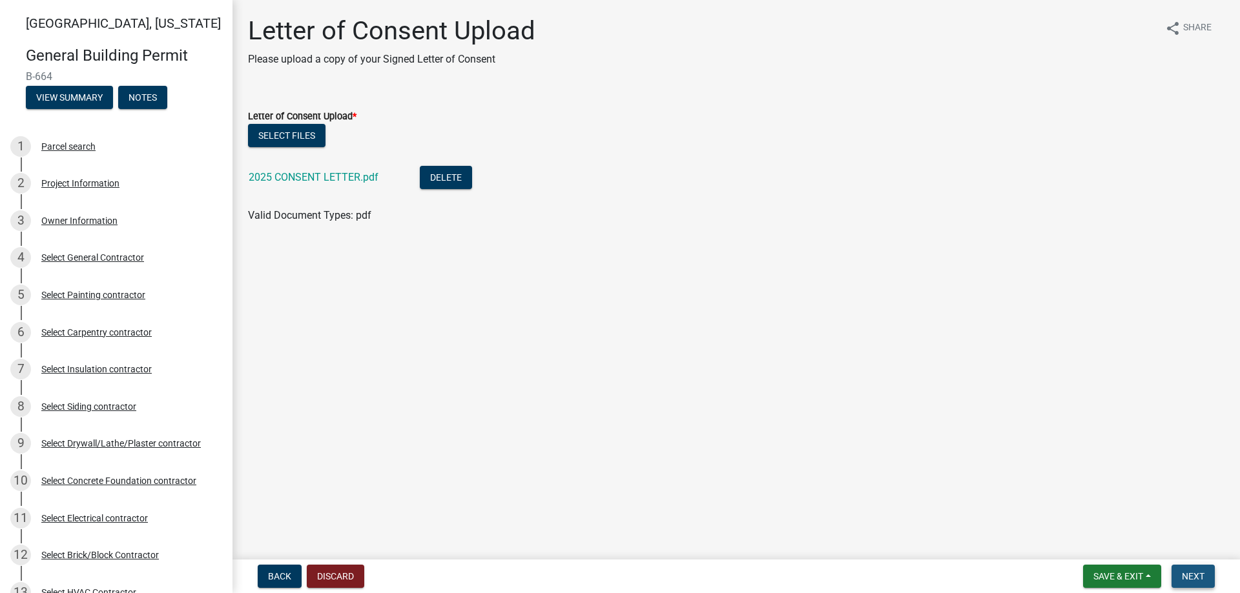
click at [1195, 576] on span "Next" at bounding box center [1193, 577] width 23 height 10
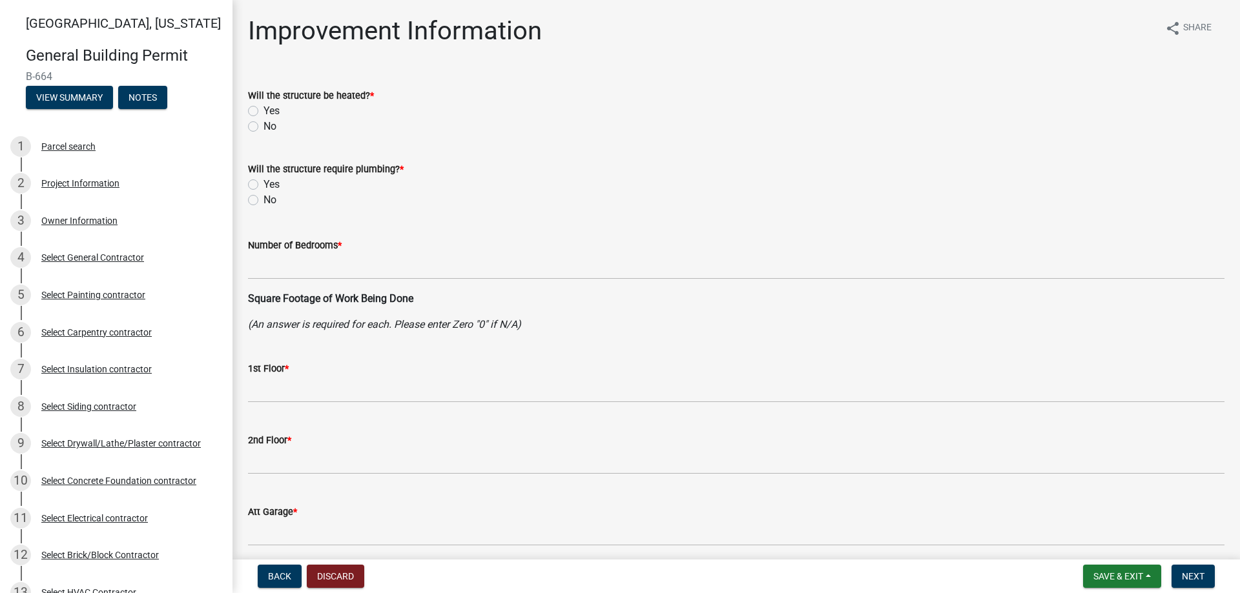
click at [263, 112] on label "Yes" at bounding box center [271, 110] width 16 height 15
click at [263, 112] on input "Yes" at bounding box center [267, 107] width 8 height 8
click at [259, 181] on div "Yes" at bounding box center [736, 184] width 976 height 15
click at [263, 183] on label "Yes" at bounding box center [271, 184] width 16 height 15
click at [263, 183] on input "Yes" at bounding box center [267, 181] width 8 height 8
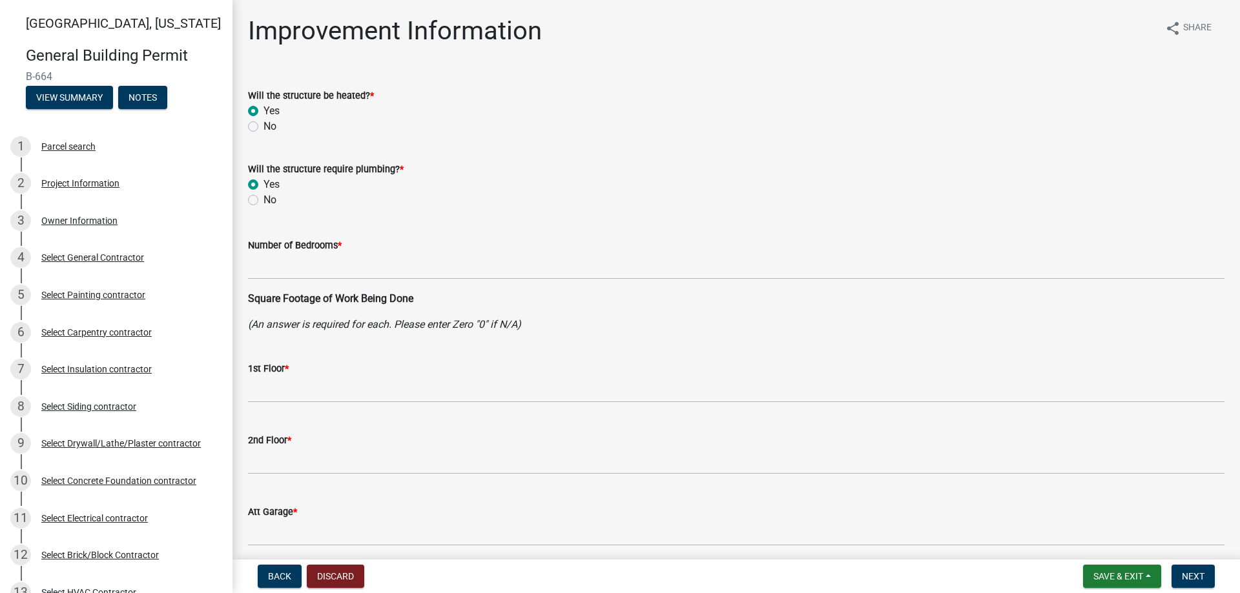
click at [271, 285] on wm-data-entity-input "Number of Bedrooms *" at bounding box center [736, 256] width 976 height 72
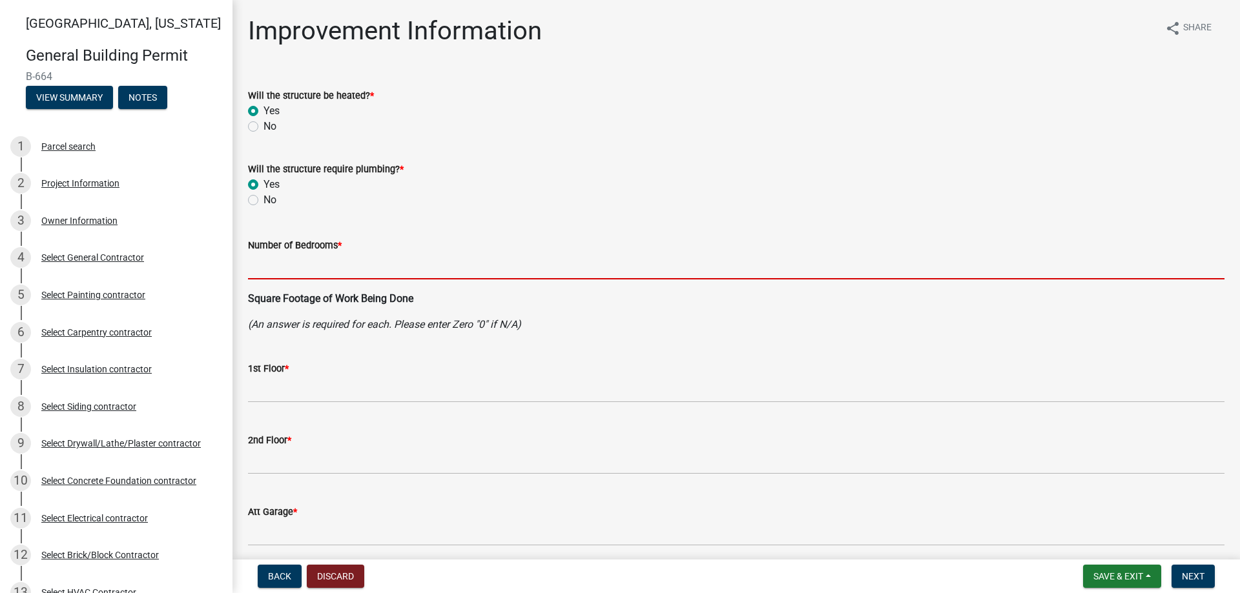
click at [271, 271] on input "text" at bounding box center [736, 266] width 976 height 26
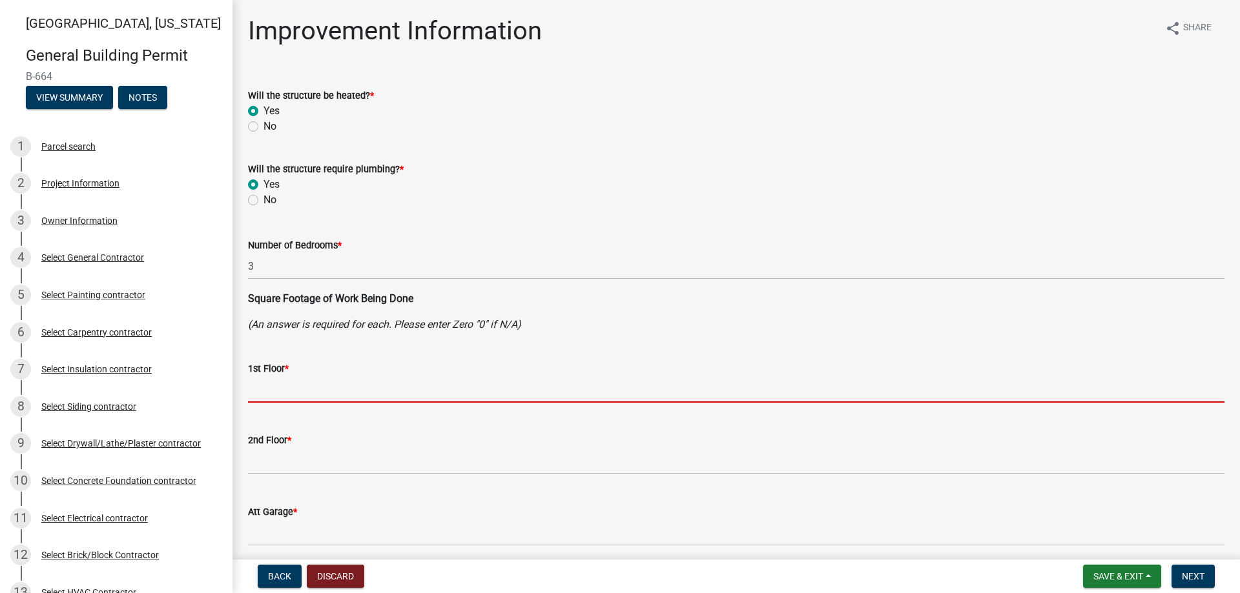
click at [282, 380] on input "text" at bounding box center [736, 389] width 976 height 26
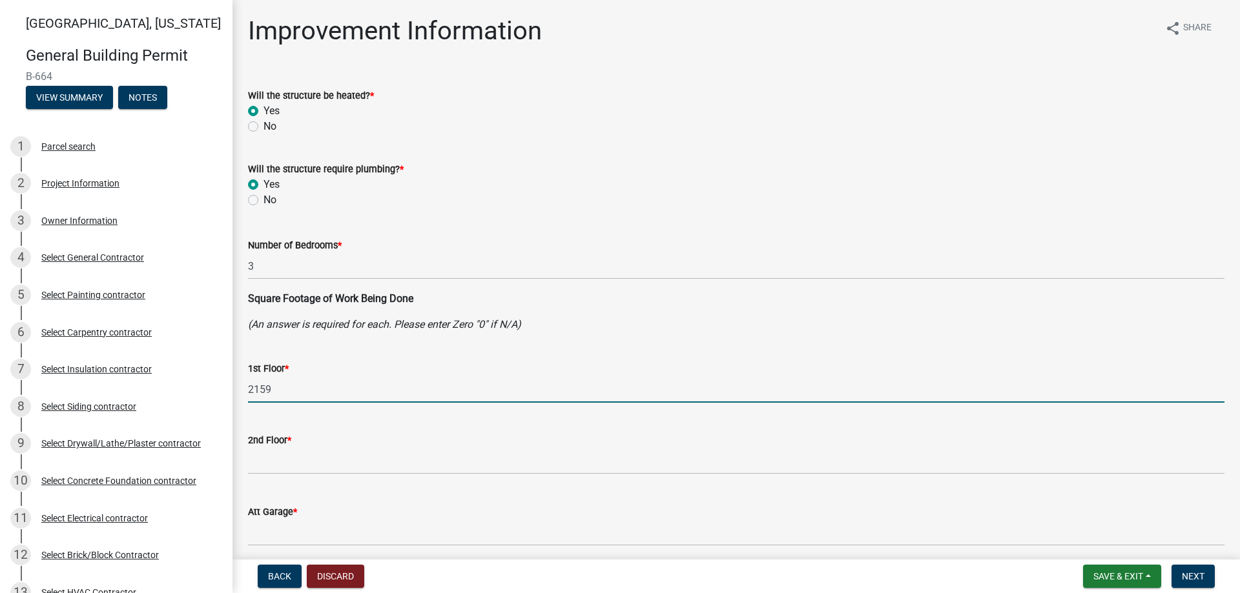
click at [273, 447] on div "2nd Floor *" at bounding box center [736, 440] width 976 height 15
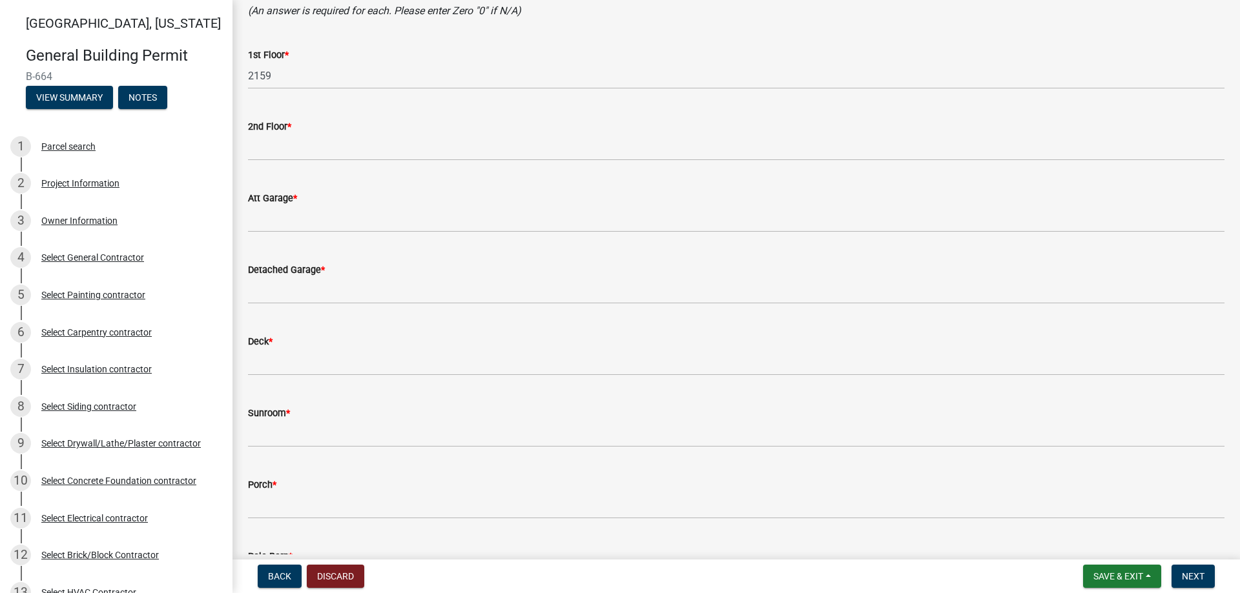
scroll to position [323, 0]
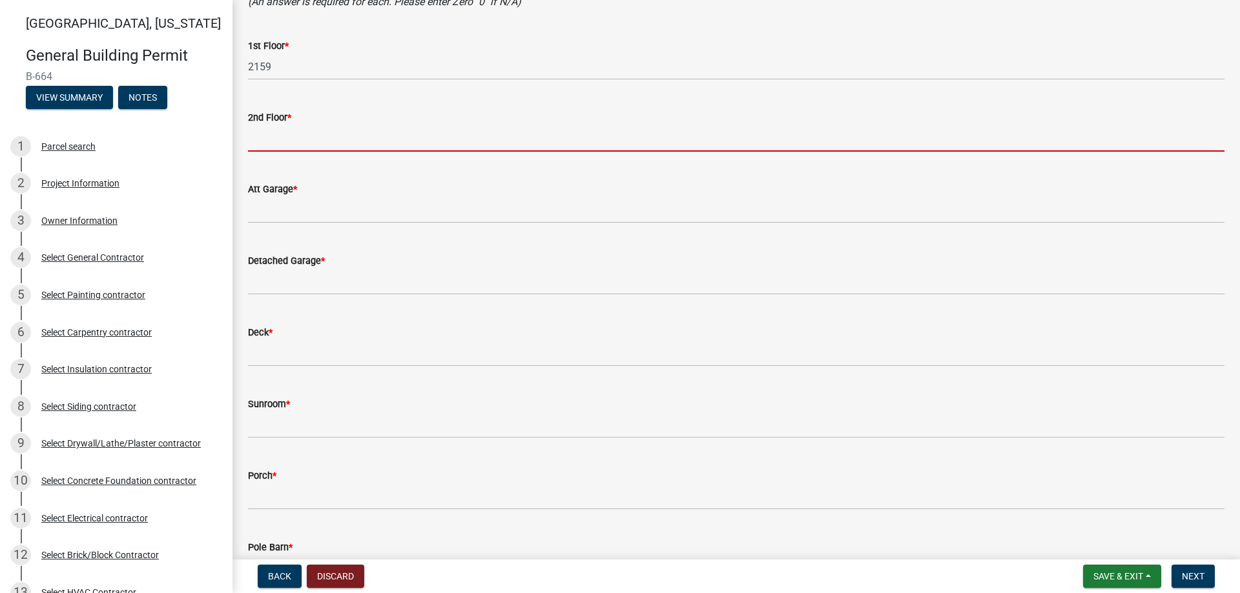
click at [265, 139] on input "text" at bounding box center [736, 138] width 976 height 26
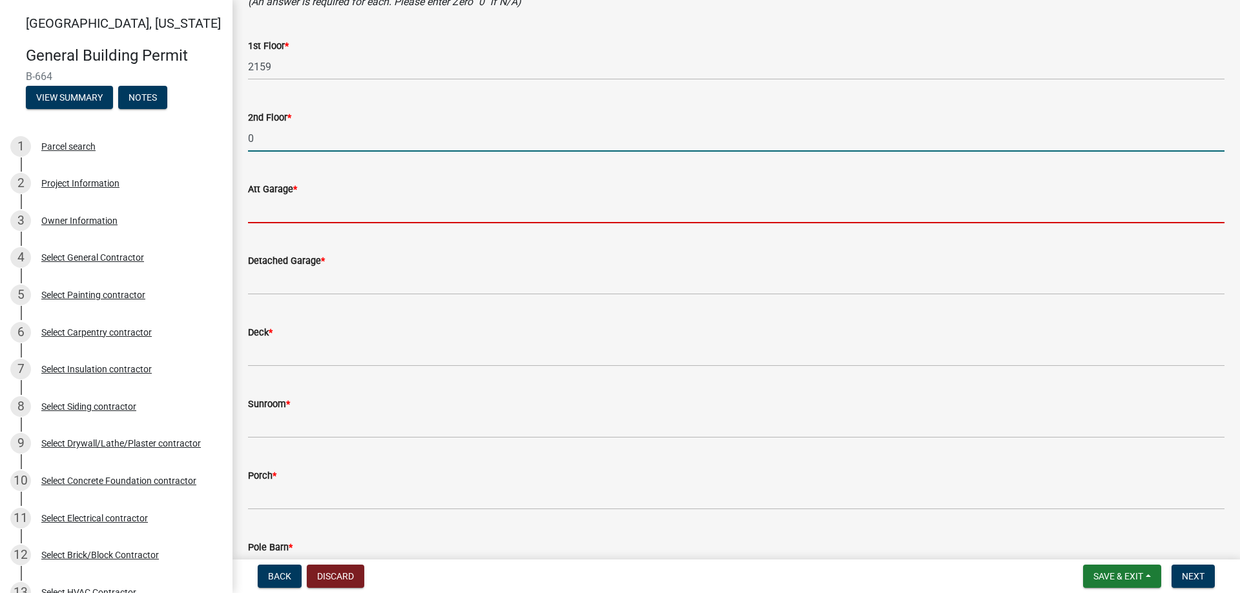
click at [259, 209] on input "text" at bounding box center [736, 210] width 976 height 26
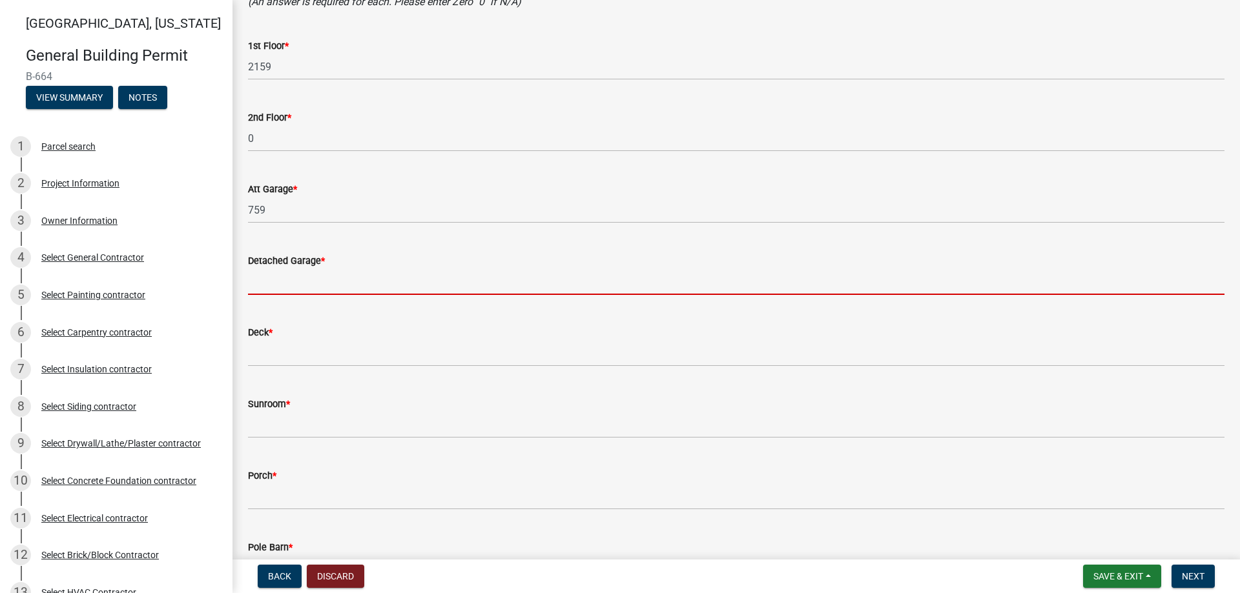
click at [271, 278] on input "text" at bounding box center [736, 282] width 976 height 26
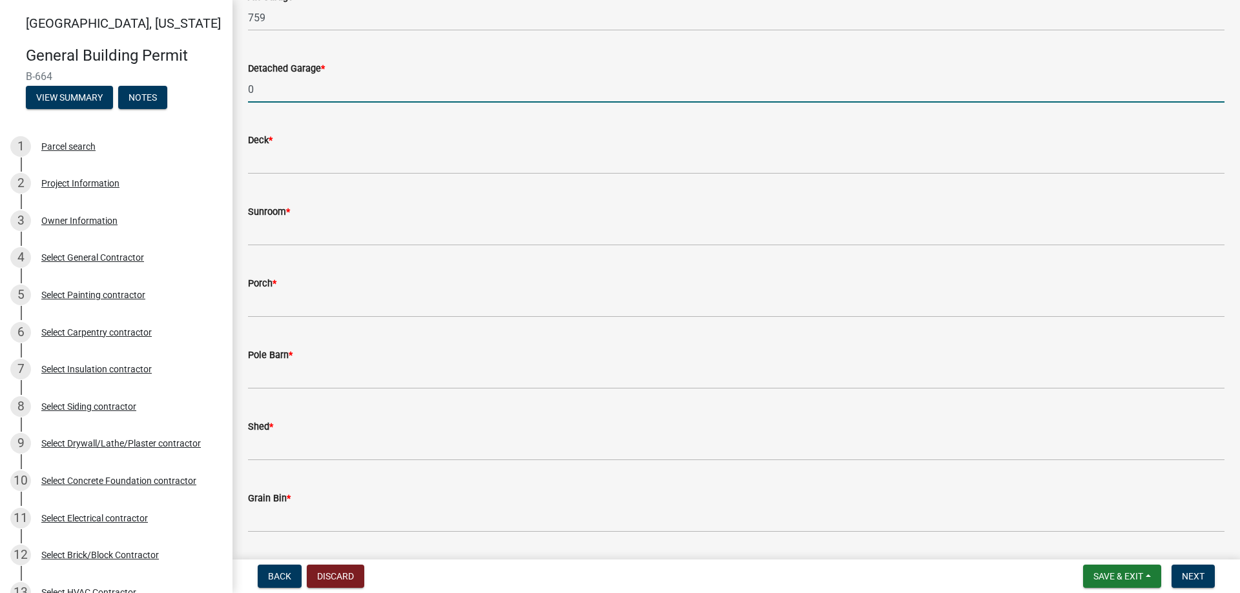
scroll to position [517, 0]
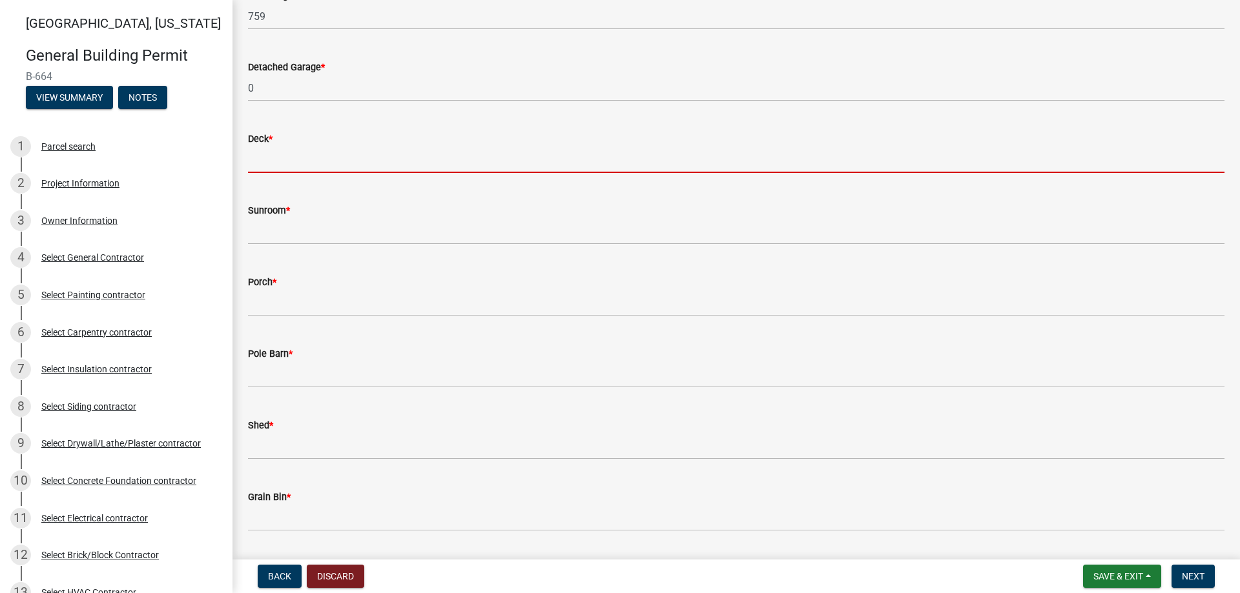
click at [257, 152] on input "text" at bounding box center [736, 160] width 976 height 26
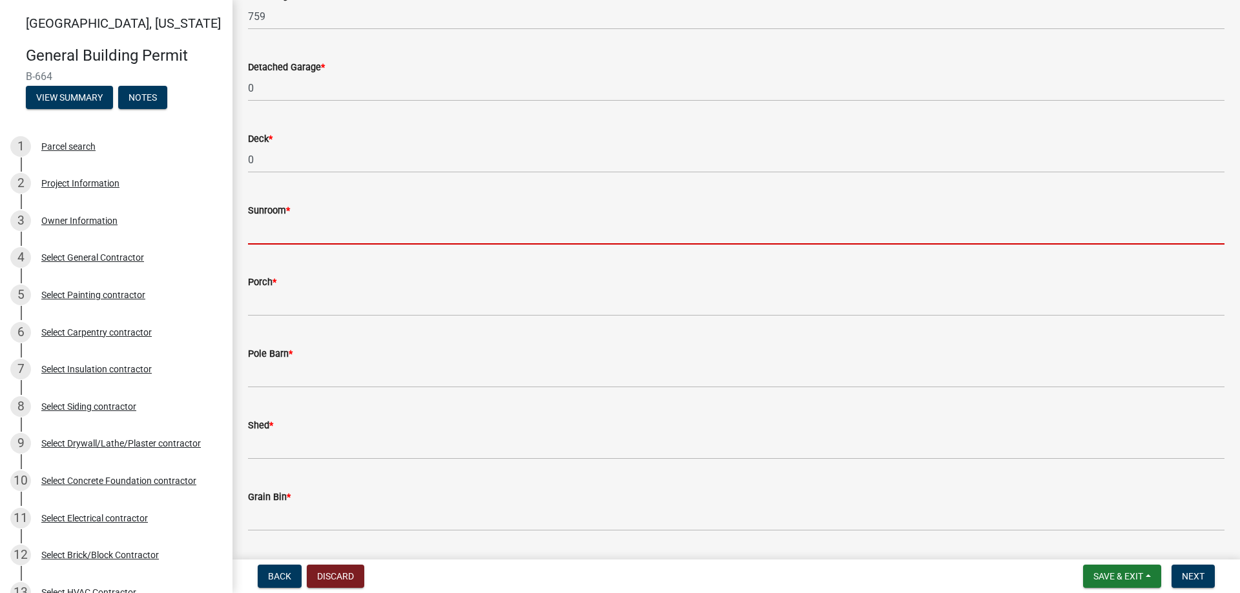
click at [260, 235] on input "text" at bounding box center [736, 231] width 976 height 26
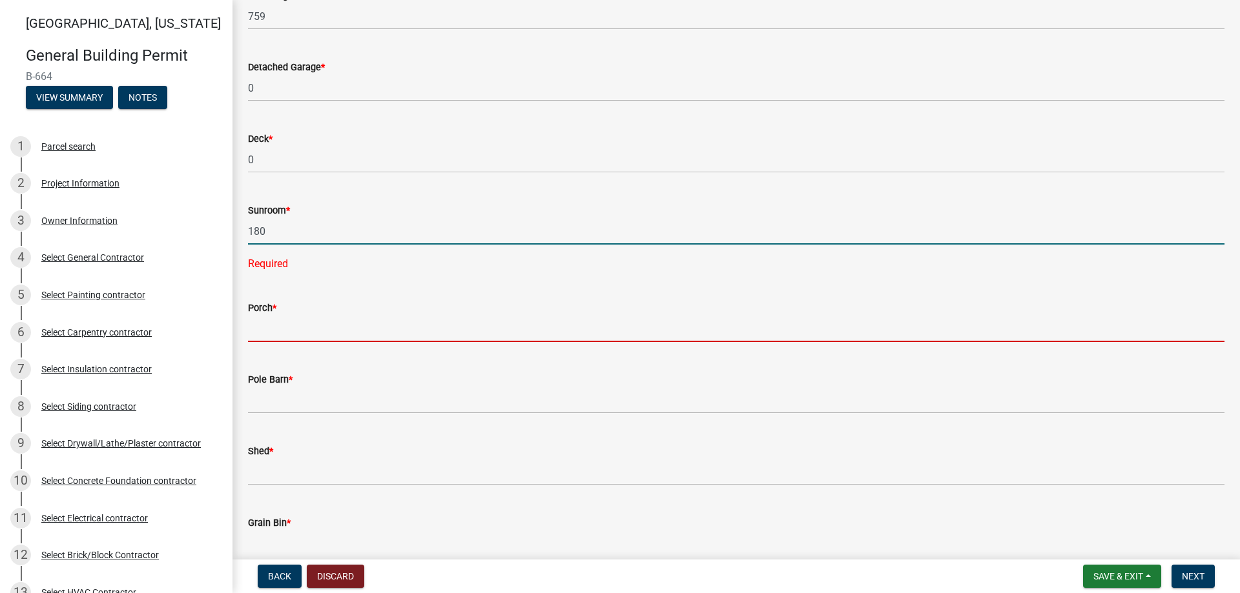
click at [294, 322] on wm-data-entity-input "Porch *" at bounding box center [736, 318] width 976 height 72
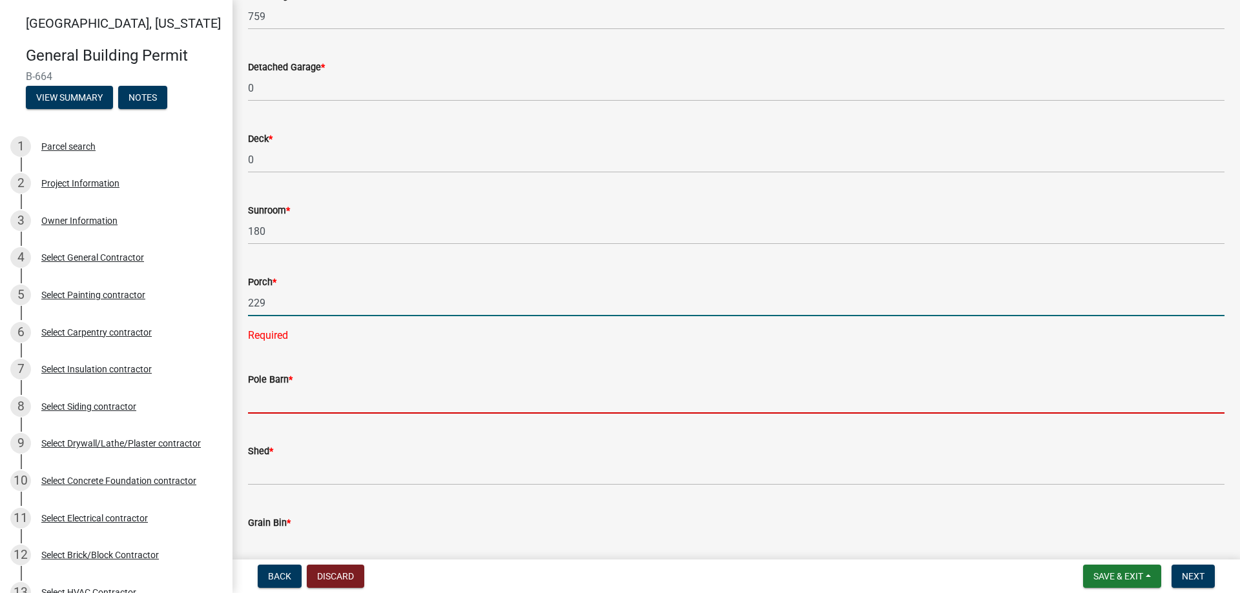
click at [282, 393] on wm-data-entity-input "Pole Barn *" at bounding box center [736, 390] width 976 height 72
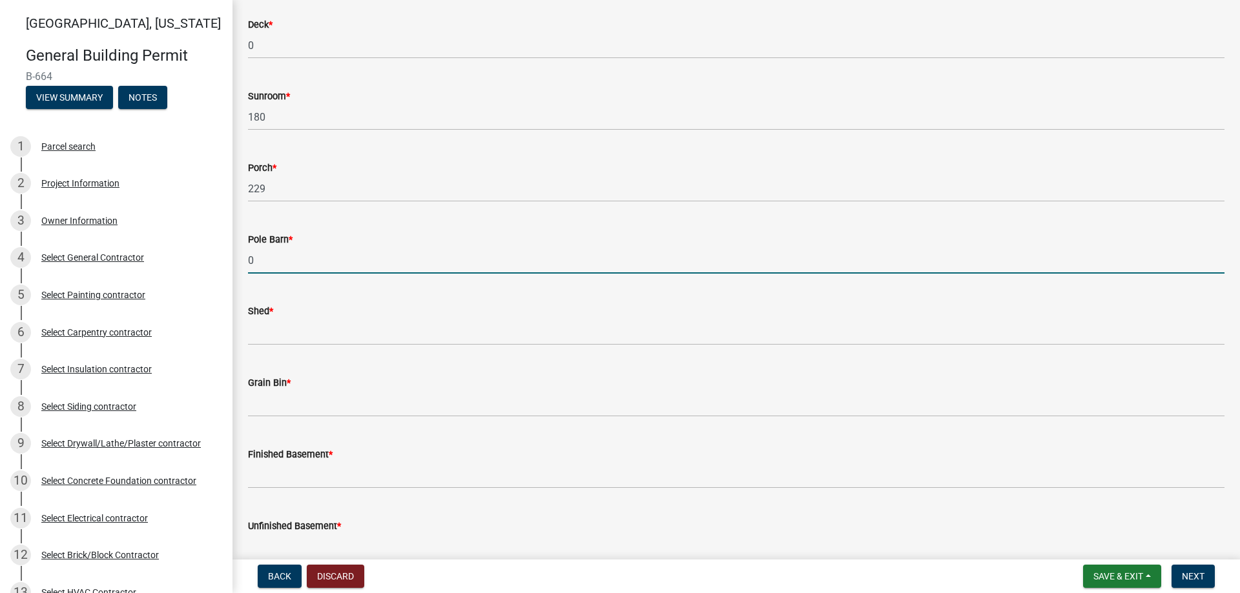
scroll to position [710, 0]
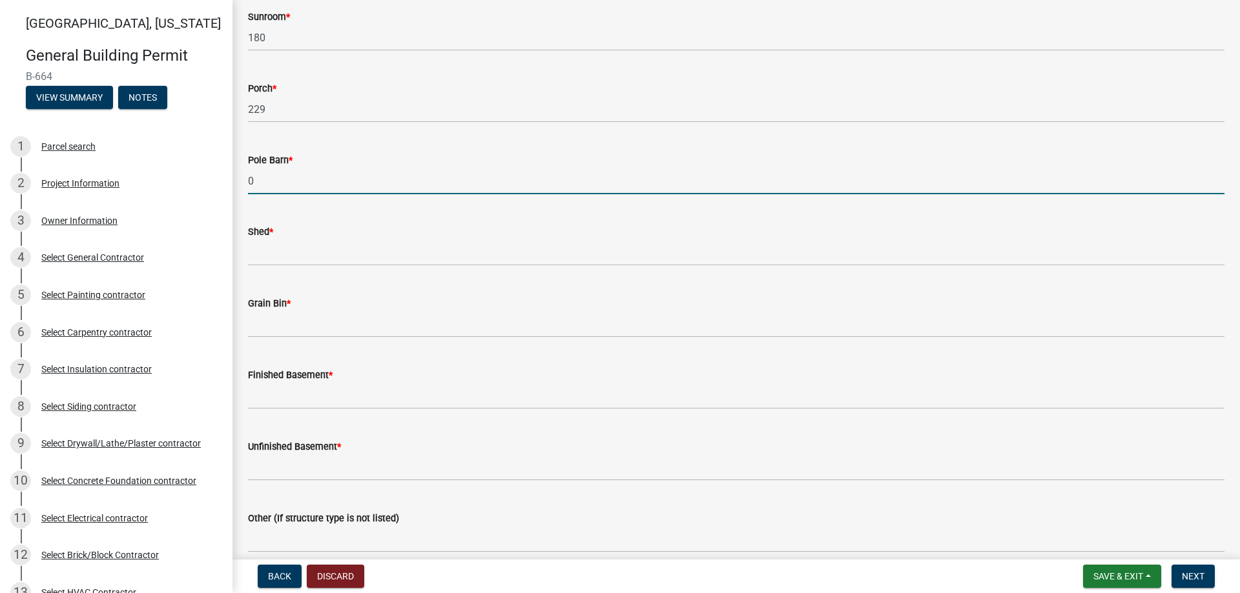
click at [274, 239] on div "Shed *" at bounding box center [736, 231] width 976 height 15
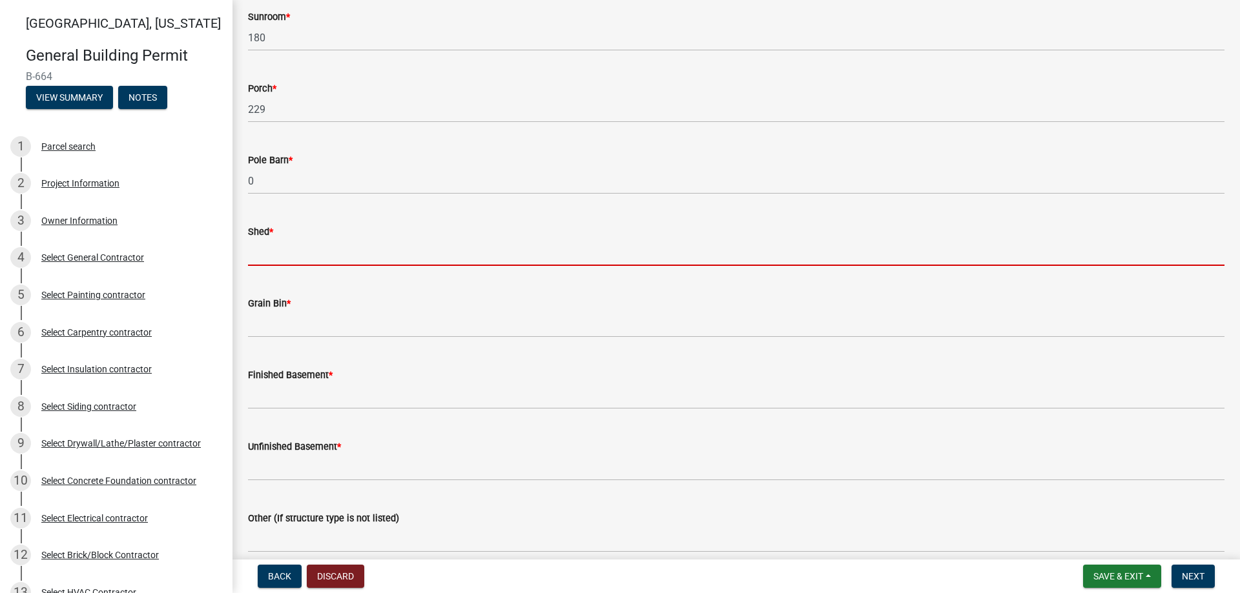
click at [260, 260] on input "text" at bounding box center [736, 253] width 976 height 26
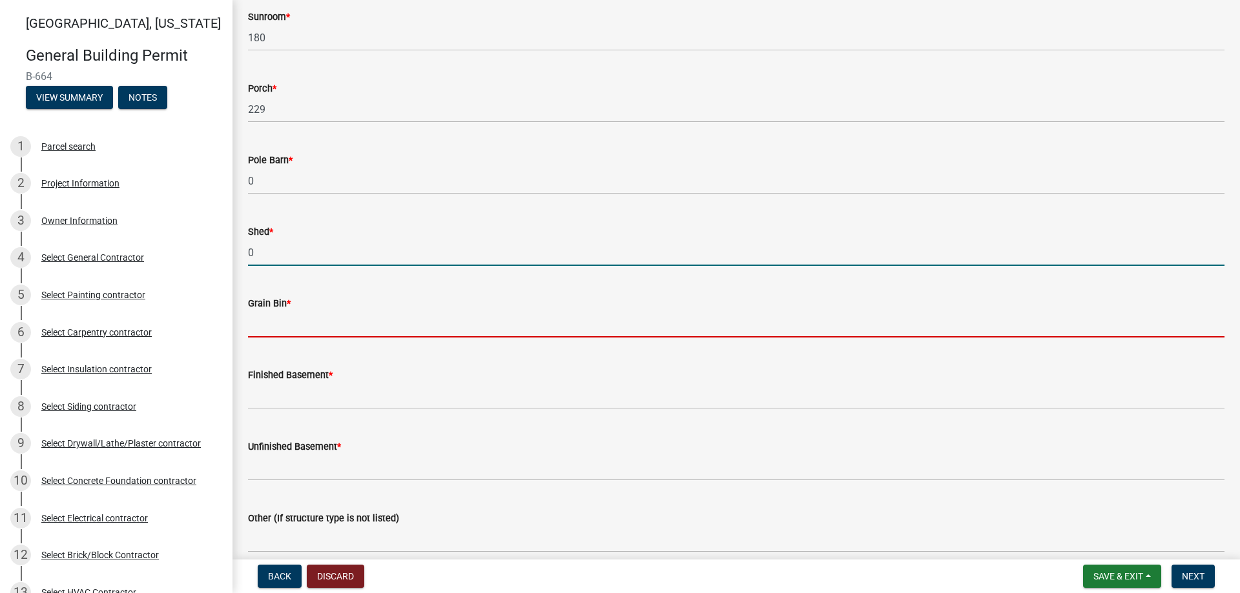
click at [292, 320] on input "text" at bounding box center [736, 324] width 976 height 26
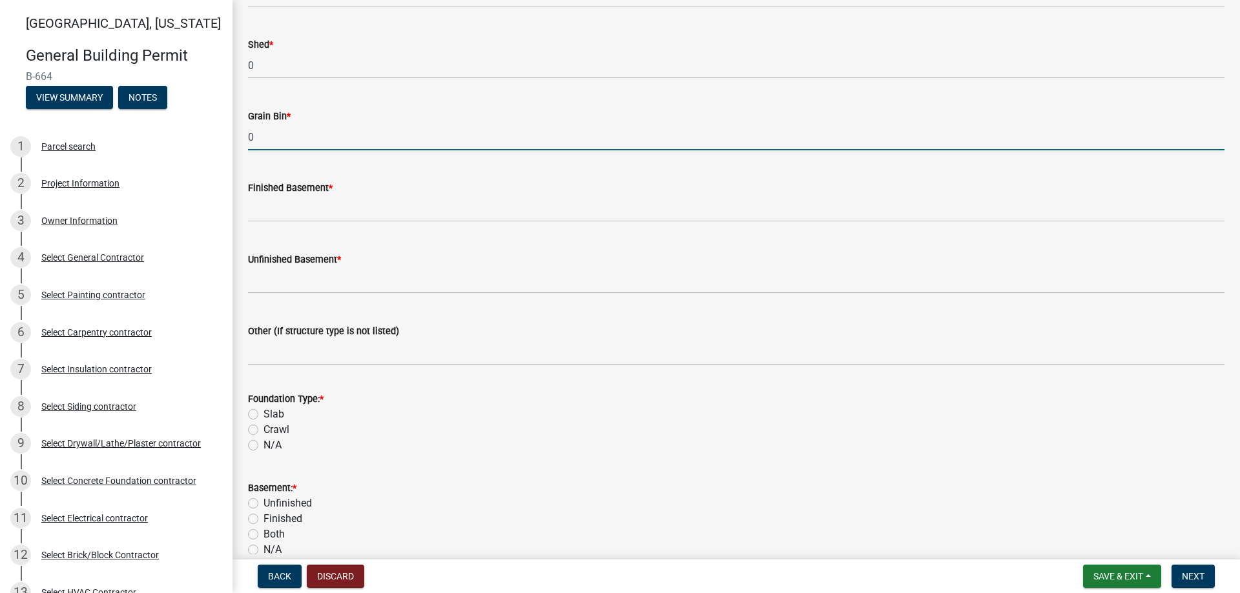
scroll to position [904, 0]
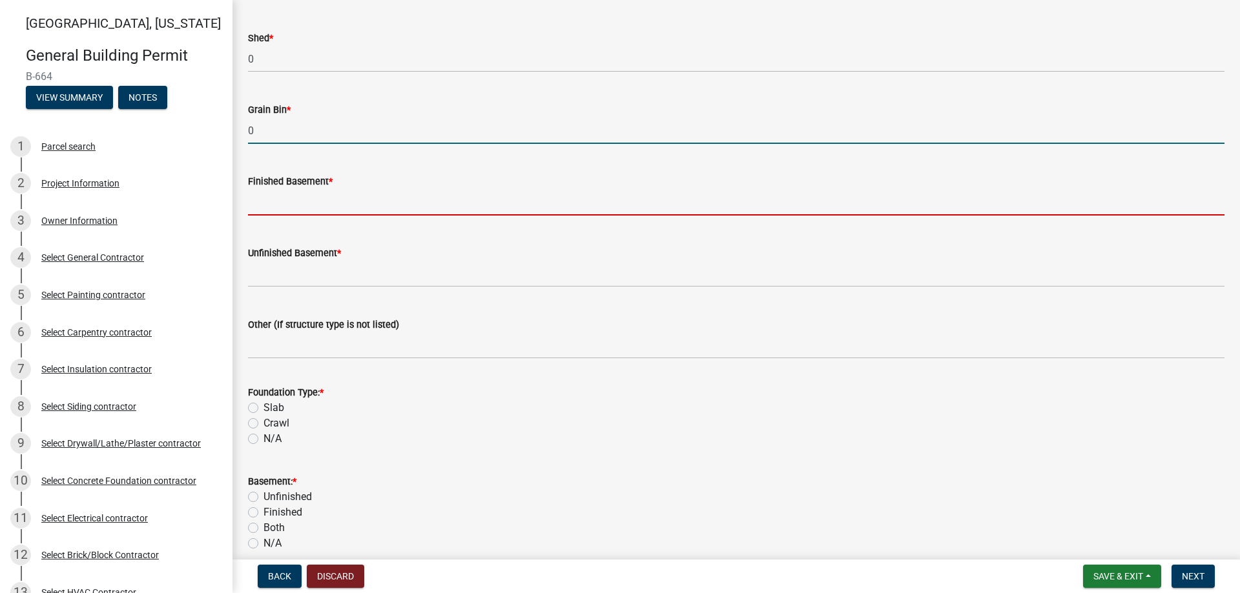
click at [273, 202] on input "text" at bounding box center [736, 202] width 976 height 26
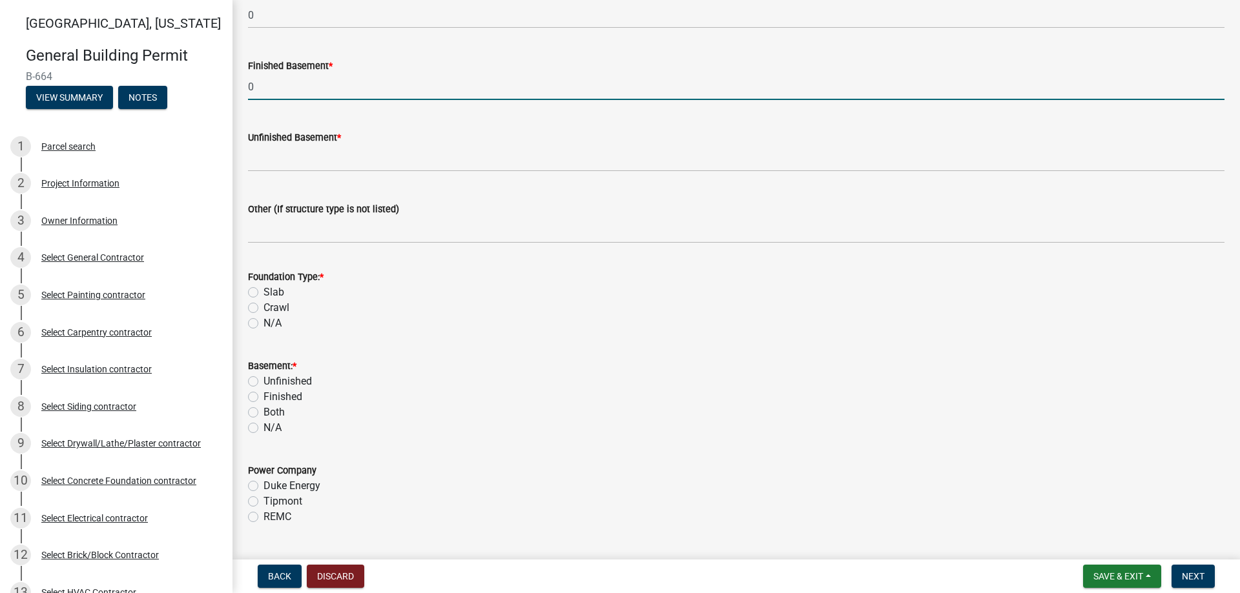
scroll to position [1033, 0]
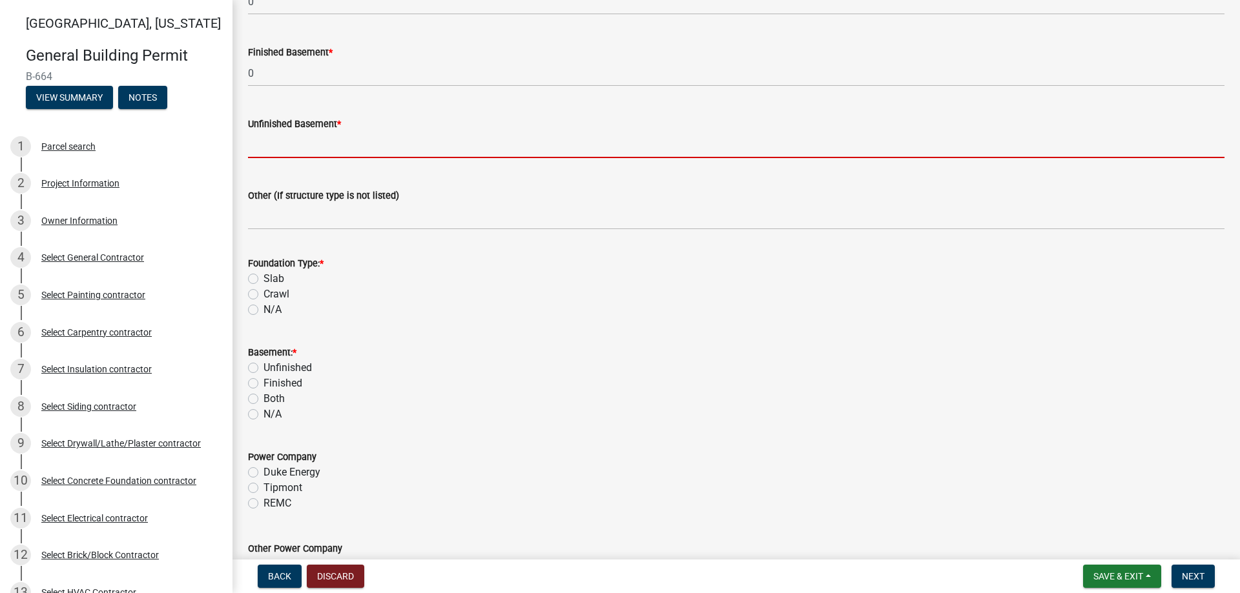
click at [281, 145] on input "text" at bounding box center [736, 145] width 976 height 26
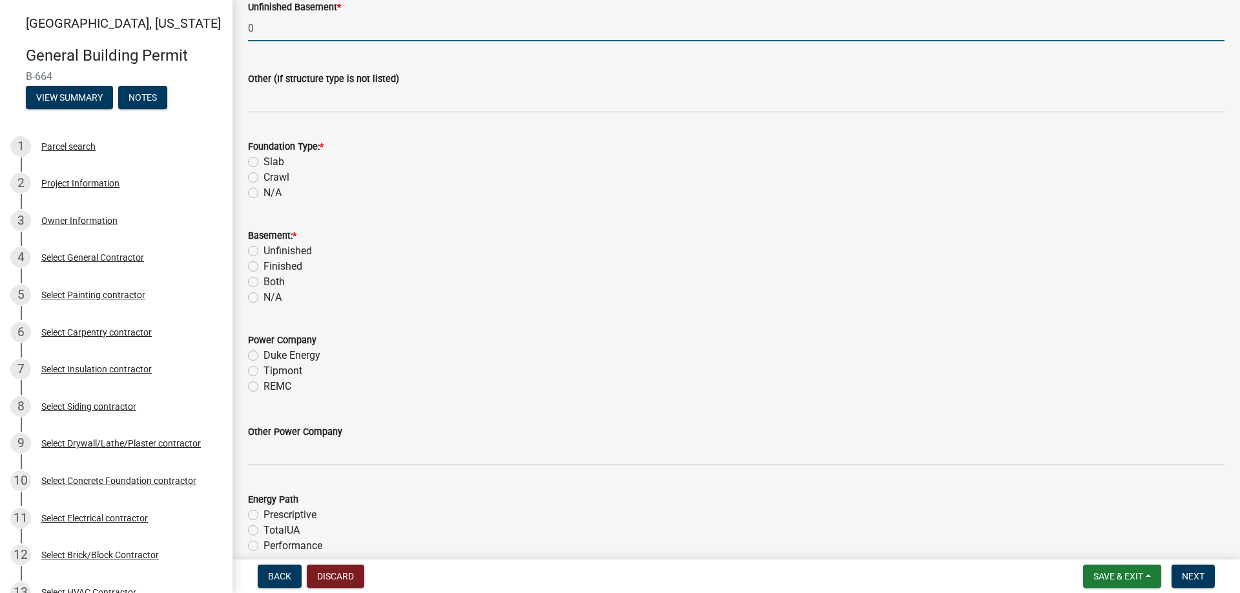
scroll to position [1162, 0]
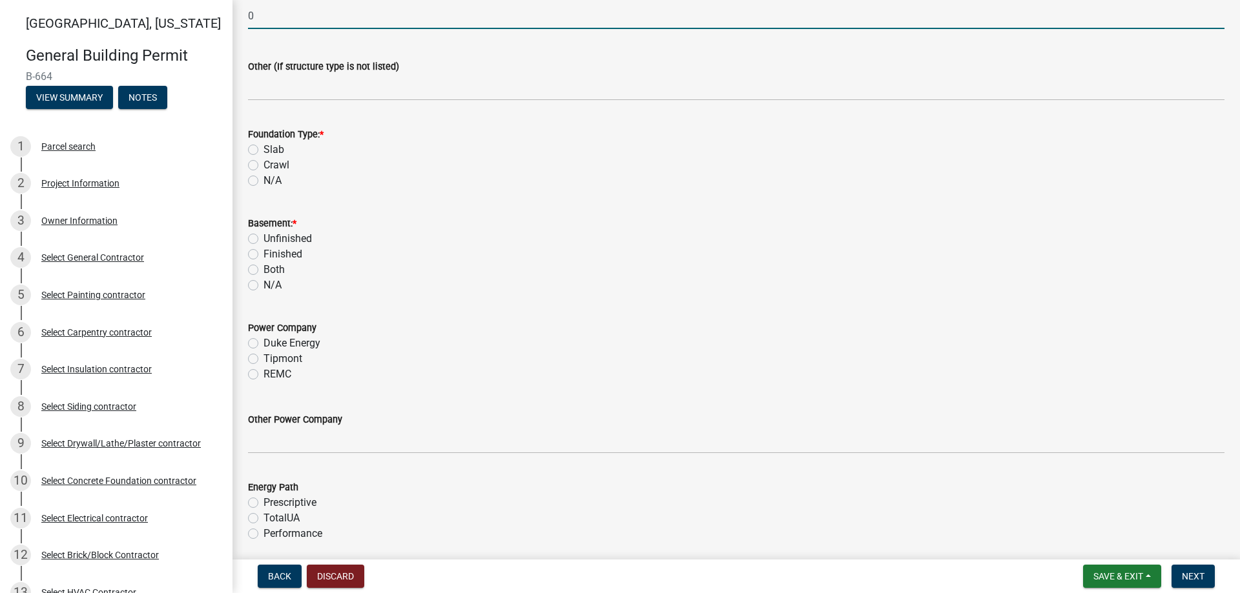
click at [263, 150] on label "Slab" at bounding box center [273, 149] width 21 height 15
click at [263, 150] on input "Slab" at bounding box center [267, 146] width 8 height 8
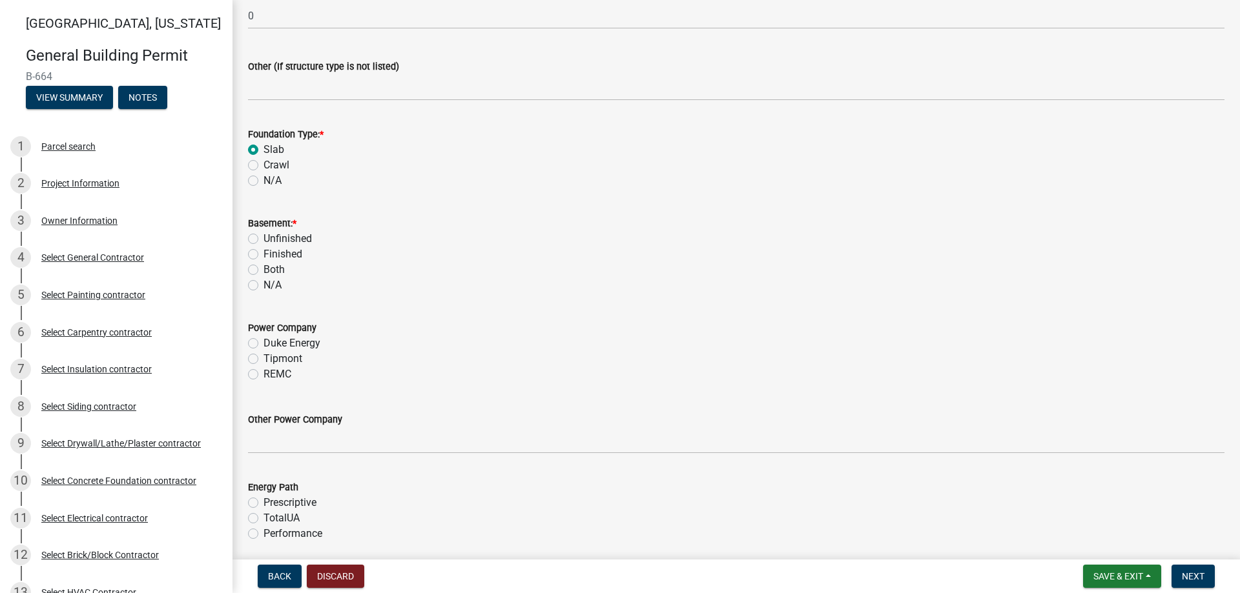
click at [263, 237] on label "Unfinished" at bounding box center [287, 238] width 48 height 15
click at [263, 237] on input "Unfinished" at bounding box center [267, 235] width 8 height 8
click at [263, 285] on label "N/A" at bounding box center [272, 285] width 18 height 15
click at [263, 285] on input "N/A" at bounding box center [267, 282] width 8 height 8
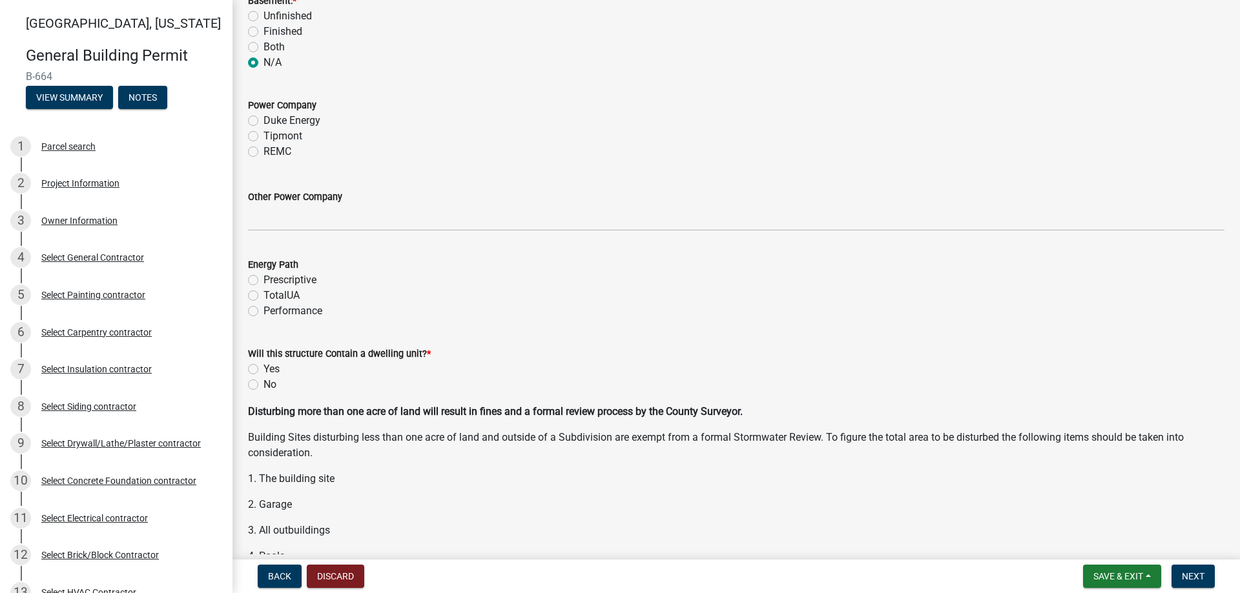
scroll to position [1421, 0]
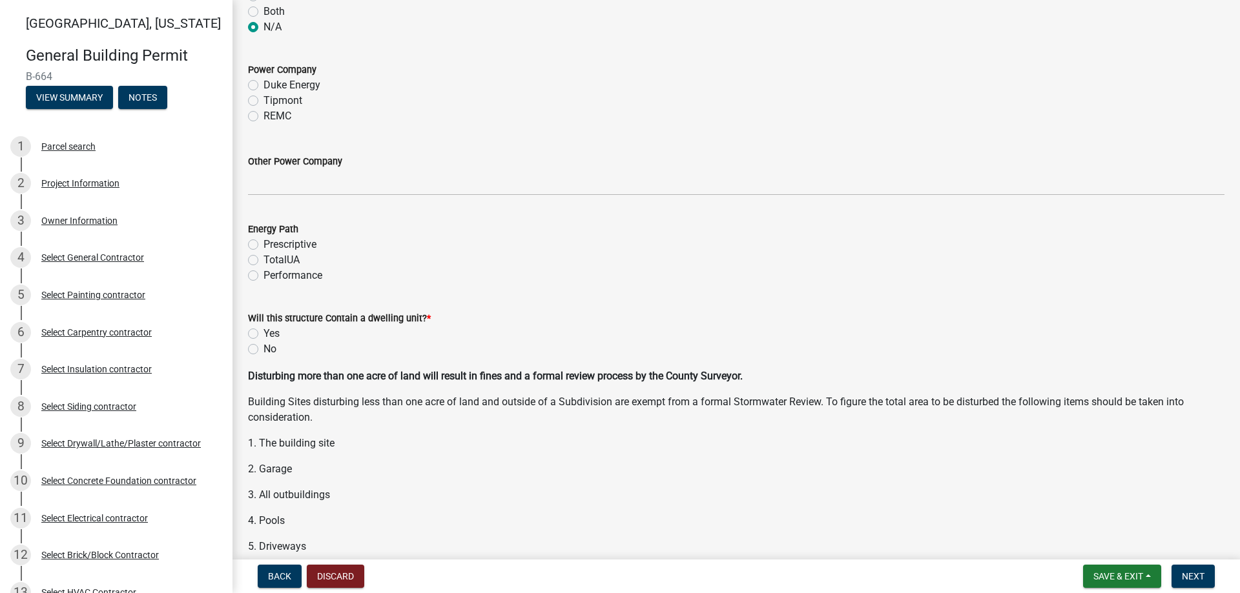
click at [263, 100] on label "Tipmont" at bounding box center [282, 100] width 39 height 15
click at [263, 100] on input "Tipmont" at bounding box center [267, 97] width 8 height 8
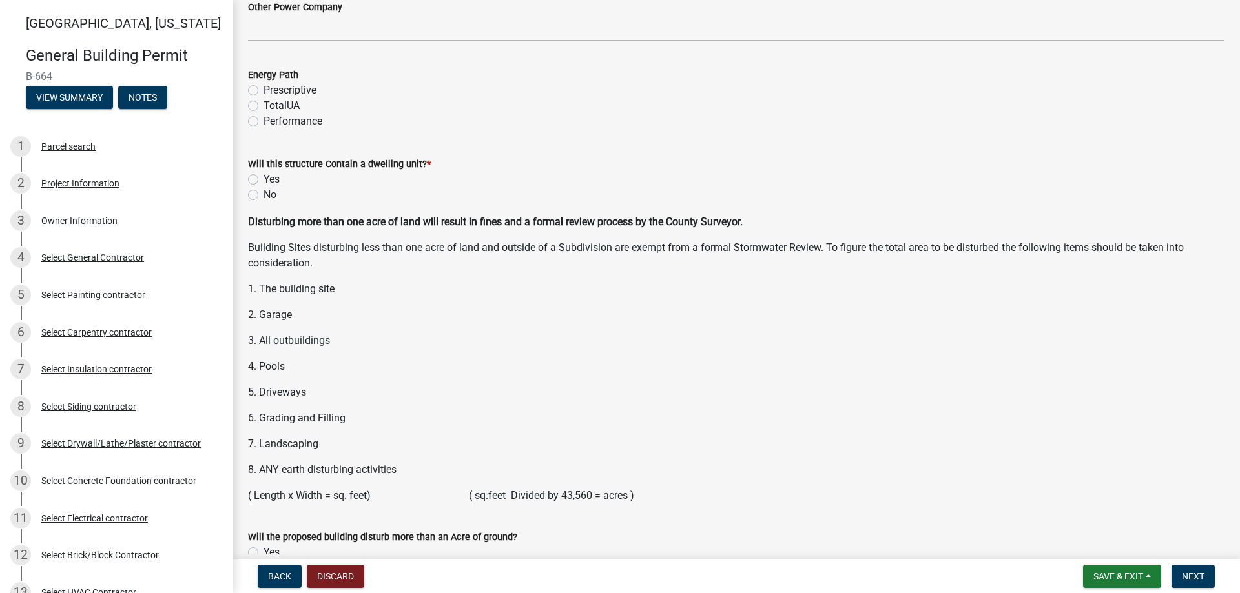
scroll to position [1614, 0]
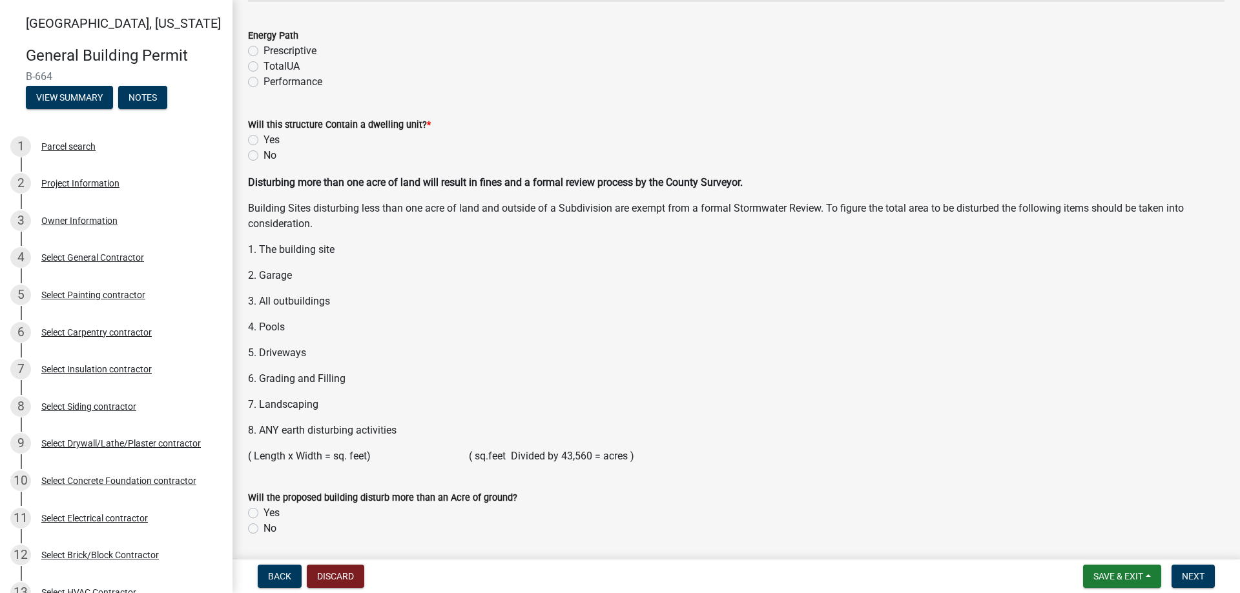
click at [263, 83] on label "Performance" at bounding box center [292, 81] width 59 height 15
click at [263, 83] on input "Performance" at bounding box center [267, 78] width 8 height 8
click at [263, 142] on label "Yes" at bounding box center [271, 139] width 16 height 15
click at [263, 141] on input "Yes" at bounding box center [267, 136] width 8 height 8
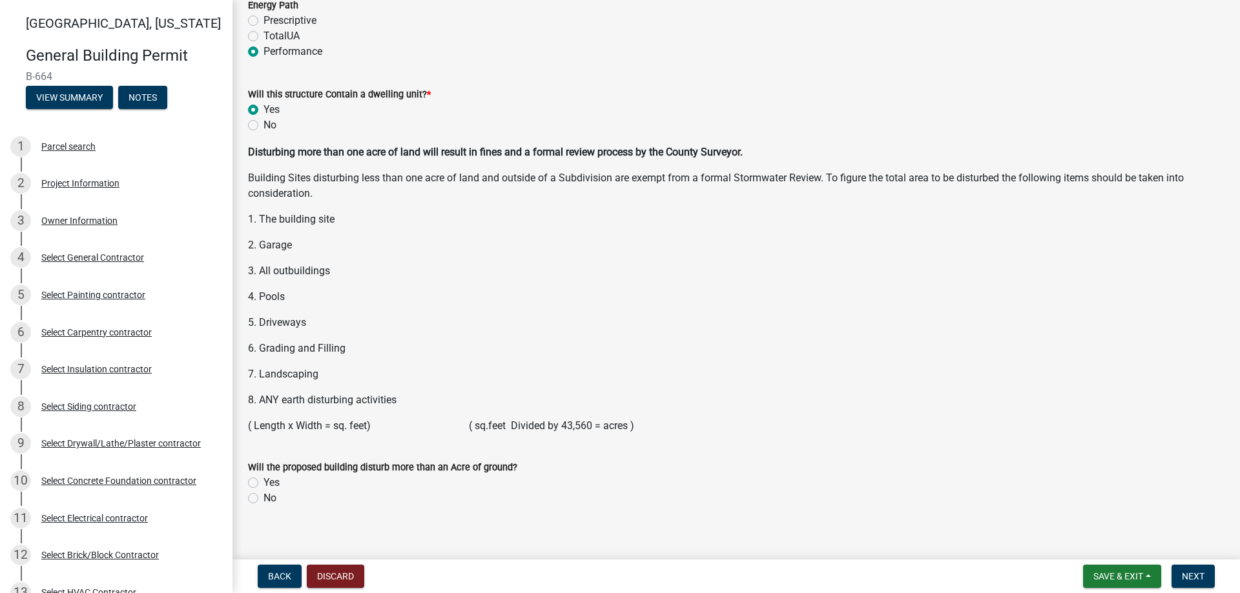
scroll to position [1658, 0]
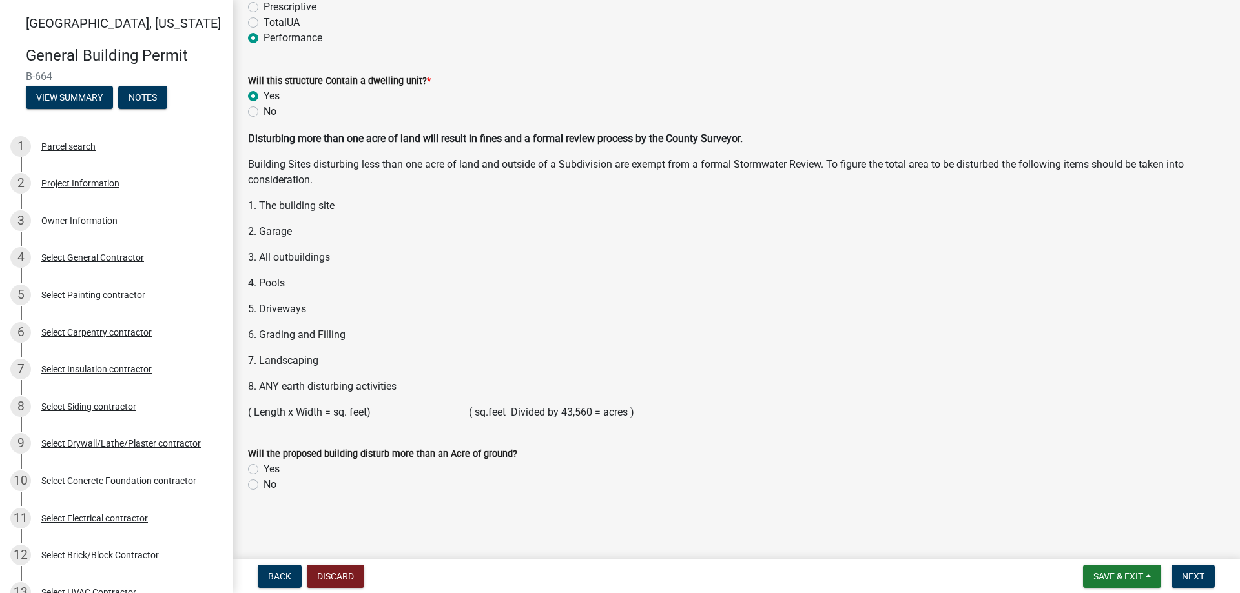
click at [263, 484] on label "No" at bounding box center [269, 484] width 13 height 15
click at [263, 484] on input "No" at bounding box center [267, 481] width 8 height 8
click at [1209, 574] on button "Next" at bounding box center [1192, 576] width 43 height 23
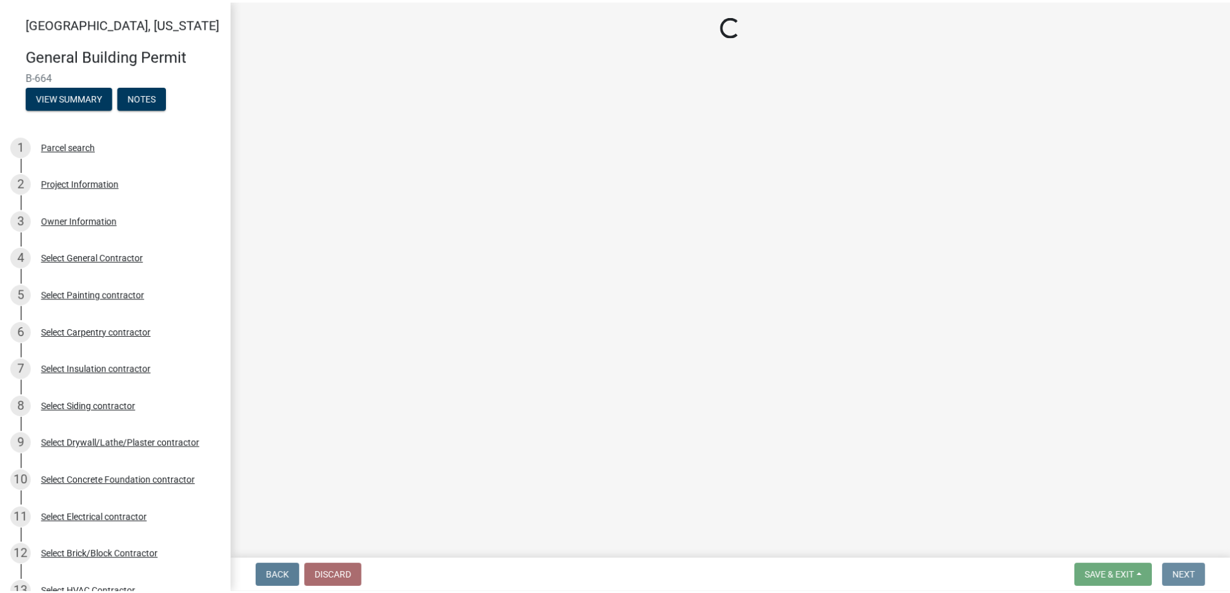
scroll to position [0, 0]
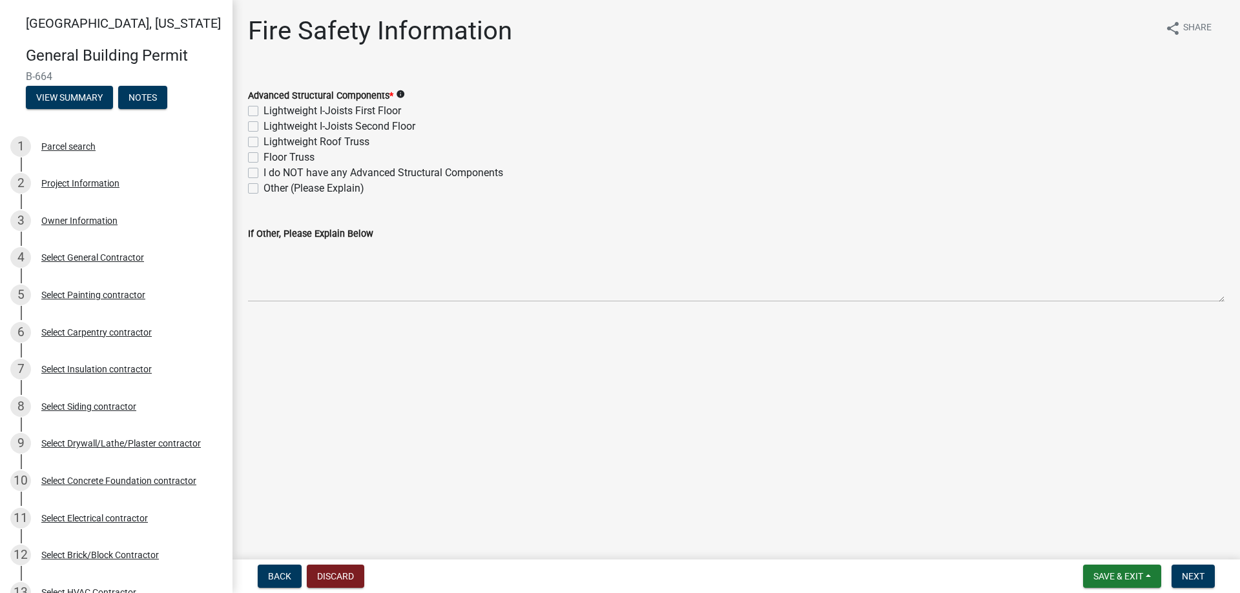
click at [263, 141] on label "Lightweight Roof Truss" at bounding box center [316, 141] width 106 height 15
click at [263, 141] on input "Lightweight Roof Truss" at bounding box center [267, 138] width 8 height 8
click at [1186, 571] on button "Next" at bounding box center [1192, 576] width 43 height 23
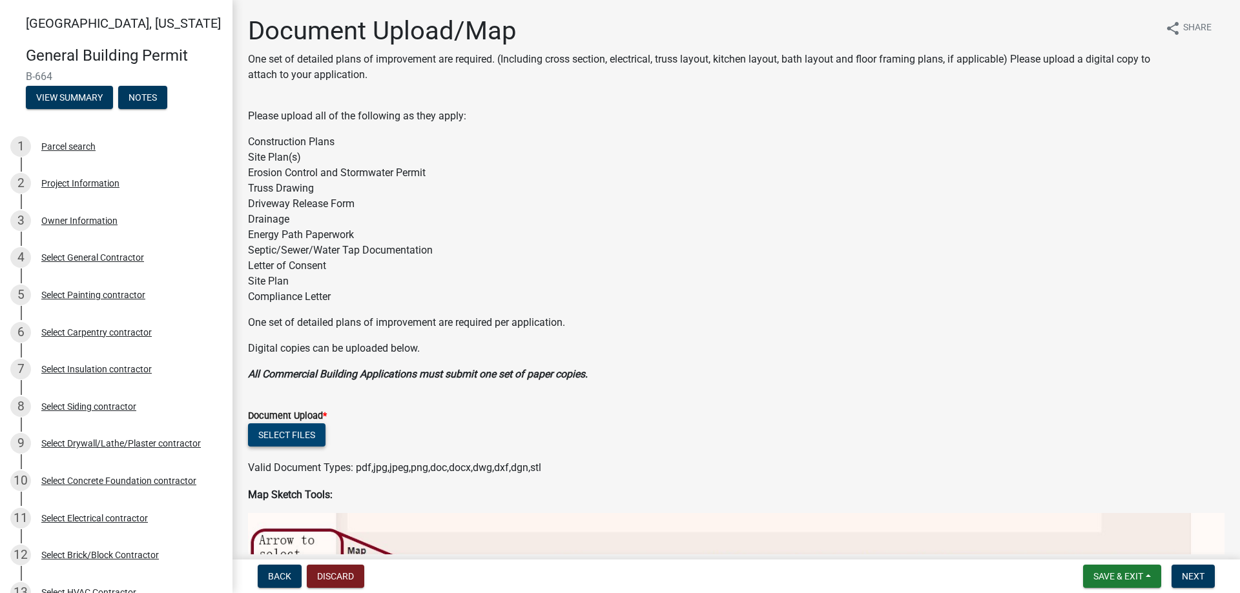
click at [272, 431] on button "Select files" at bounding box center [286, 435] width 77 height 23
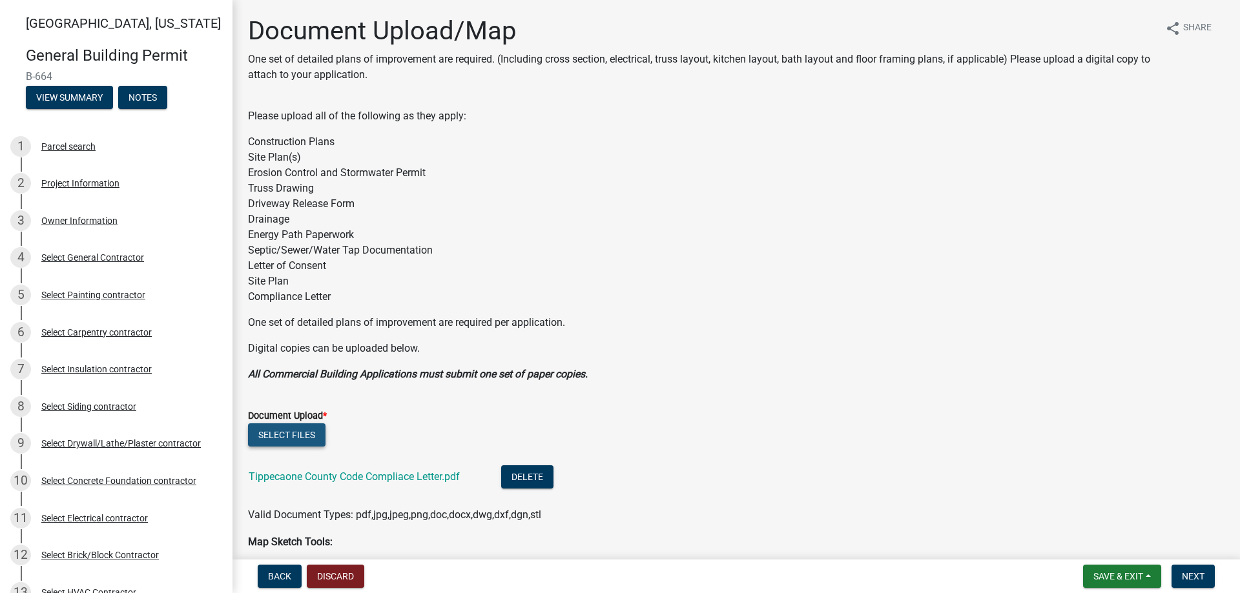
click at [277, 437] on button "Select files" at bounding box center [286, 435] width 77 height 23
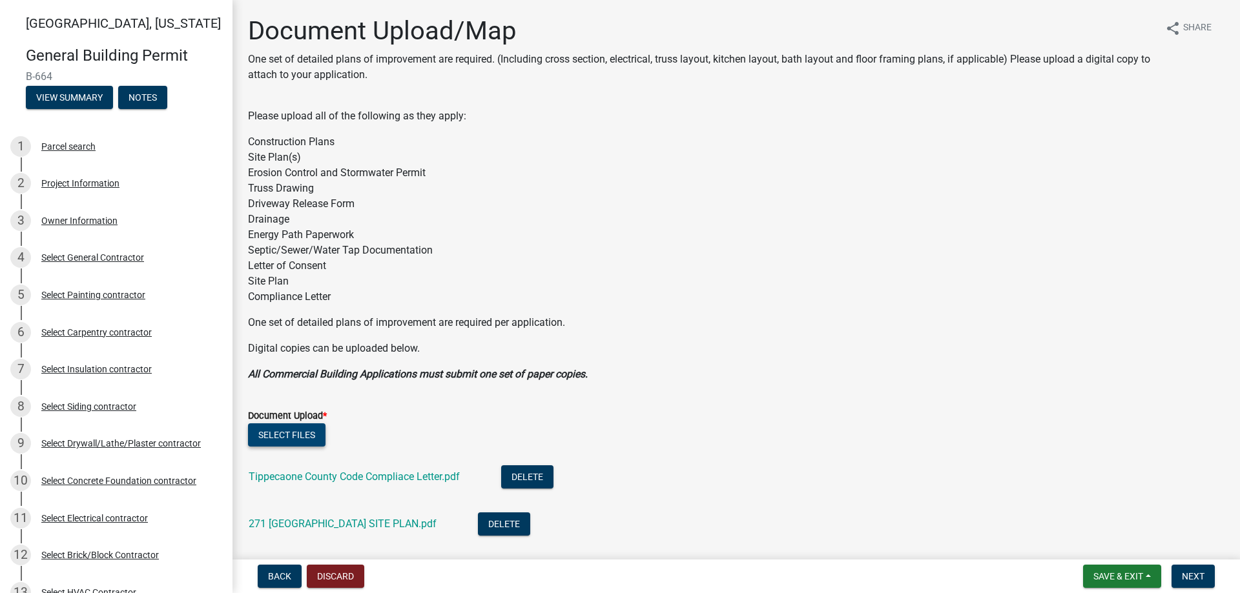
click at [291, 436] on button "Select files" at bounding box center [286, 435] width 77 height 23
click at [280, 431] on button "Select files" at bounding box center [286, 435] width 77 height 23
click at [294, 435] on button "Select files" at bounding box center [286, 435] width 77 height 23
click at [304, 438] on button "Select files" at bounding box center [286, 435] width 77 height 23
click at [289, 438] on button "Select files" at bounding box center [286, 435] width 77 height 23
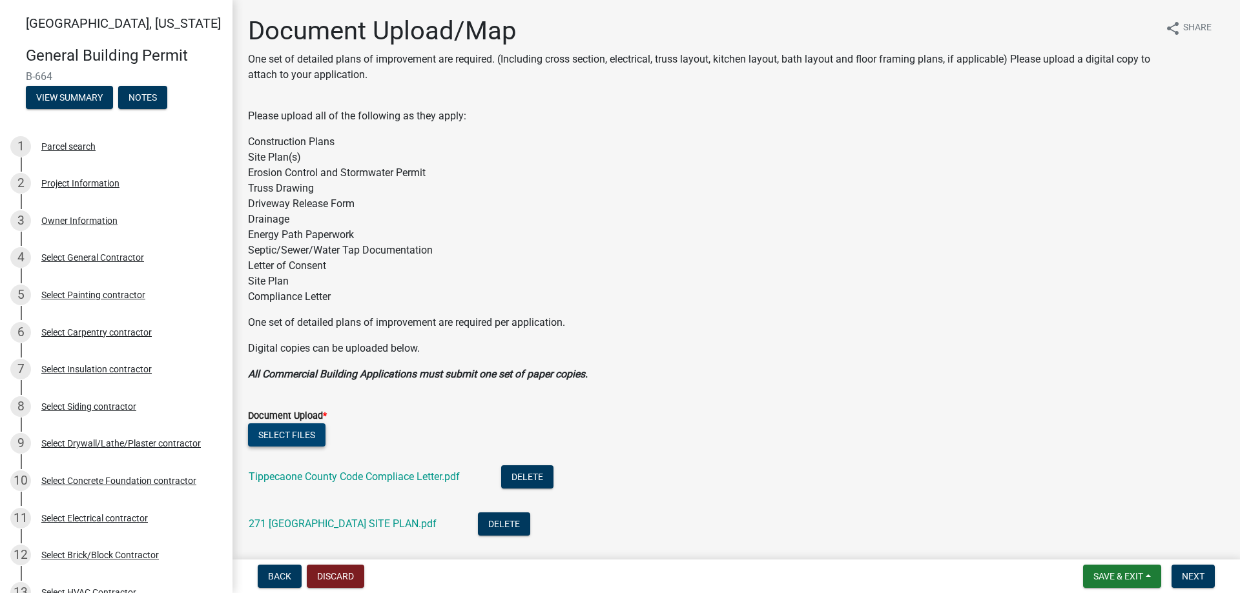
click at [318, 437] on button "Select files" at bounding box center [286, 435] width 77 height 23
click at [1133, 582] on span "Save & Exit" at bounding box center [1118, 577] width 50 height 10
click at [1114, 546] on button "Save & Exit" at bounding box center [1109, 543] width 103 height 31
